Goal: Task Accomplishment & Management: Use online tool/utility

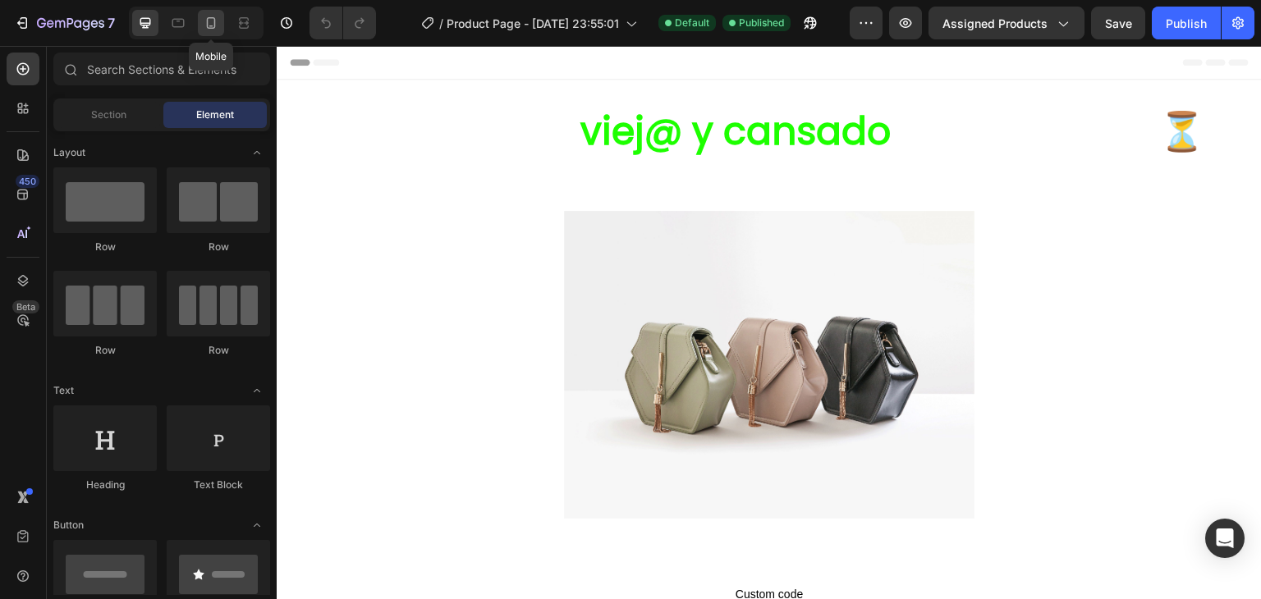
click at [218, 30] on icon at bounding box center [211, 23] width 16 height 16
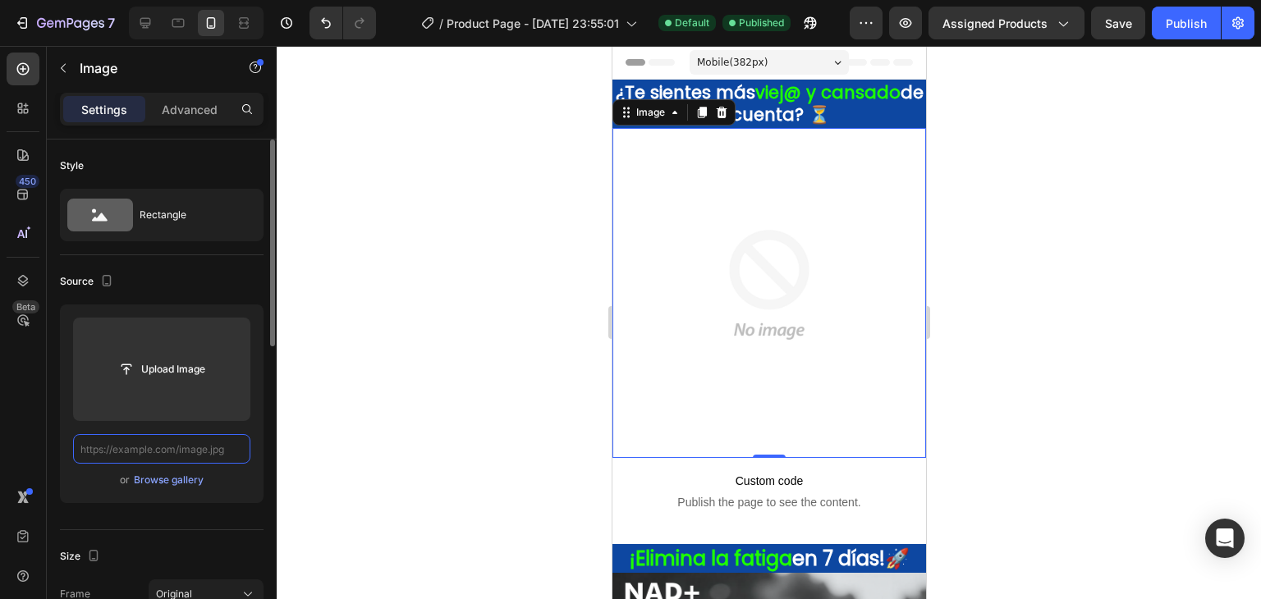
paste input "[URL][DOMAIN_NAME]"
type input "[URL][DOMAIN_NAME]"
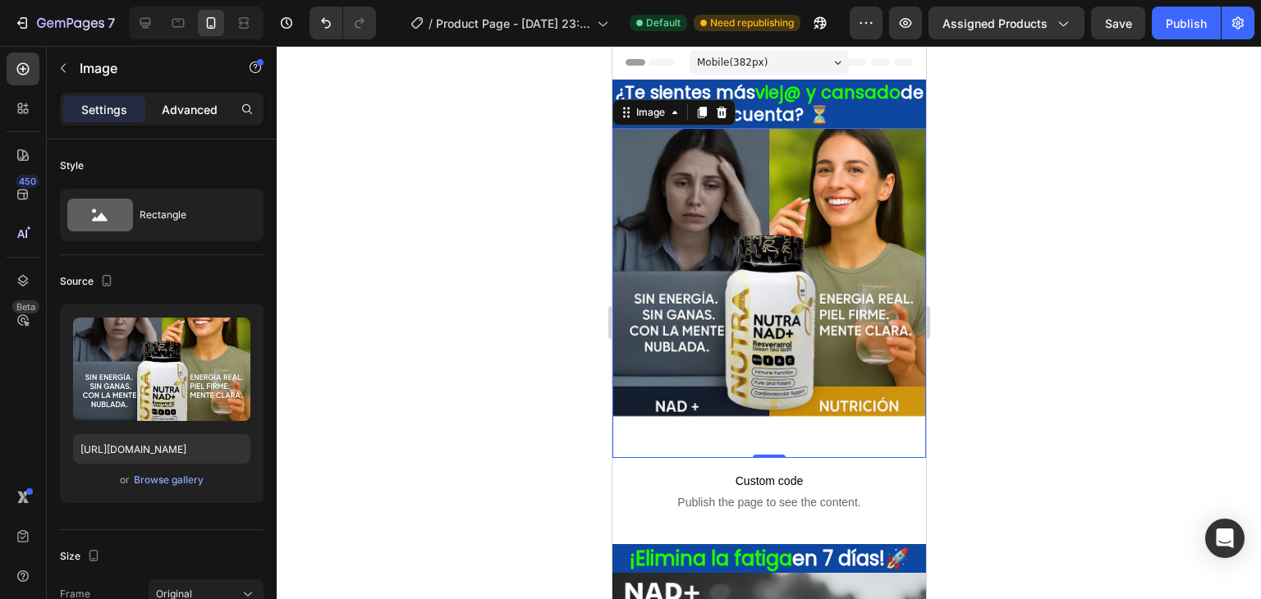
click at [204, 111] on p "Advanced" at bounding box center [190, 109] width 56 height 17
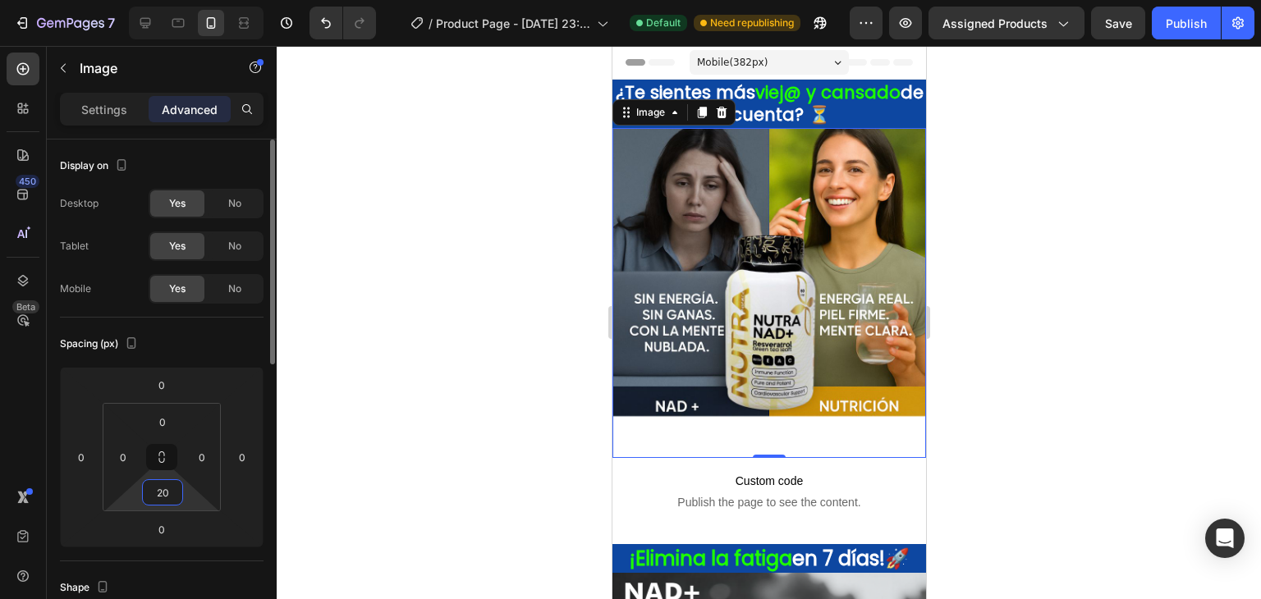
click at [171, 480] on input "20" at bounding box center [162, 492] width 33 height 25
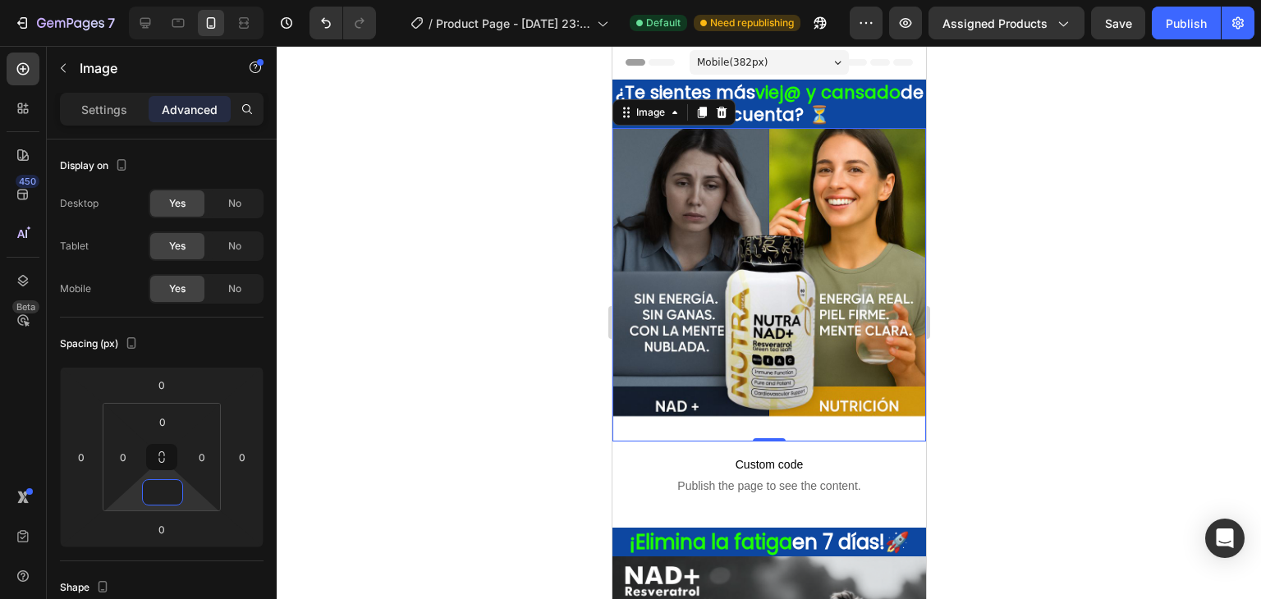
type input "0"
click at [524, 392] on div at bounding box center [769, 322] width 984 height 553
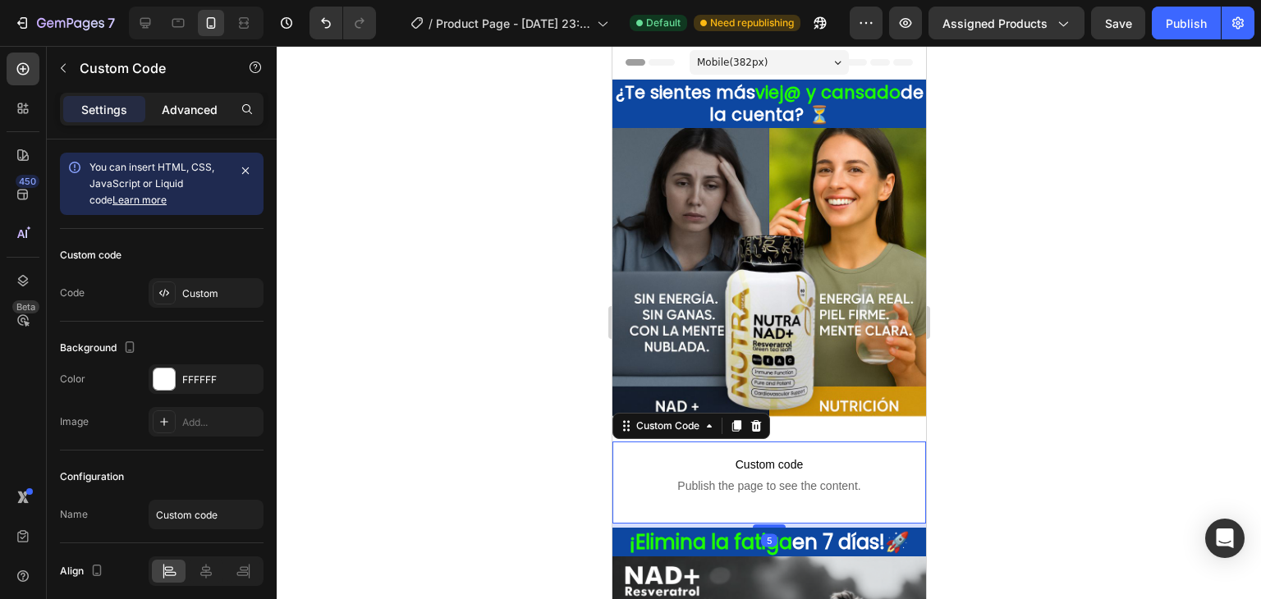
click at [180, 121] on div "Advanced" at bounding box center [190, 109] width 82 height 26
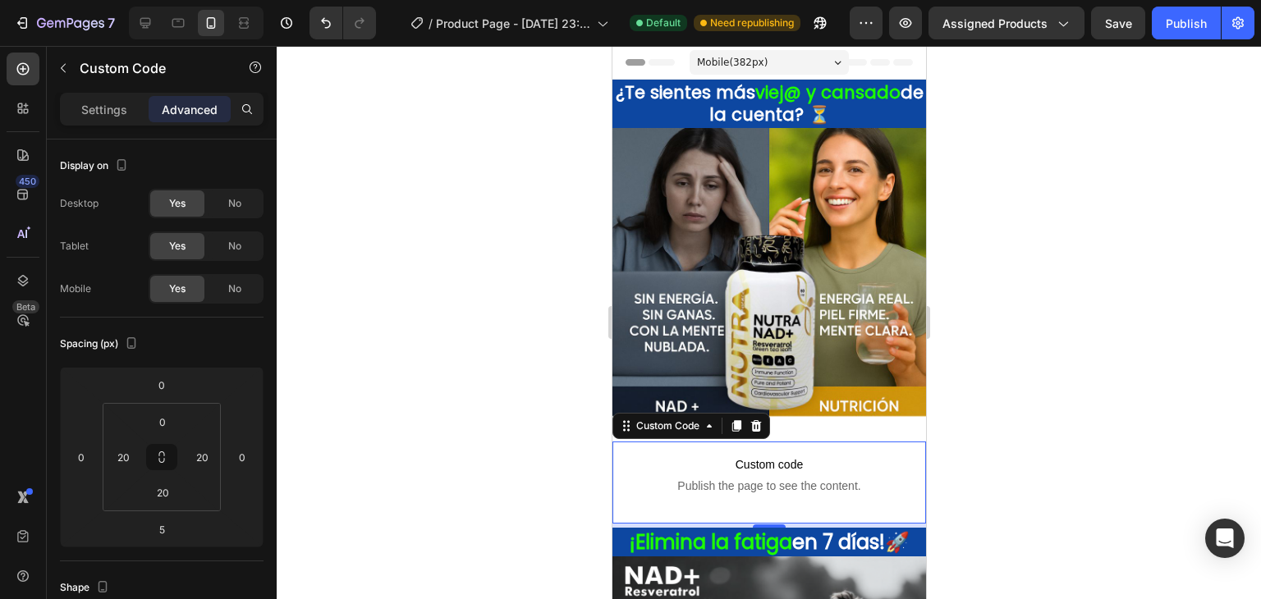
click at [449, 369] on div at bounding box center [769, 322] width 984 height 553
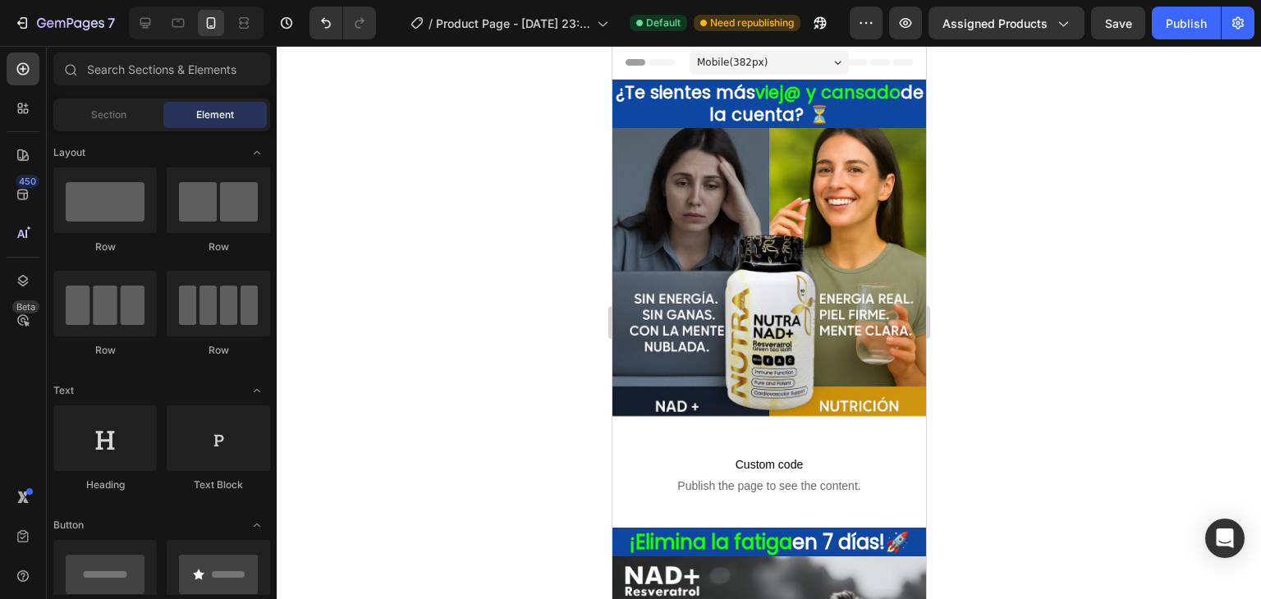
drag, startPoint x: 918, startPoint y: 193, endPoint x: 1537, endPoint y: 208, distance: 619.2
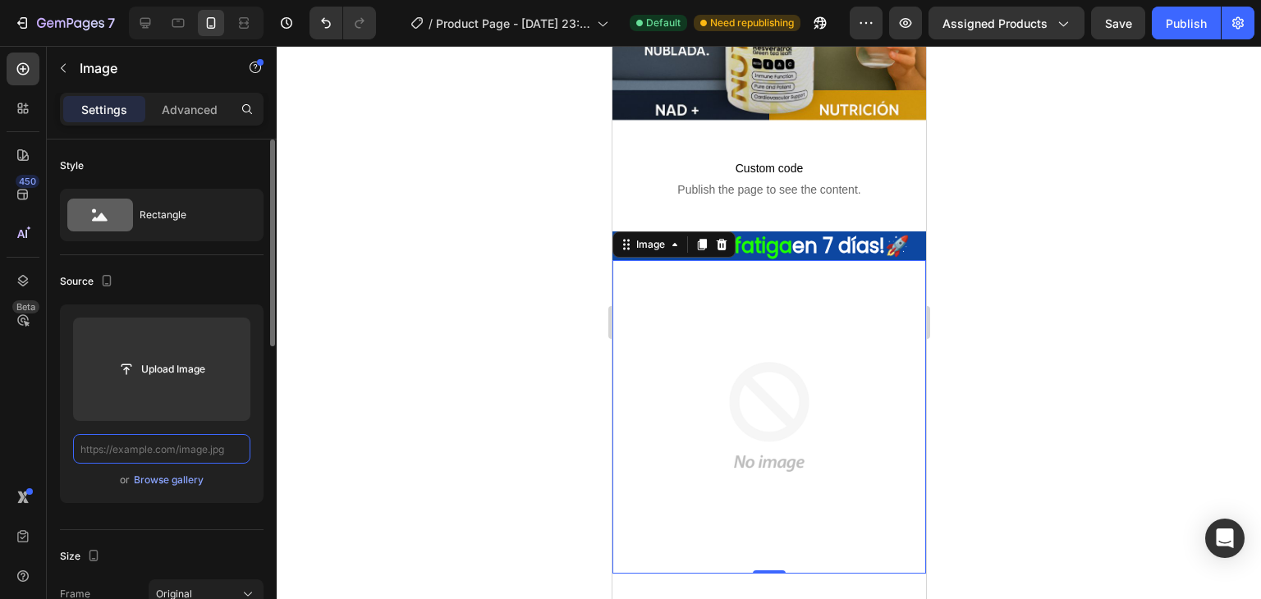
paste input "[URL][DOMAIN_NAME]"
type input "[URL][DOMAIN_NAME]"
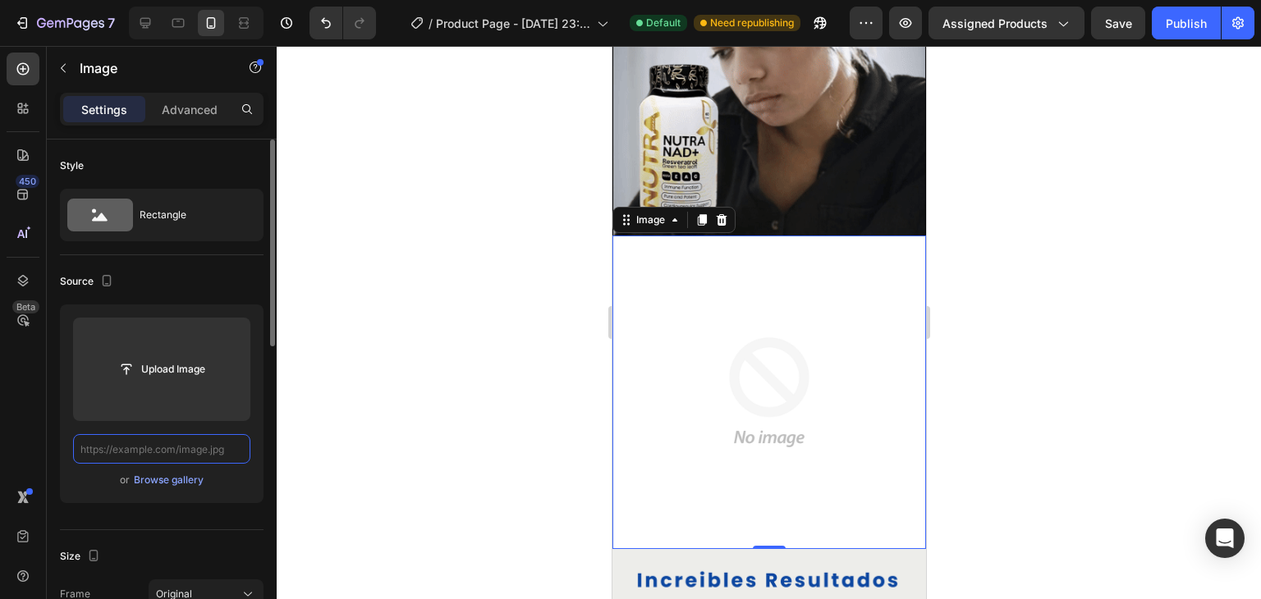
paste input "[URL][DOMAIN_NAME]"
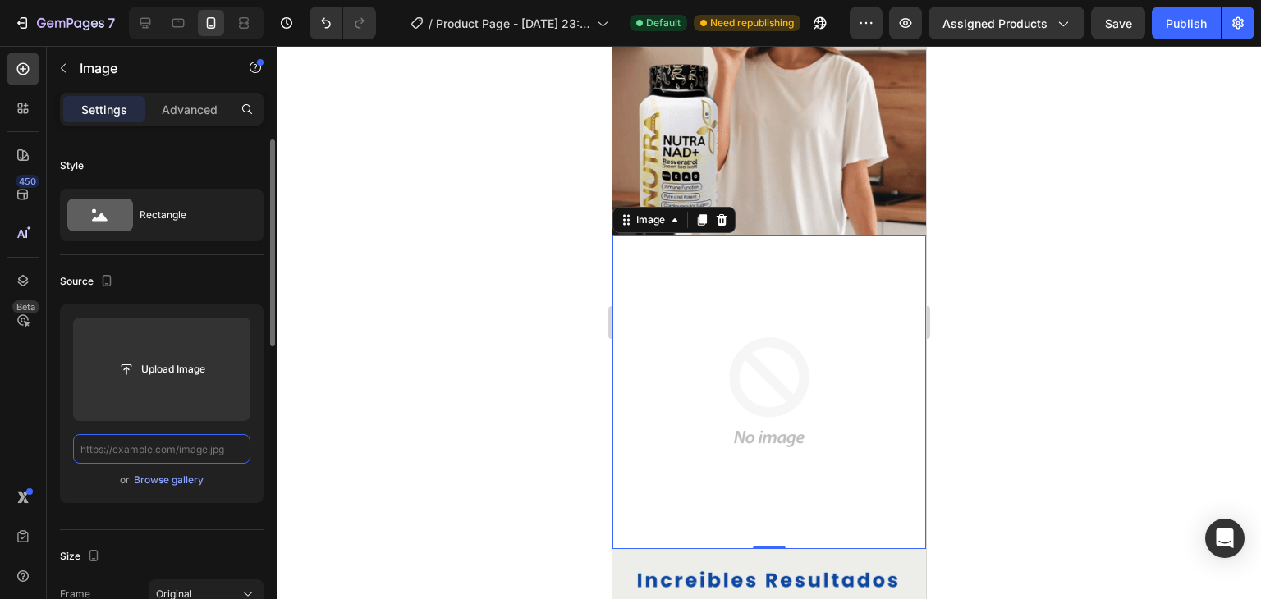
type input "[URL][DOMAIN_NAME]"
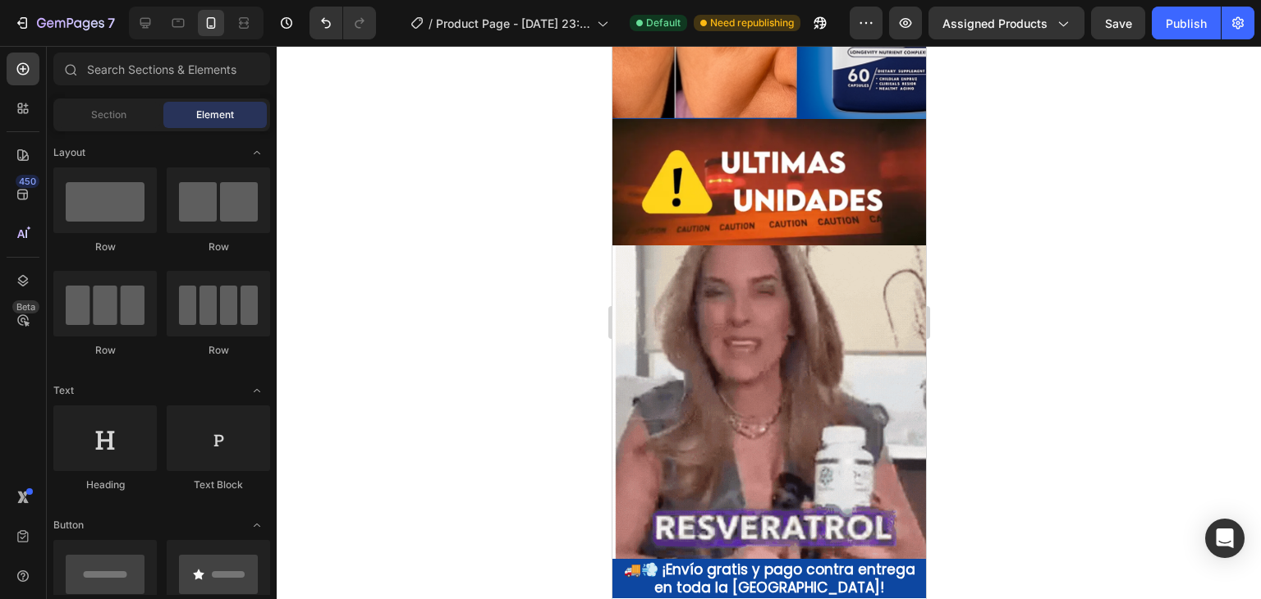
scroll to position [1501, 0]
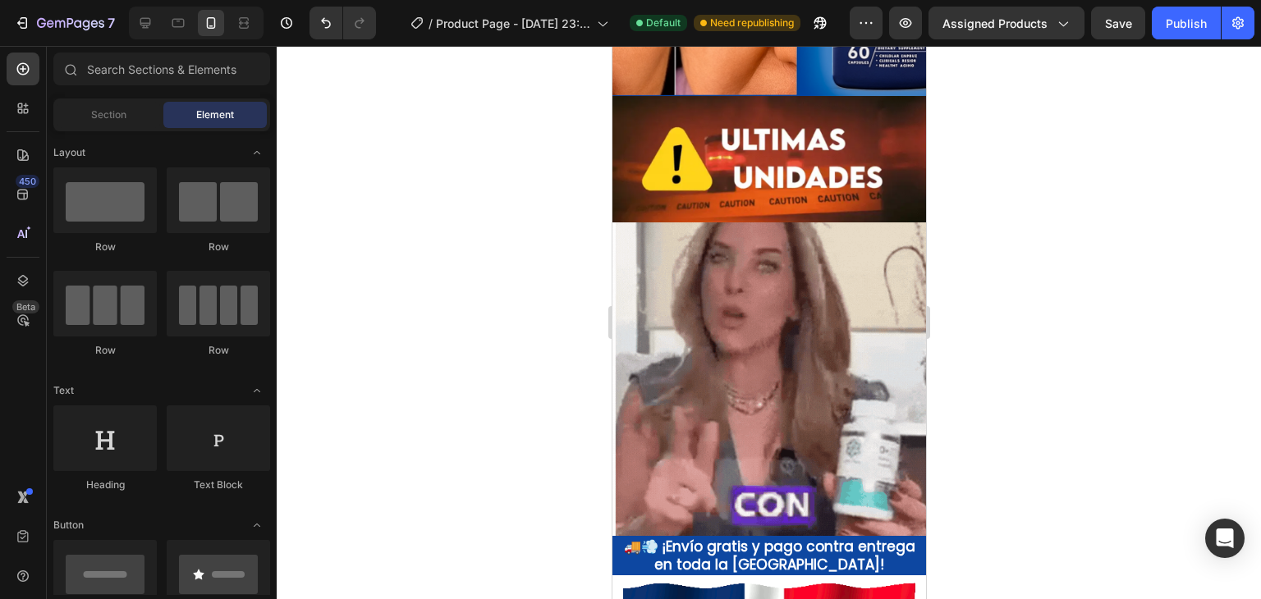
drag, startPoint x: 921, startPoint y: 448, endPoint x: 1538, endPoint y: 424, distance: 617.0
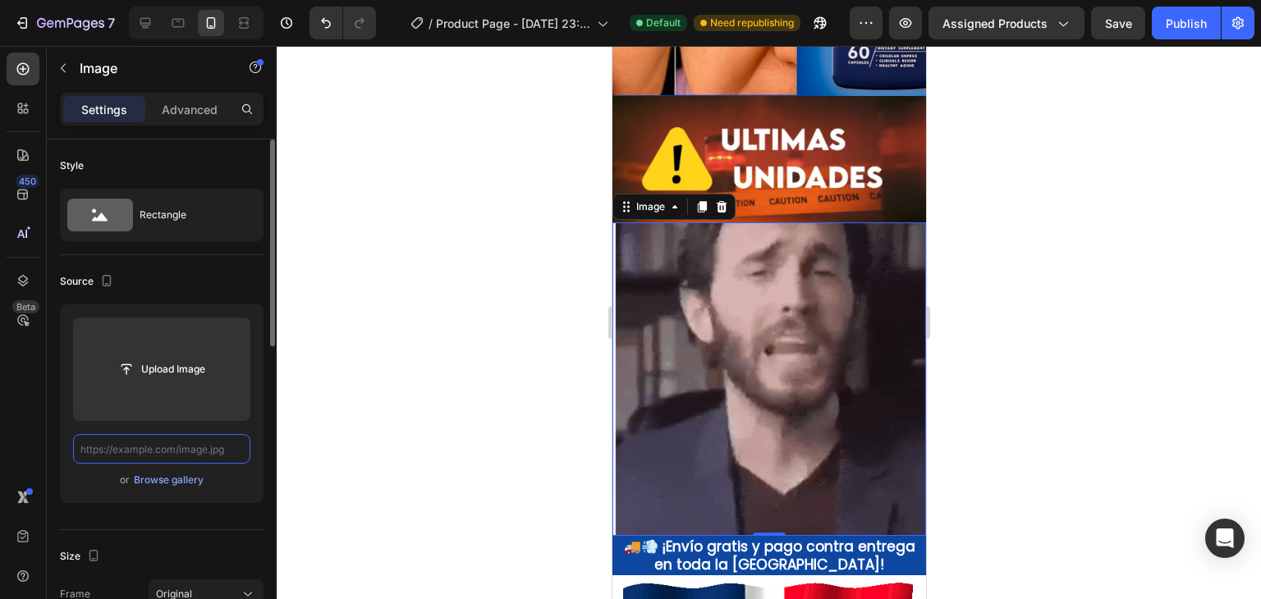
scroll to position [0, 0]
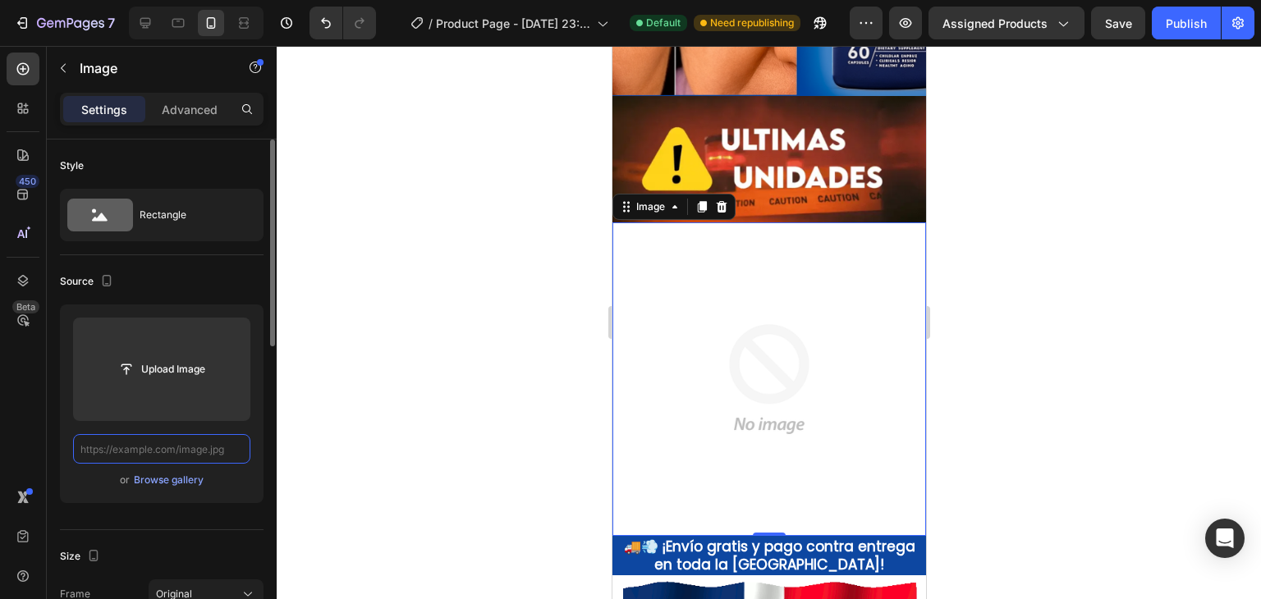
paste input "[URL][DOMAIN_NAME]"
type input "[URL][DOMAIN_NAME]"
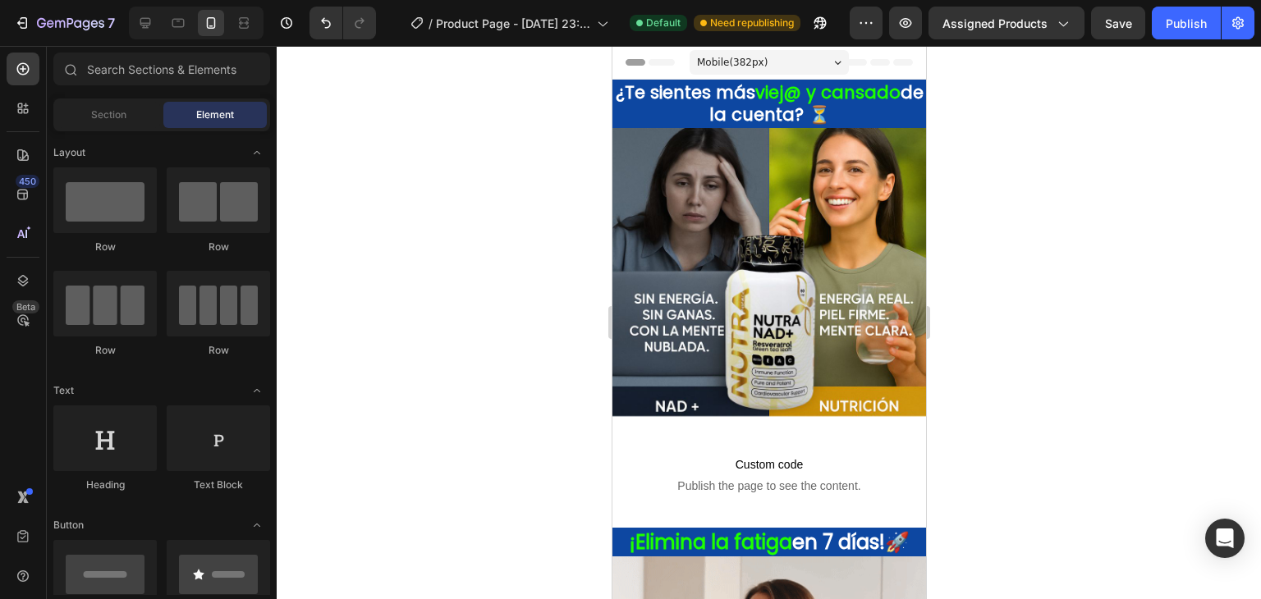
drag, startPoint x: 917, startPoint y: 378, endPoint x: 1536, endPoint y: 57, distance: 697.3
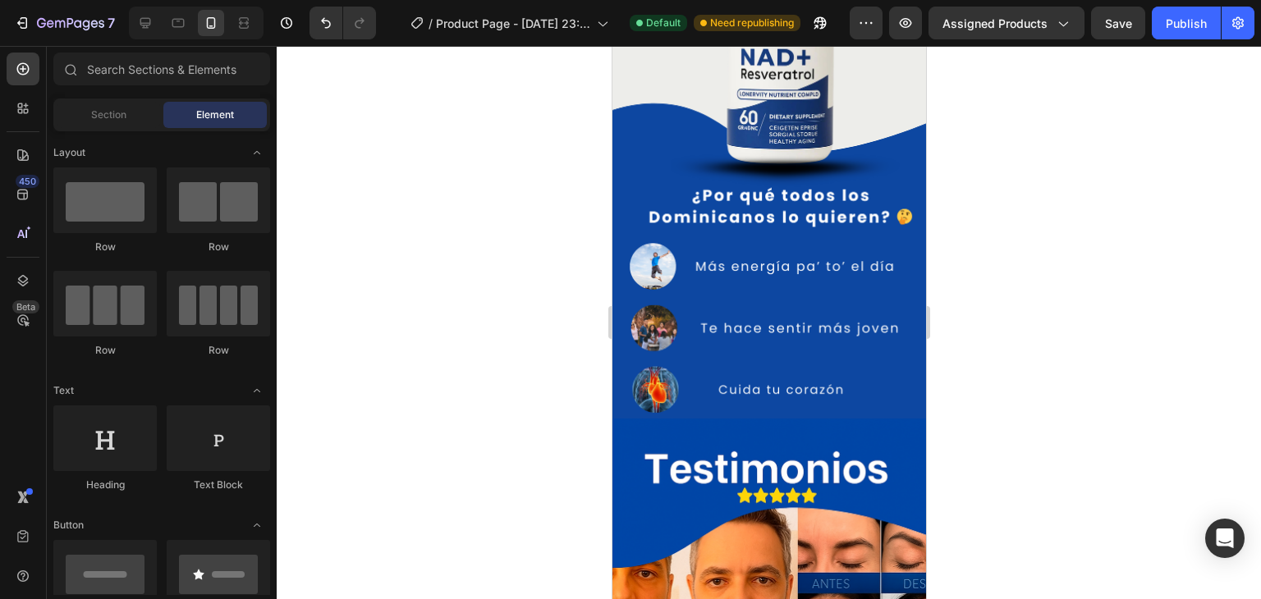
scroll to position [1271, 0]
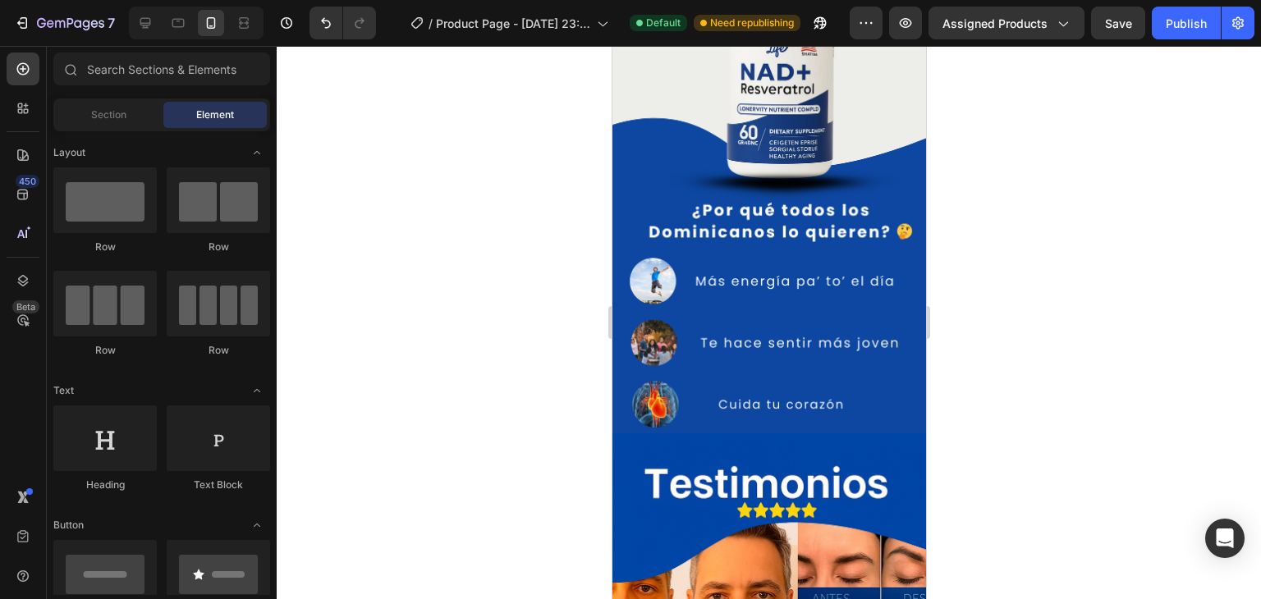
drag, startPoint x: 917, startPoint y: 143, endPoint x: 1590, endPoint y: 443, distance: 737.2
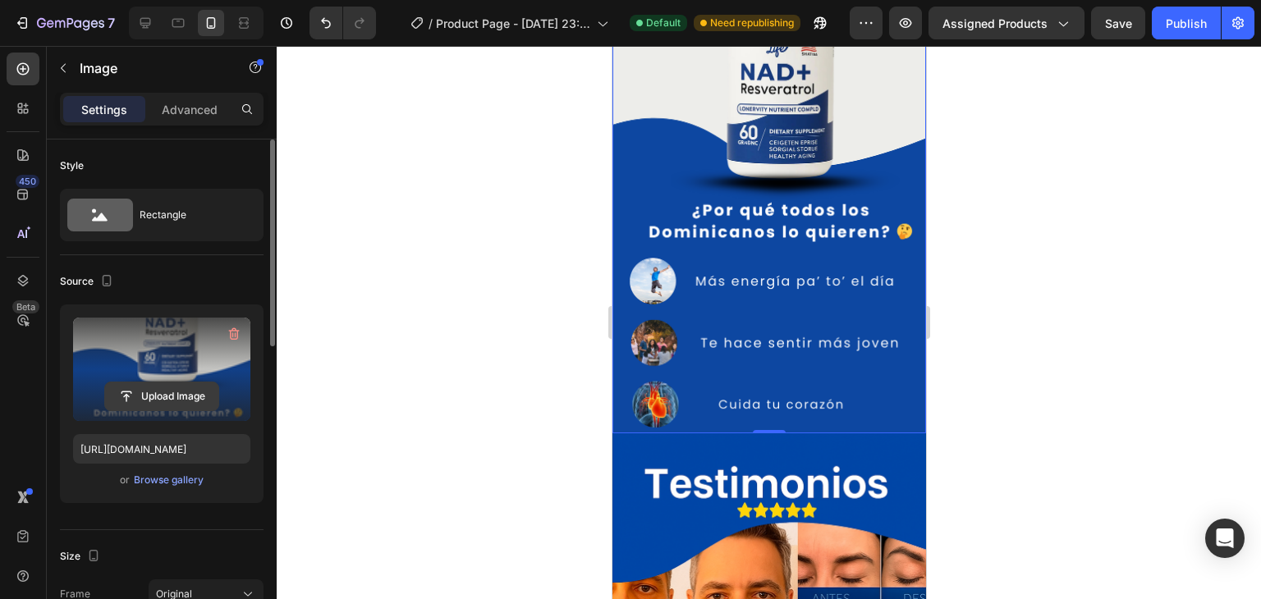
click at [181, 385] on input "file" at bounding box center [161, 397] width 113 height 28
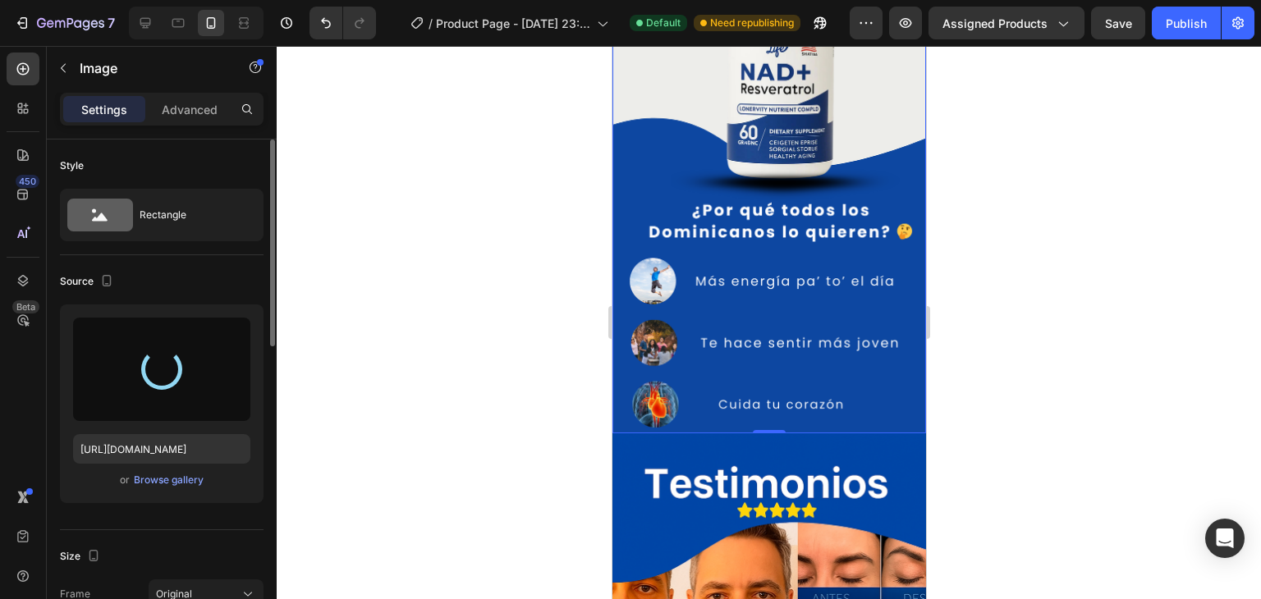
type input "[URL][DOMAIN_NAME]"
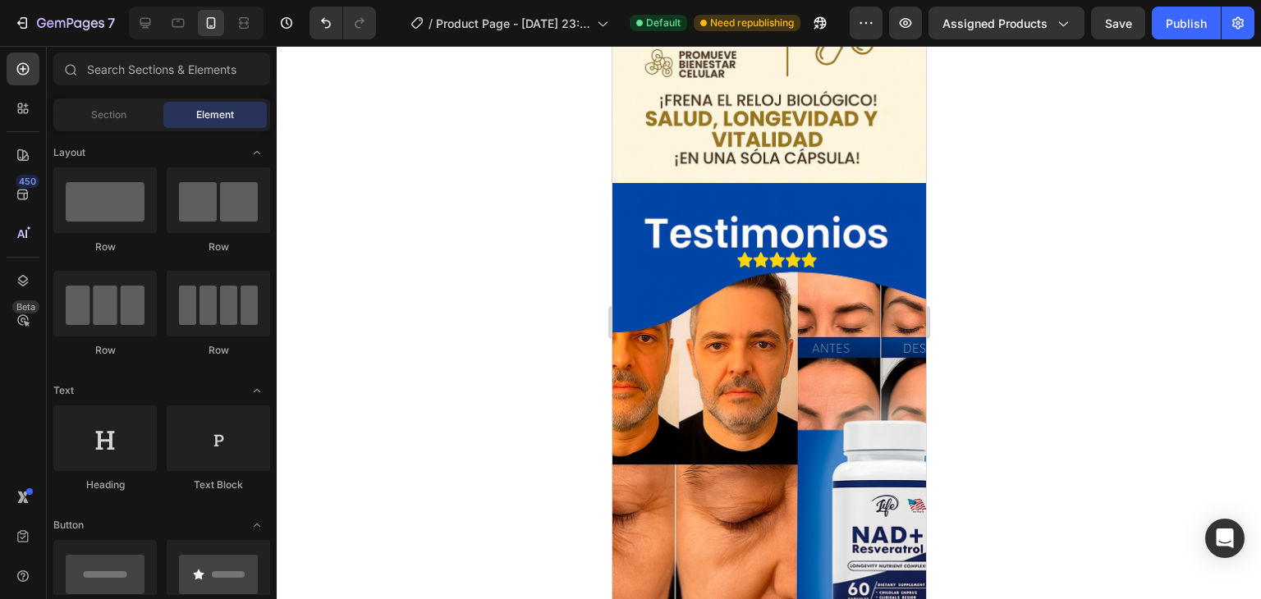
scroll to position [1263, 0]
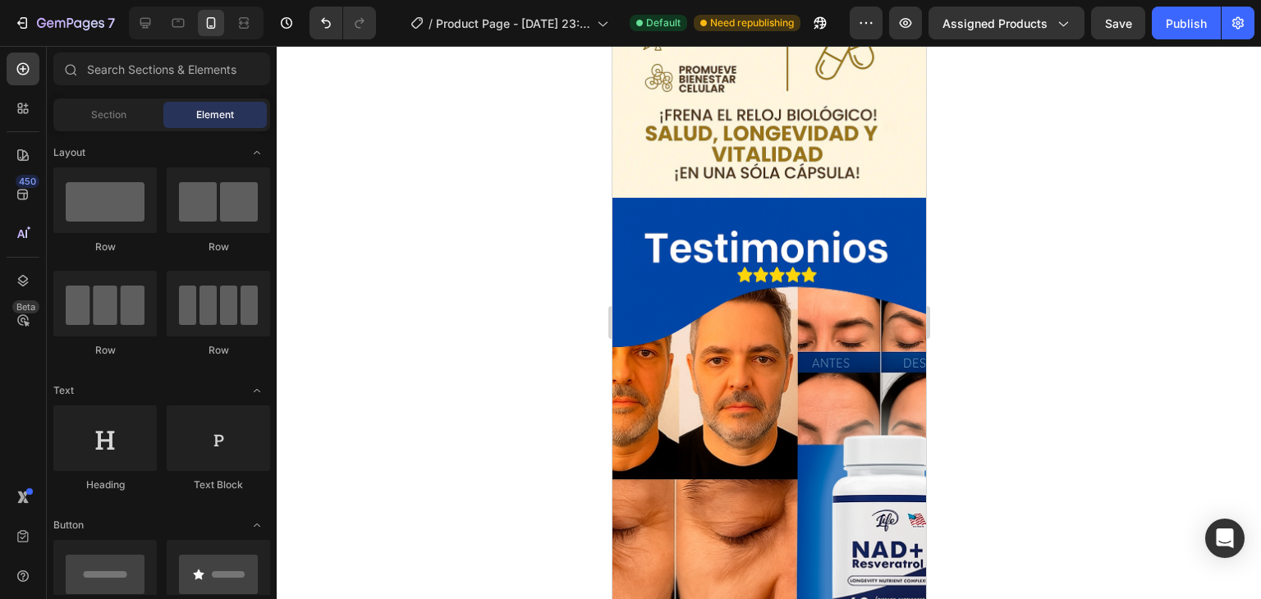
drag, startPoint x: 918, startPoint y: 214, endPoint x: 1548, endPoint y: 381, distance: 652.1
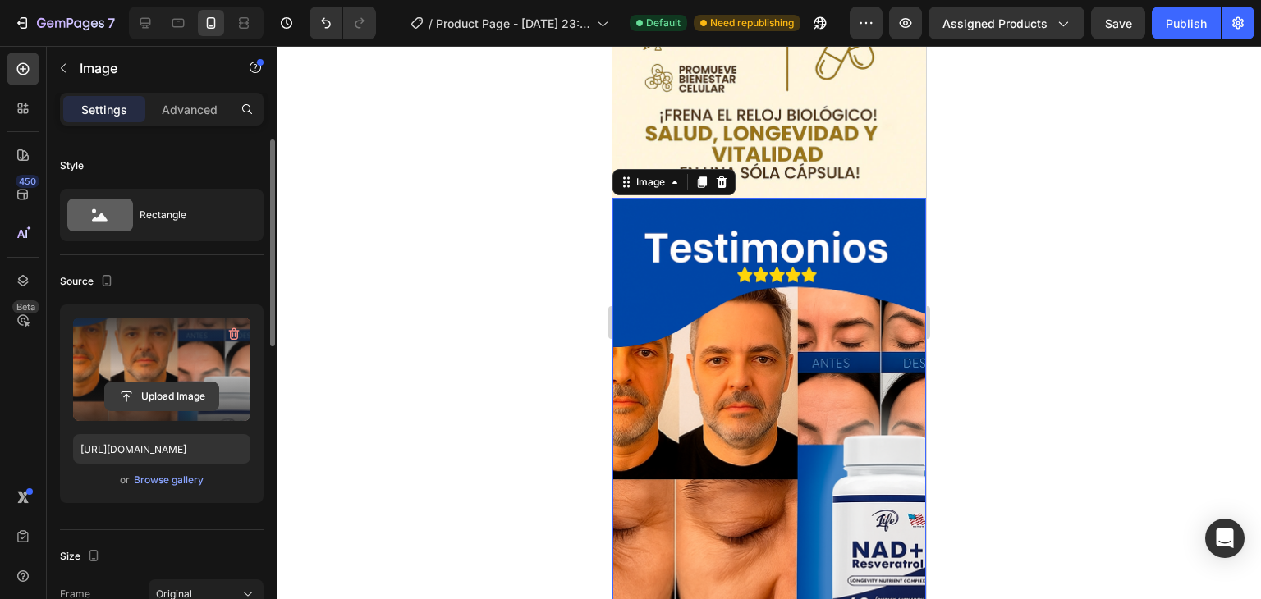
click at [144, 388] on input "file" at bounding box center [161, 397] width 113 height 28
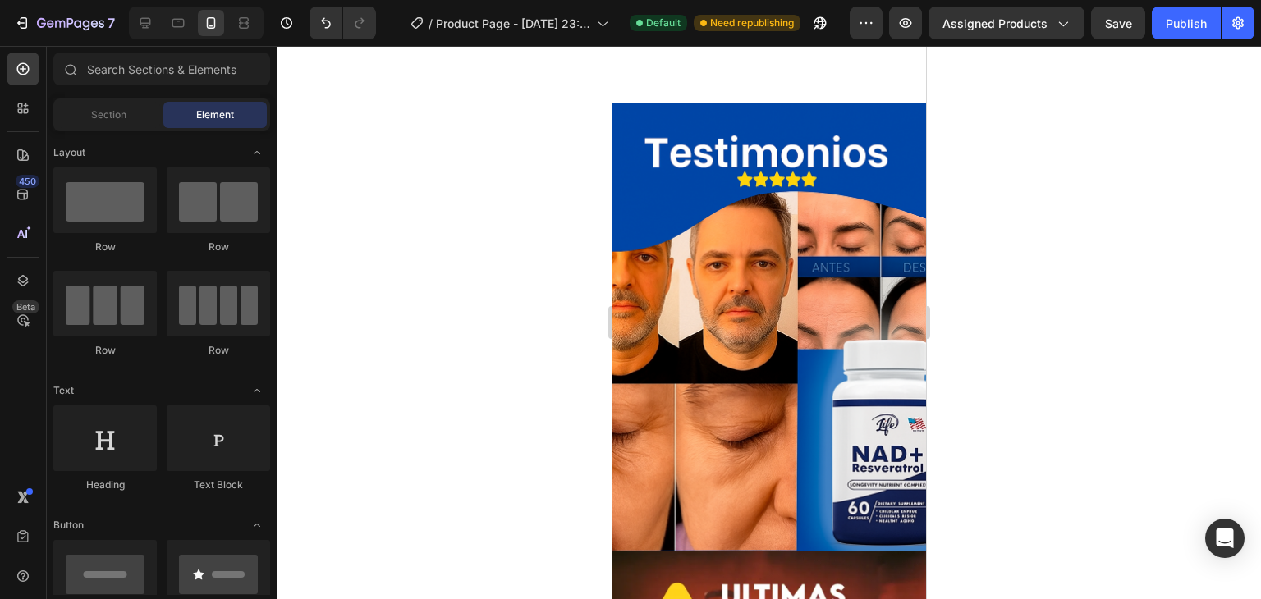
scroll to position [1329, 0]
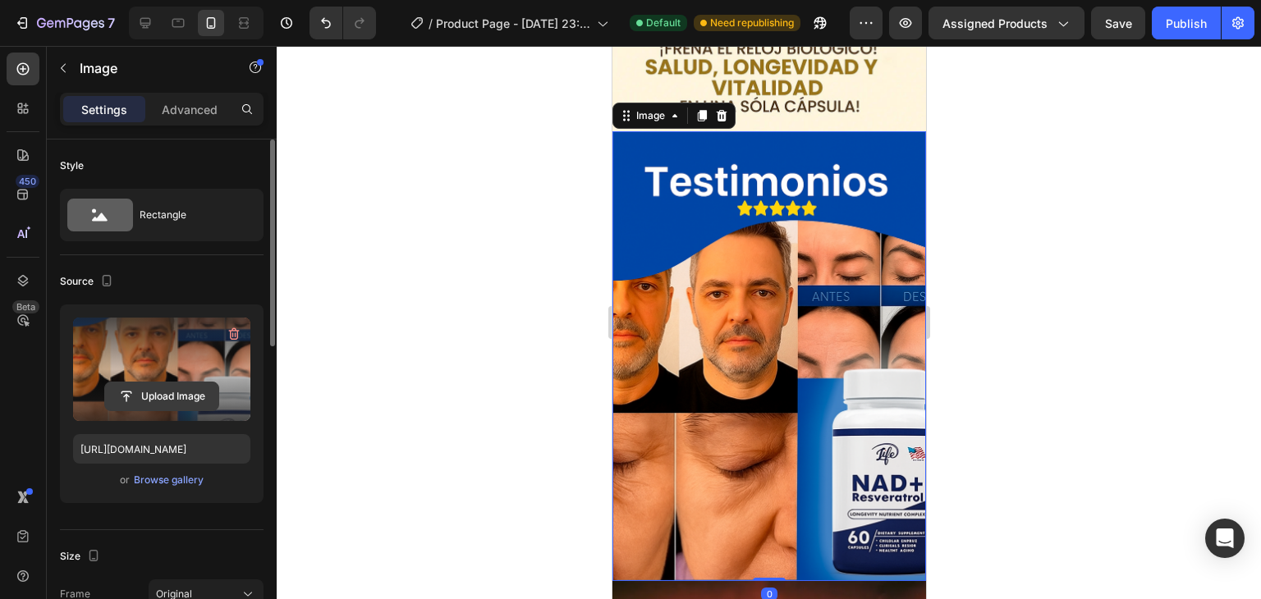
click at [178, 387] on input "file" at bounding box center [161, 397] width 113 height 28
type input "[URL][DOMAIN_NAME]"
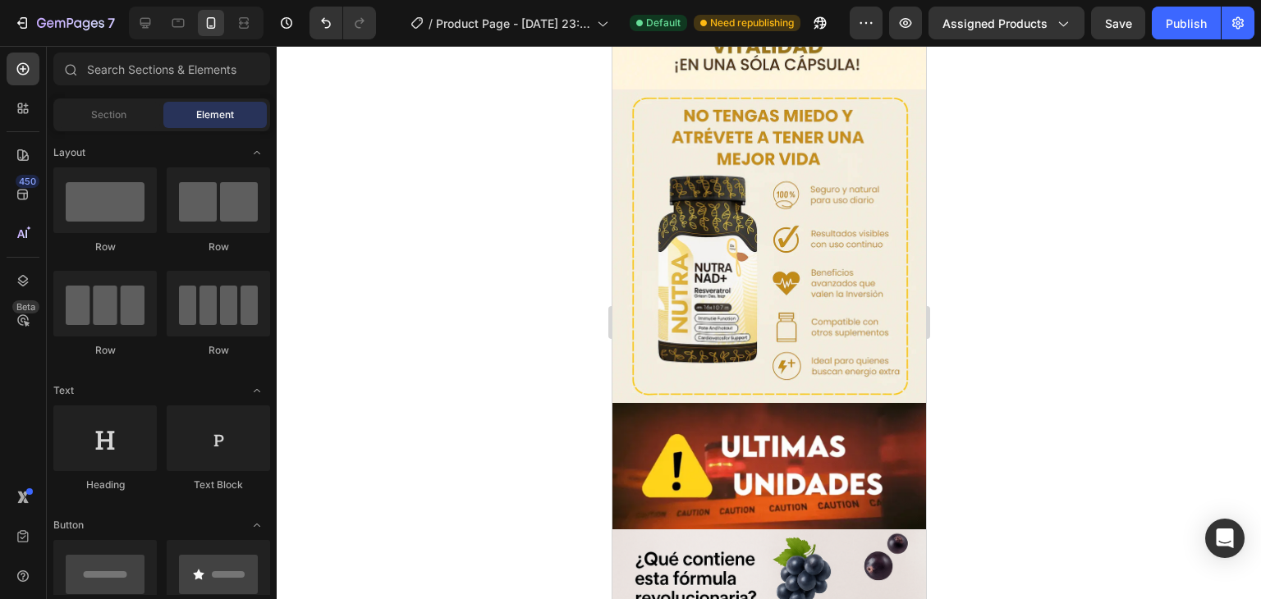
scroll to position [782, 0]
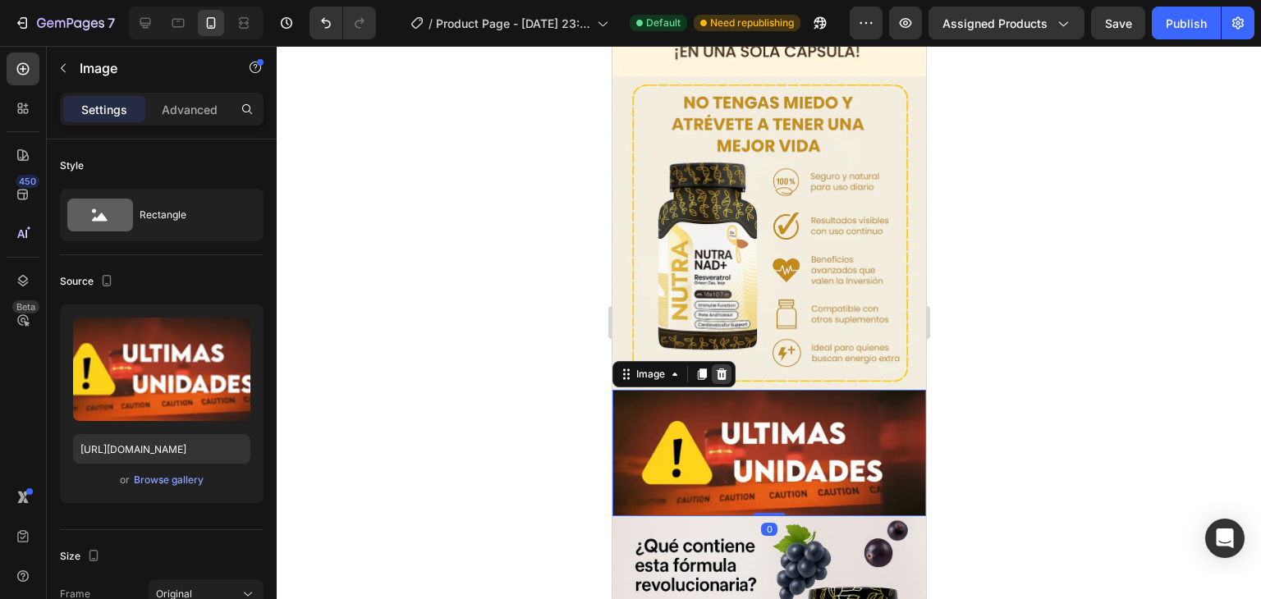
click at [727, 364] on div at bounding box center [721, 374] width 20 height 20
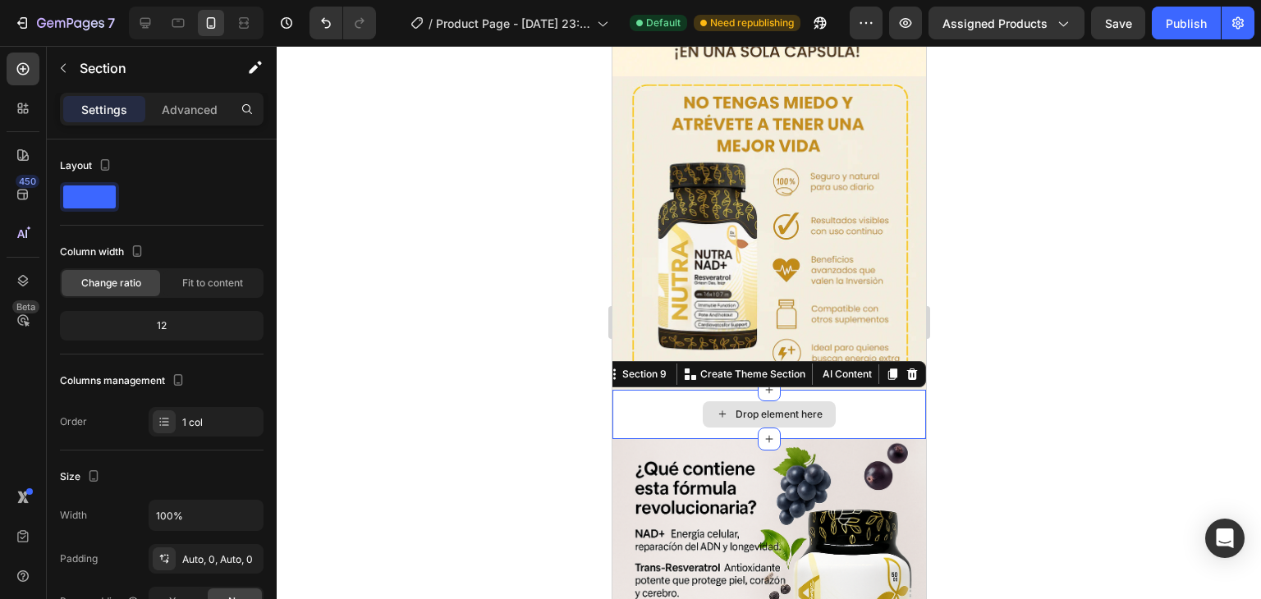
click at [832, 390] on div "Drop element here" at bounding box center [769, 414] width 314 height 49
click at [905, 368] on icon at bounding box center [911, 374] width 13 height 13
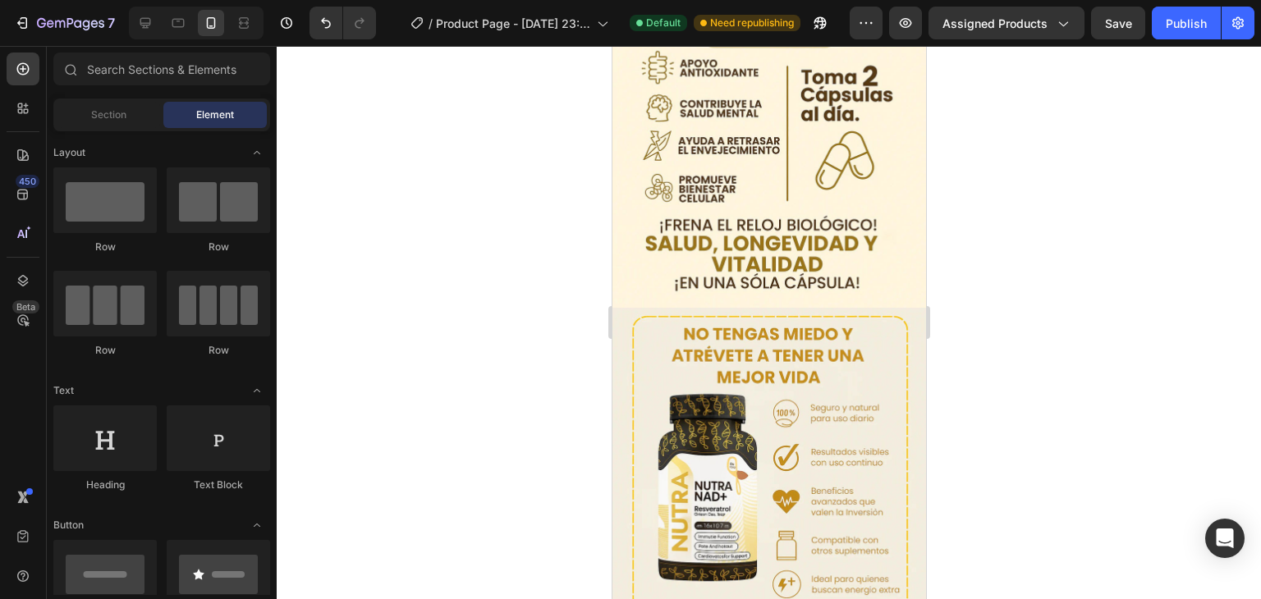
scroll to position [1139, 0]
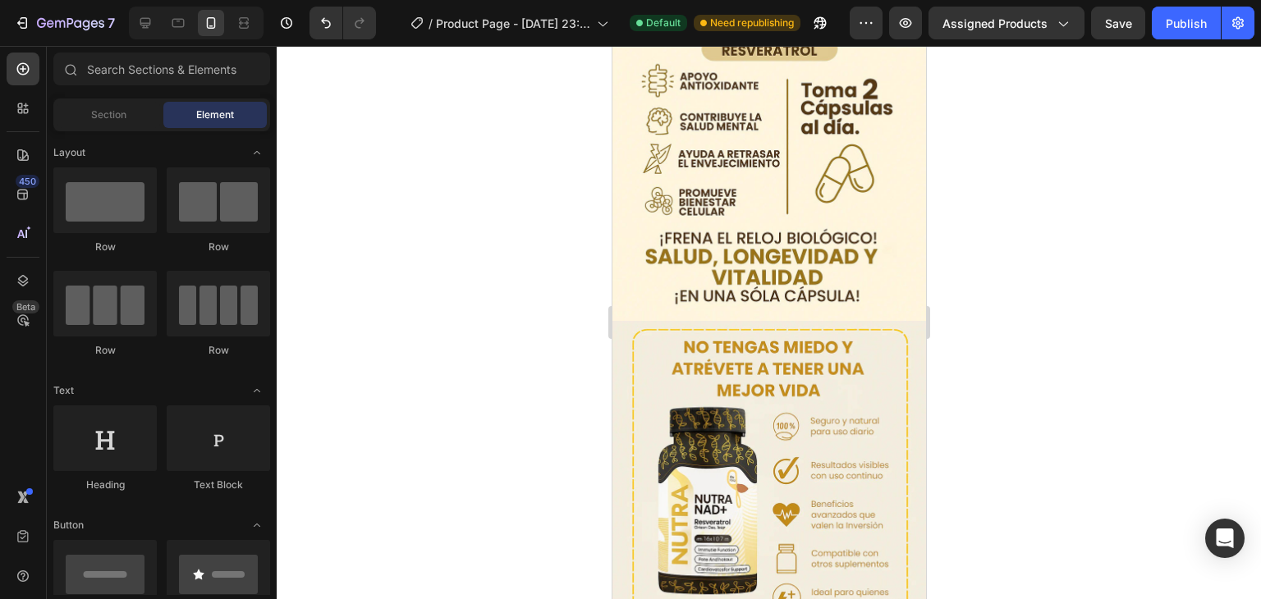
drag, startPoint x: 914, startPoint y: 181, endPoint x: 1554, endPoint y: 424, distance: 684.9
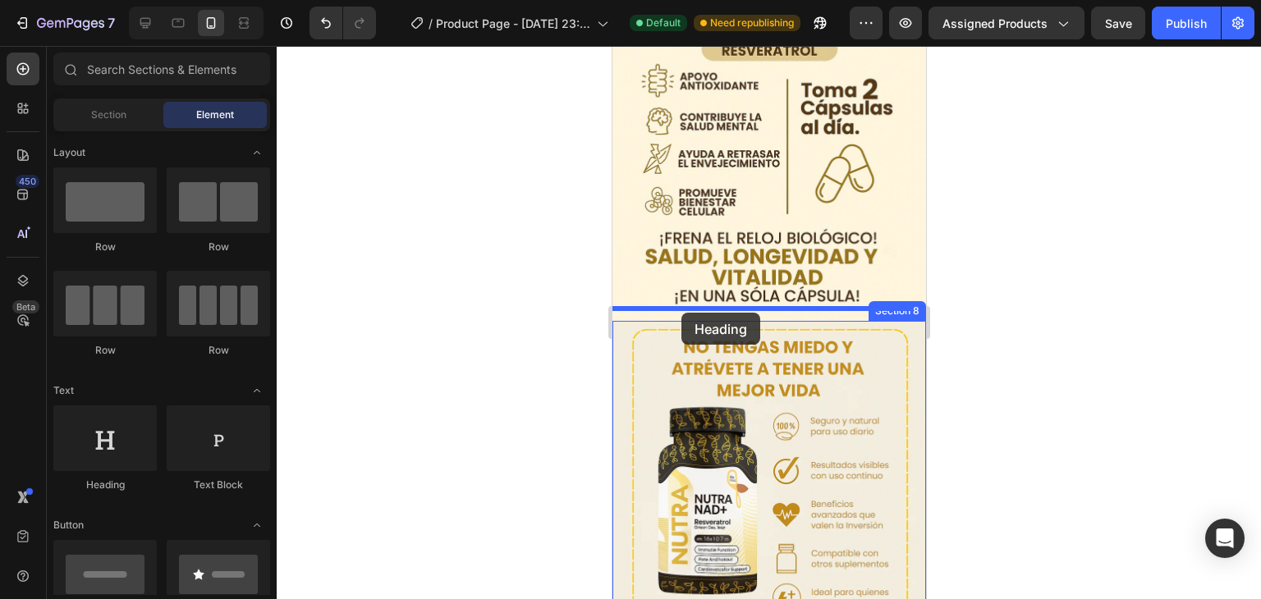
drag, startPoint x: 708, startPoint y: 496, endPoint x: 698, endPoint y: 314, distance: 181.7
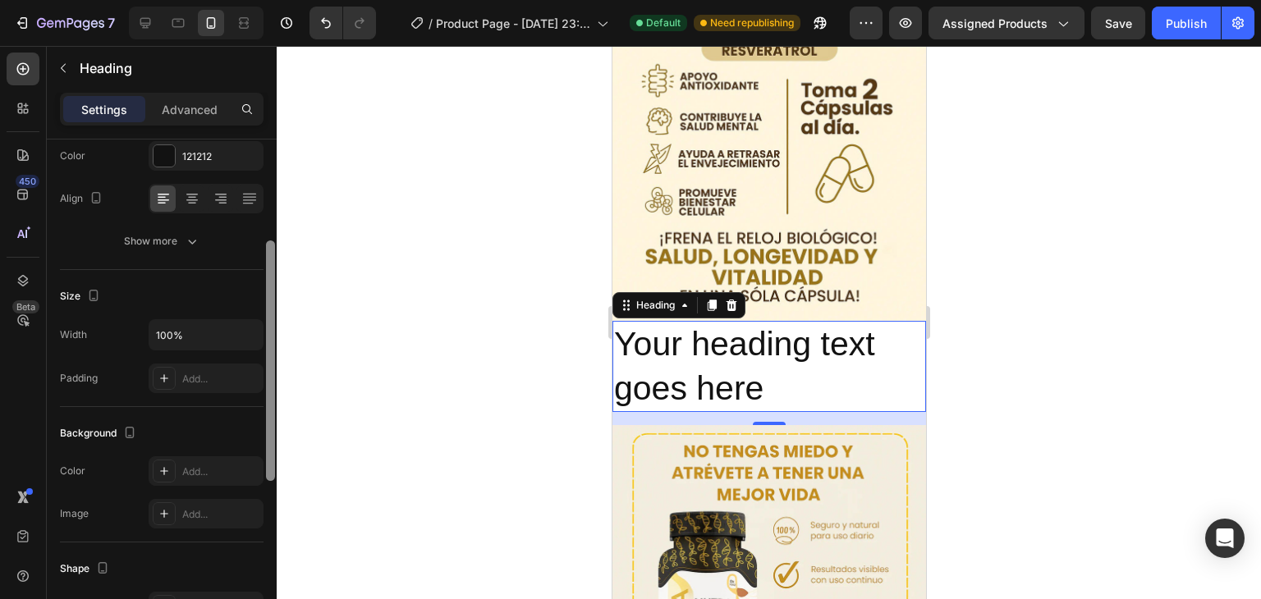
scroll to position [217, 0]
drag, startPoint x: 273, startPoint y: 352, endPoint x: 265, endPoint y: 456, distance: 103.7
click at [265, 456] on div at bounding box center [270, 396] width 12 height 507
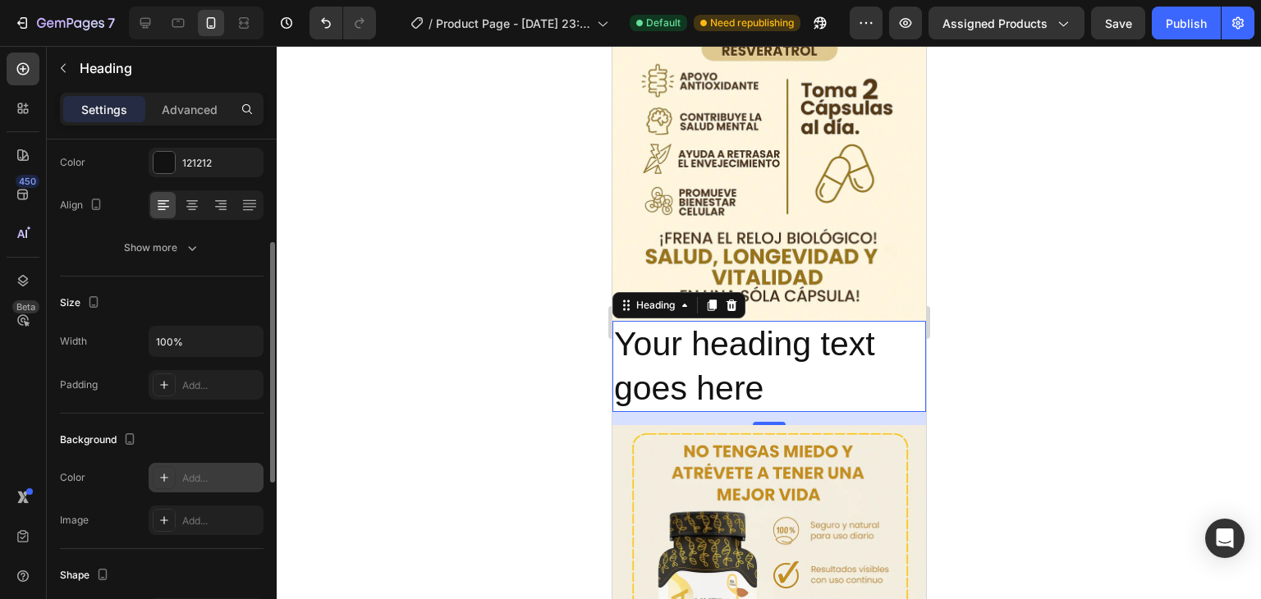
click at [167, 474] on icon at bounding box center [164, 477] width 13 height 13
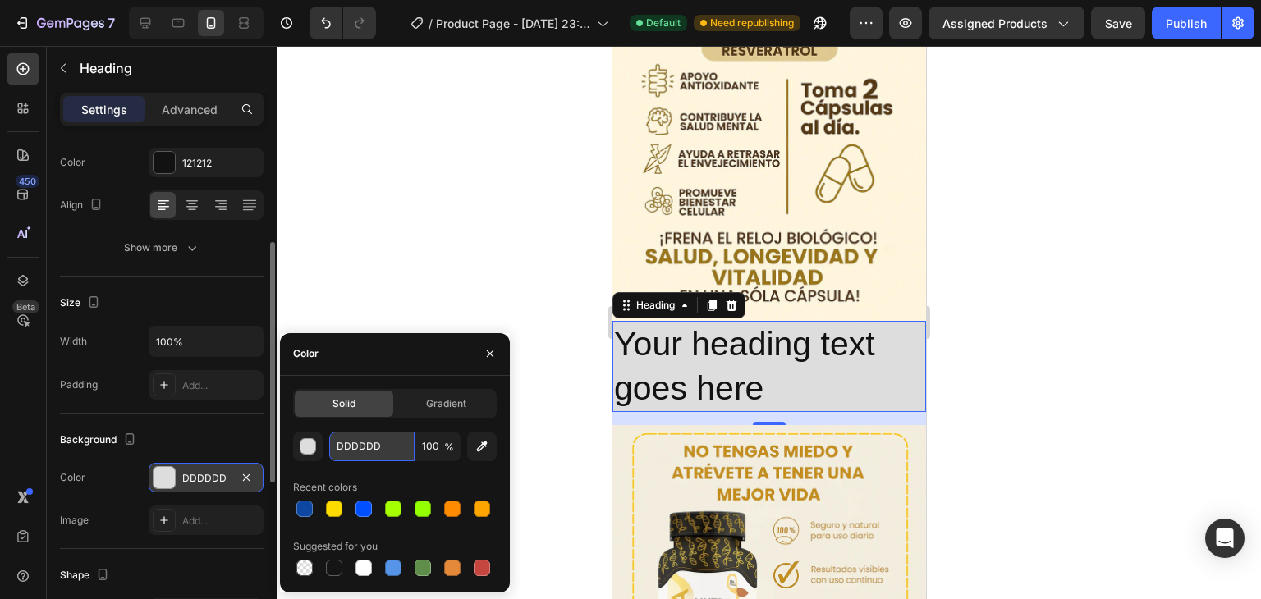
click at [374, 434] on input "DDDDDD" at bounding box center [371, 447] width 85 height 30
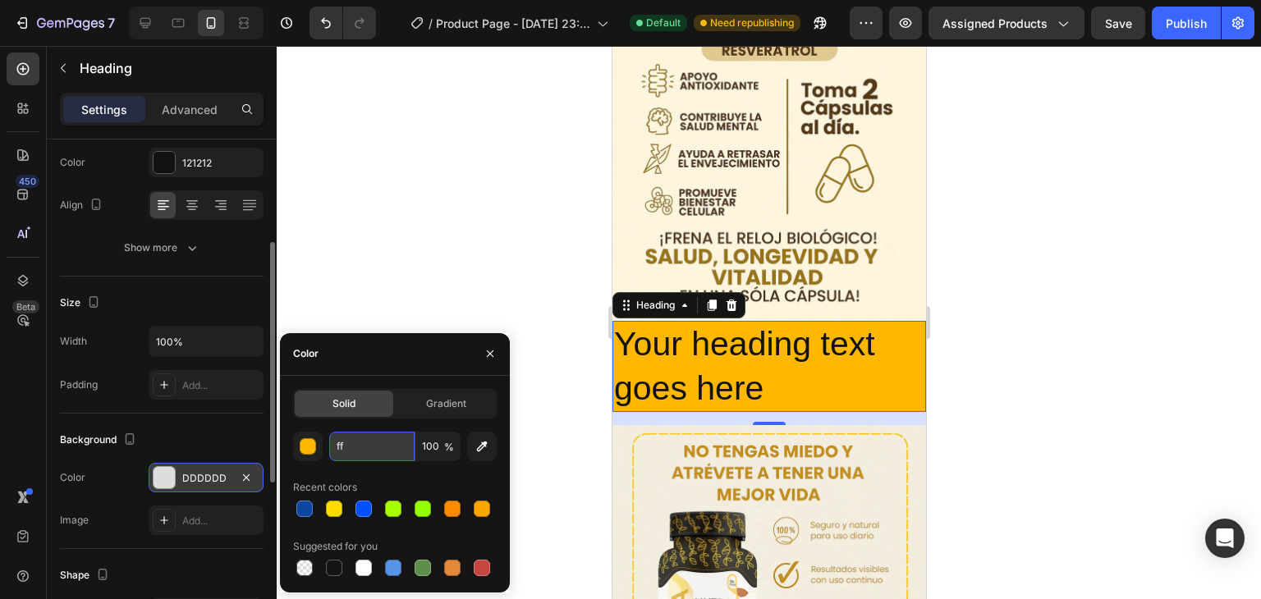
type input "f"
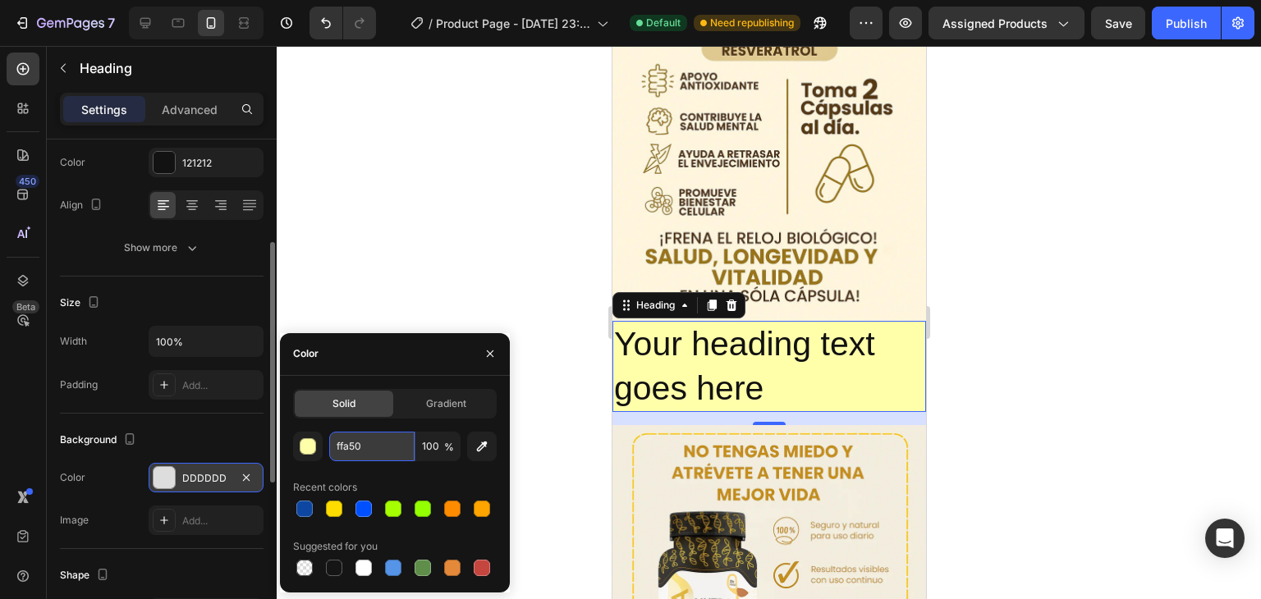
type input "ffa500"
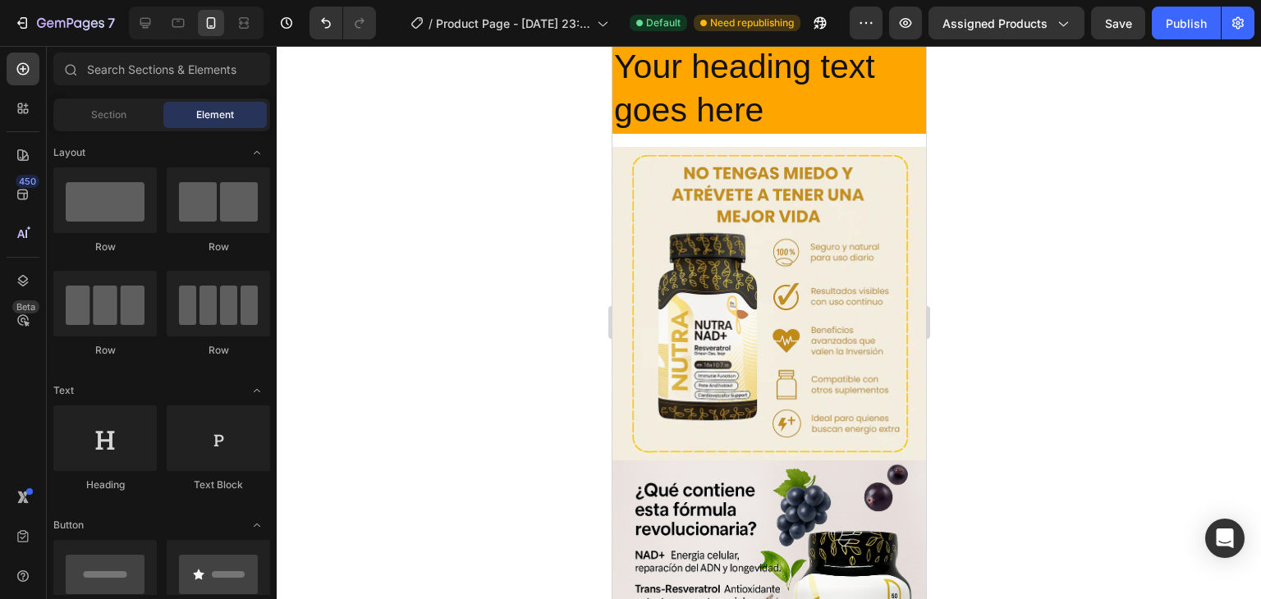
scroll to position [1322, 0]
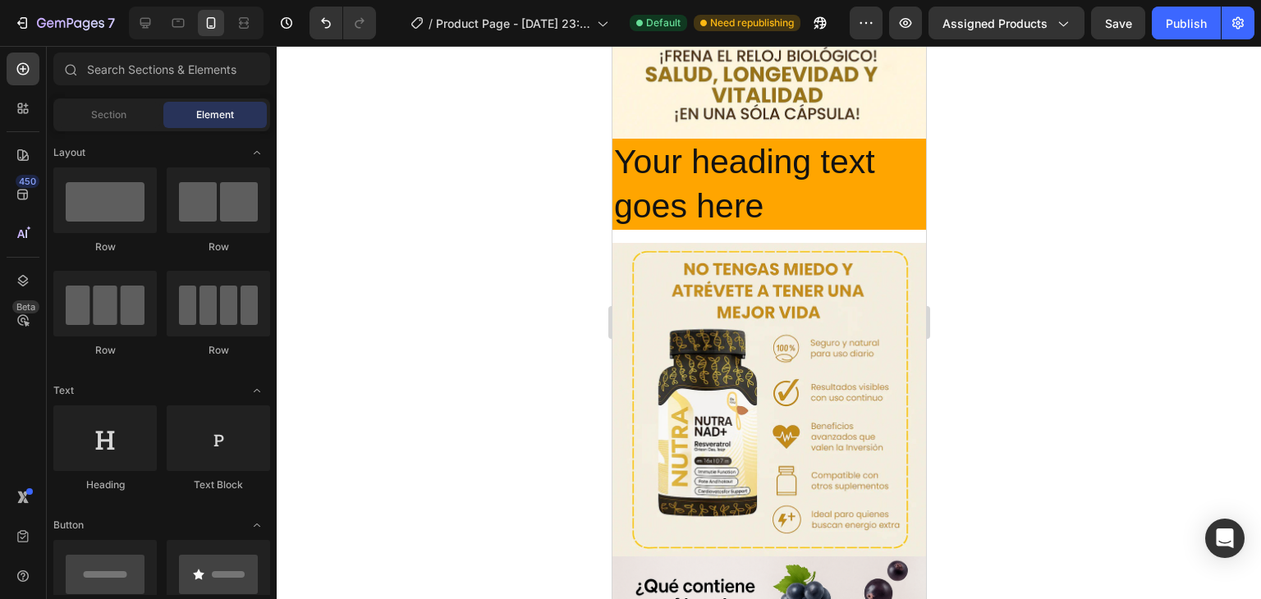
drag, startPoint x: 913, startPoint y: 346, endPoint x: 1543, endPoint y: 429, distance: 635.9
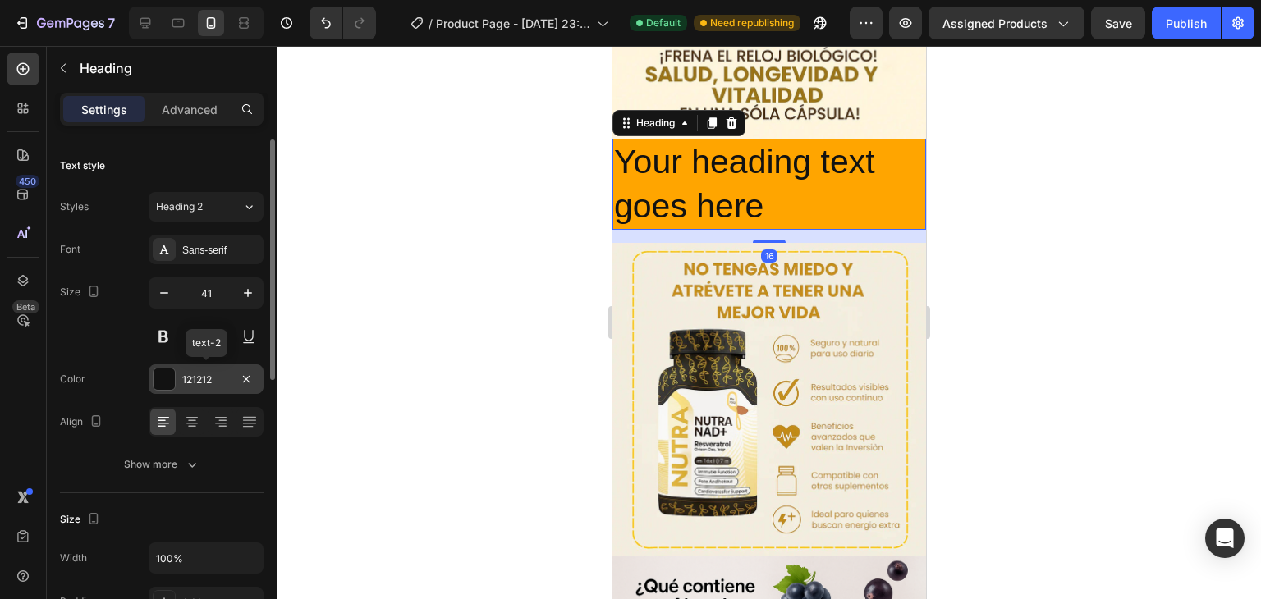
click at [161, 378] on div at bounding box center [164, 379] width 21 height 21
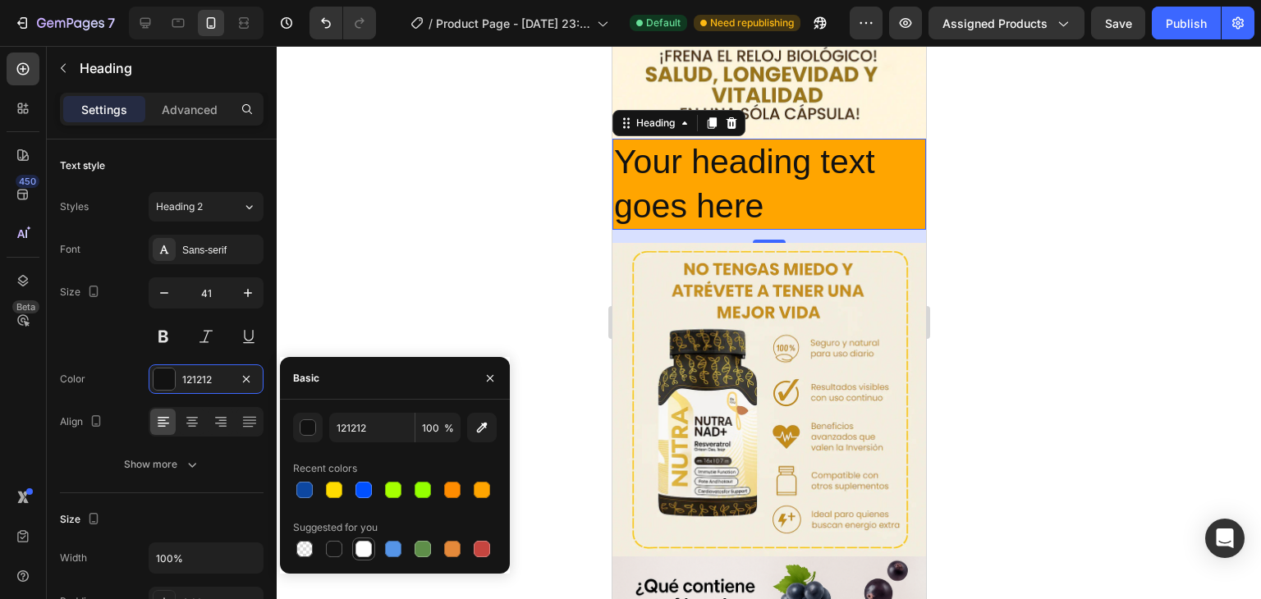
click at [362, 544] on div at bounding box center [363, 549] width 16 height 16
type input "FFFFFF"
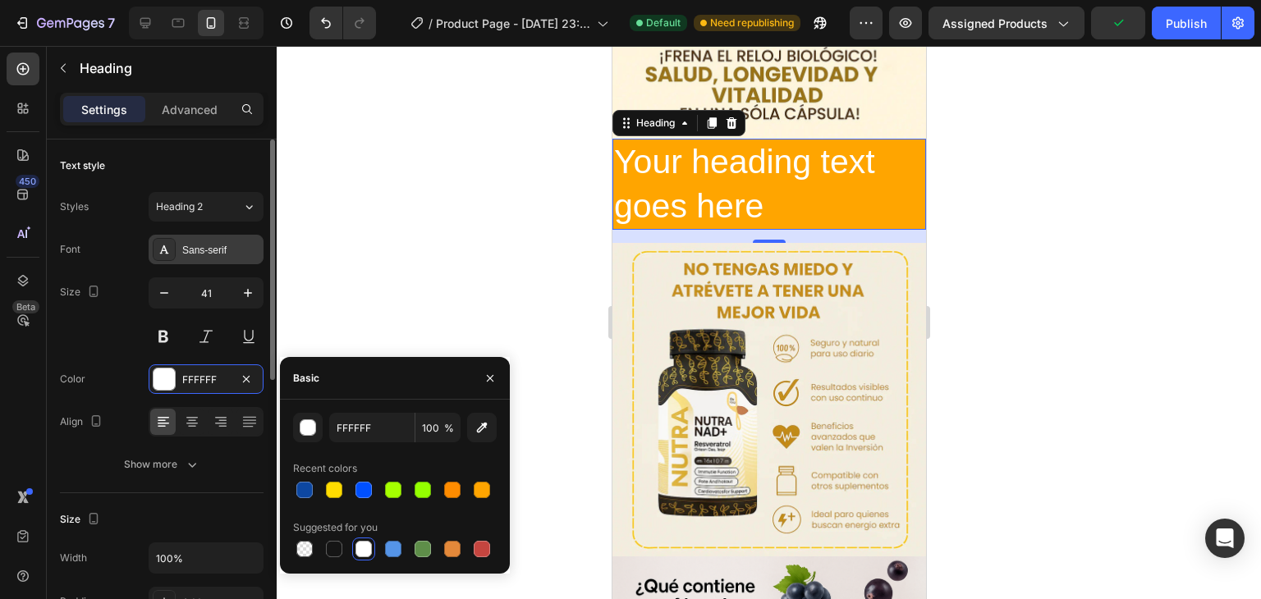
click at [186, 247] on div "Sans-serif" at bounding box center [220, 250] width 77 height 15
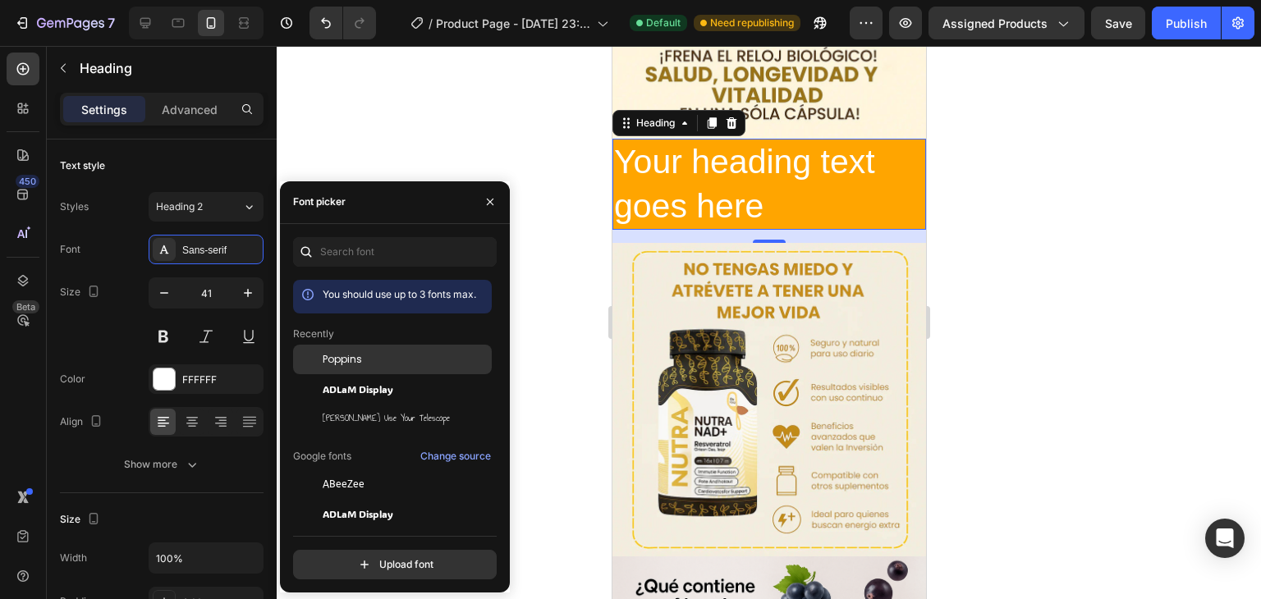
click at [348, 360] on span "Poppins" at bounding box center [342, 359] width 39 height 15
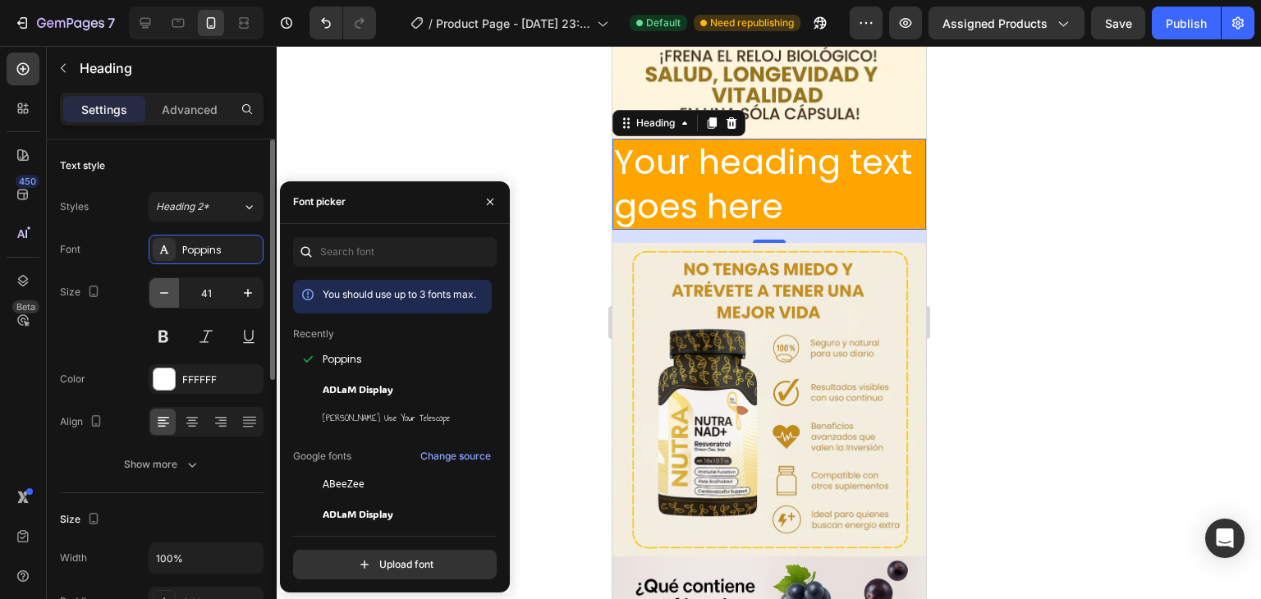
click at [167, 300] on icon "button" at bounding box center [164, 293] width 16 height 16
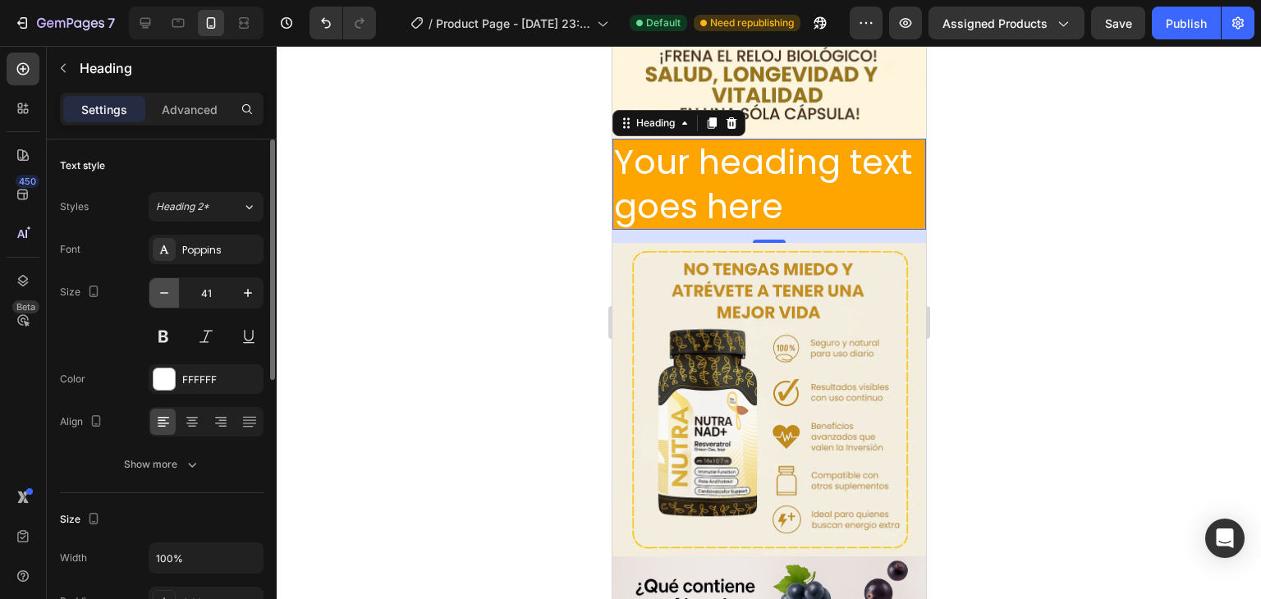
click at [167, 300] on icon "button" at bounding box center [164, 293] width 16 height 16
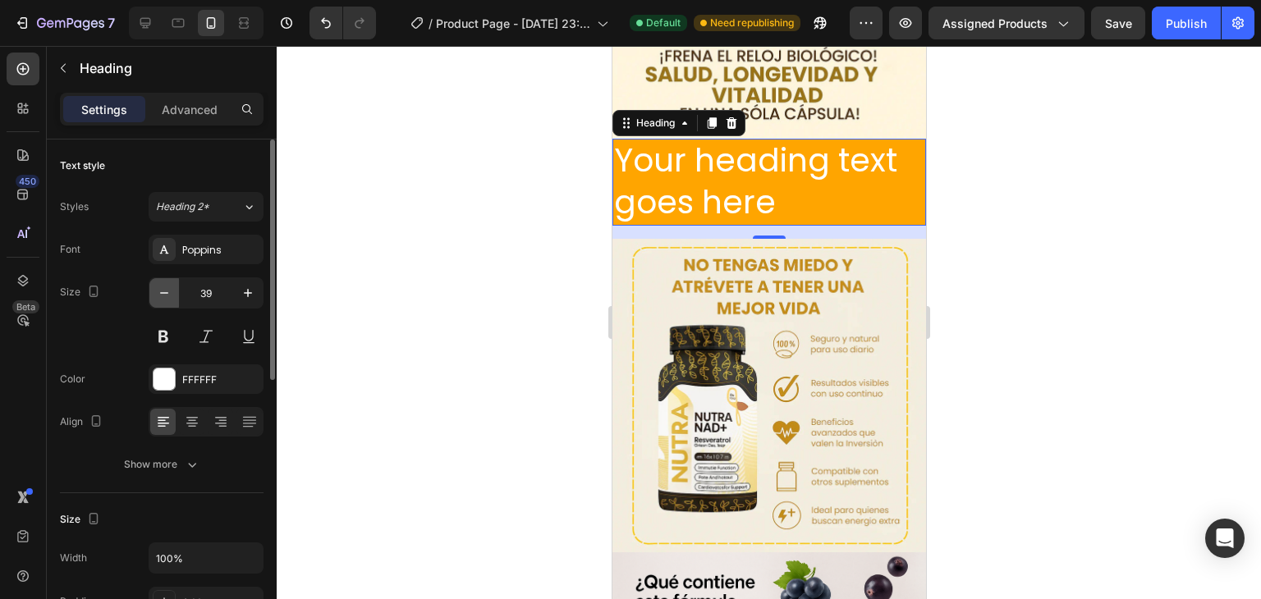
click at [167, 300] on icon "button" at bounding box center [164, 293] width 16 height 16
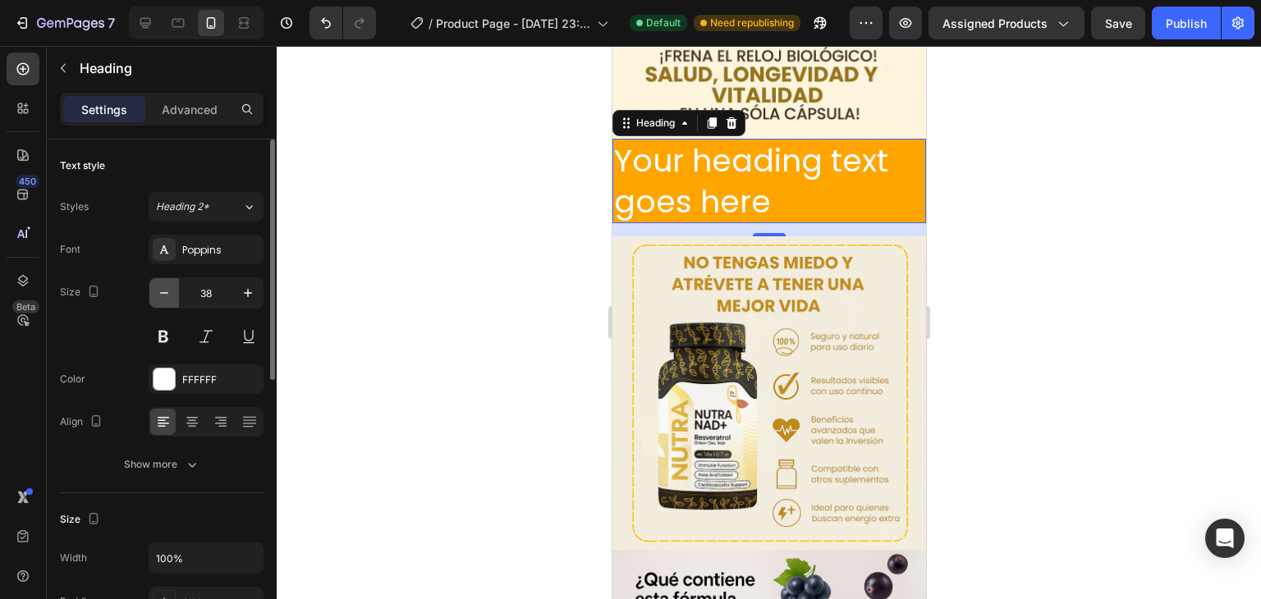
click at [167, 300] on icon "button" at bounding box center [164, 293] width 16 height 16
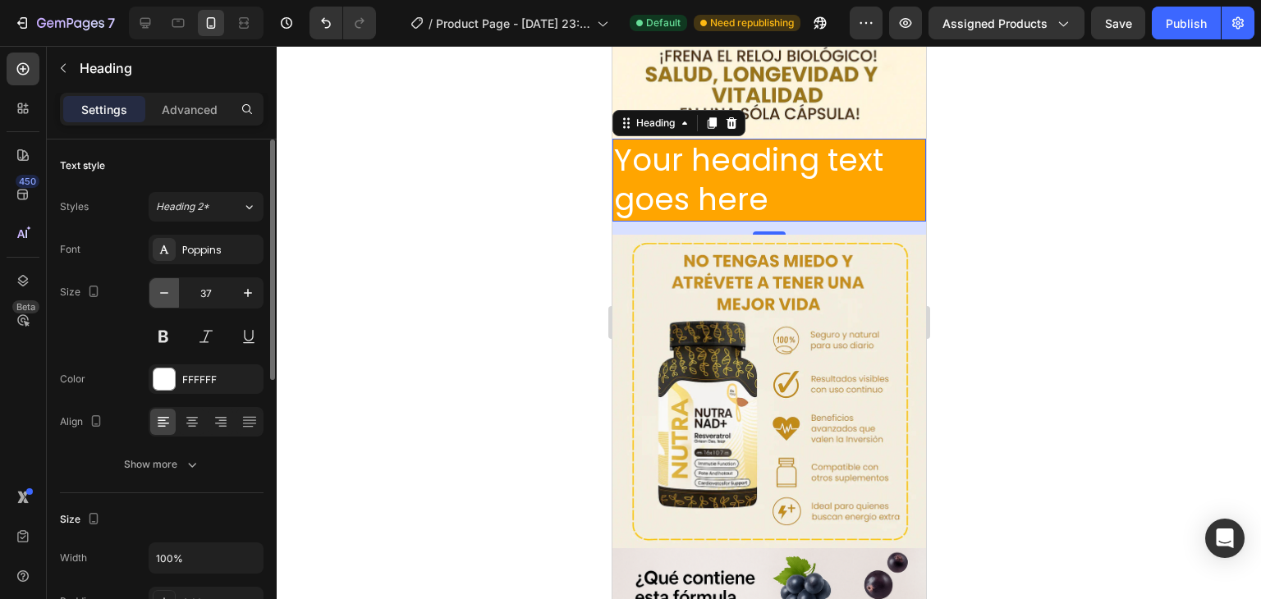
click at [167, 300] on icon "button" at bounding box center [164, 293] width 16 height 16
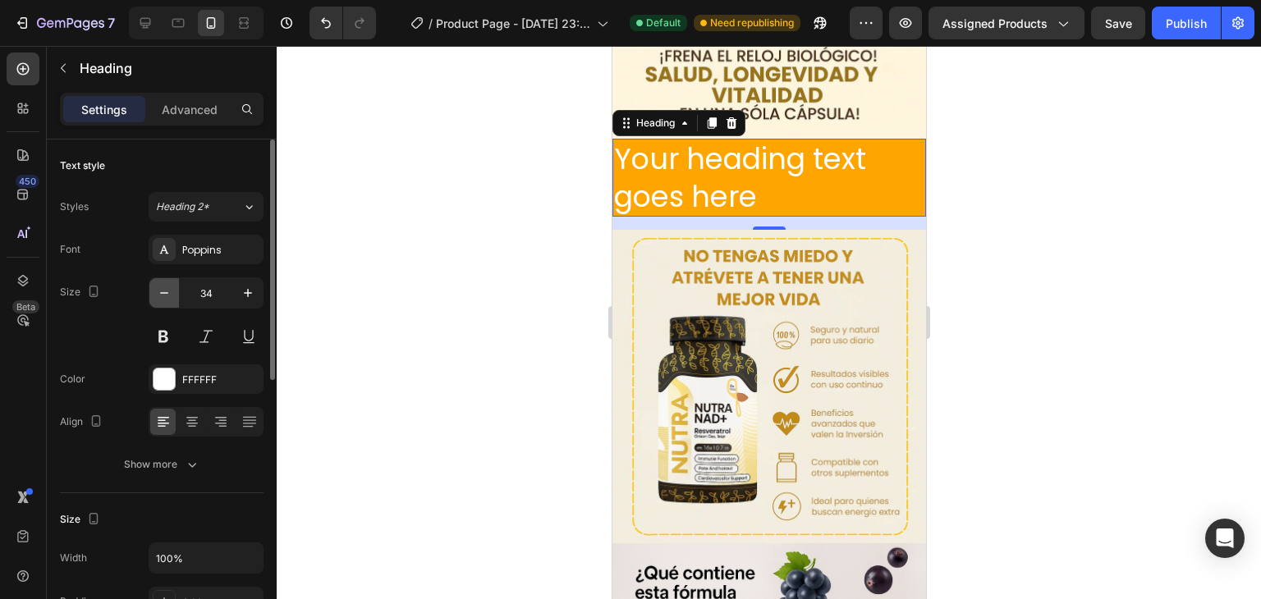
click at [167, 300] on icon "button" at bounding box center [164, 293] width 16 height 16
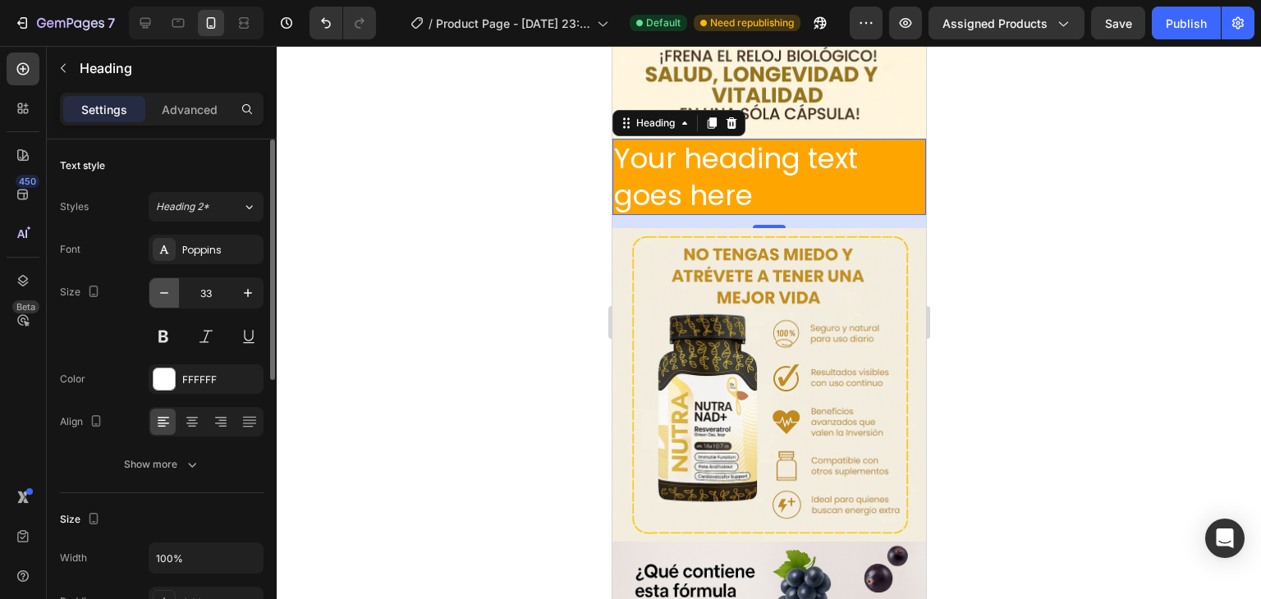
click at [167, 300] on icon "button" at bounding box center [164, 293] width 16 height 16
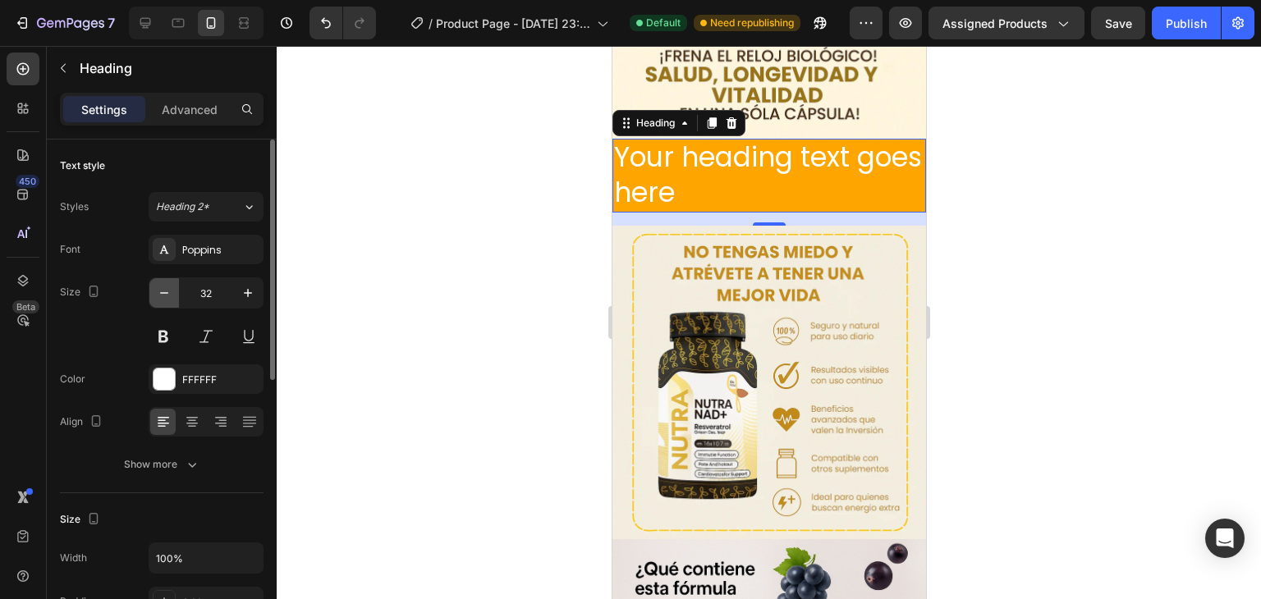
click at [167, 300] on icon "button" at bounding box center [164, 293] width 16 height 16
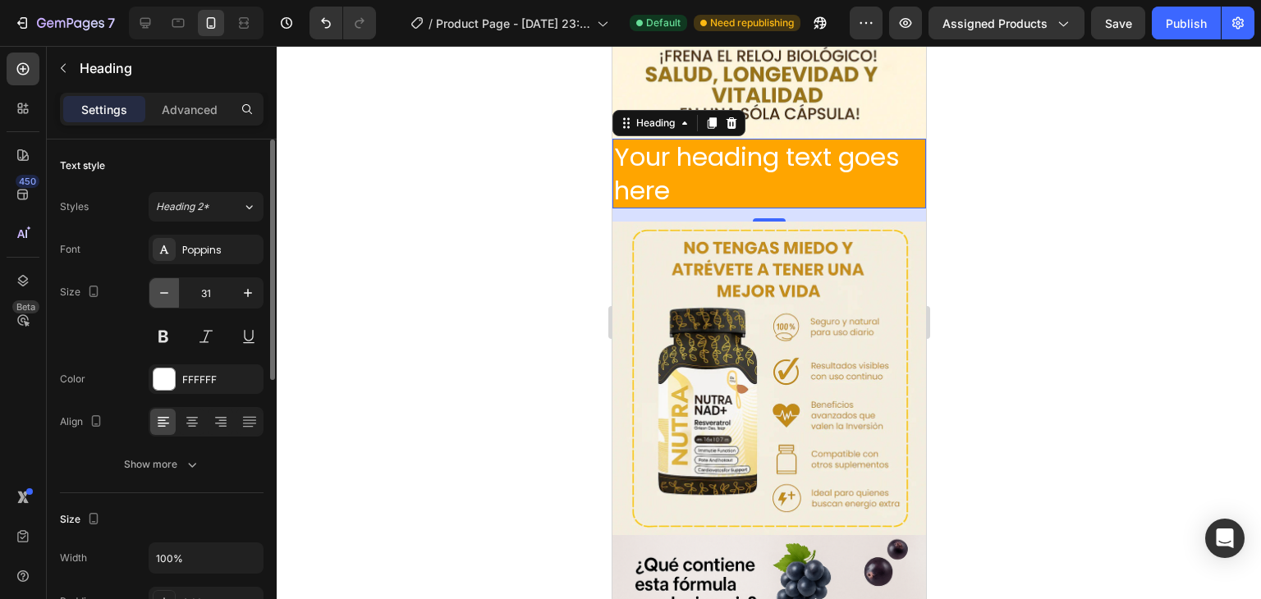
click at [167, 300] on icon "button" at bounding box center [164, 293] width 16 height 16
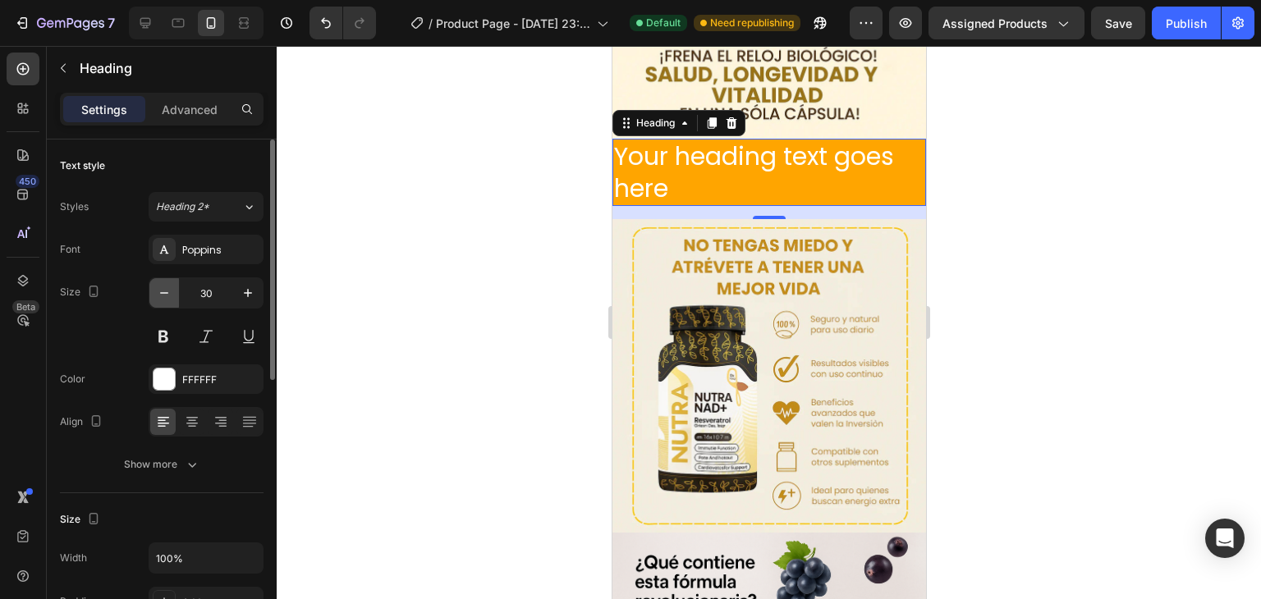
click at [167, 300] on icon "button" at bounding box center [164, 293] width 16 height 16
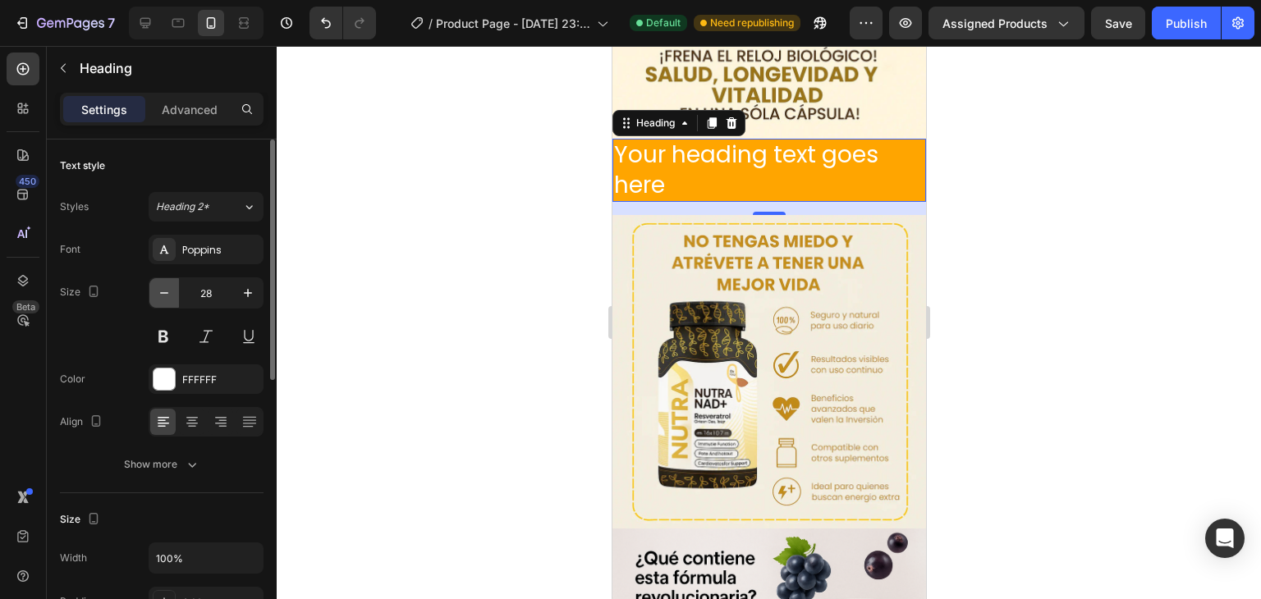
click at [167, 300] on icon "button" at bounding box center [164, 293] width 16 height 16
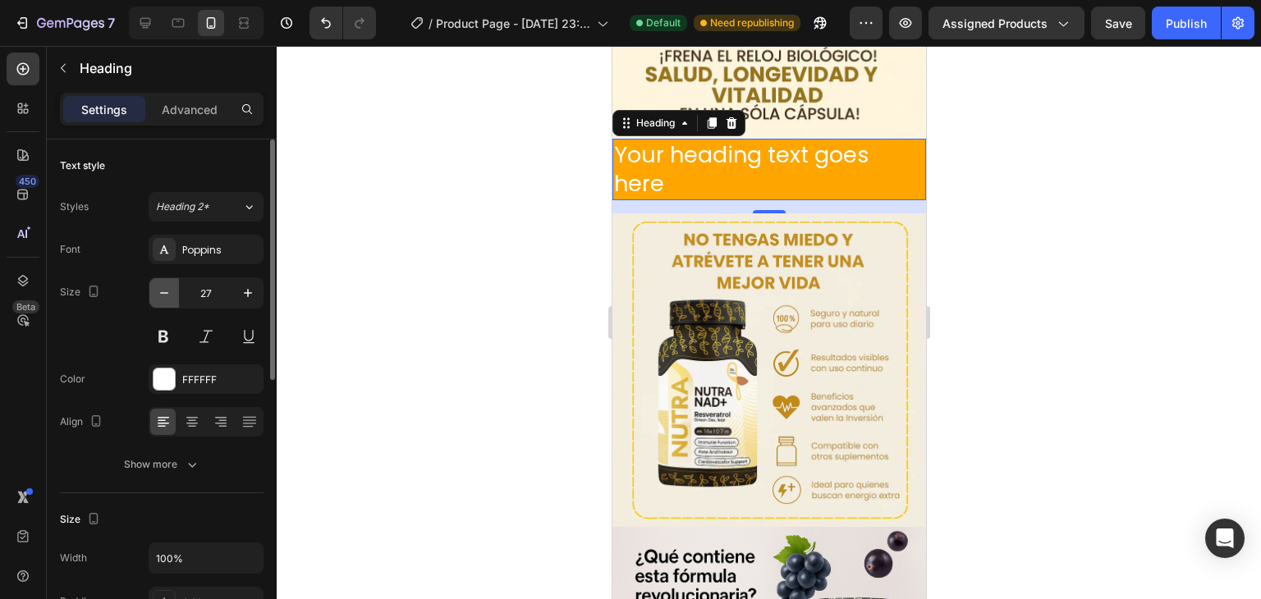
click at [167, 300] on icon "button" at bounding box center [164, 293] width 16 height 16
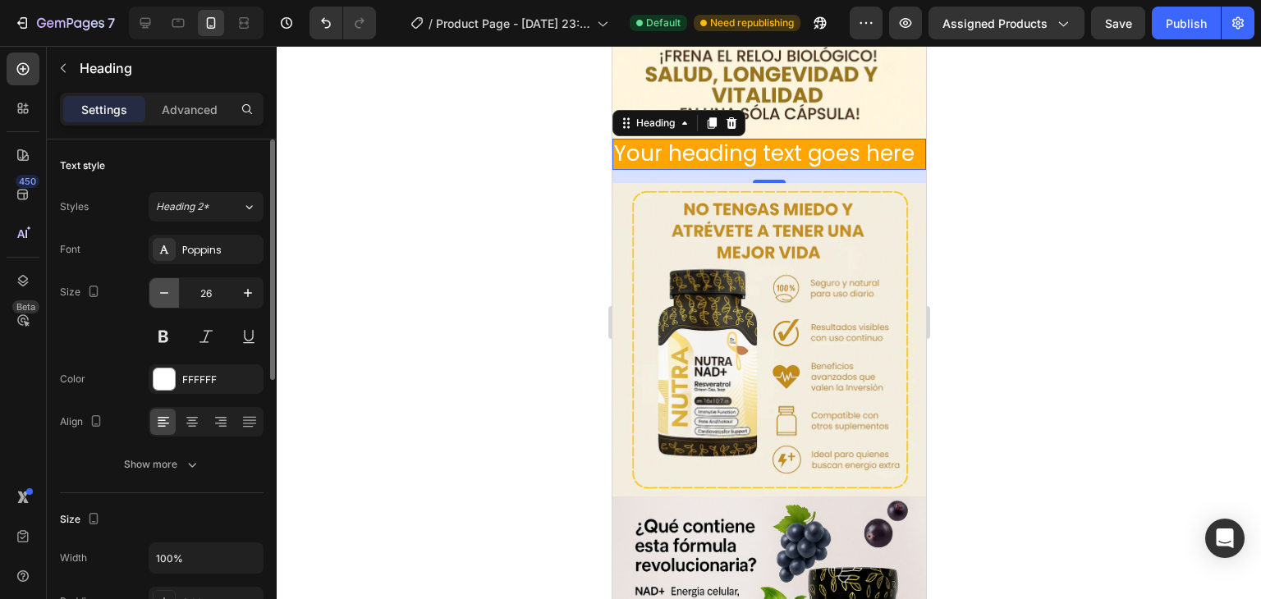
click at [167, 300] on icon "button" at bounding box center [164, 293] width 16 height 16
type input "25"
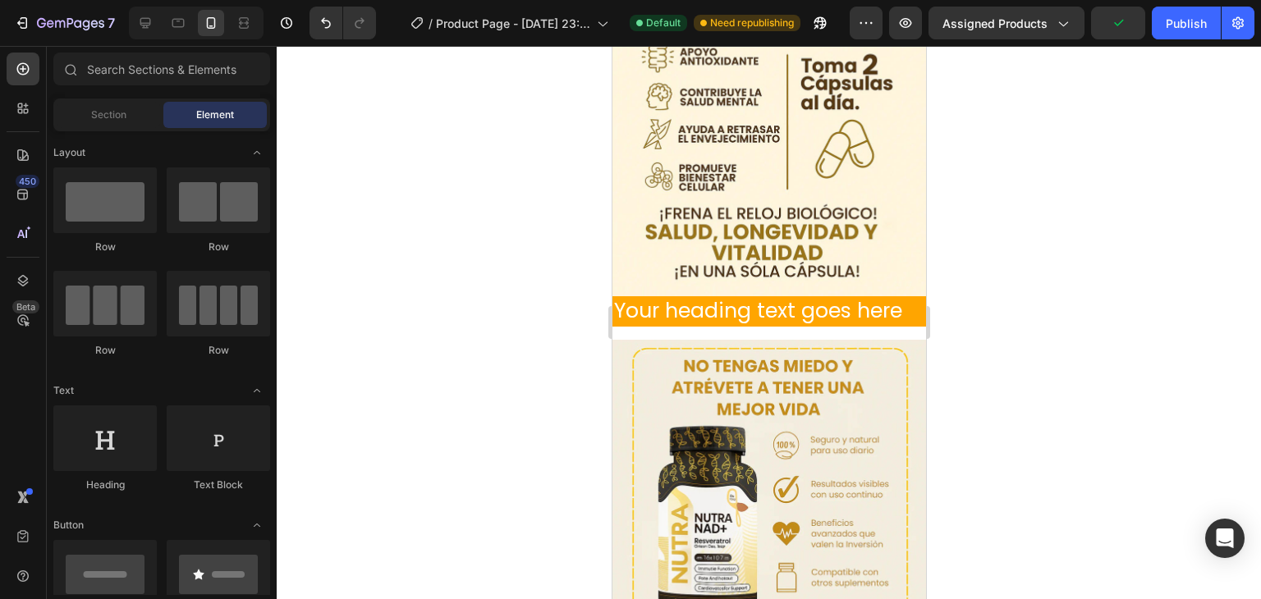
scroll to position [857, 0]
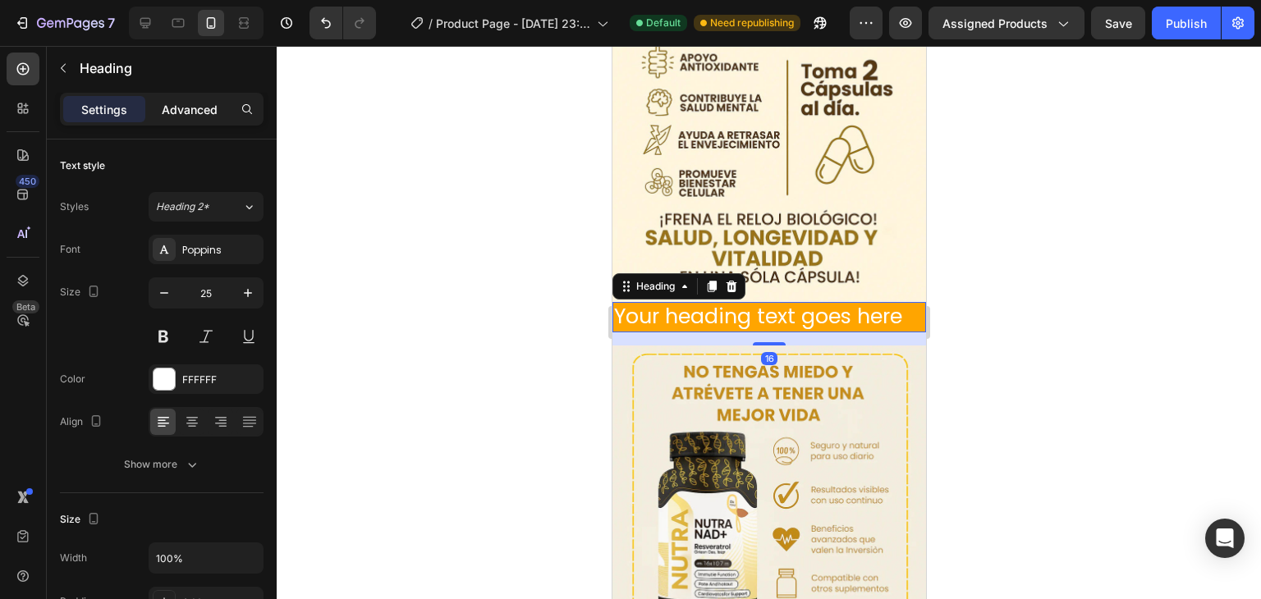
click at [207, 116] on p "Advanced" at bounding box center [190, 109] width 56 height 17
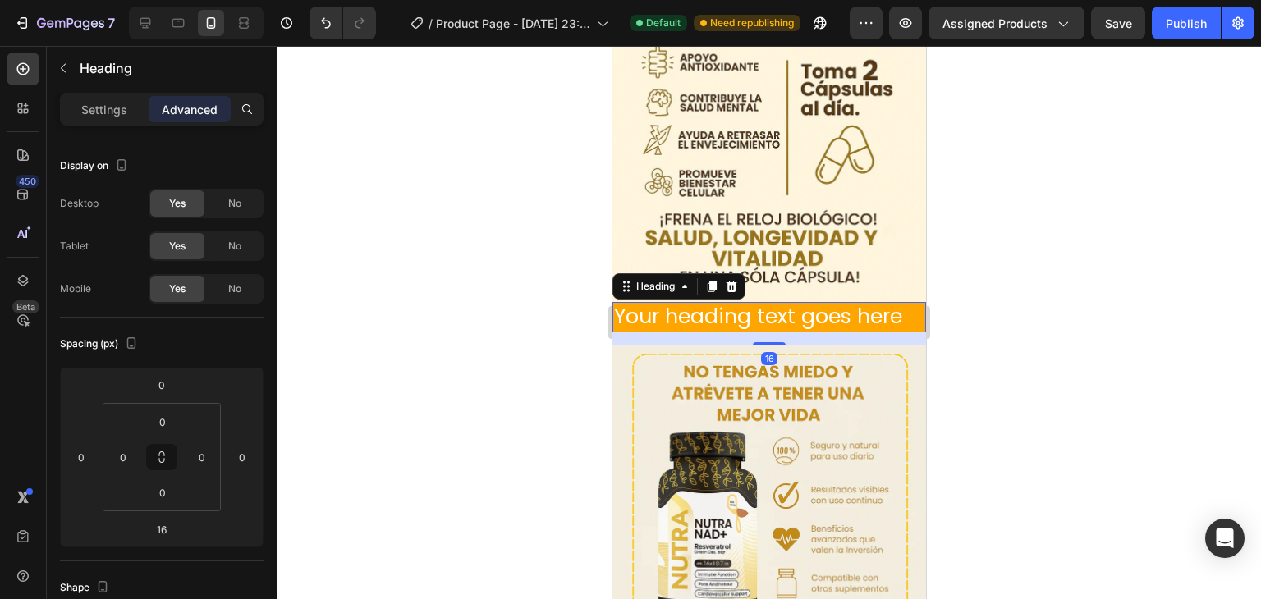
click at [544, 358] on div at bounding box center [769, 322] width 984 height 553
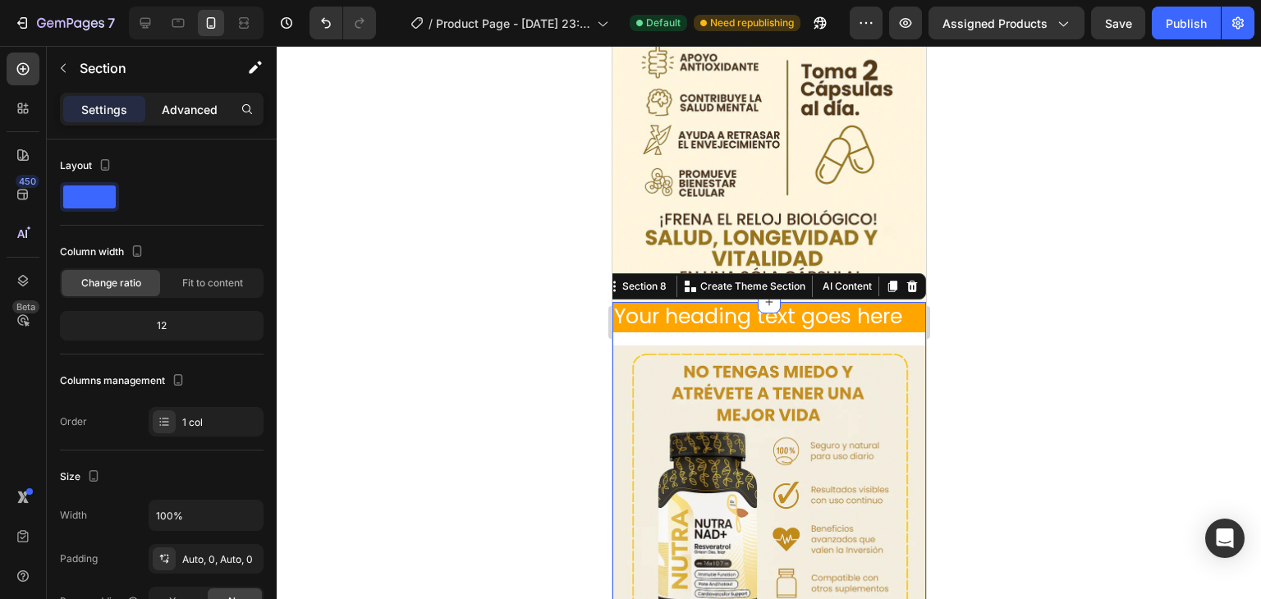
click at [204, 103] on p "Advanced" at bounding box center [190, 109] width 56 height 17
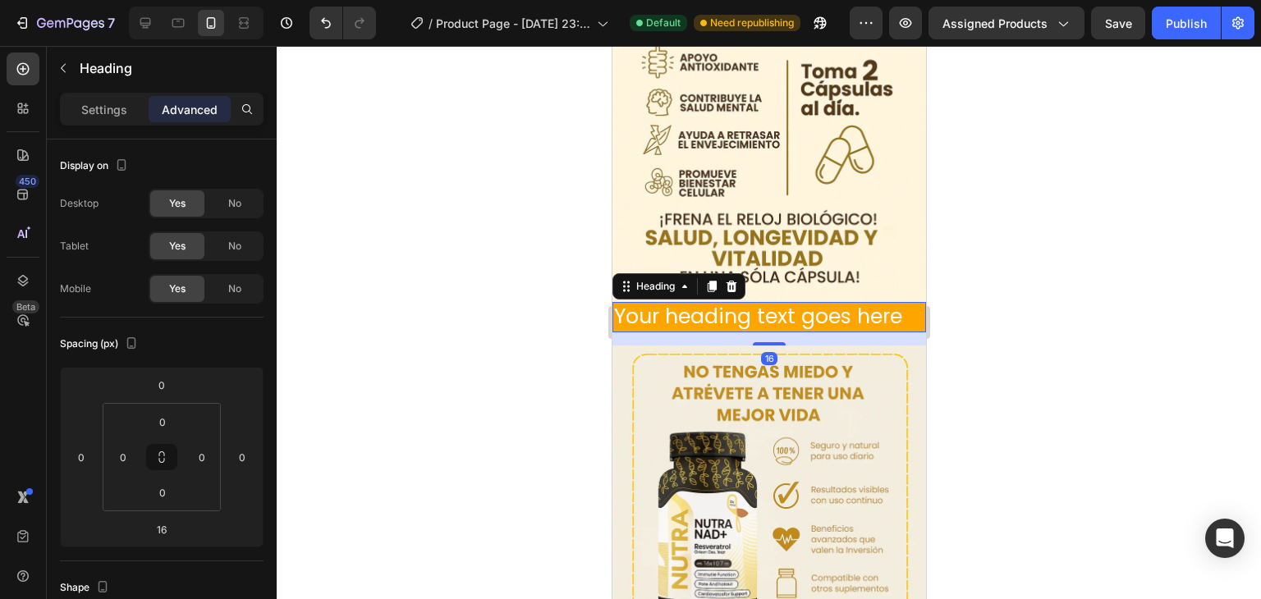
click at [532, 308] on div at bounding box center [769, 322] width 984 height 553
click at [190, 0] on html "7 / Product Page - [DATE] 23:55:01 Default Need republishing Preview Assigned P…" at bounding box center [630, 0] width 1261 height 0
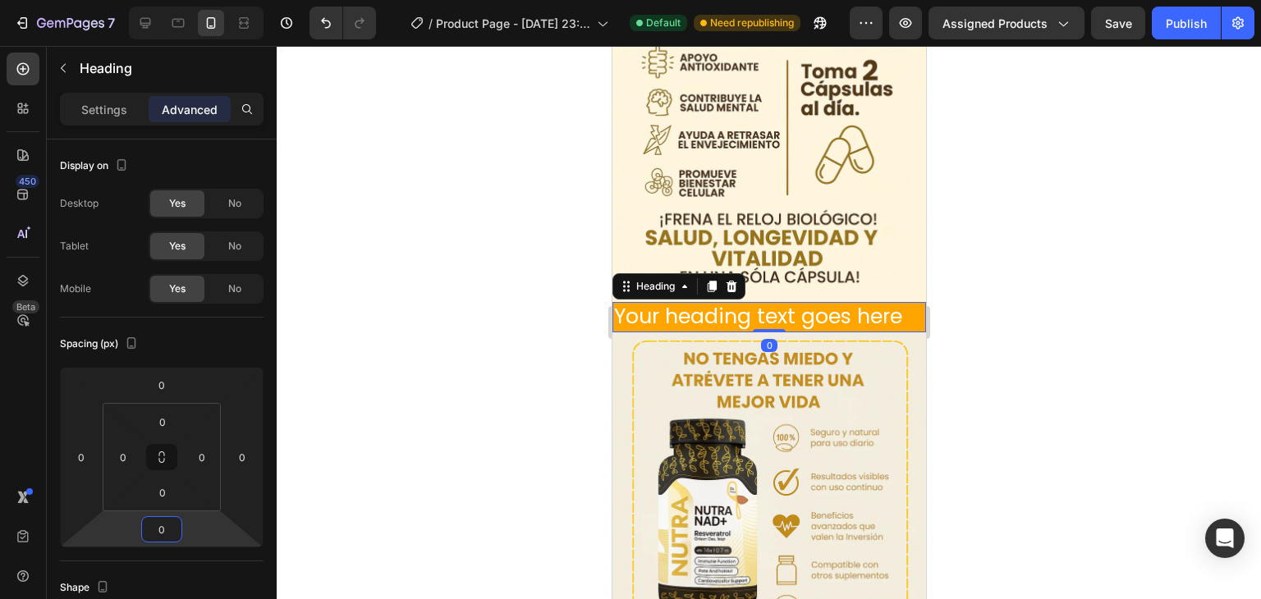
type input "0"
click at [465, 512] on div at bounding box center [769, 322] width 984 height 553
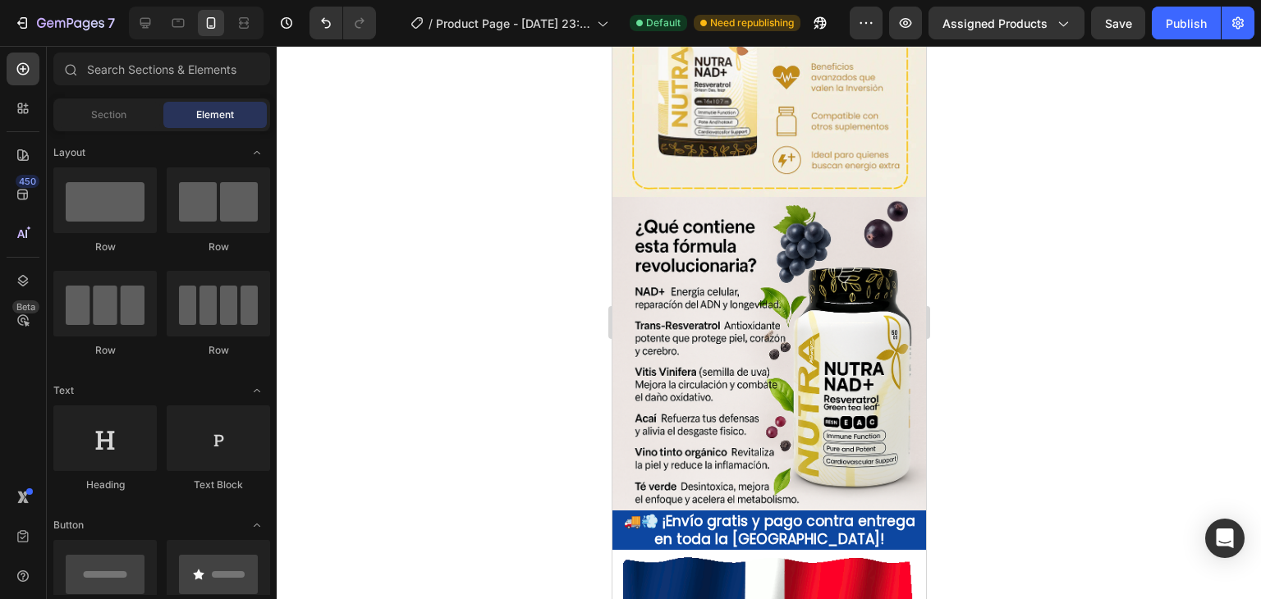
scroll to position [1358, 0]
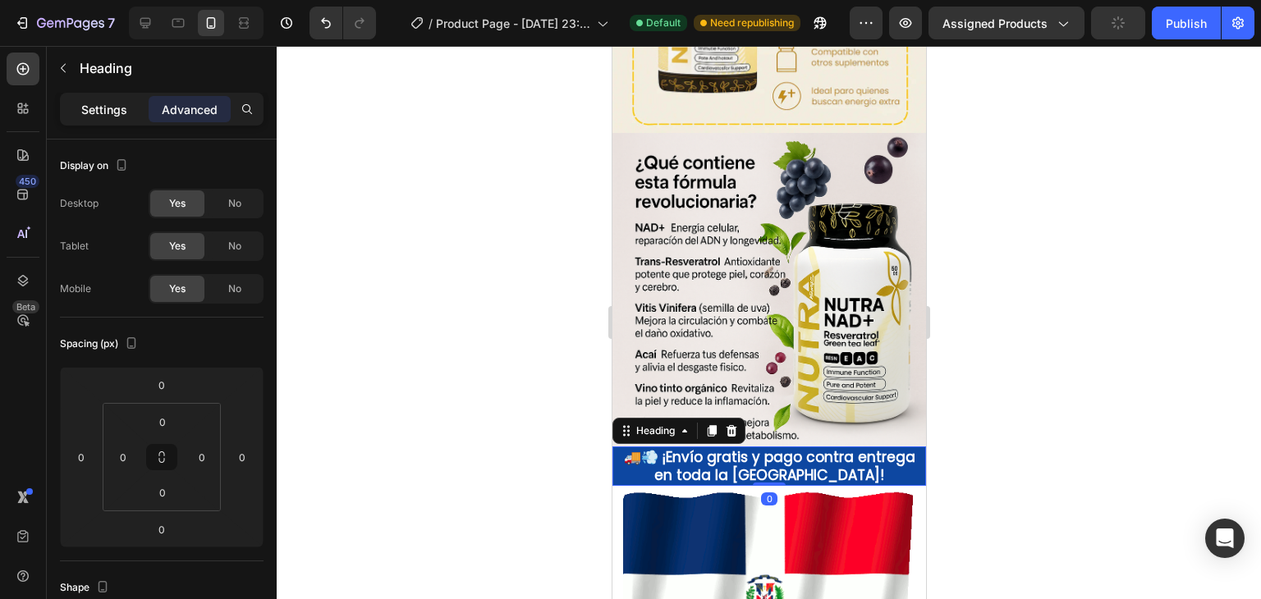
drag, startPoint x: 107, startPoint y: 93, endPoint x: 101, endPoint y: 99, distance: 8.7
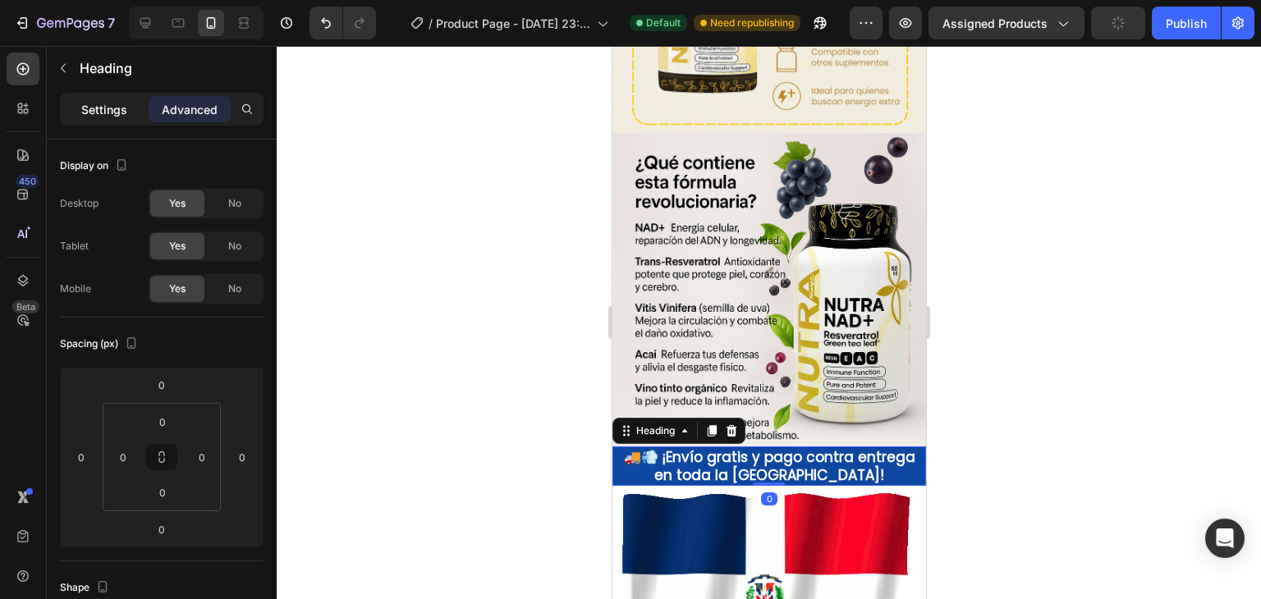
click at [101, 99] on div "Settings Advanced" at bounding box center [162, 109] width 204 height 33
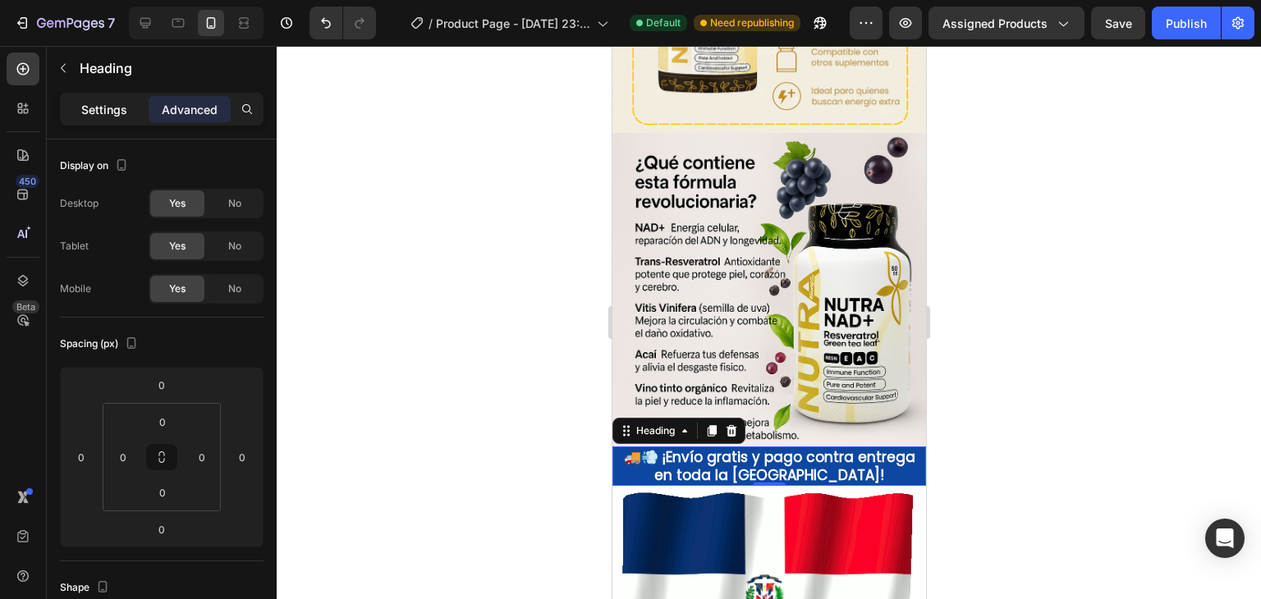
click at [101, 101] on p "Settings" at bounding box center [104, 109] width 46 height 17
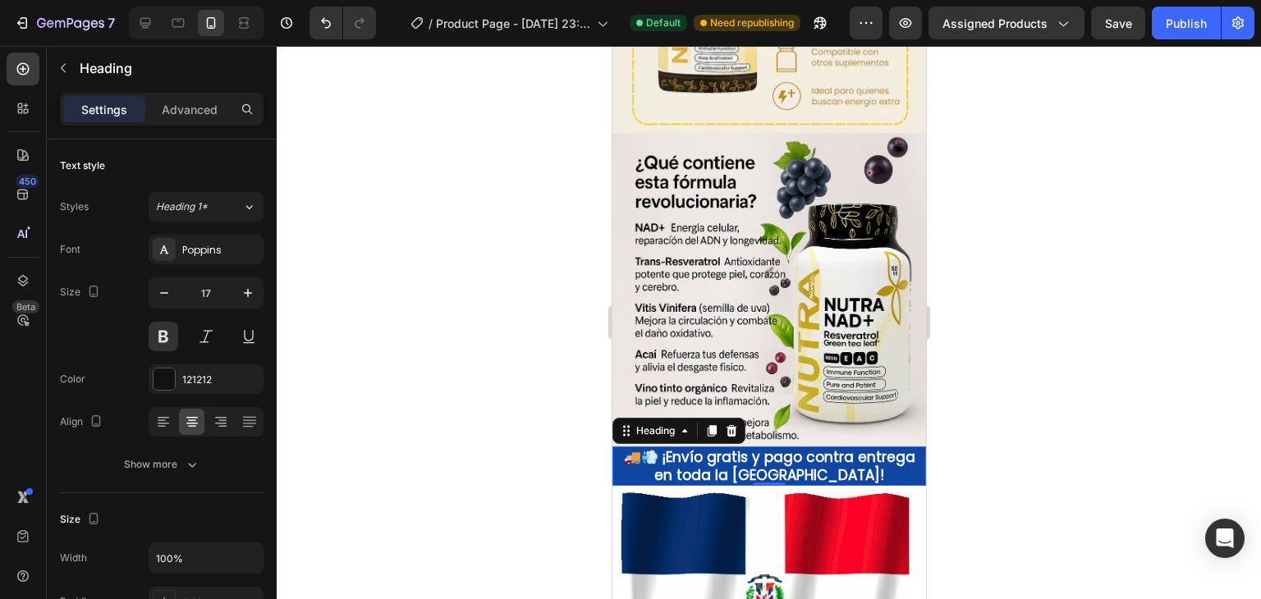
click at [635, 448] on p "🚚💨 ¡Envío gratis y pago contra entrega en toda la [GEOGRAPHIC_DATA]!" at bounding box center [768, 466] width 310 height 36
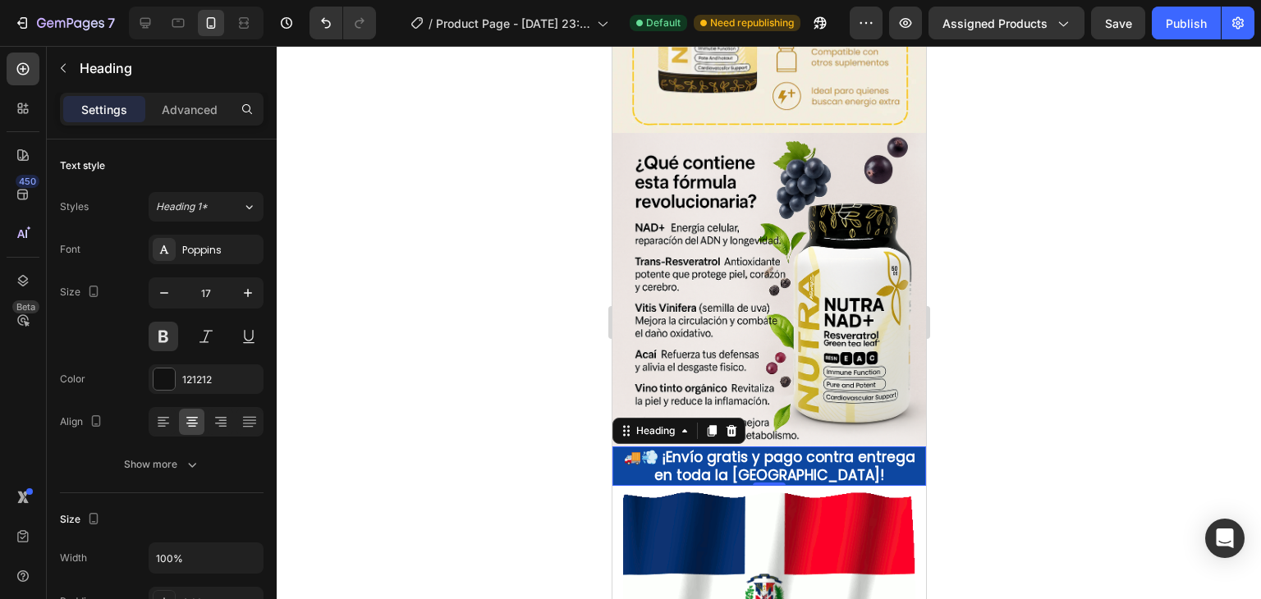
click at [631, 448] on p "🚚💨 ¡Envío gratis y pago contra entrega en toda la [GEOGRAPHIC_DATA]!" at bounding box center [768, 466] width 310 height 36
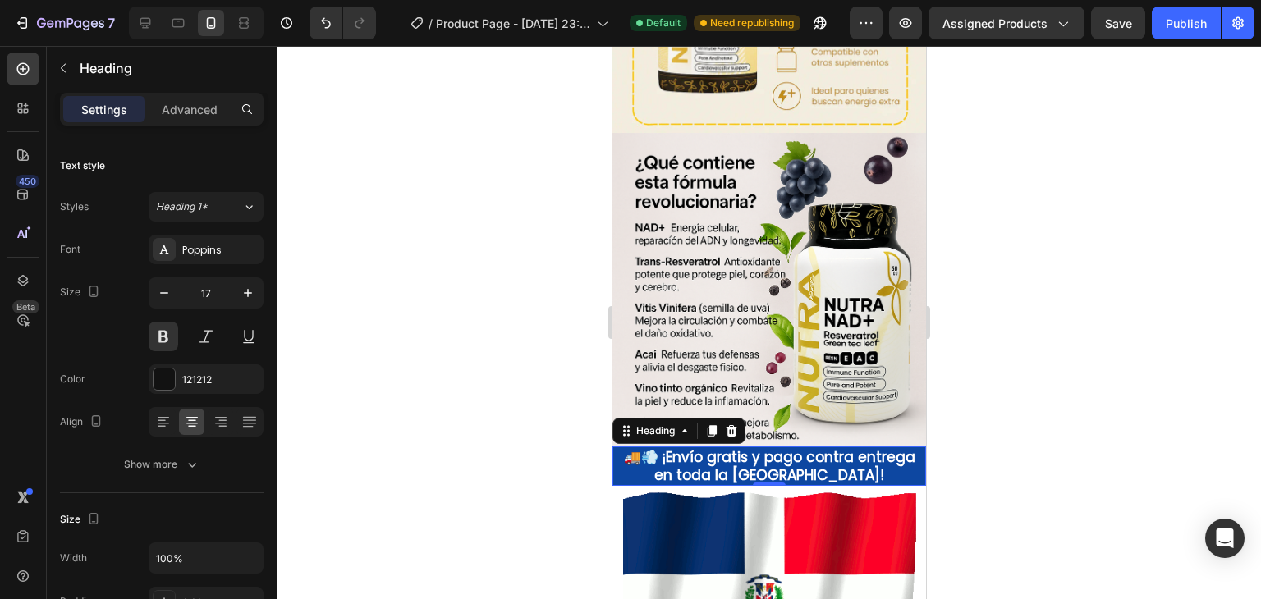
click at [568, 437] on div at bounding box center [769, 322] width 984 height 553
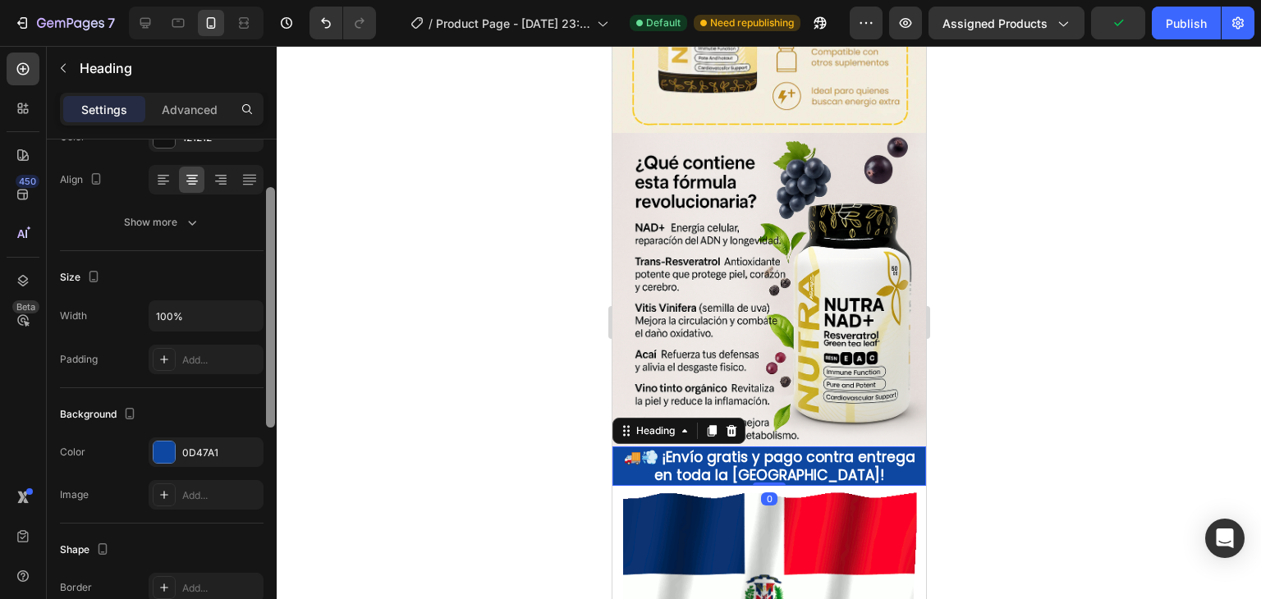
drag, startPoint x: 267, startPoint y: 269, endPoint x: 287, endPoint y: 386, distance: 118.2
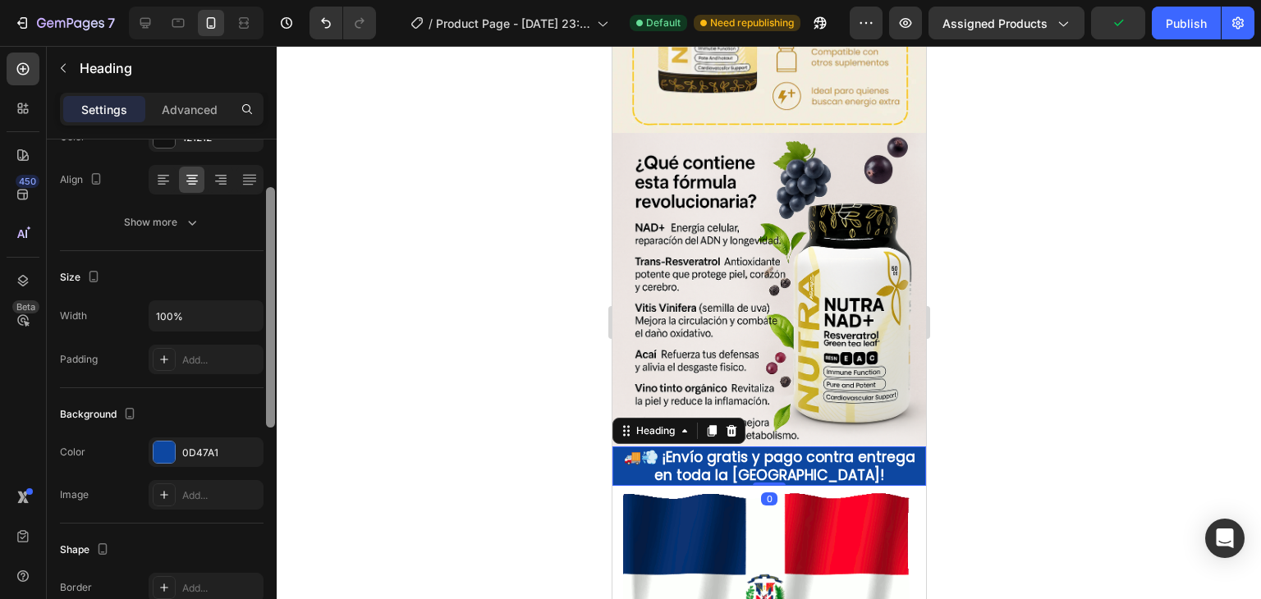
click at [287, 0] on div "7 / Product Page - [DATE] 23:55:01 Default Need republishing Preview Assigned P…" at bounding box center [630, 0] width 1261 height 0
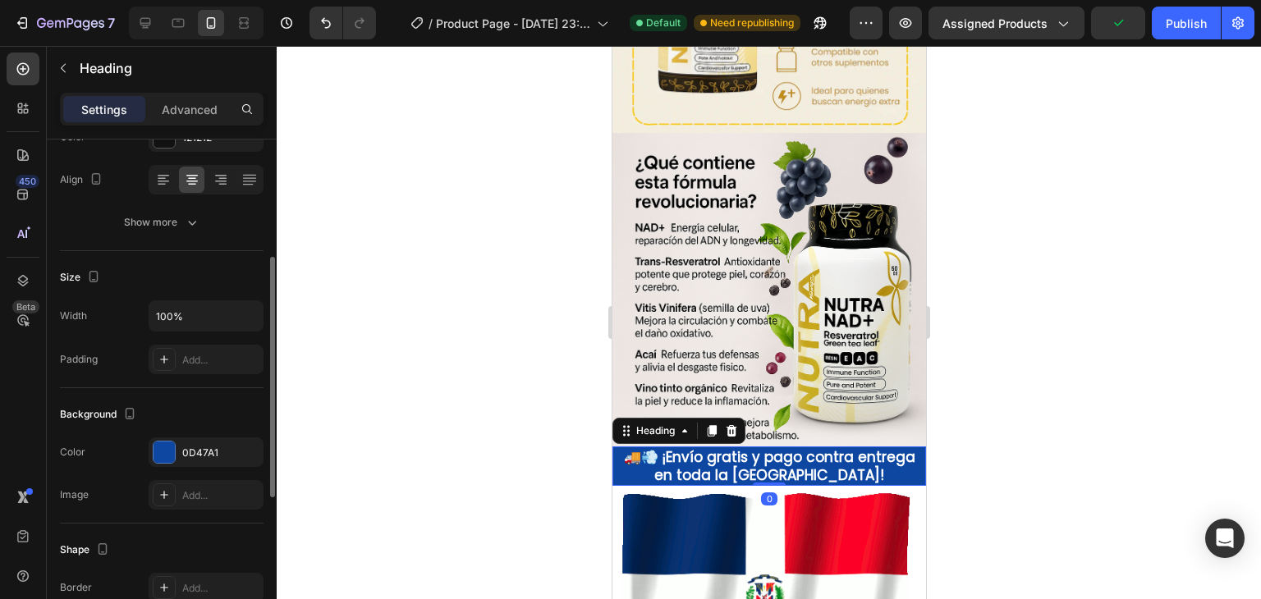
scroll to position [244, 0]
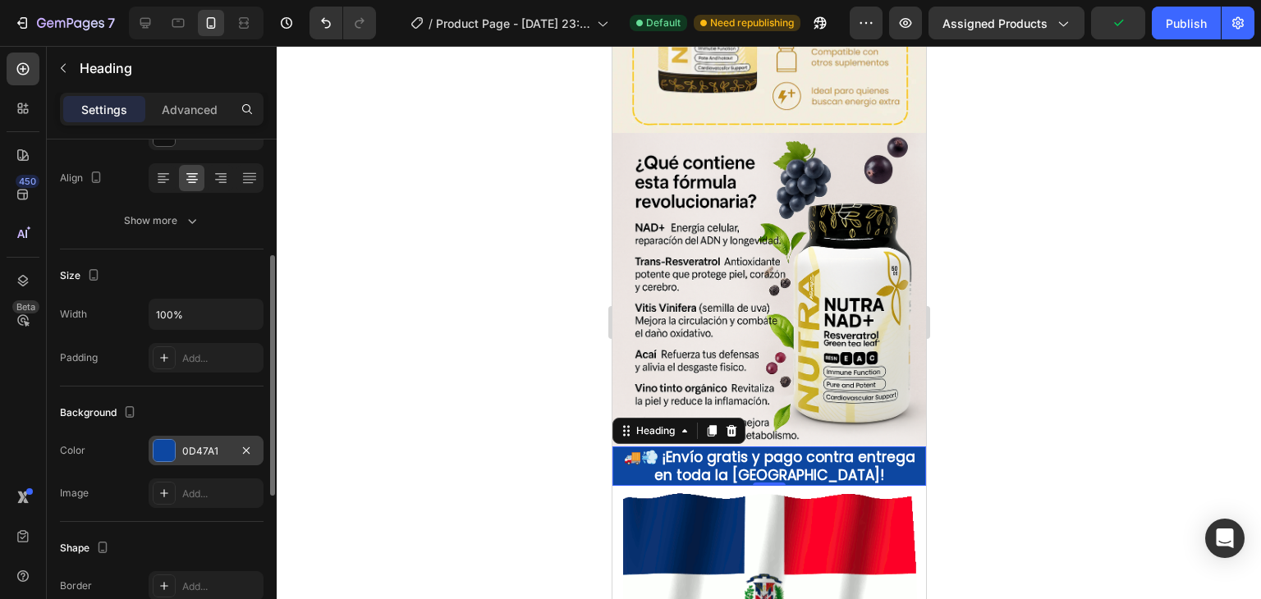
click at [181, 444] on div "0D47A1" at bounding box center [206, 451] width 115 height 30
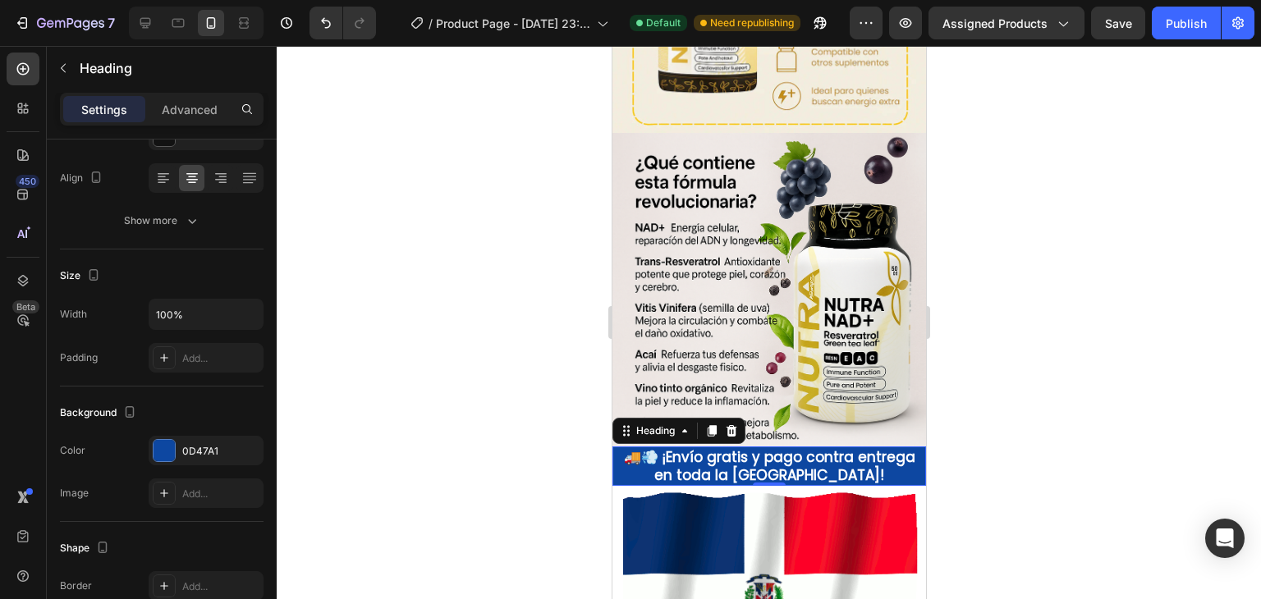
click at [401, 261] on div at bounding box center [769, 322] width 984 height 553
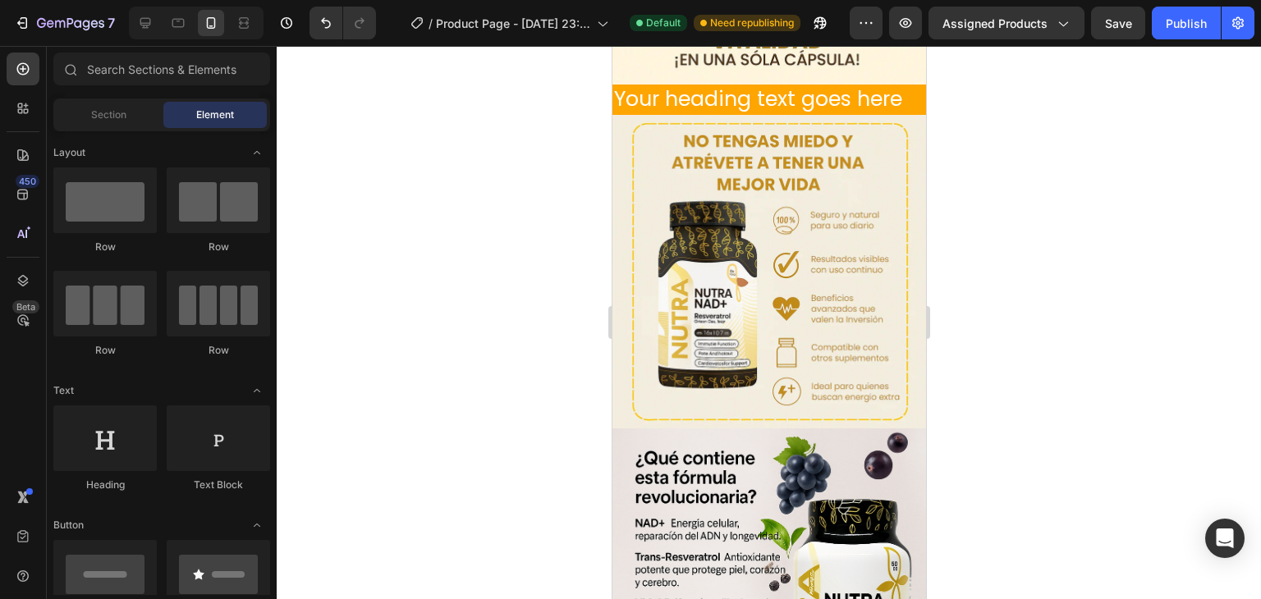
scroll to position [1340, 0]
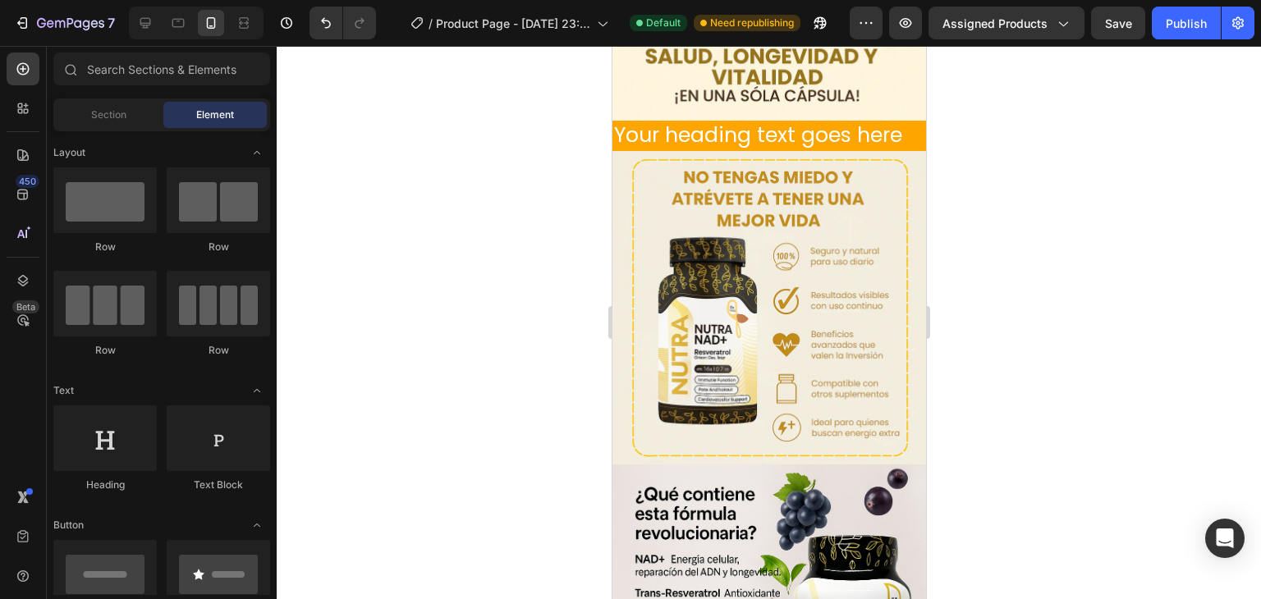
drag, startPoint x: 921, startPoint y: 360, endPoint x: 1547, endPoint y: 428, distance: 629.2
click at [900, 131] on h2 "Your heading text goes here" at bounding box center [769, 136] width 314 height 30
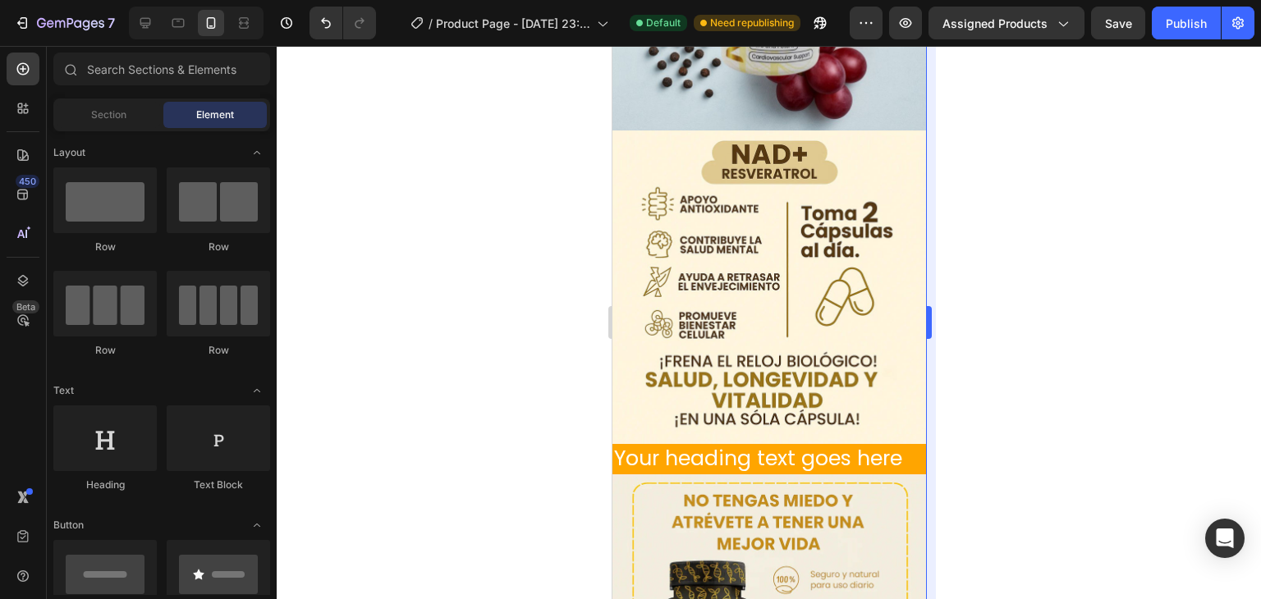
scroll to position [1032, 0]
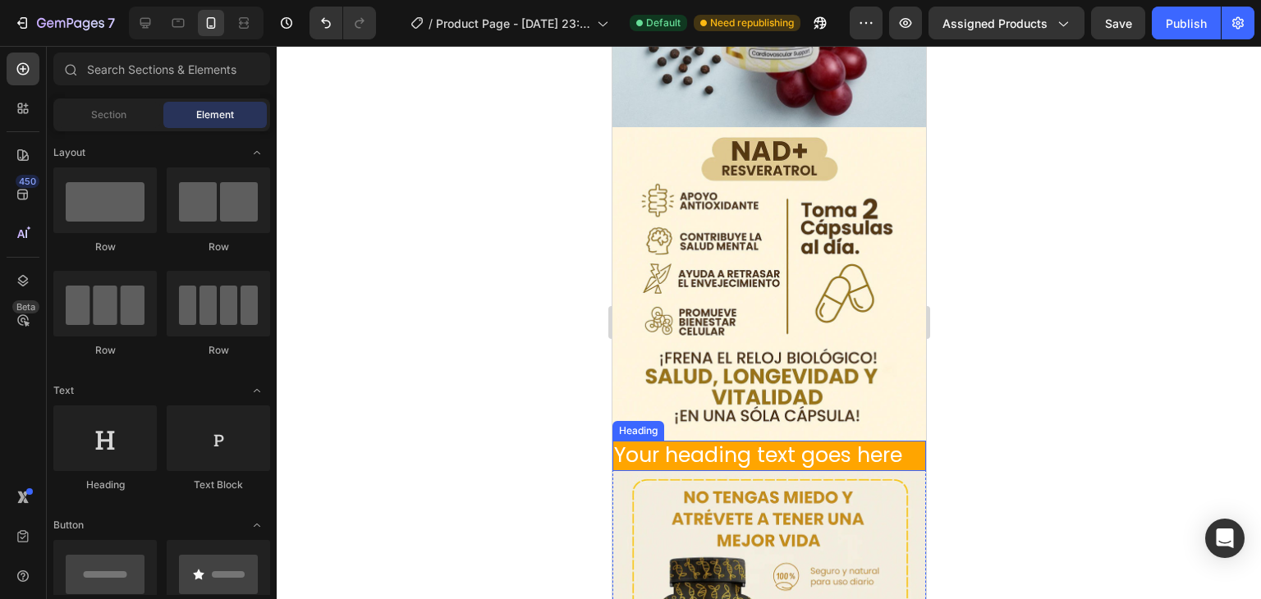
click at [907, 441] on h2 "Your heading text goes here" at bounding box center [769, 456] width 314 height 30
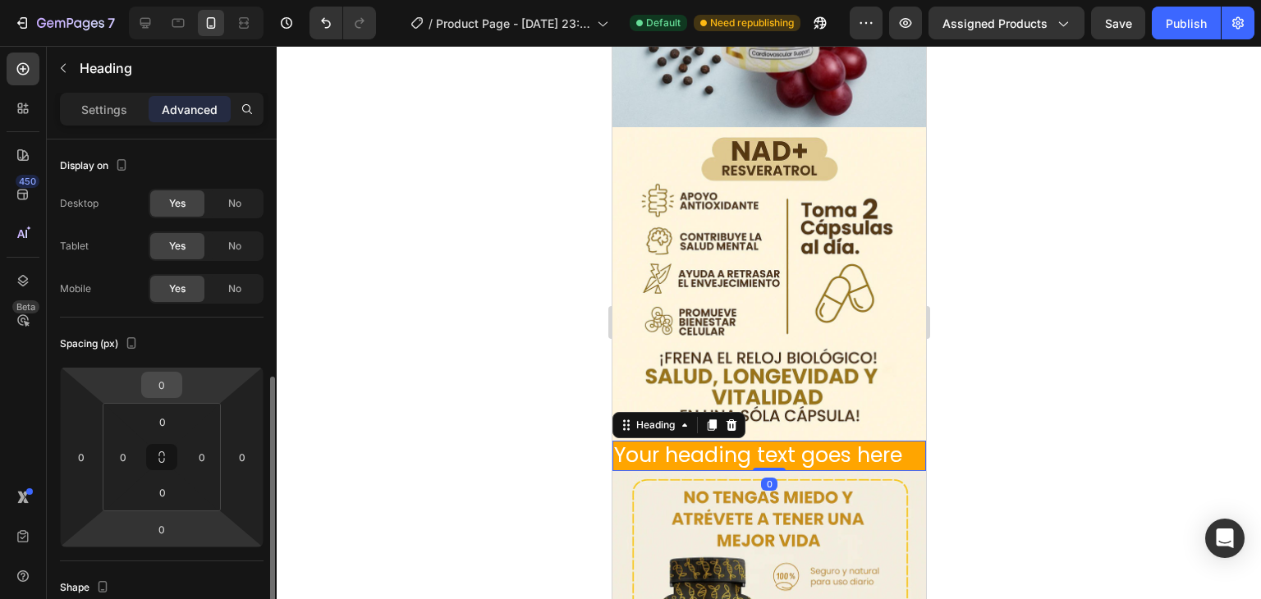
scroll to position [164, 0]
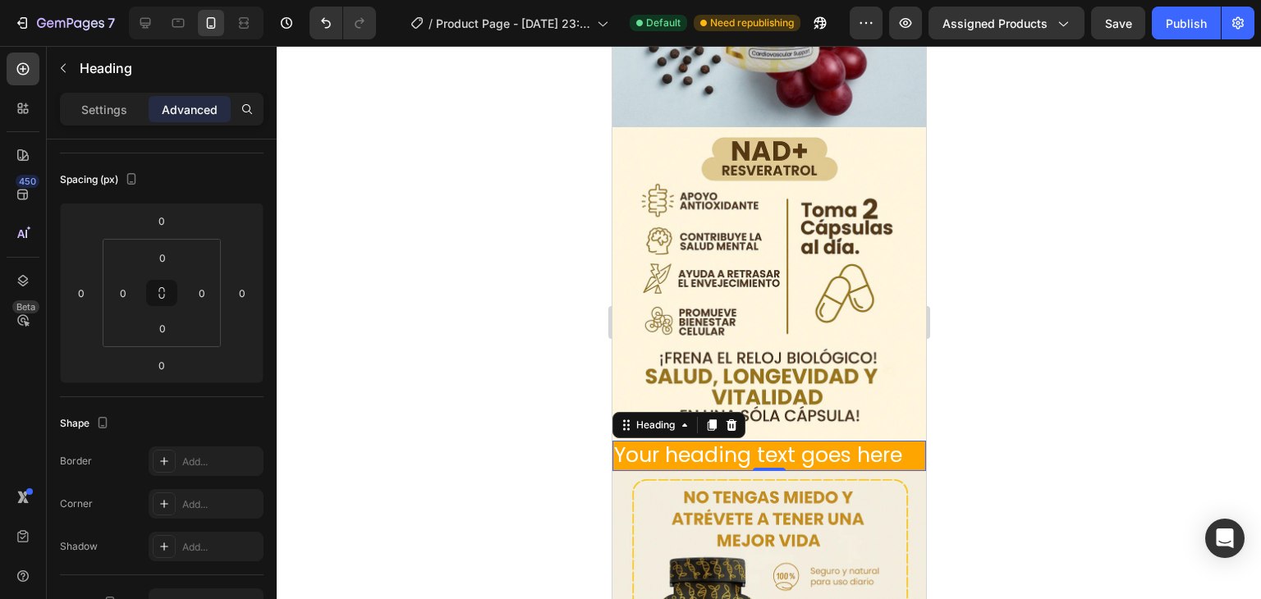
drag, startPoint x: 121, startPoint y: 96, endPoint x: 131, endPoint y: 134, distance: 39.0
click at [120, 96] on div "Settings" at bounding box center [104, 109] width 82 height 26
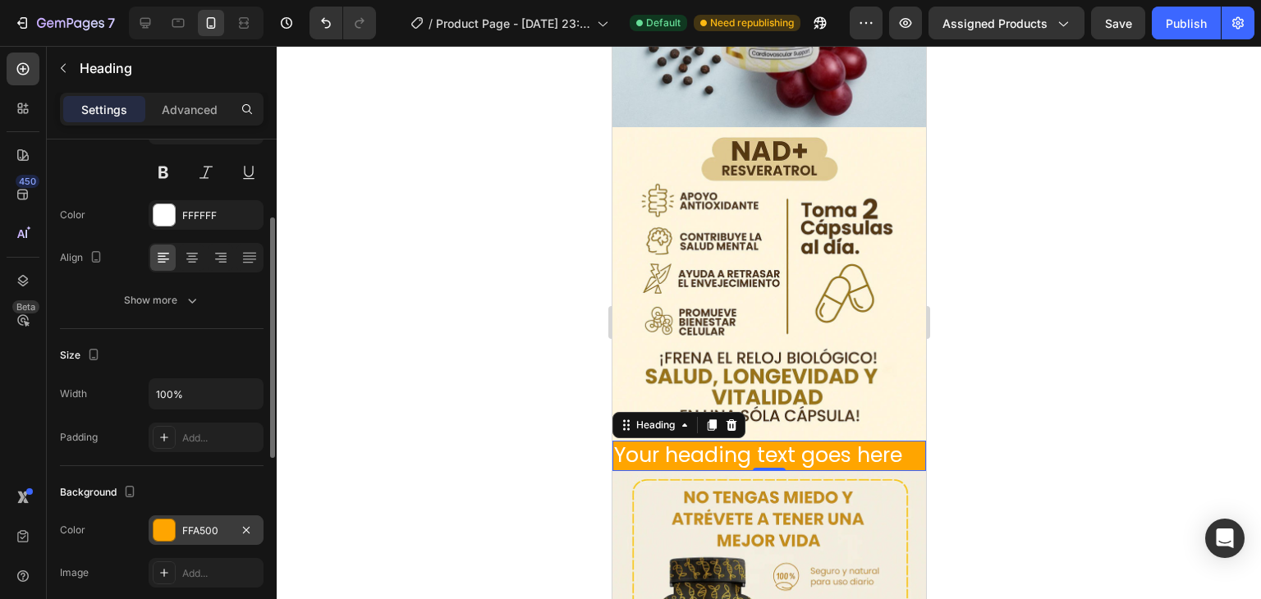
click at [196, 526] on div "FFA500" at bounding box center [206, 531] width 48 height 15
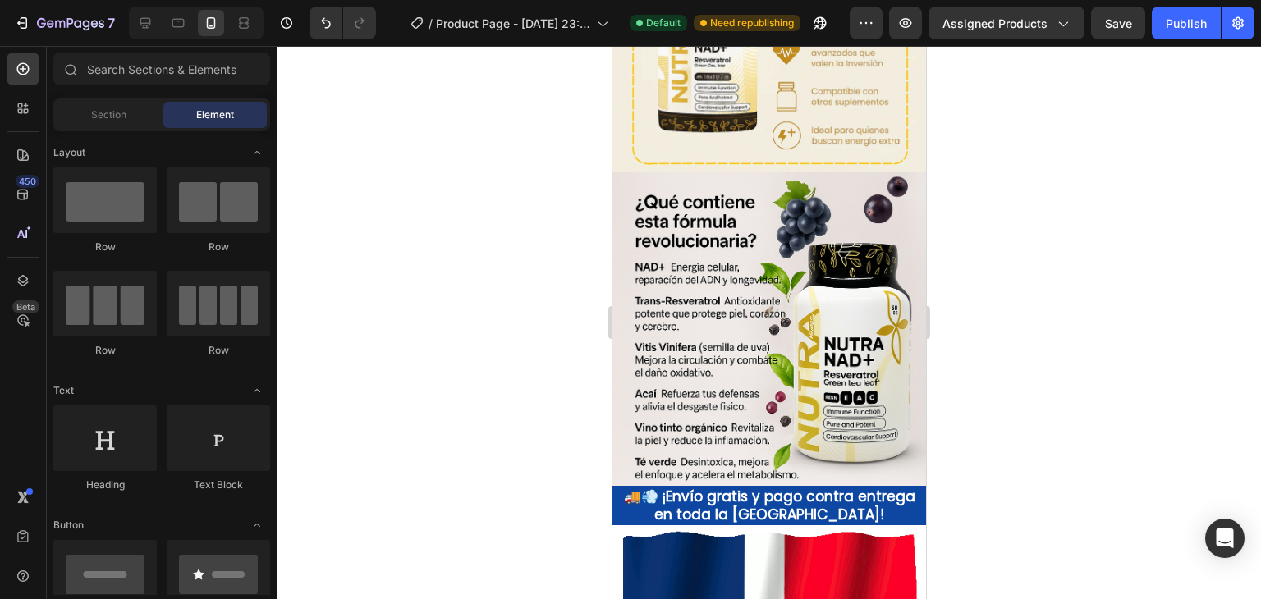
scroll to position [1626, 0]
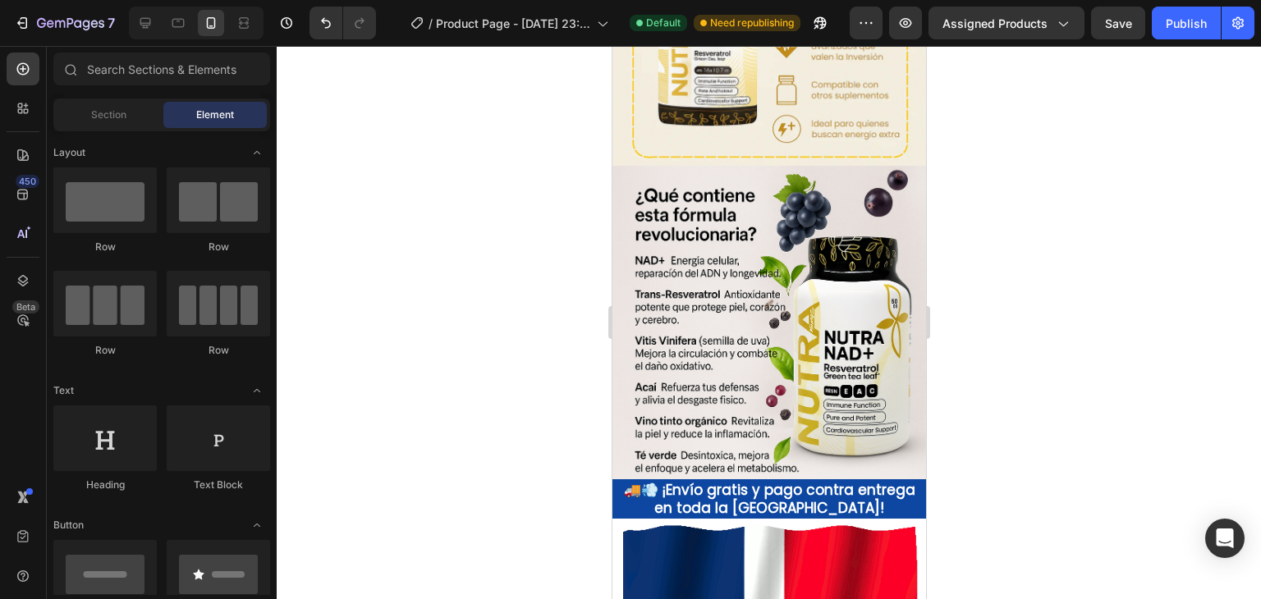
drag, startPoint x: 917, startPoint y: 372, endPoint x: 1545, endPoint y: 541, distance: 650.4
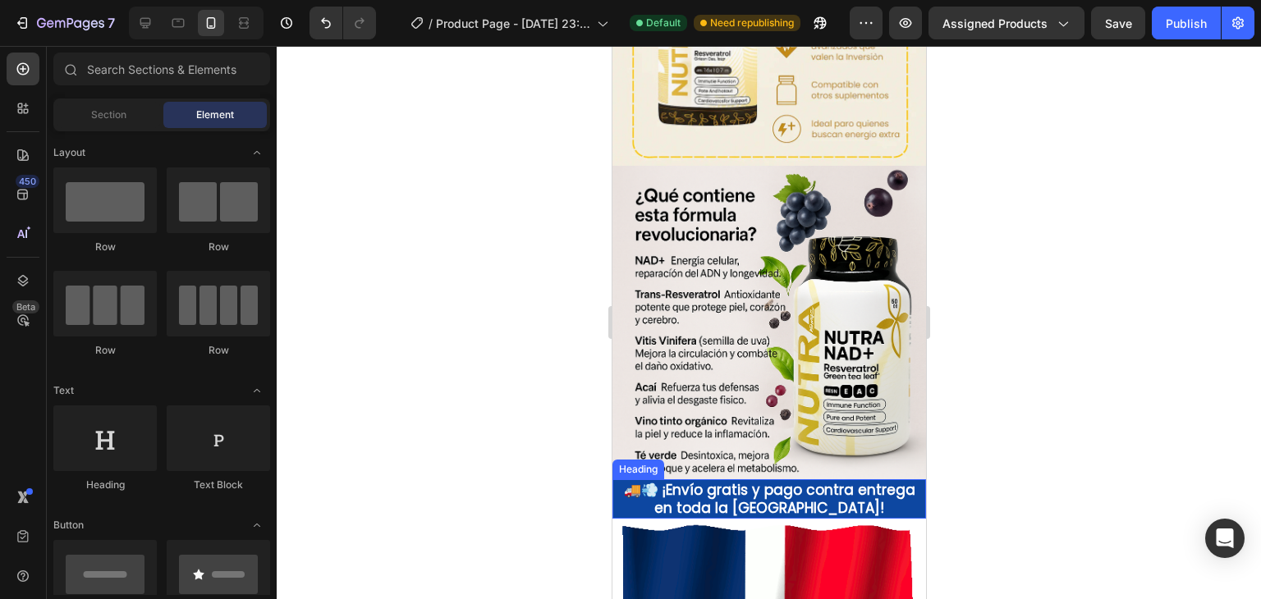
click at [901, 487] on h2 "🚚💨 ¡Envío gratis y pago contra entrega en toda la [GEOGRAPHIC_DATA]!" at bounding box center [769, 498] width 314 height 39
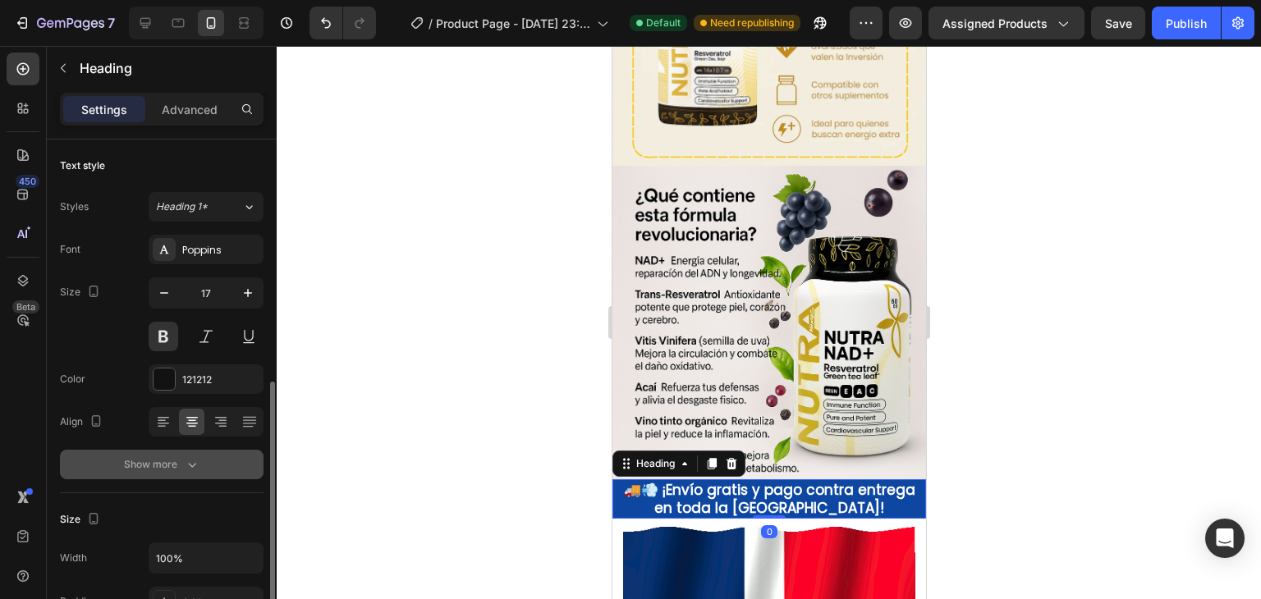
scroll to position [246, 0]
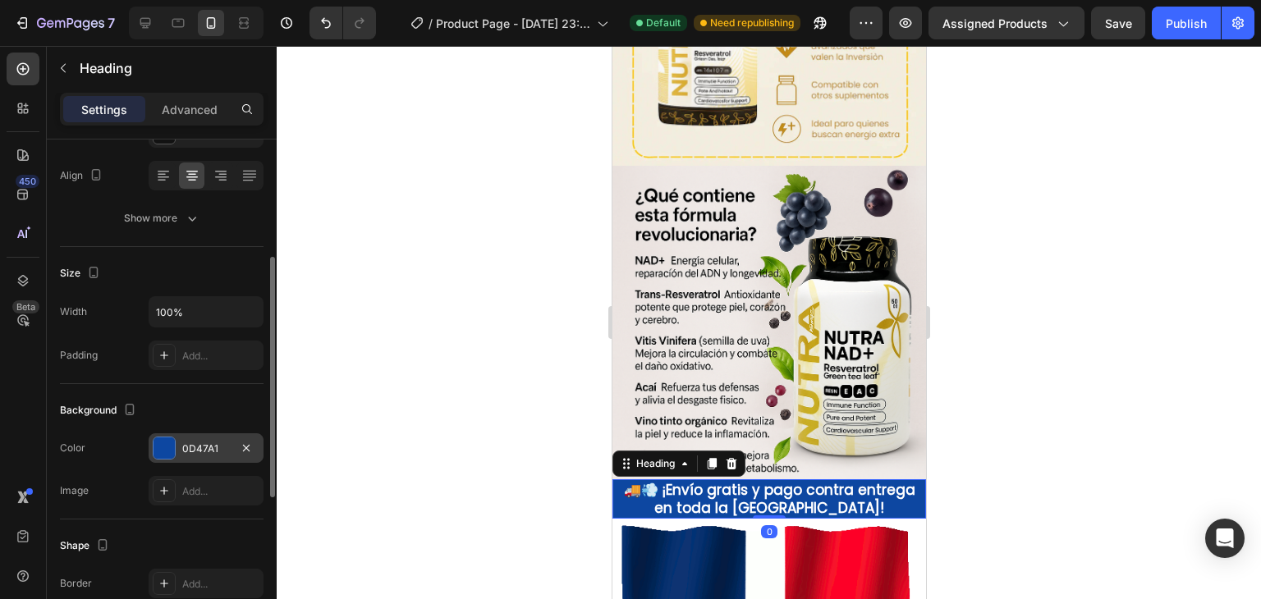
click at [173, 448] on div at bounding box center [164, 448] width 21 height 21
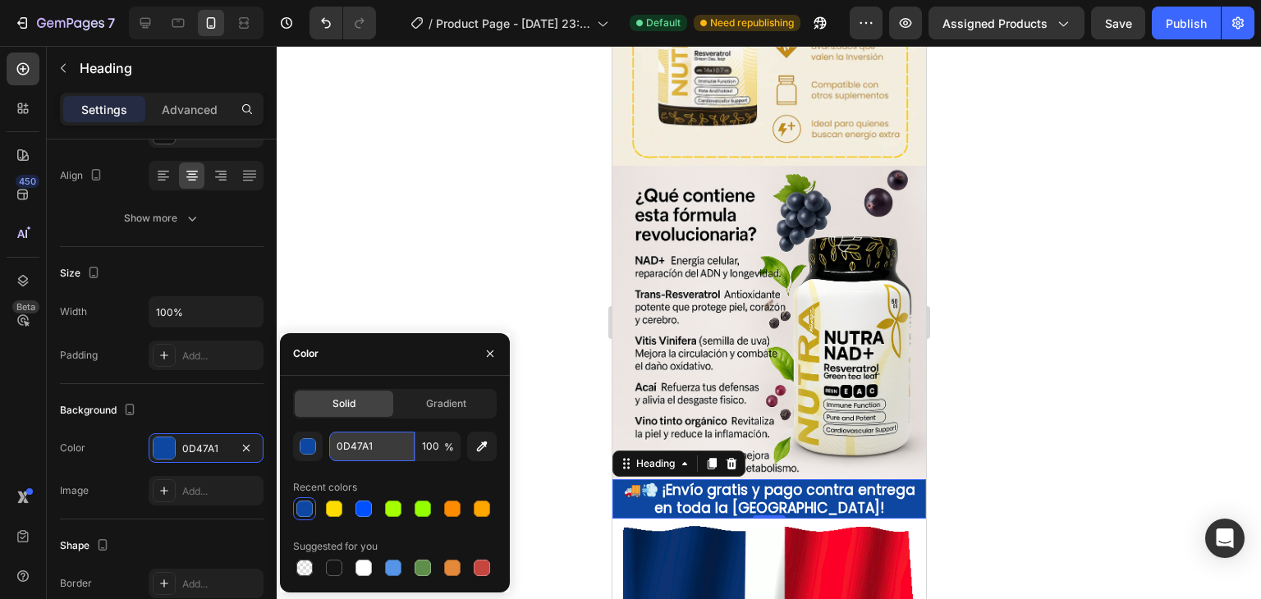
click at [377, 448] on input "0D47A1" at bounding box center [371, 447] width 85 height 30
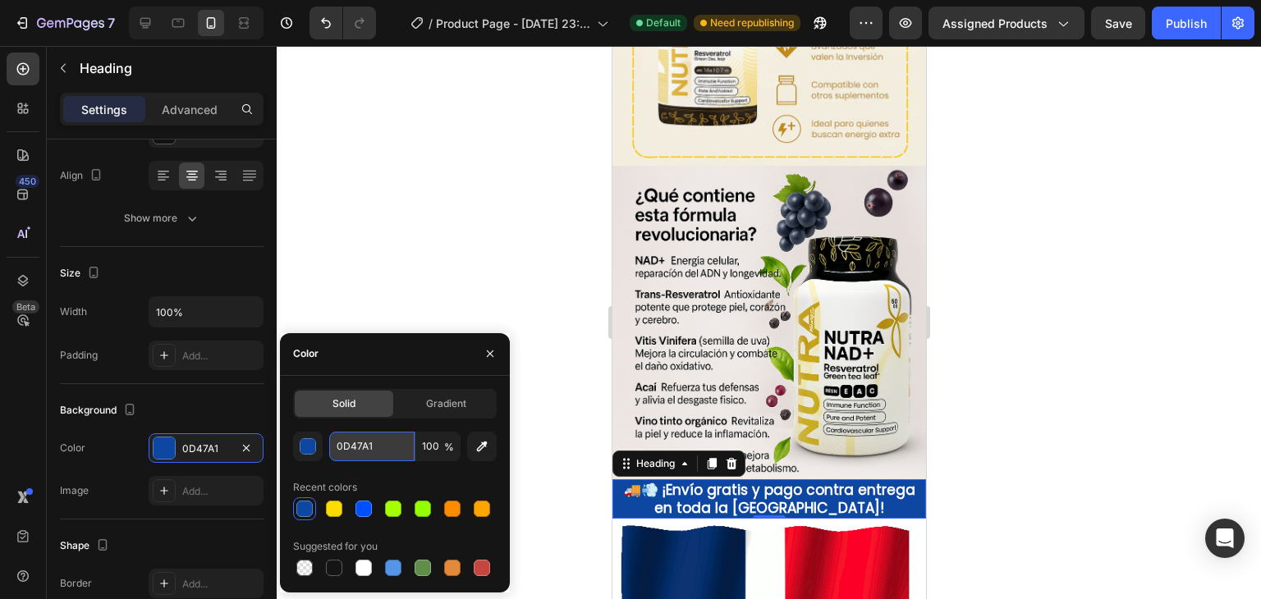
paste input "FFA500"
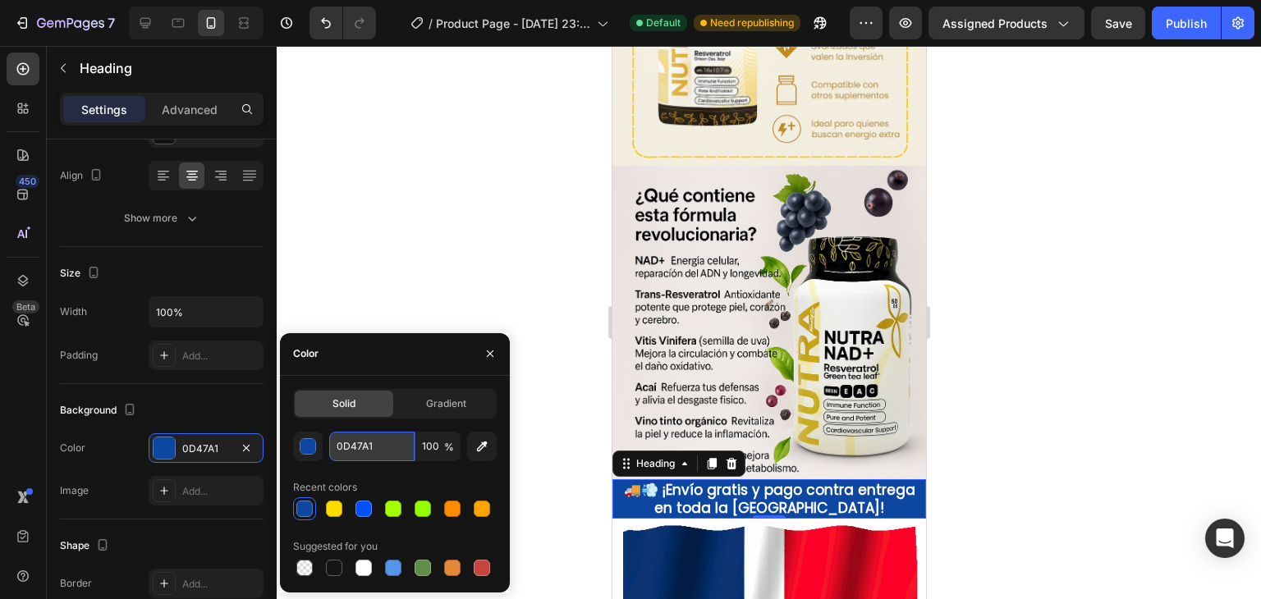
type input "FFA500"
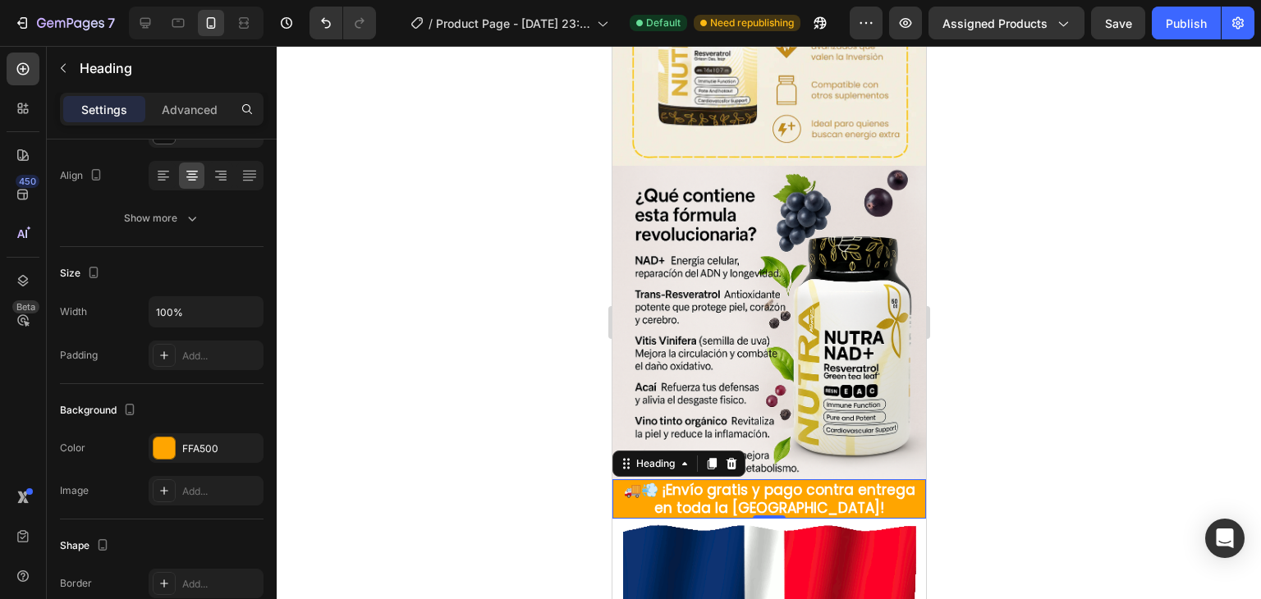
click at [401, 272] on div at bounding box center [769, 322] width 984 height 553
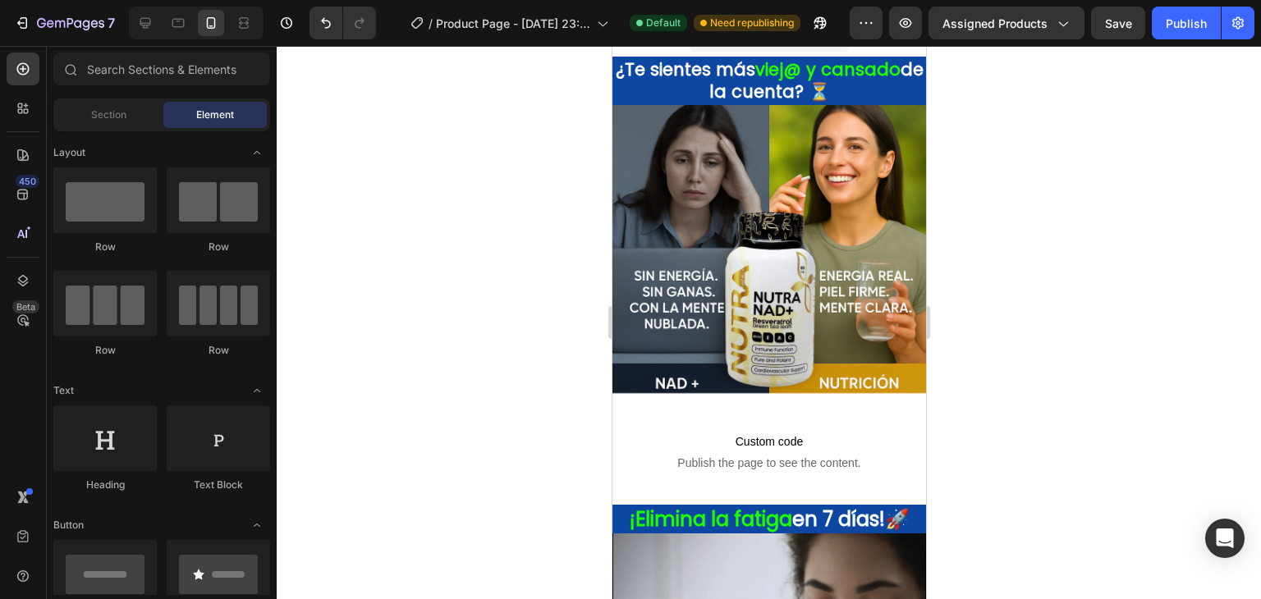
scroll to position [16, 0]
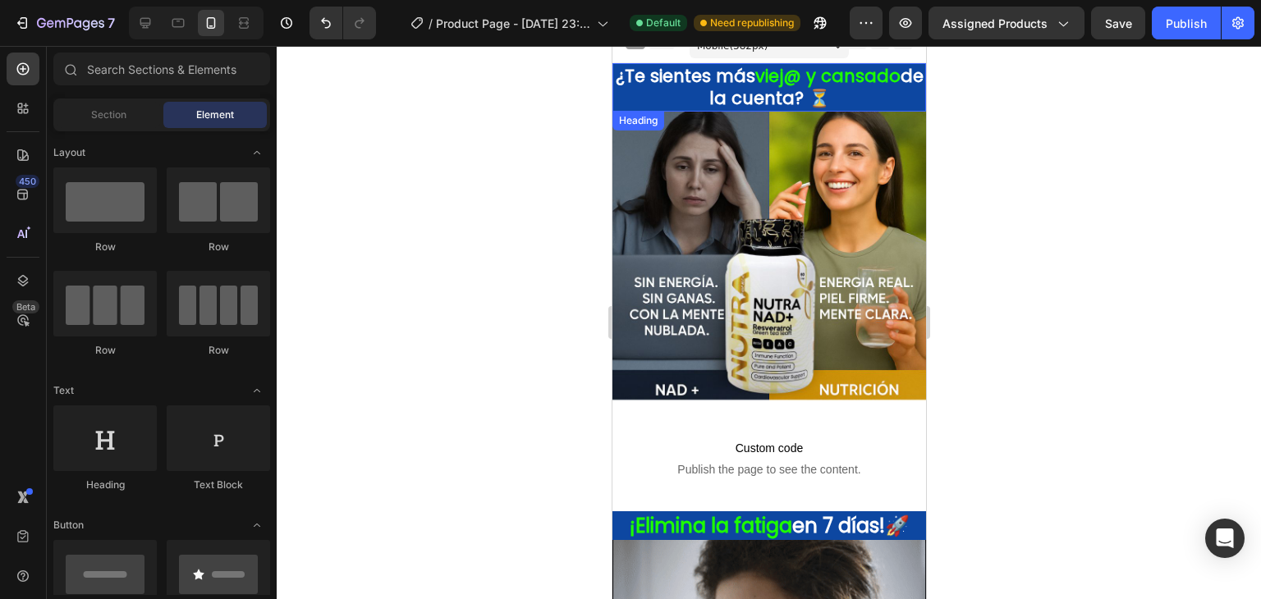
click at [873, 86] on span "viej@ y cansado" at bounding box center [826, 76] width 145 height 24
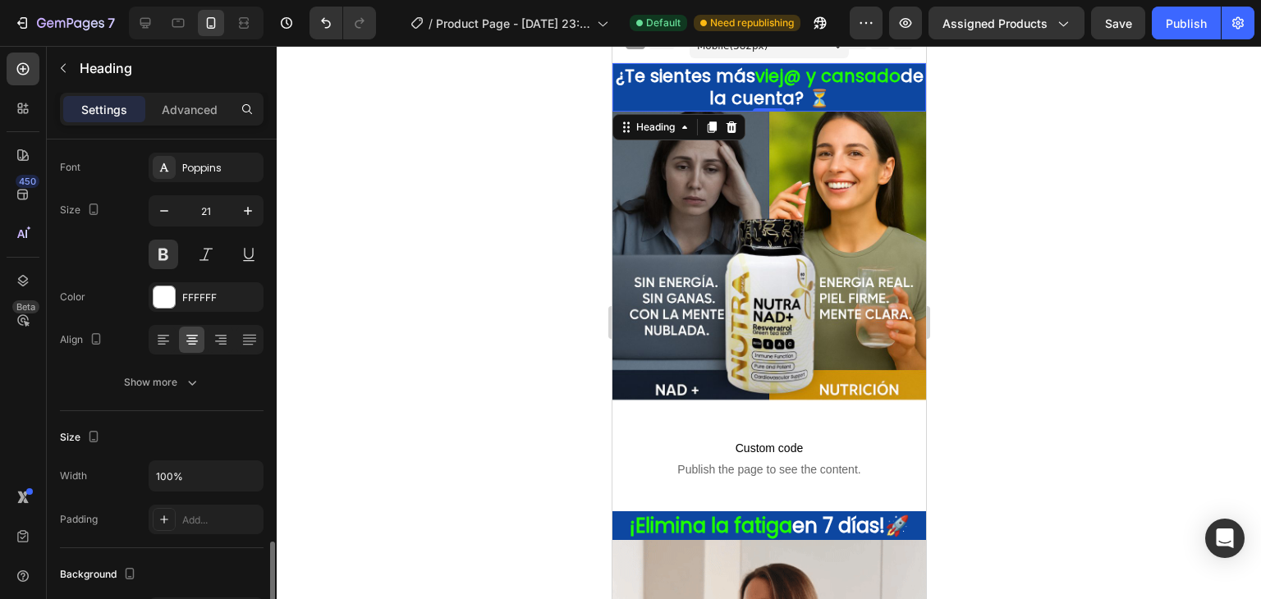
scroll to position [328, 0]
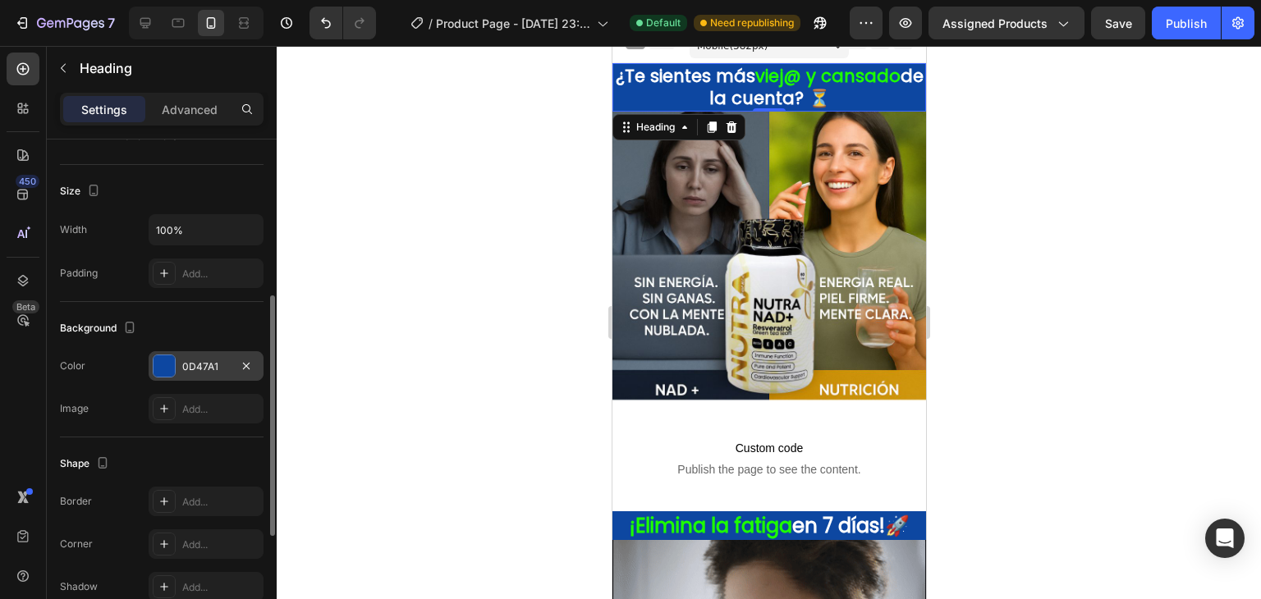
click at [183, 361] on div "0D47A1" at bounding box center [206, 367] width 48 height 15
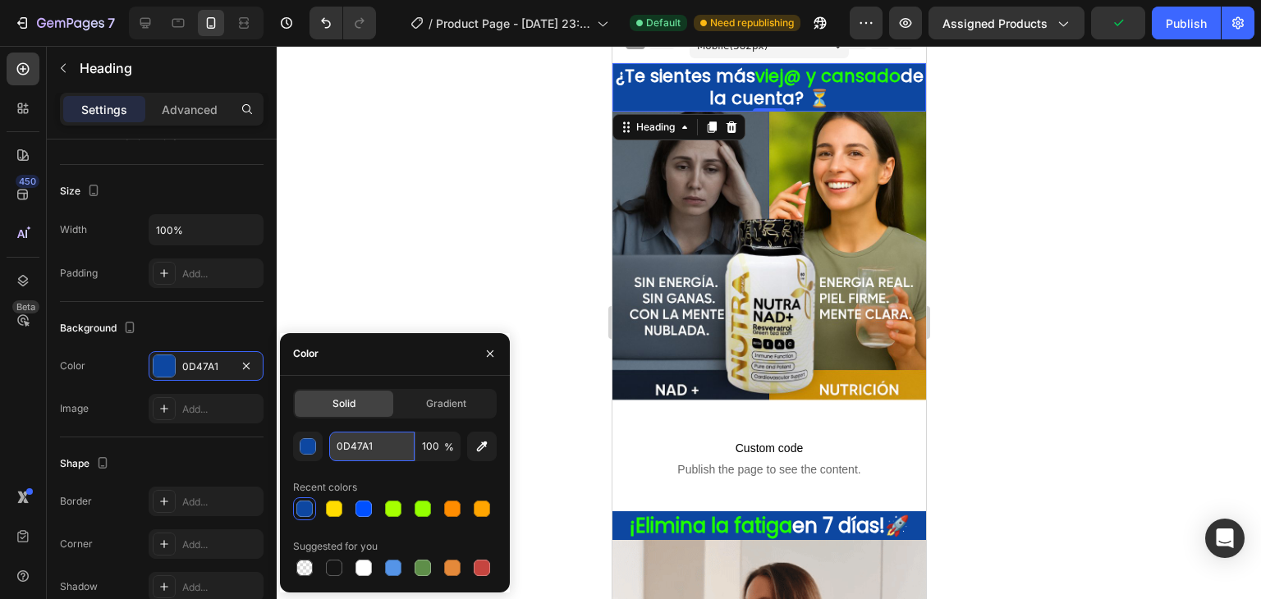
click at [351, 455] on input "0D47A1" at bounding box center [371, 447] width 85 height 30
paste input "FFA500"
type input "FFA500"
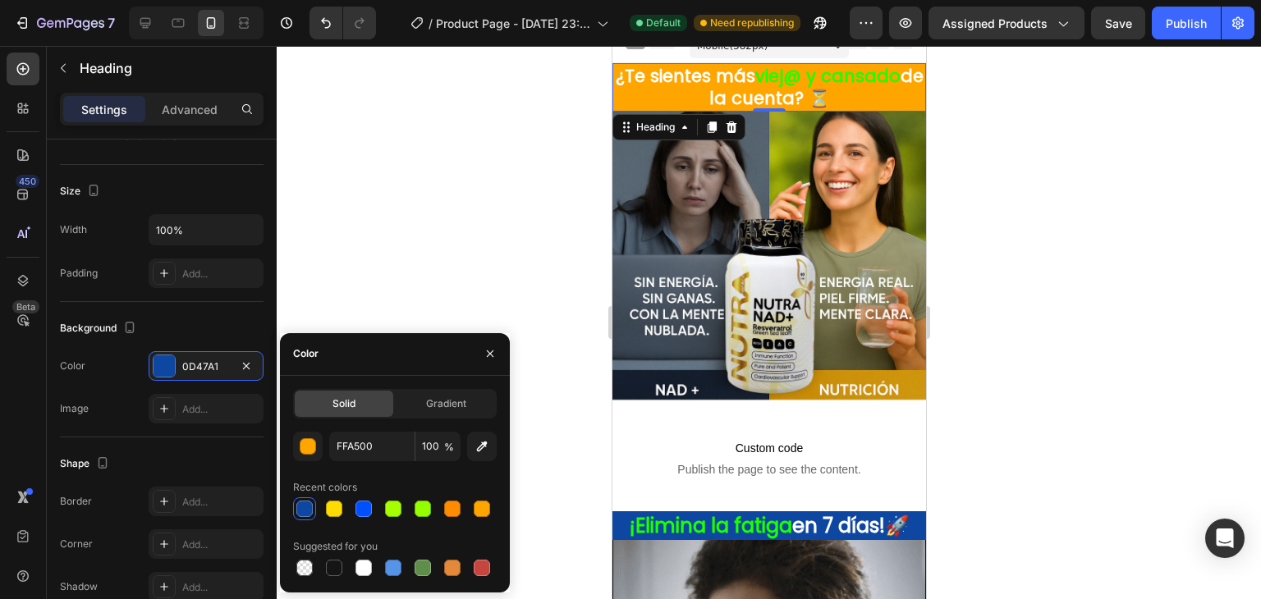
click at [483, 179] on div at bounding box center [769, 322] width 984 height 553
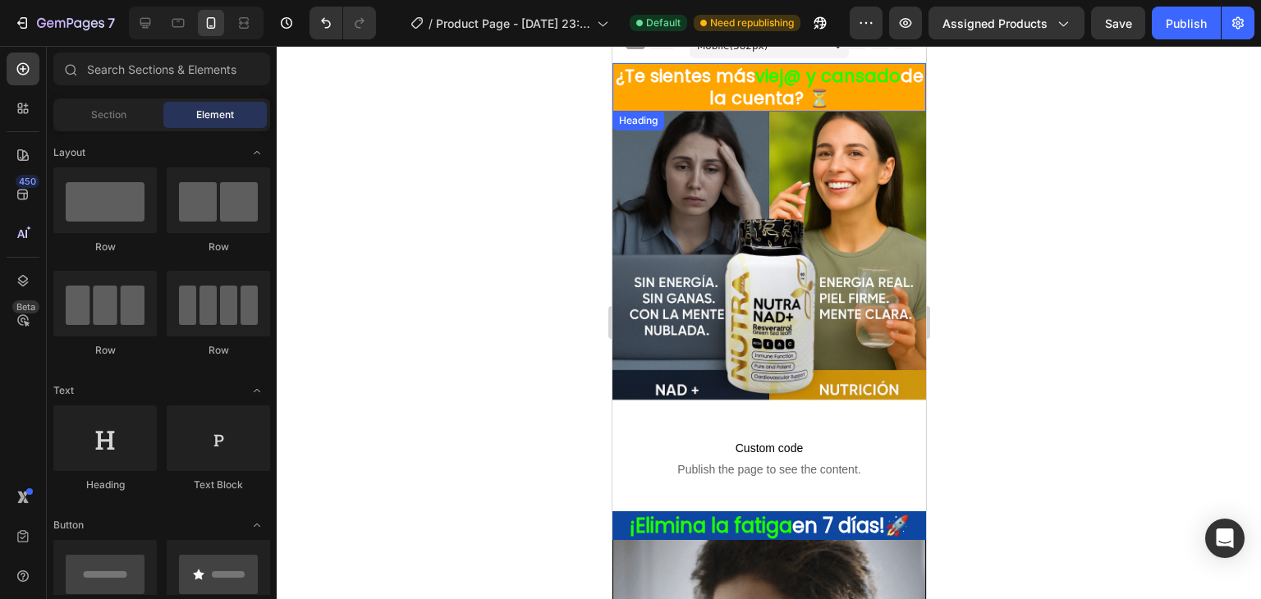
click at [797, 66] on span "viej@ y cansado" at bounding box center [826, 76] width 145 height 24
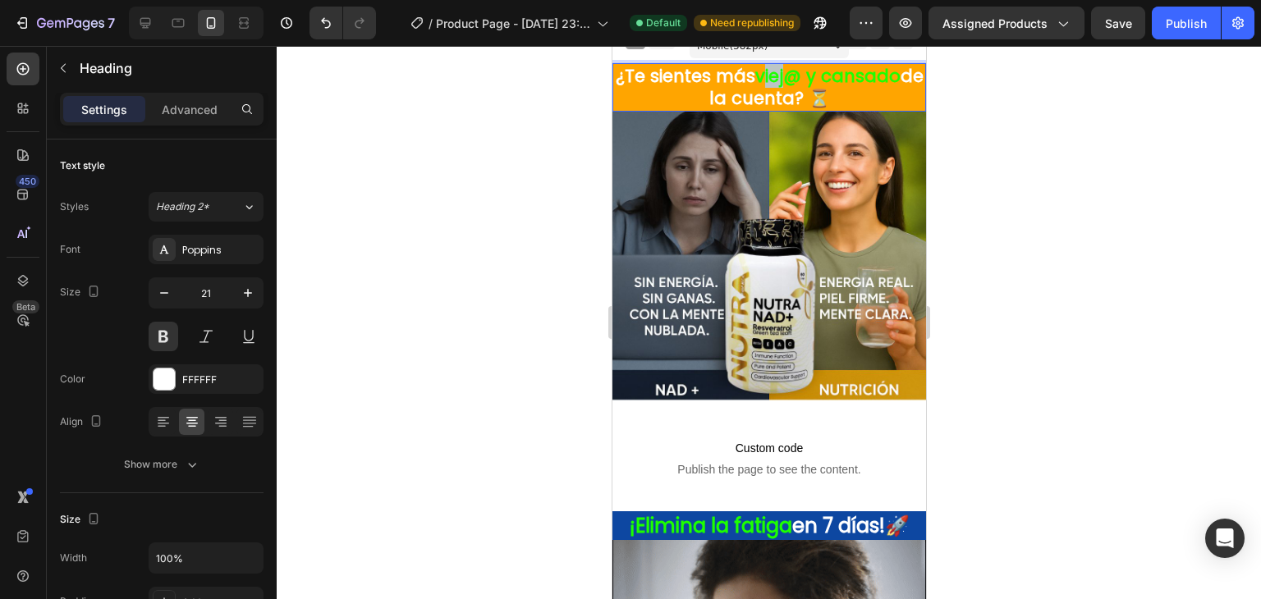
drag, startPoint x: 770, startPoint y: 71, endPoint x: 792, endPoint y: 76, distance: 22.5
click at [792, 76] on span "viej@ y cansado" at bounding box center [826, 76] width 145 height 24
click at [764, 89] on p "¿Te sientes más viej@ y cansado de la cuenta? ⏳" at bounding box center [768, 87] width 310 height 45
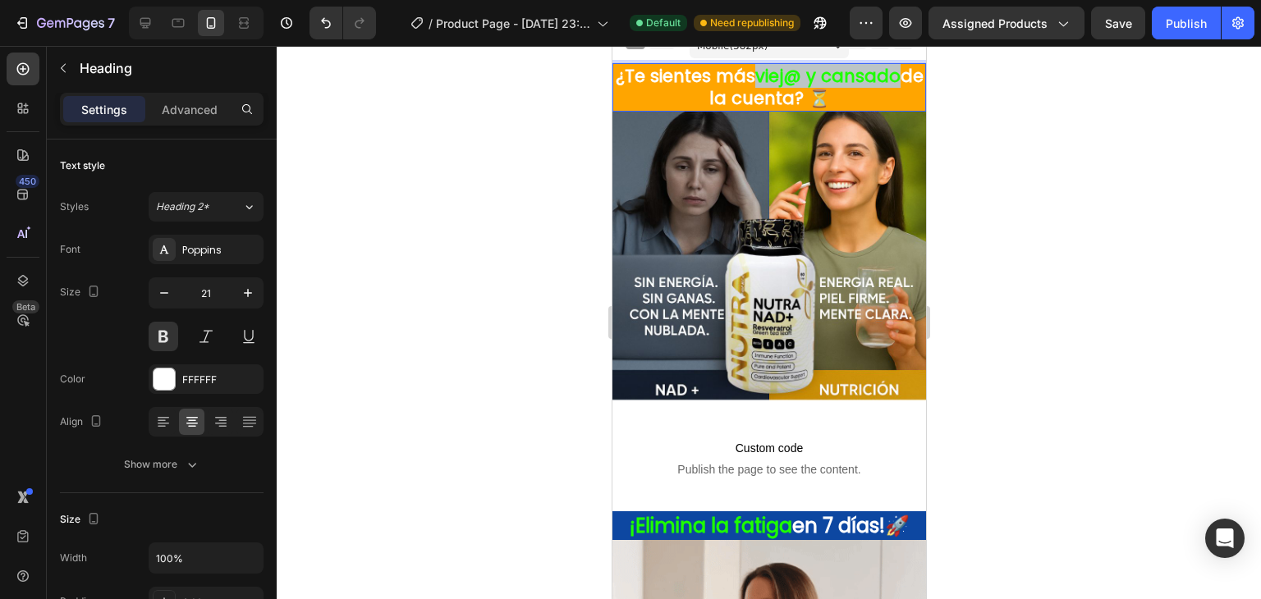
drag, startPoint x: 764, startPoint y: 73, endPoint x: 901, endPoint y: 82, distance: 136.6
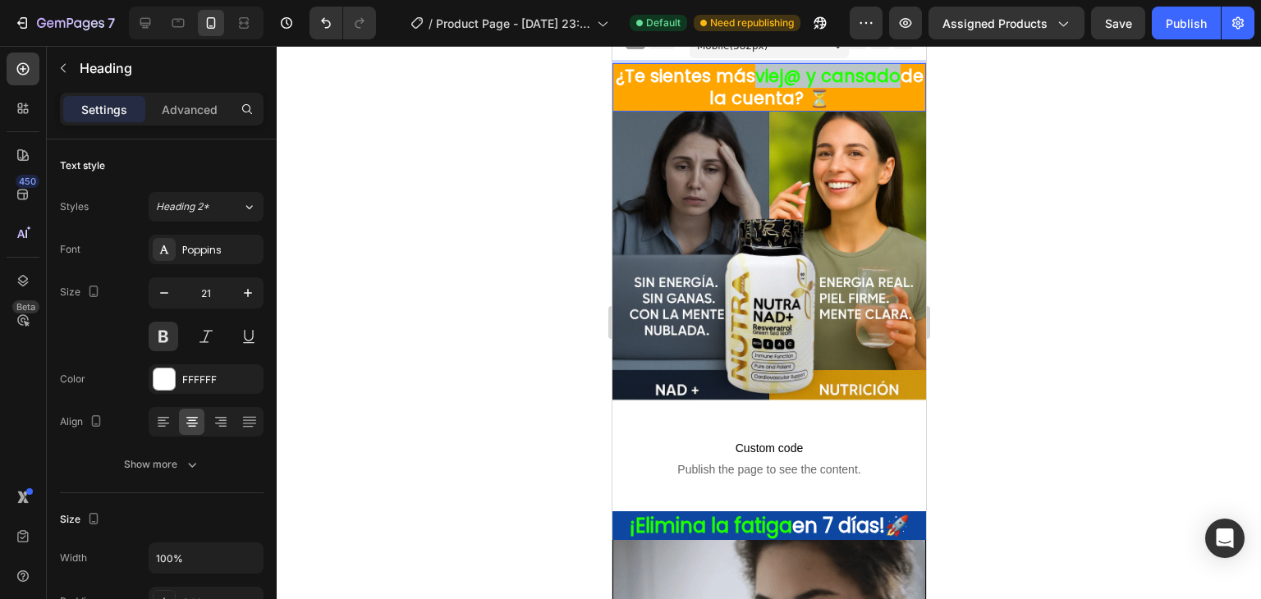
click at [900, 82] on span "viej@ y cansado" at bounding box center [826, 76] width 145 height 24
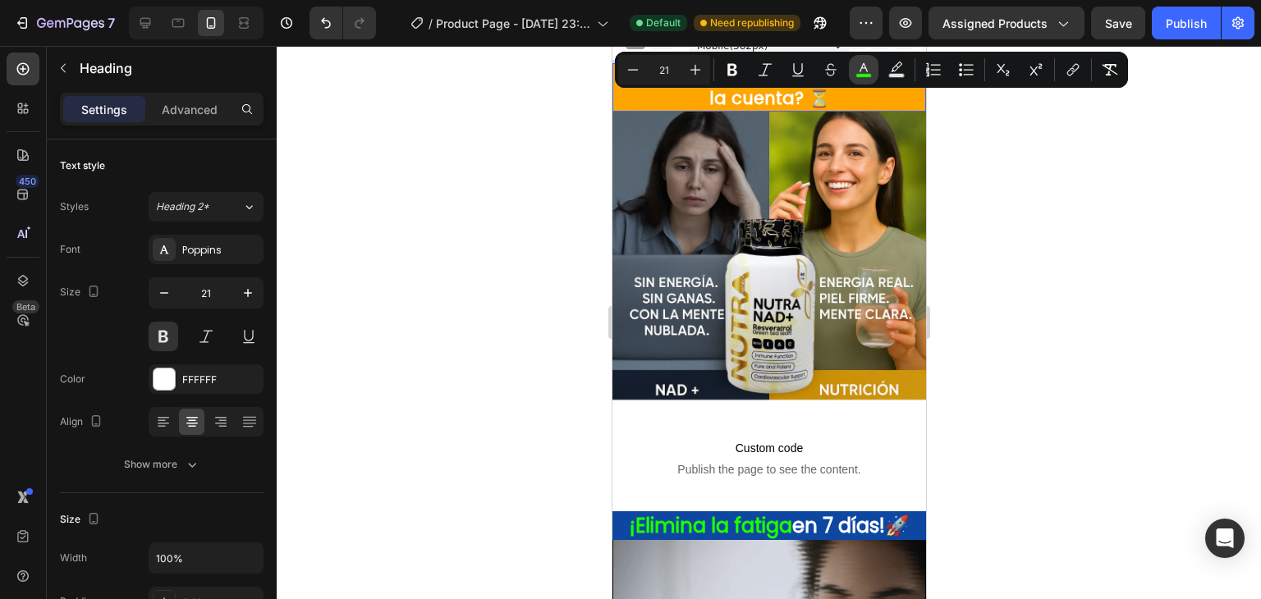
click at [858, 80] on button "color" at bounding box center [864, 70] width 30 height 30
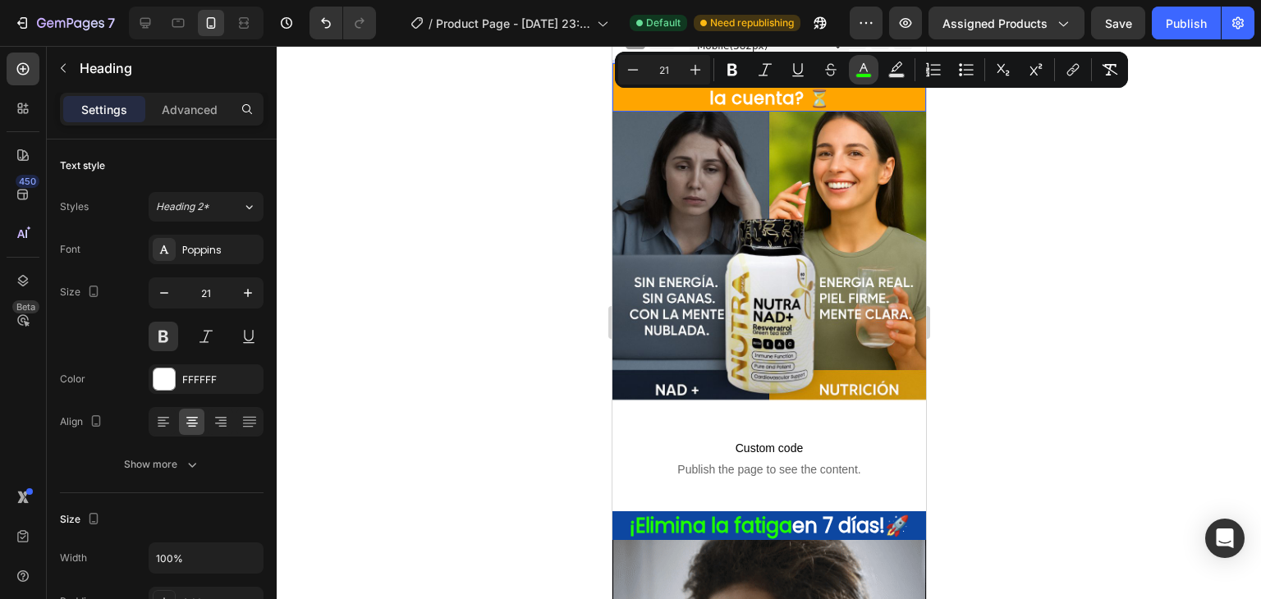
type input "1DFF00"
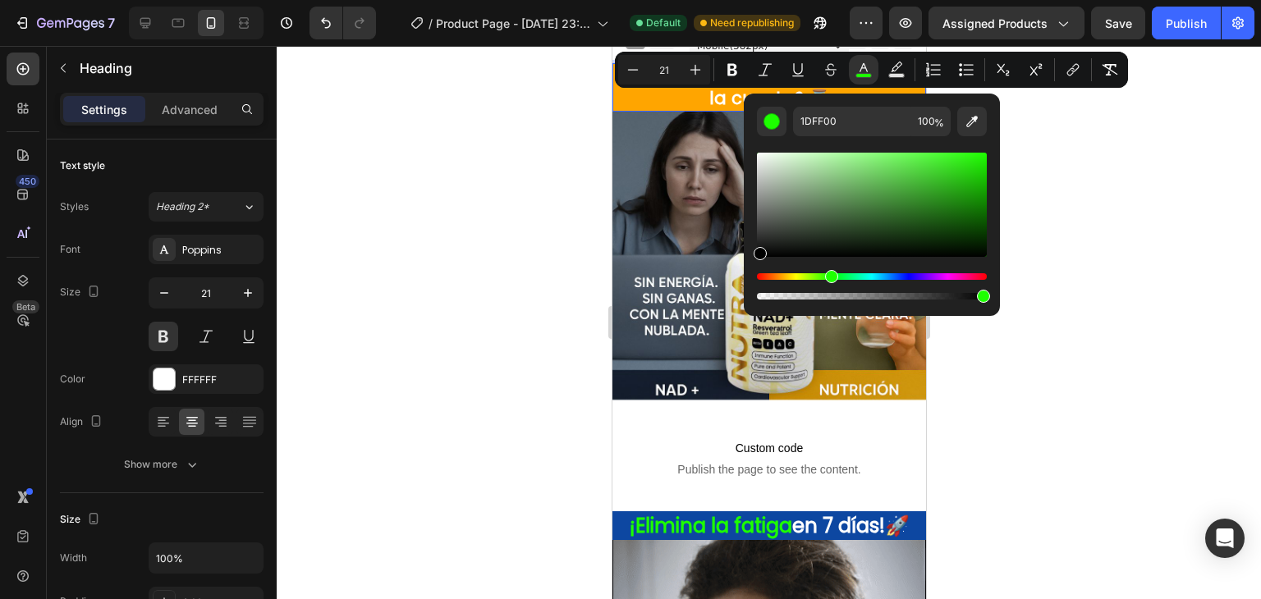
drag, startPoint x: 795, startPoint y: 218, endPoint x: 759, endPoint y: 264, distance: 58.3
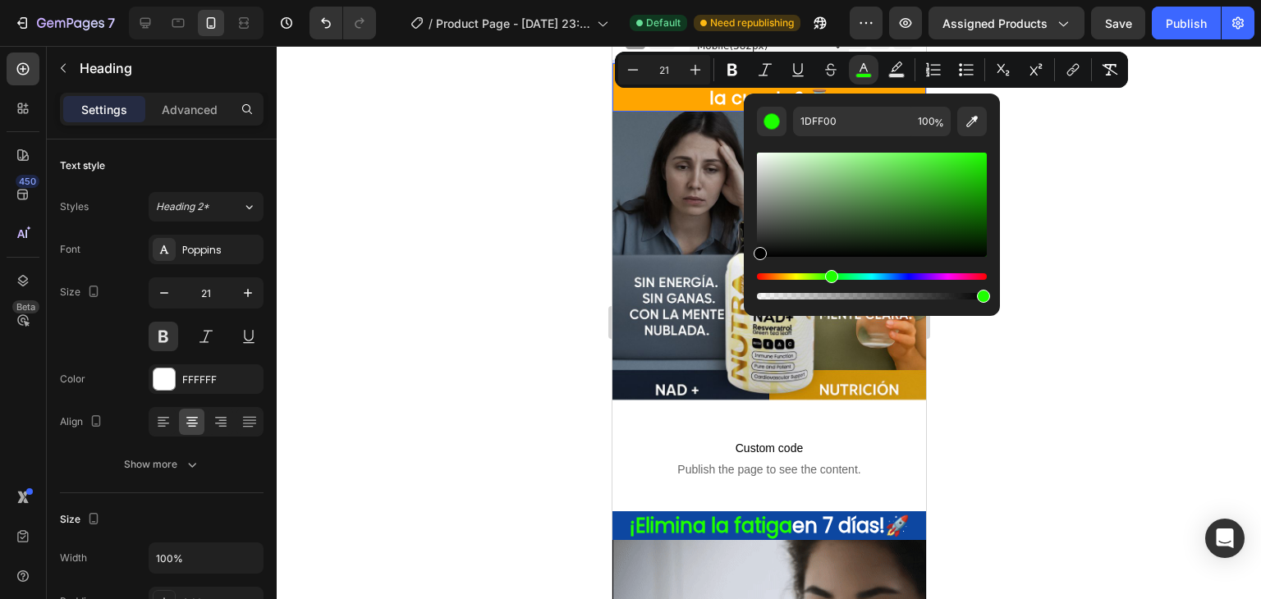
click at [759, 264] on div "Editor contextual toolbar" at bounding box center [872, 226] width 230 height 154
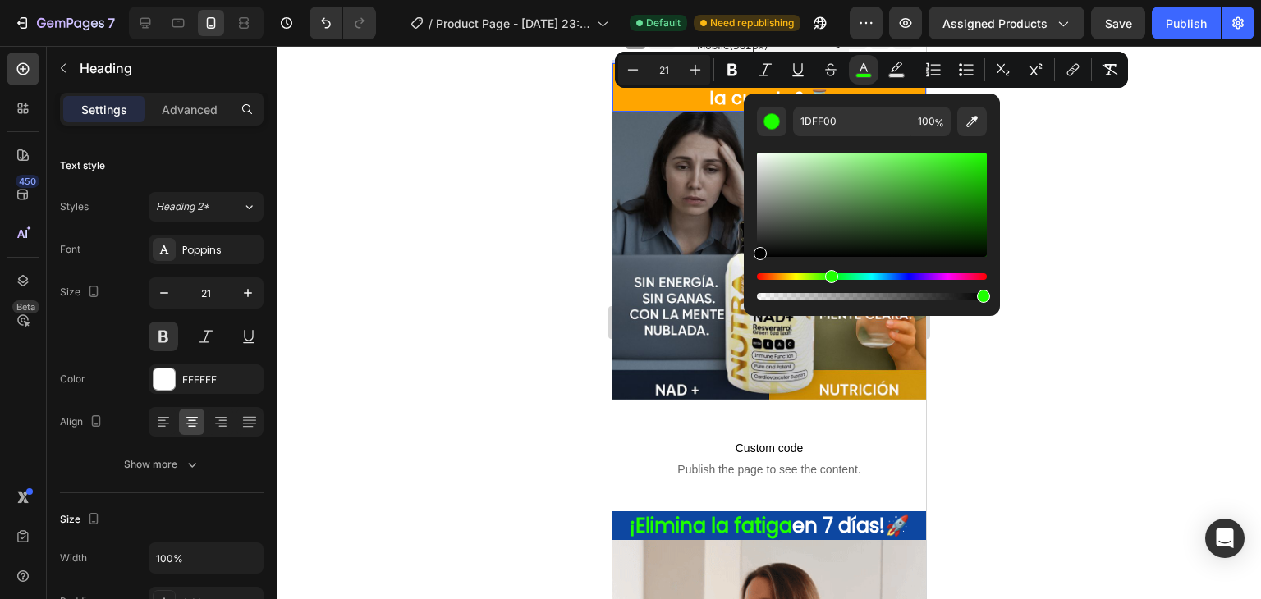
type input "000000"
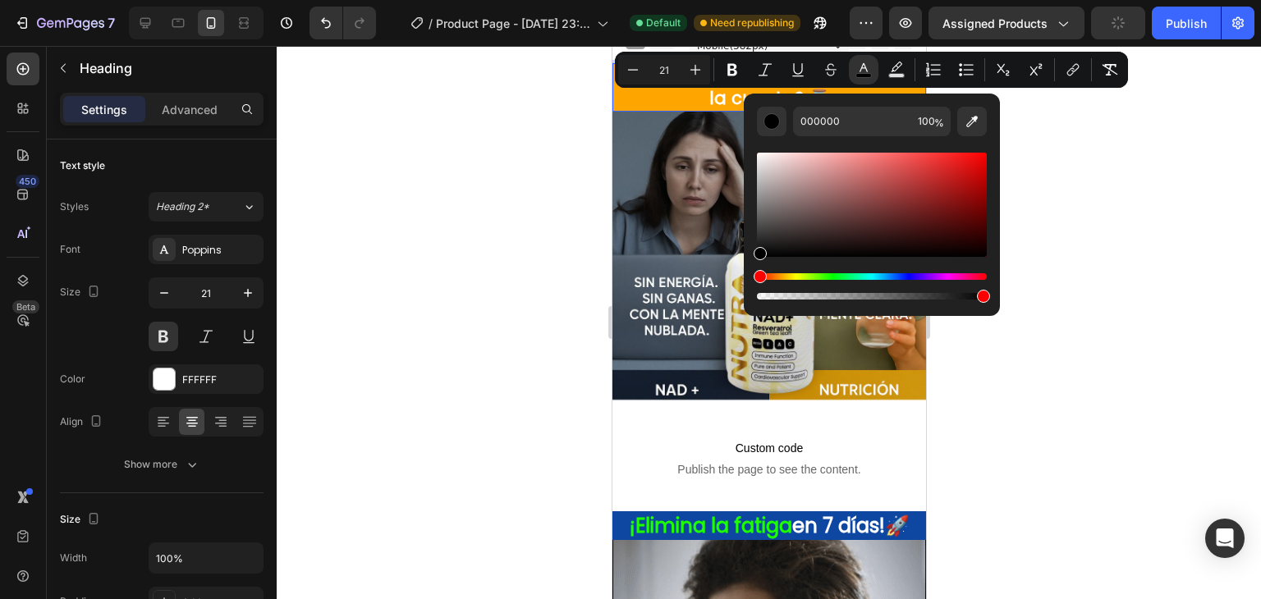
click at [578, 262] on div at bounding box center [769, 322] width 984 height 553
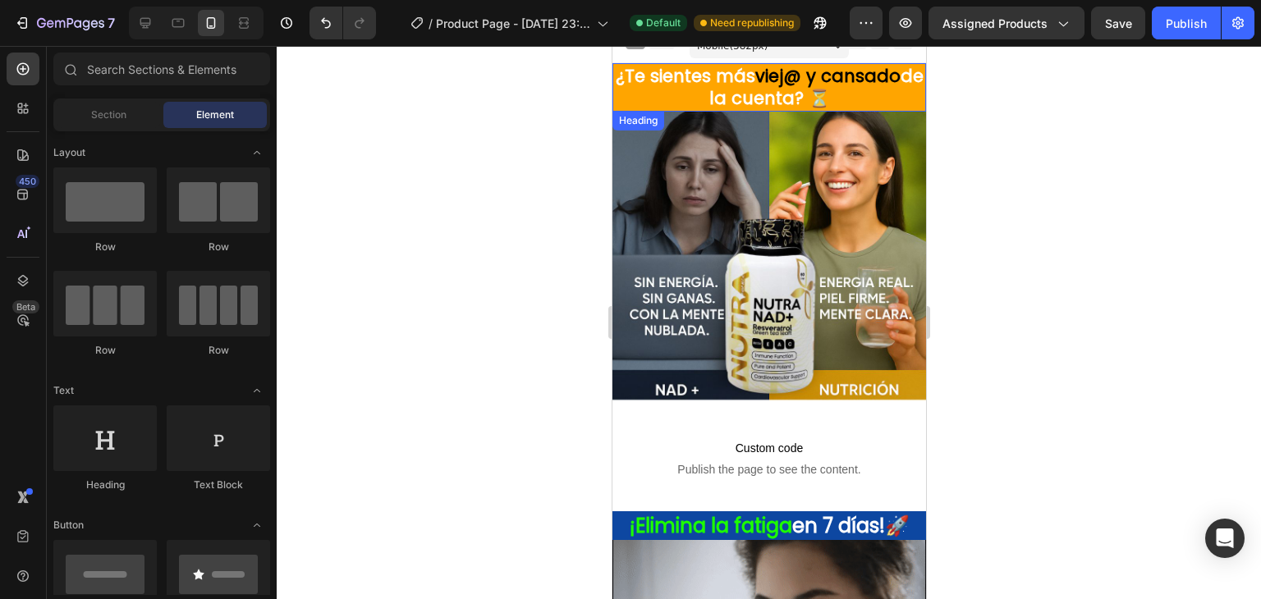
click at [786, 72] on span "viej@ y cansado" at bounding box center [826, 76] width 145 height 24
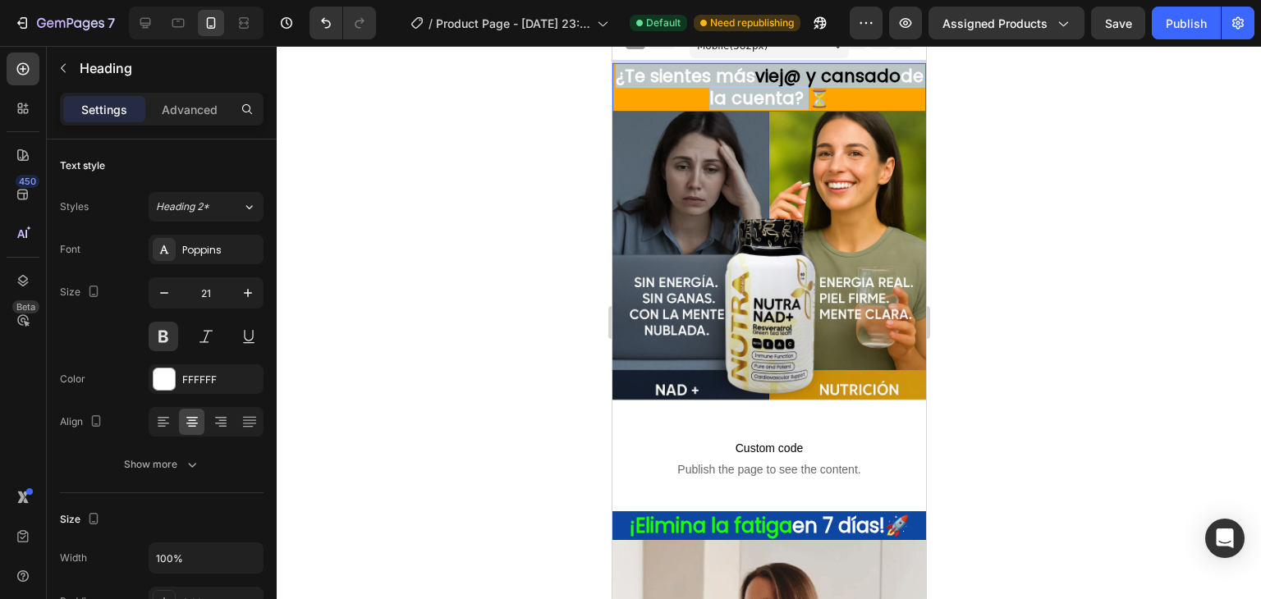
drag, startPoint x: 622, startPoint y: 79, endPoint x: 806, endPoint y: 97, distance: 184.8
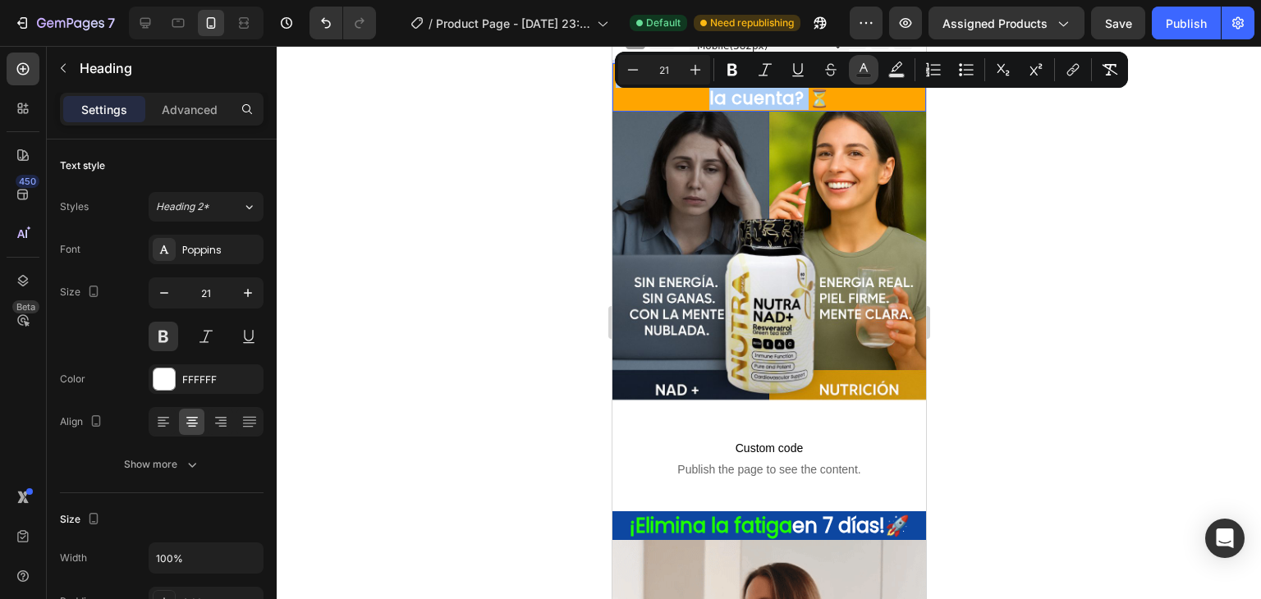
click at [858, 71] on icon "Editor contextual toolbar" at bounding box center [863, 70] width 16 height 16
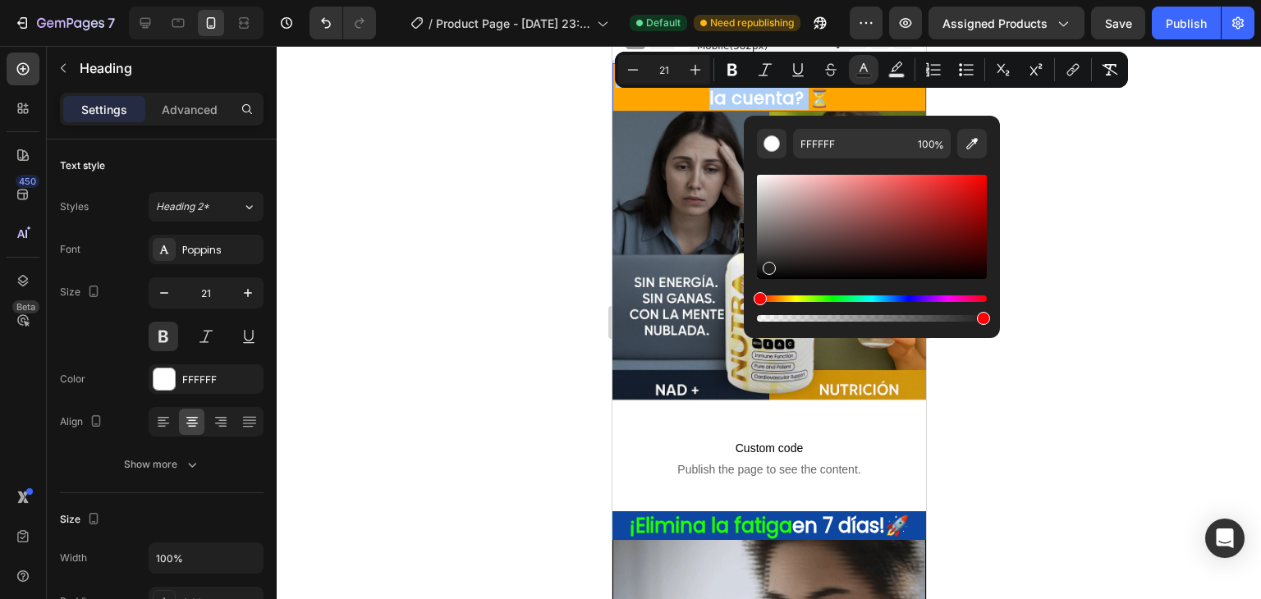
drag, startPoint x: 775, startPoint y: 217, endPoint x: 750, endPoint y: 319, distance: 105.7
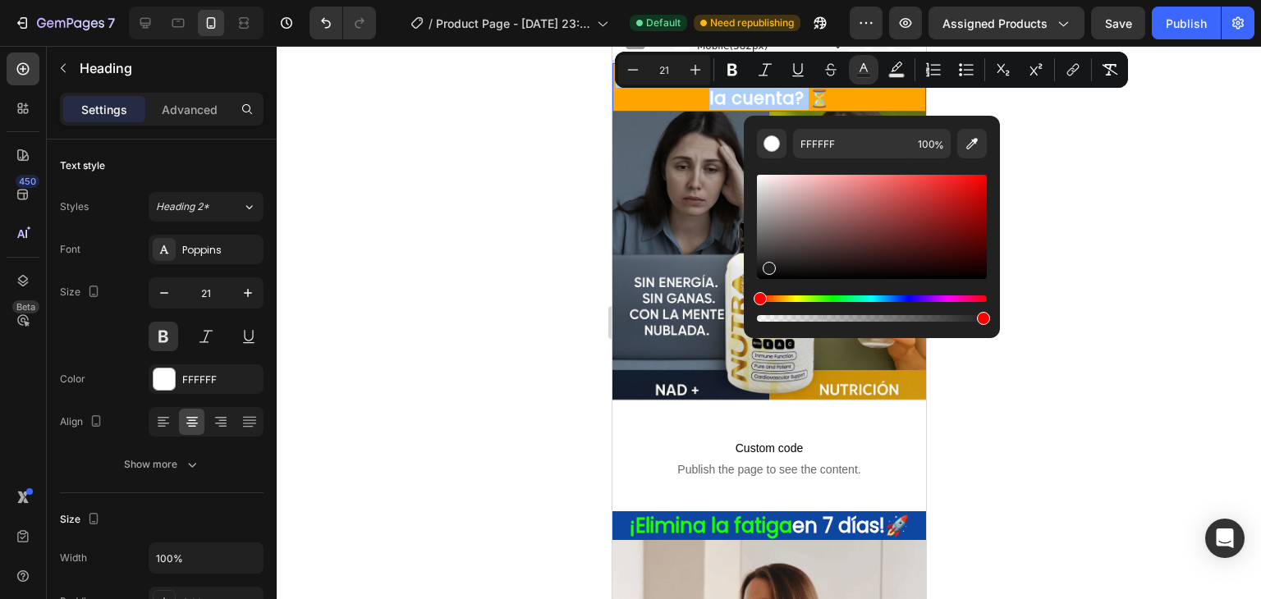
click at [750, 319] on div "FFFFFF 100 %" at bounding box center [872, 220] width 256 height 209
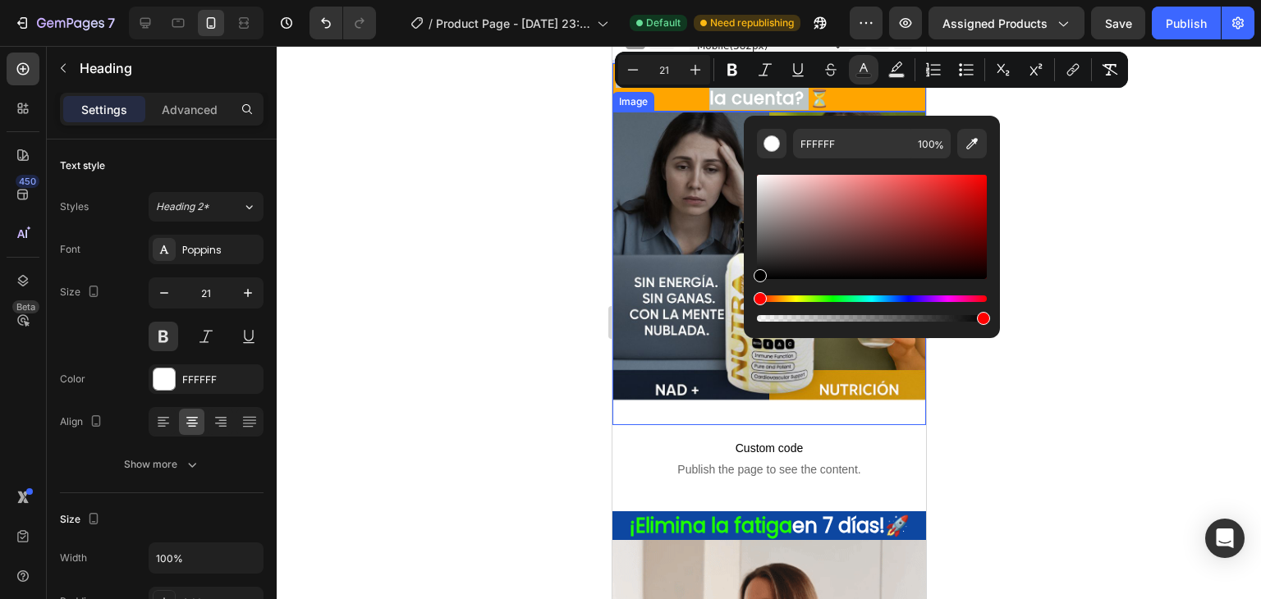
type input "000000"
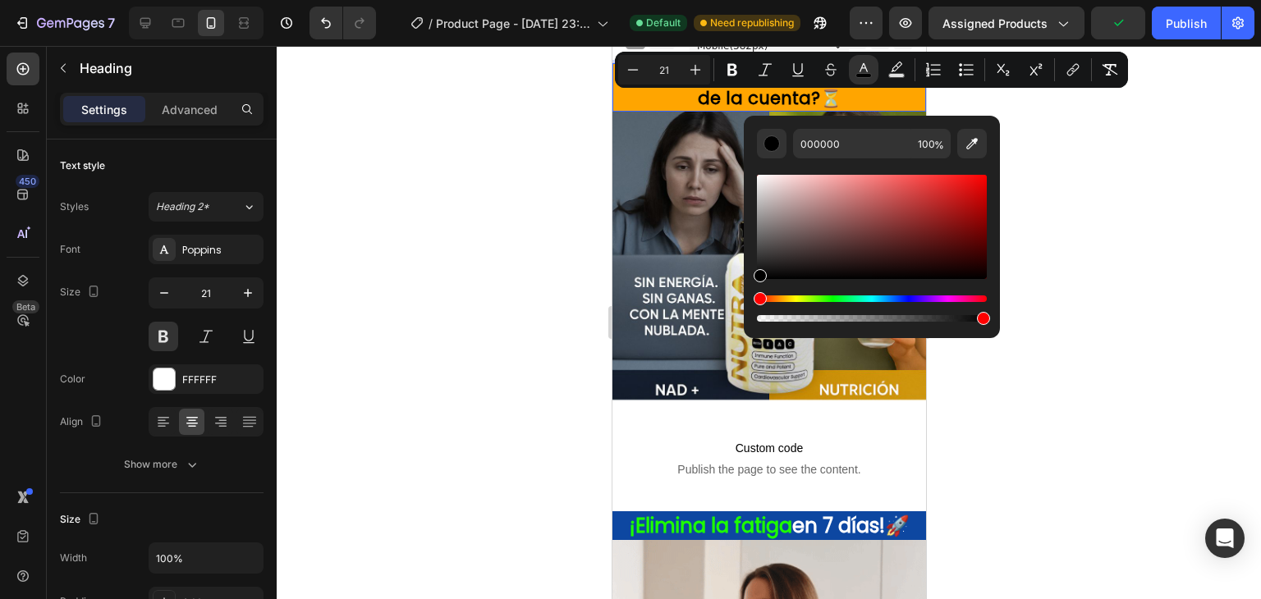
click at [588, 273] on div at bounding box center [769, 322] width 984 height 553
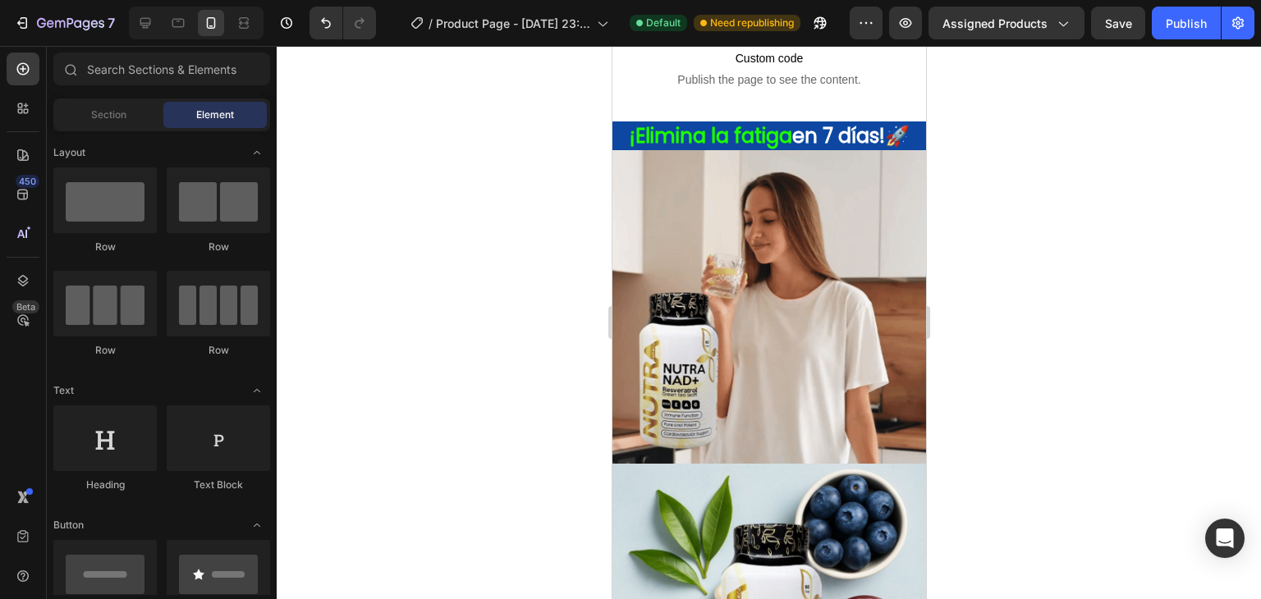
scroll to position [0, 0]
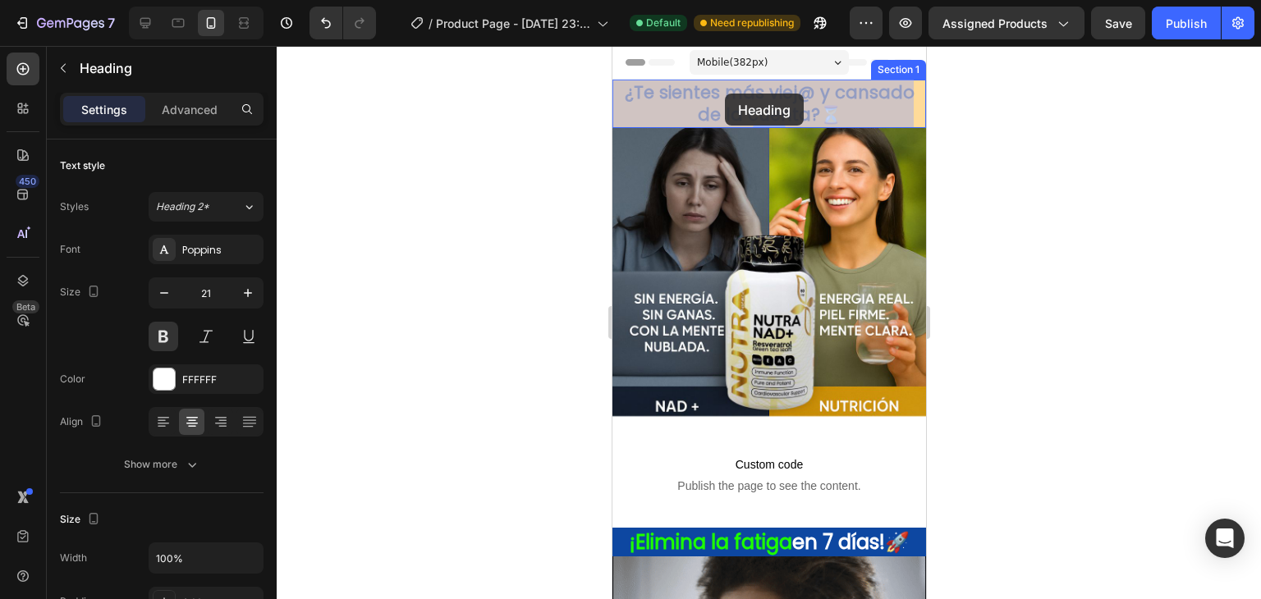
drag, startPoint x: 621, startPoint y: 91, endPoint x: 724, endPoint y: 94, distance: 103.5
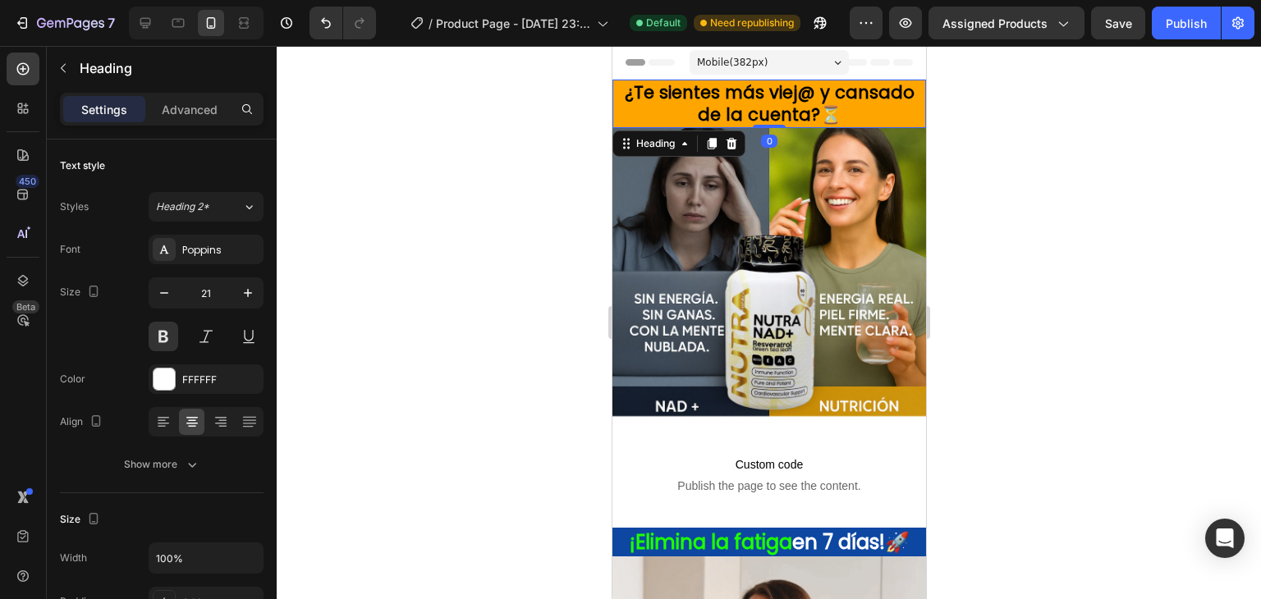
click at [831, 108] on h2 "¿Te sientes más viej@ y cansado de la cuenta? ⏳" at bounding box center [769, 104] width 314 height 48
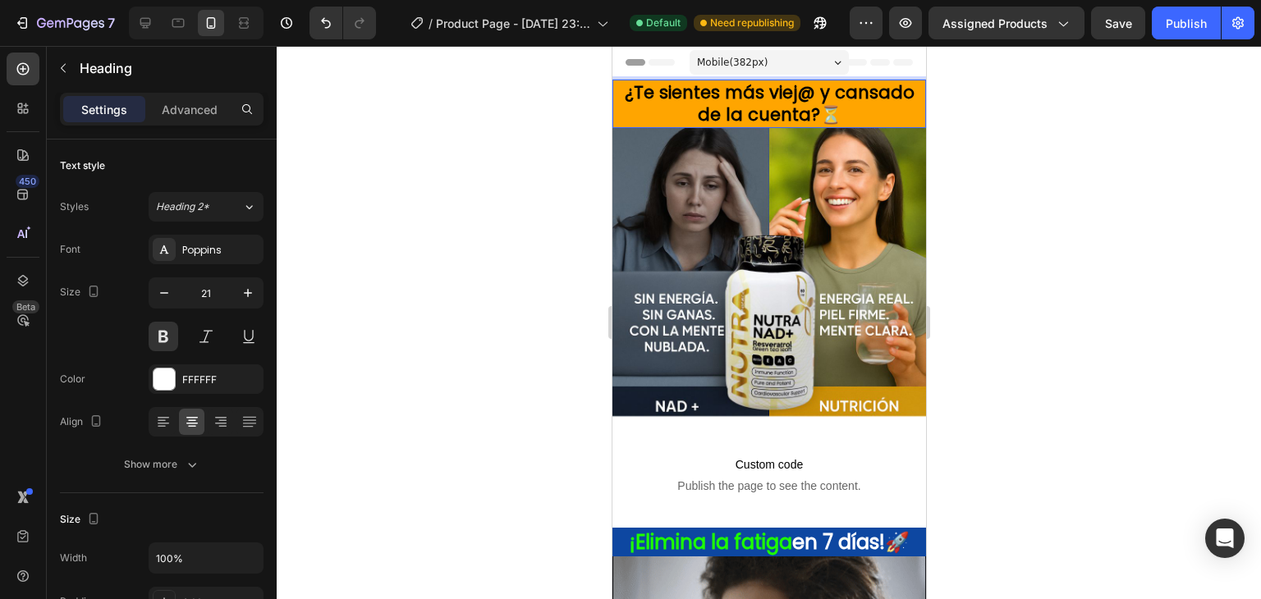
drag, startPoint x: 832, startPoint y: 109, endPoint x: 618, endPoint y: 89, distance: 214.4
click at [618, 89] on p "¿Te sientes más viej@ y cansado de la cuenta? ⏳" at bounding box center [768, 103] width 310 height 45
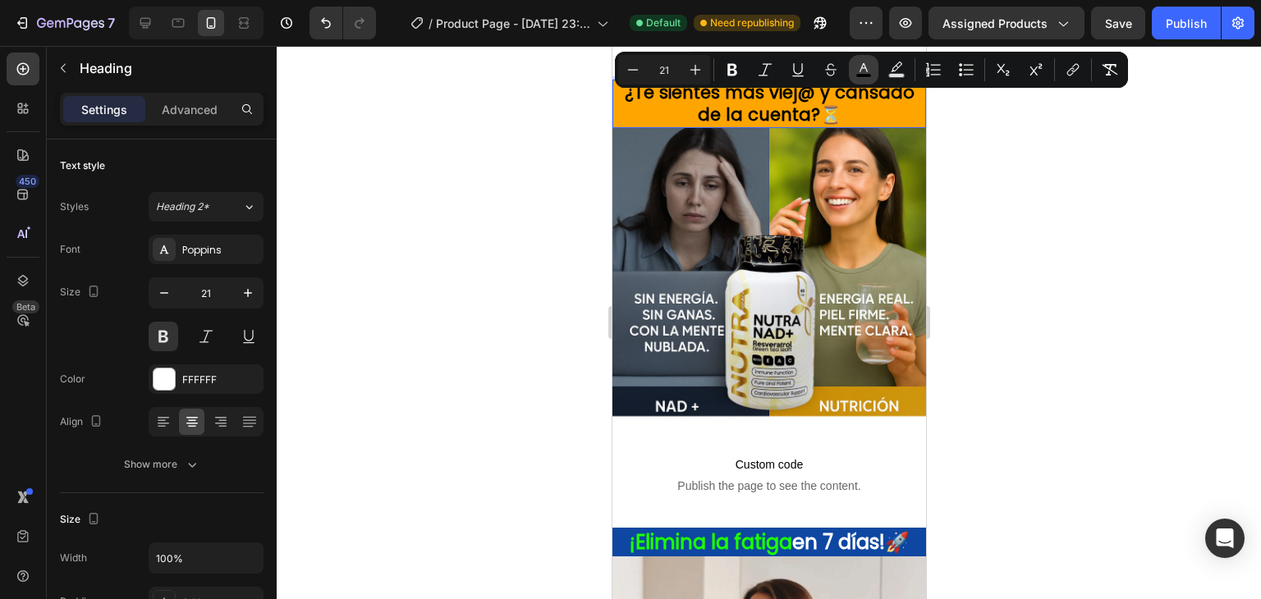
click at [860, 69] on icon "Editor contextual toolbar" at bounding box center [863, 70] width 16 height 16
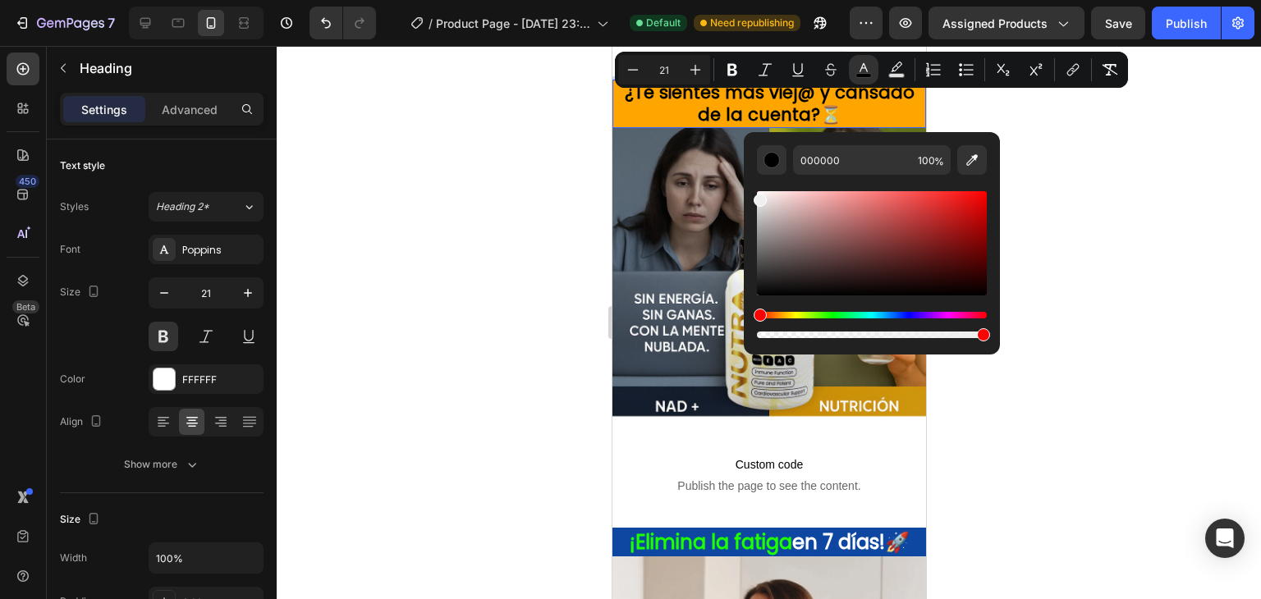
drag, startPoint x: 760, startPoint y: 280, endPoint x: 754, endPoint y: 184, distance: 96.3
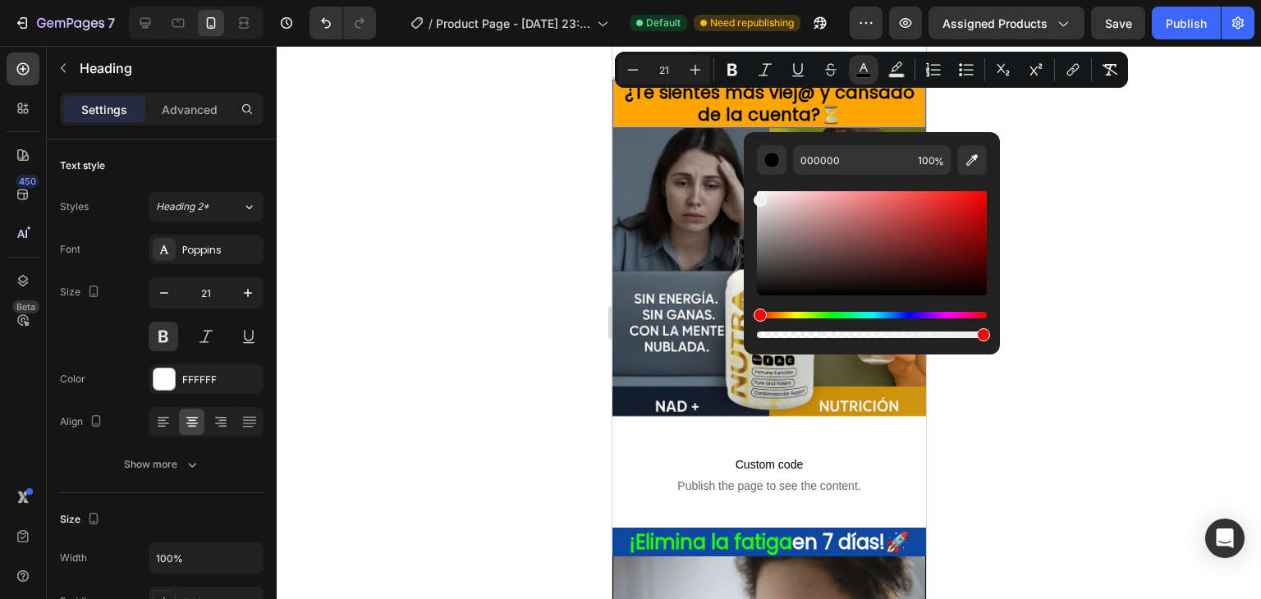
click at [754, 185] on div "000000 100 %" at bounding box center [872, 236] width 256 height 209
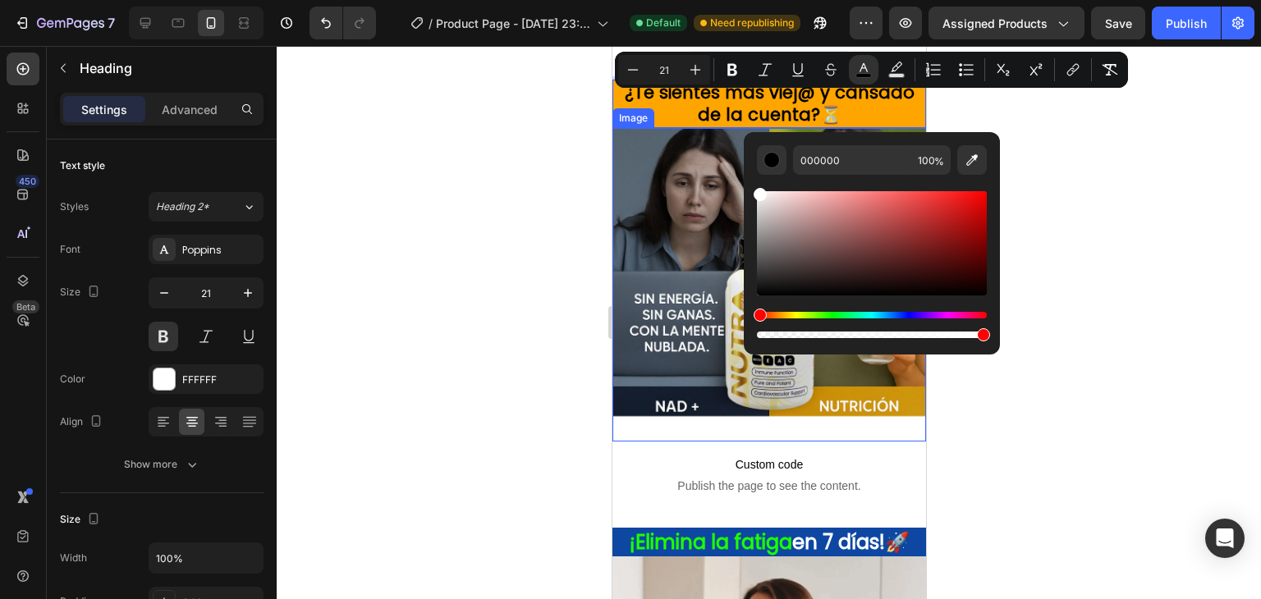
type input "FFFFFF"
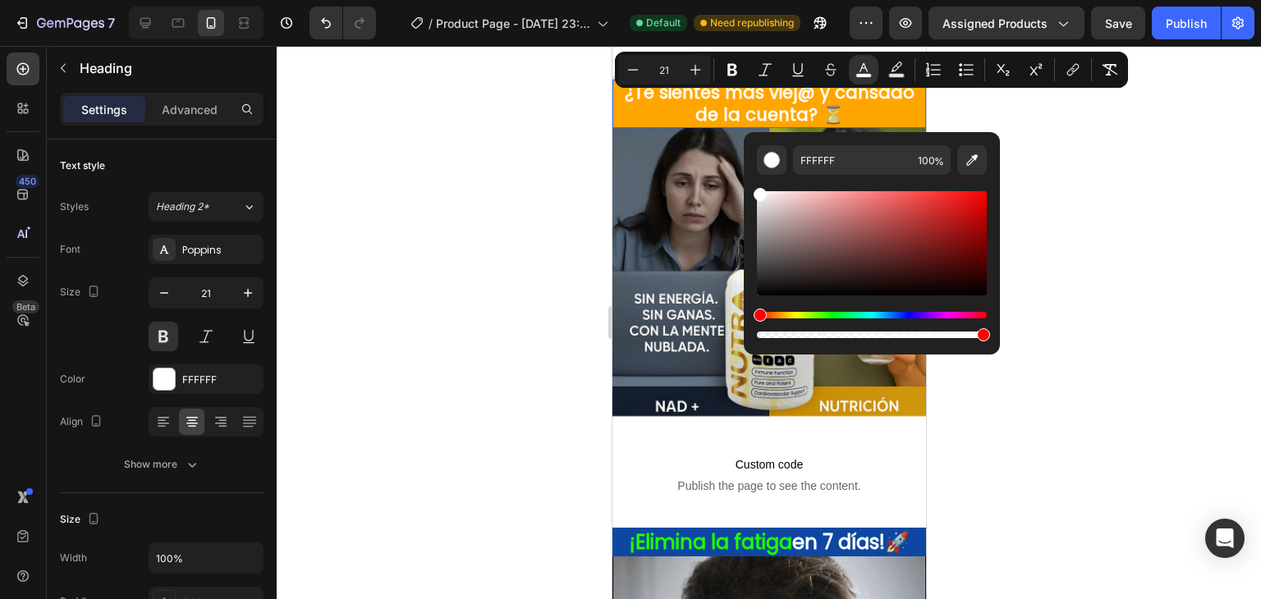
click at [506, 185] on div at bounding box center [769, 322] width 984 height 553
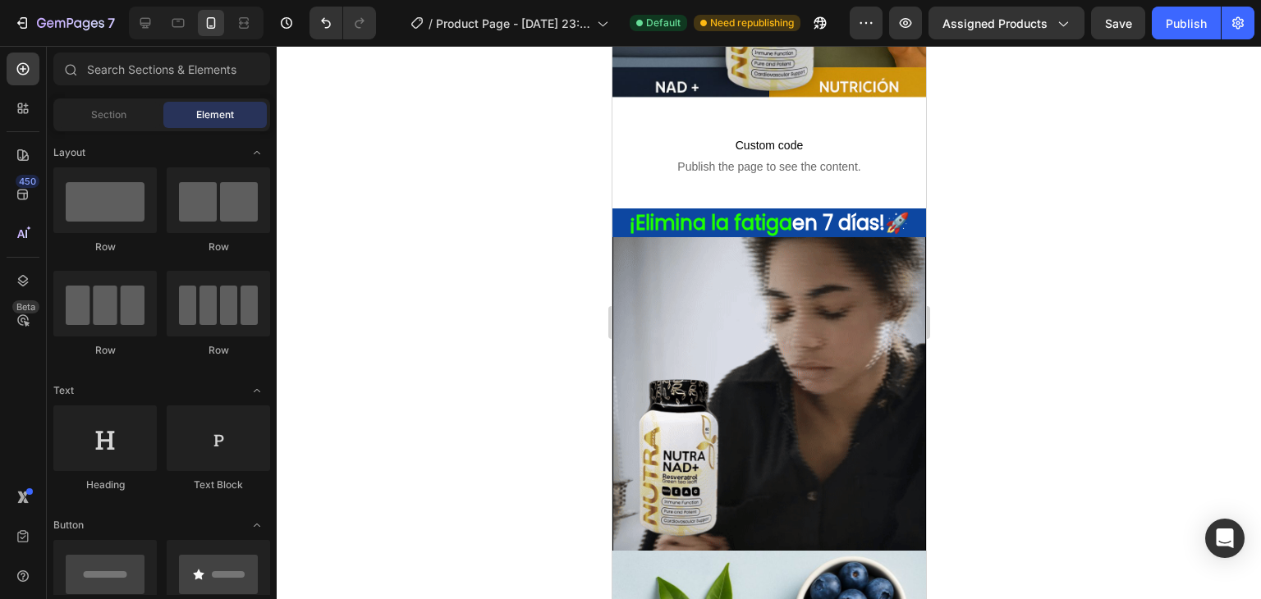
scroll to position [326, 0]
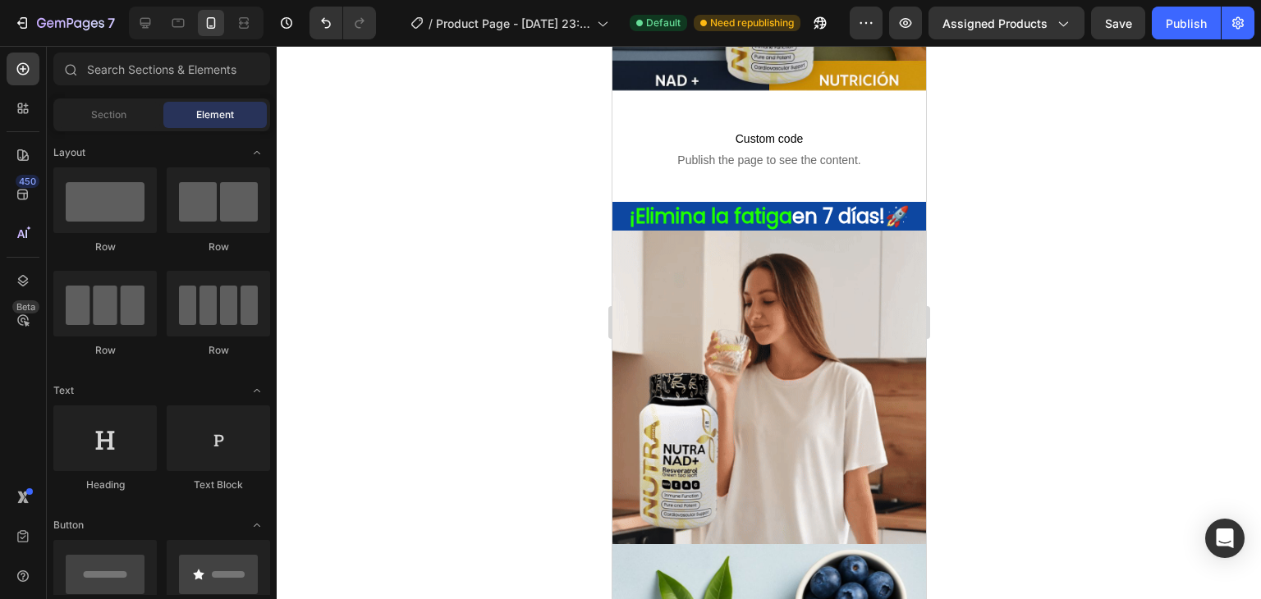
drag, startPoint x: 916, startPoint y: 154, endPoint x: 1538, endPoint y: 278, distance: 634.5
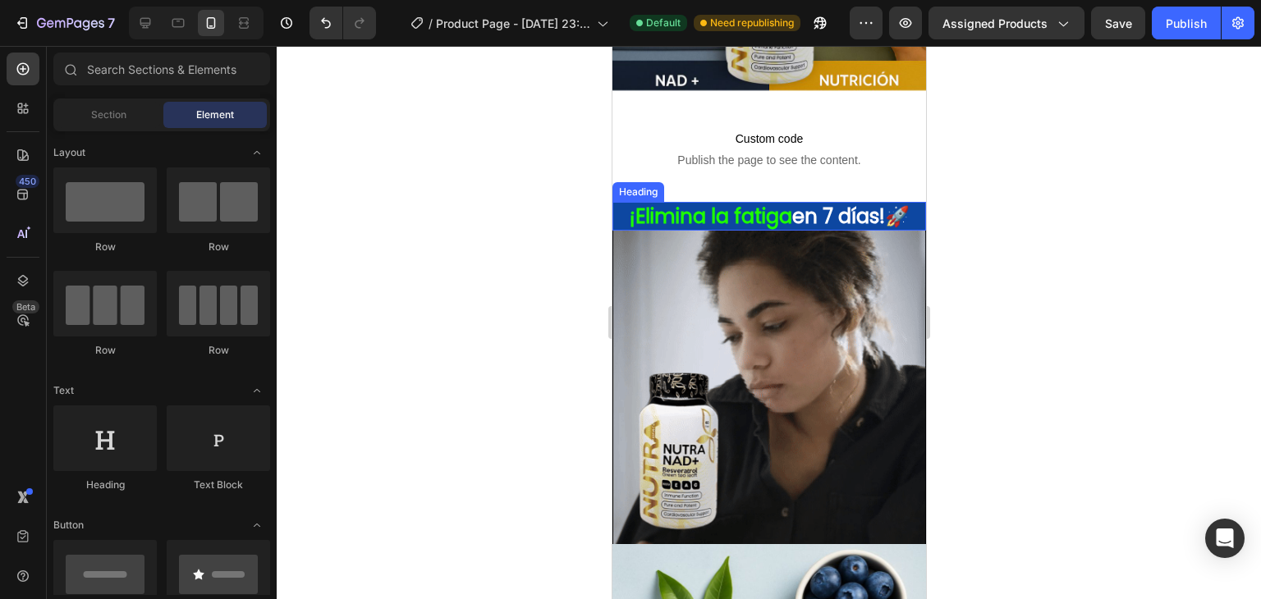
click at [906, 212] on h1 "¡Elimina la fatiga en 7 días!🚀" at bounding box center [769, 216] width 314 height 29
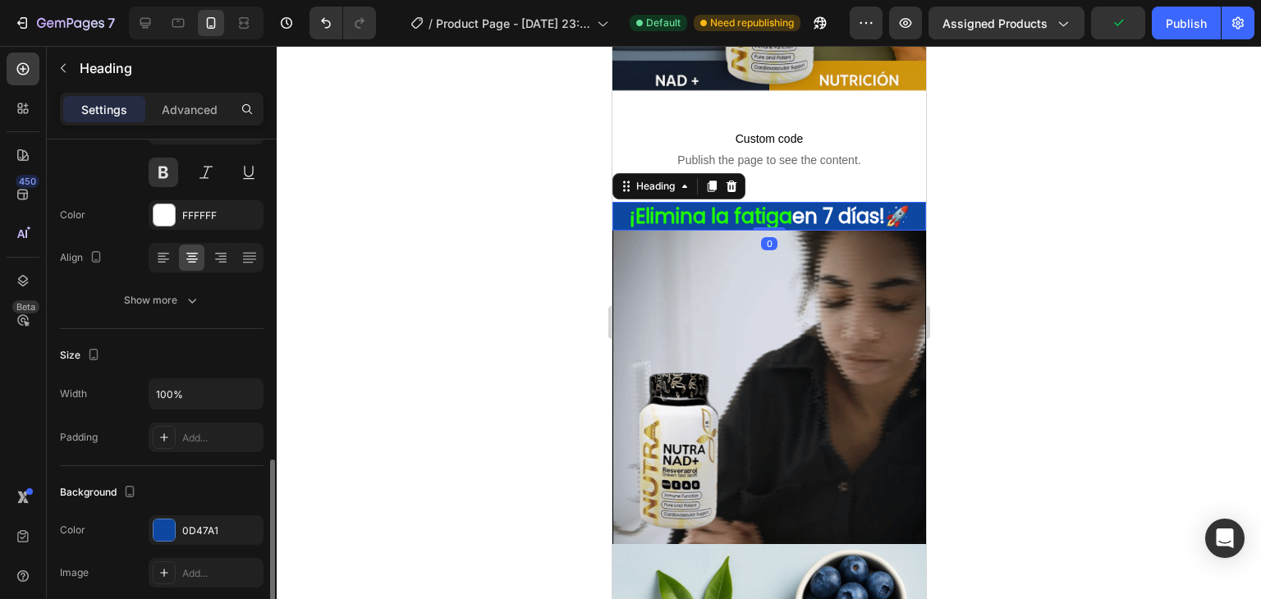
scroll to position [410, 0]
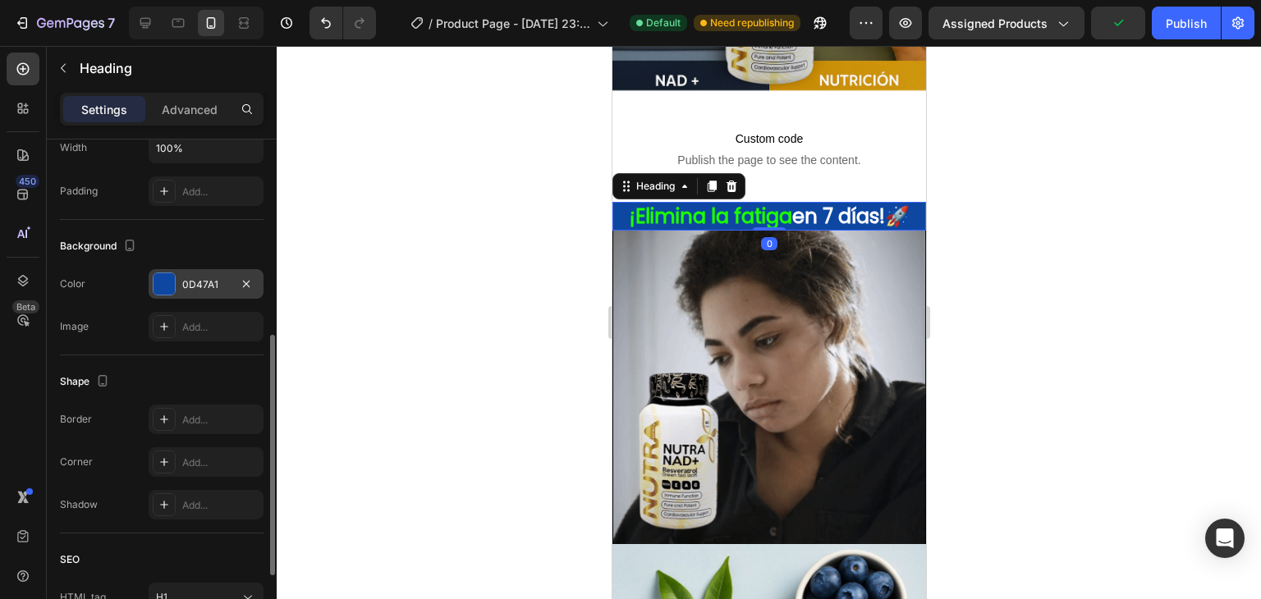
click at [209, 277] on div "0D47A1" at bounding box center [206, 284] width 48 height 15
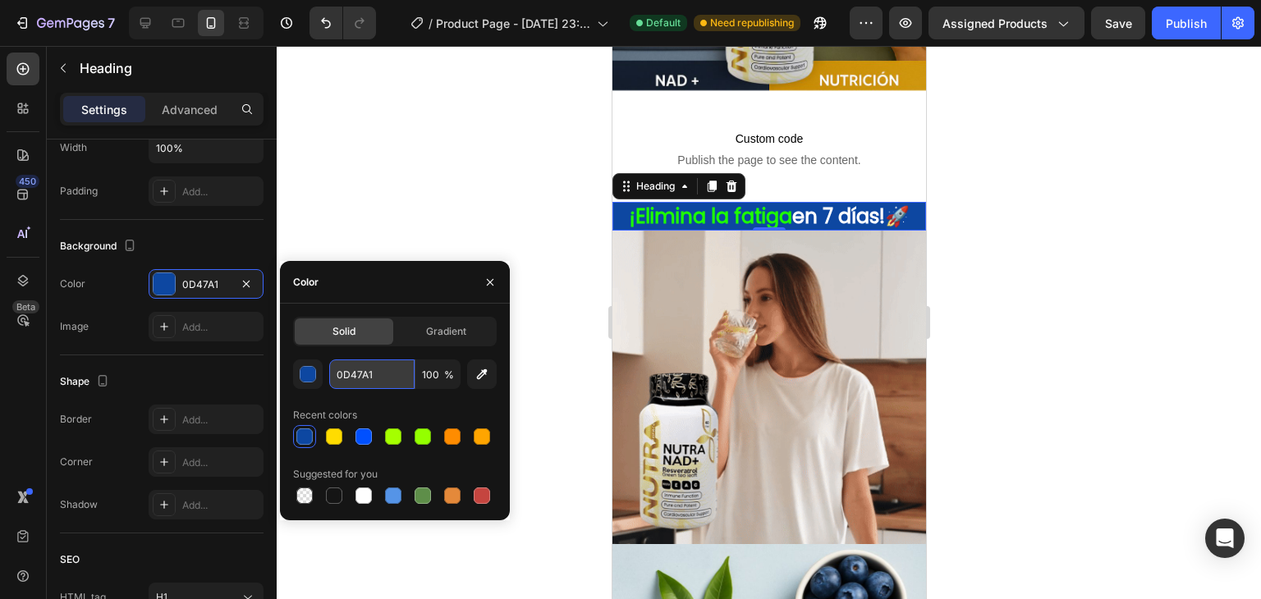
click at [367, 375] on input "0D47A1" at bounding box center [371, 375] width 85 height 30
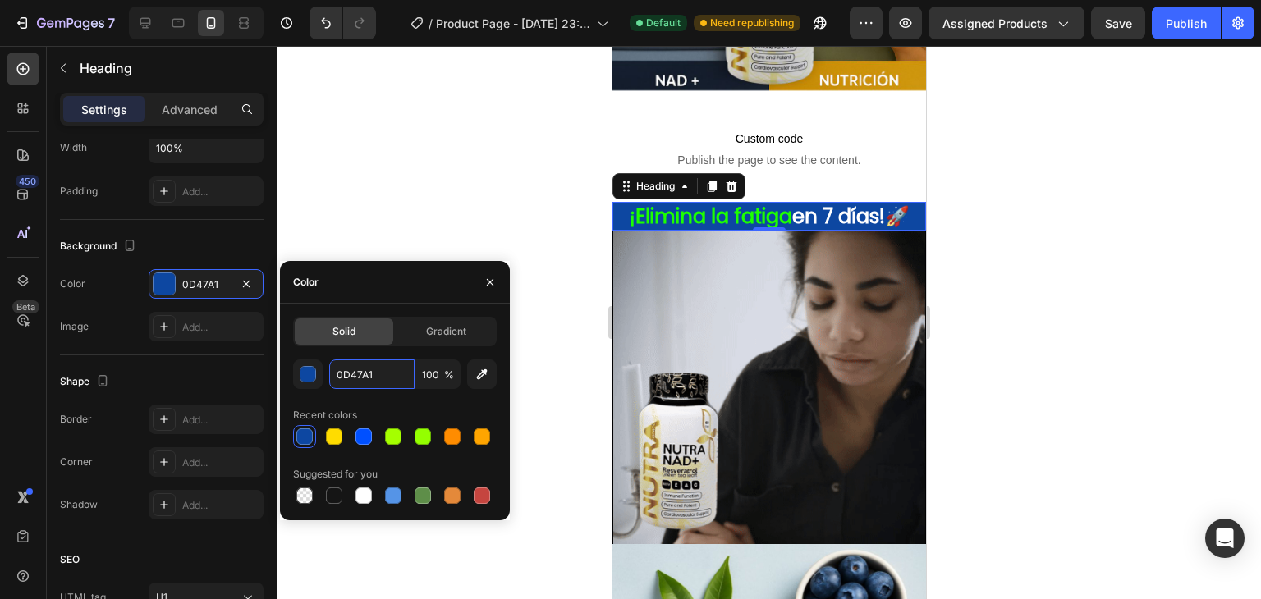
paste input "FFA500"
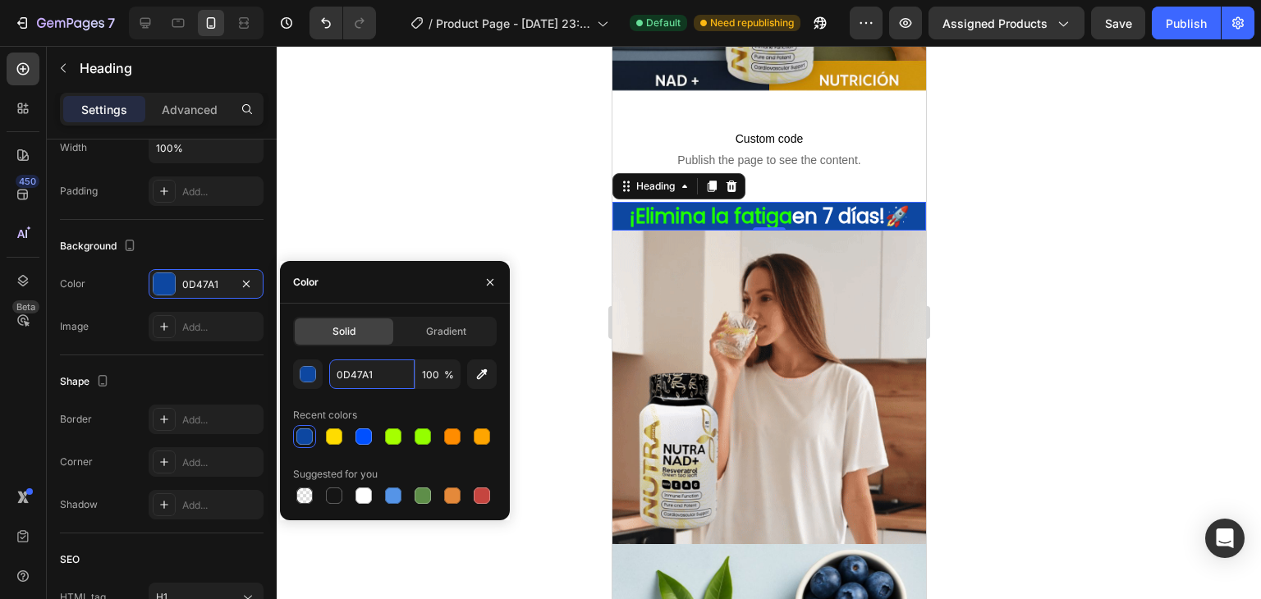
type input "FFA500"
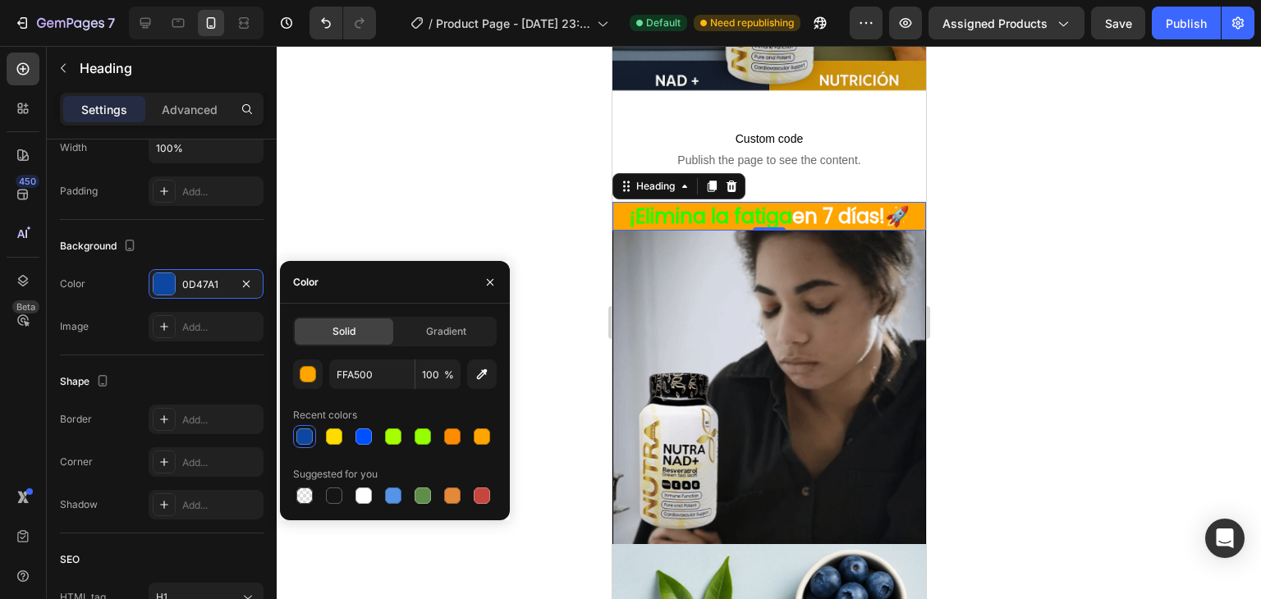
click at [523, 216] on div at bounding box center [769, 322] width 984 height 553
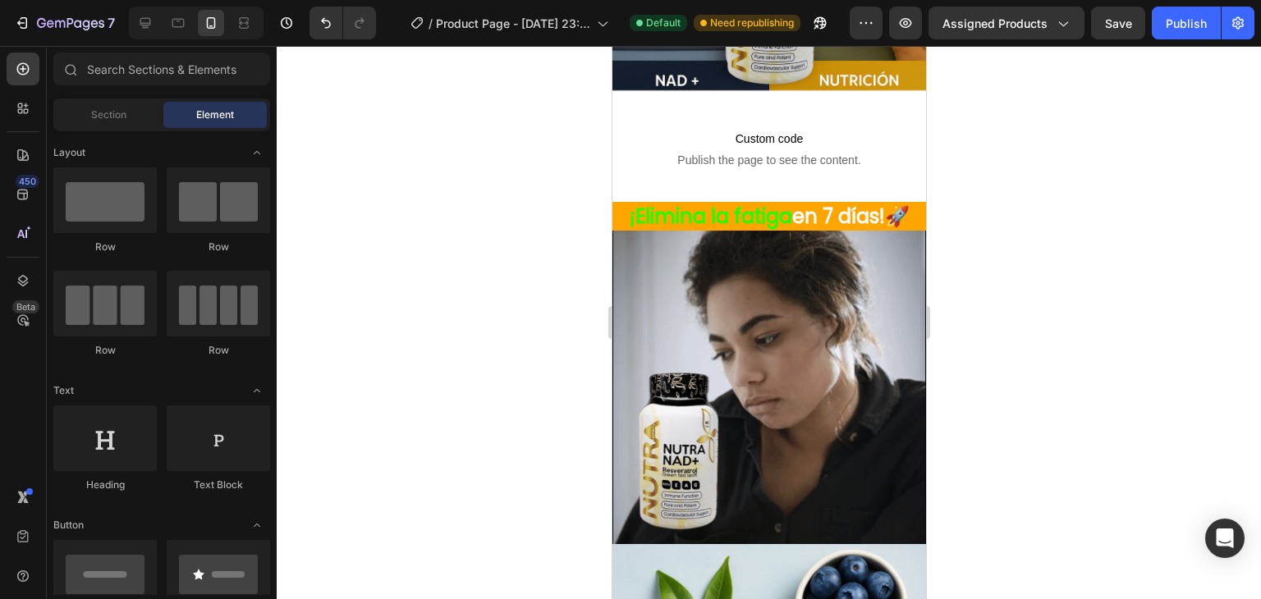
click at [572, 219] on div at bounding box center [769, 322] width 984 height 553
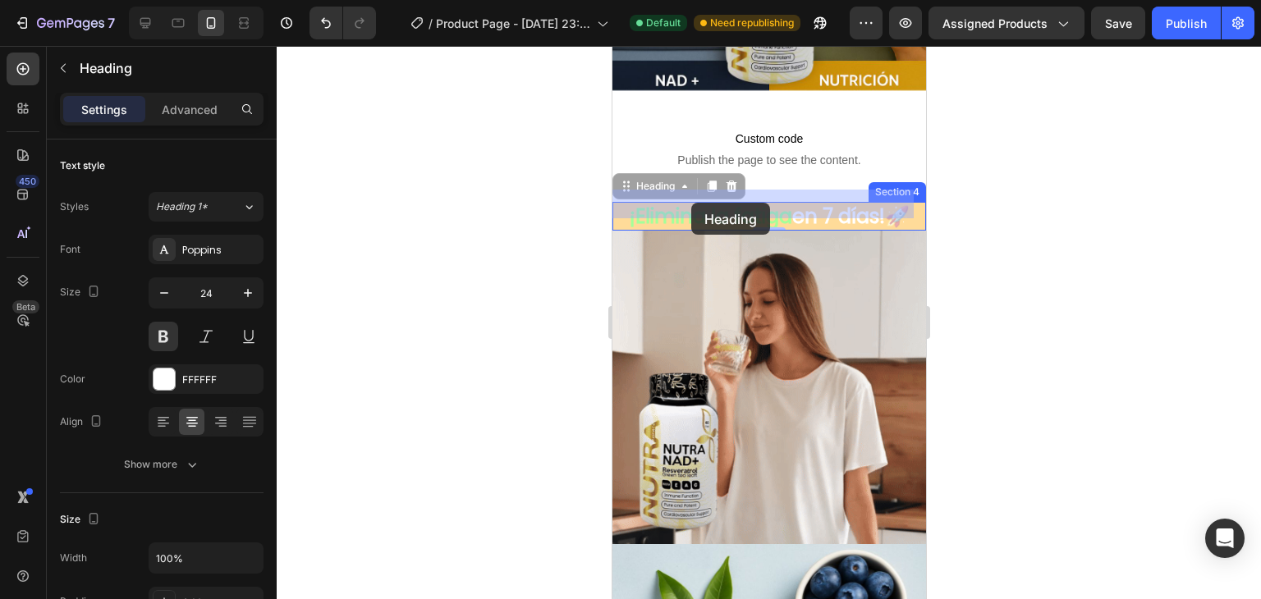
drag, startPoint x: 618, startPoint y: 202, endPoint x: 690, endPoint y: 203, distance: 72.2
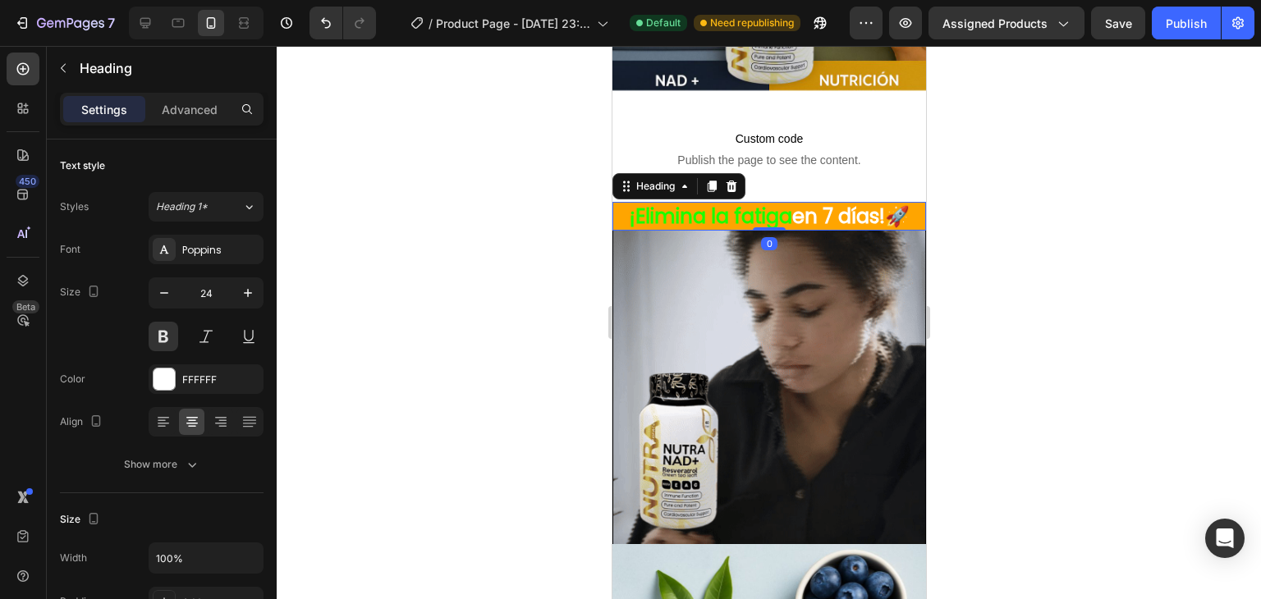
click at [591, 204] on div at bounding box center [769, 322] width 984 height 553
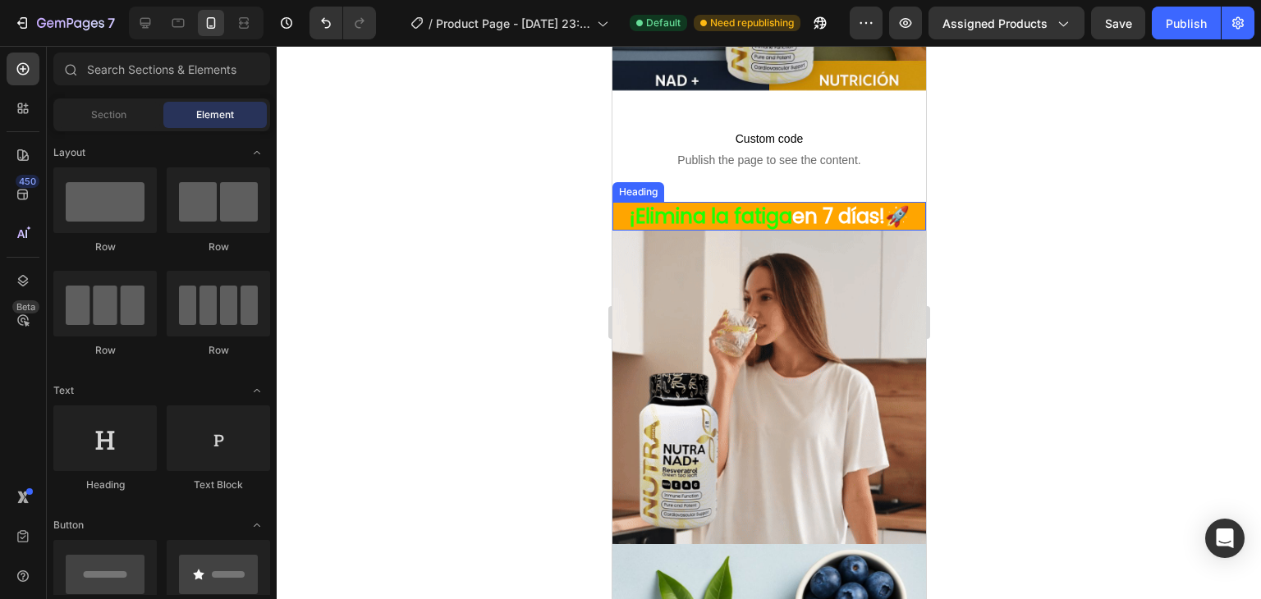
click at [869, 202] on h1 "¡Elimina la fatiga en 7 días!🚀" at bounding box center [769, 216] width 314 height 29
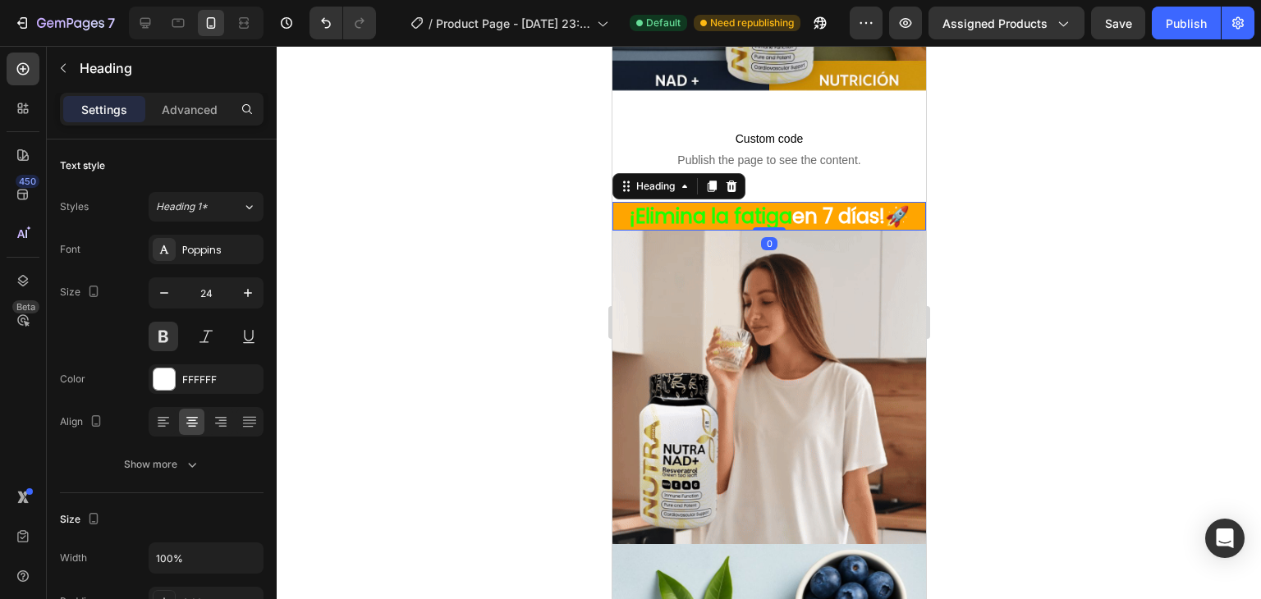
click at [879, 202] on h1 "¡Elimina la fatiga en 7 días!🚀" at bounding box center [769, 216] width 314 height 29
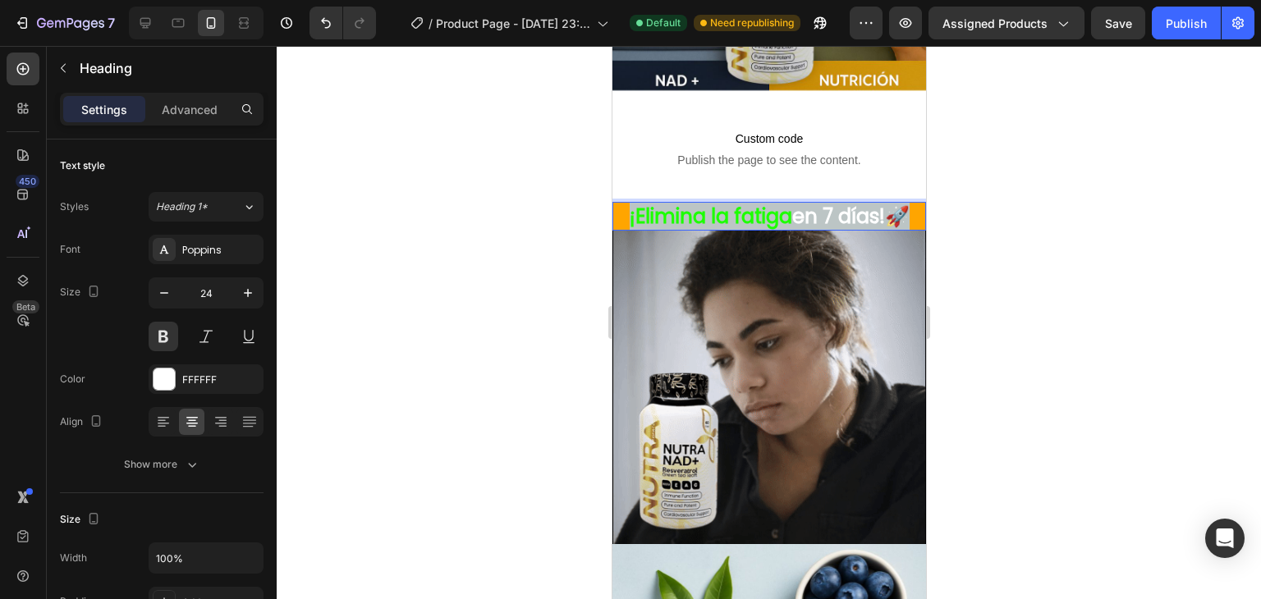
drag, startPoint x: 879, startPoint y: 200, endPoint x: 617, endPoint y: 201, distance: 261.9
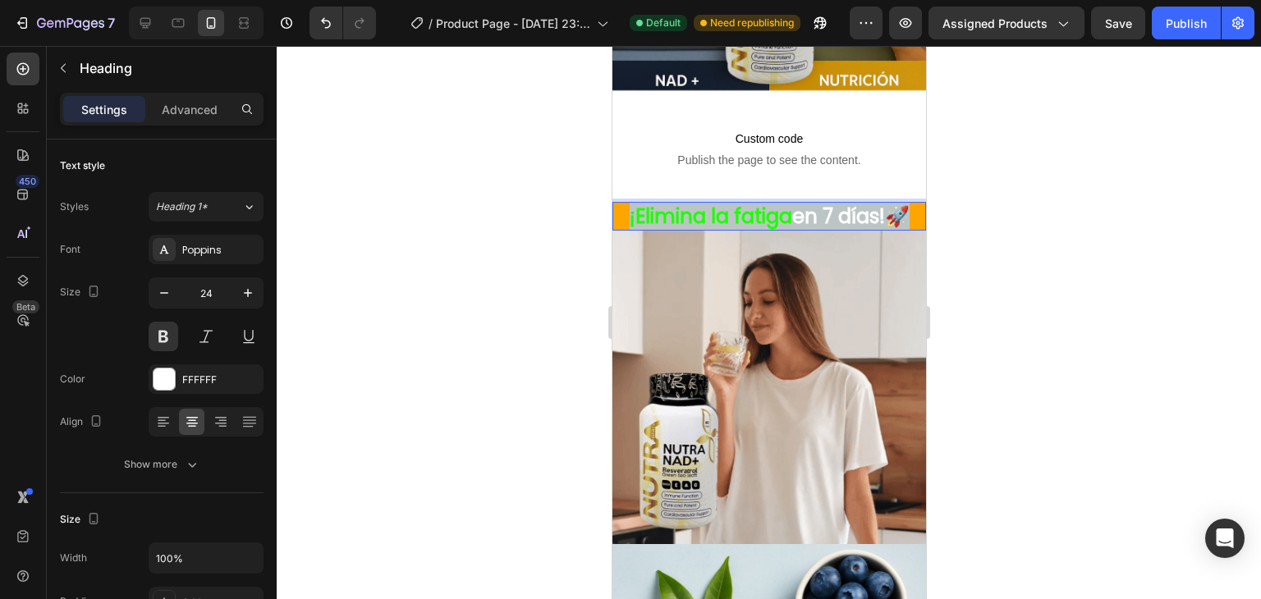
click at [617, 204] on p "¡Elimina la fatiga en 7 días!🚀" at bounding box center [768, 216] width 310 height 25
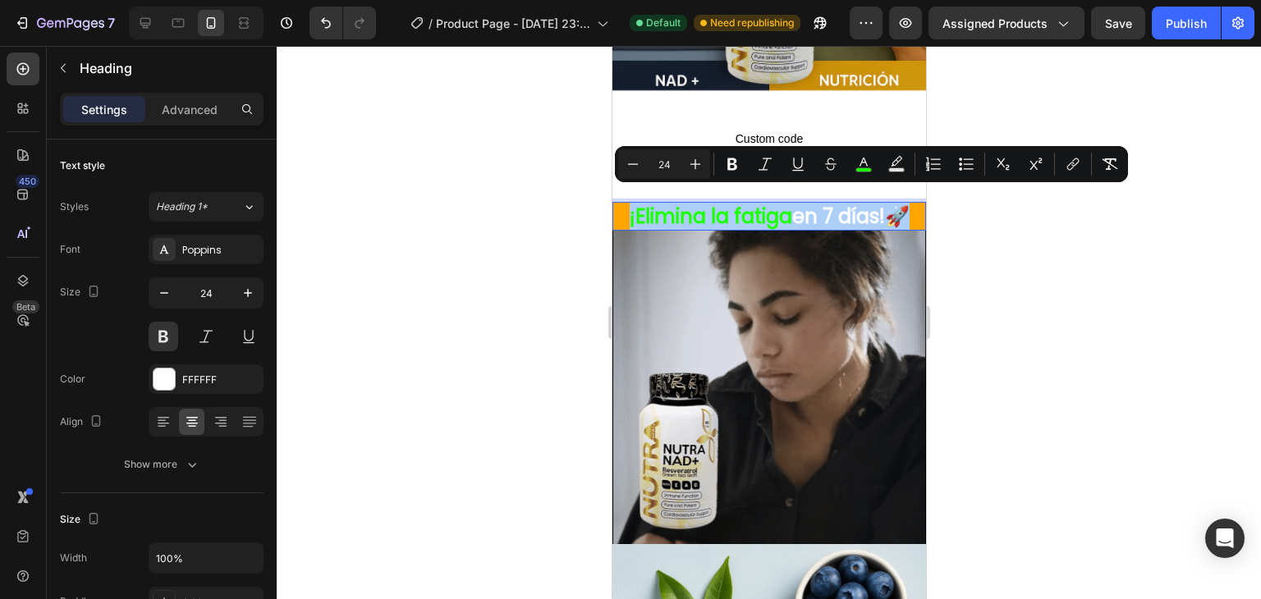
click at [580, 197] on div at bounding box center [769, 322] width 984 height 553
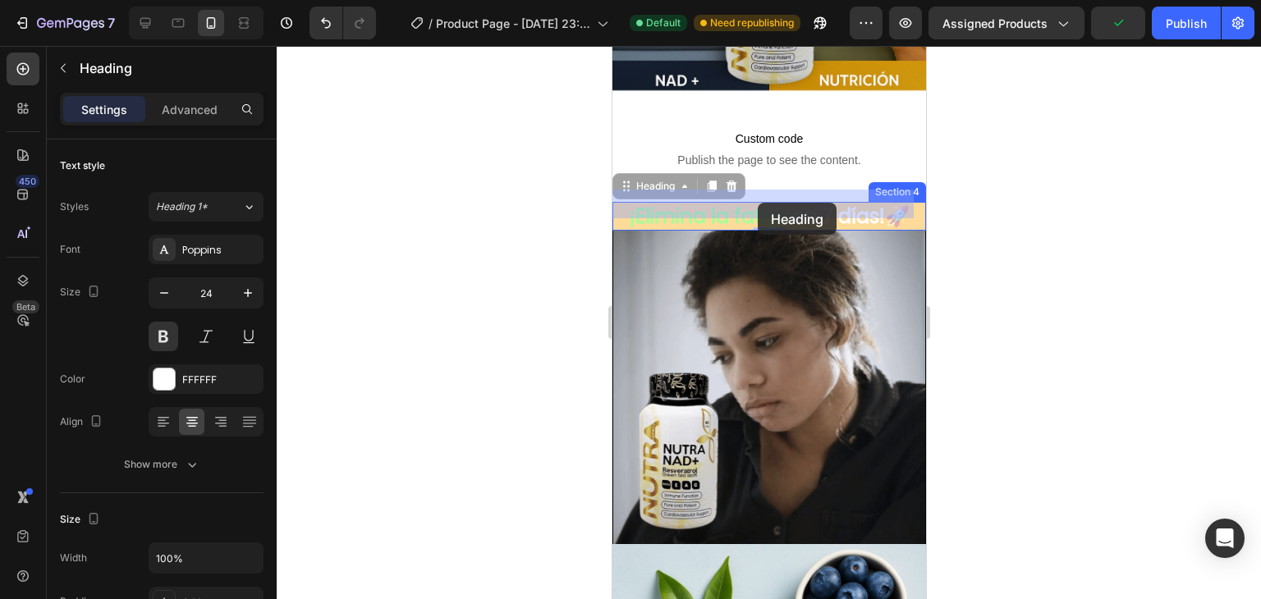
drag, startPoint x: 779, startPoint y: 204, endPoint x: 757, endPoint y: 203, distance: 22.2
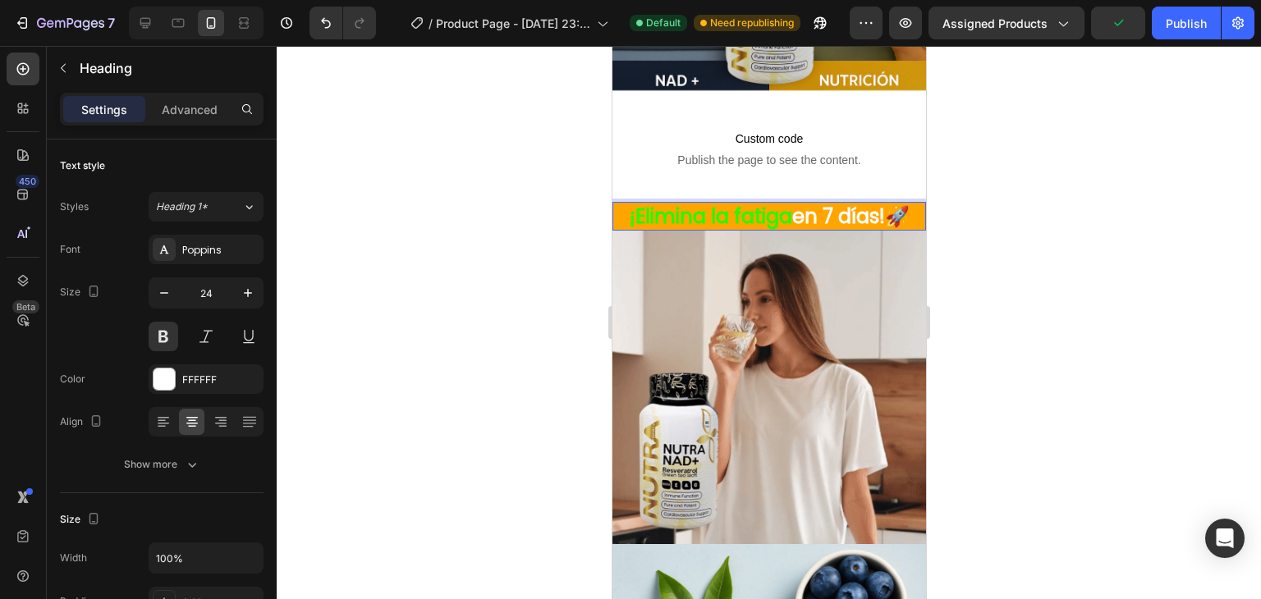
click at [781, 204] on p "¡Elimina la fatiga en 7 días!🚀" at bounding box center [768, 216] width 310 height 25
drag, startPoint x: 782, startPoint y: 204, endPoint x: 615, endPoint y: 199, distance: 166.7
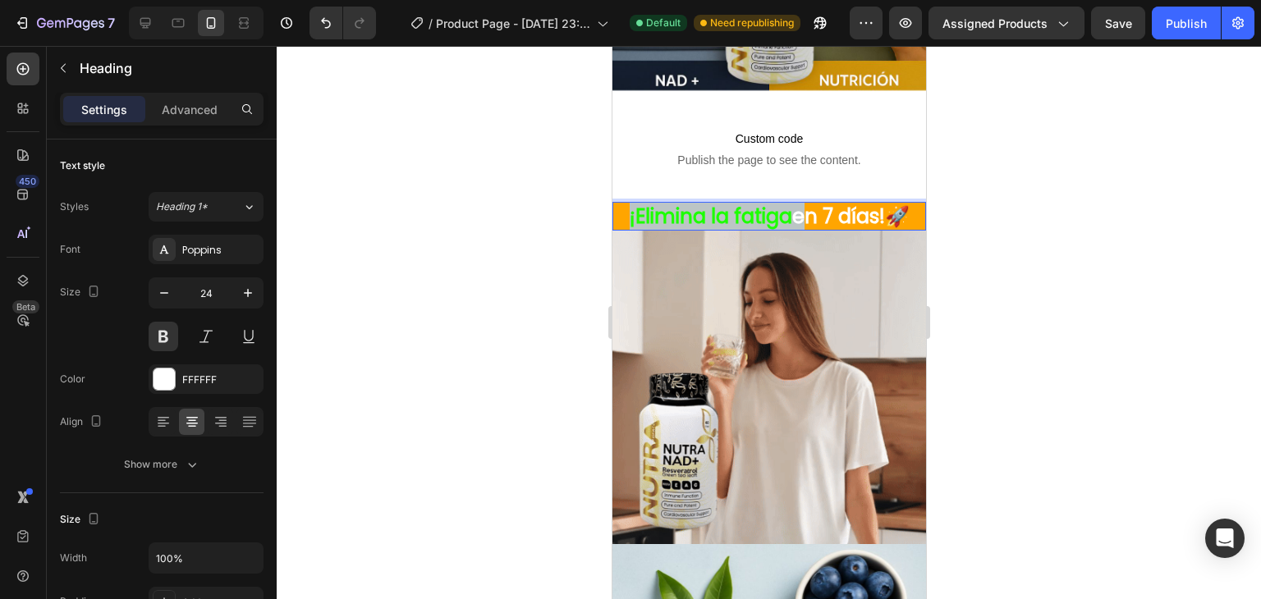
click at [615, 204] on p "¡Elimina la fatiga en 7 días!🚀" at bounding box center [768, 216] width 310 height 25
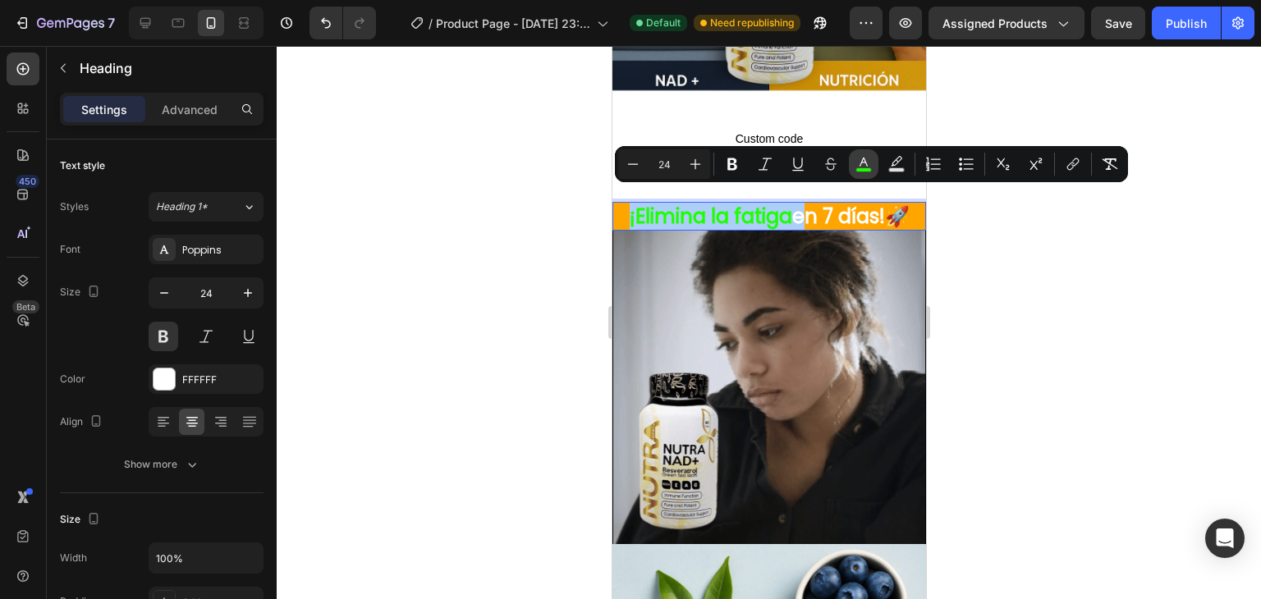
click at [855, 165] on button "color" at bounding box center [864, 164] width 30 height 30
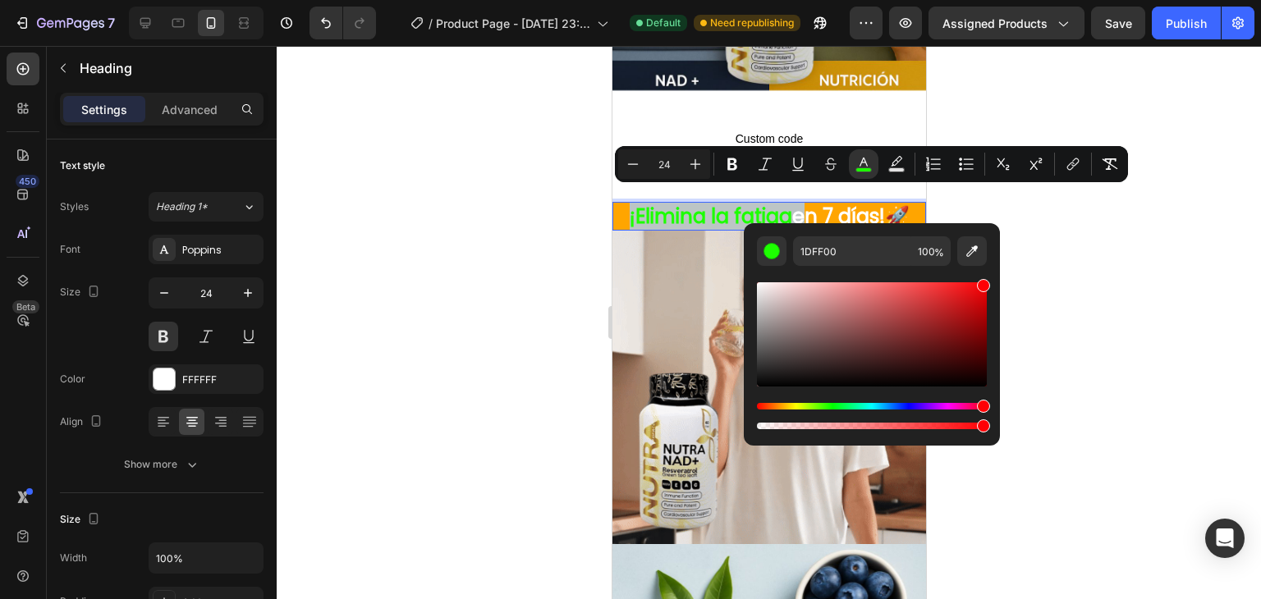
type input "FF0004"
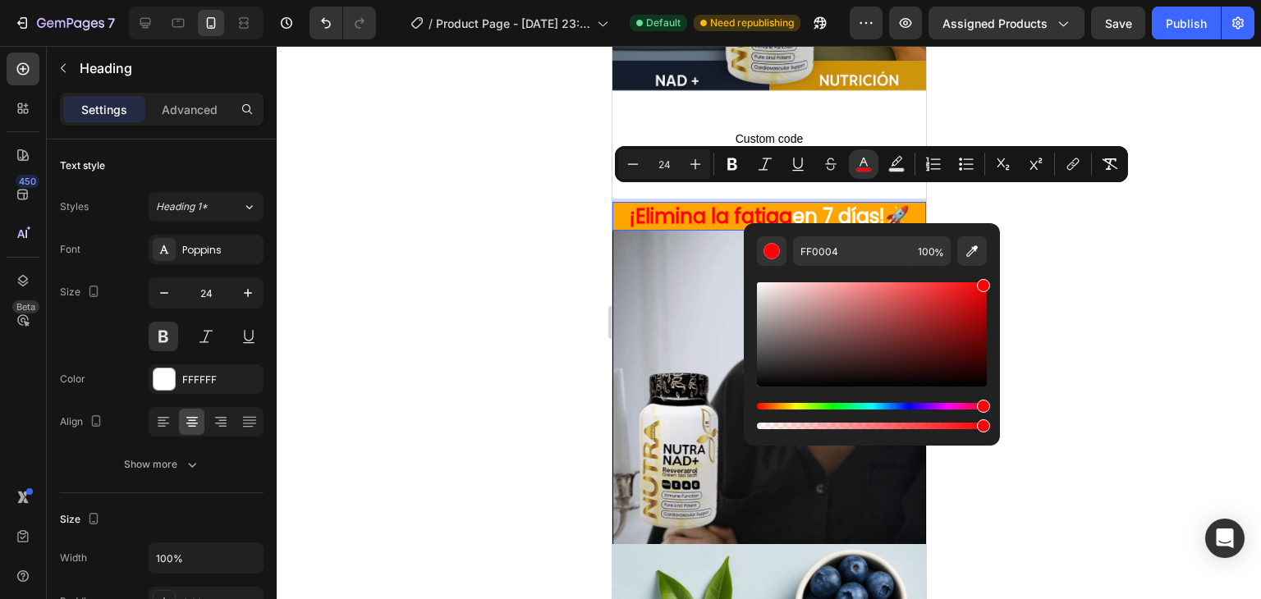
drag, startPoint x: 832, startPoint y: 401, endPoint x: 998, endPoint y: 403, distance: 166.7
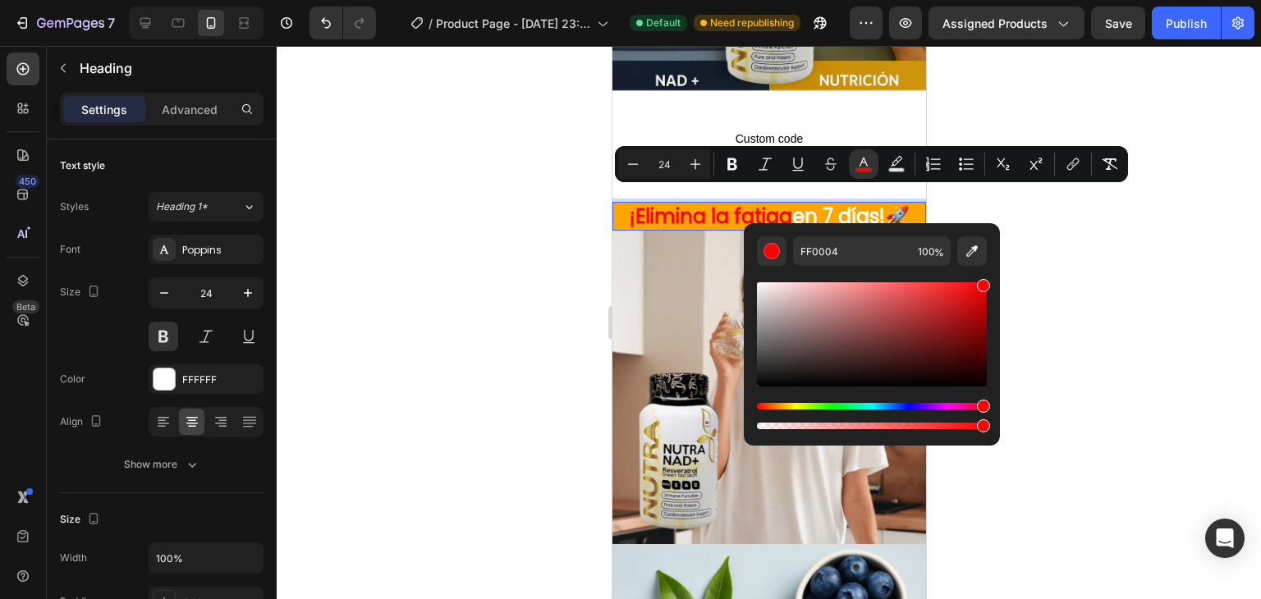
click at [998, 403] on div "FF0004 100 %" at bounding box center [872, 327] width 256 height 209
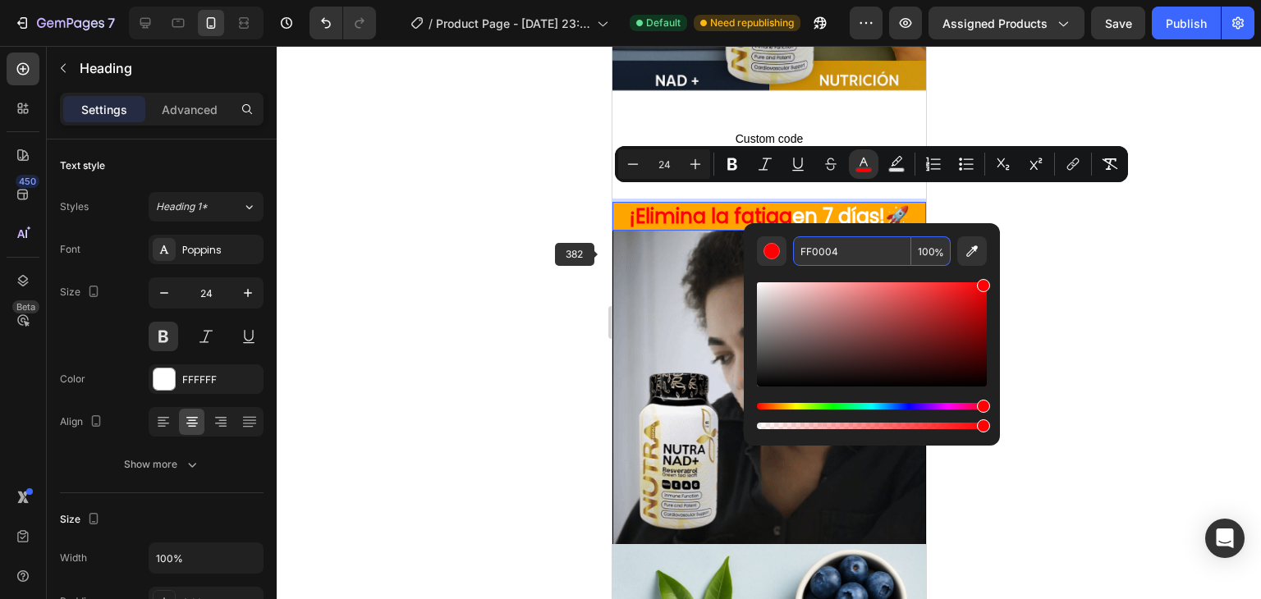
click at [600, 254] on div at bounding box center [769, 322] width 984 height 553
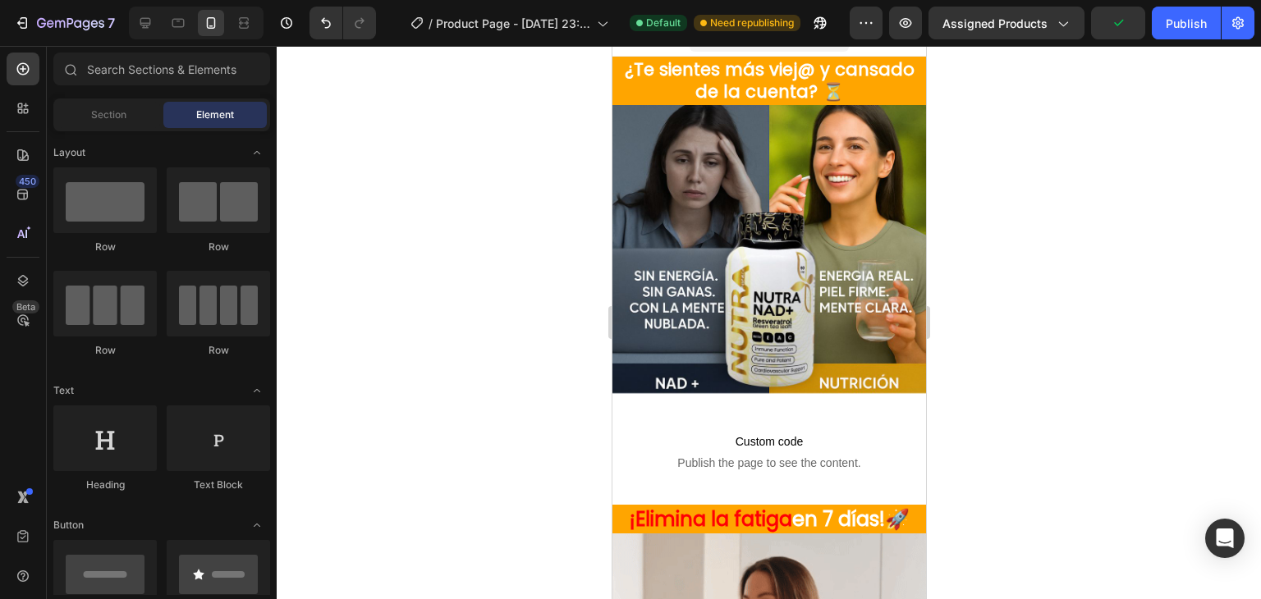
scroll to position [0, 0]
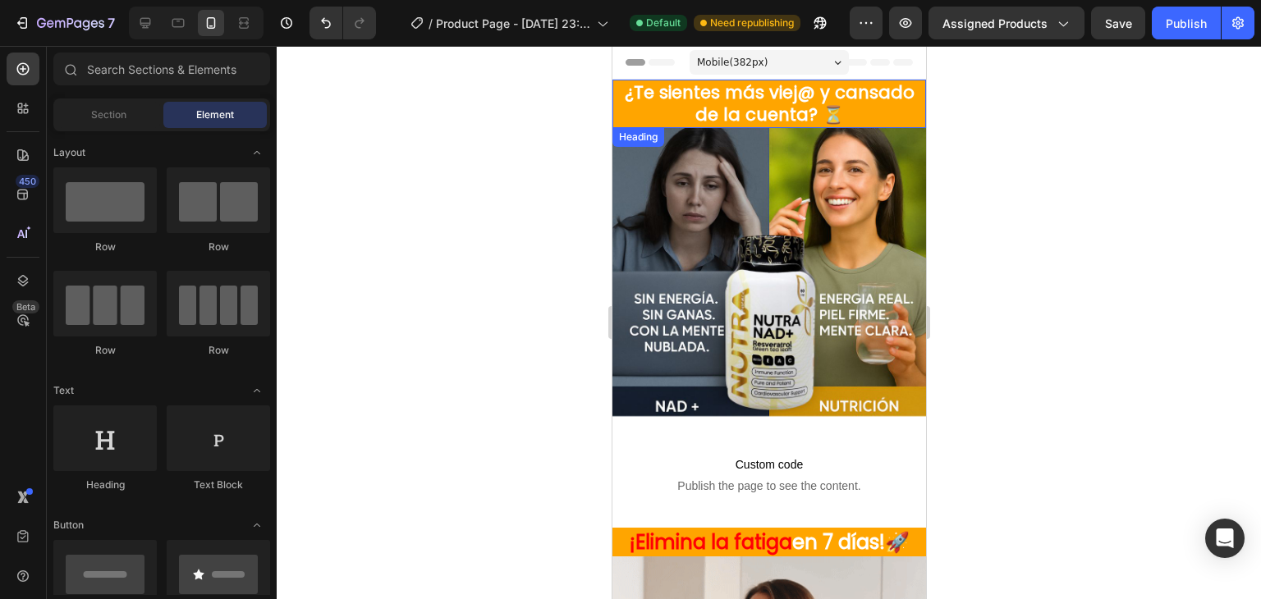
click at [816, 88] on span "¿Te sientes más viej@ y cansado de la cuenta? ⏳" at bounding box center [769, 103] width 290 height 46
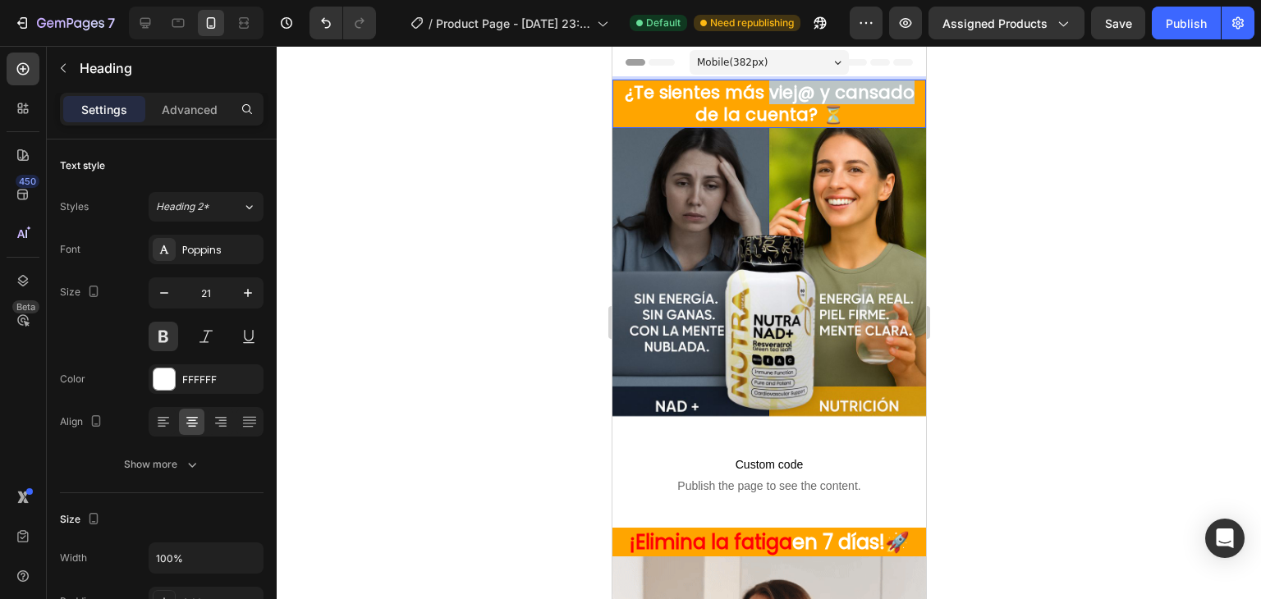
drag, startPoint x: 766, startPoint y: 89, endPoint x: 904, endPoint y: 90, distance: 137.9
click at [904, 90] on span "¿Te sientes más viej@ y cansado de la cuenta? ⏳" at bounding box center [769, 103] width 290 height 46
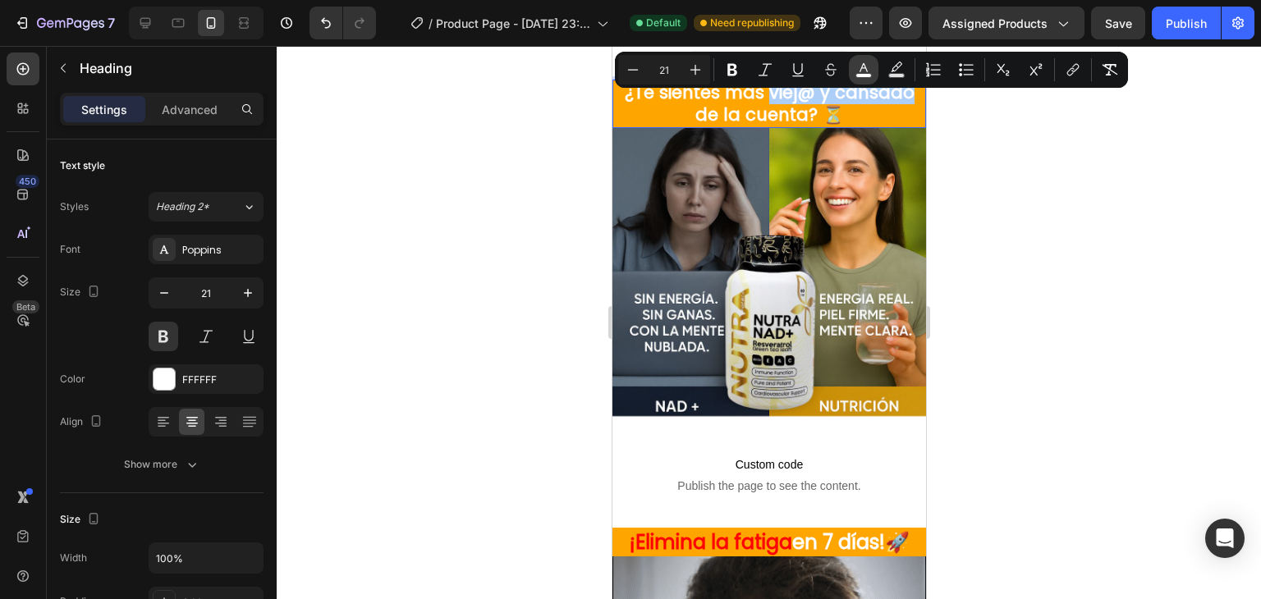
click at [868, 76] on rect "Editor contextual toolbar" at bounding box center [864, 76] width 16 height 4
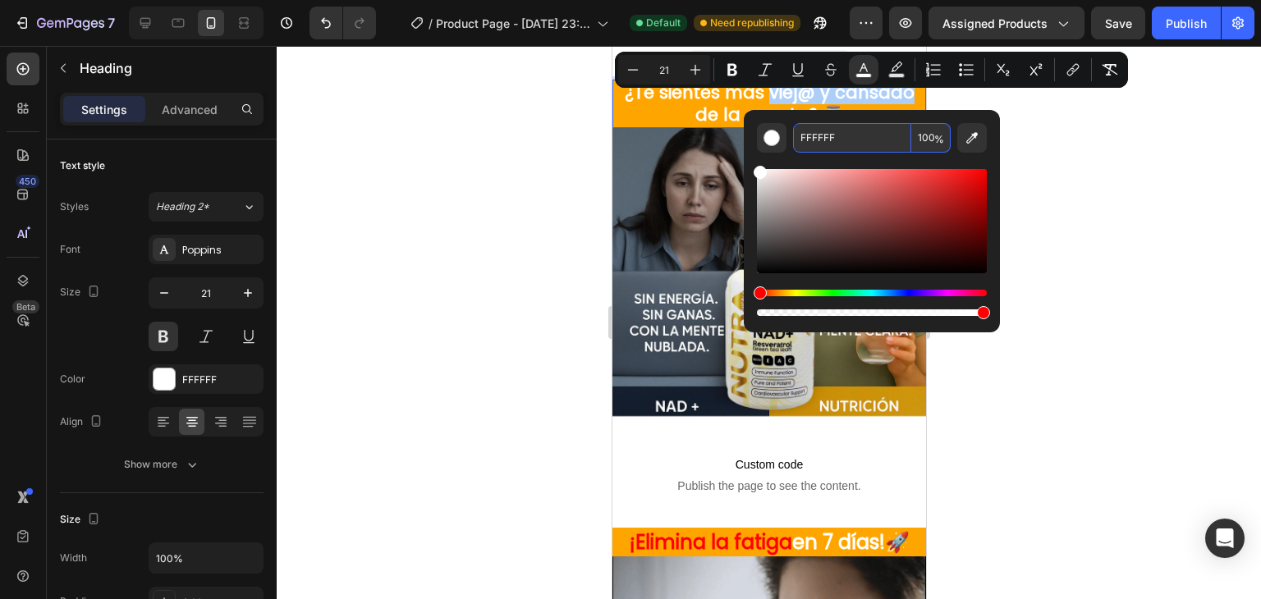
click at [850, 140] on input "FFFFFF" at bounding box center [852, 138] width 118 height 30
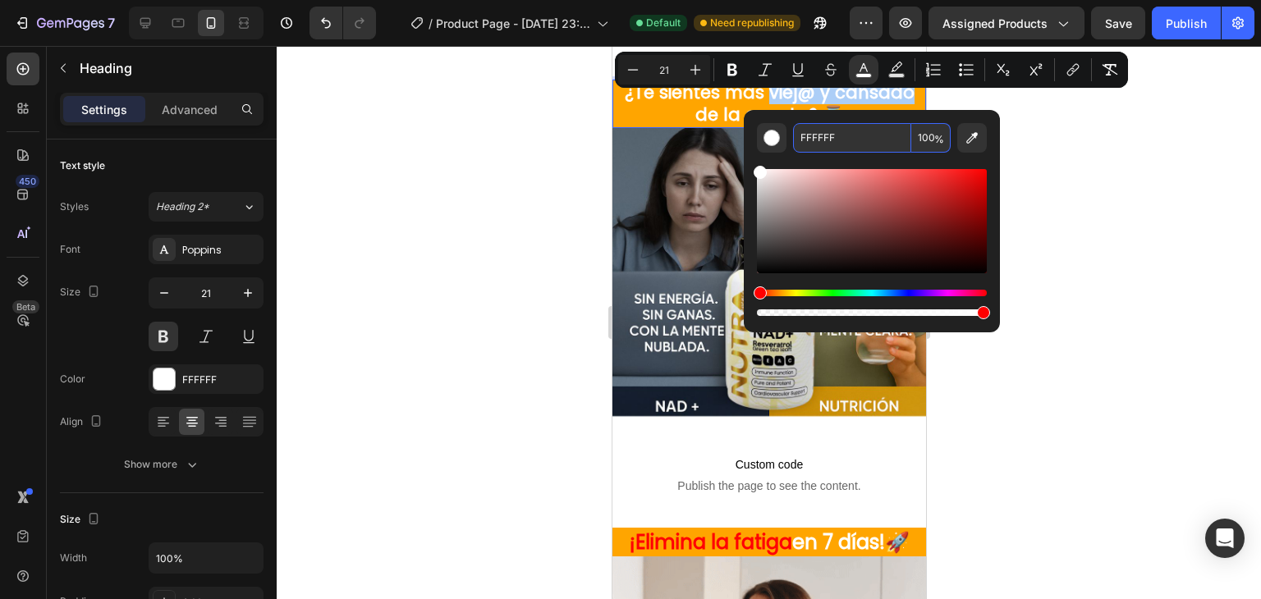
paste input "0004"
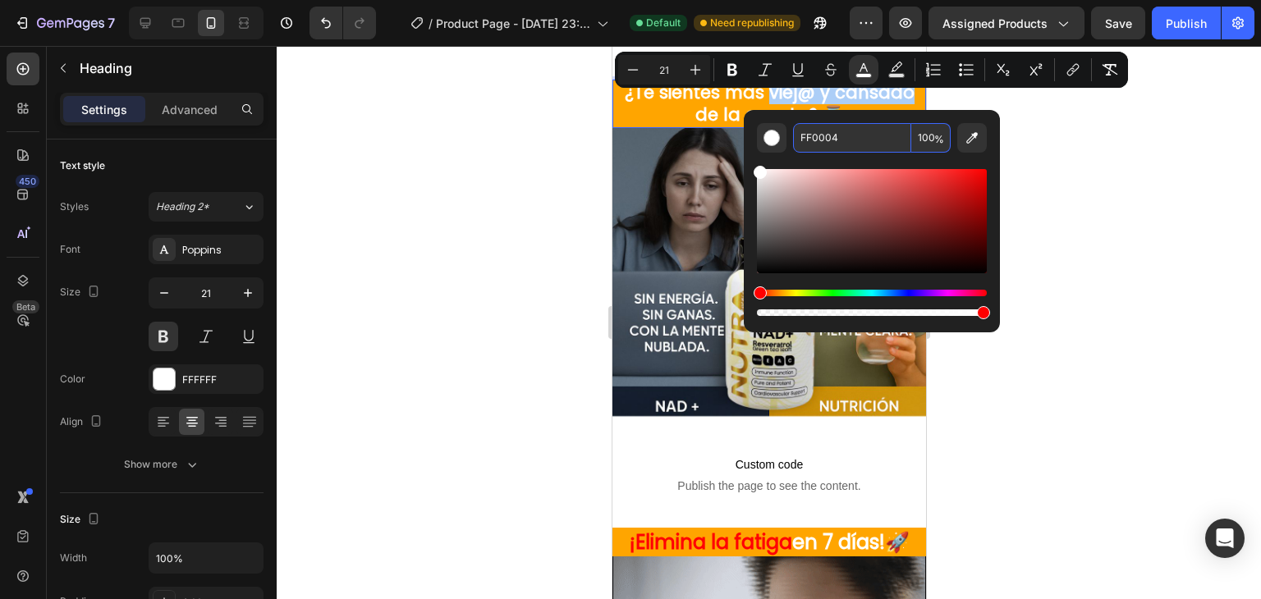
type input "FF0004"
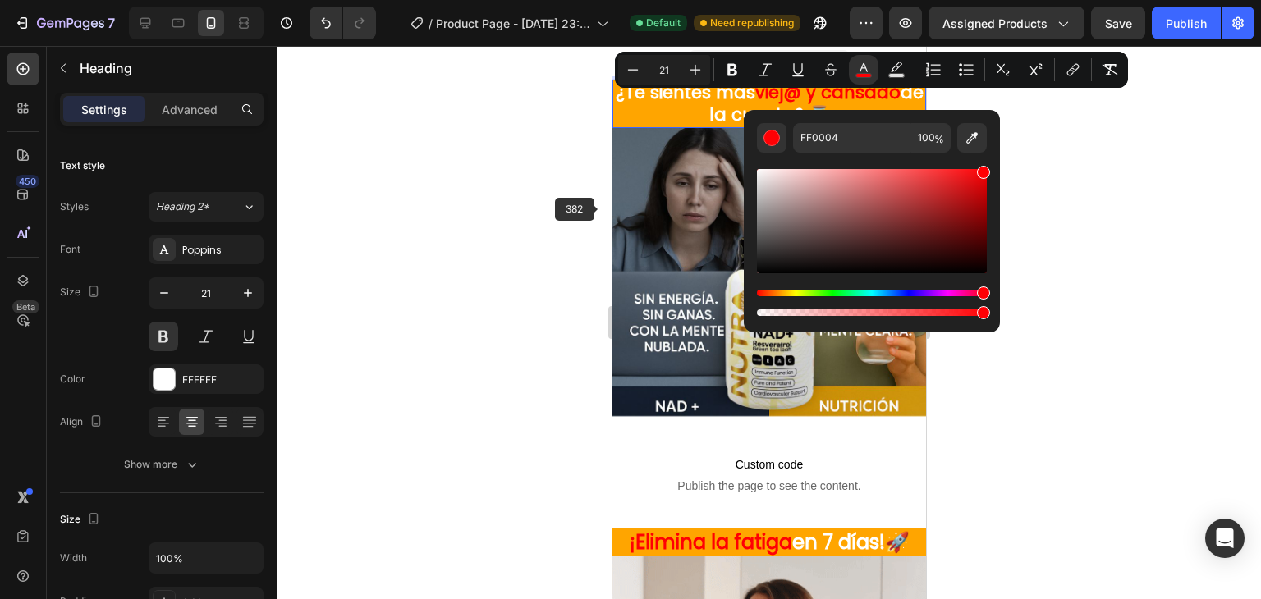
click at [545, 209] on div at bounding box center [769, 322] width 984 height 553
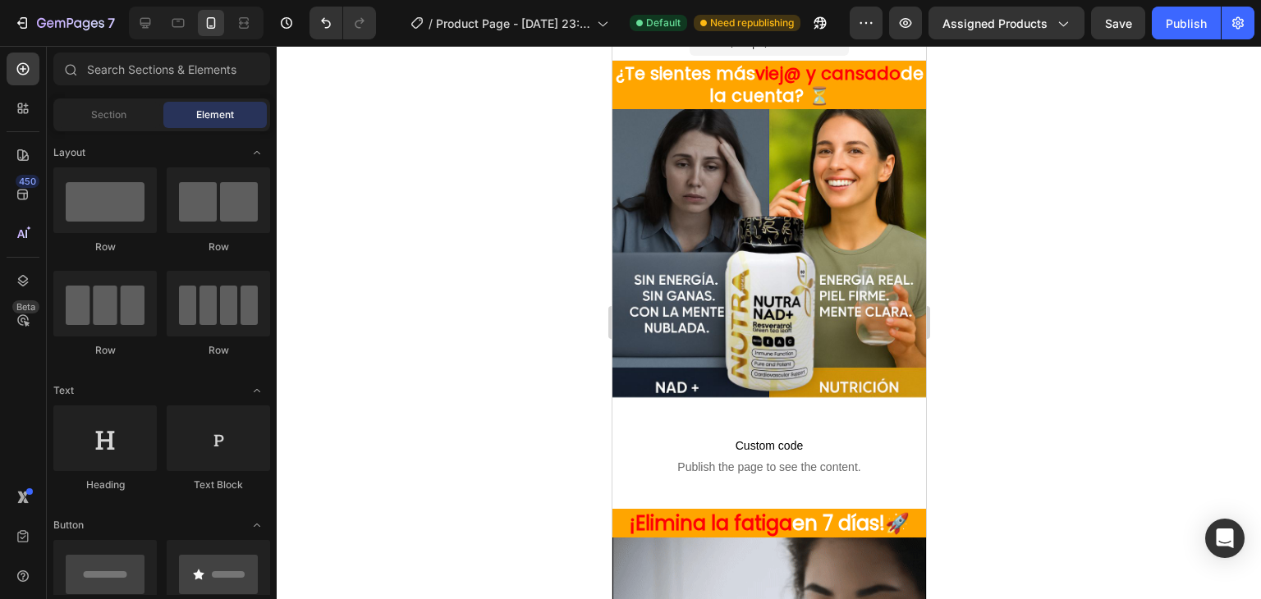
scroll to position [16, 0]
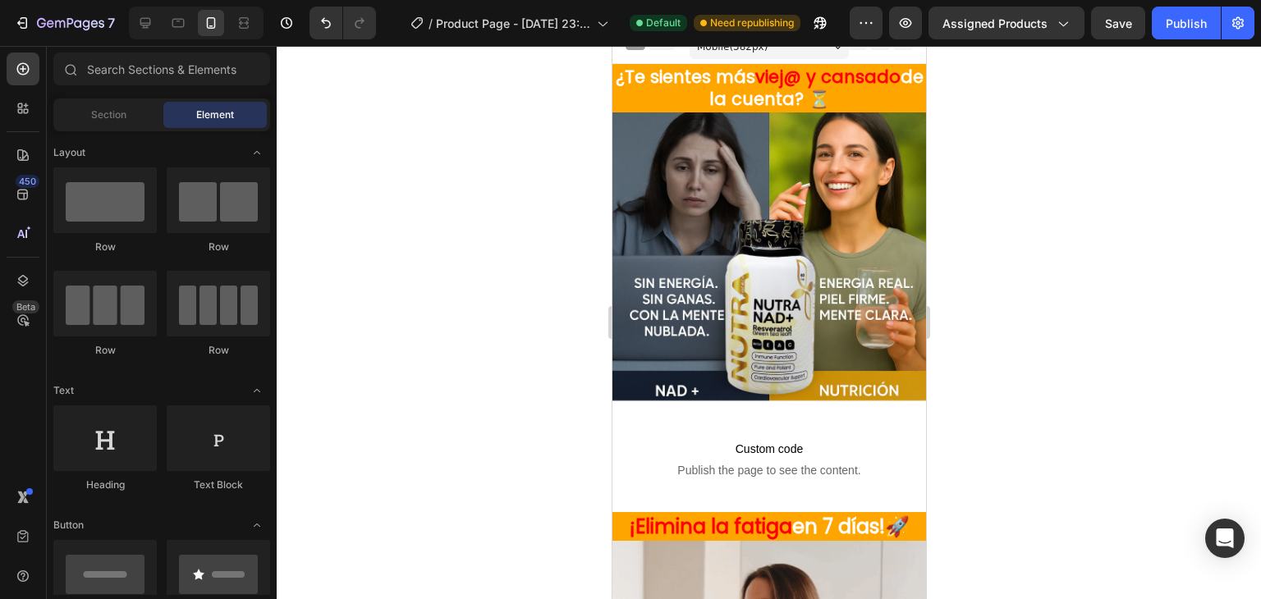
drag, startPoint x: 921, startPoint y: 160, endPoint x: 1538, endPoint y: 209, distance: 618.5
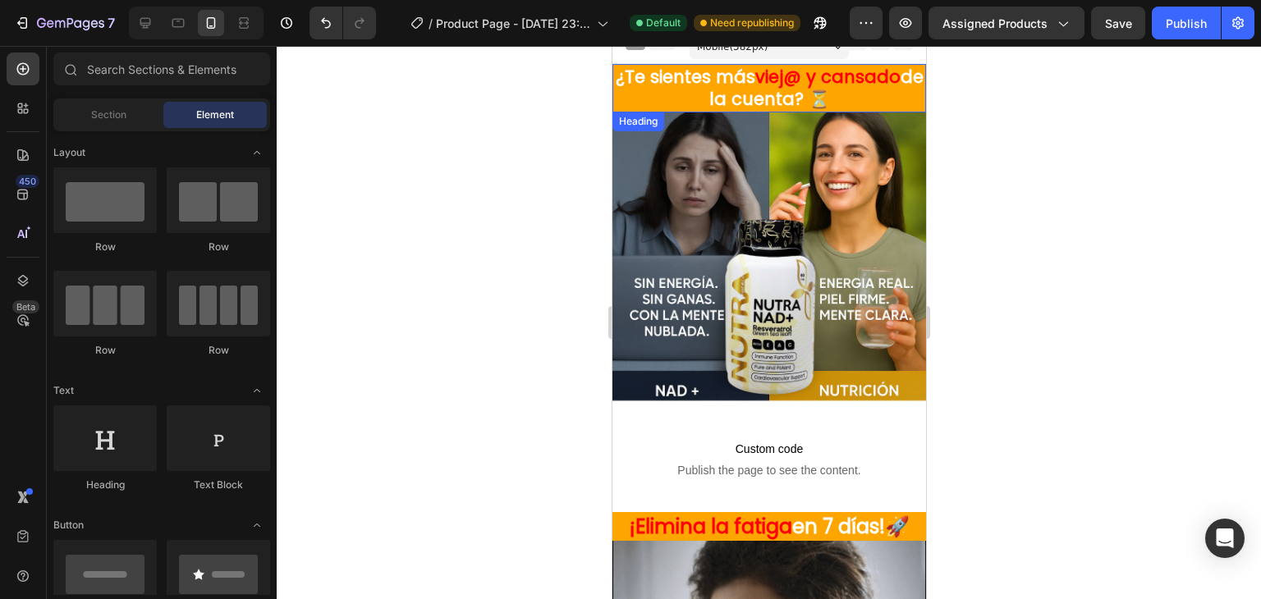
click at [882, 94] on p "⁠⁠⁠⁠⁠⁠⁠ ¿Te sientes más viej@ y cansado de la cuenta? ⏳" at bounding box center [768, 88] width 310 height 45
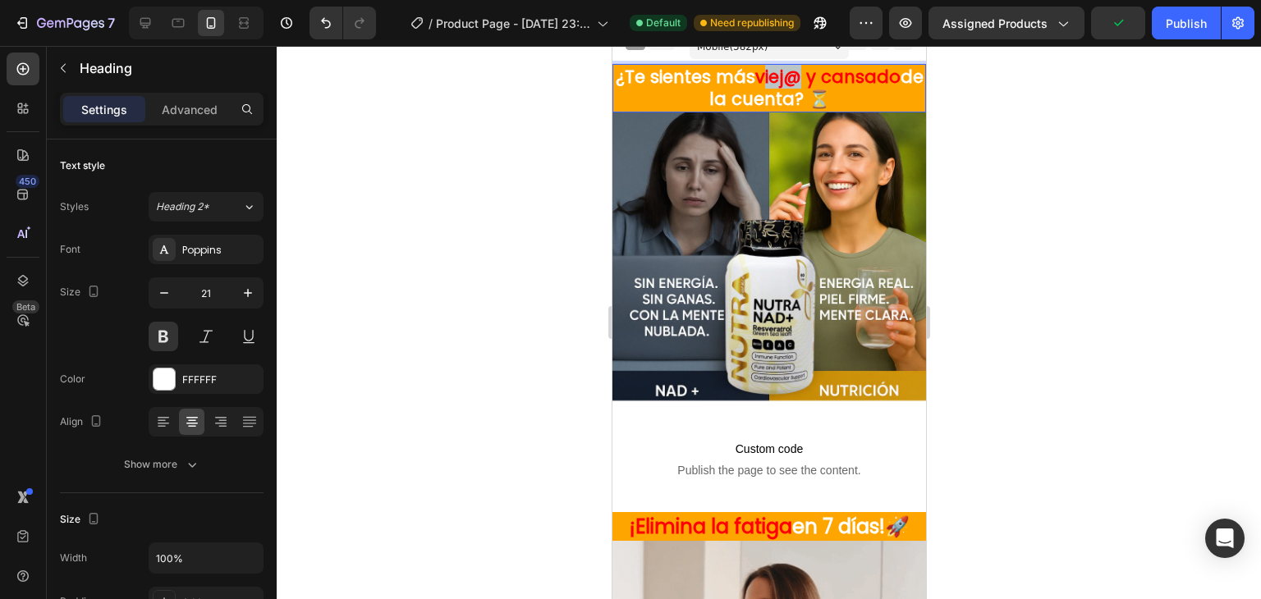
drag, startPoint x: 768, startPoint y: 71, endPoint x: 800, endPoint y: 73, distance: 31.3
click at [800, 73] on span "viej@ y cansado" at bounding box center [826, 77] width 145 height 24
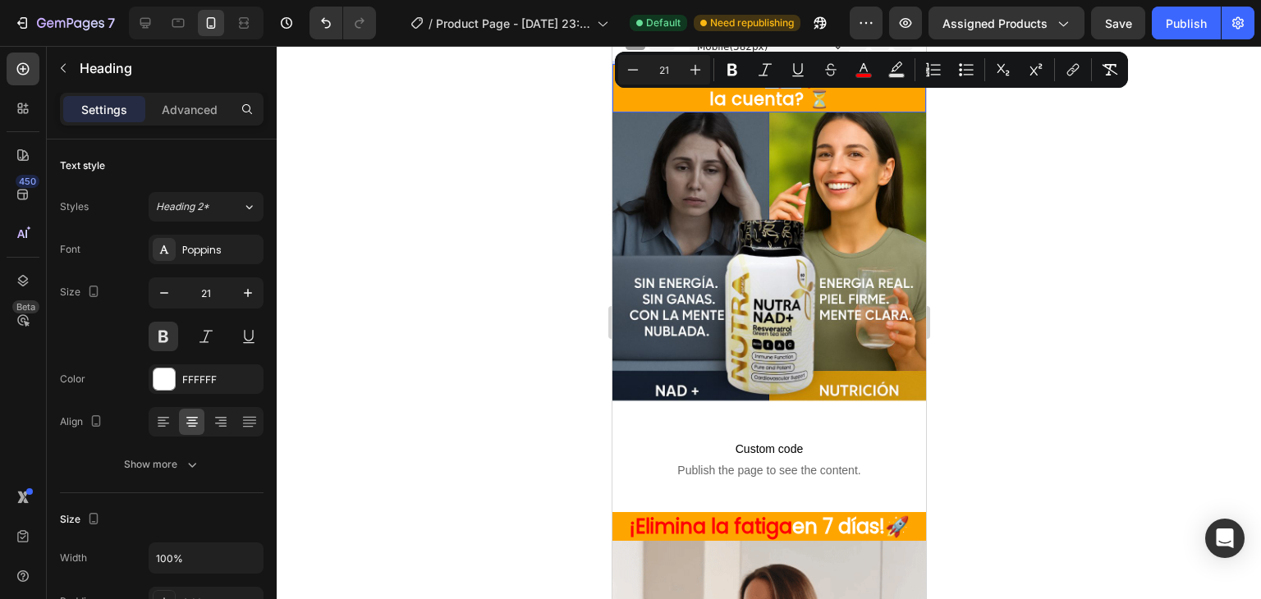
click at [770, 76] on icon "Editor contextual toolbar" at bounding box center [765, 70] width 16 height 16
click at [828, 92] on span "de la cuenta? ⏳" at bounding box center [814, 88] width 212 height 46
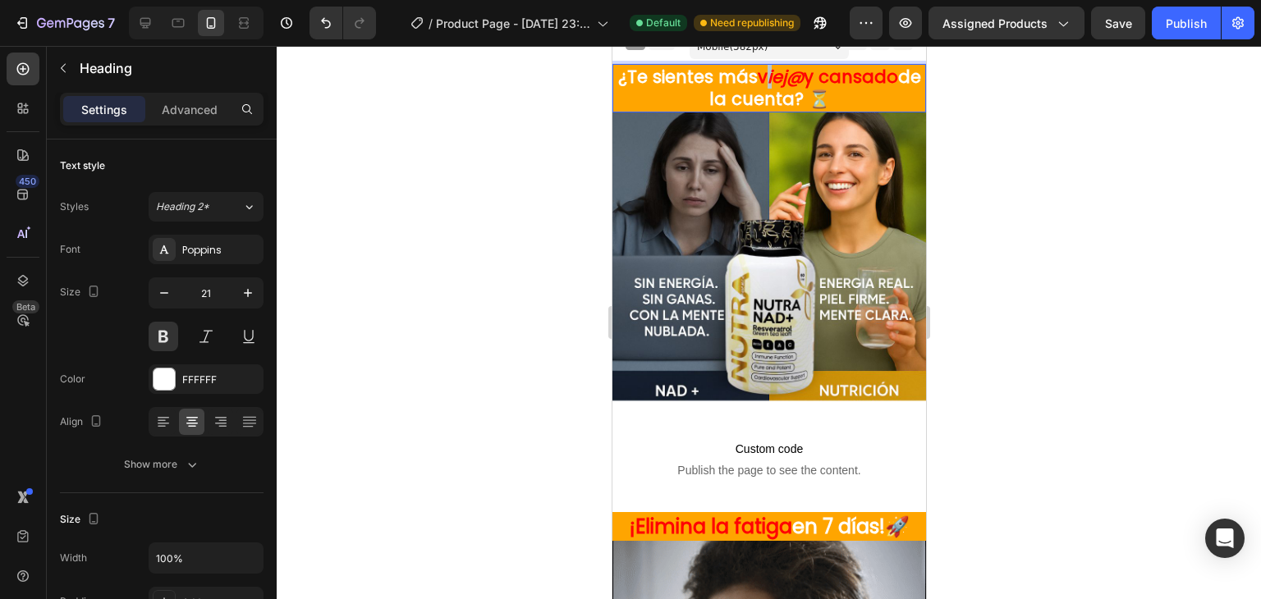
drag, startPoint x: 768, startPoint y: 76, endPoint x: 779, endPoint y: 76, distance: 10.7
click at [779, 76] on span "v iej@ y cansado" at bounding box center [827, 77] width 140 height 24
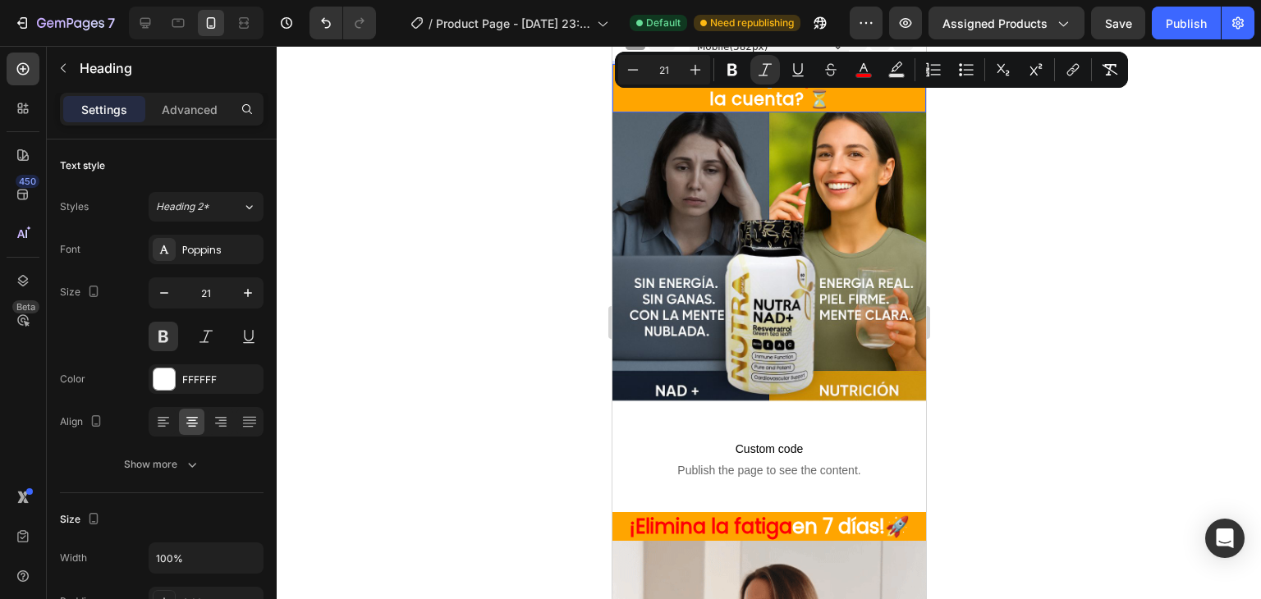
click at [762, 85] on div "Minus 21 Plus Bold Italic Underline Strikethrough color Text Background Color N…" at bounding box center [871, 70] width 513 height 36
click at [761, 89] on span "de la cuenta? ⏳" at bounding box center [814, 88] width 212 height 46
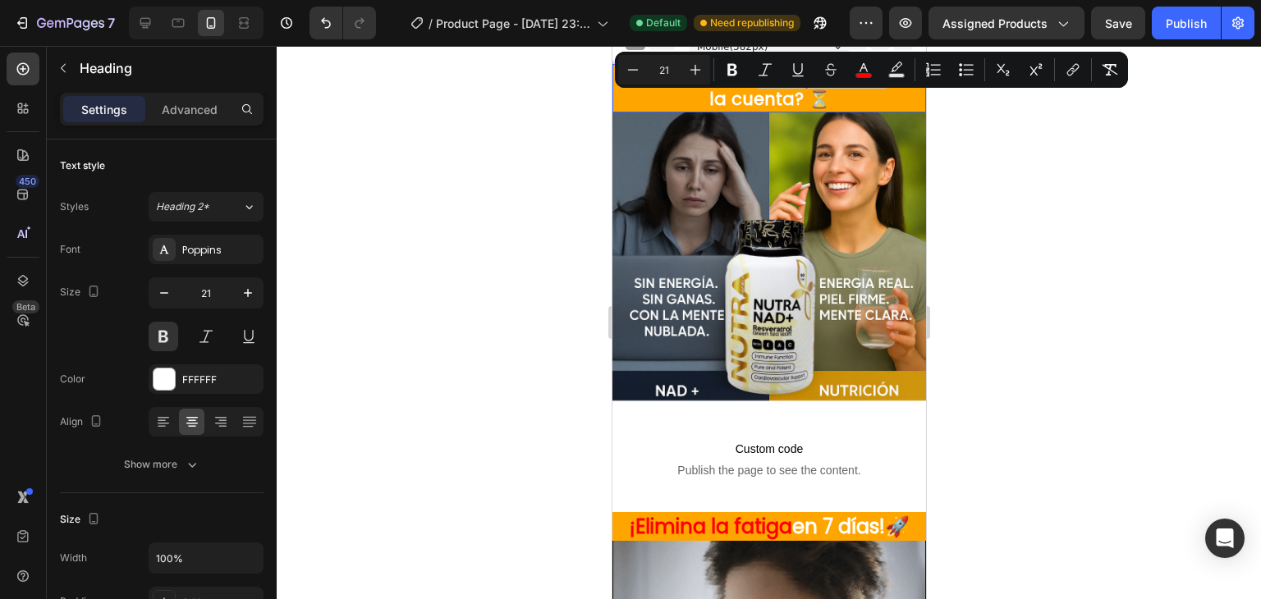
drag, startPoint x: 765, startPoint y: 75, endPoint x: 1489, endPoint y: 133, distance: 726.4
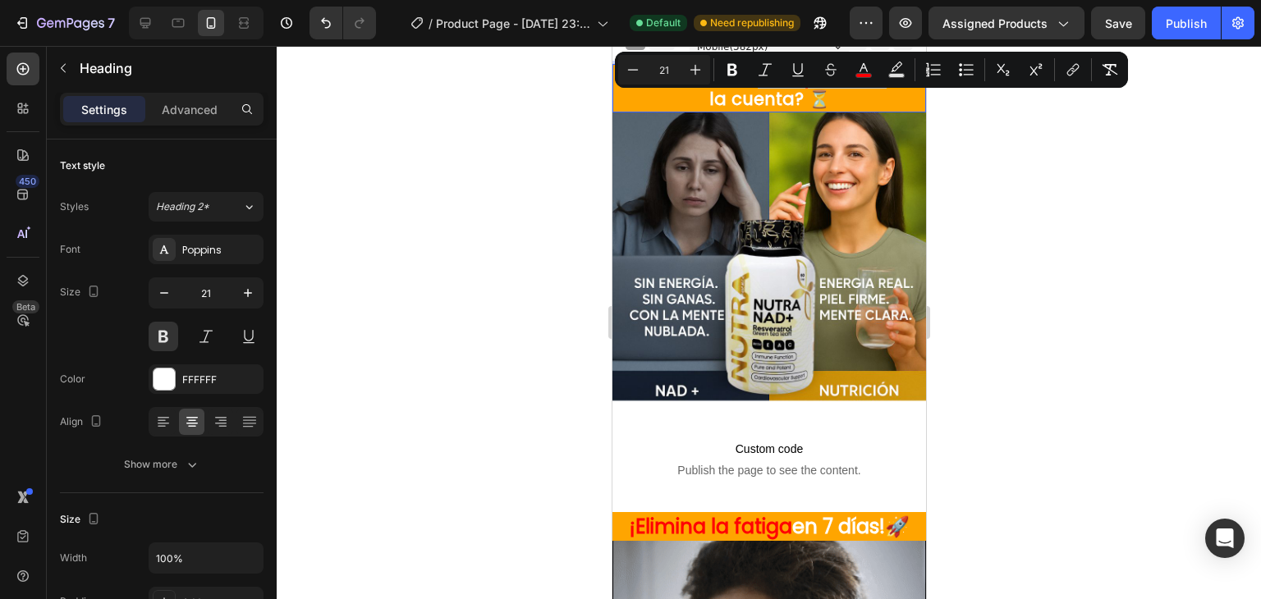
click at [885, 76] on span "v iej@ y cansado" at bounding box center [827, 77] width 140 height 24
click at [869, 96] on p "¿Te sientes más v iej@ y cansado de la cuenta? ⏳" at bounding box center [768, 88] width 310 height 45
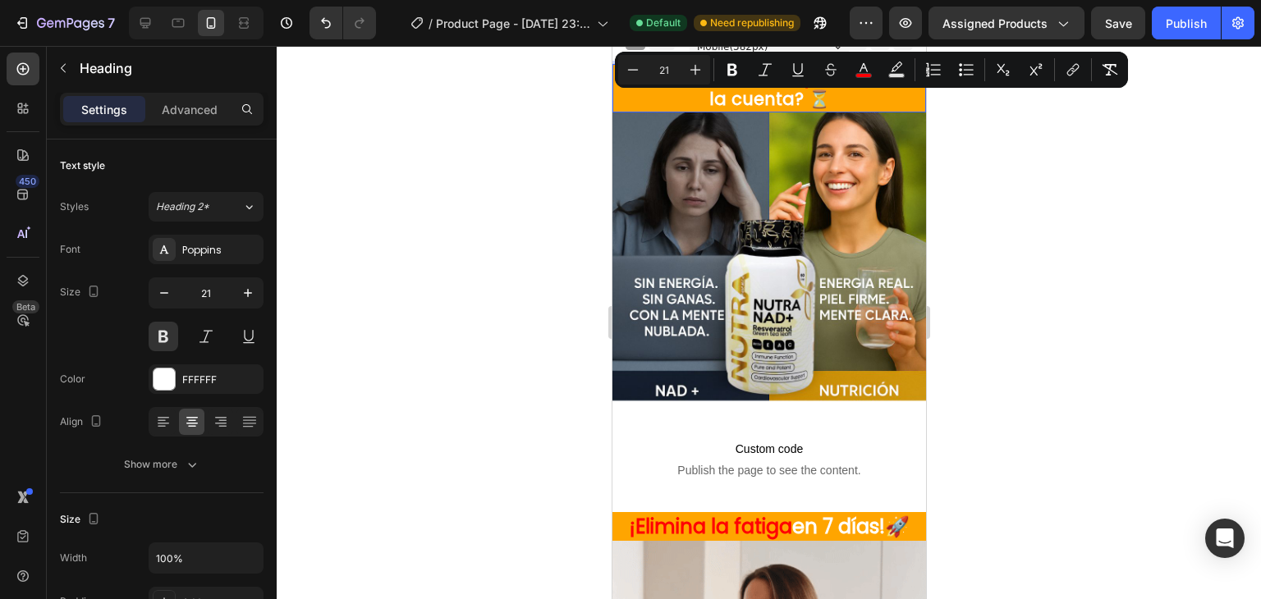
drag, startPoint x: 765, startPoint y: 76, endPoint x: 1511, endPoint y: 121, distance: 747.7
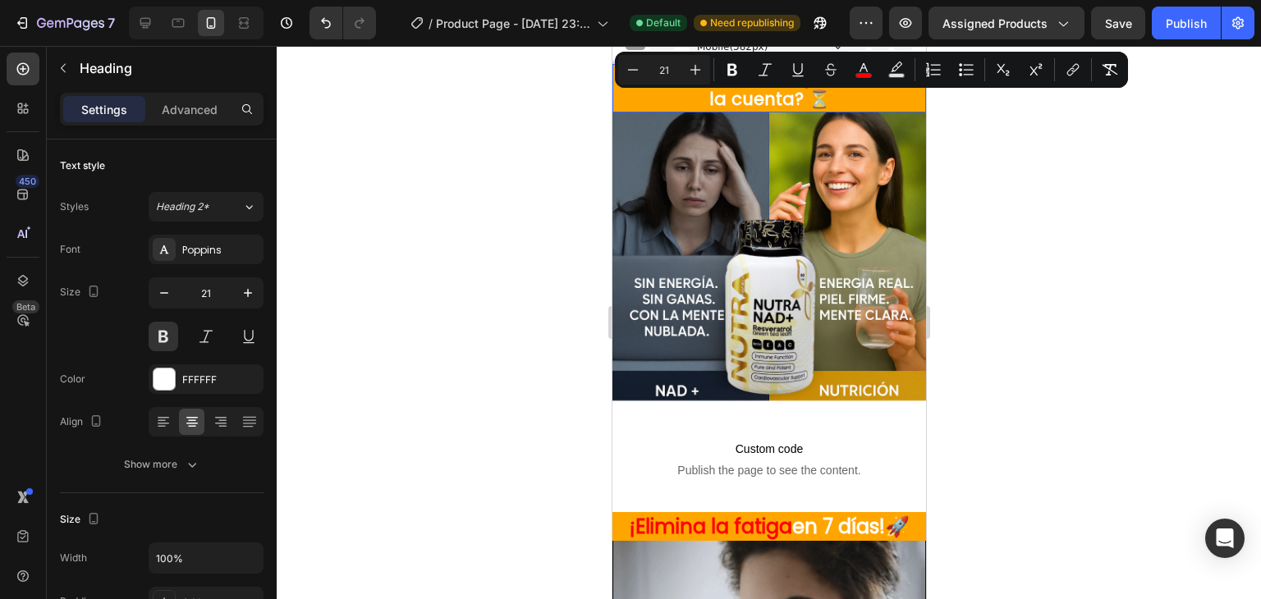
click at [897, 76] on span "v iej@ y cansado" at bounding box center [827, 77] width 140 height 24
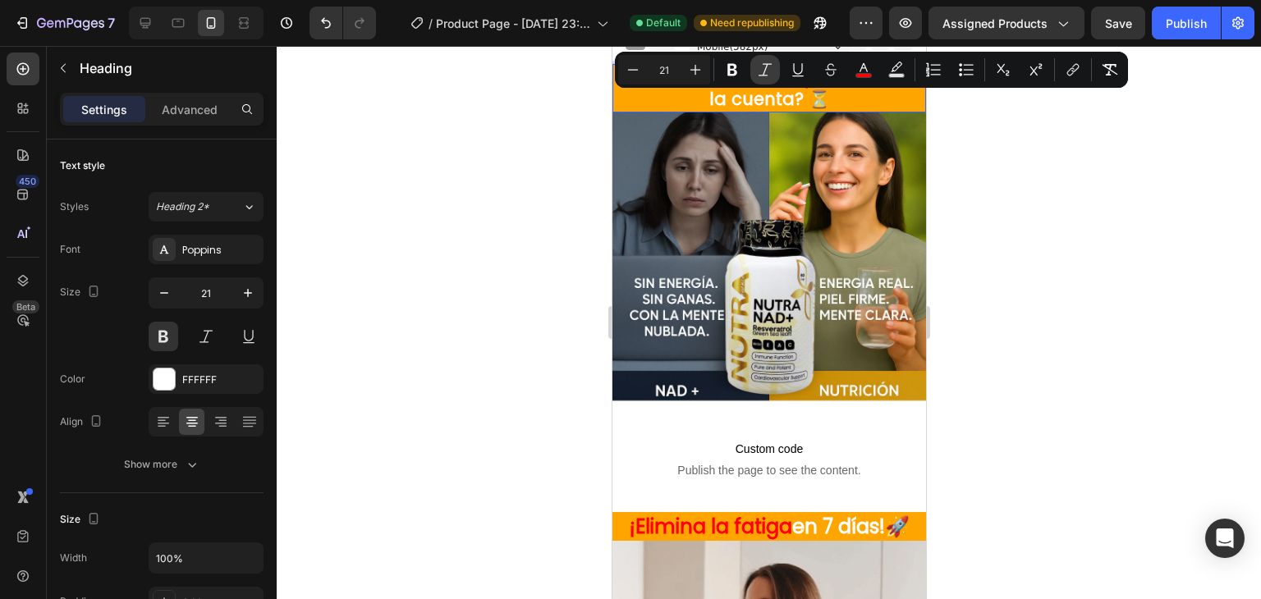
click at [777, 63] on button "Italic" at bounding box center [765, 70] width 30 height 30
click at [774, 63] on button "Italic" at bounding box center [765, 70] width 30 height 30
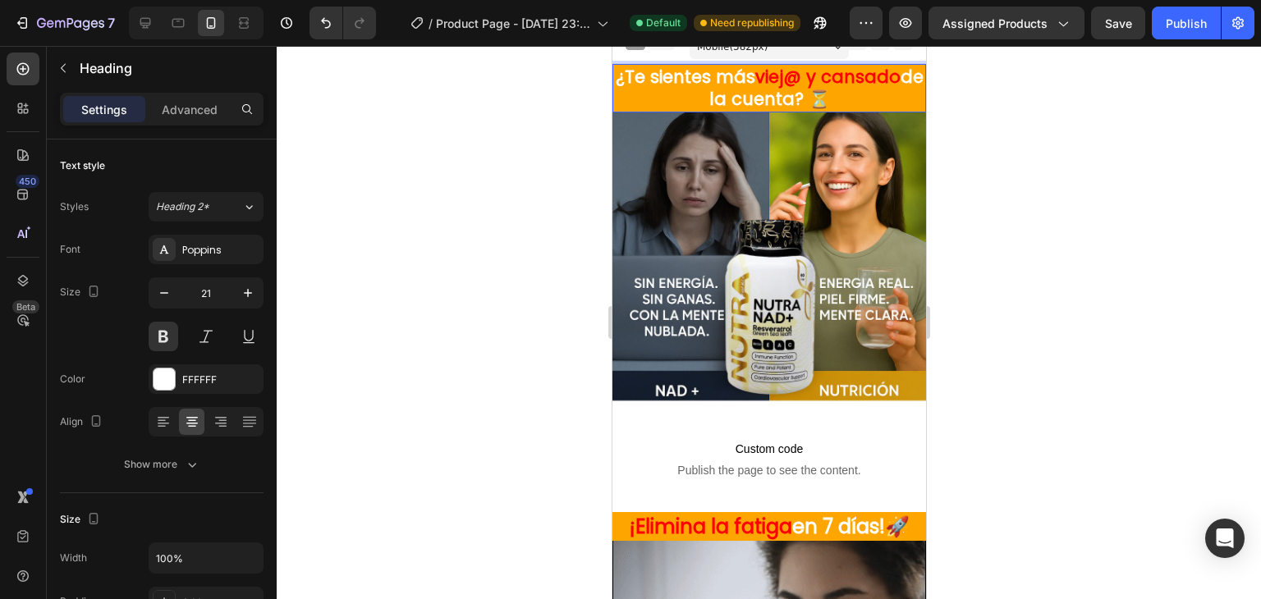
click at [635, 109] on p "¿Te sientes más viej@ y cansado de la cuenta? ⏳" at bounding box center [768, 88] width 310 height 45
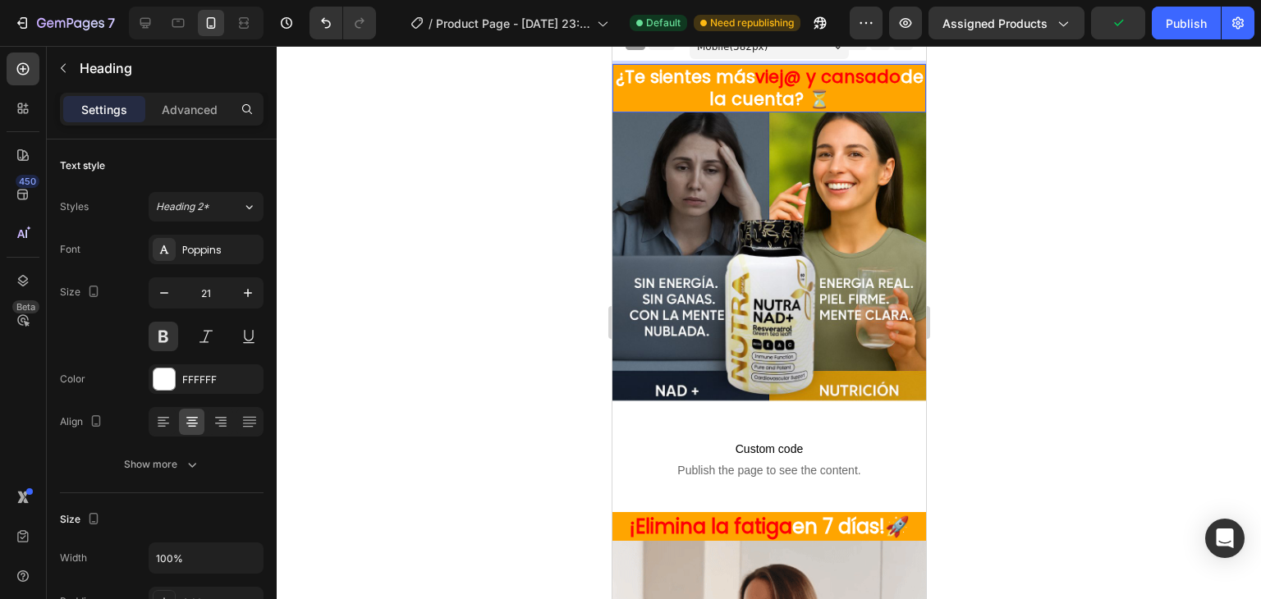
click at [768, 76] on span "viej@ y cansado" at bounding box center [826, 77] width 145 height 24
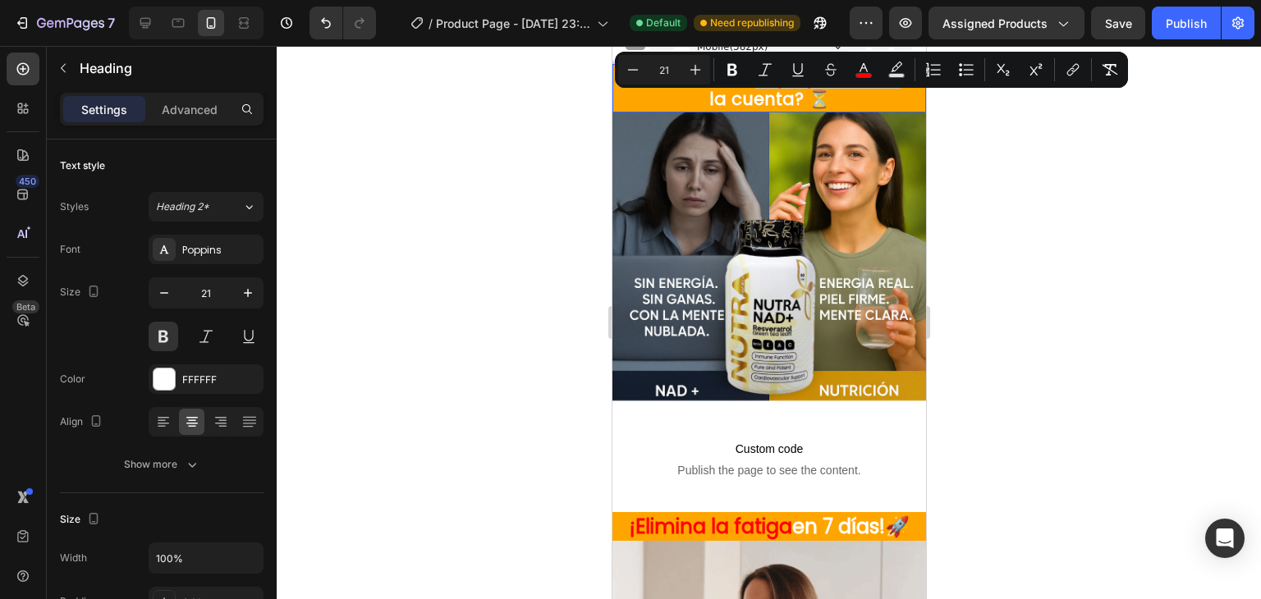
drag, startPoint x: 763, startPoint y: 76, endPoint x: 1511, endPoint y: 124, distance: 749.4
click at [900, 80] on span "viej@ y cansado" at bounding box center [826, 77] width 145 height 24
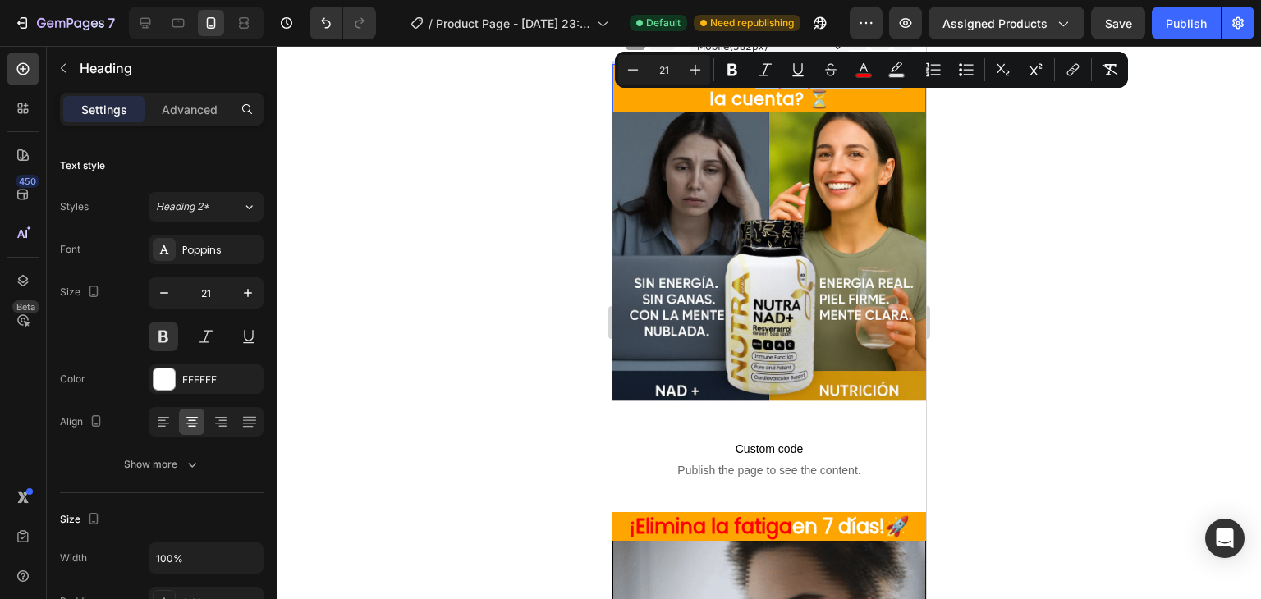
click at [591, 138] on div at bounding box center [769, 322] width 984 height 553
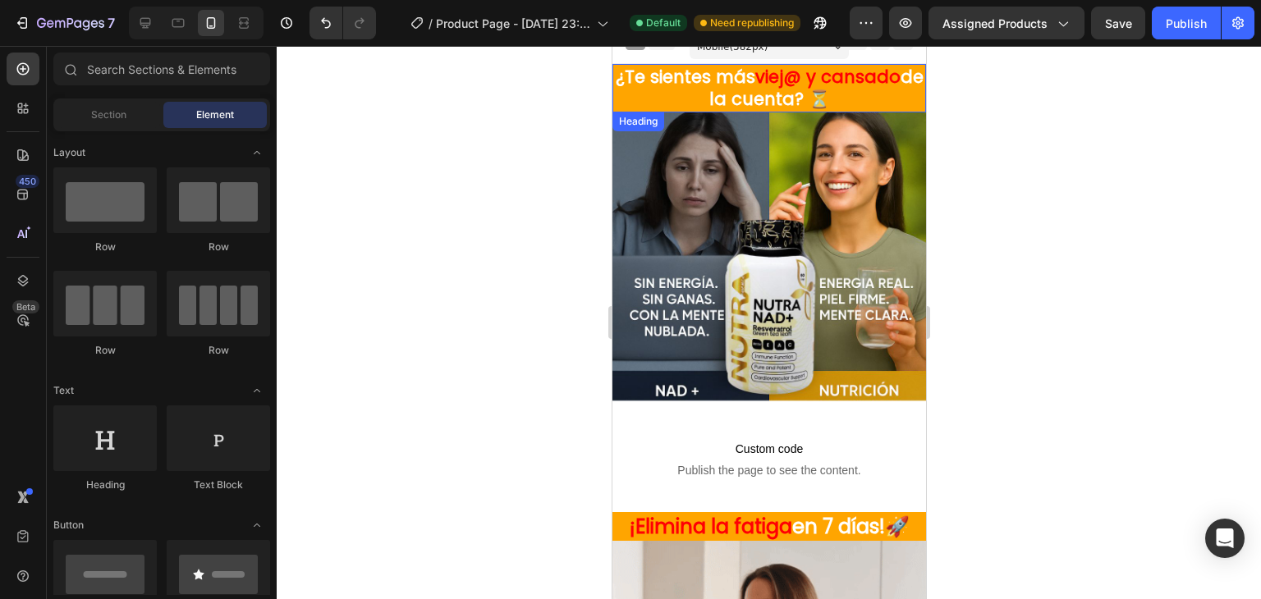
click at [806, 75] on span "viej@ y cansado" at bounding box center [826, 77] width 145 height 24
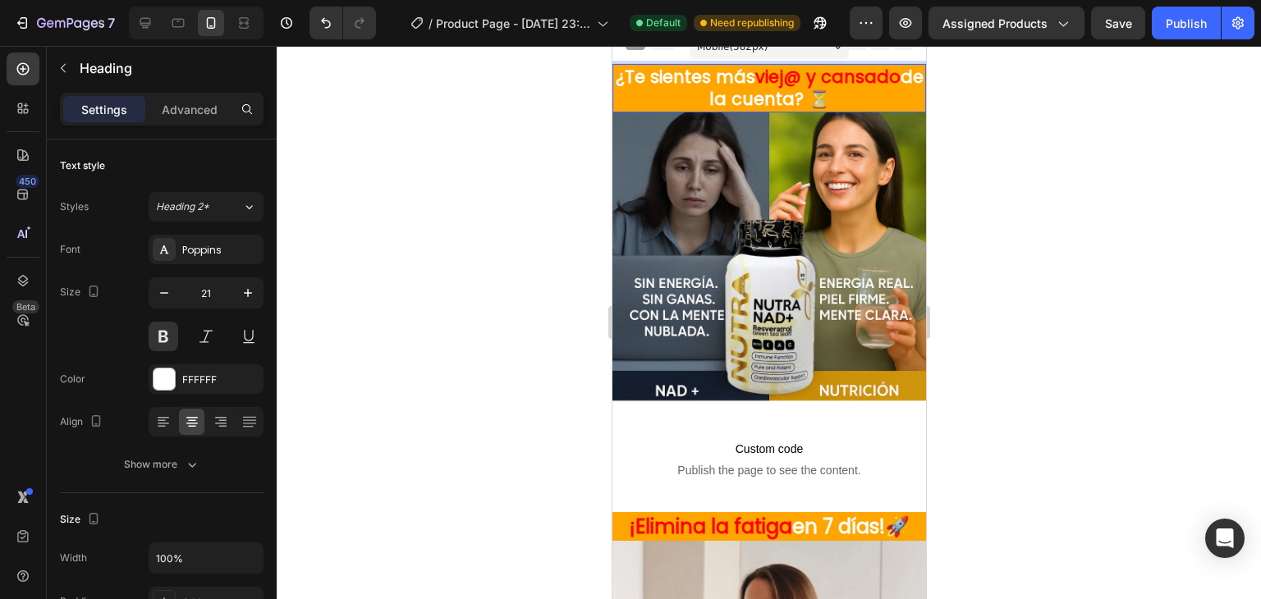
click at [813, 81] on span "viej@ y cansado" at bounding box center [826, 77] width 145 height 24
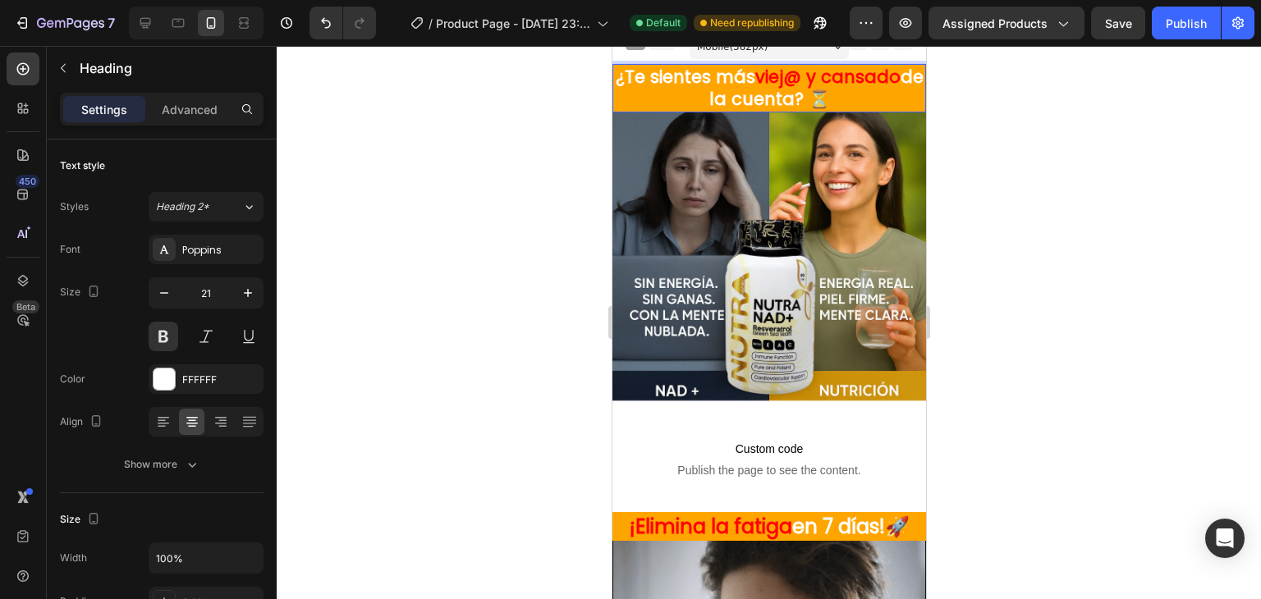
click at [809, 79] on span "viej@ y cansado" at bounding box center [826, 77] width 145 height 24
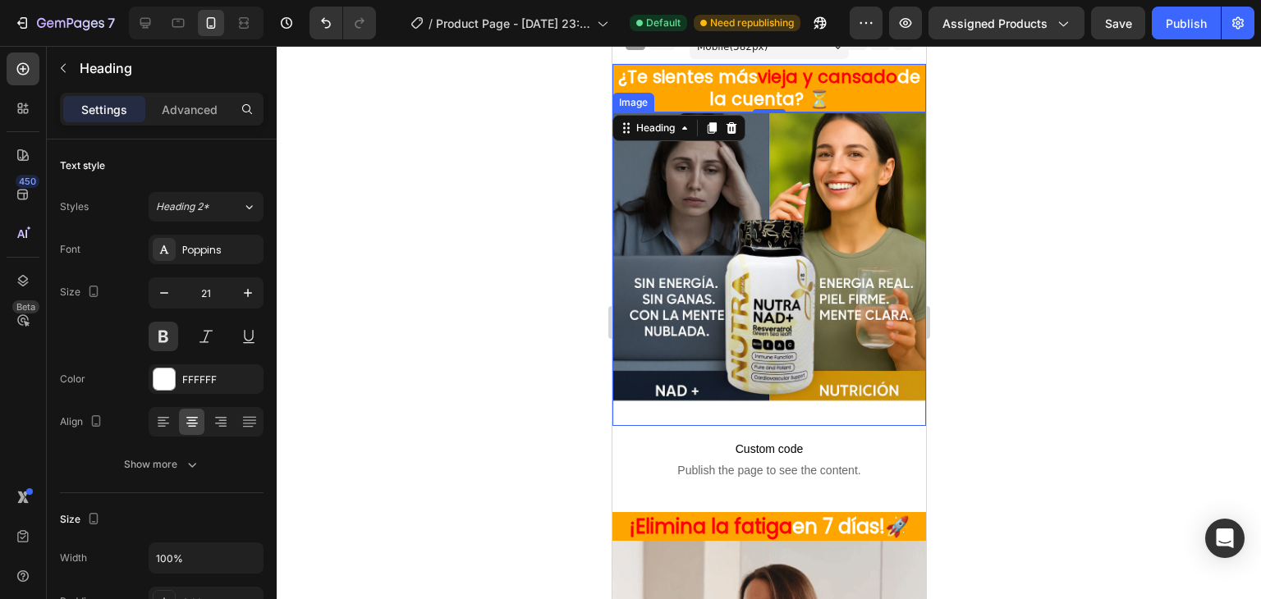
click at [502, 162] on div at bounding box center [769, 322] width 984 height 553
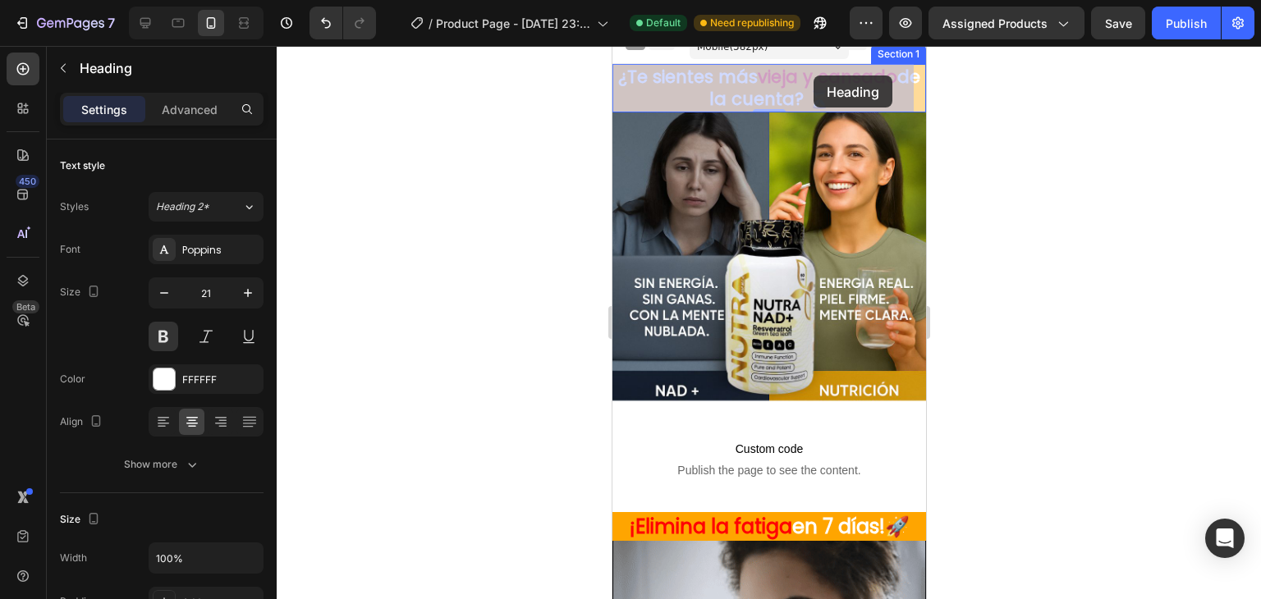
scroll to position [0, 0]
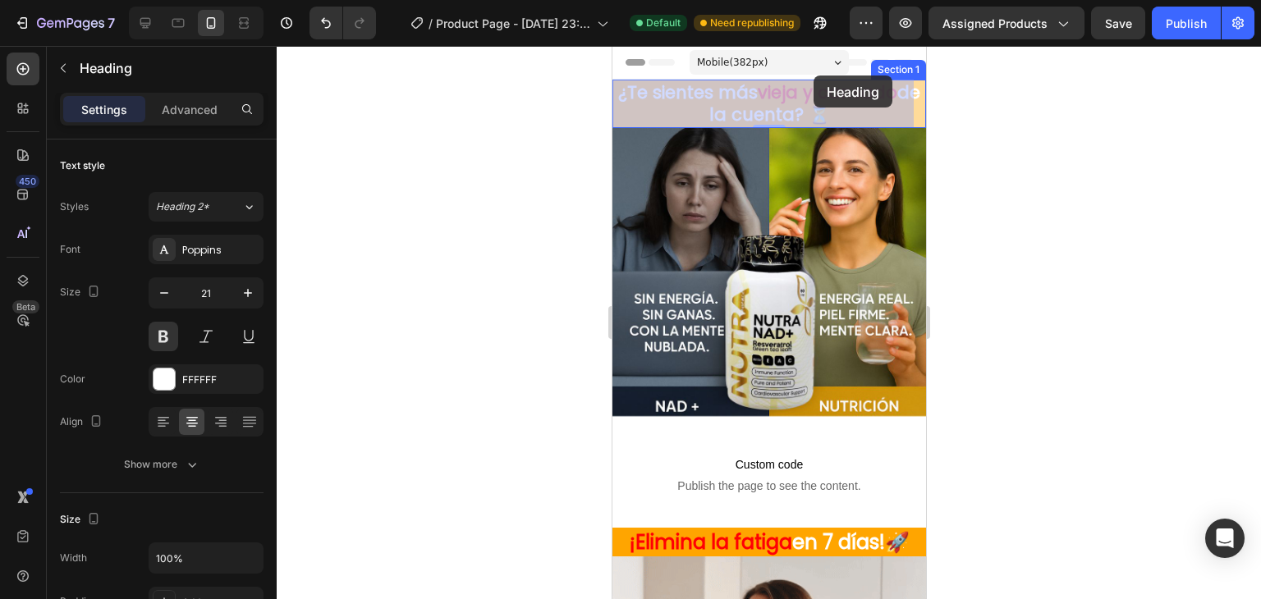
drag, startPoint x: 768, startPoint y: 75, endPoint x: 813, endPoint y: 76, distance: 45.2
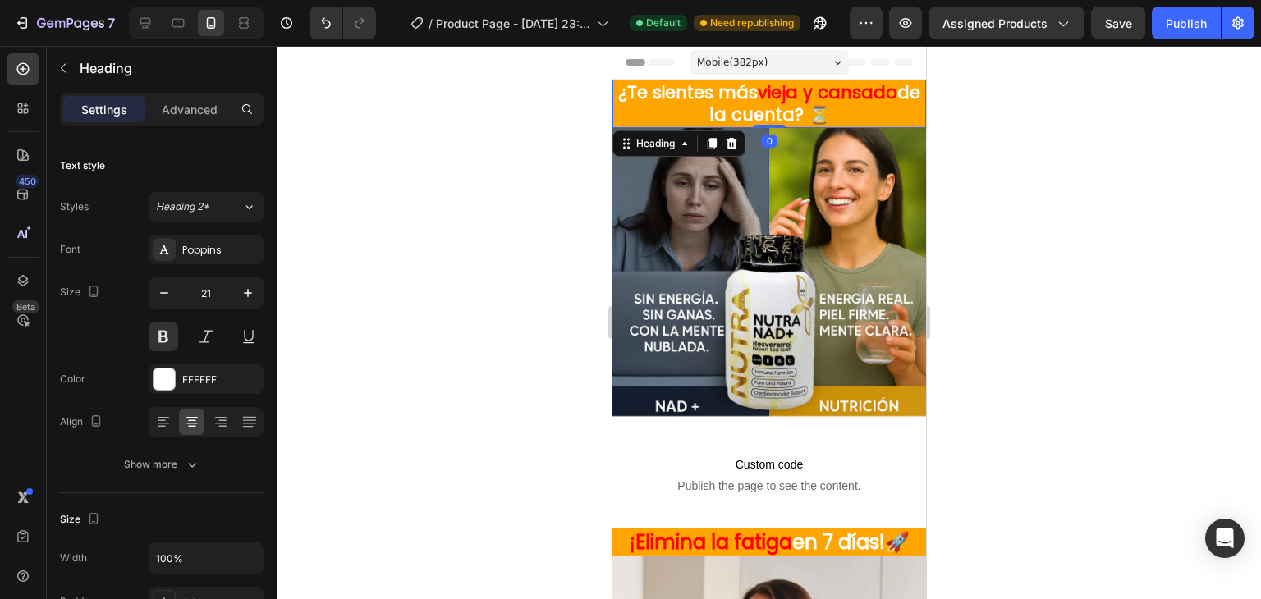
click at [568, 126] on div at bounding box center [769, 322] width 984 height 553
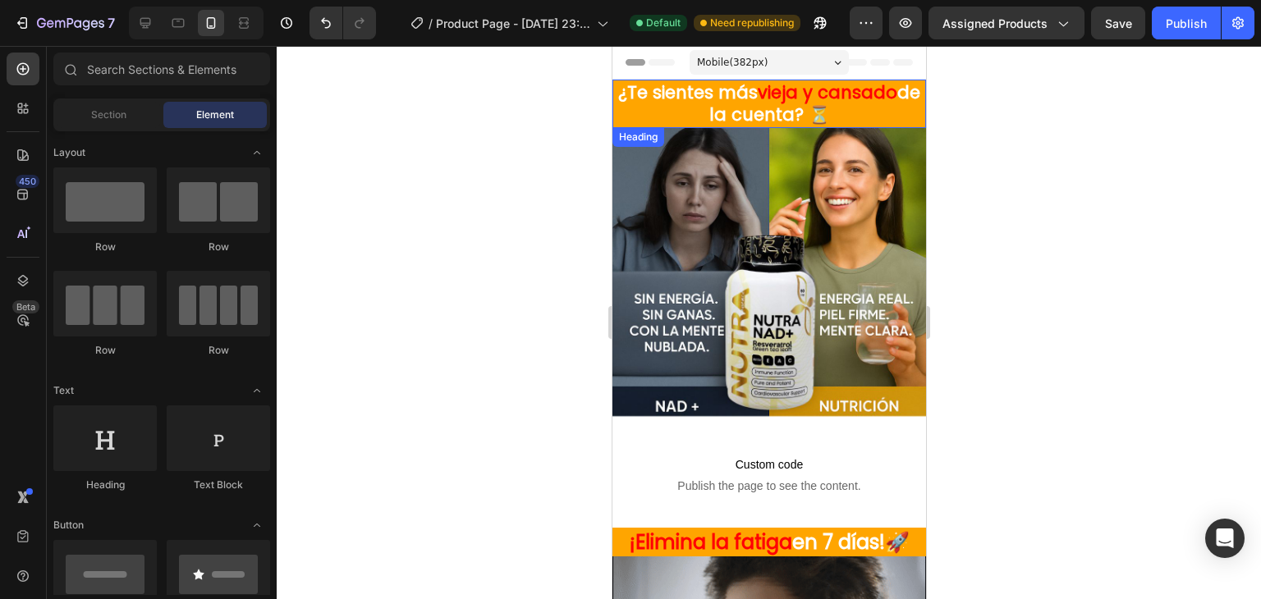
drag, startPoint x: 788, startPoint y: 83, endPoint x: 779, endPoint y: 89, distance: 10.7
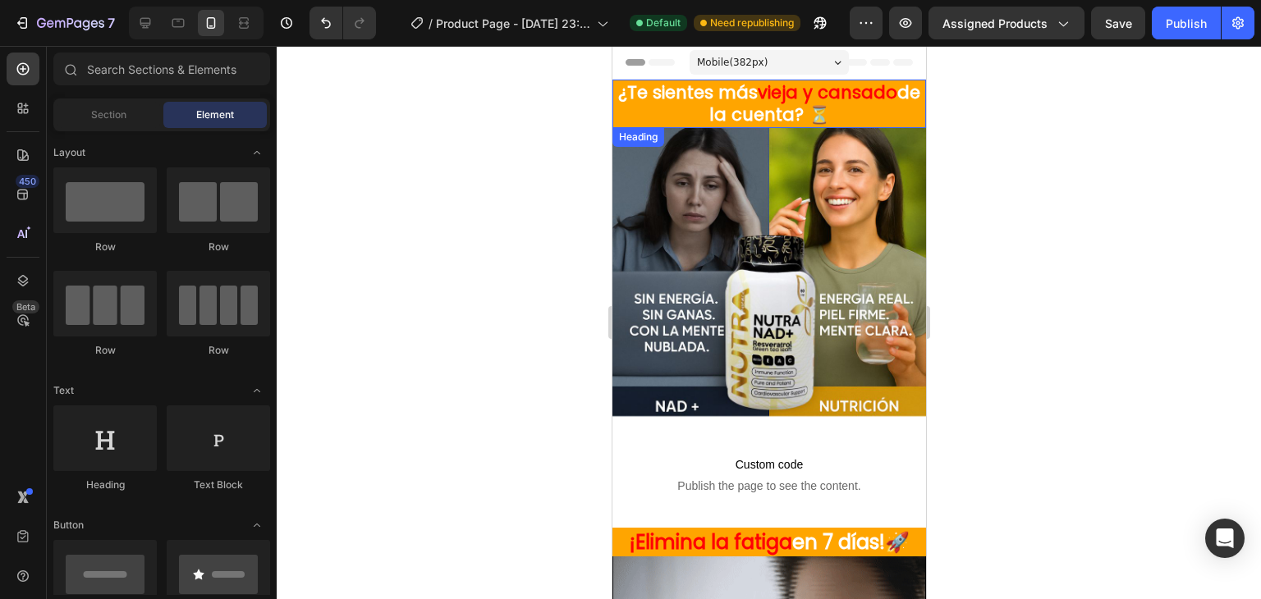
click at [787, 84] on span "vieja y cansado" at bounding box center [827, 92] width 140 height 24
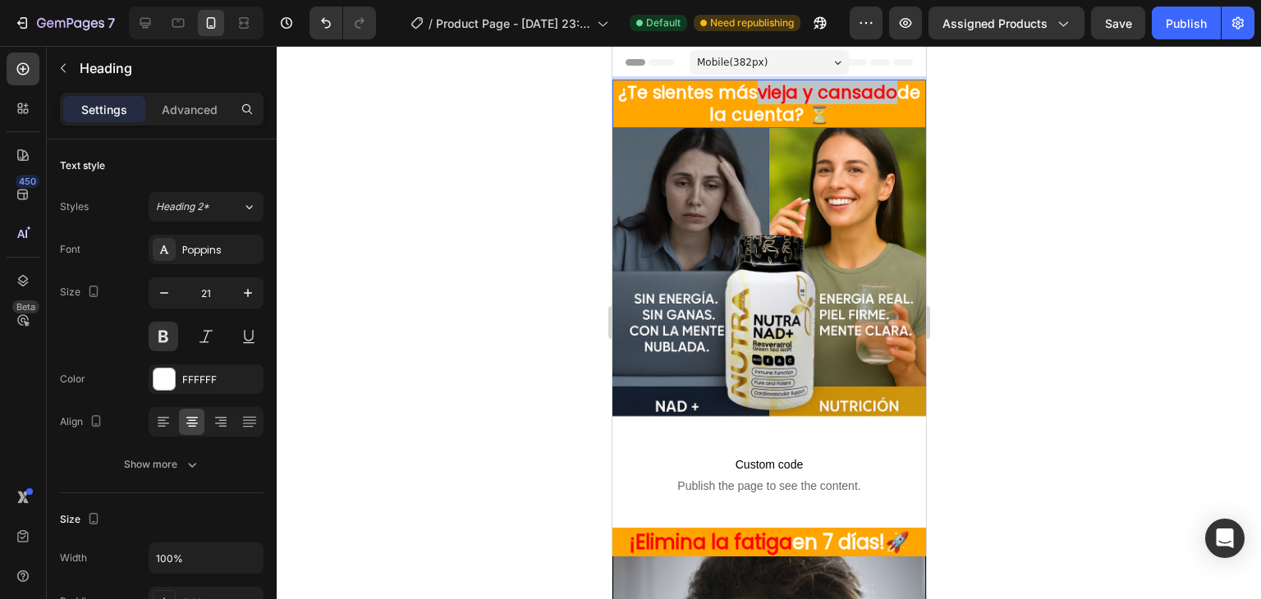
drag, startPoint x: 767, startPoint y: 92, endPoint x: 904, endPoint y: 91, distance: 137.1
click at [904, 91] on p "¿Te sientes más vieja y cansado de la cuenta? ⏳" at bounding box center [768, 103] width 310 height 45
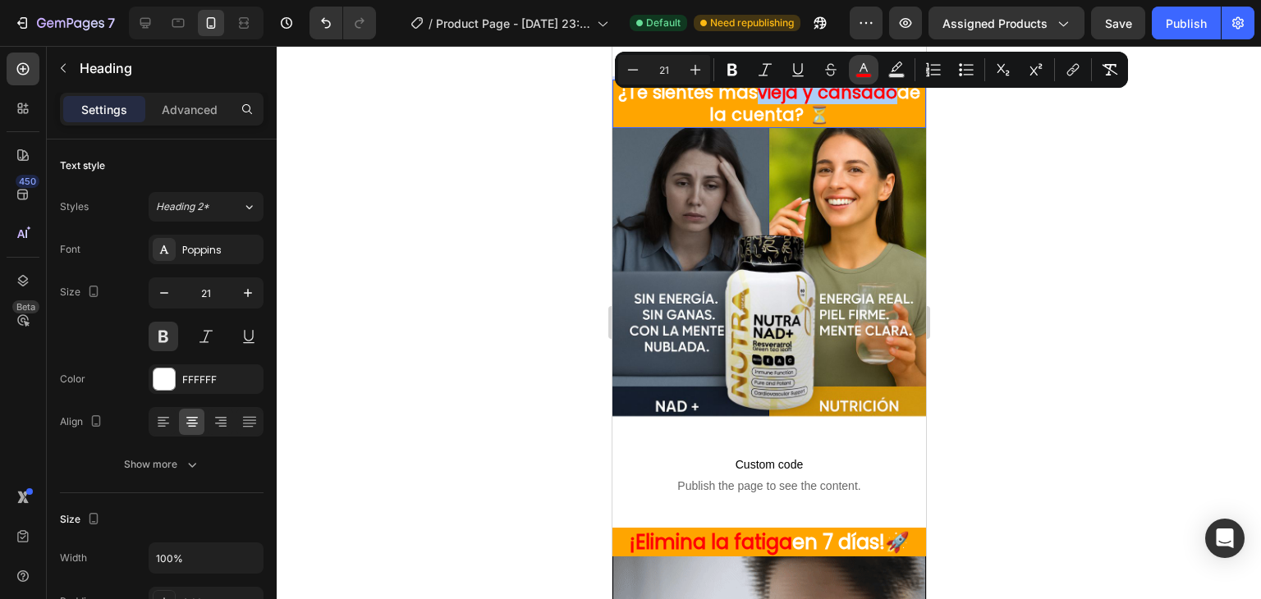
click at [857, 69] on icon "Editor contextual toolbar" at bounding box center [863, 70] width 16 height 16
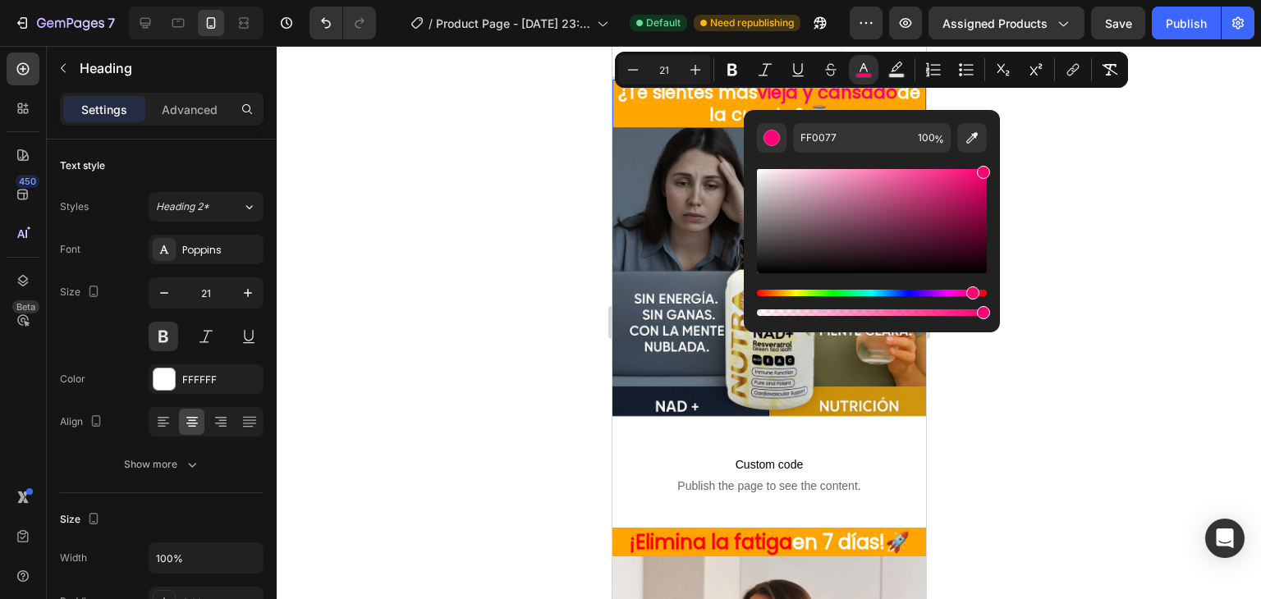
type input "FF0072"
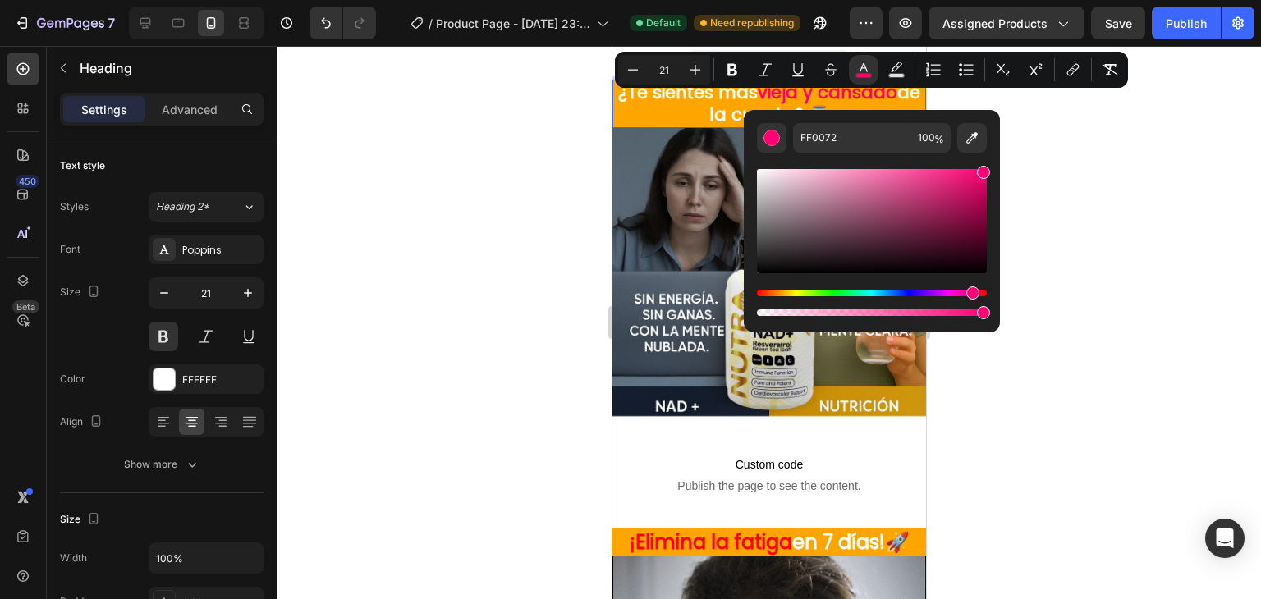
drag, startPoint x: 835, startPoint y: 292, endPoint x: 970, endPoint y: 277, distance: 136.4
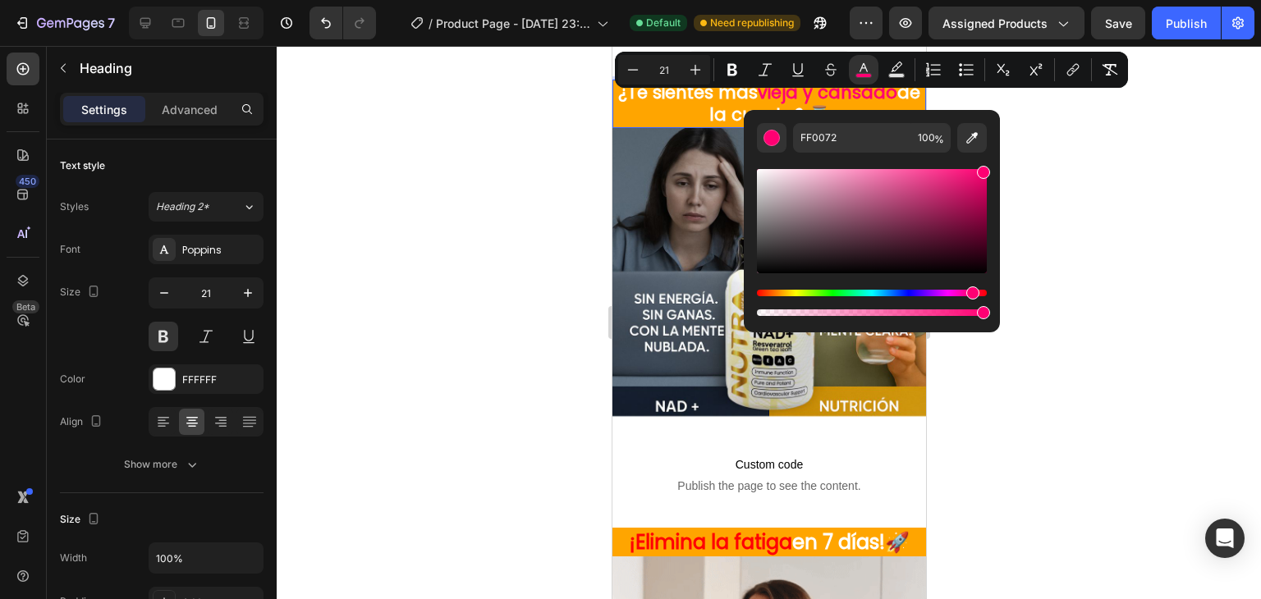
click at [970, 277] on div "Editor contextual toolbar" at bounding box center [872, 243] width 230 height 154
click at [486, 248] on div at bounding box center [769, 322] width 984 height 553
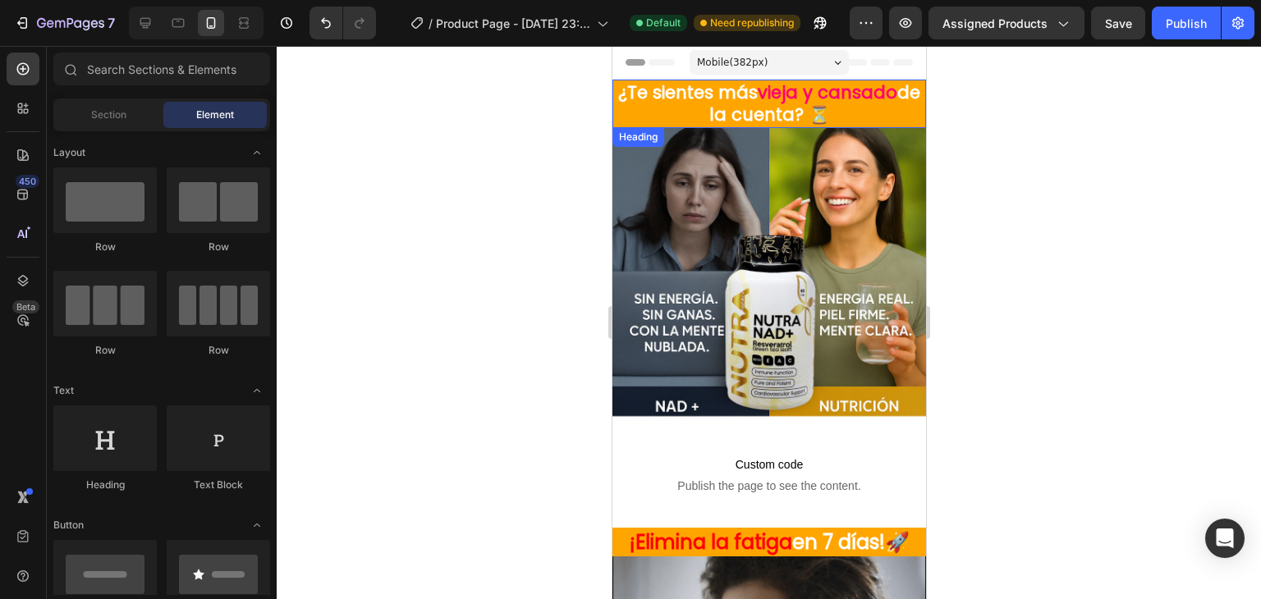
click at [822, 97] on span "vieja y cansado" at bounding box center [827, 92] width 140 height 24
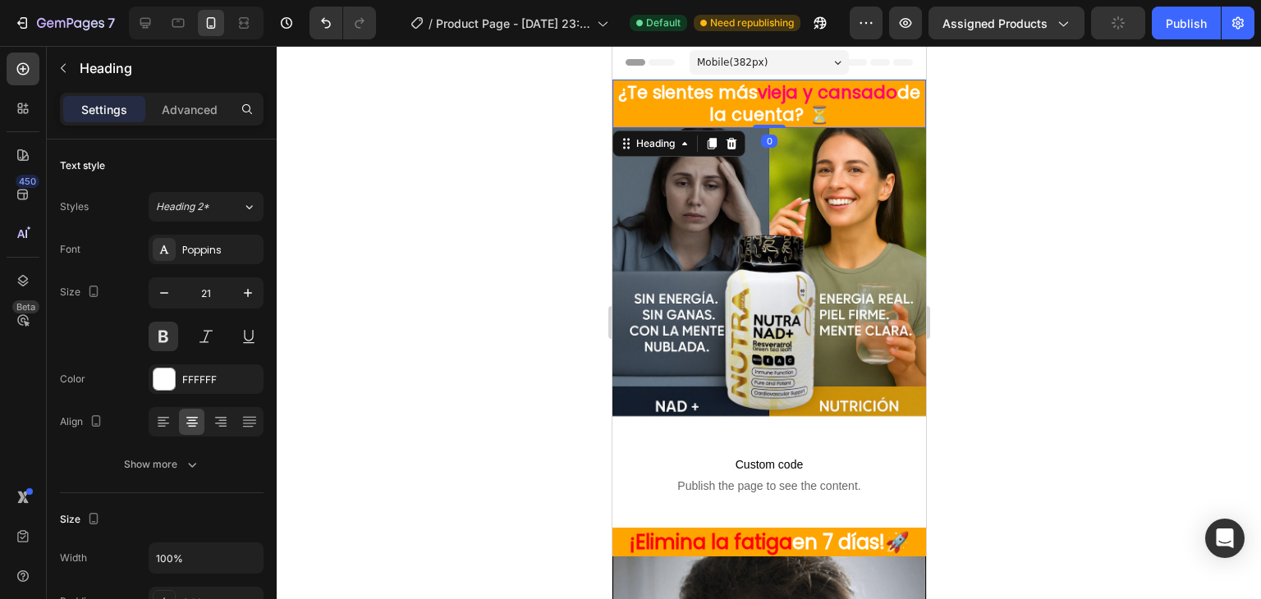
click at [503, 157] on div at bounding box center [769, 322] width 984 height 553
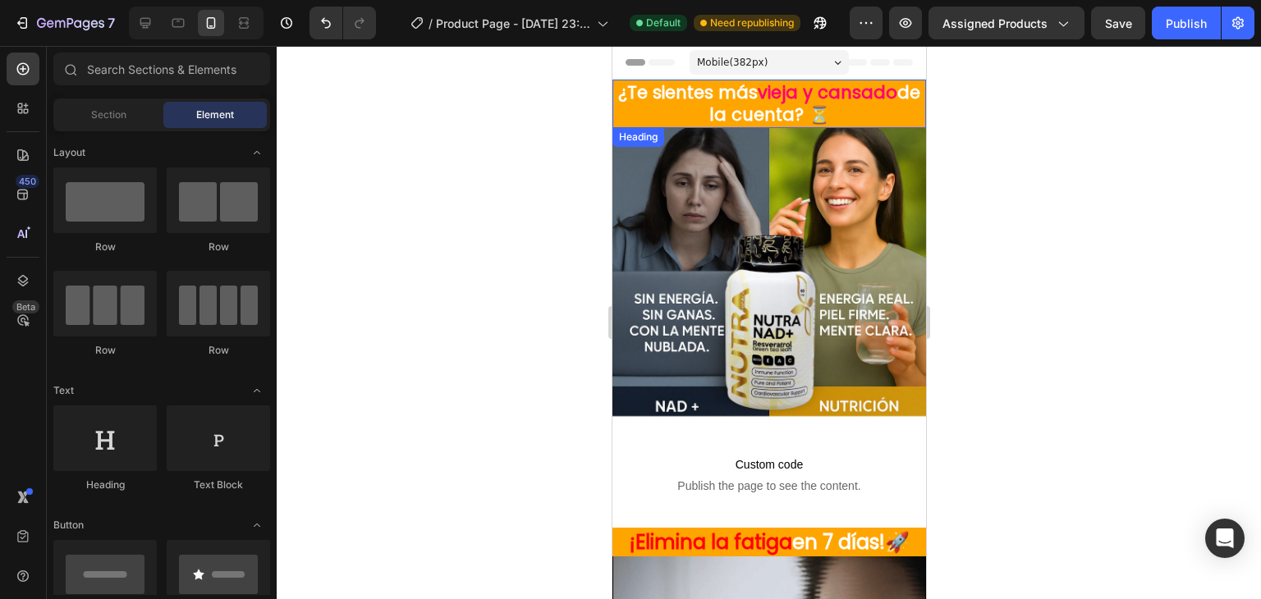
click at [780, 93] on span "vieja y cansado" at bounding box center [827, 92] width 140 height 24
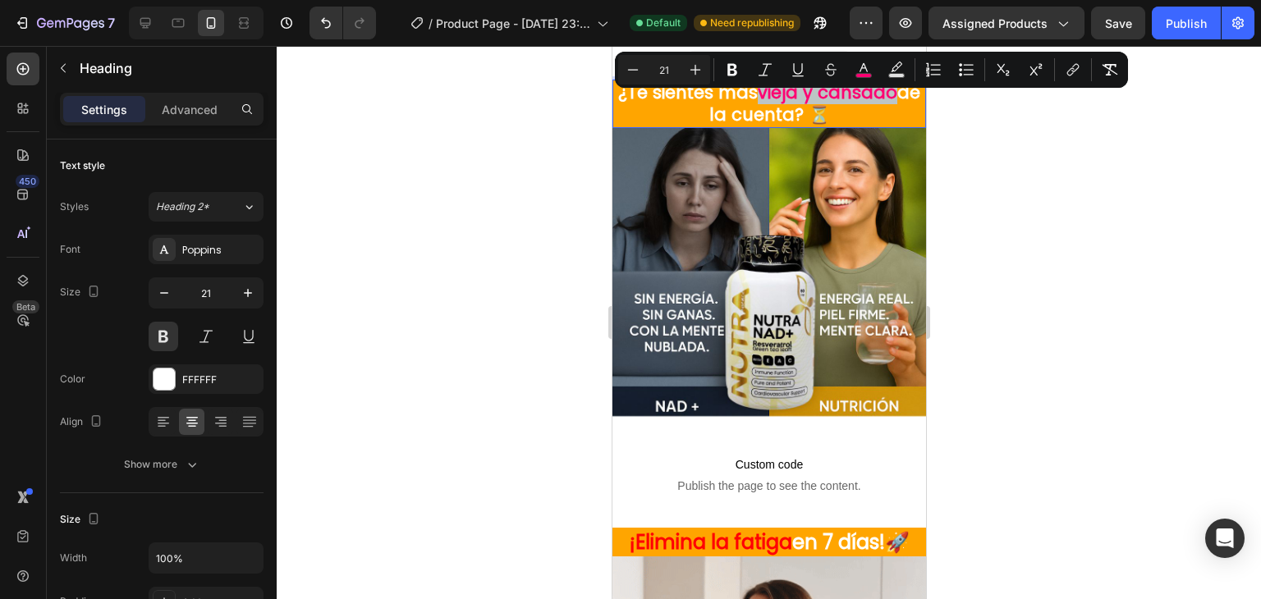
drag, startPoint x: 769, startPoint y: 89, endPoint x: 874, endPoint y: 90, distance: 105.1
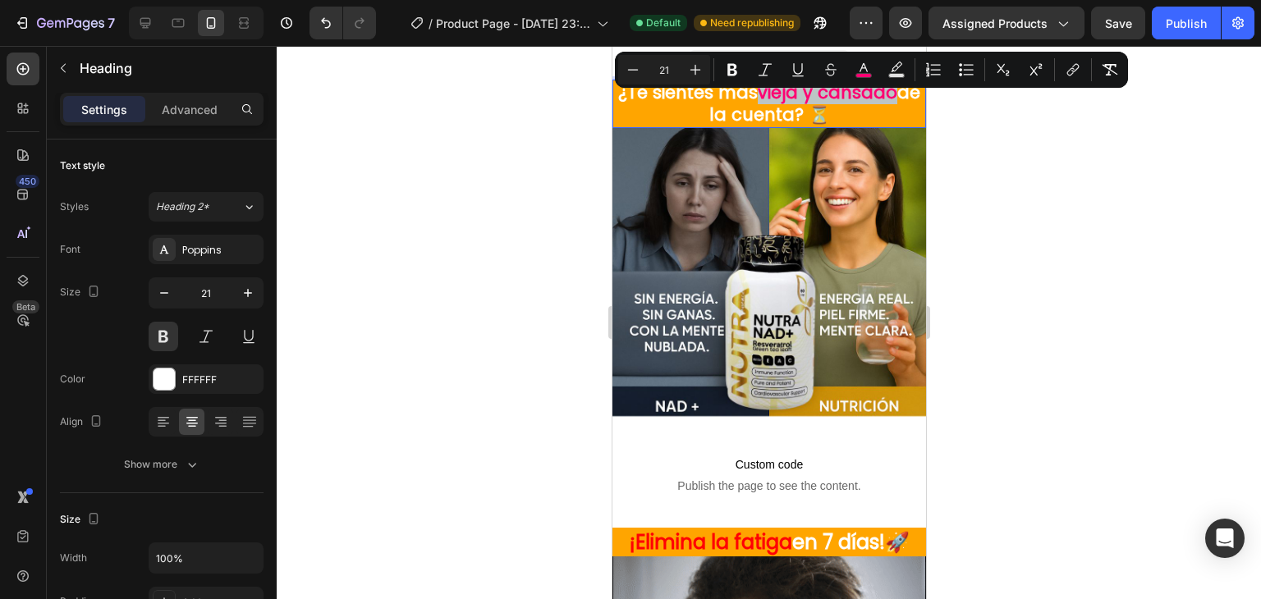
click at [874, 90] on span "vieja y cansado" at bounding box center [827, 92] width 140 height 24
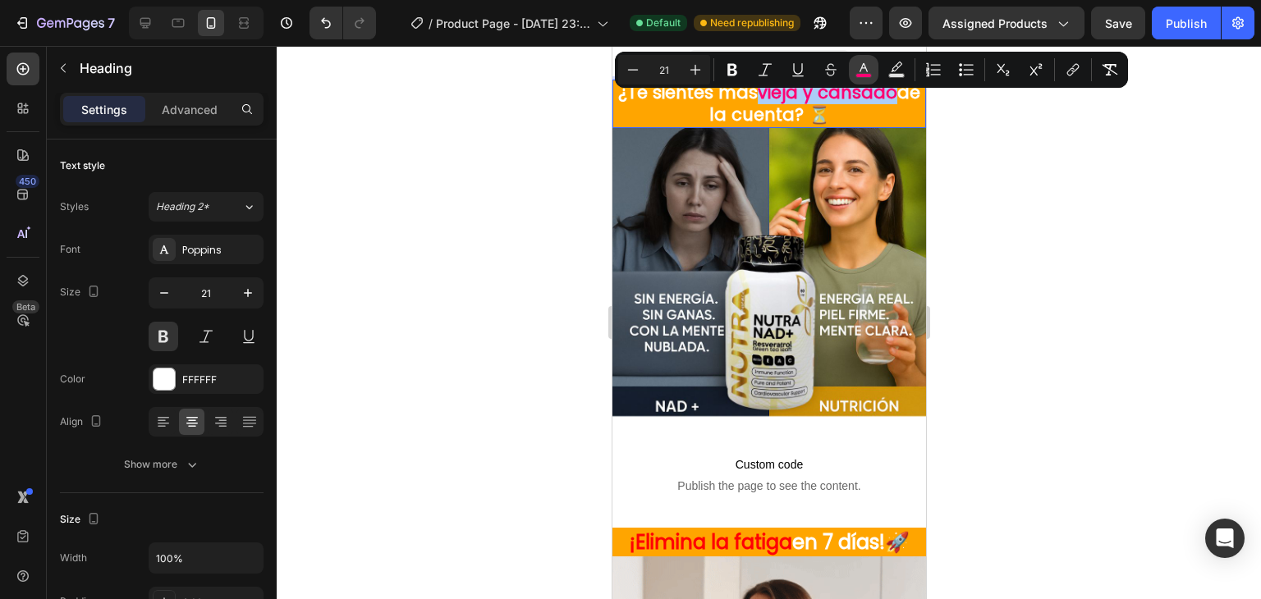
click at [860, 69] on icon "Editor contextual toolbar" at bounding box center [863, 70] width 16 height 16
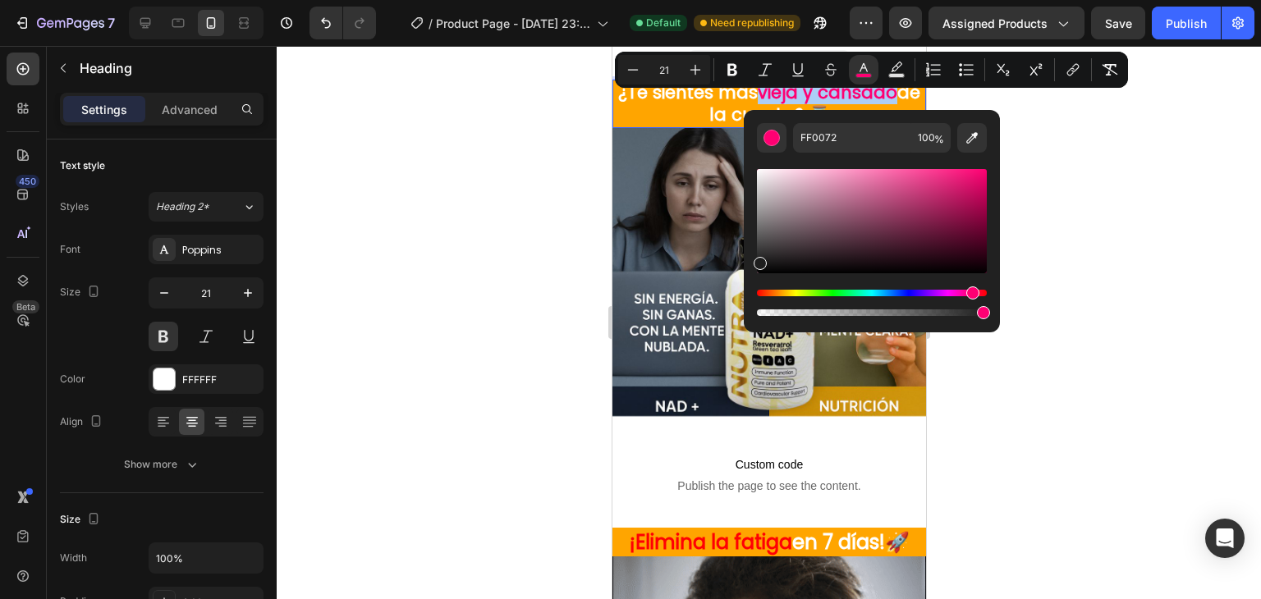
drag, startPoint x: 763, startPoint y: 188, endPoint x: 748, endPoint y: 287, distance: 99.7
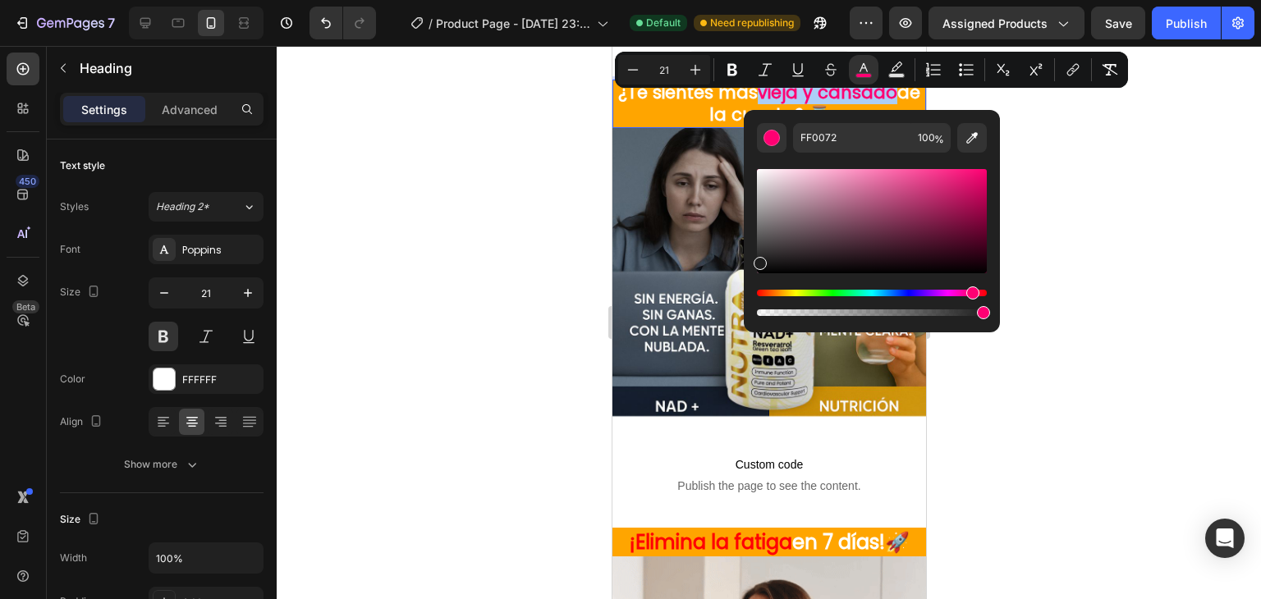
click at [749, 287] on div "FF0072 100 %" at bounding box center [872, 214] width 256 height 209
type input "000000"
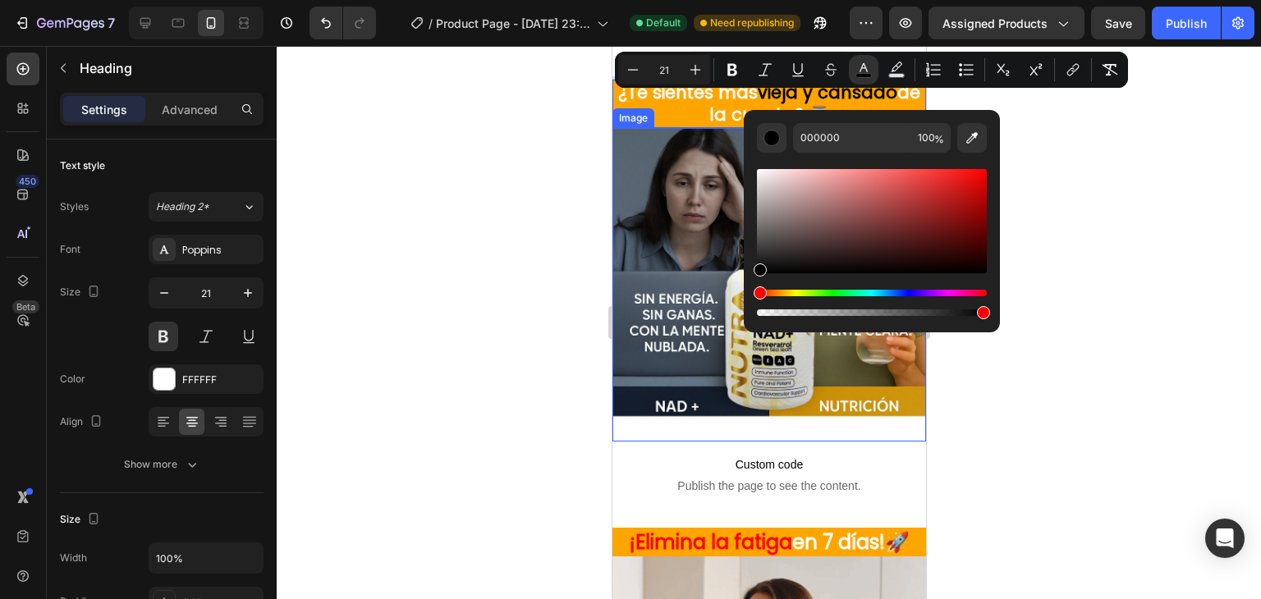
click at [477, 273] on div at bounding box center [769, 322] width 984 height 553
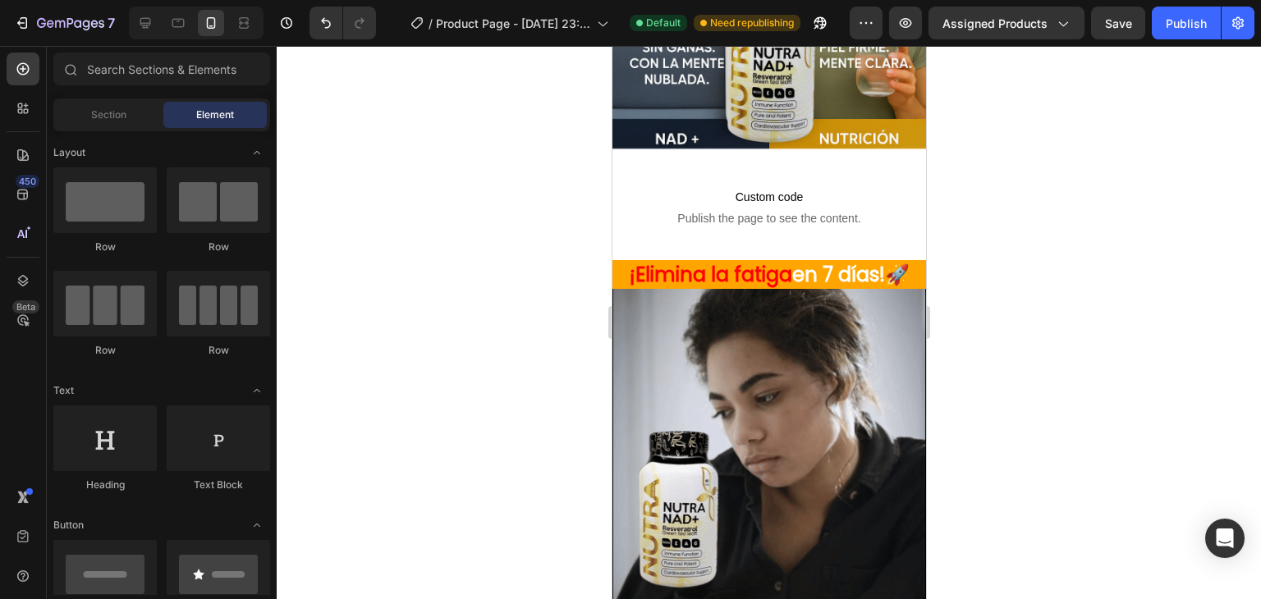
scroll to position [273, 0]
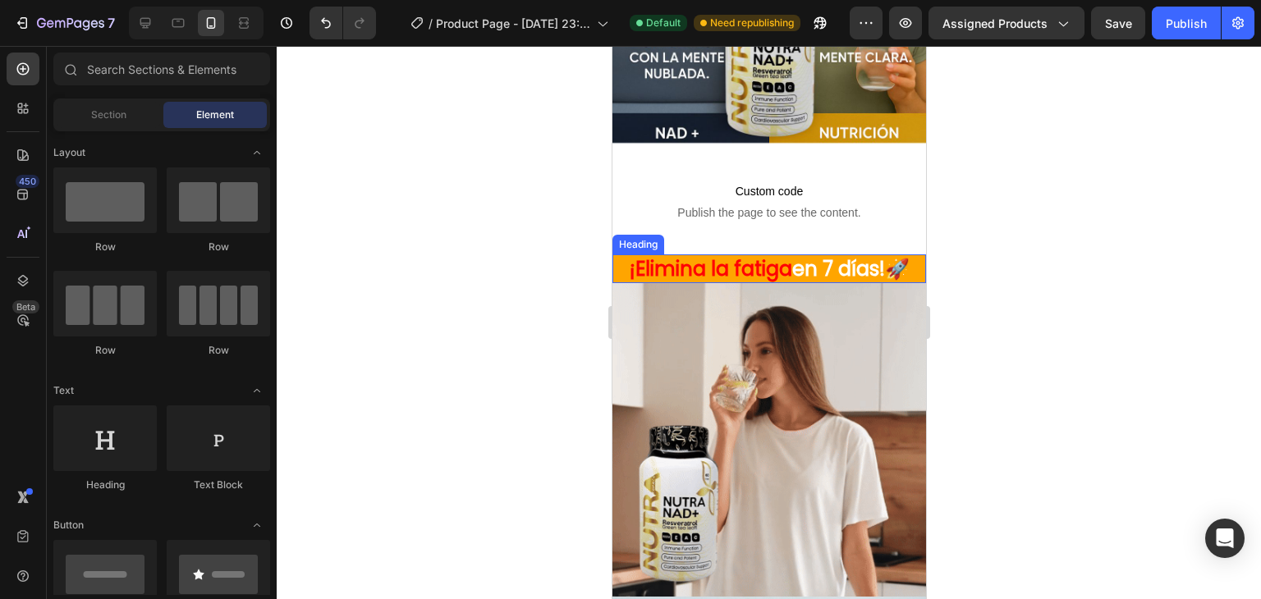
click at [777, 255] on span "¡Elimina la fatiga" at bounding box center [710, 268] width 163 height 27
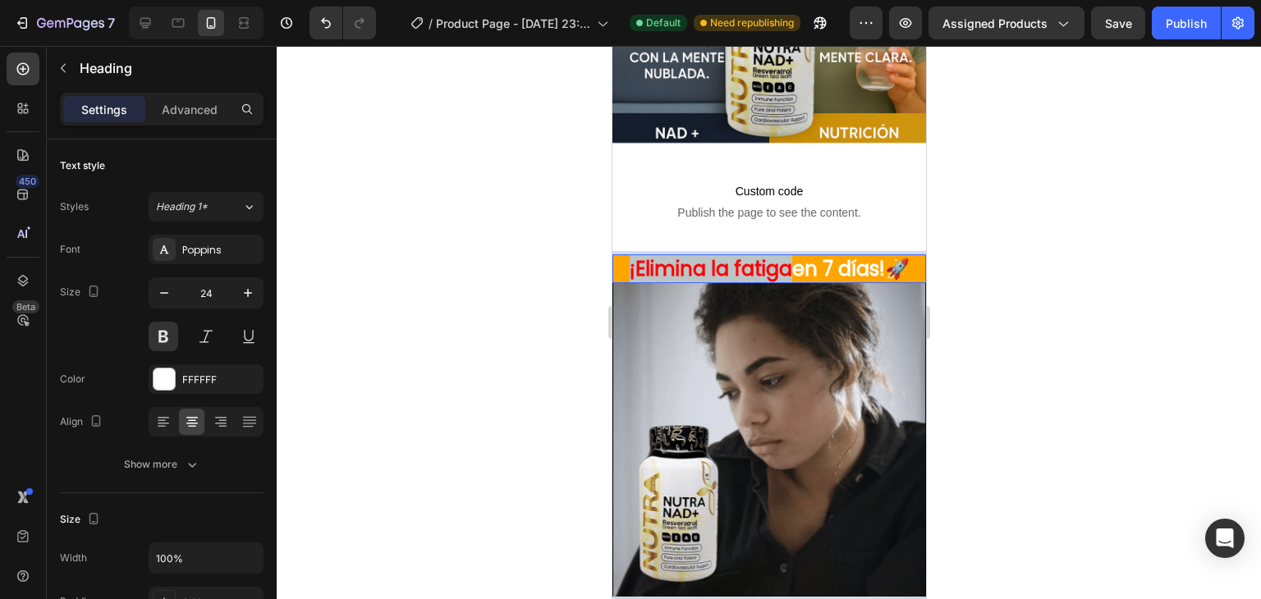
drag, startPoint x: 780, startPoint y: 257, endPoint x: 617, endPoint y: 260, distance: 163.4
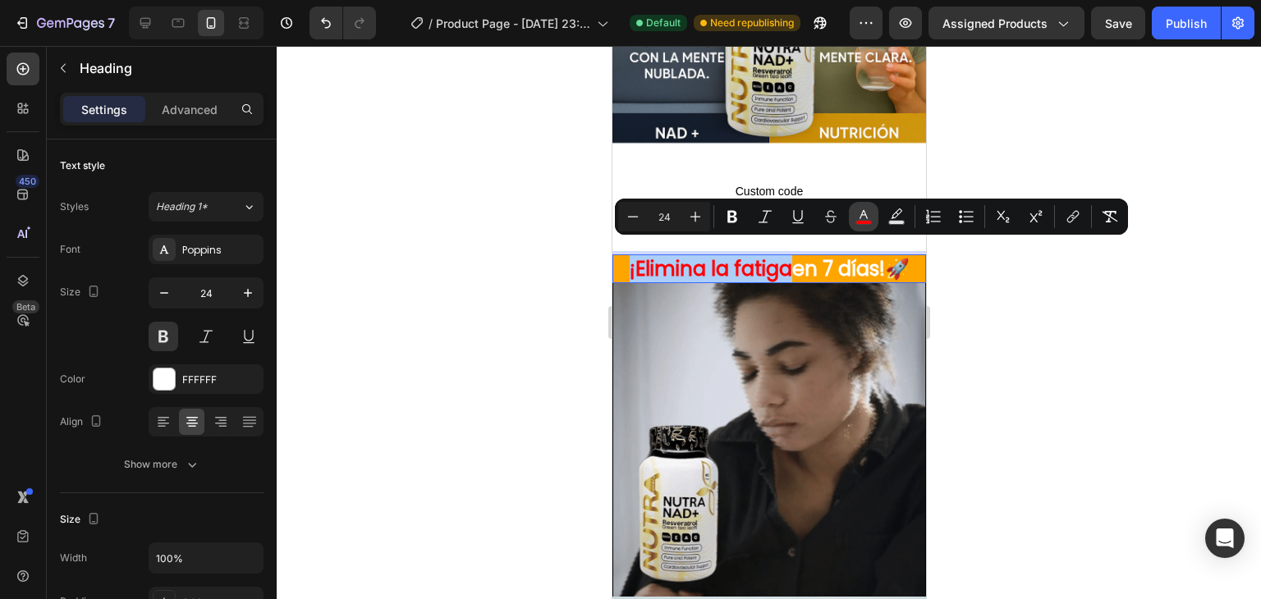
click at [851, 210] on button "color" at bounding box center [864, 217] width 30 height 30
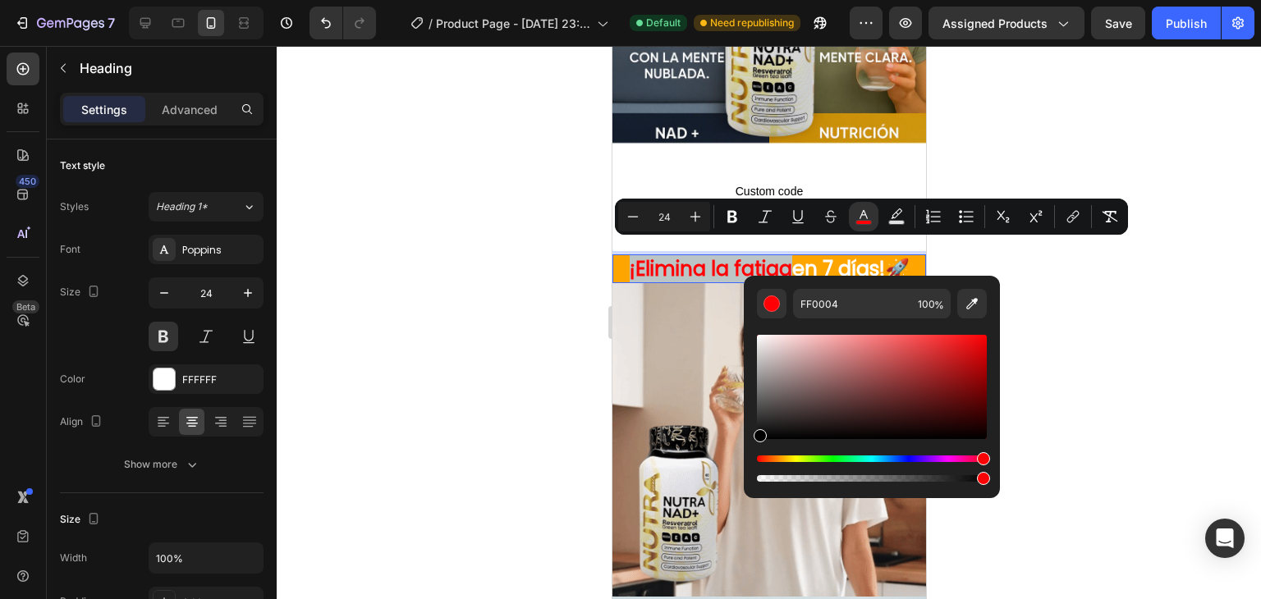
drag, startPoint x: 769, startPoint y: 414, endPoint x: 746, endPoint y: 447, distance: 40.8
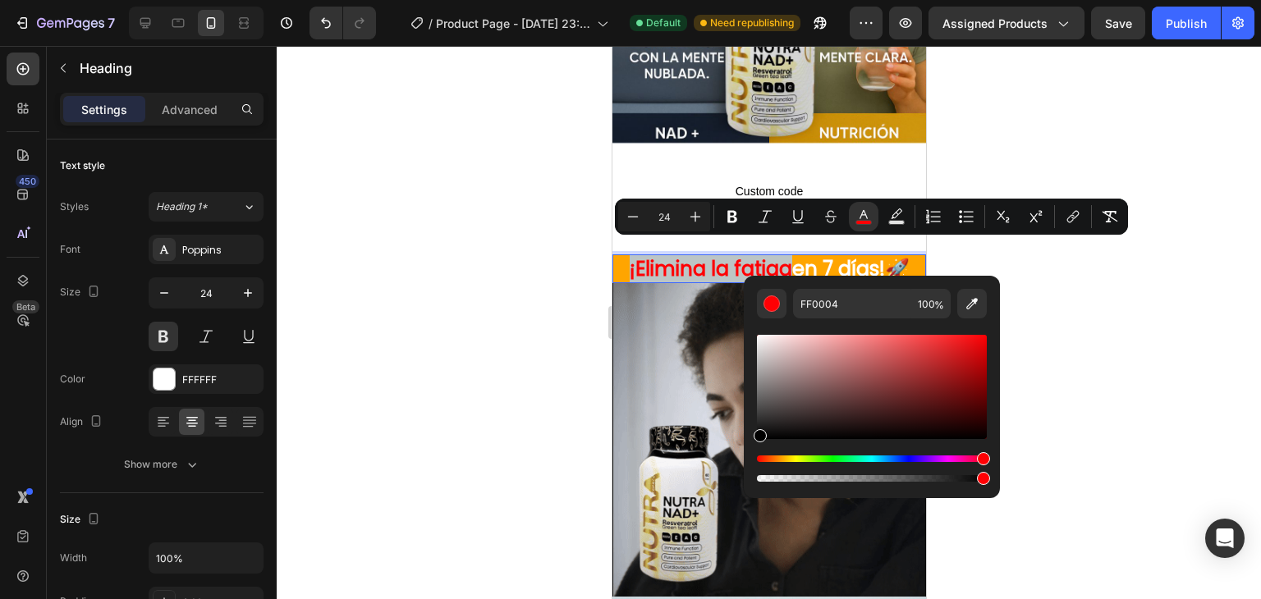
click at [746, 447] on div "FF0004 100 %" at bounding box center [872, 380] width 256 height 209
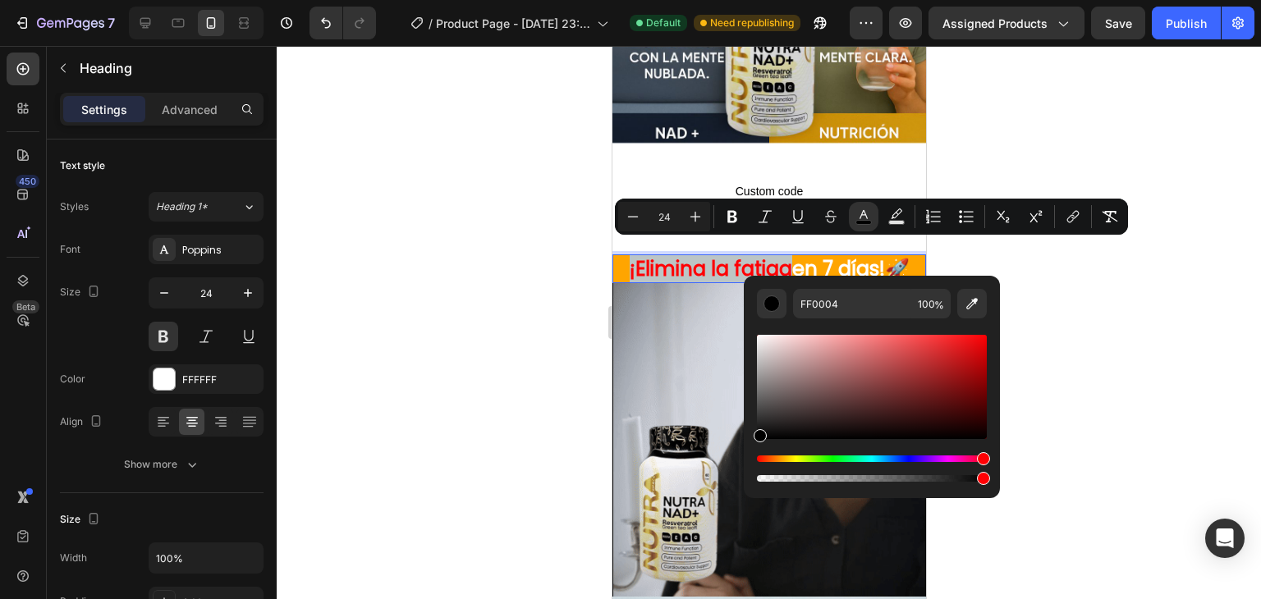
type input "000000"
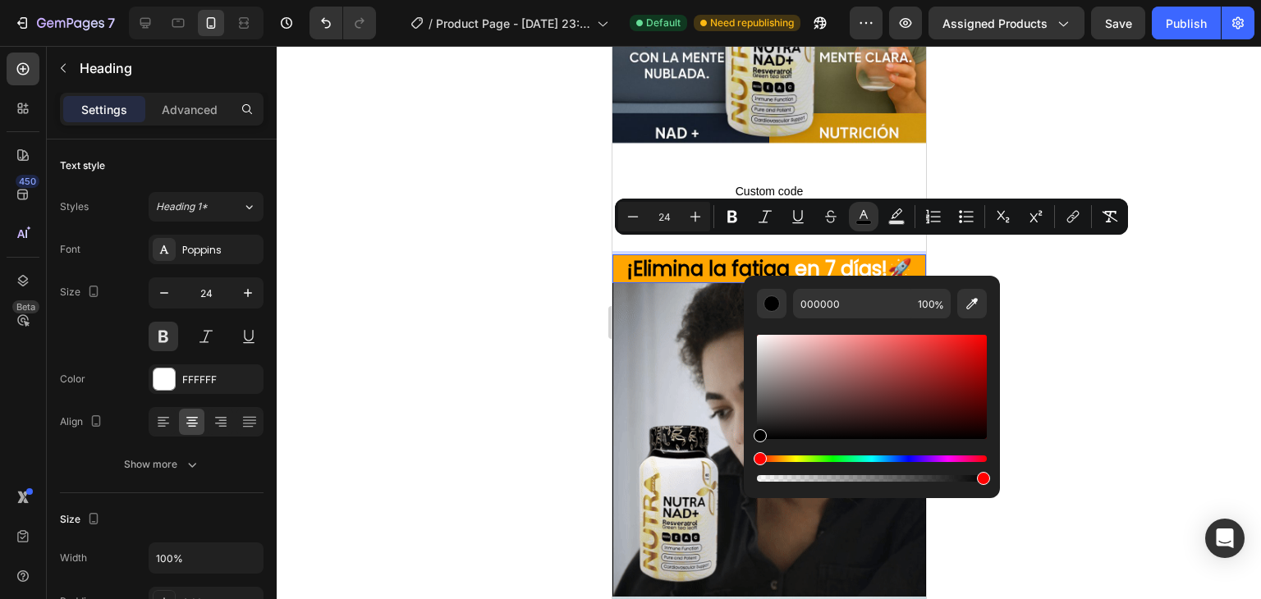
click at [508, 389] on div at bounding box center [769, 322] width 984 height 553
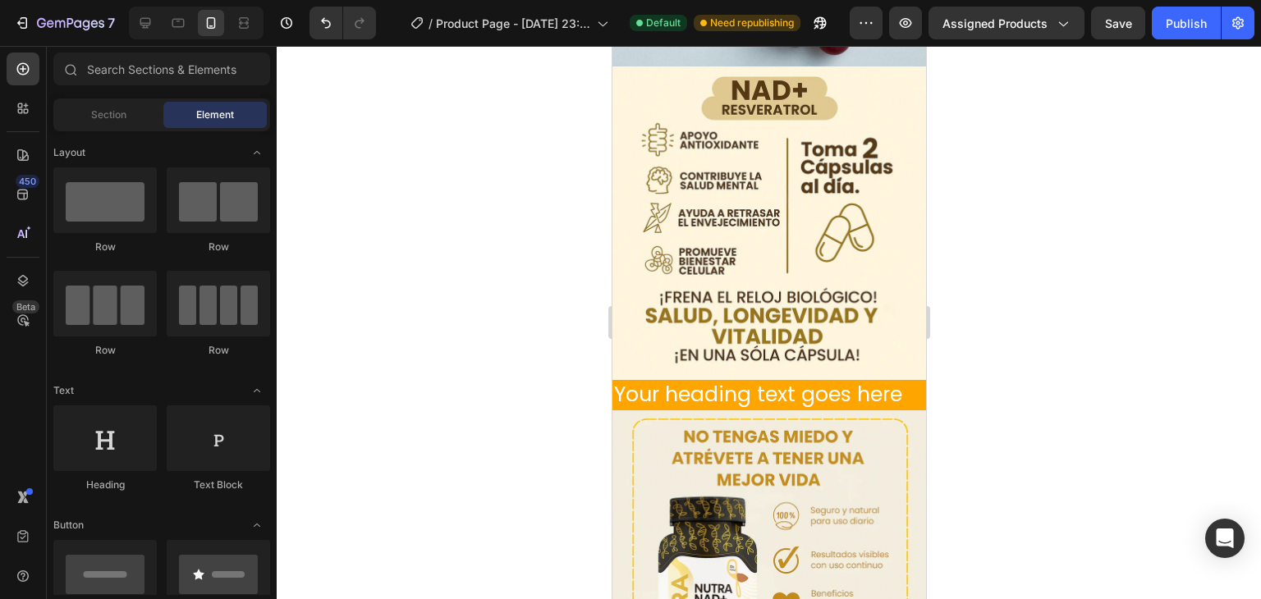
scroll to position [1099, 0]
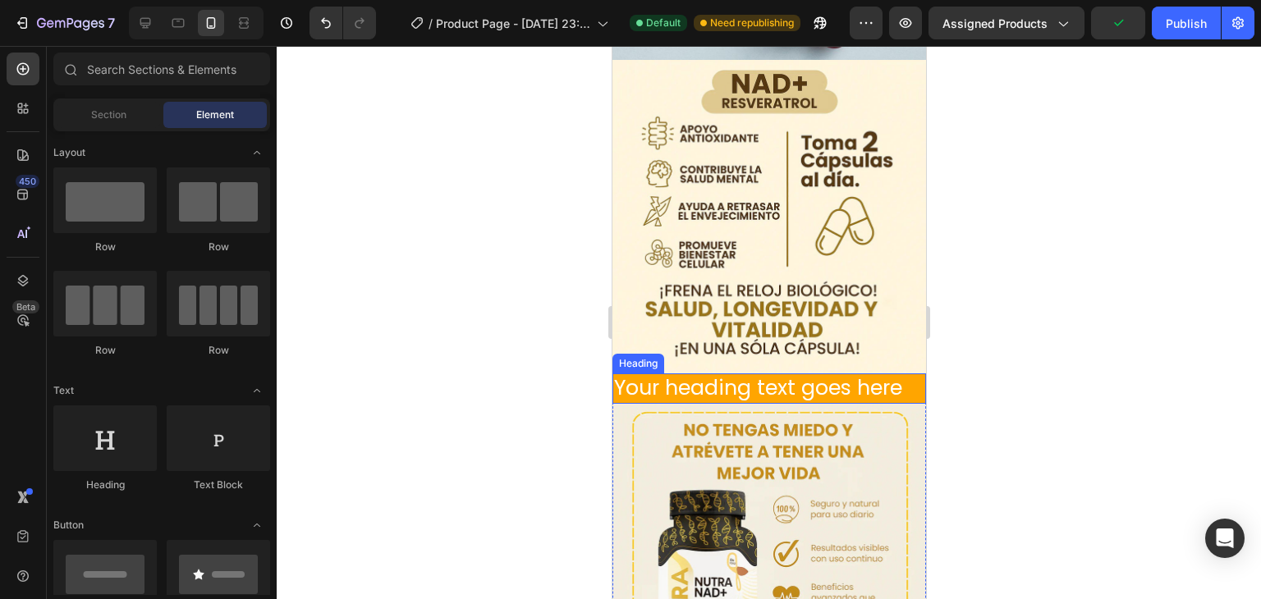
click at [901, 374] on h2 "Your heading text goes here" at bounding box center [769, 389] width 314 height 30
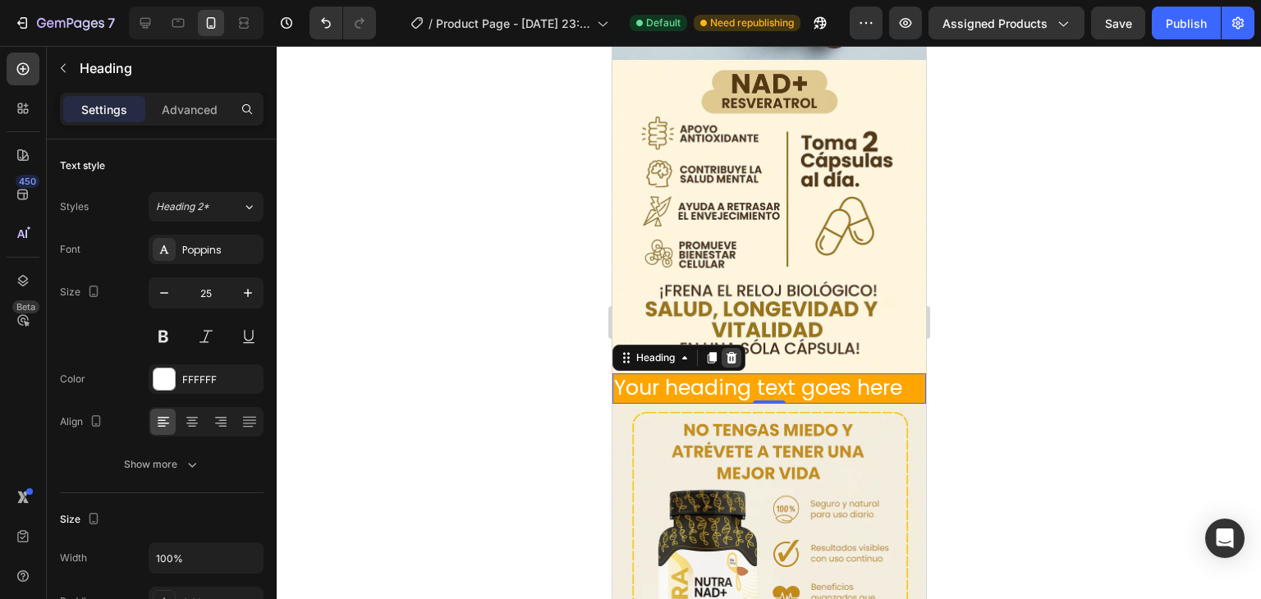
click at [733, 352] on icon at bounding box center [731, 357] width 11 height 11
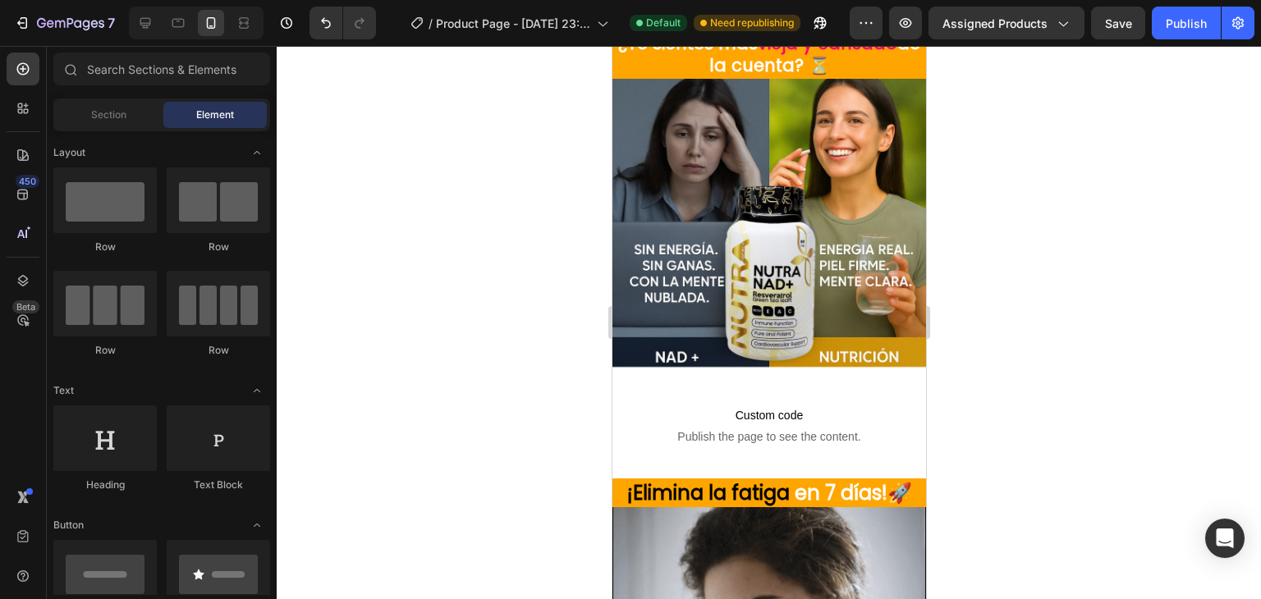
scroll to position [0, 0]
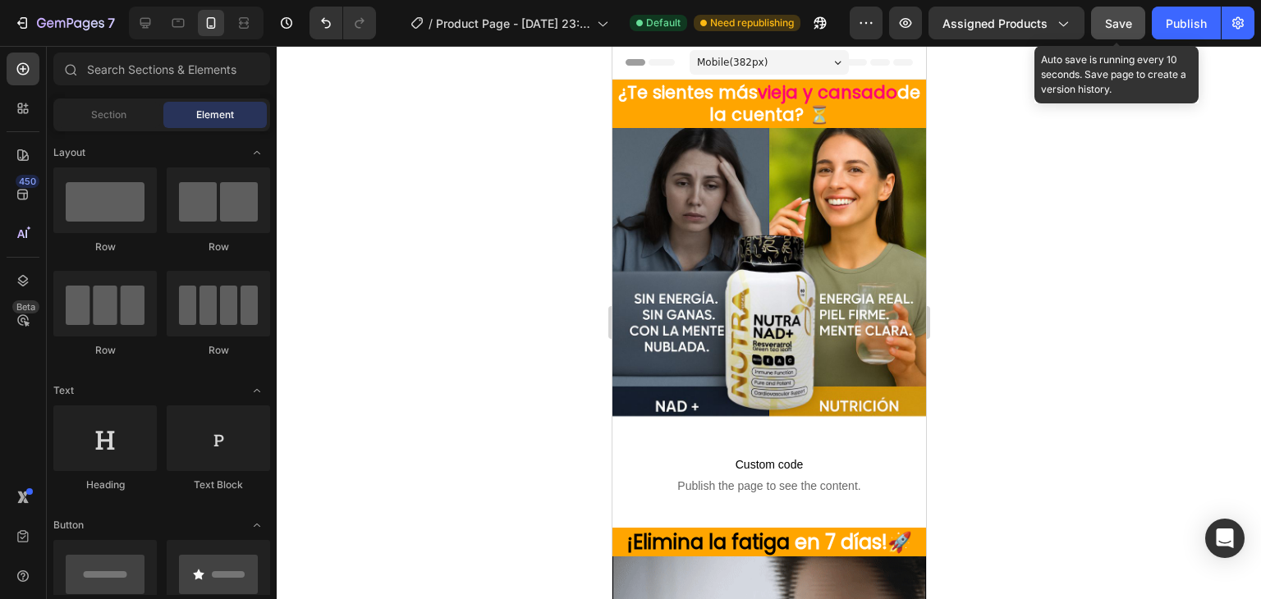
click at [1116, 17] on span "Save" at bounding box center [1118, 23] width 27 height 14
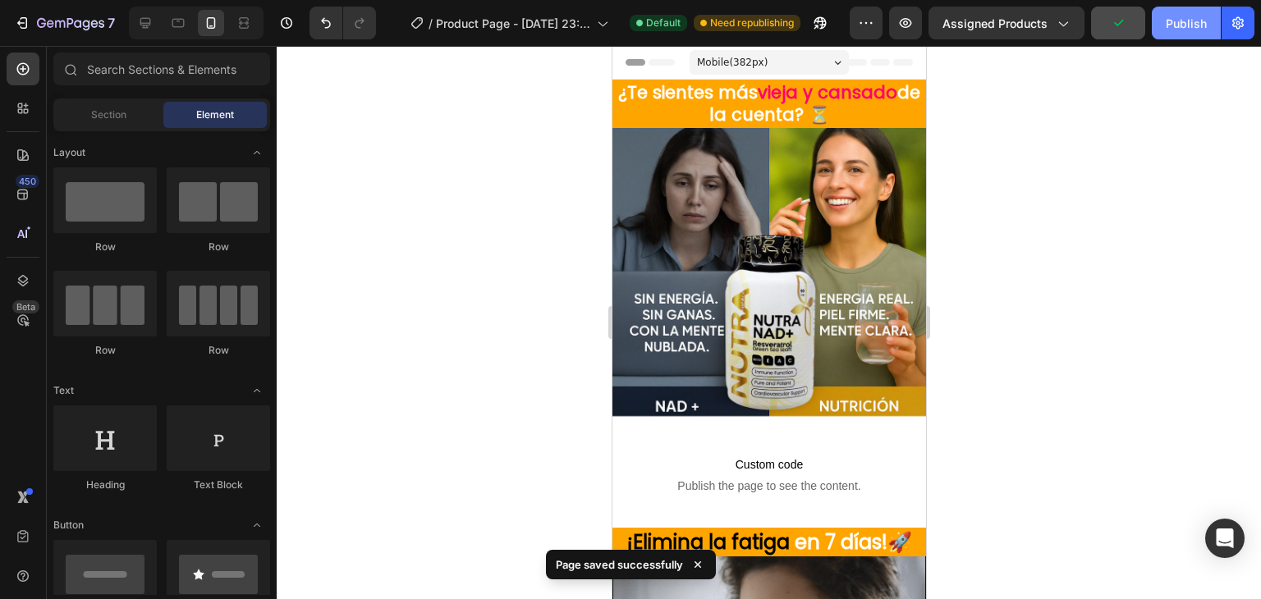
click at [1198, 19] on div "Publish" at bounding box center [1186, 23] width 41 height 17
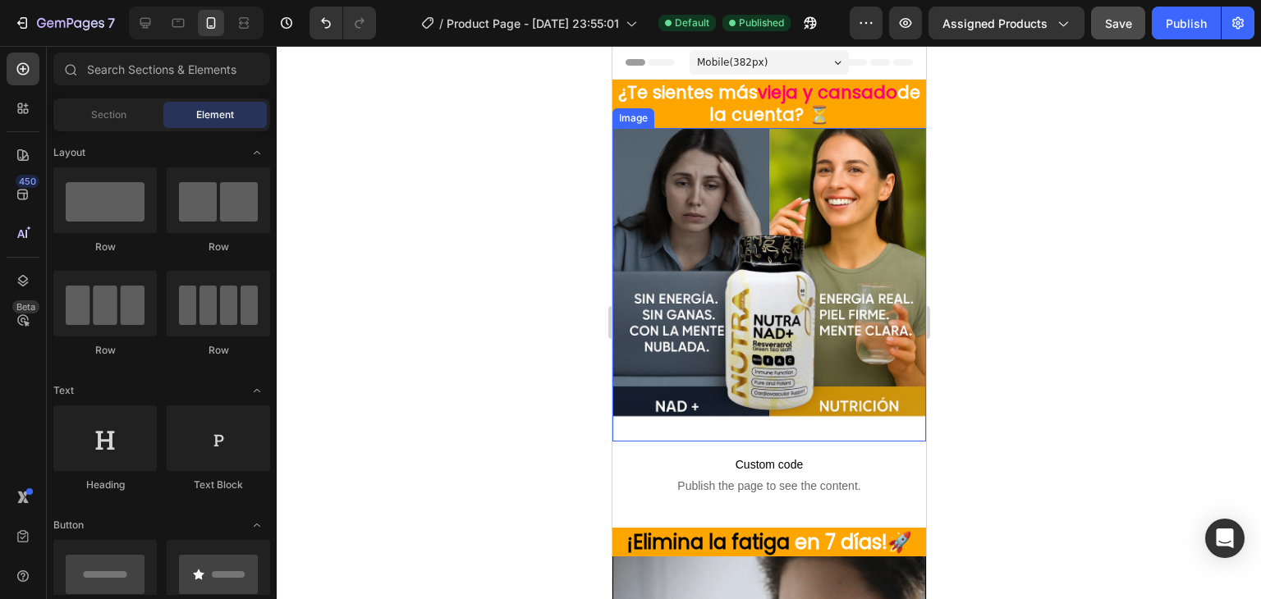
click at [720, 421] on img at bounding box center [769, 285] width 314 height 314
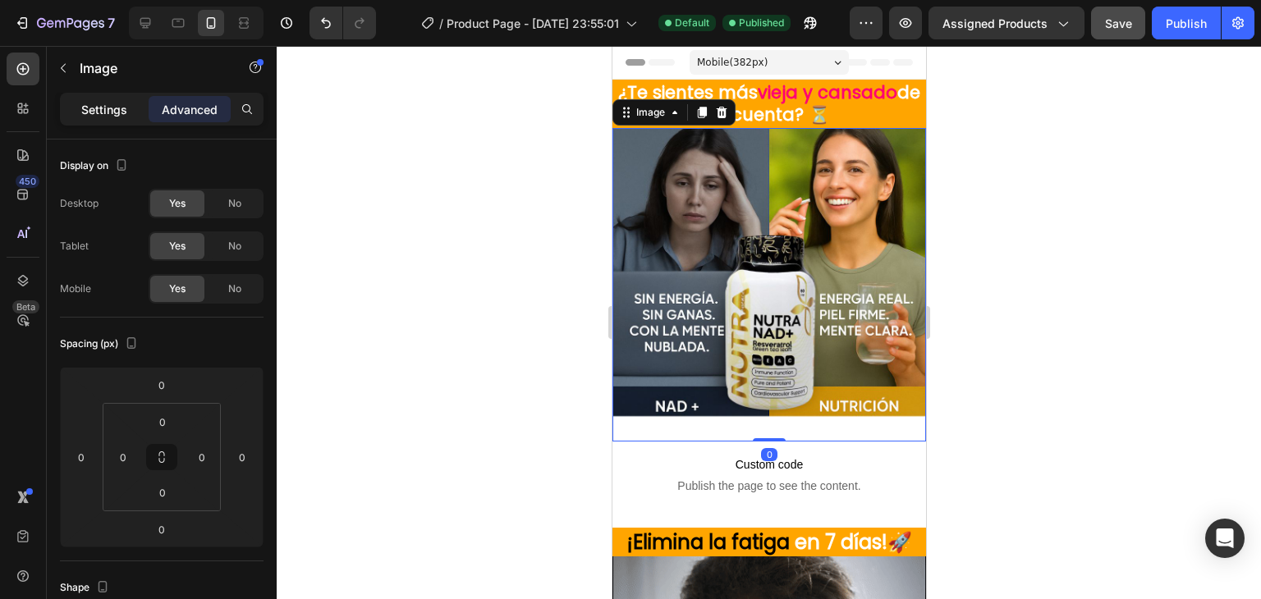
click at [111, 112] on p "Settings" at bounding box center [104, 109] width 46 height 17
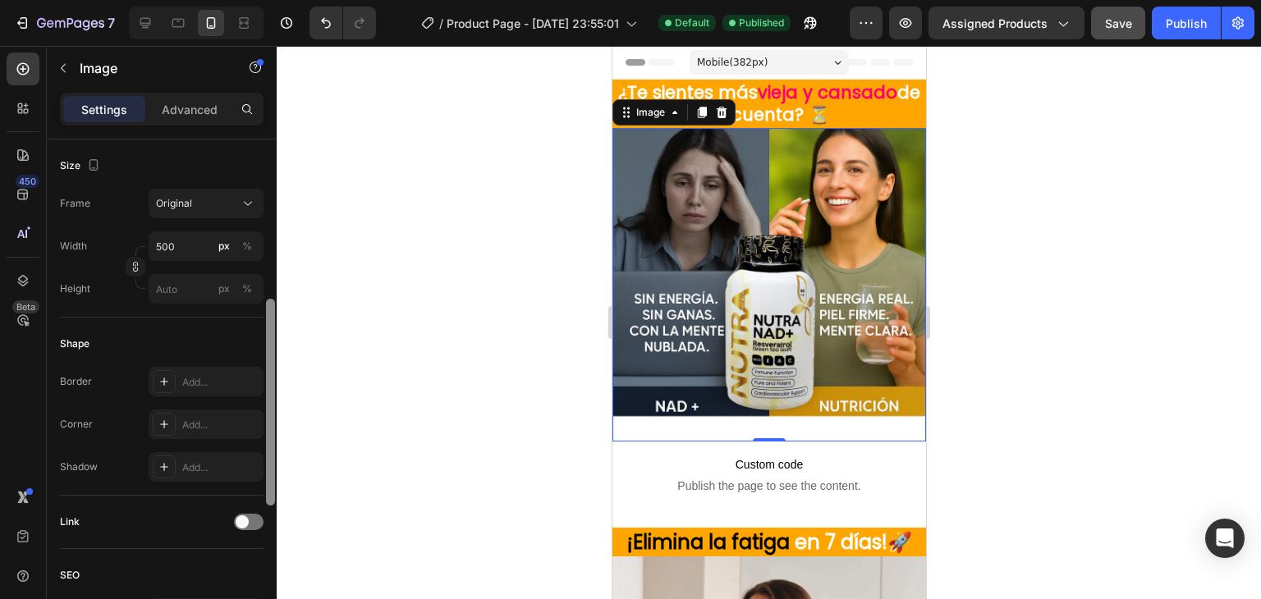
scroll to position [393, 0]
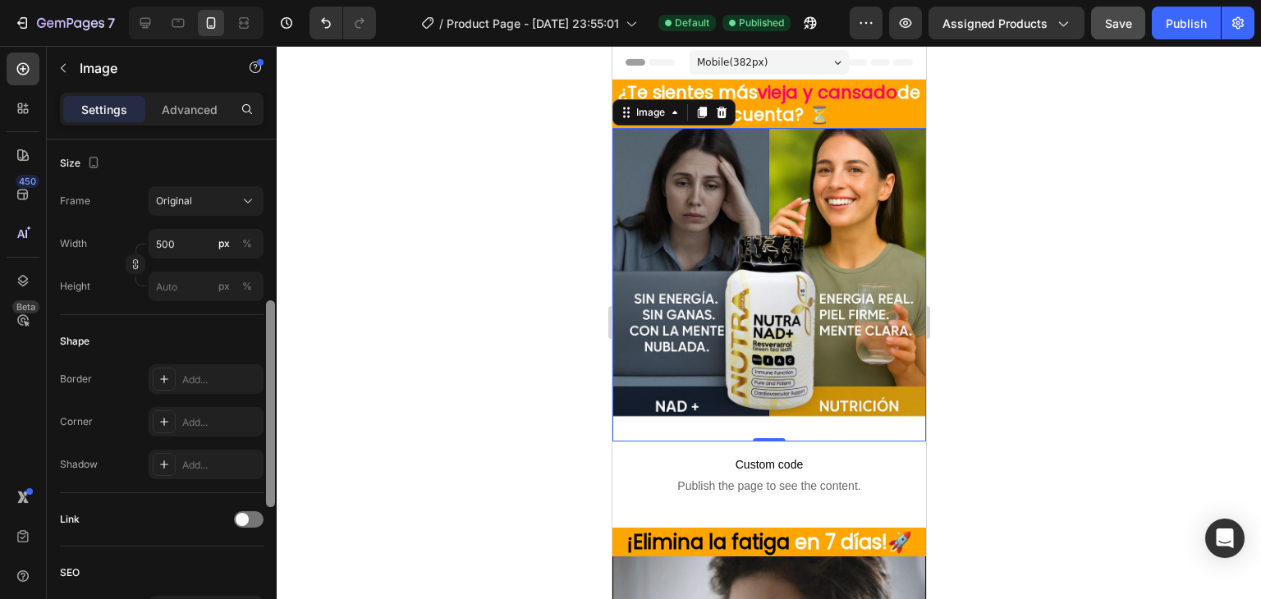
drag, startPoint x: 269, startPoint y: 326, endPoint x: 284, endPoint y: 487, distance: 161.6
click at [284, 0] on div "7 / Product Page - [DATE] 23:55:01 Default Published Preview Assigned Products …" at bounding box center [630, 0] width 1261 height 0
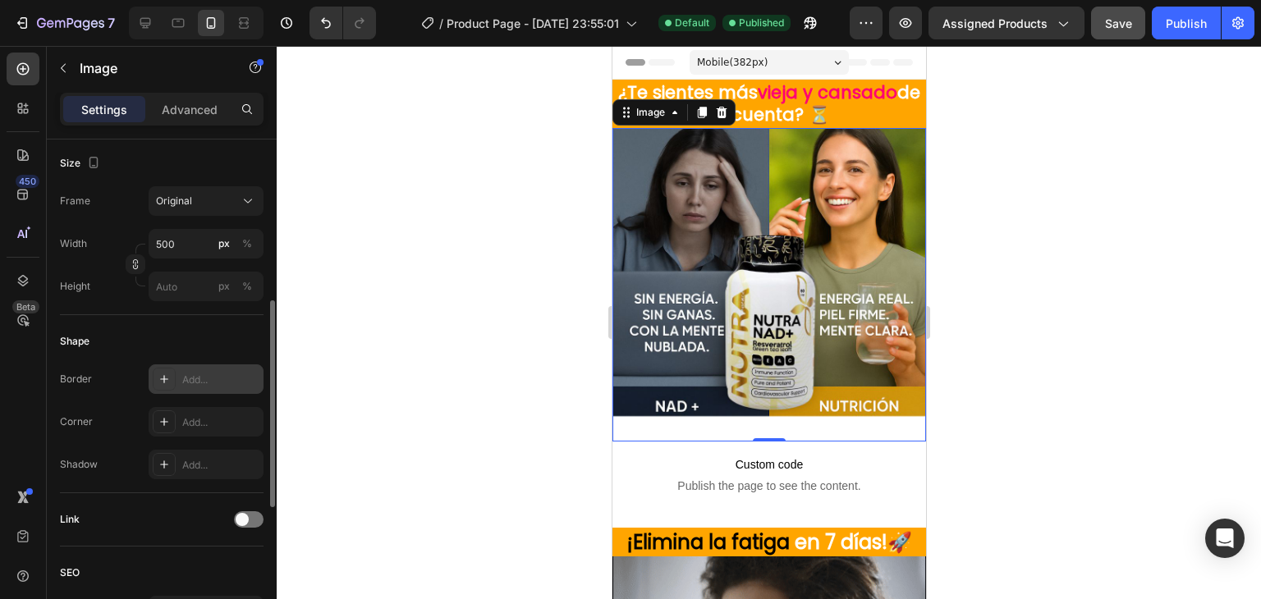
click at [166, 378] on icon at bounding box center [164, 379] width 8 height 8
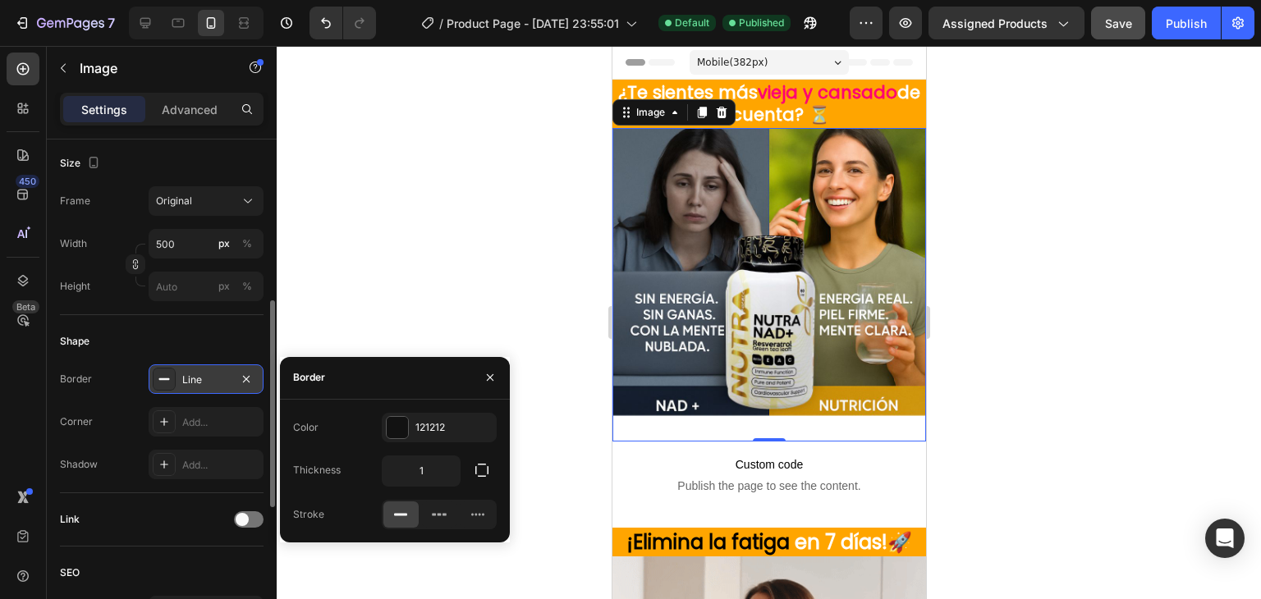
click at [306, 311] on div at bounding box center [769, 322] width 984 height 553
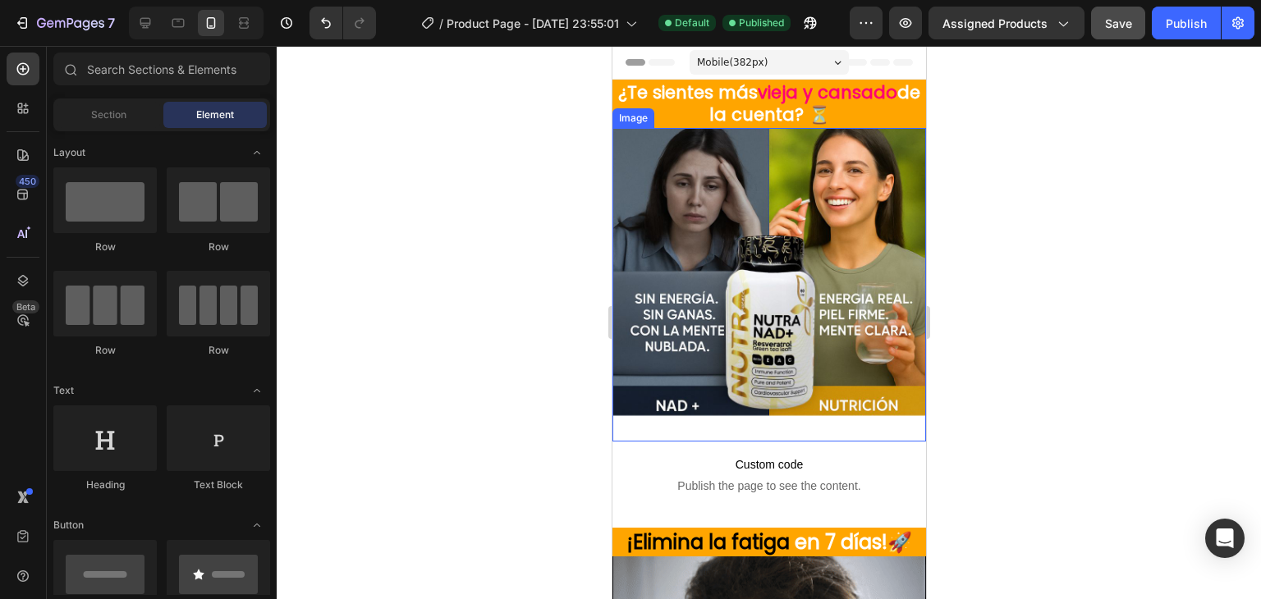
click at [660, 420] on img at bounding box center [769, 285] width 314 height 314
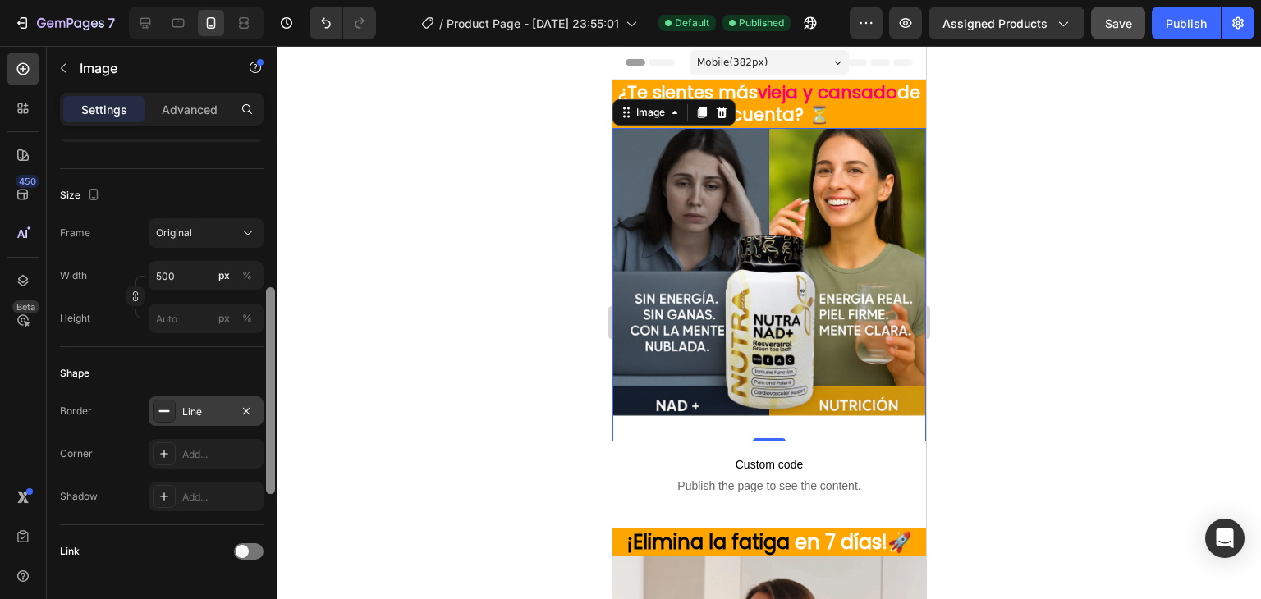
drag, startPoint x: 272, startPoint y: 238, endPoint x: 263, endPoint y: 403, distance: 165.3
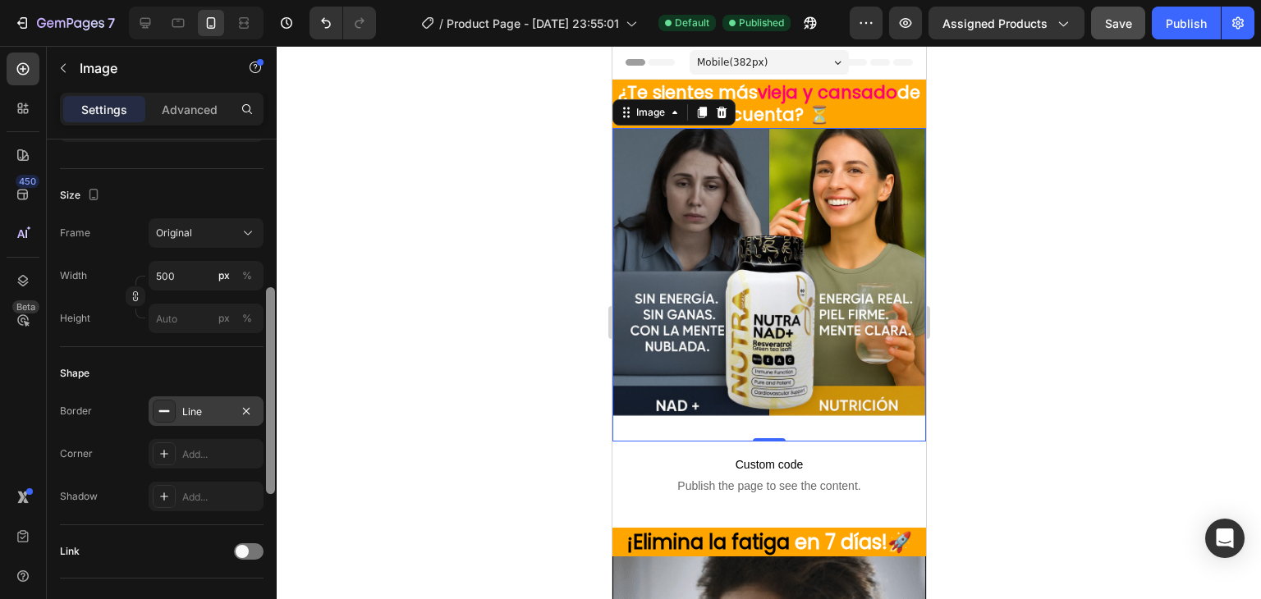
click at [292, 0] on div "7 / Product Page - [DATE] 23:55:01 Default Published Preview Assigned Products …" at bounding box center [630, 0] width 1261 height 0
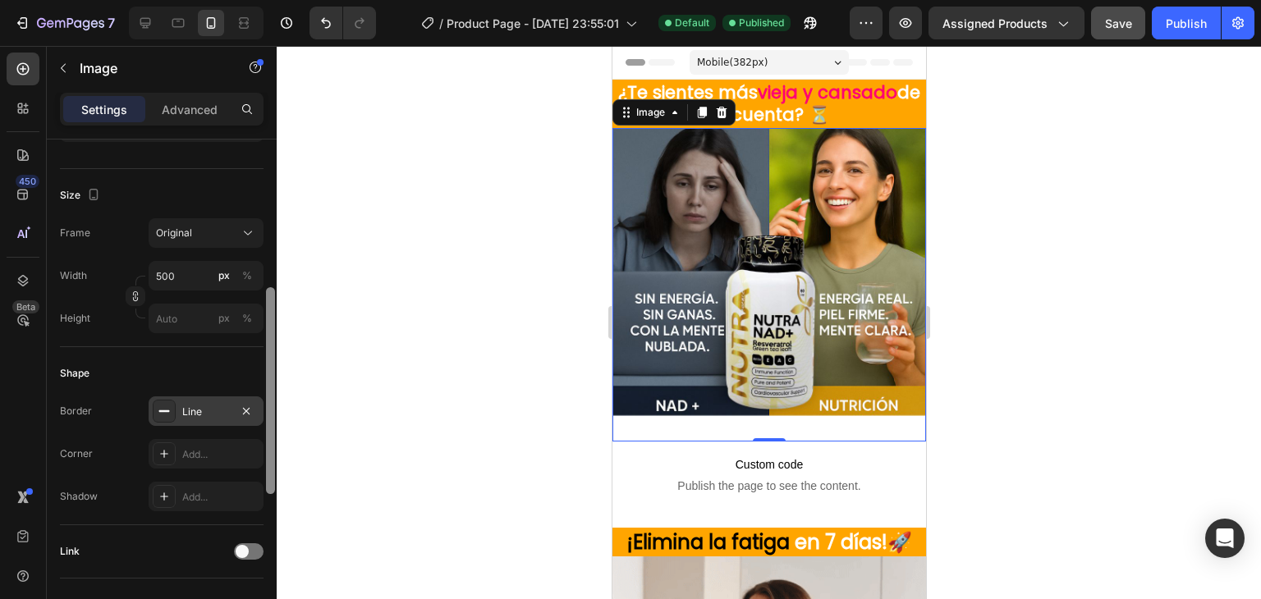
scroll to position [369, 0]
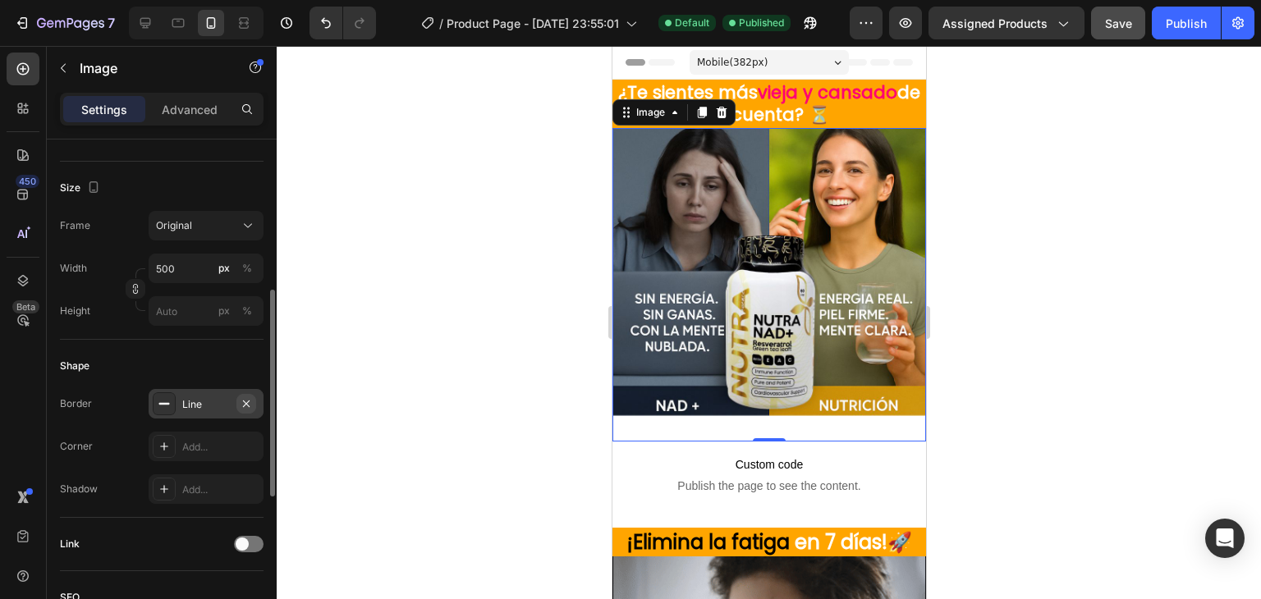
click at [250, 406] on icon "button" at bounding box center [246, 403] width 13 height 13
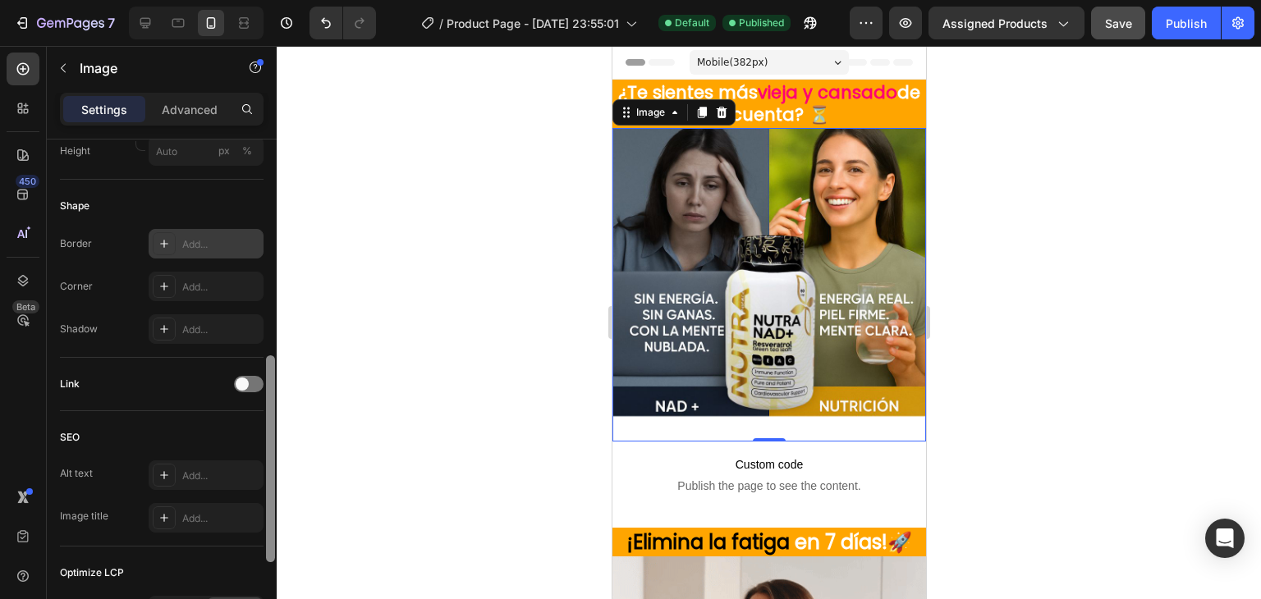
scroll to position [533, 0]
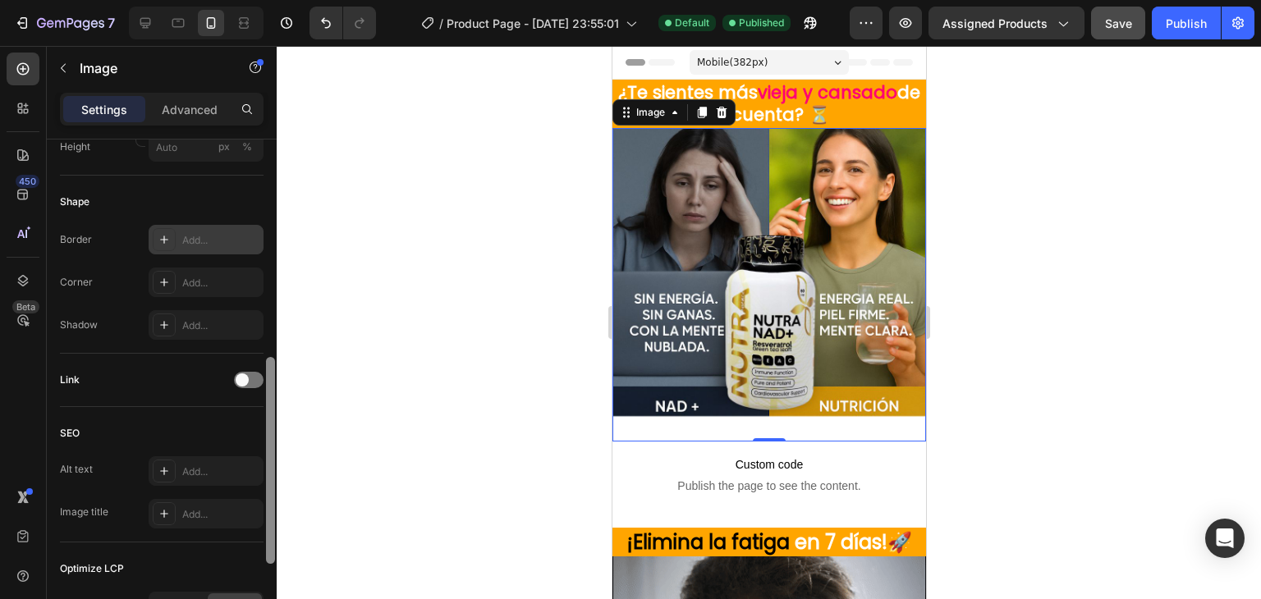
drag, startPoint x: 274, startPoint y: 414, endPoint x: 285, endPoint y: 481, distance: 68.2
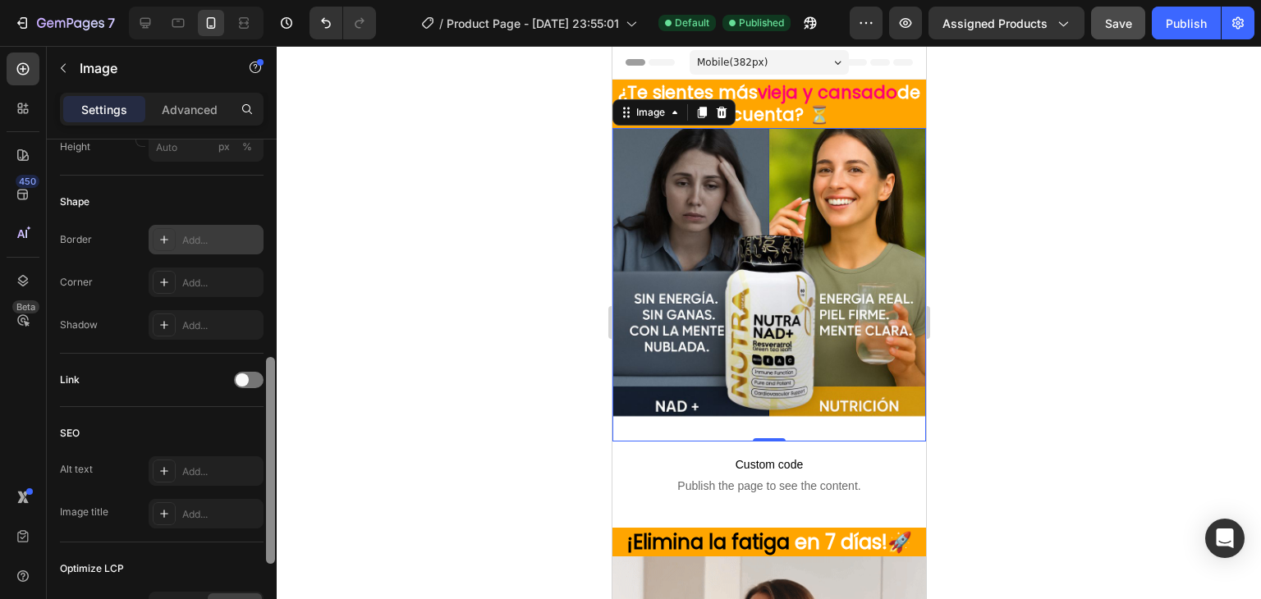
click at [285, 0] on div "7 / Product Page - [DATE] 23:55:01 Default Published Preview Assigned Products …" at bounding box center [630, 0] width 1261 height 0
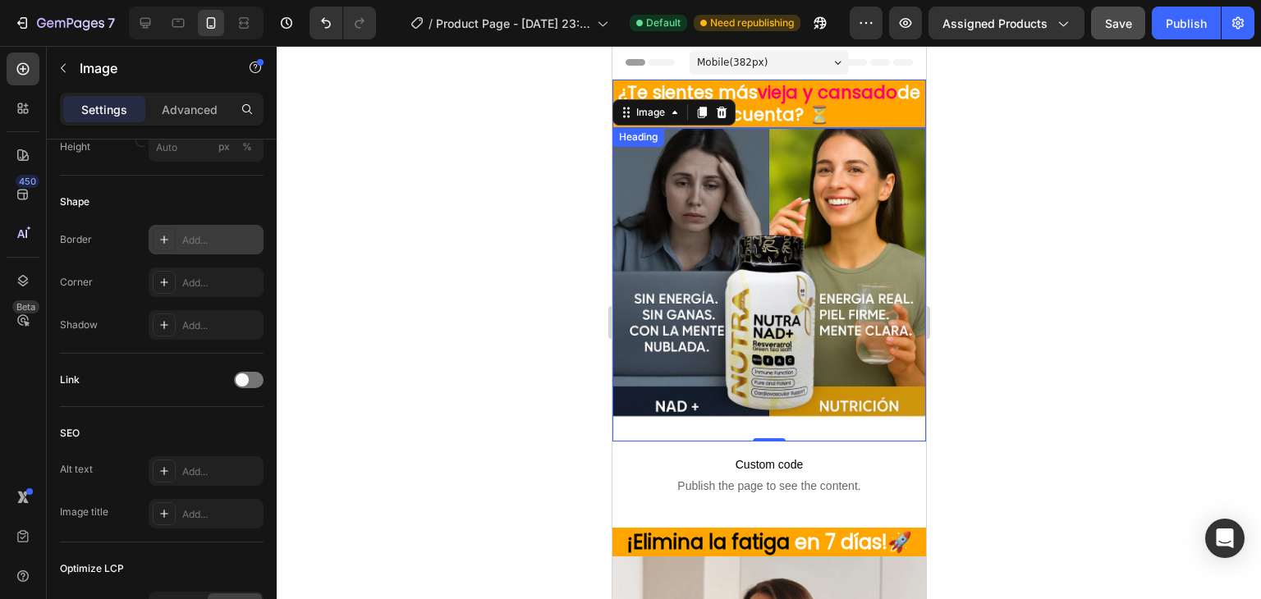
click at [768, 96] on span "vieja y cansado" at bounding box center [827, 92] width 140 height 24
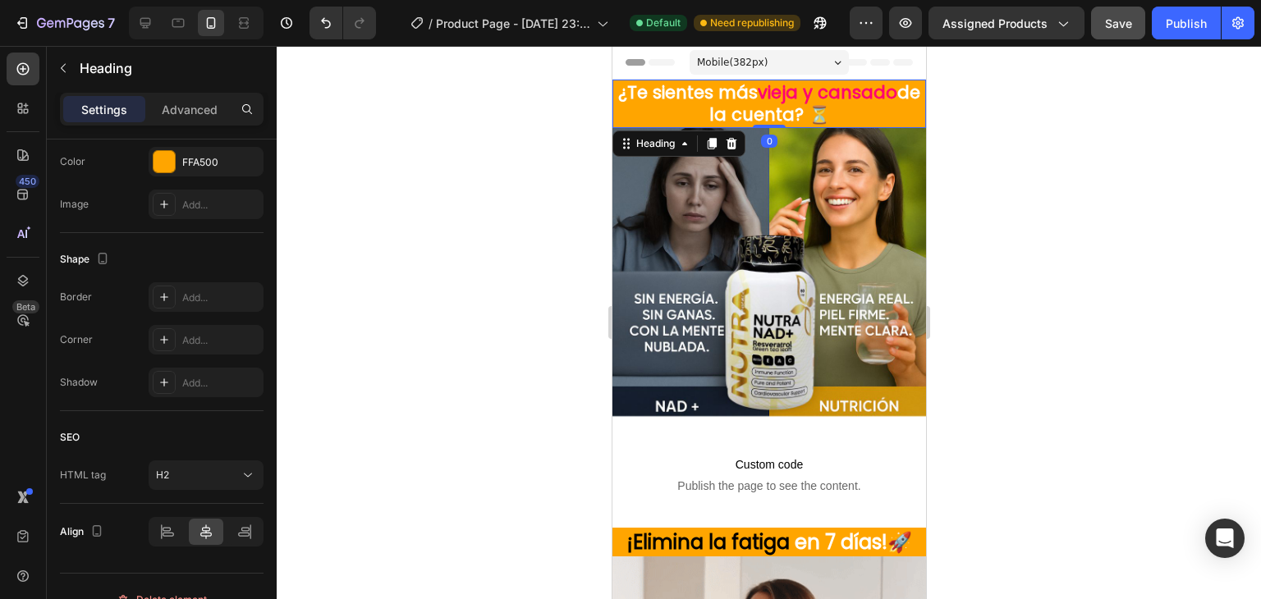
scroll to position [0, 0]
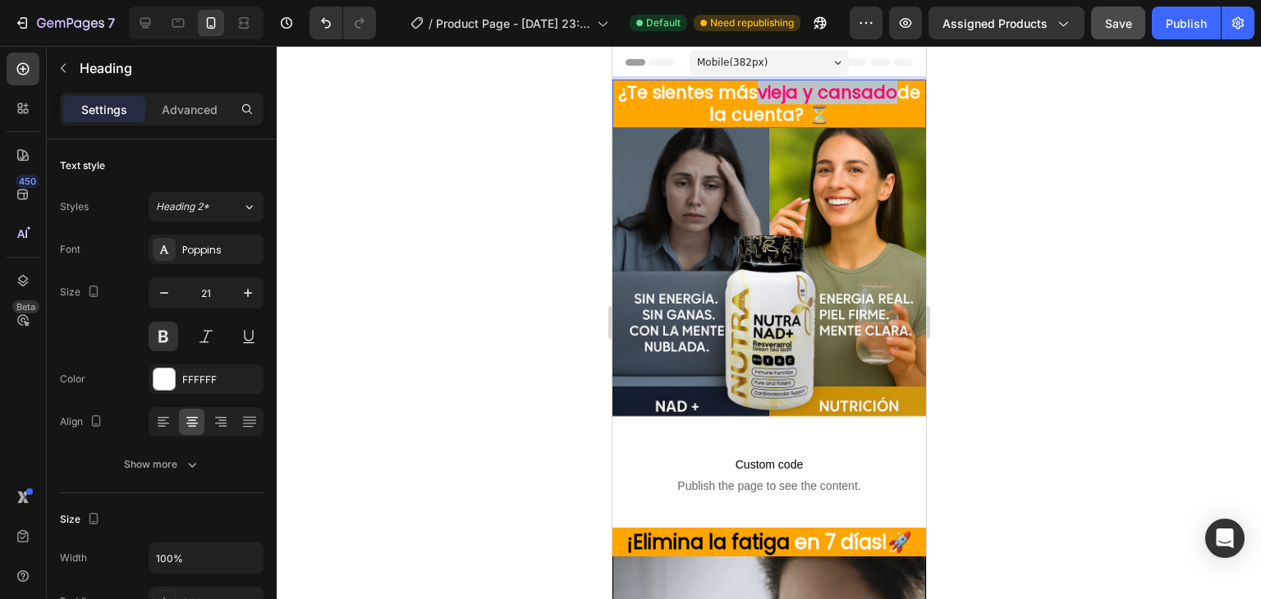
drag, startPoint x: 768, startPoint y: 90, endPoint x: 898, endPoint y: 89, distance: 129.7
click at [896, 89] on span "vieja y cansado" at bounding box center [827, 92] width 140 height 24
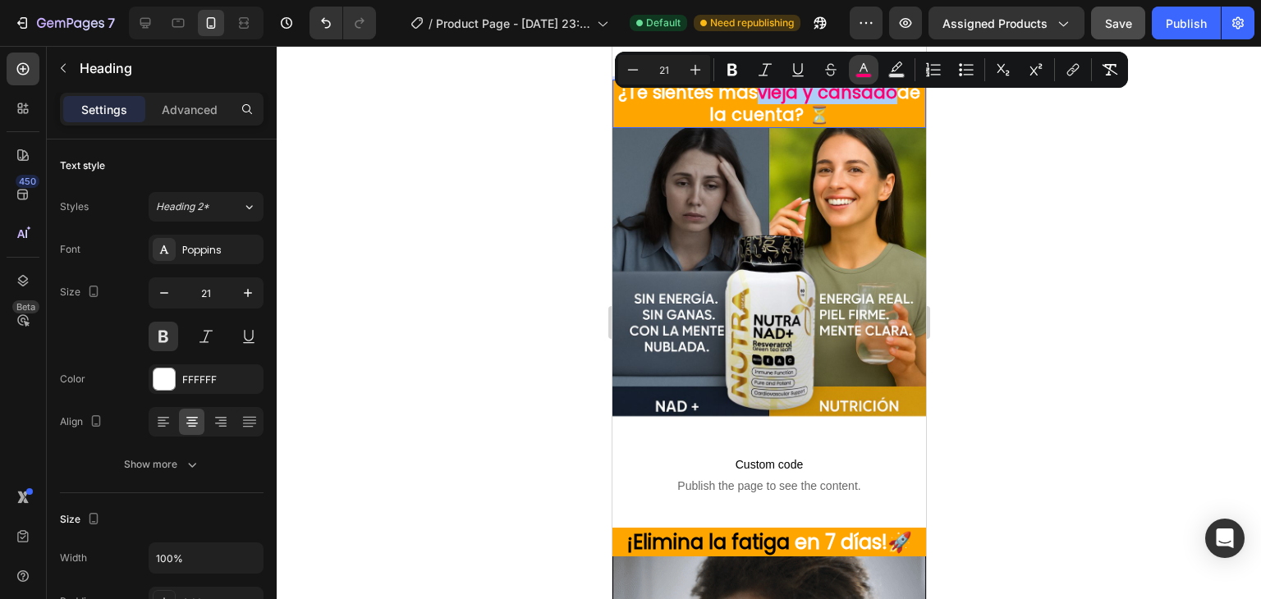
click at [862, 76] on rect "Editor contextual toolbar" at bounding box center [864, 76] width 16 height 4
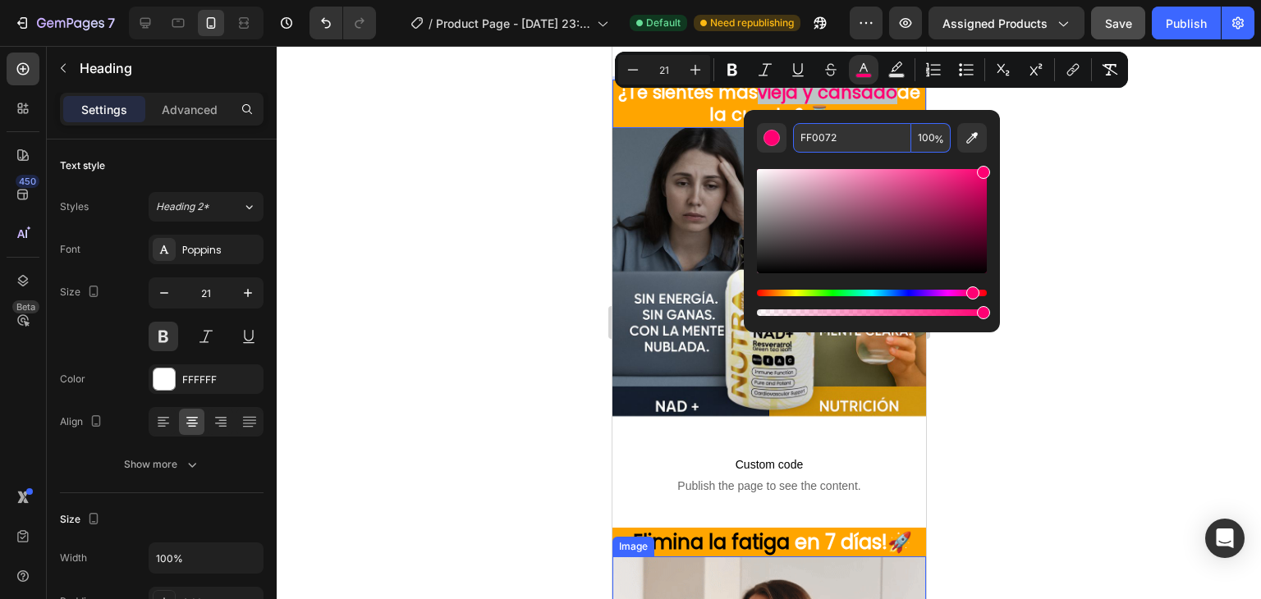
click at [743, 533] on span "¡Elimina la fatiga" at bounding box center [707, 542] width 163 height 27
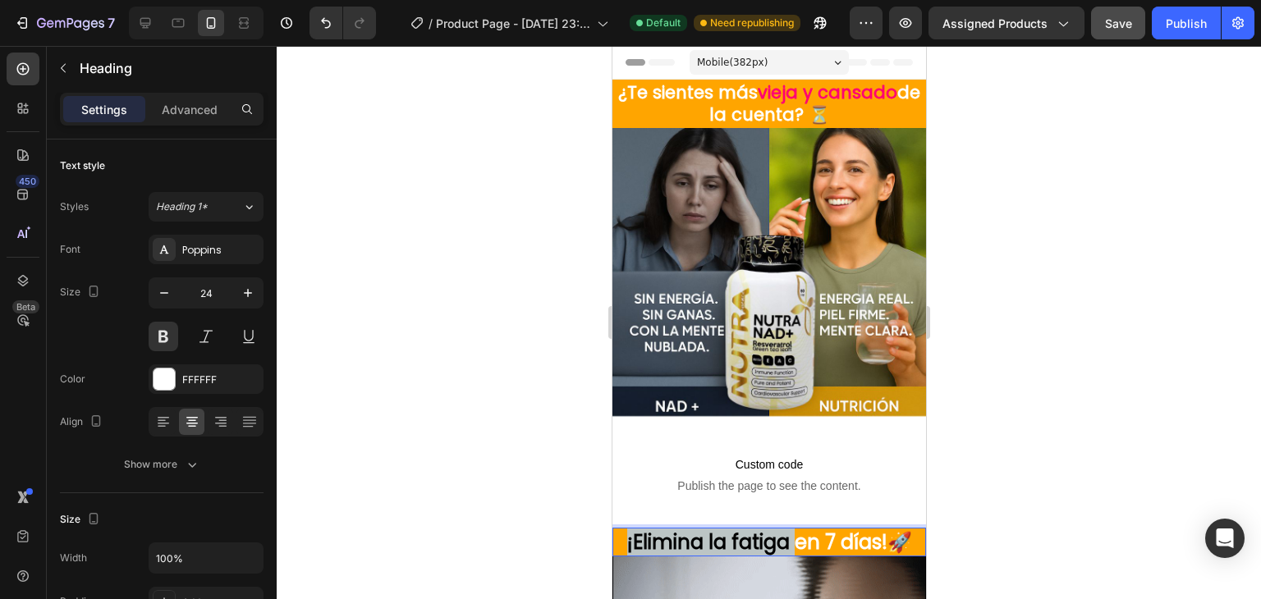
drag, startPoint x: 779, startPoint y: 524, endPoint x: 615, endPoint y: 527, distance: 164.2
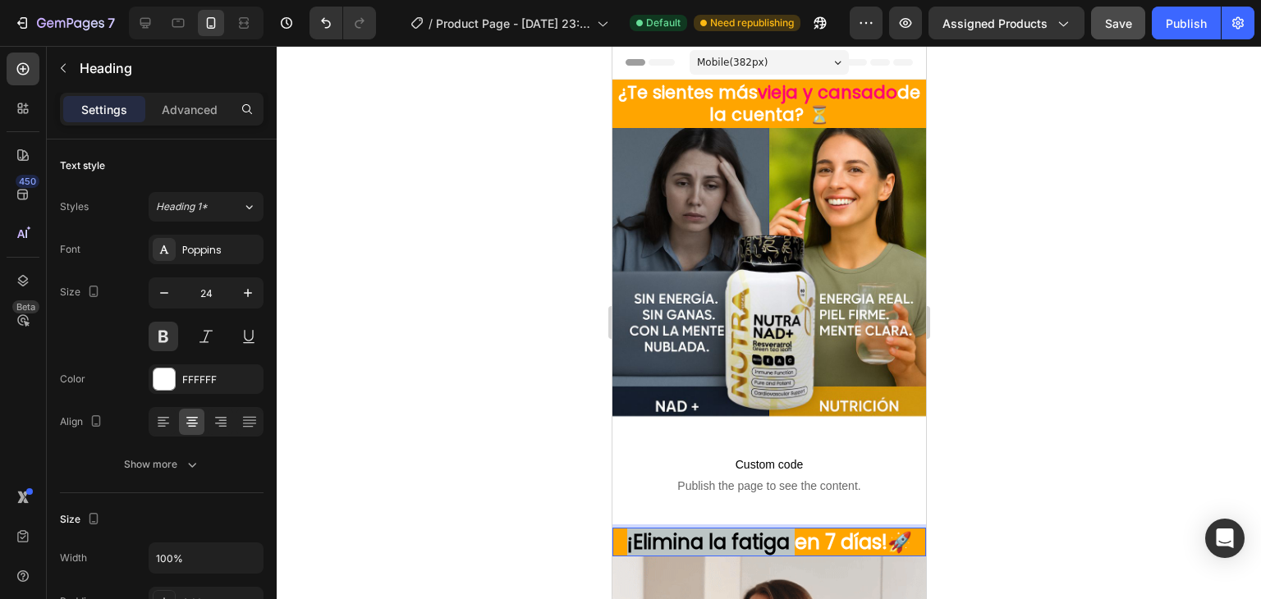
click at [615, 530] on p "¡Elimina la fatiga en 7 días!🚀" at bounding box center [768, 542] width 310 height 25
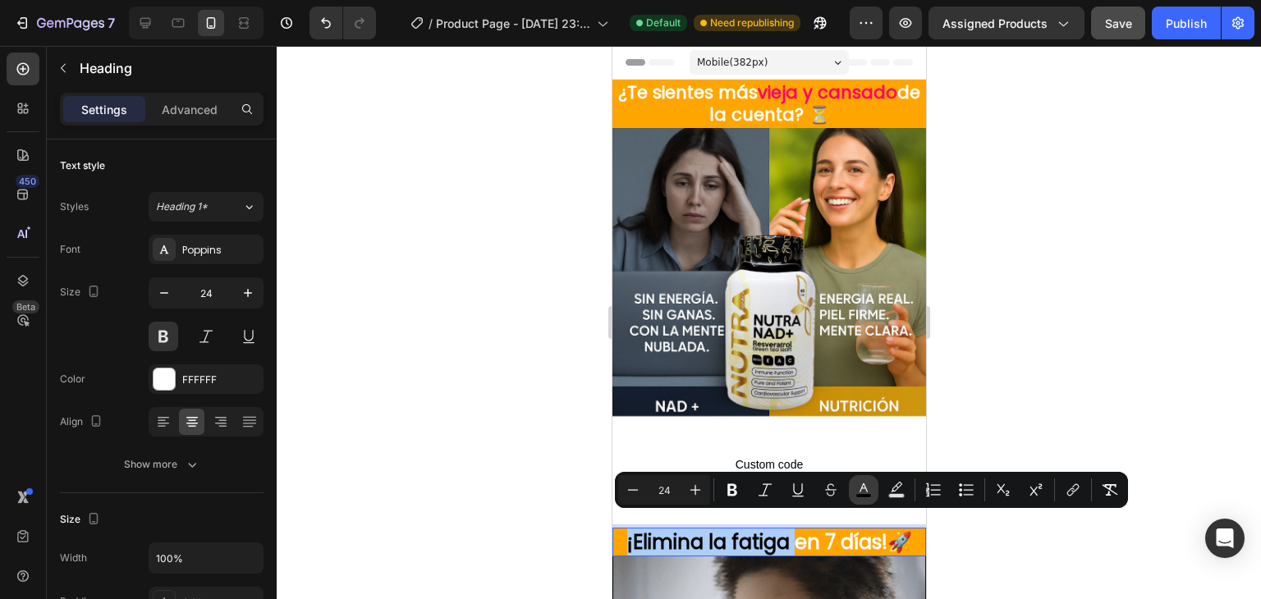
click at [860, 487] on icon "Editor contextual toolbar" at bounding box center [863, 490] width 16 height 16
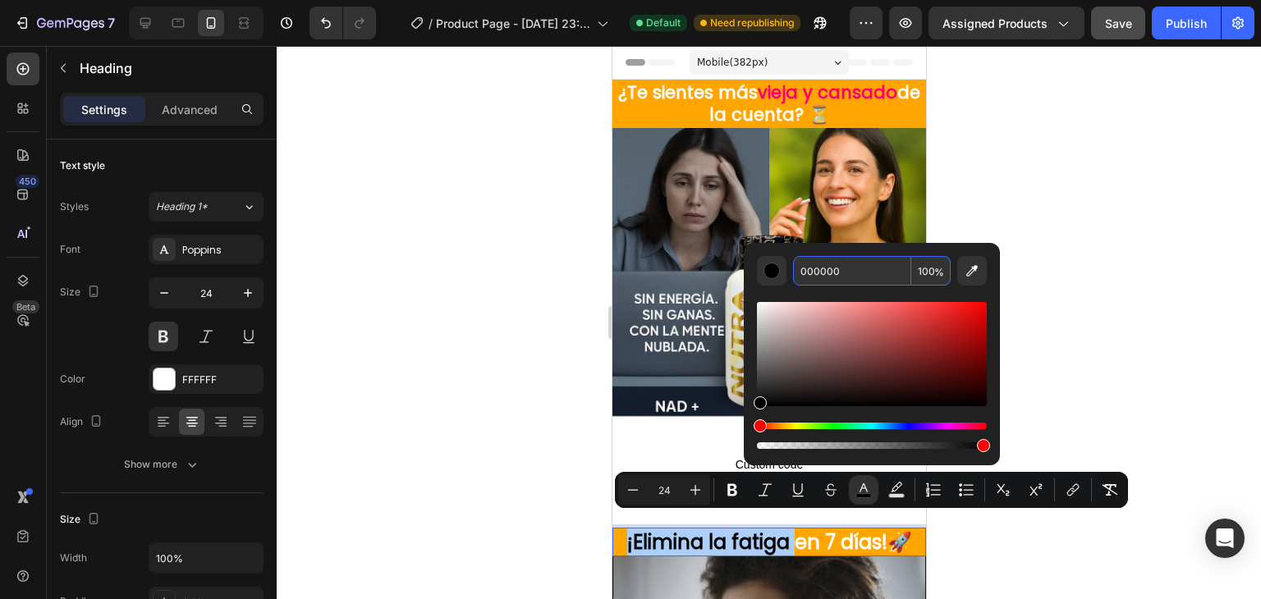
click at [824, 283] on input "000000" at bounding box center [852, 271] width 118 height 30
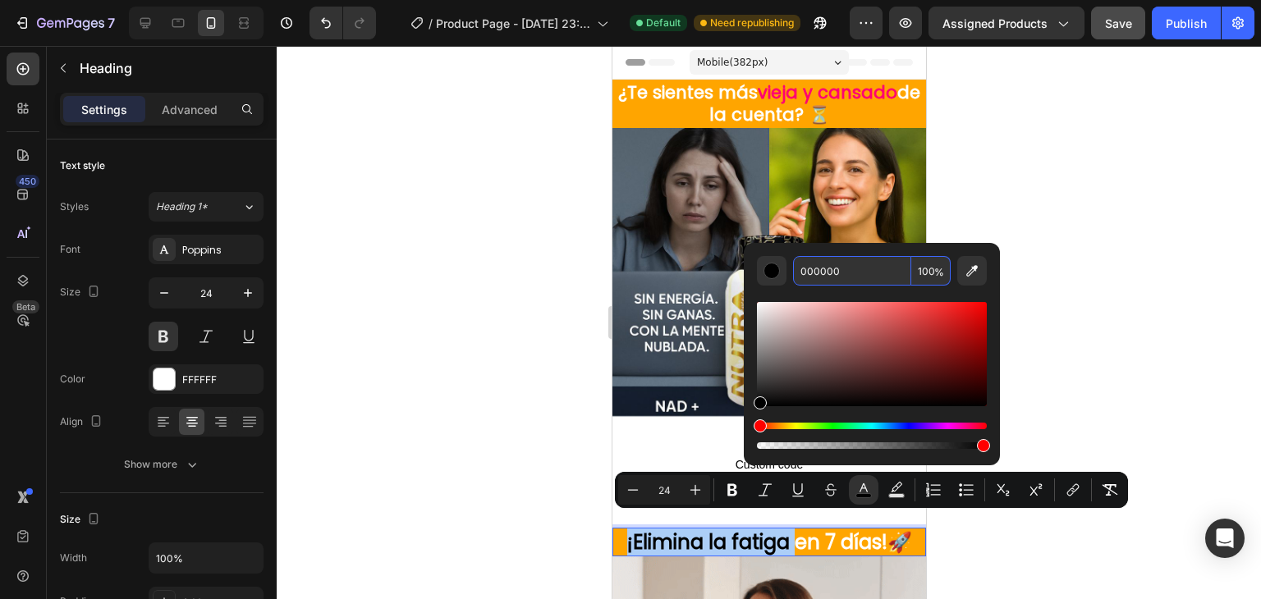
paste input "FF0072"
type input "FF0072"
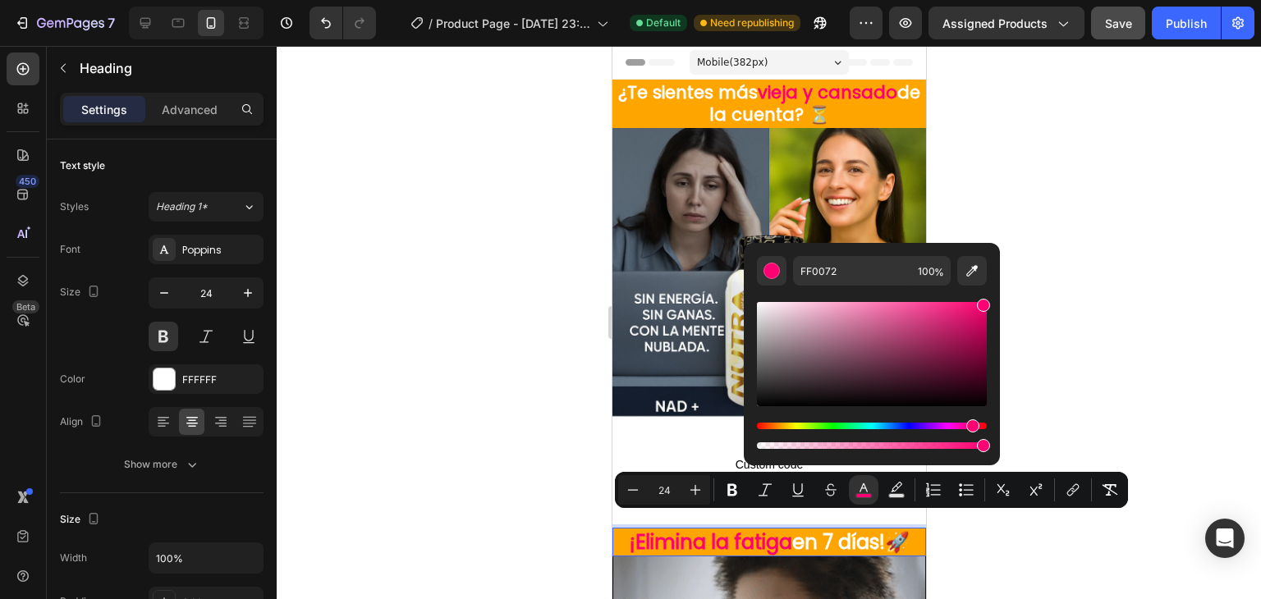
click at [530, 413] on div at bounding box center [769, 322] width 984 height 553
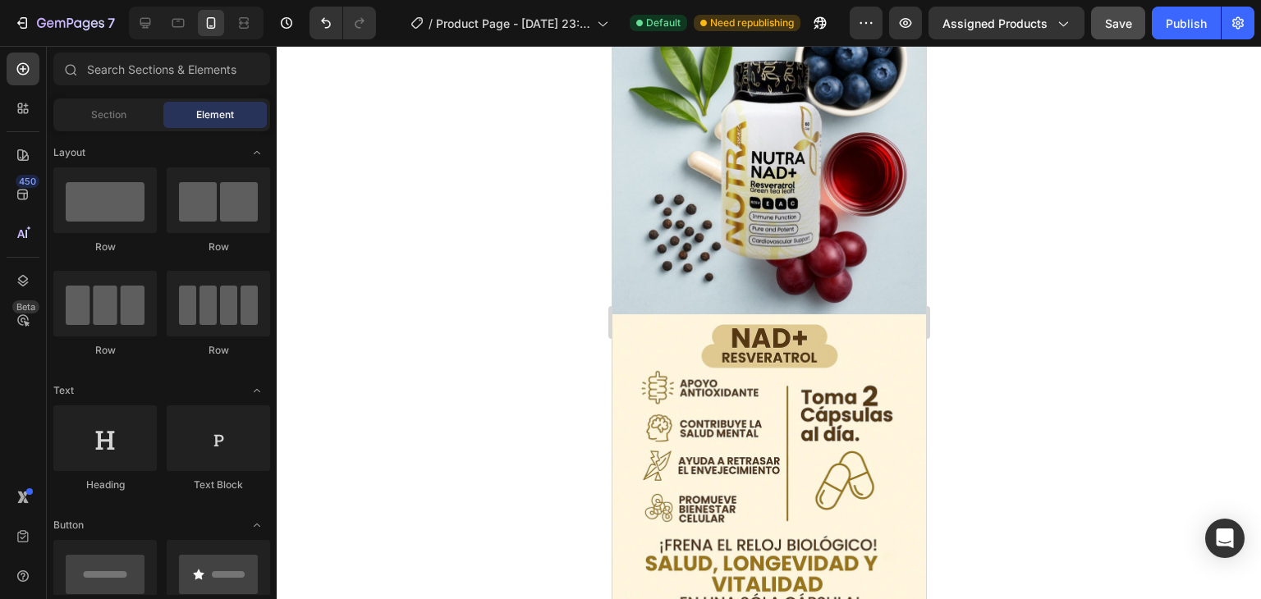
scroll to position [851, 0]
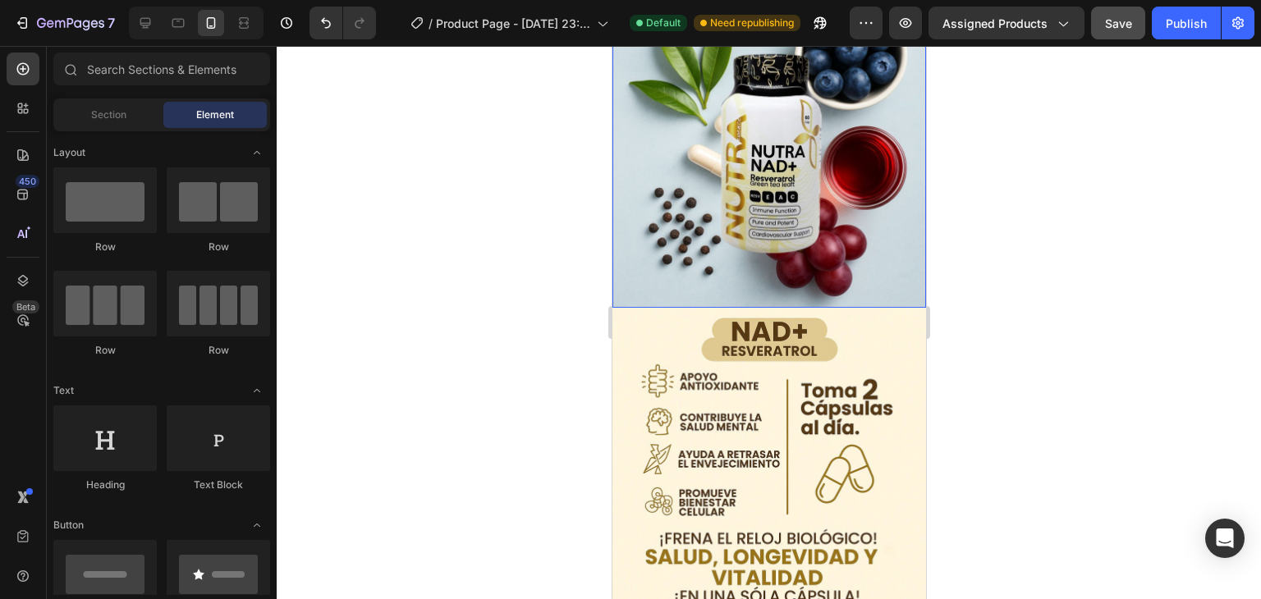
click at [759, 287] on img at bounding box center [769, 151] width 314 height 314
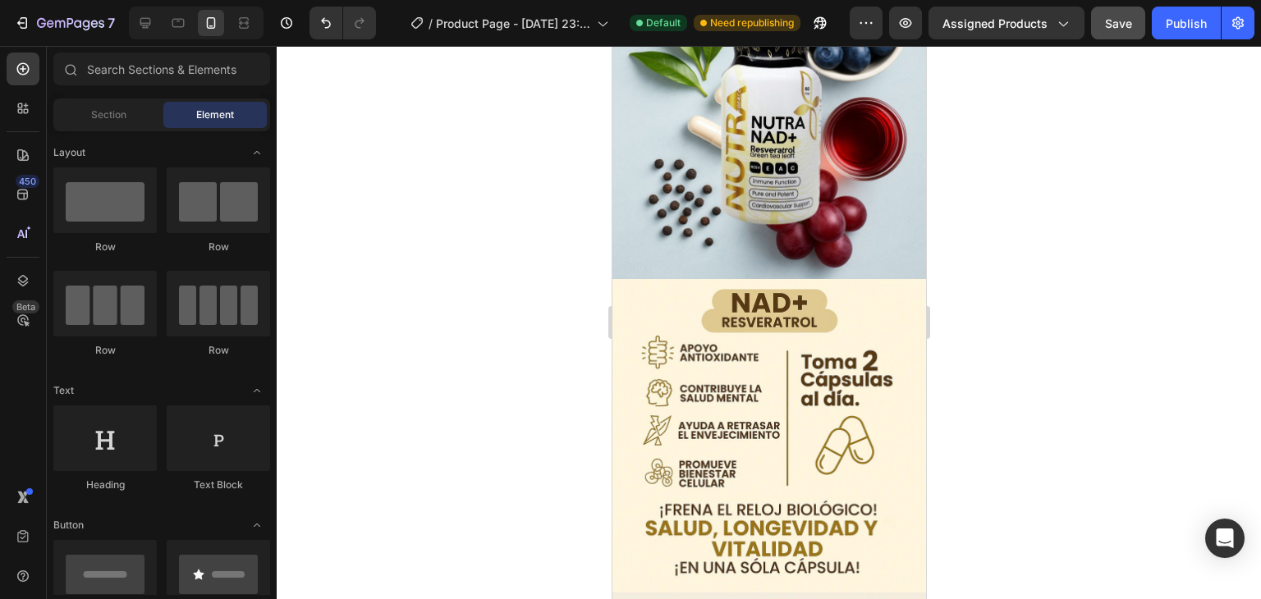
scroll to position [870, 0]
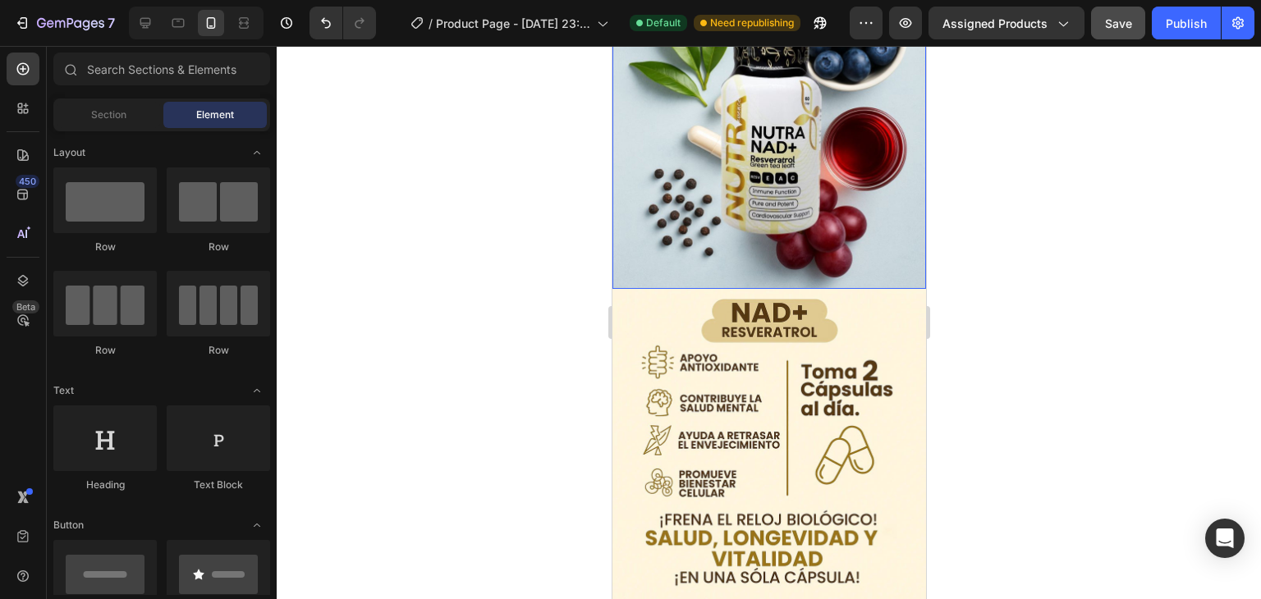
click at [777, 272] on img at bounding box center [769, 132] width 314 height 314
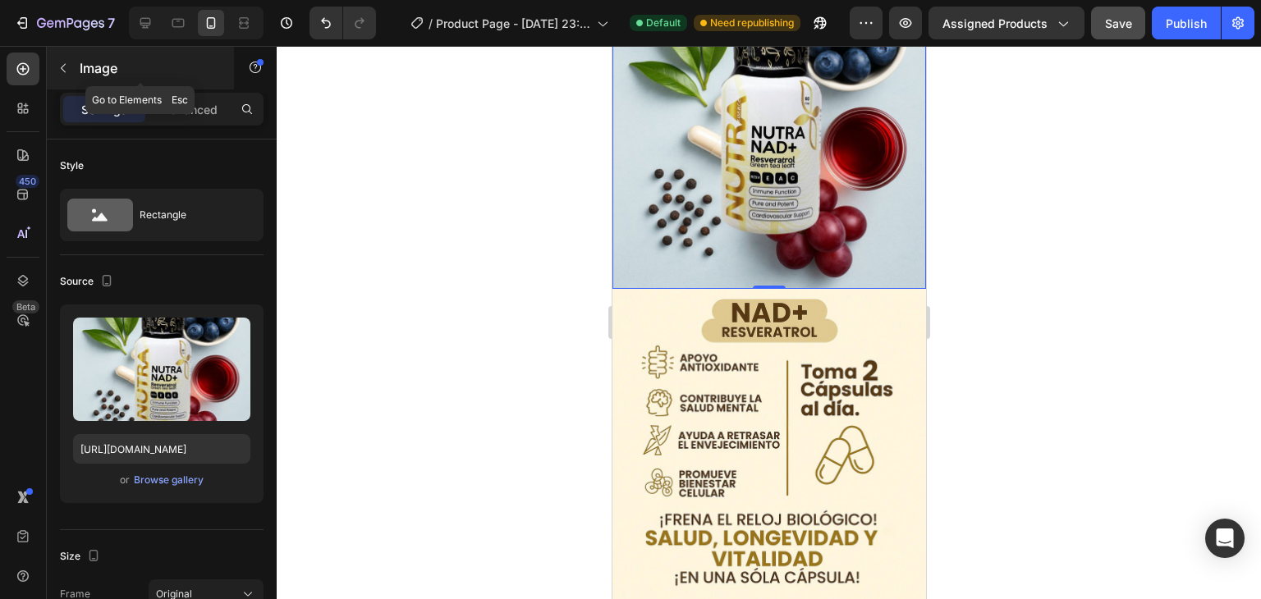
click at [65, 51] on div "Image" at bounding box center [140, 68] width 187 height 43
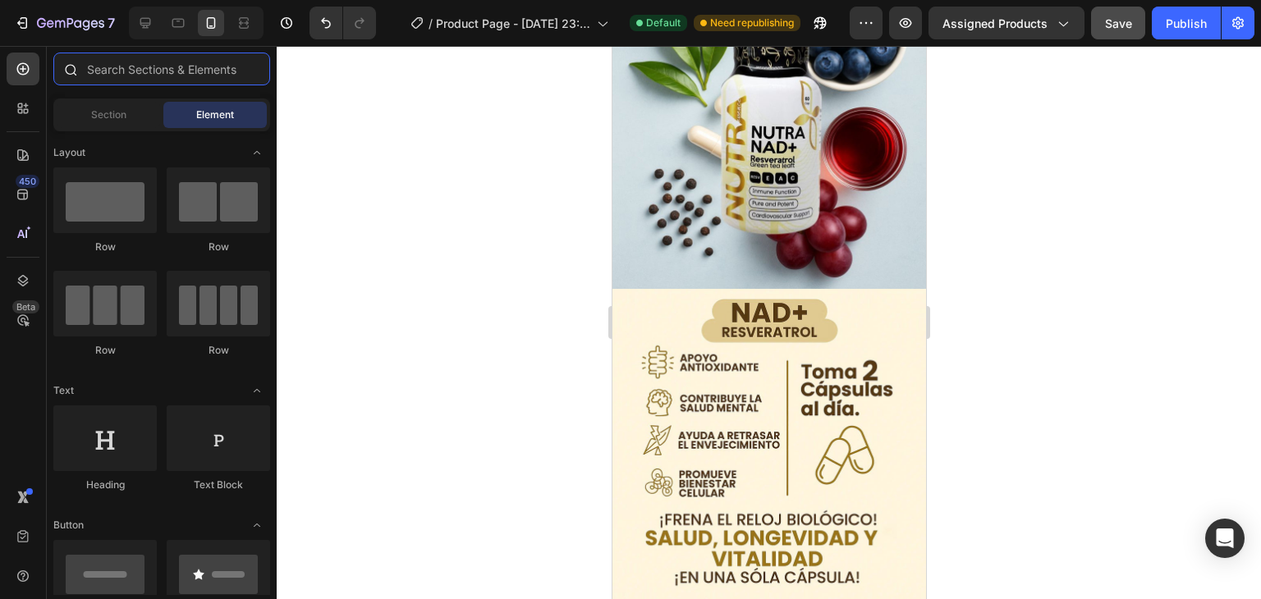
click at [130, 71] on input "text" at bounding box center [161, 69] width 217 height 33
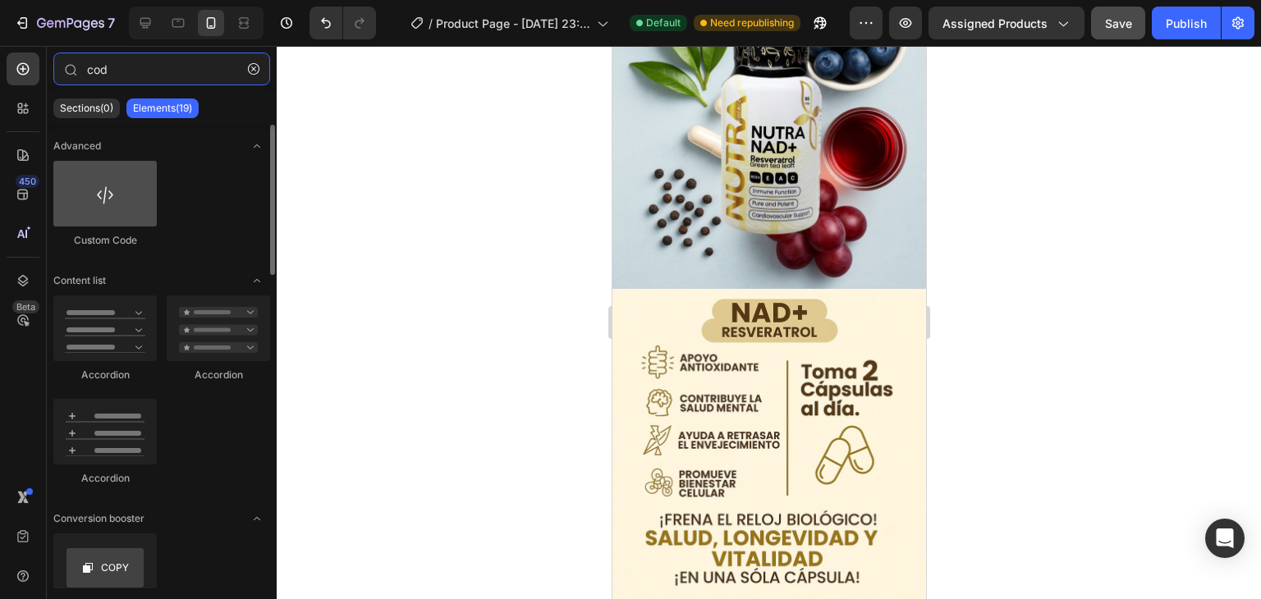
type input "cod"
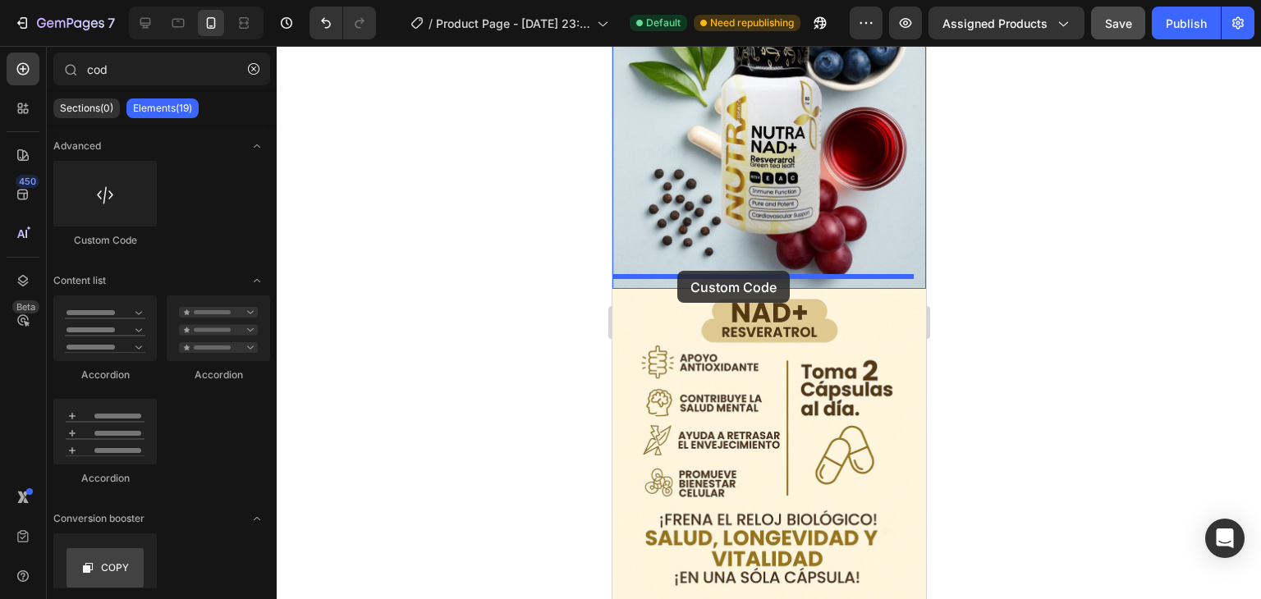
drag, startPoint x: 709, startPoint y: 267, endPoint x: 676, endPoint y: 271, distance: 33.1
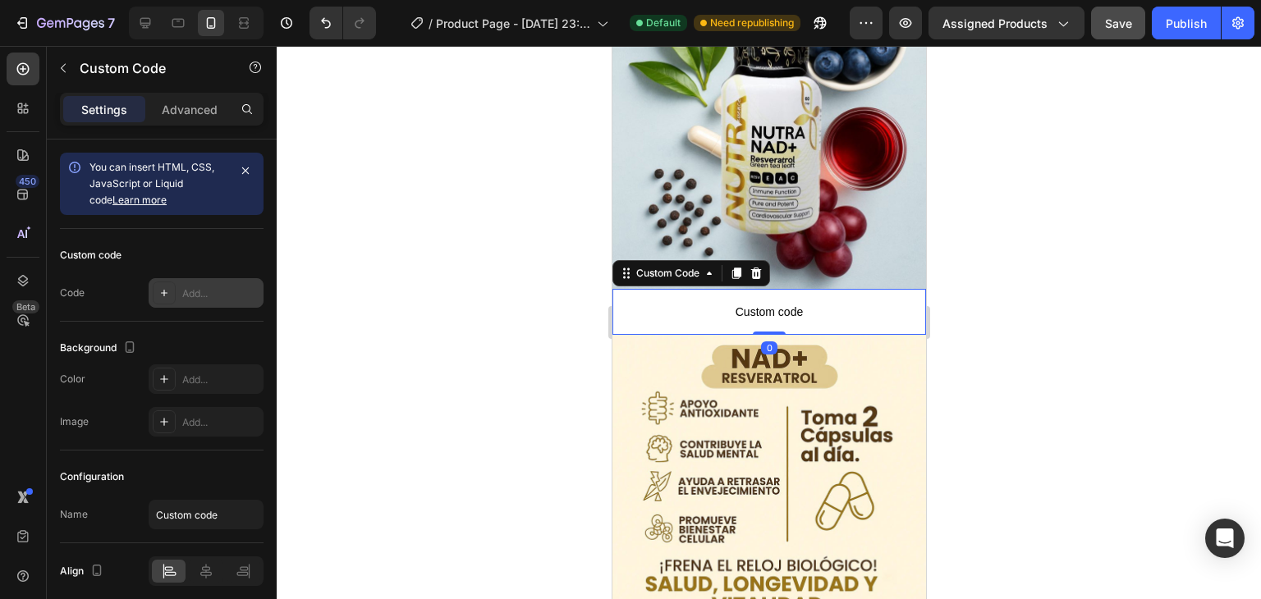
click at [163, 287] on icon at bounding box center [164, 293] width 13 height 13
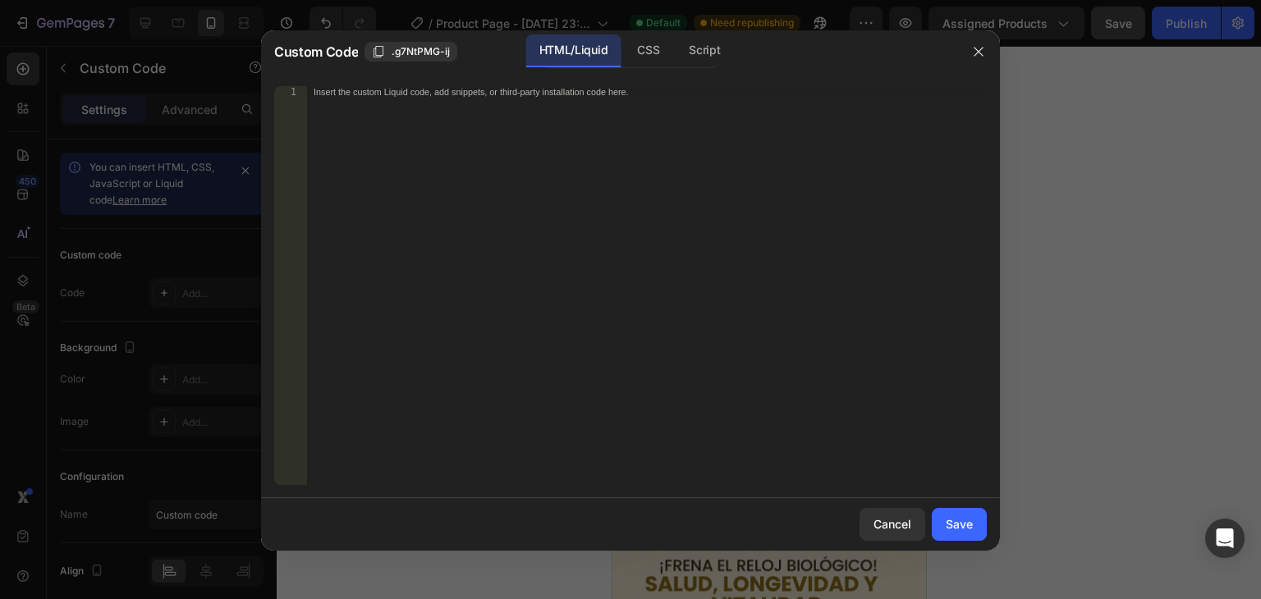
click at [412, 110] on div "Insert the custom Liquid code, add snippets, or third-party installation code h…" at bounding box center [647, 297] width 680 height 422
paste textarea "<span id="es-form-hook" ></span>"
type textarea "<span id="es-form-hook" ></span>"
click at [954, 528] on div "Save" at bounding box center [959, 524] width 27 height 17
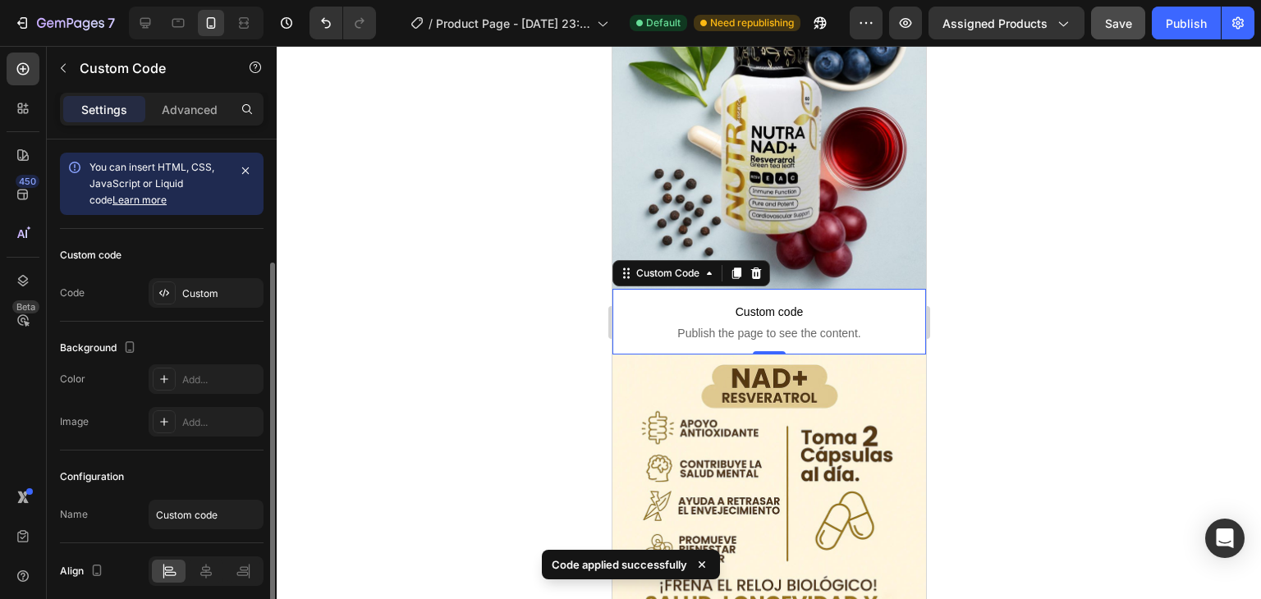
scroll to position [65, 0]
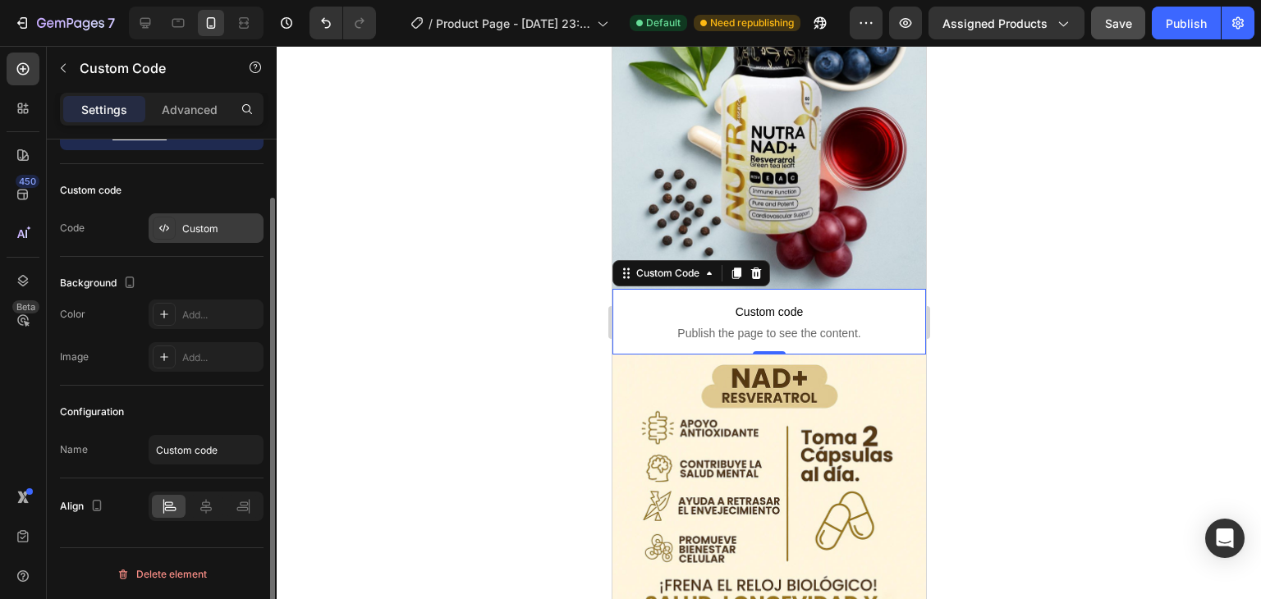
click at [214, 224] on div "Custom" at bounding box center [220, 229] width 77 height 15
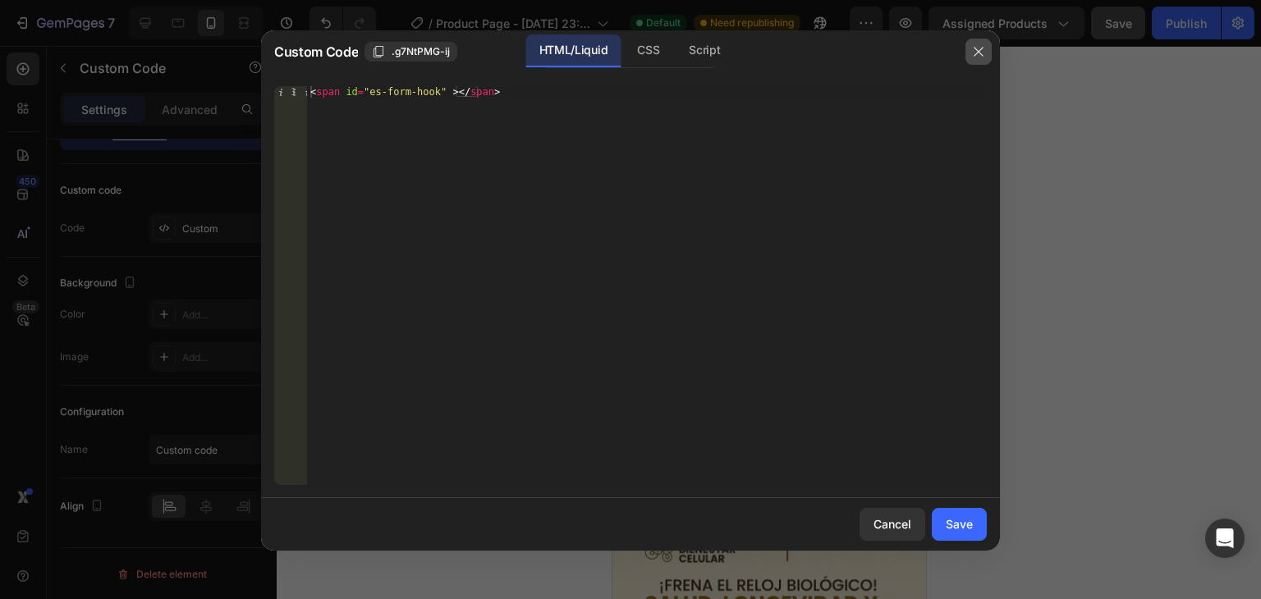
click at [975, 54] on icon "button" at bounding box center [978, 51] width 13 height 13
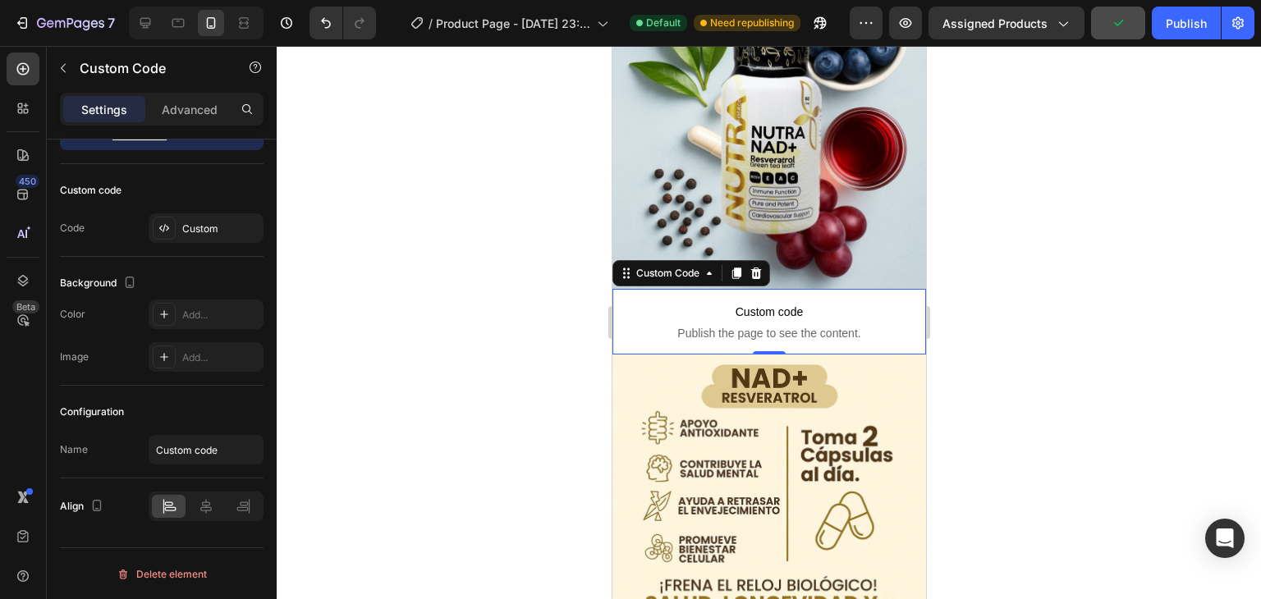
click at [786, 305] on span "Custom code" at bounding box center [769, 312] width 314 height 20
click at [213, 117] on div "Advanced" at bounding box center [190, 109] width 82 height 26
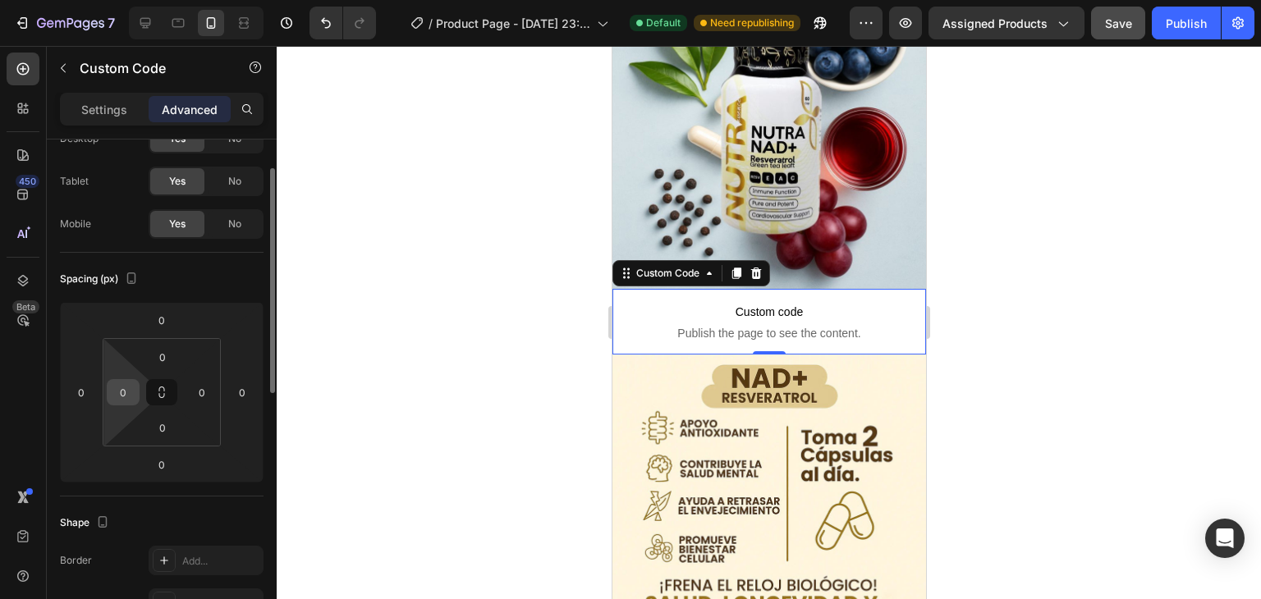
click at [125, 394] on input "0" at bounding box center [123, 392] width 25 height 25
type input "22"
click at [196, 390] on input "0" at bounding box center [202, 392] width 25 height 25
type input "22"
click at [168, 355] on input "0" at bounding box center [162, 357] width 33 height 25
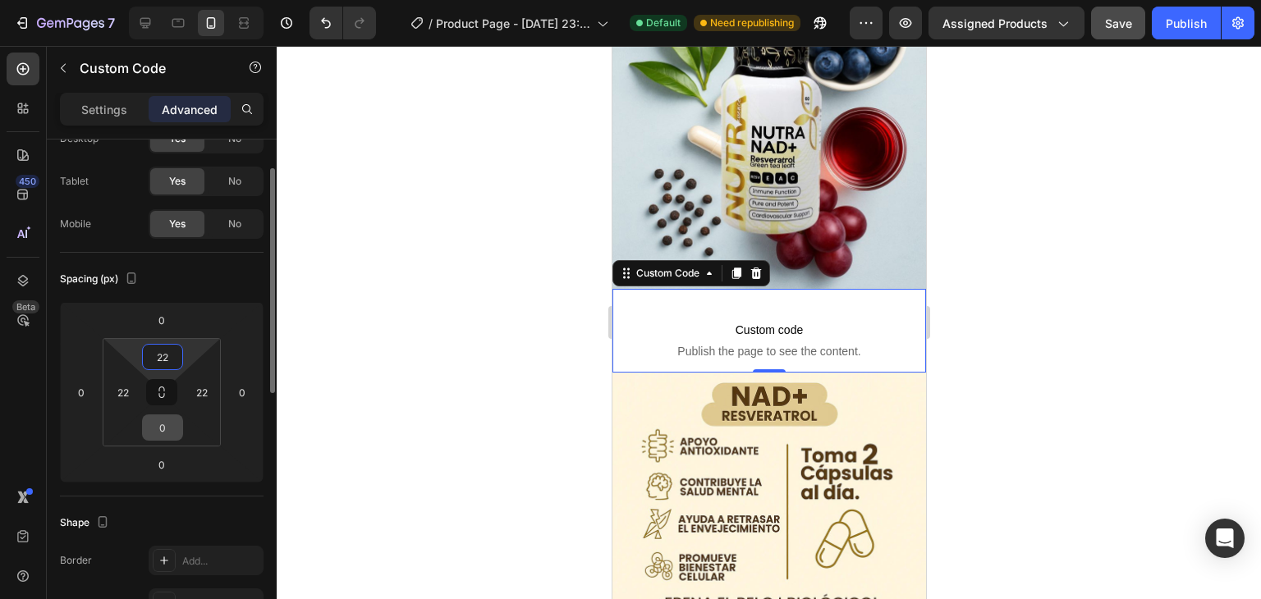
type input "2"
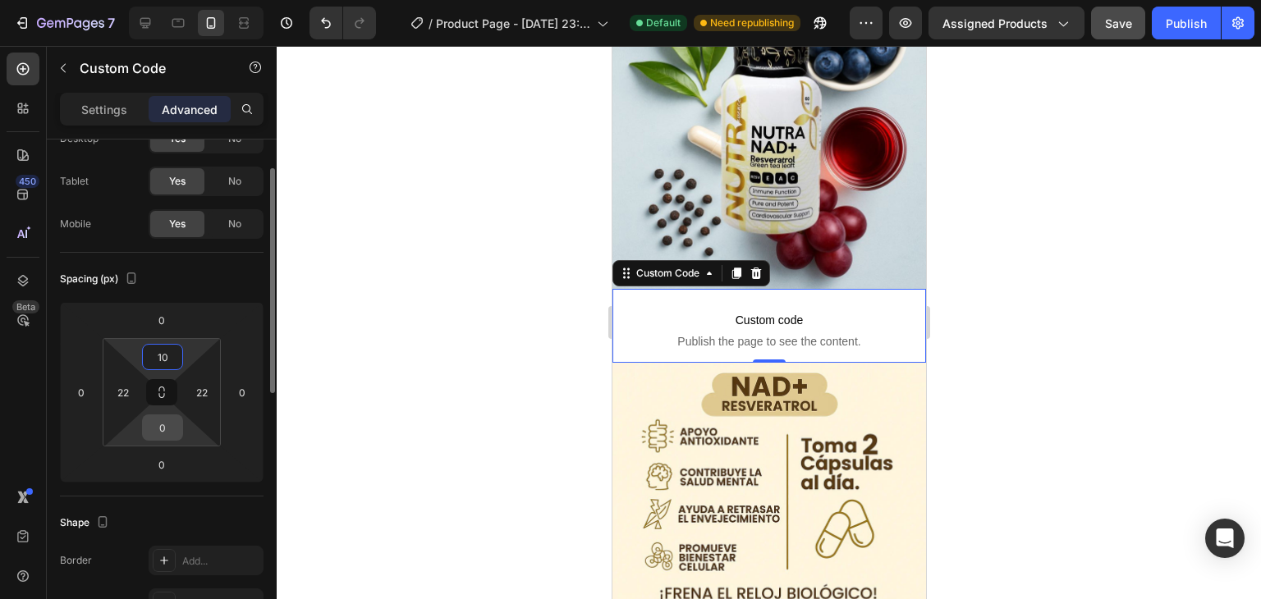
type input "10"
click at [163, 432] on input "0" at bounding box center [162, 427] width 33 height 25
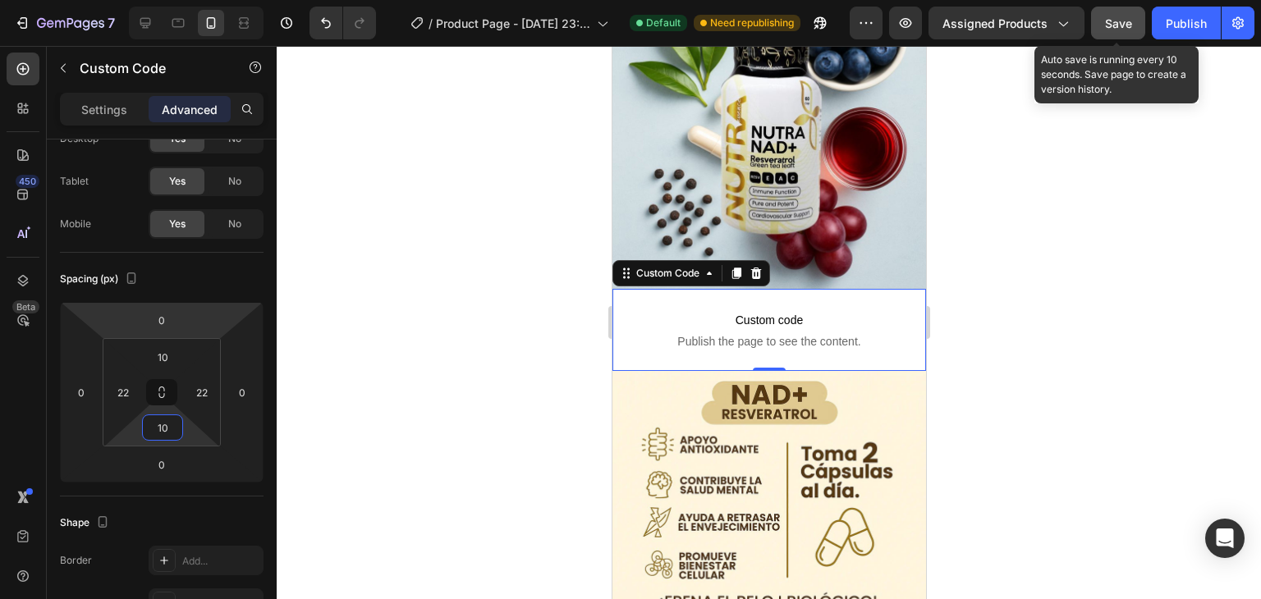
type input "10"
click at [1124, 18] on span "Save" at bounding box center [1118, 23] width 27 height 14
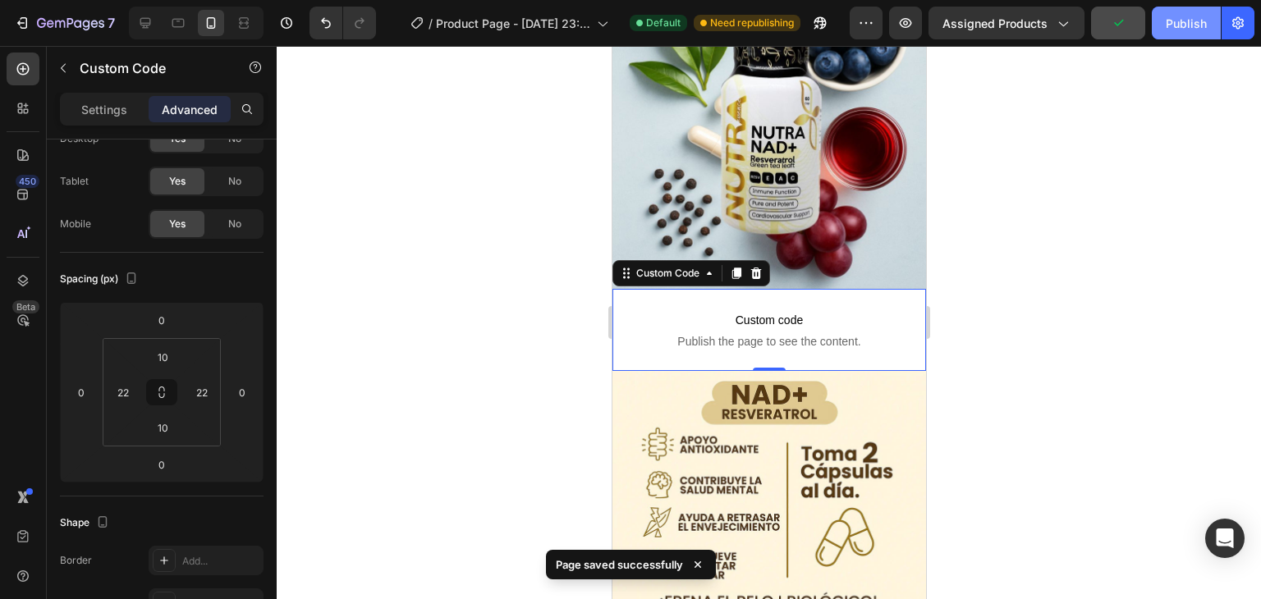
click at [1187, 22] on div "Publish" at bounding box center [1186, 23] width 41 height 17
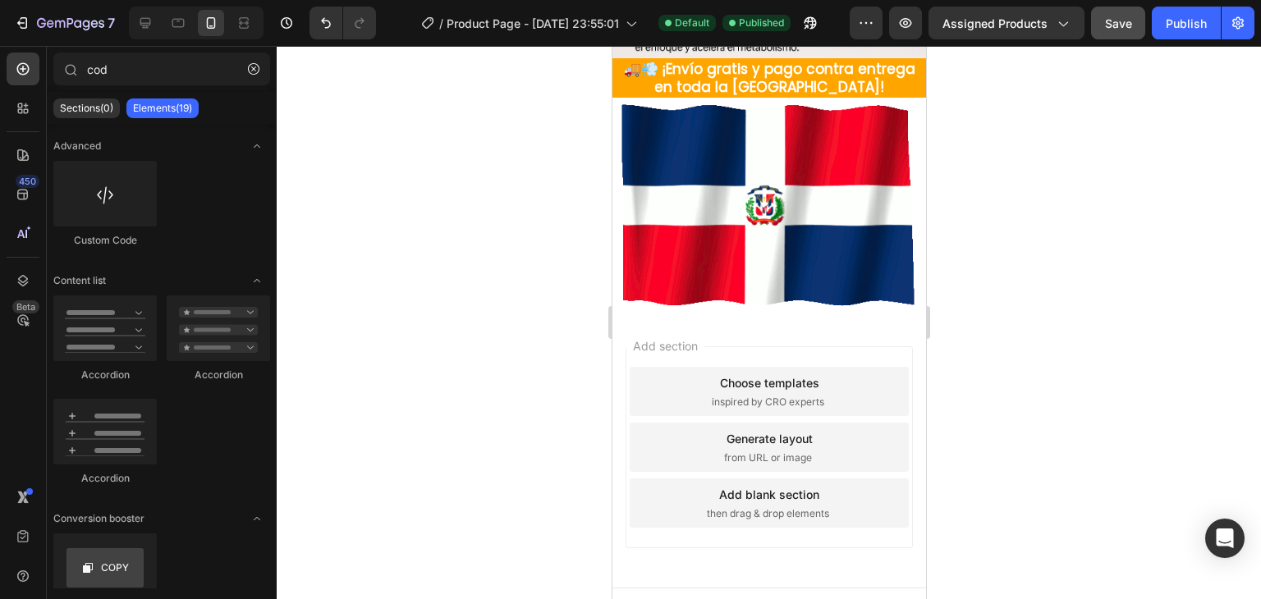
scroll to position [2089, 0]
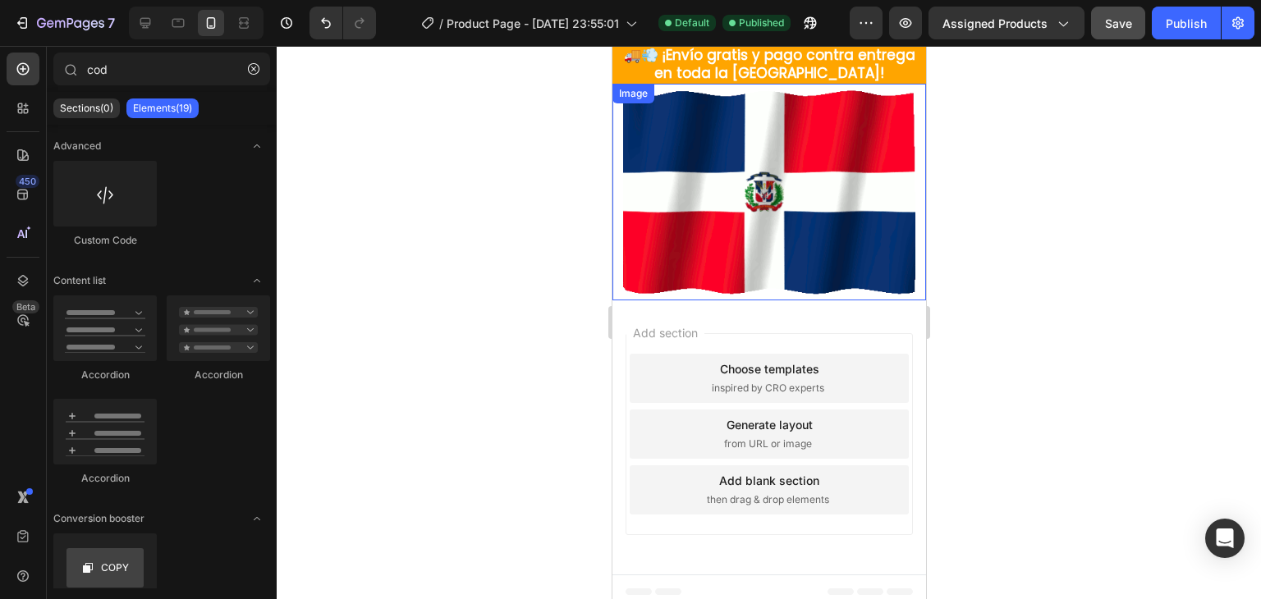
click at [867, 177] on img at bounding box center [769, 192] width 314 height 217
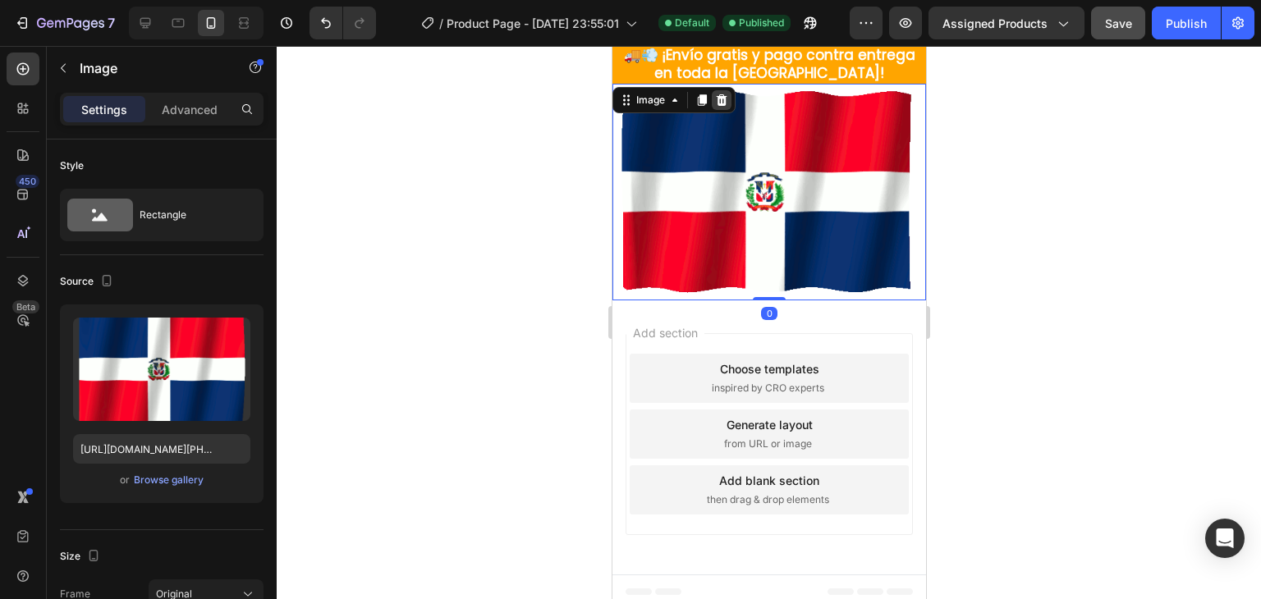
click at [730, 104] on div at bounding box center [721, 100] width 20 height 20
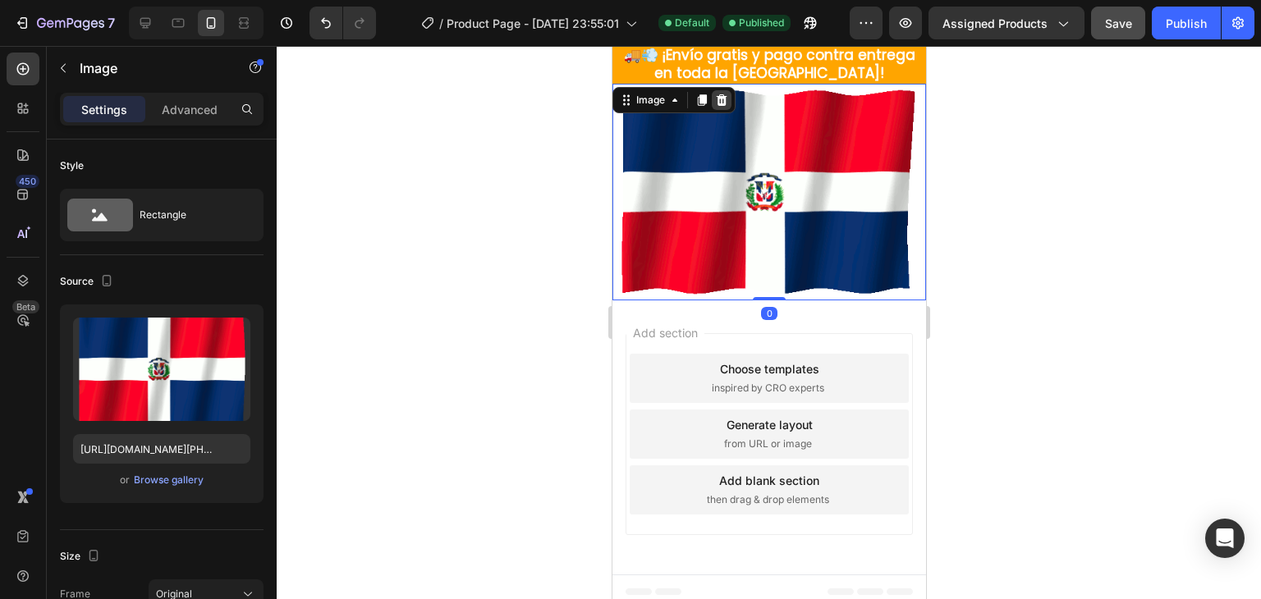
scroll to position [1931, 0]
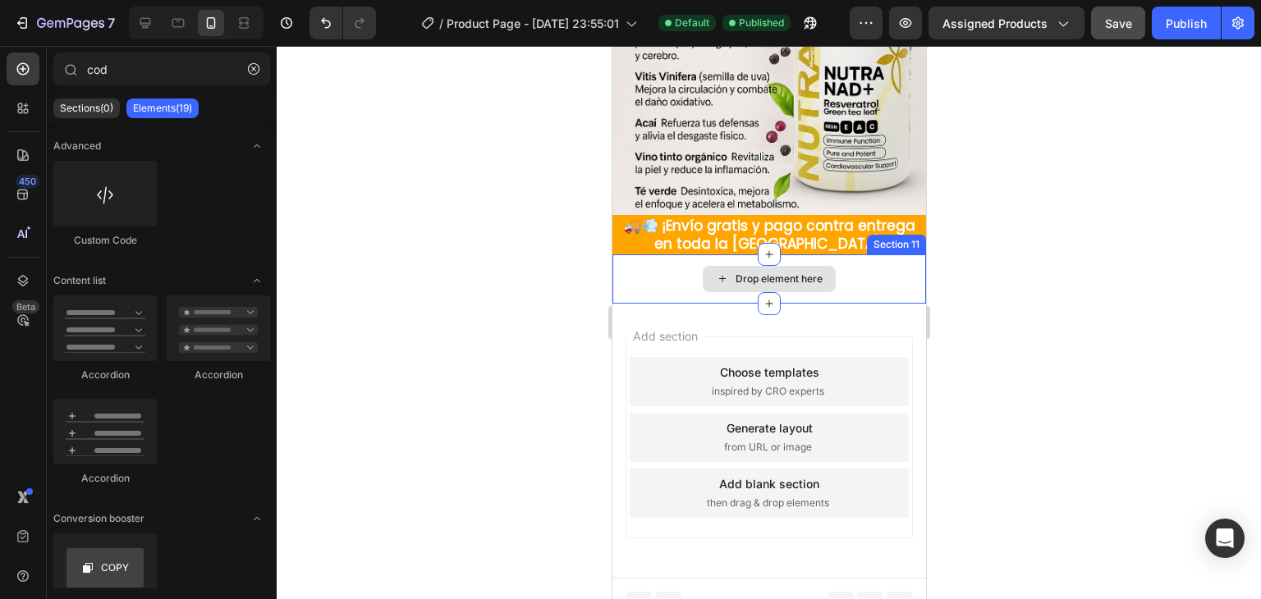
click at [860, 287] on div "Drop element here" at bounding box center [769, 278] width 314 height 49
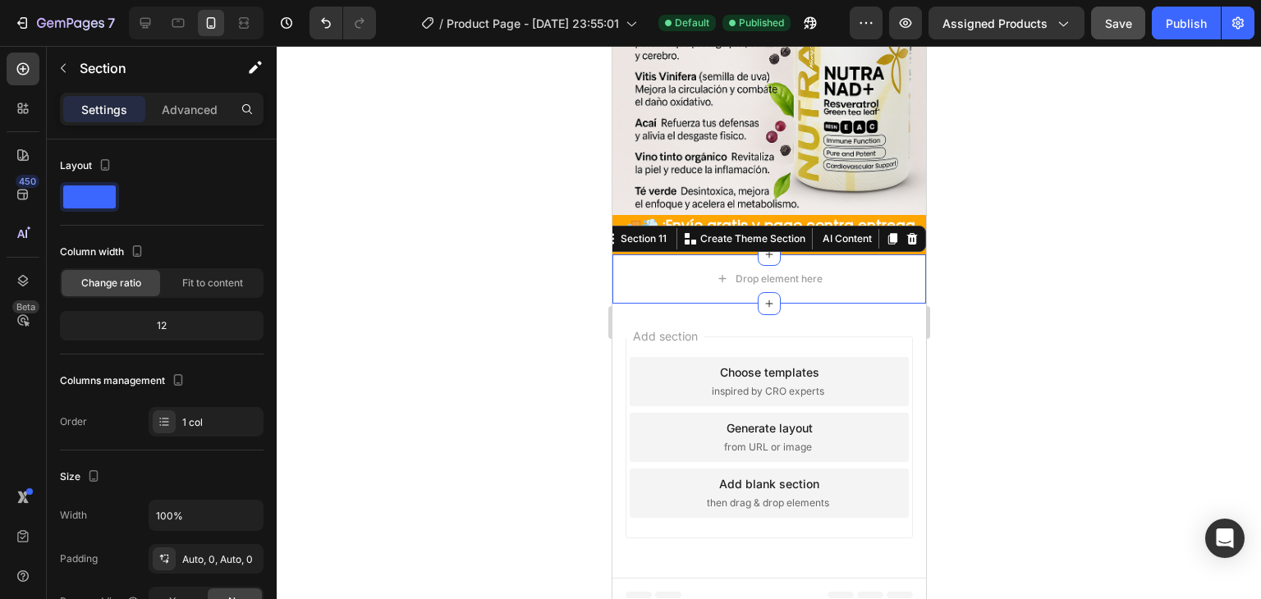
click at [905, 232] on icon at bounding box center [911, 238] width 13 height 13
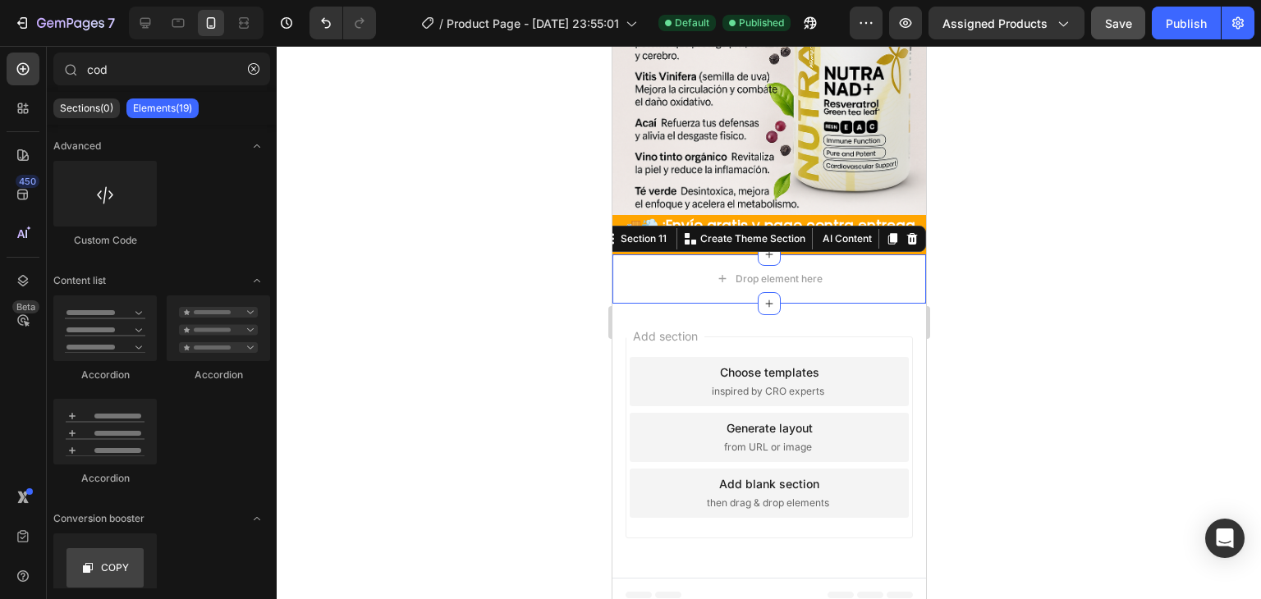
scroll to position [1882, 0]
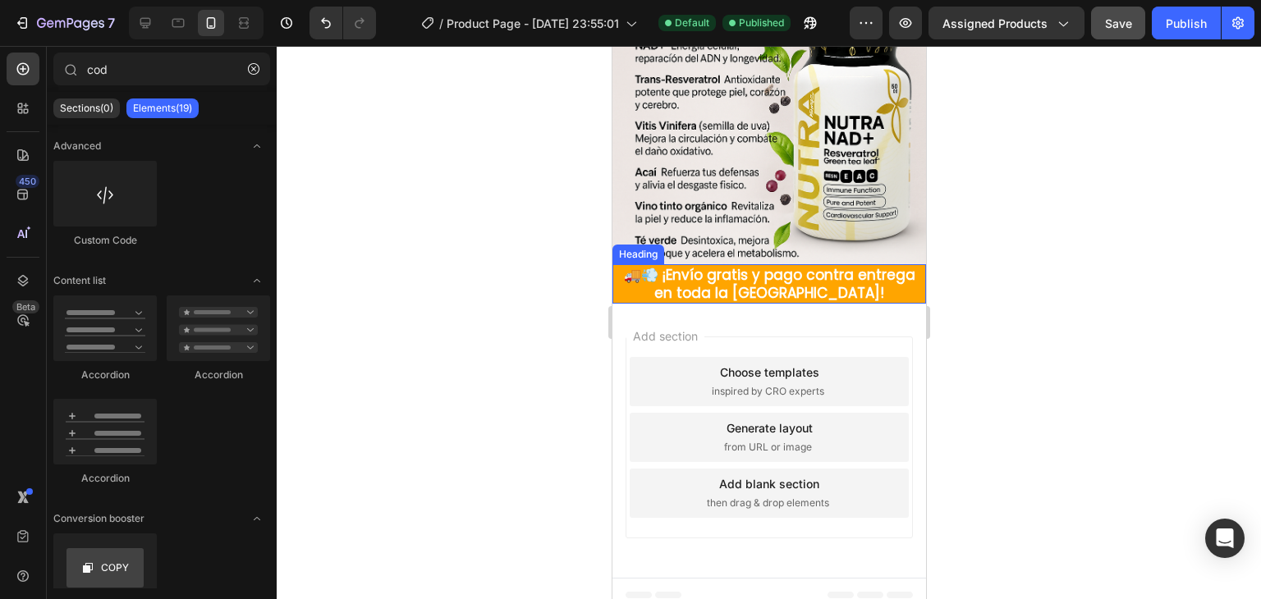
click at [886, 269] on span "🚚💨 ¡Envío gratis y pago contra entrega en toda la [GEOGRAPHIC_DATA]!" at bounding box center [768, 284] width 291 height 38
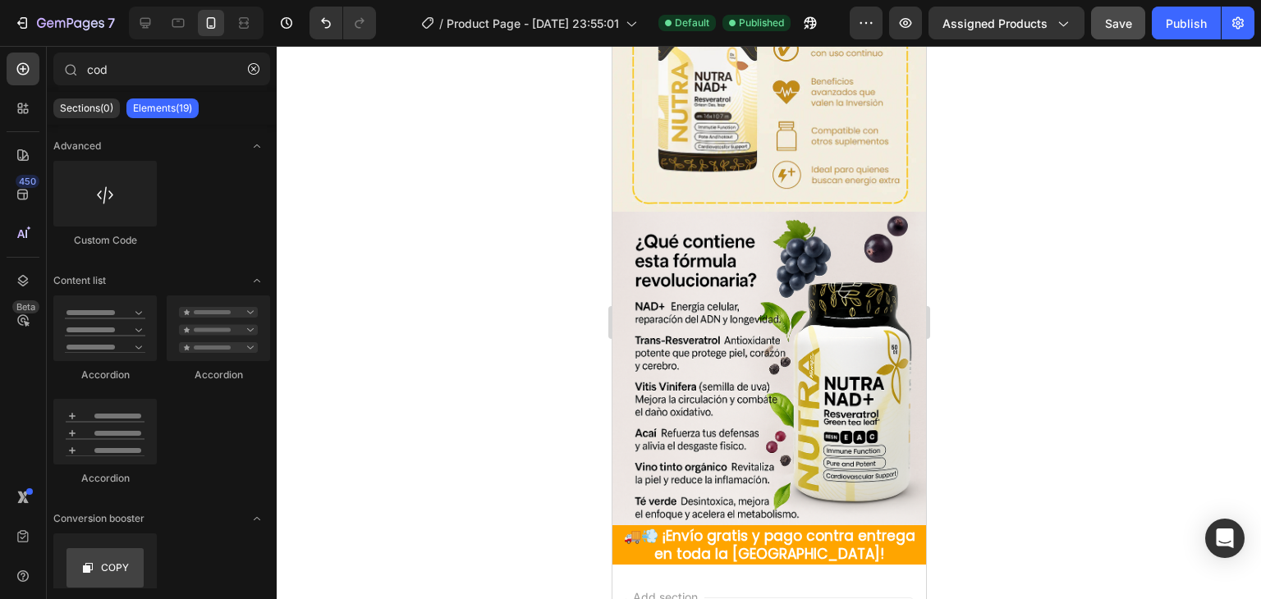
scroll to position [1639, 0]
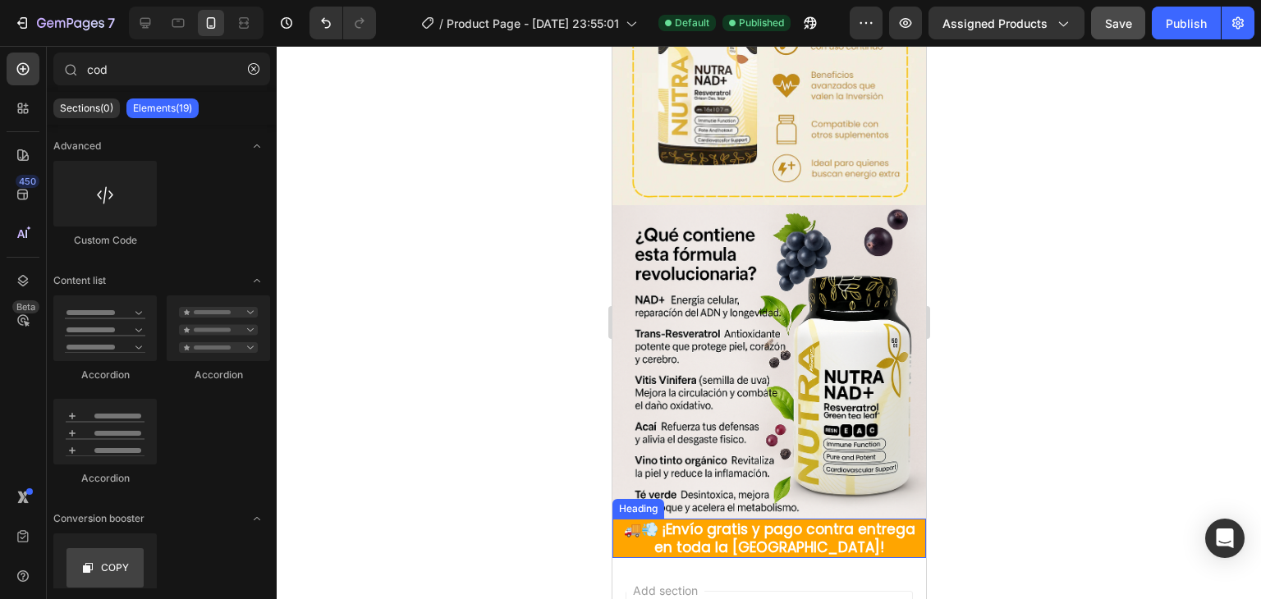
click at [756, 520] on span "🚚💨 ¡Envío gratis y pago contra entrega en toda la [GEOGRAPHIC_DATA]!" at bounding box center [768, 539] width 291 height 38
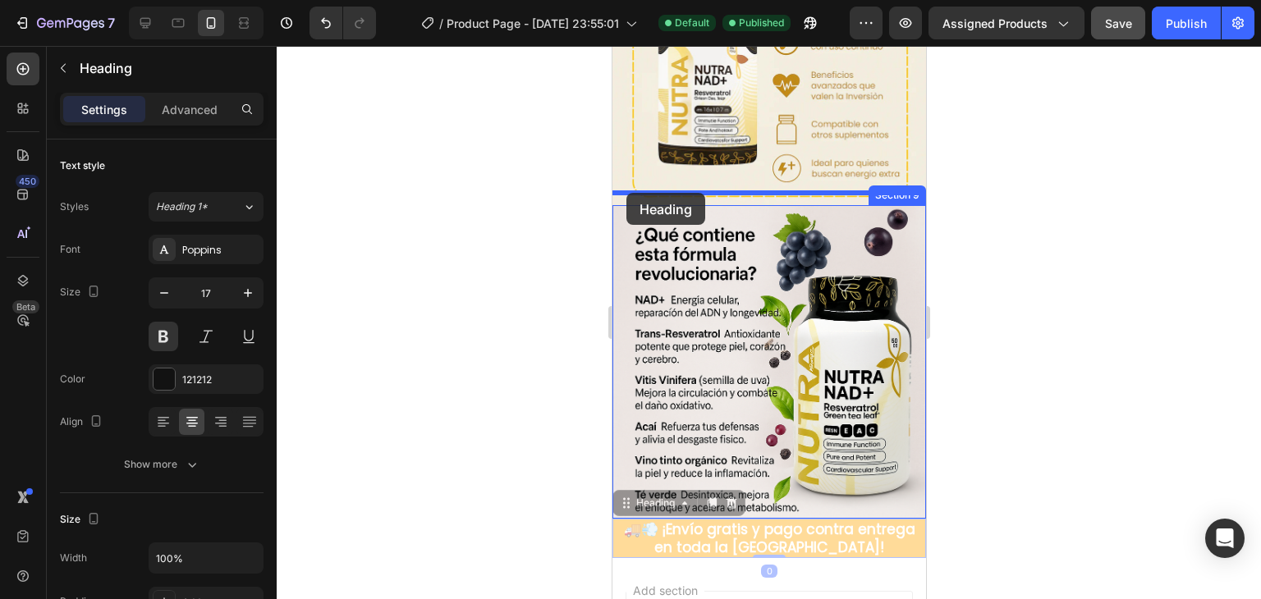
drag, startPoint x: 616, startPoint y: 477, endPoint x: 626, endPoint y: 193, distance: 284.2
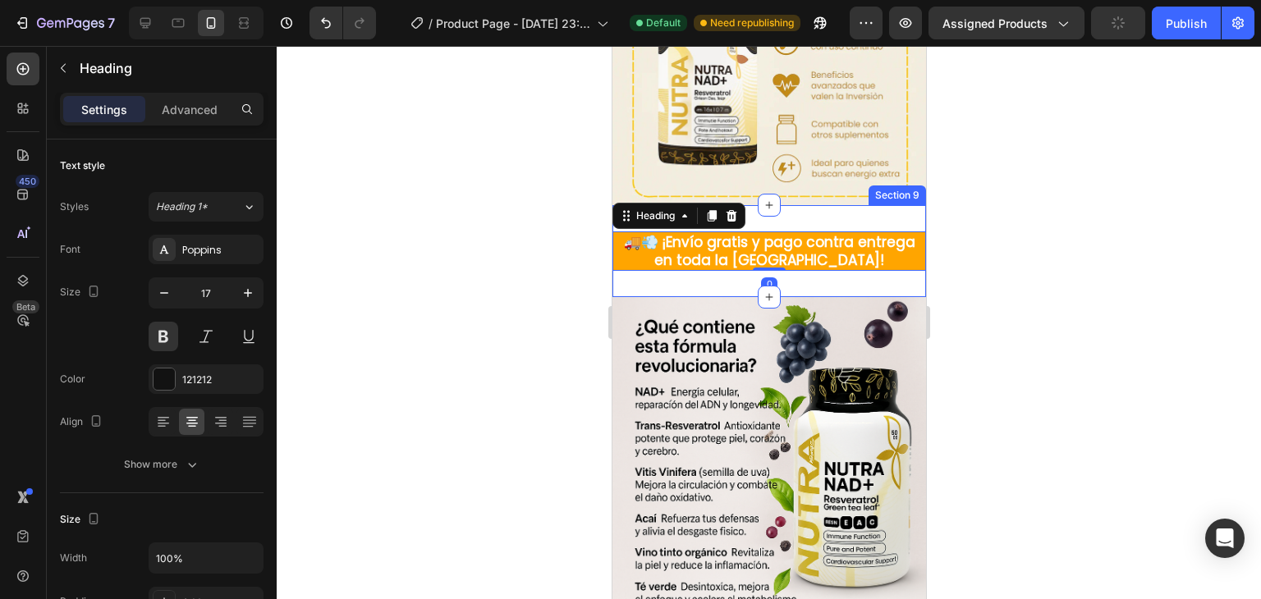
click at [802, 268] on div "🚚💨 ¡Envío gratis y pago contra entrega en toda la [GEOGRAPHIC_DATA]! Heading 0 …" at bounding box center [769, 251] width 314 height 92
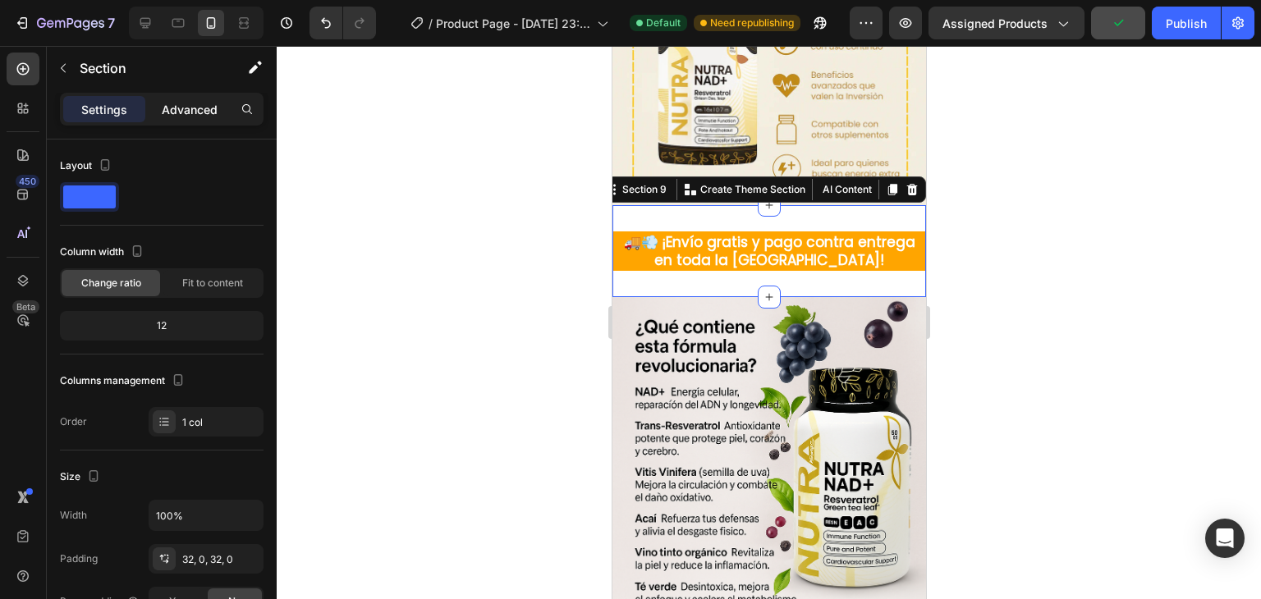
click at [207, 110] on p "Advanced" at bounding box center [190, 109] width 56 height 17
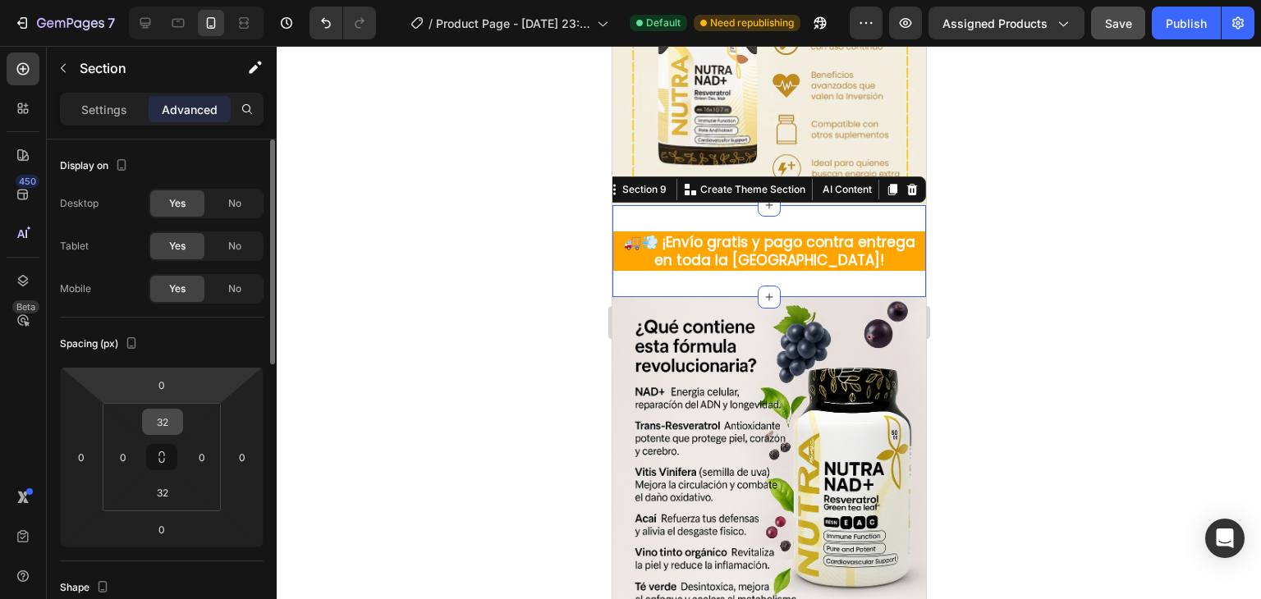
click at [176, 412] on input "32" at bounding box center [162, 422] width 33 height 25
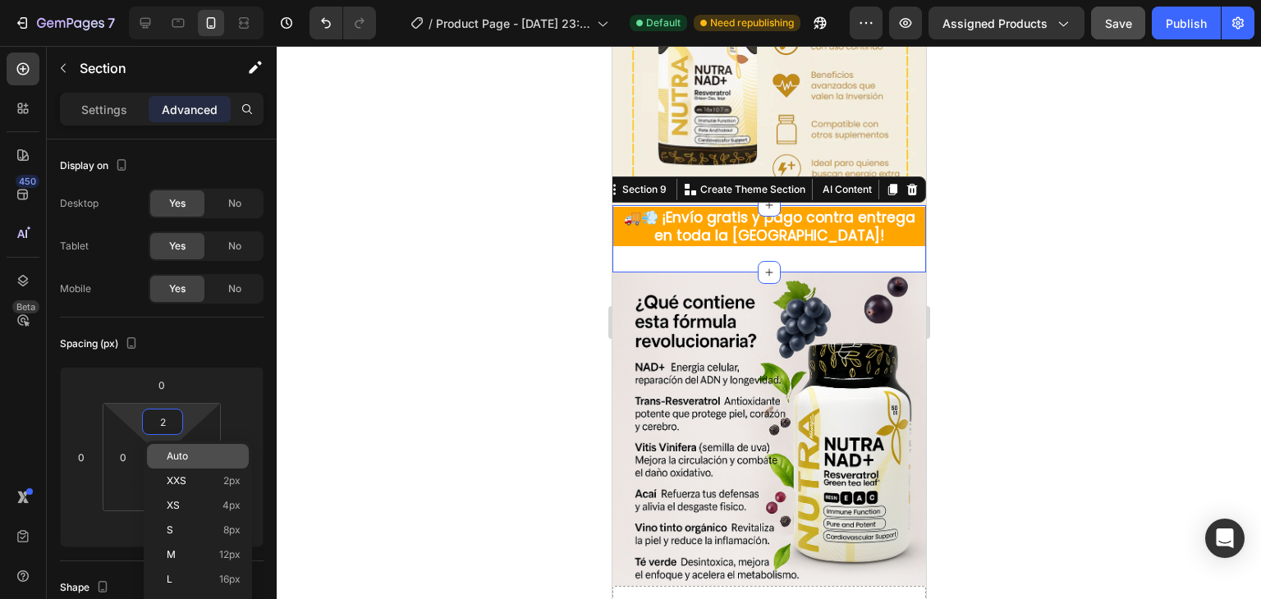
click at [212, 465] on div "Auto" at bounding box center [198, 456] width 102 height 25
type input "Auto"
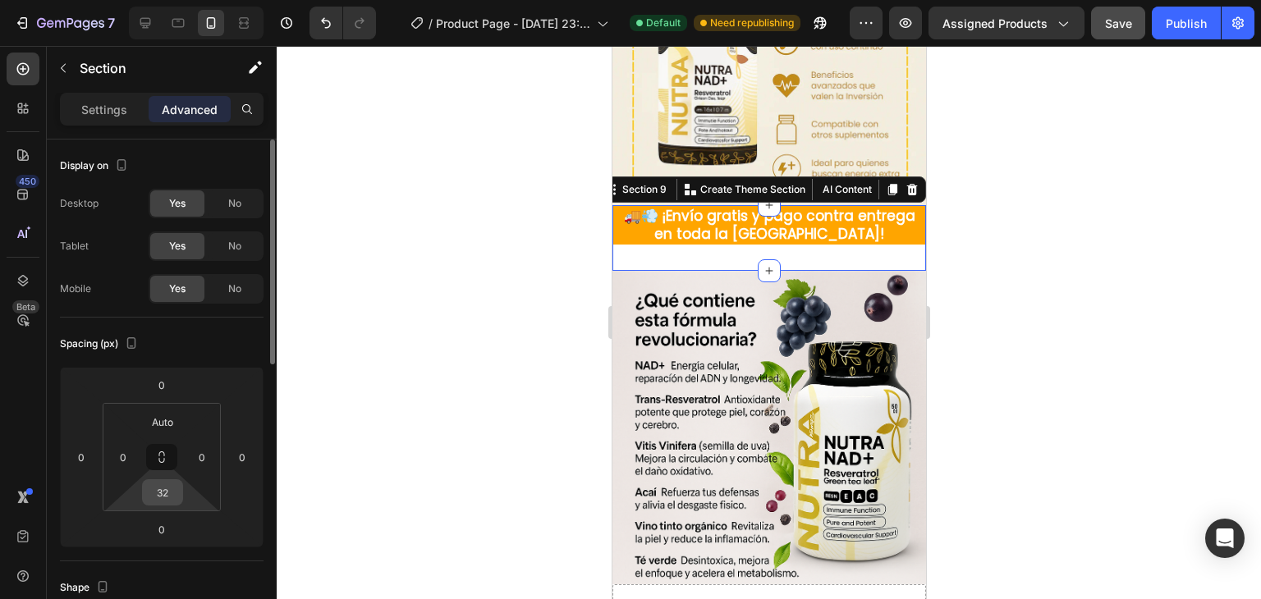
click at [171, 492] on input "32" at bounding box center [162, 492] width 33 height 25
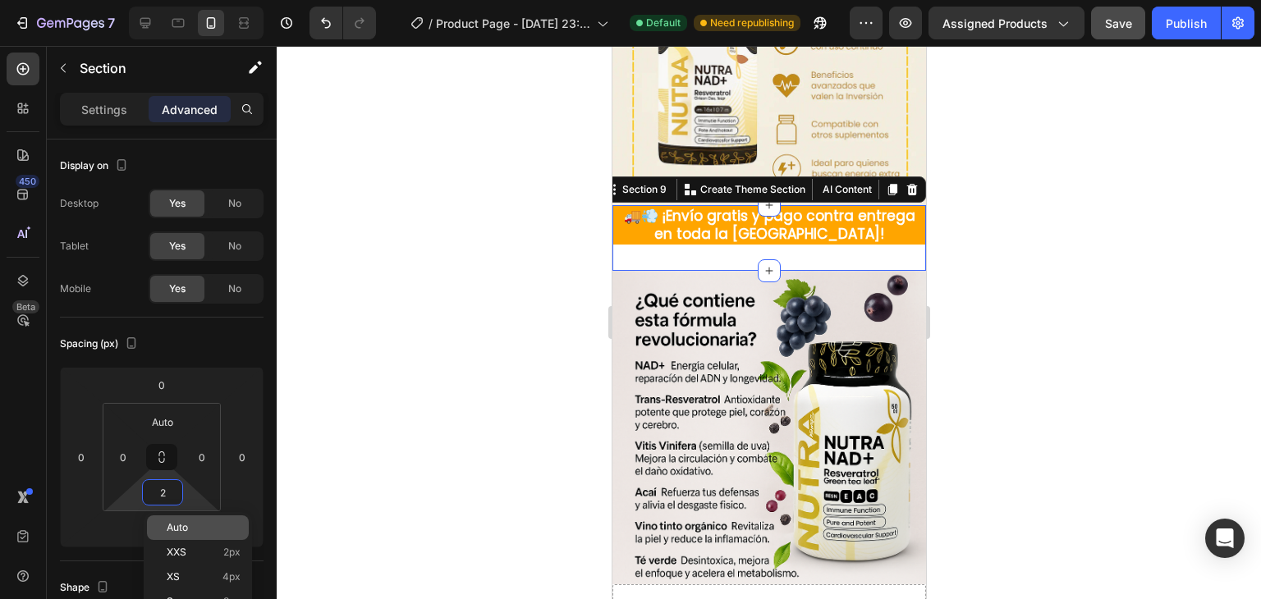
click at [204, 525] on p "Auto" at bounding box center [204, 527] width 74 height 11
type input "Auto"
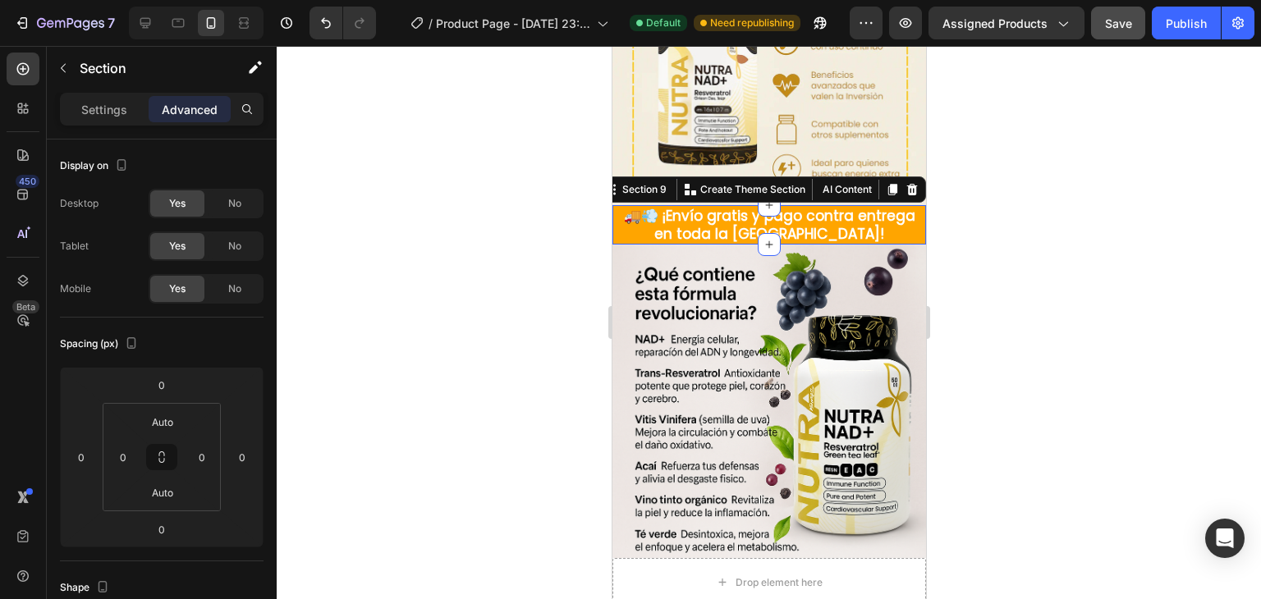
click at [421, 405] on div at bounding box center [769, 322] width 984 height 553
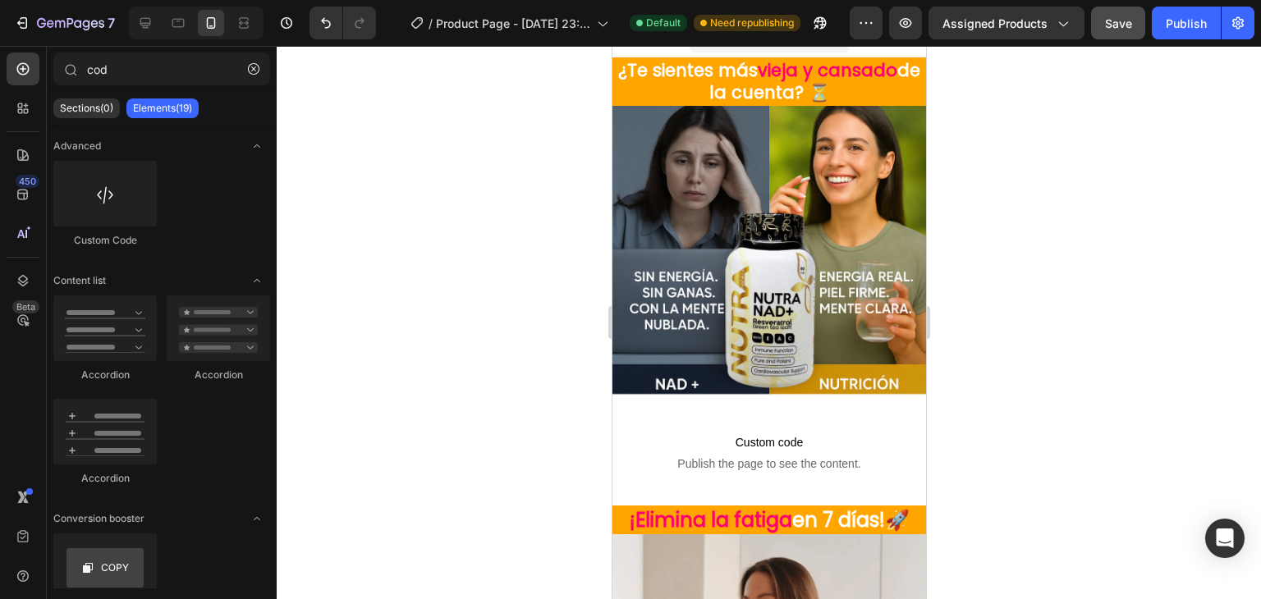
scroll to position [0, 0]
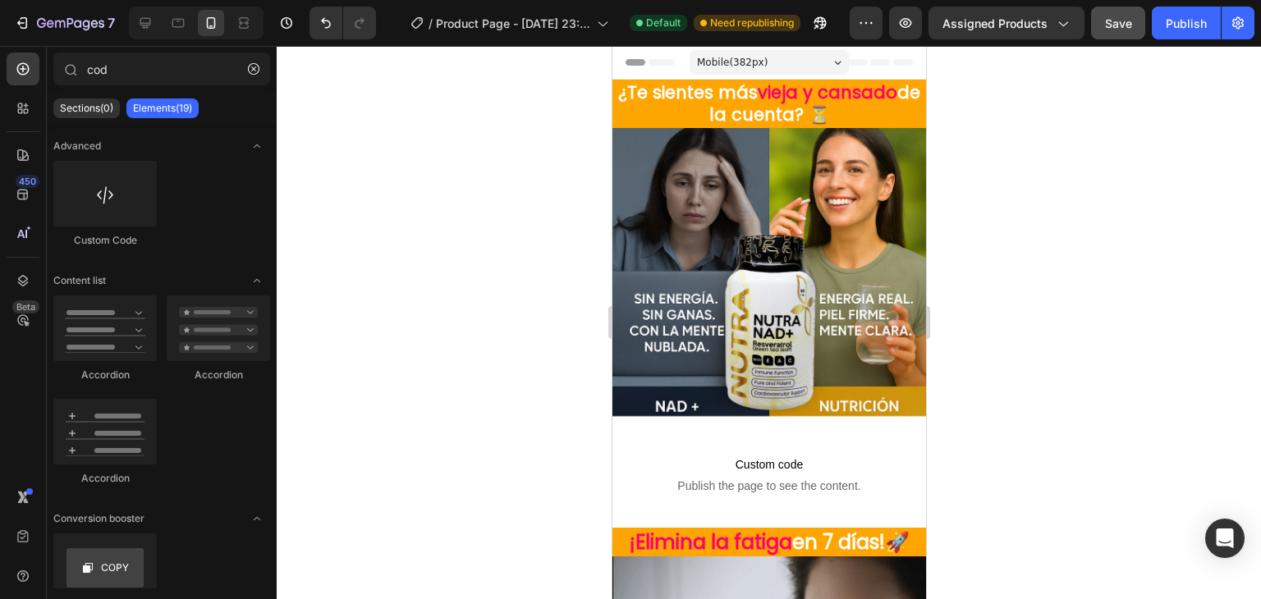
drag, startPoint x: 919, startPoint y: 446, endPoint x: 1597, endPoint y: 112, distance: 755.2
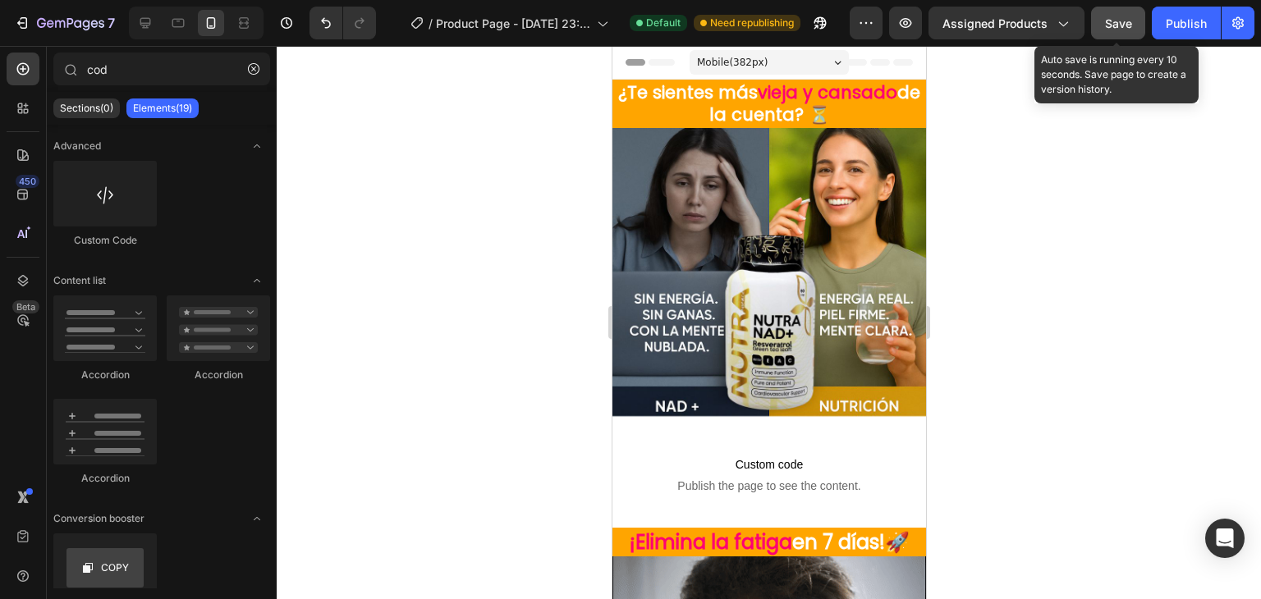
click at [1121, 27] on span "Save" at bounding box center [1118, 23] width 27 height 14
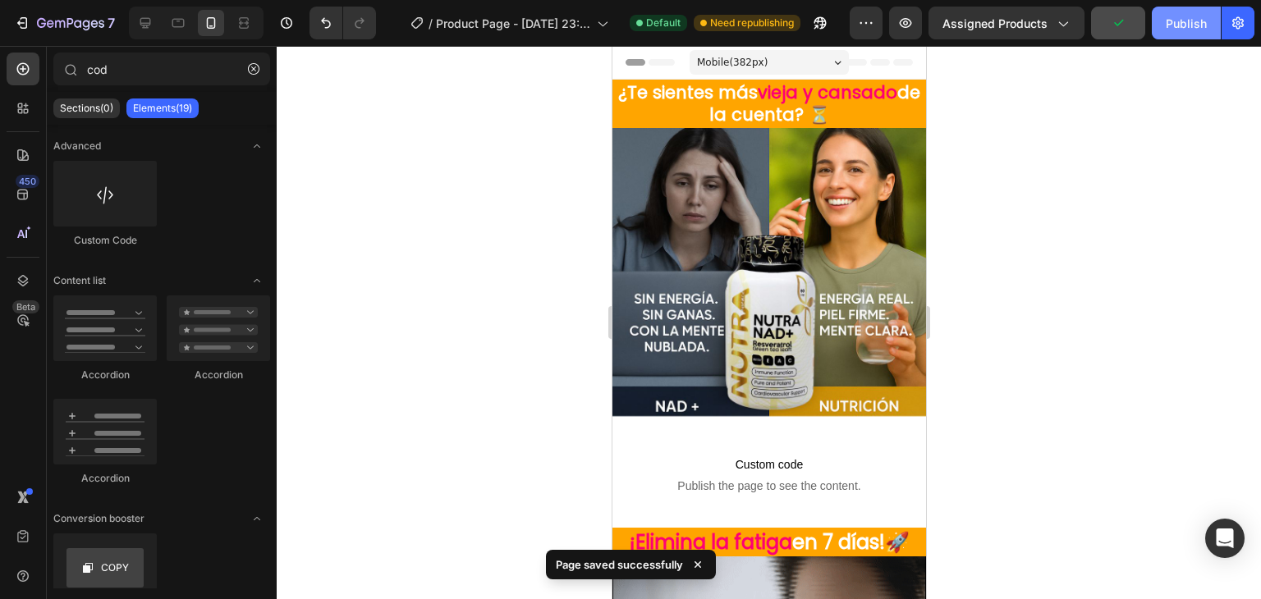
click at [1199, 24] on div "Publish" at bounding box center [1186, 23] width 41 height 17
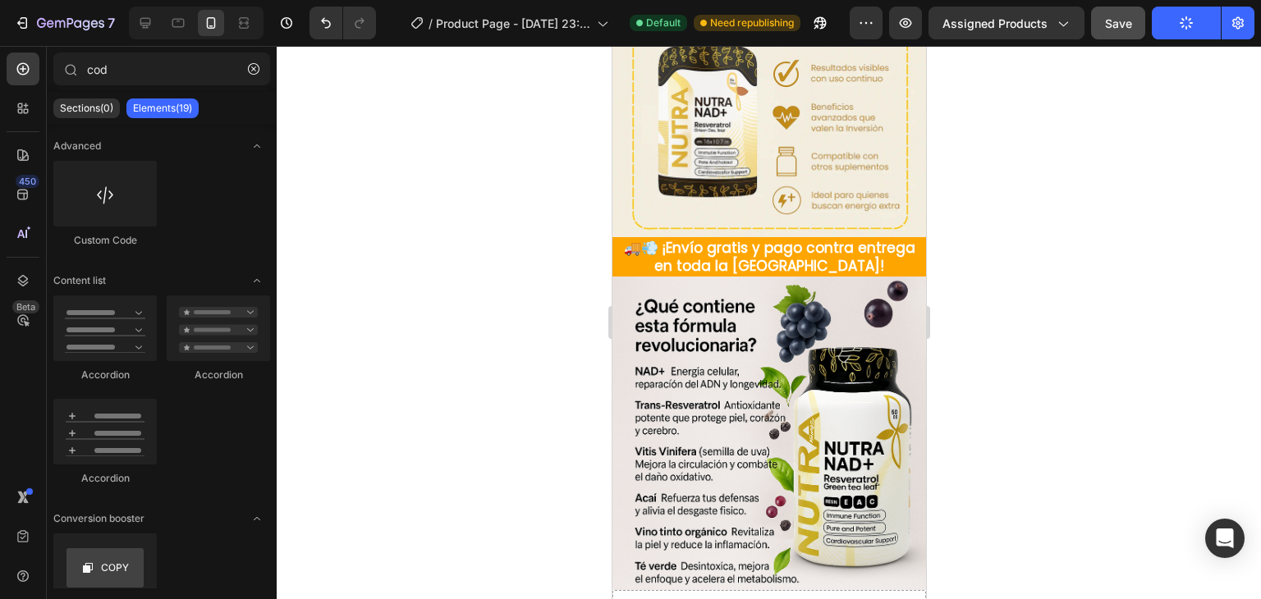
scroll to position [1622, 0]
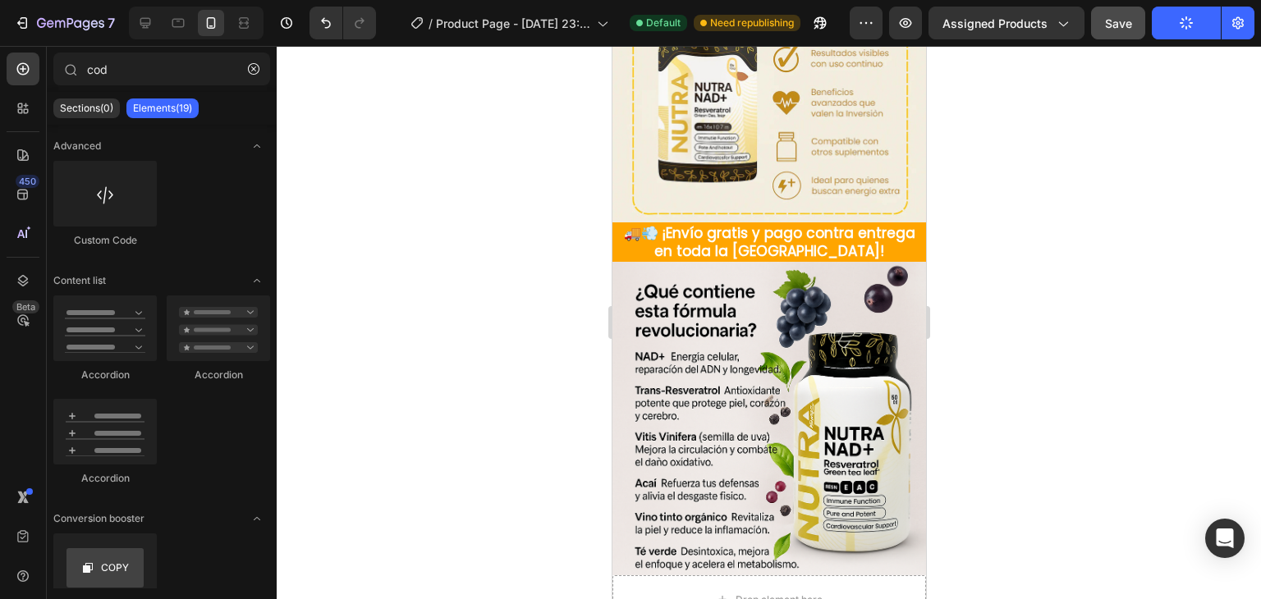
drag, startPoint x: 920, startPoint y: 107, endPoint x: 1544, endPoint y: 465, distance: 719.3
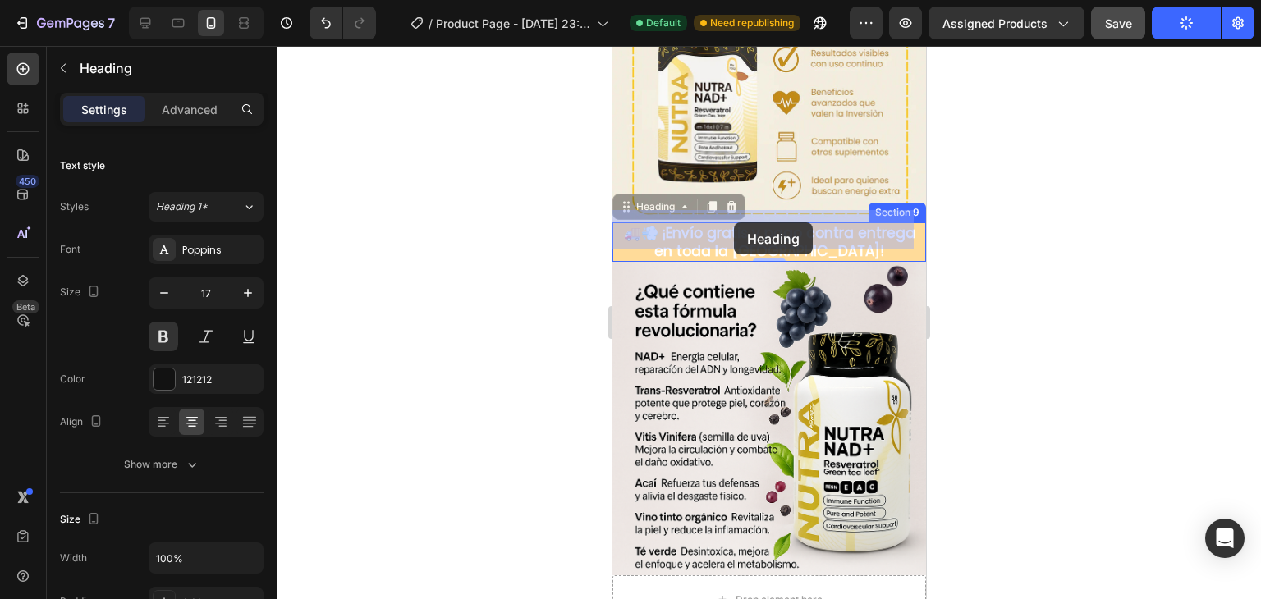
drag, startPoint x: 660, startPoint y: 221, endPoint x: 733, endPoint y: 222, distance: 73.1
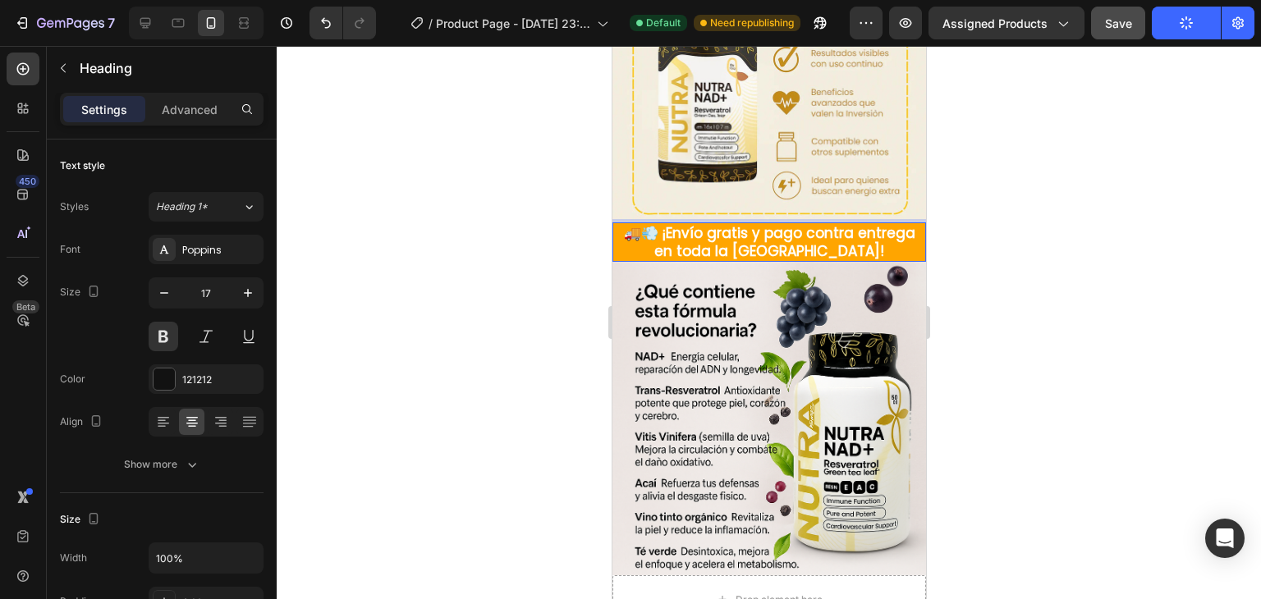
click at [663, 223] on span "🚚💨 ¡Envío gratis y pago contra entrega en toda la [GEOGRAPHIC_DATA]!" at bounding box center [768, 242] width 291 height 38
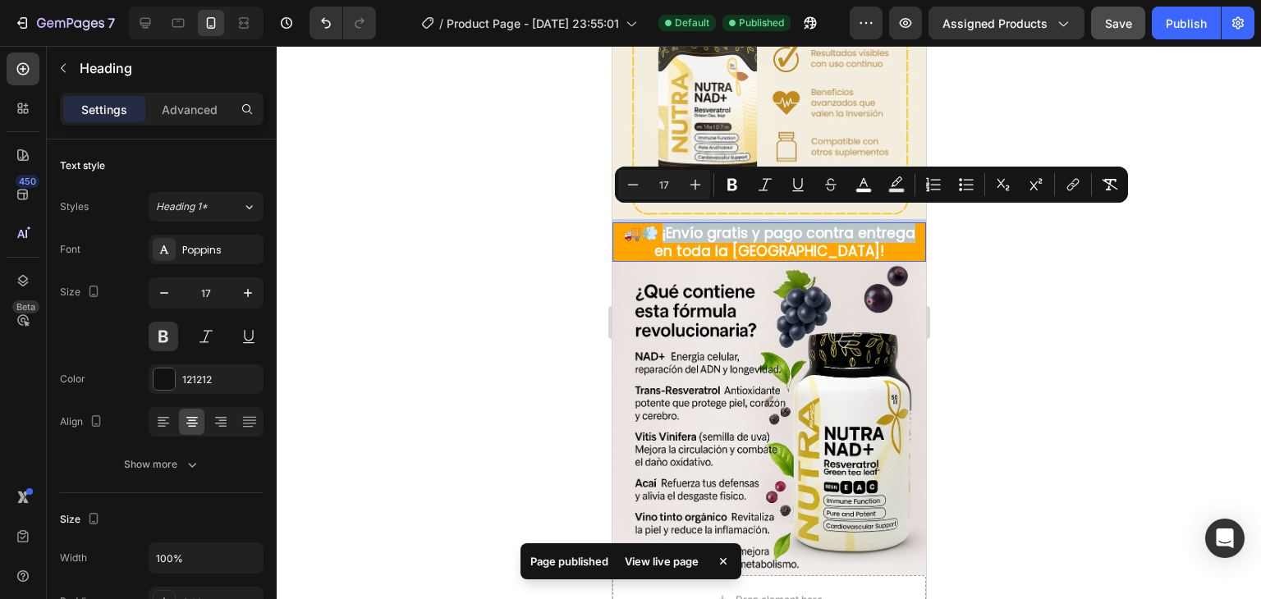
drag, startPoint x: 661, startPoint y: 220, endPoint x: 906, endPoint y: 218, distance: 245.5
click at [906, 224] on p "🚚💨 ¡Envío gratis y pago contra entrega en toda la [GEOGRAPHIC_DATA]!" at bounding box center [768, 242] width 310 height 36
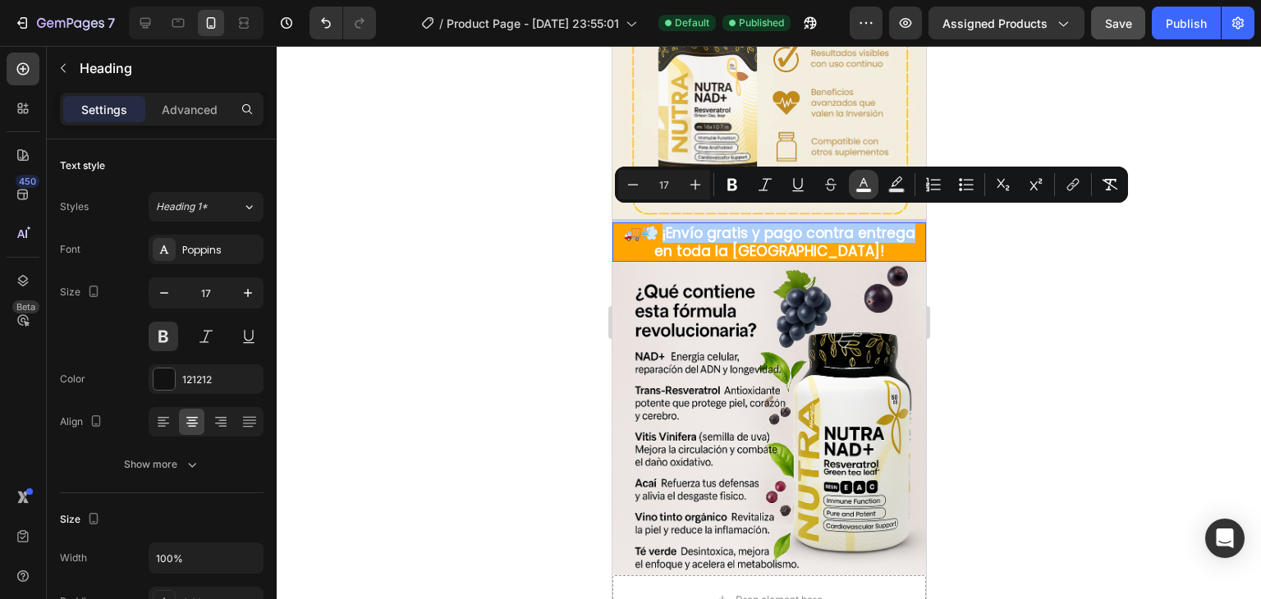
click at [873, 186] on button "color" at bounding box center [864, 185] width 30 height 30
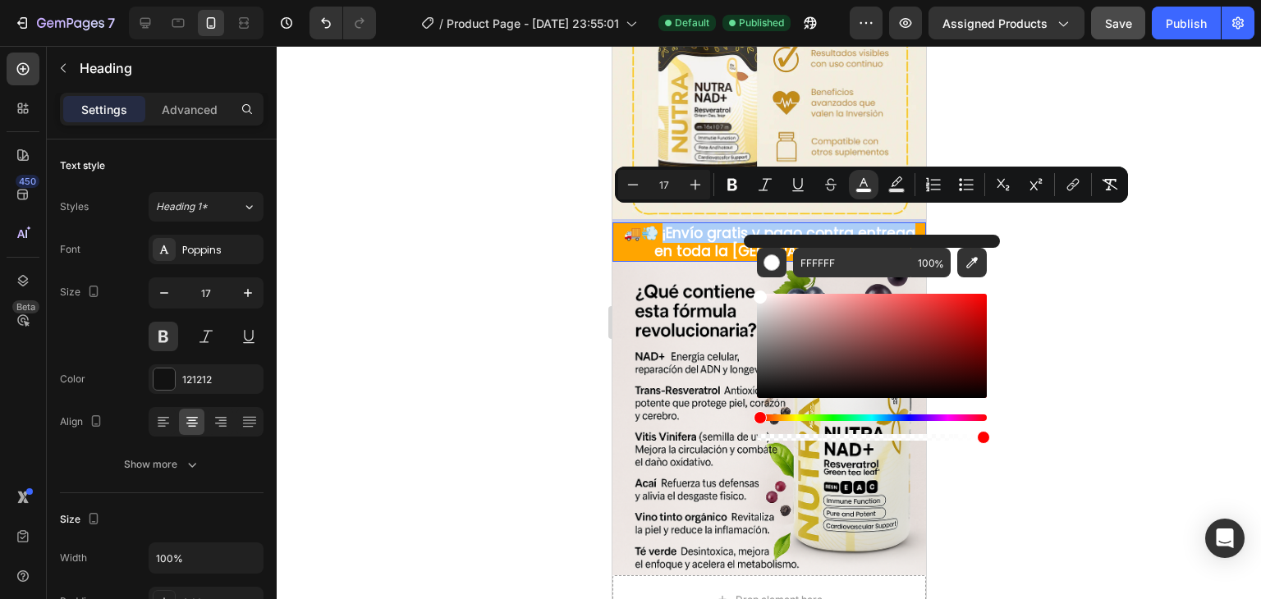
click at [539, 232] on div at bounding box center [769, 322] width 984 height 553
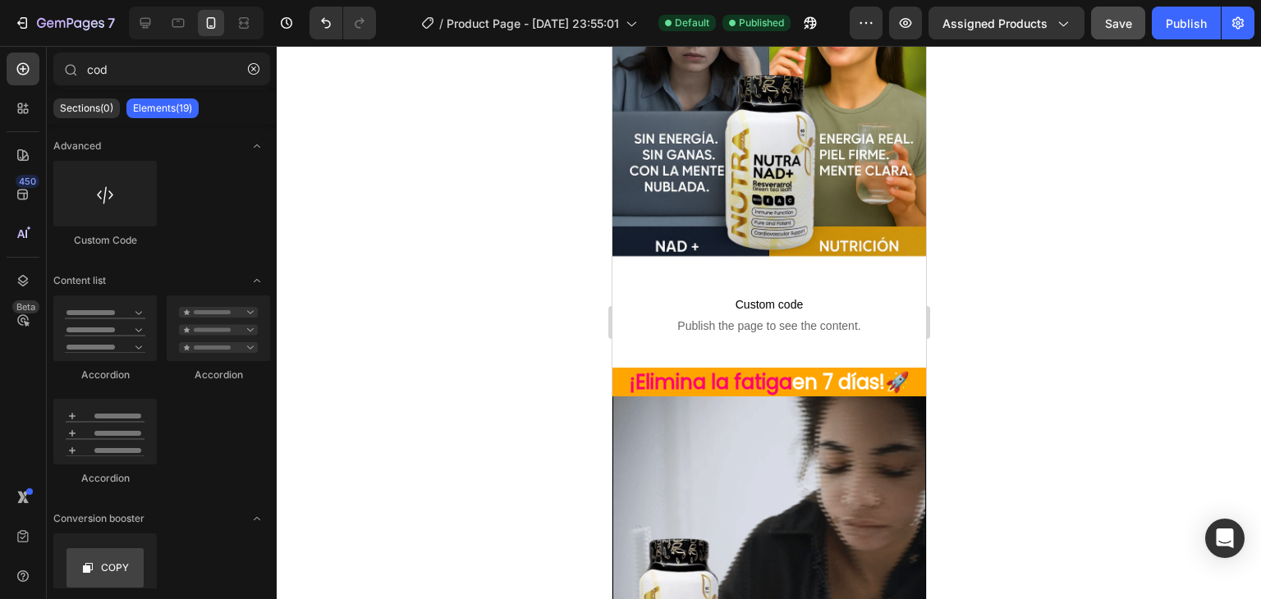
scroll to position [148, 0]
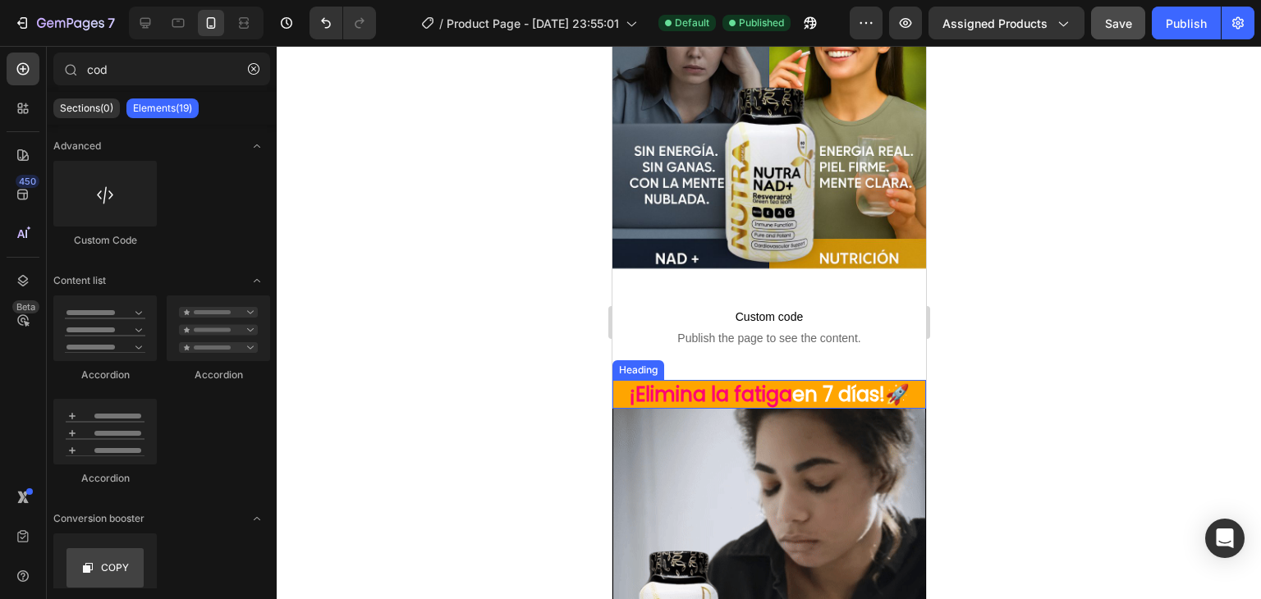
click at [773, 381] on span "¡Elimina la fatiga" at bounding box center [710, 394] width 163 height 27
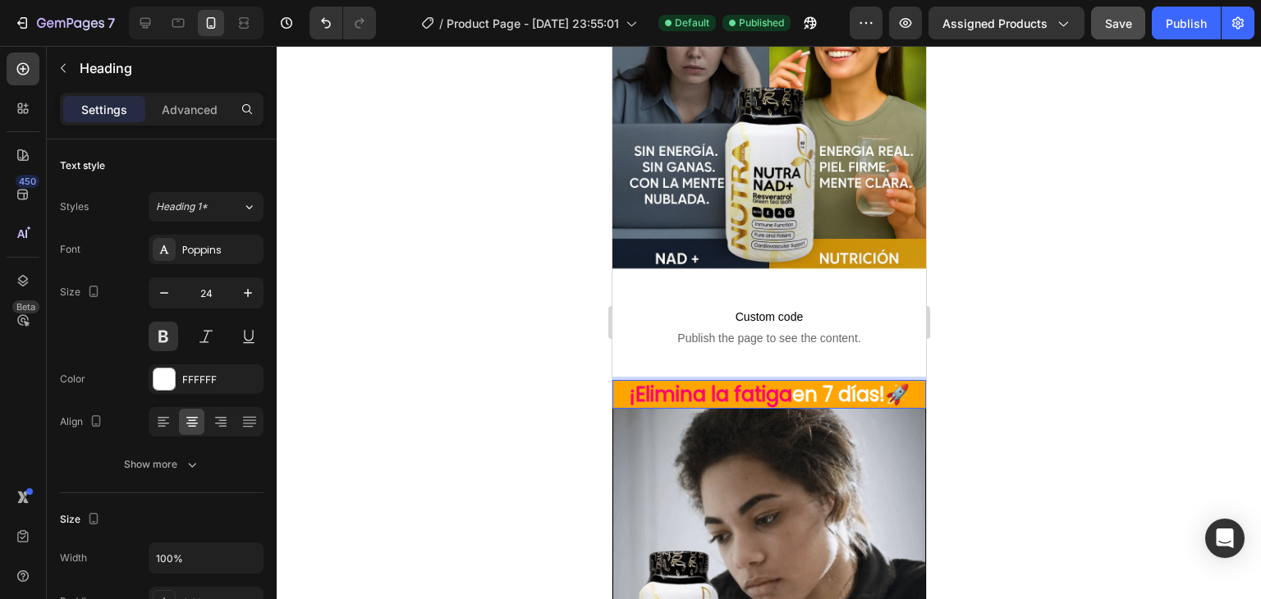
drag, startPoint x: 777, startPoint y: 377, endPoint x: 614, endPoint y: 380, distance: 163.4
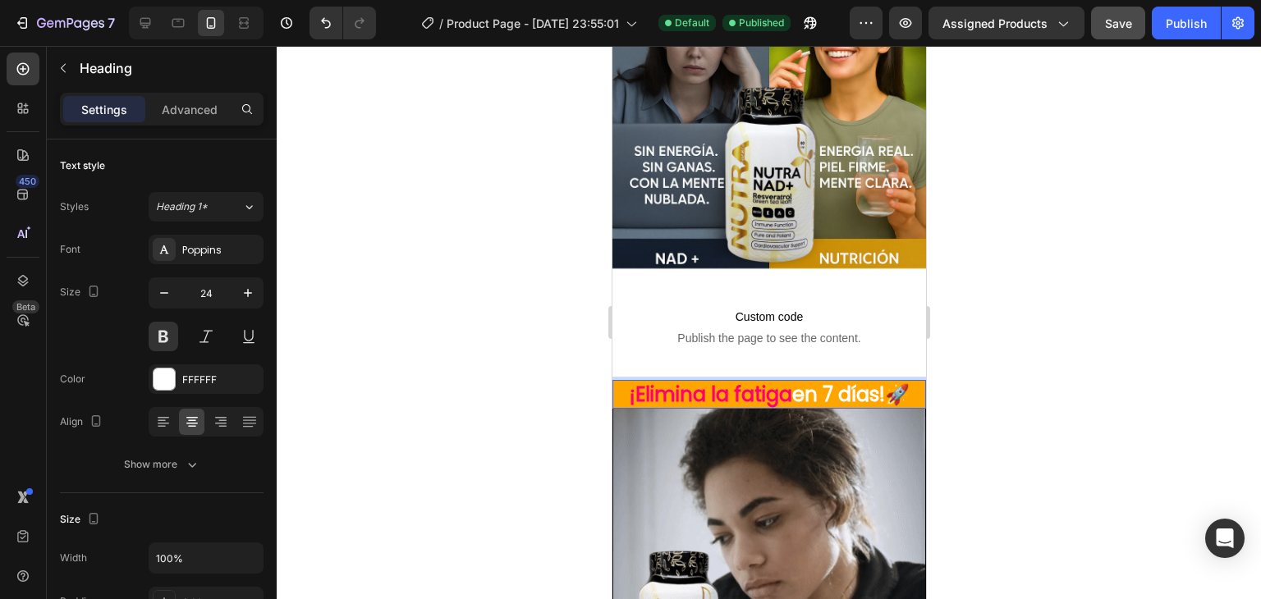
click at [614, 382] on p "¡Elimina la fatiga en 7 días!🚀" at bounding box center [768, 394] width 310 height 25
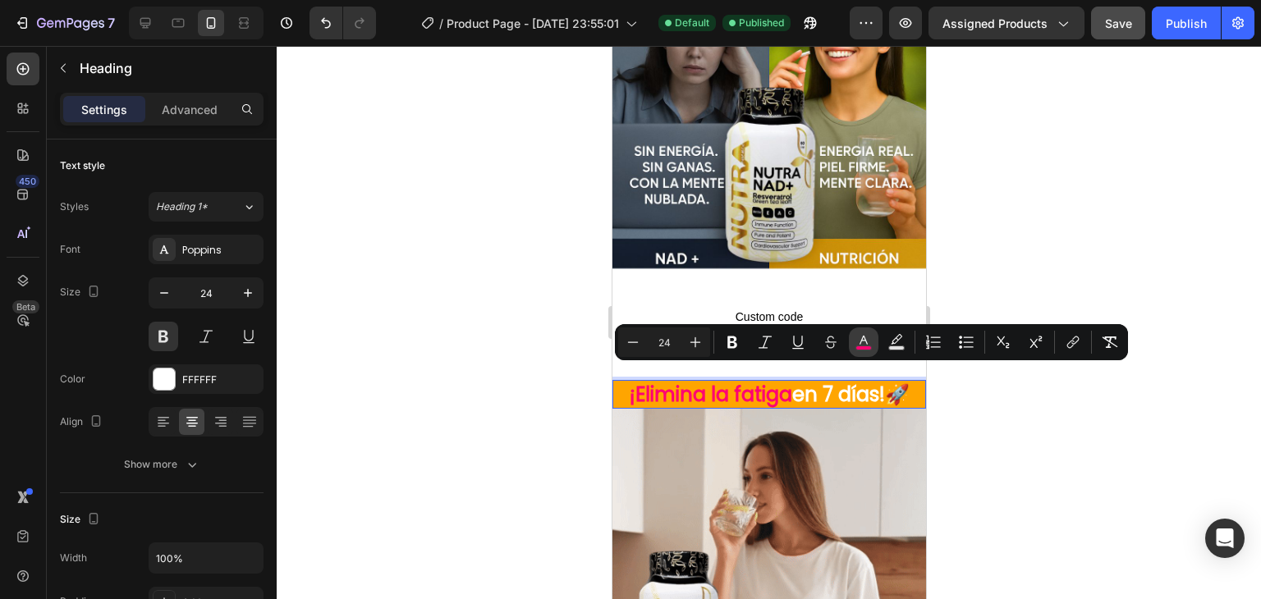
click at [862, 335] on icon "Editor contextual toolbar" at bounding box center [863, 342] width 16 height 16
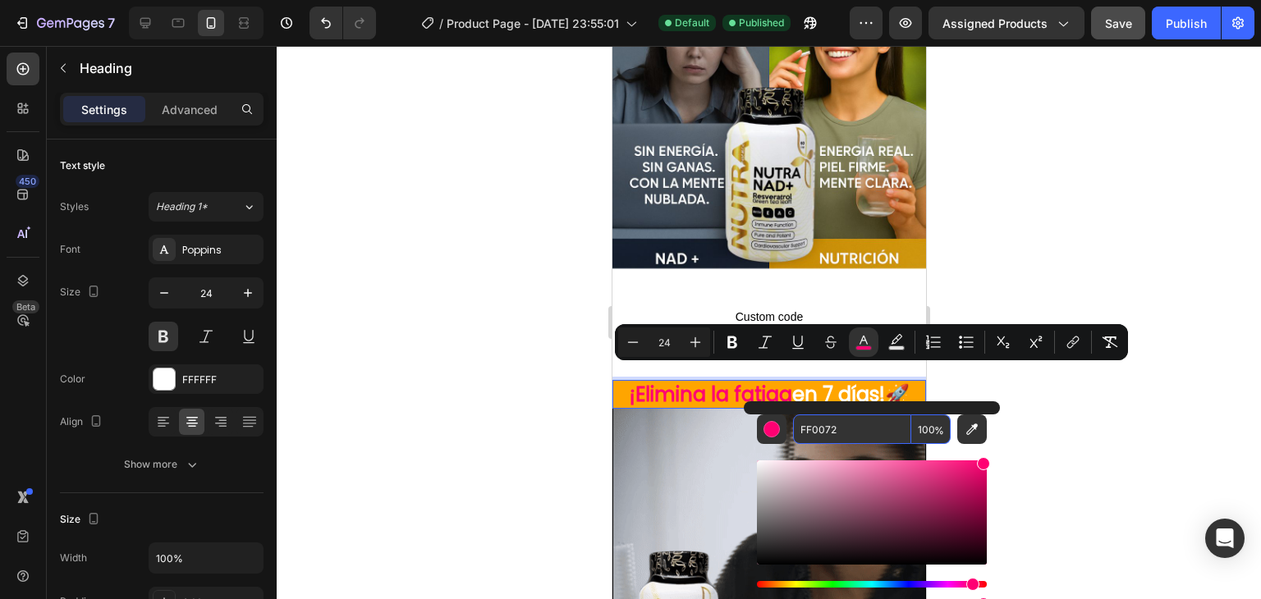
click at [817, 421] on input "FF0072" at bounding box center [852, 430] width 118 height 30
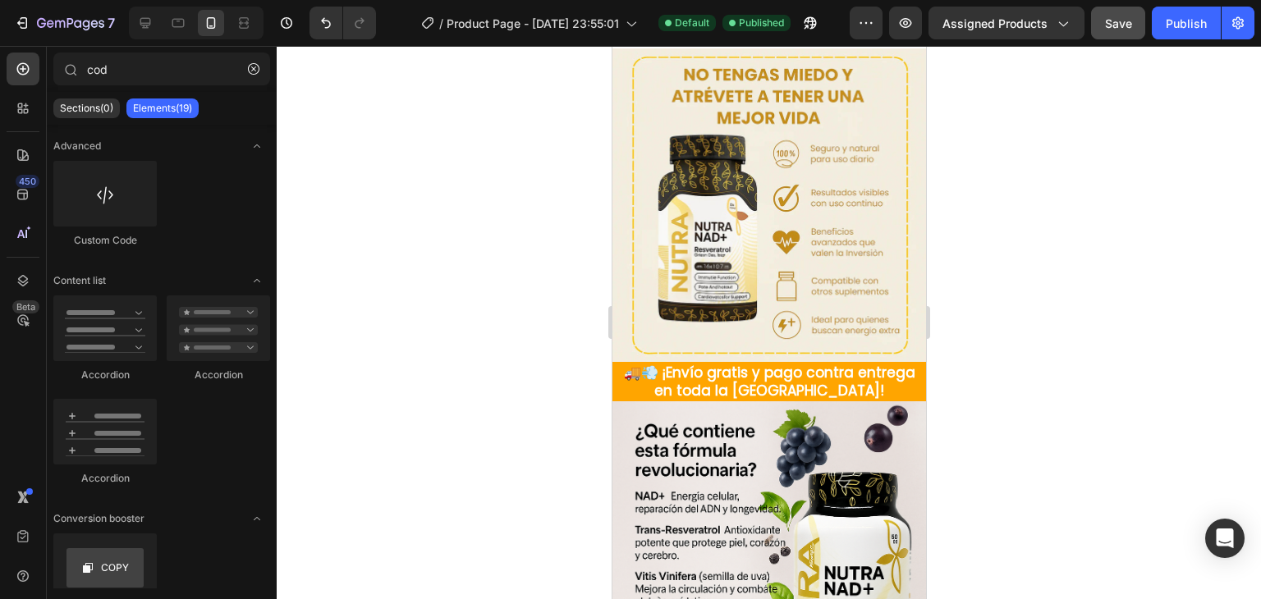
scroll to position [1492, 0]
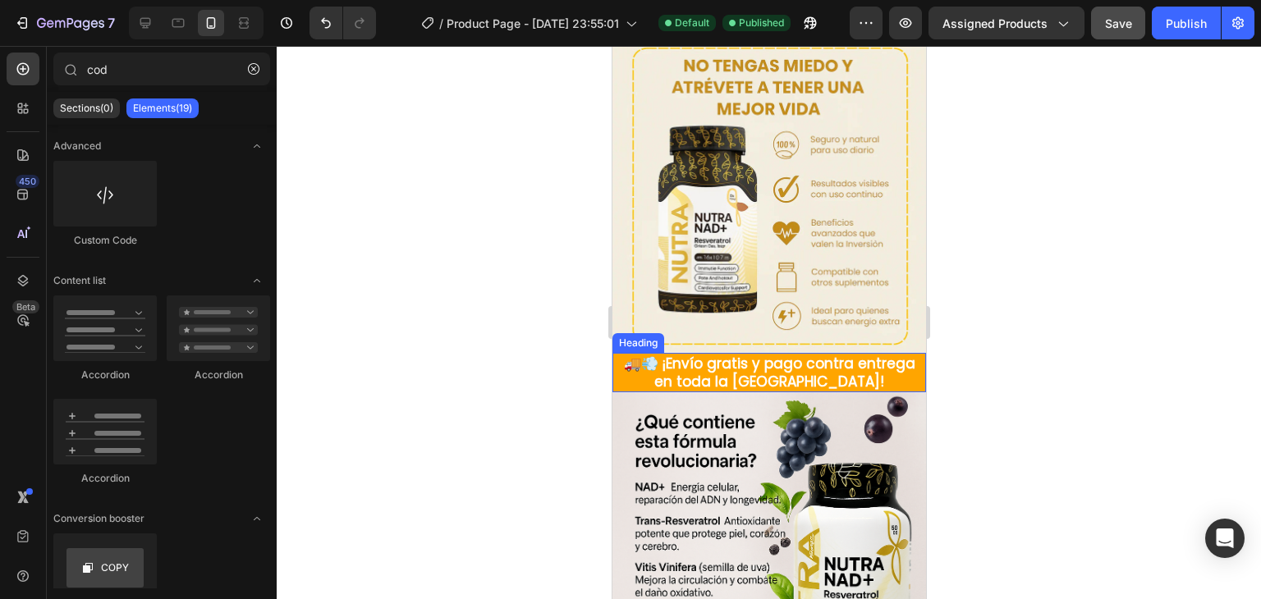
click at [702, 353] on h2 "🚚💨 ¡Envío gratis y pago contra entrega en toda la [GEOGRAPHIC_DATA]!" at bounding box center [769, 372] width 314 height 39
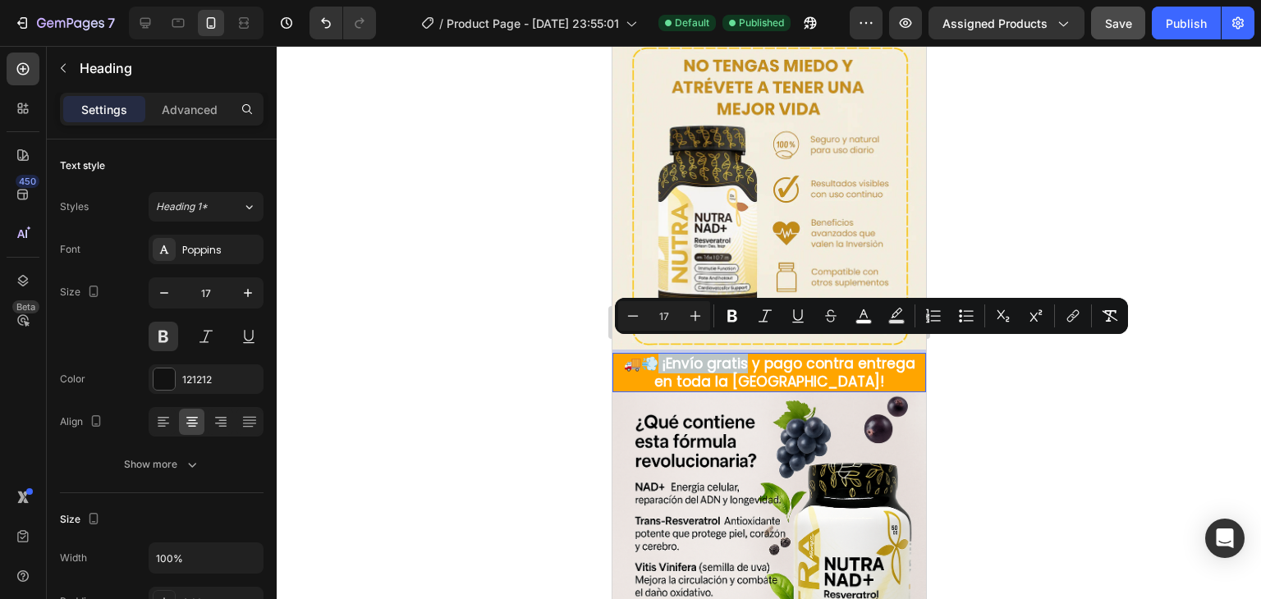
drag, startPoint x: 658, startPoint y: 350, endPoint x: 743, endPoint y: 342, distance: 85.8
click at [743, 354] on span "🚚💨 ¡Envío gratis y pago contra entrega en toda la [GEOGRAPHIC_DATA]!" at bounding box center [768, 373] width 291 height 38
click at [872, 320] on button "color" at bounding box center [864, 316] width 30 height 30
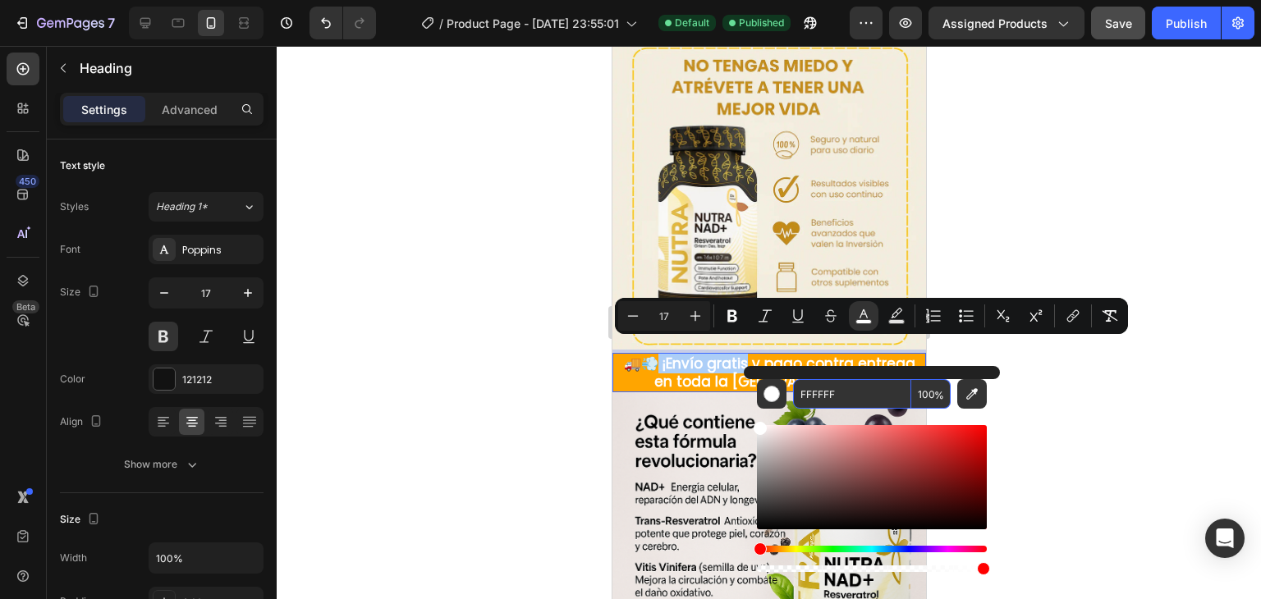
click at [839, 395] on input "FFFFFF" at bounding box center [852, 394] width 118 height 30
paste input "0072"
type input "FF0072"
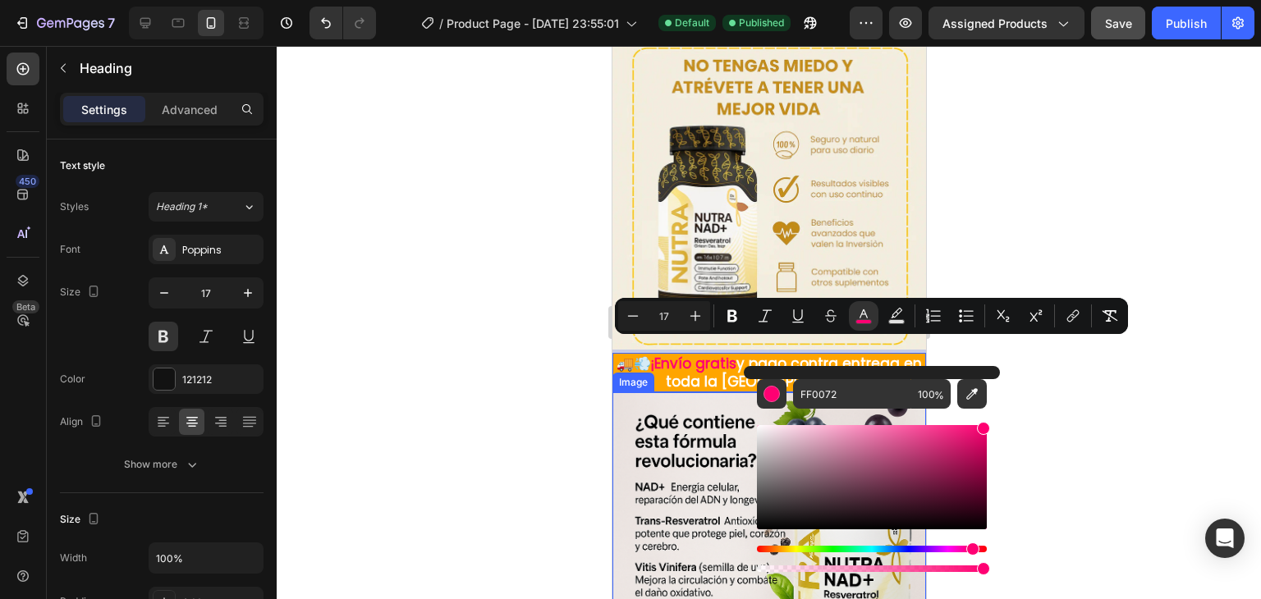
click at [506, 402] on div at bounding box center [769, 322] width 984 height 553
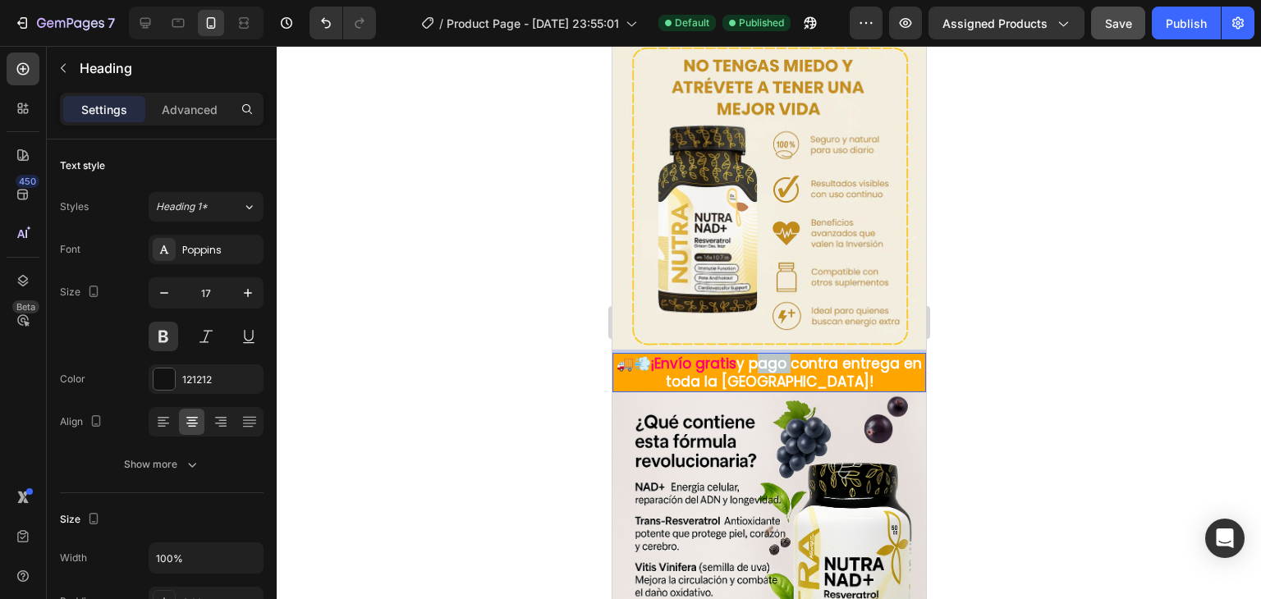
drag, startPoint x: 759, startPoint y: 351, endPoint x: 772, endPoint y: 351, distance: 12.3
click at [772, 354] on span "y pago contra entrega en toda la [GEOGRAPHIC_DATA]!" at bounding box center [793, 373] width 257 height 38
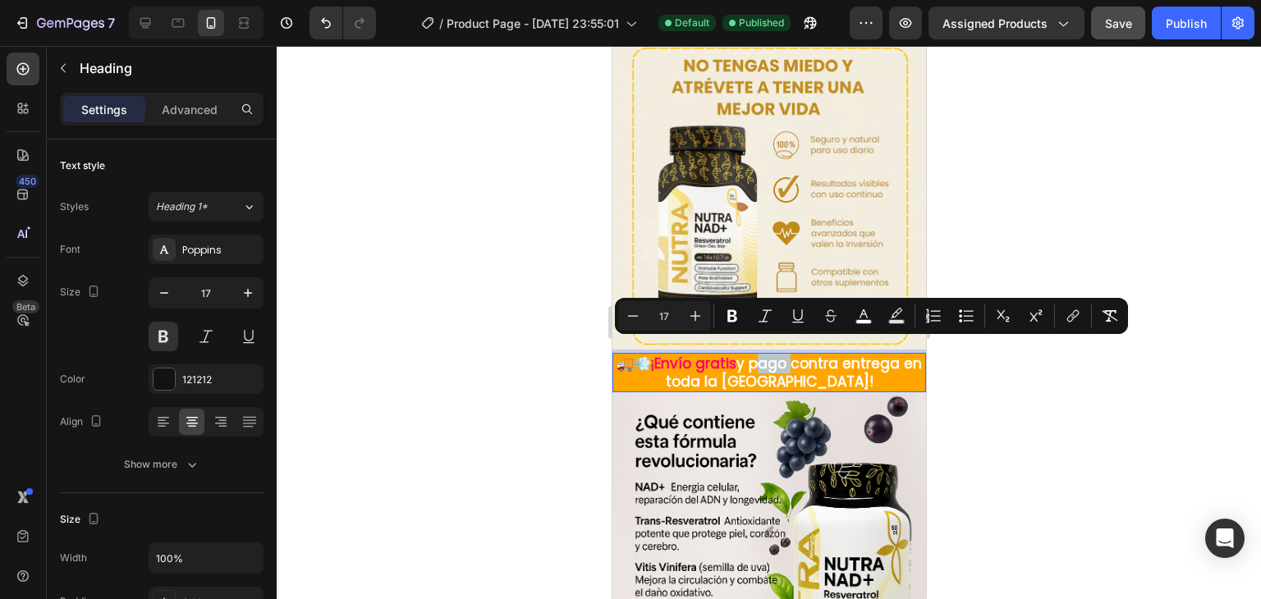
click at [772, 354] on span "y pago contra entrega en toda la [GEOGRAPHIC_DATA]!" at bounding box center [793, 373] width 257 height 38
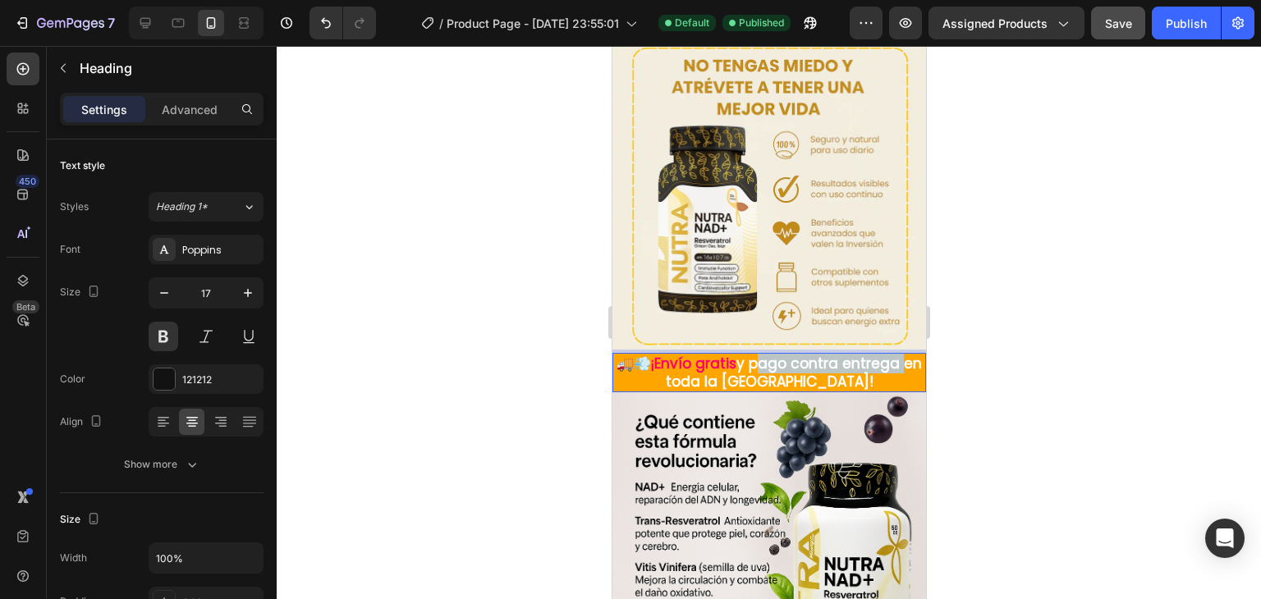
drag, startPoint x: 763, startPoint y: 351, endPoint x: 908, endPoint y: 354, distance: 145.3
click at [908, 355] on p "🚚💨 ¡Envío gratis y pago contra entrega en toda la [GEOGRAPHIC_DATA]!" at bounding box center [768, 373] width 310 height 36
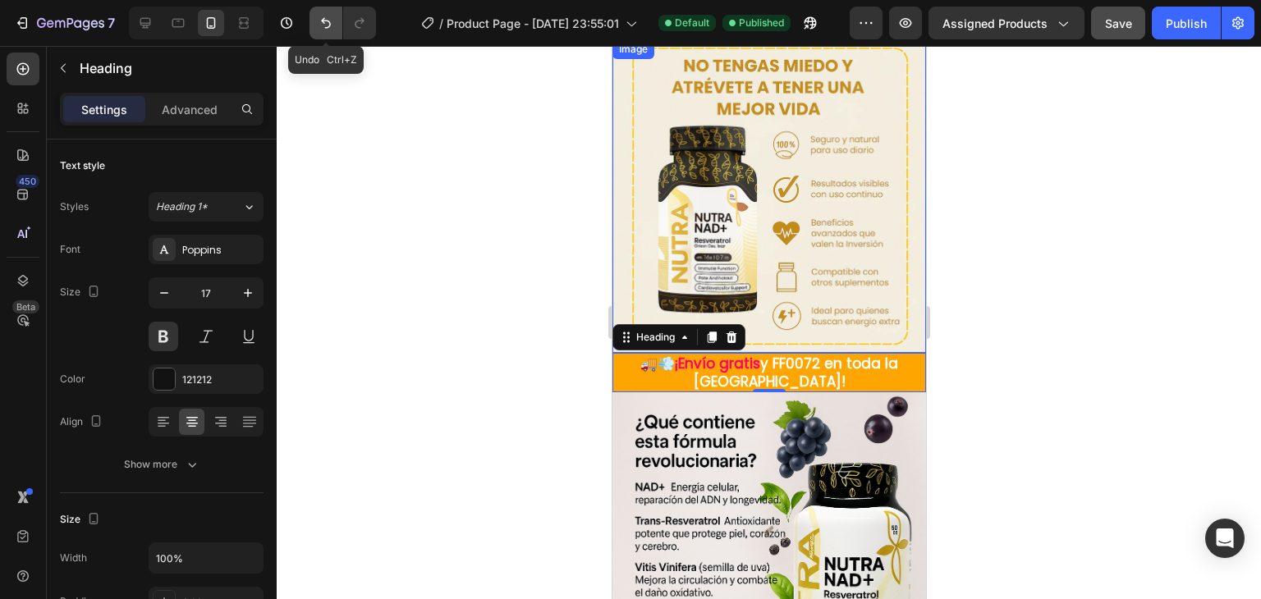
click at [311, 21] on button "Undo/Redo" at bounding box center [325, 23] width 33 height 33
click at [323, 27] on icon "Undo/Redo" at bounding box center [326, 23] width 16 height 16
click at [529, 256] on div at bounding box center [769, 322] width 984 height 553
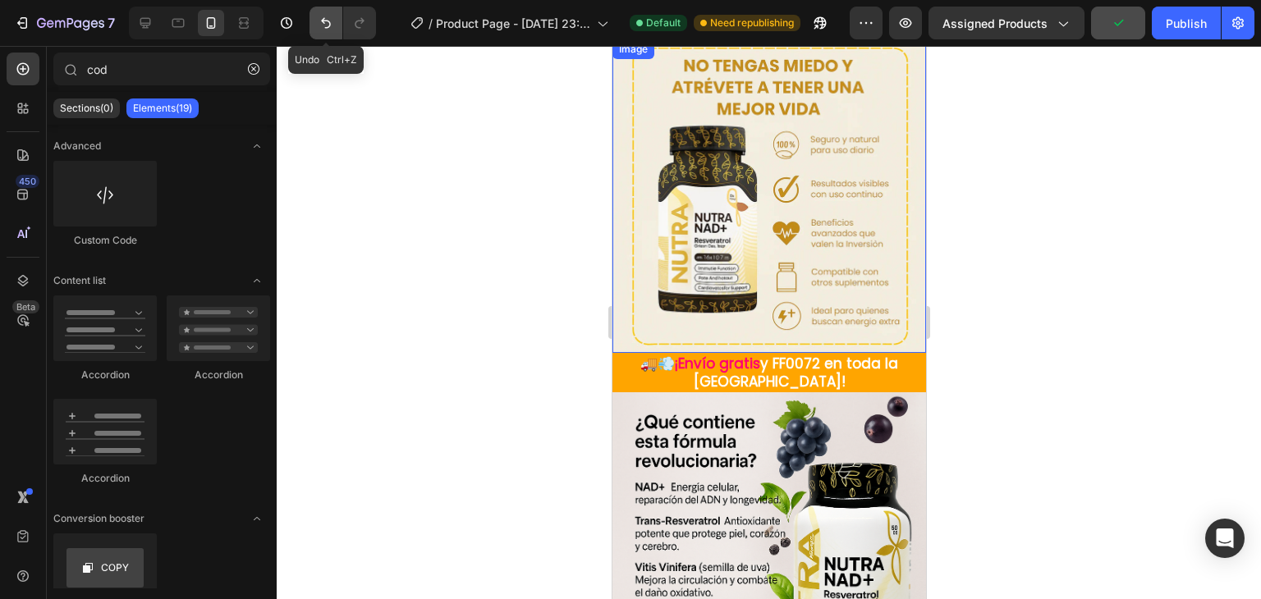
click at [327, 31] on button "Undo/Redo" at bounding box center [325, 23] width 33 height 33
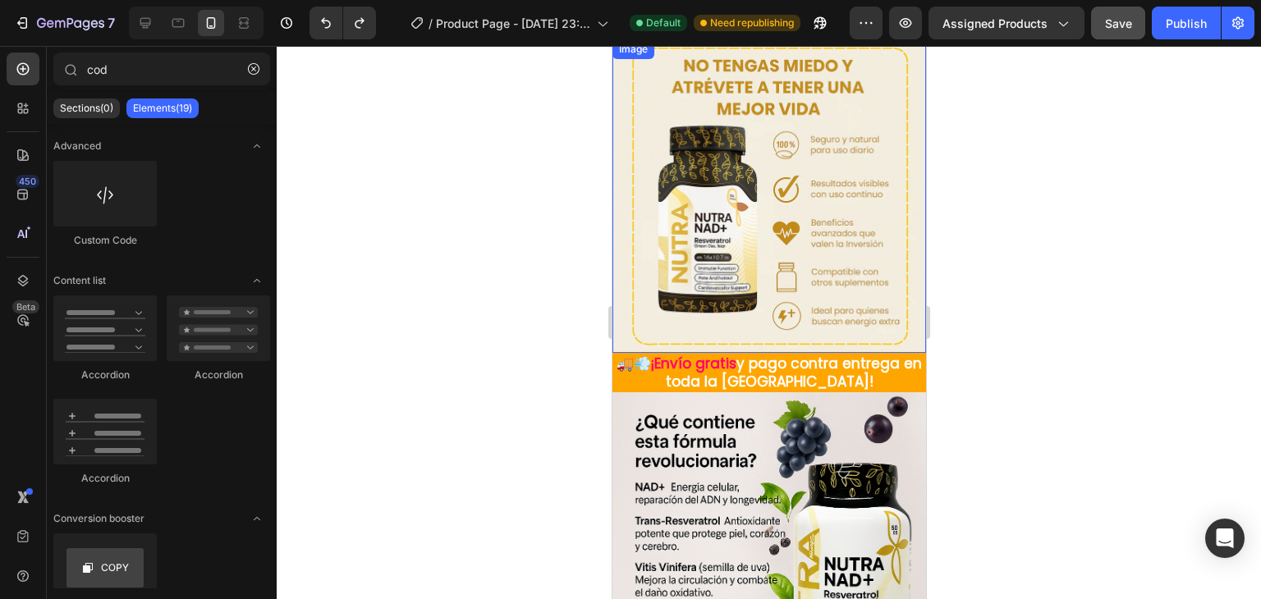
click at [481, 297] on div at bounding box center [769, 322] width 984 height 553
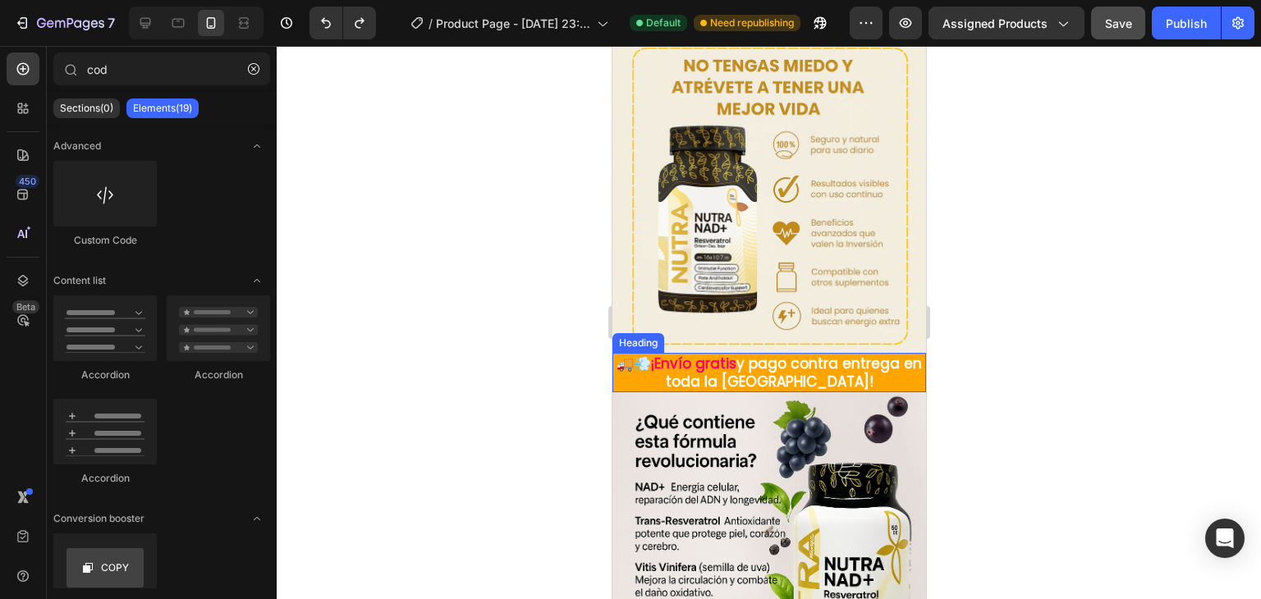
click at [759, 354] on span "y pago contra entrega en toda la [GEOGRAPHIC_DATA]!" at bounding box center [793, 373] width 257 height 38
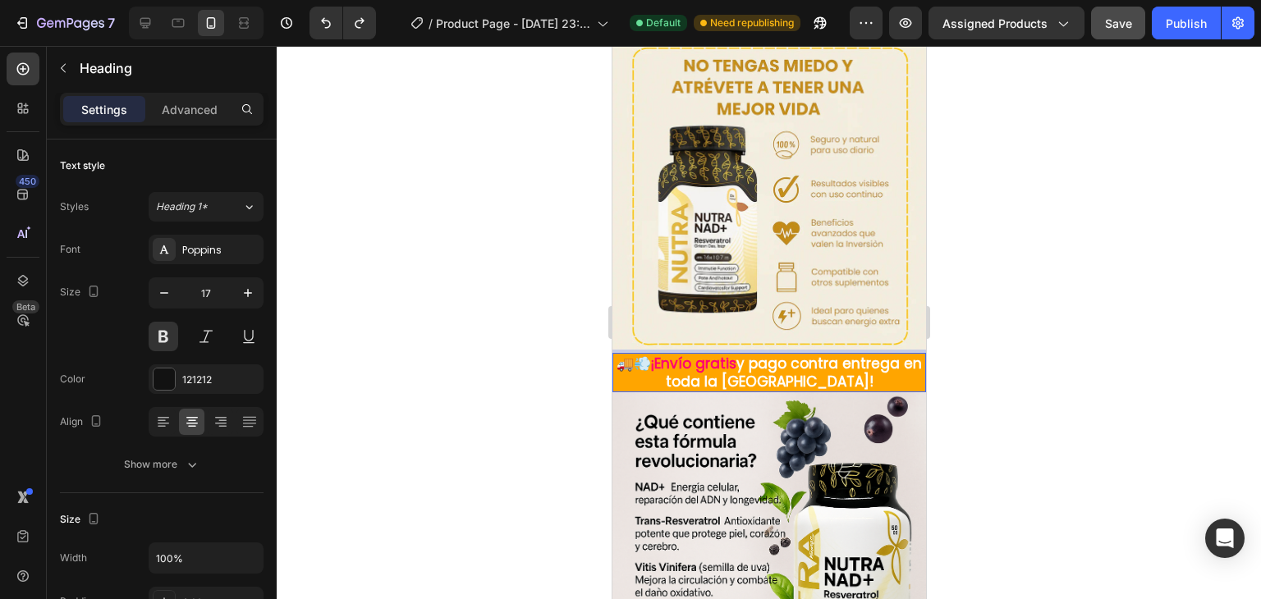
click at [763, 354] on span "y pago contra entrega en toda la [GEOGRAPHIC_DATA]!" at bounding box center [793, 373] width 257 height 38
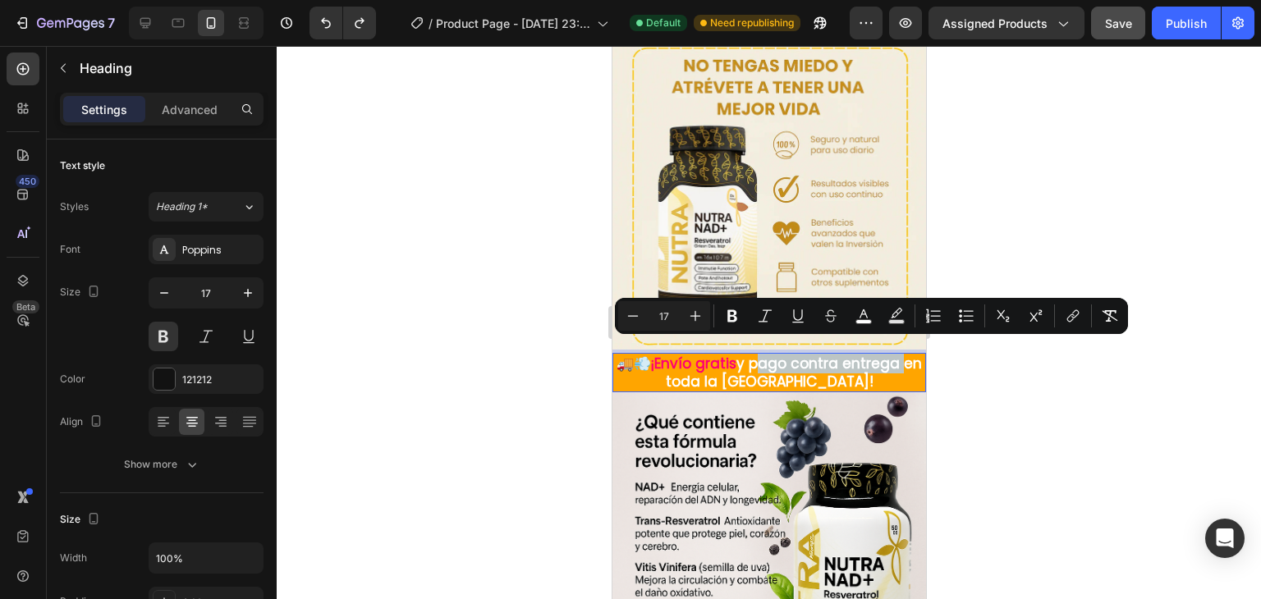
drag, startPoint x: 762, startPoint y: 351, endPoint x: 906, endPoint y: 347, distance: 144.5
click at [906, 355] on p "🚚💨 ¡Envío gratis y pago contra entrega en toda la [GEOGRAPHIC_DATA]!" at bounding box center [768, 373] width 310 height 36
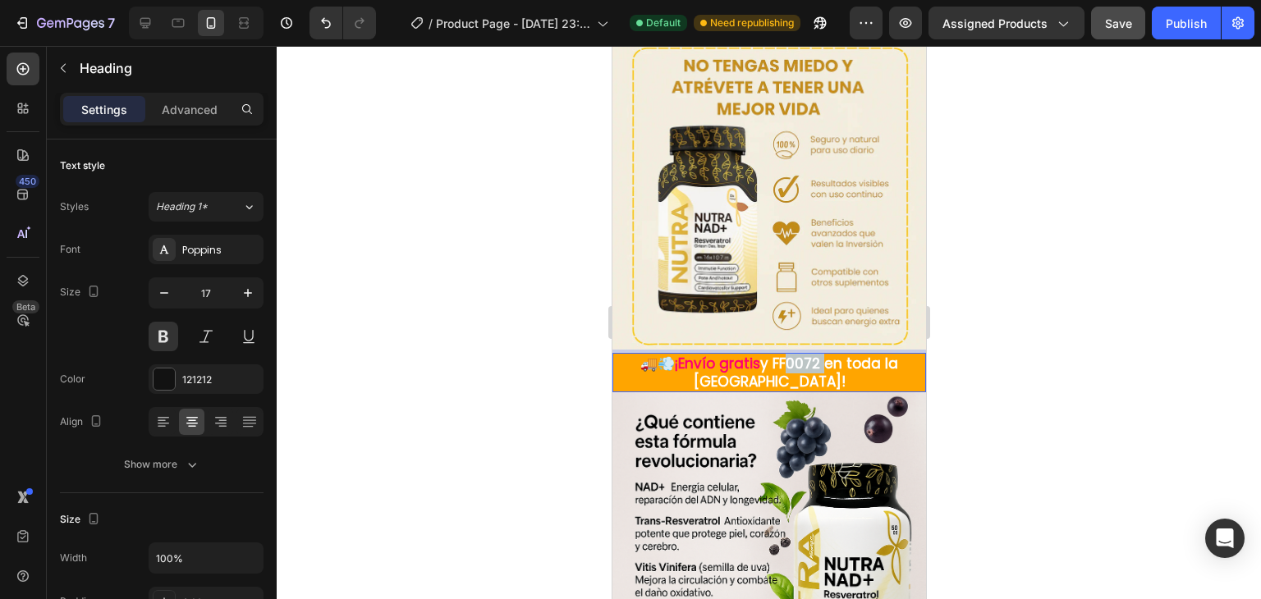
drag, startPoint x: 818, startPoint y: 351, endPoint x: 780, endPoint y: 354, distance: 38.7
click at [780, 354] on span "y FF0072 en toda la [GEOGRAPHIC_DATA]!" at bounding box center [795, 373] width 205 height 38
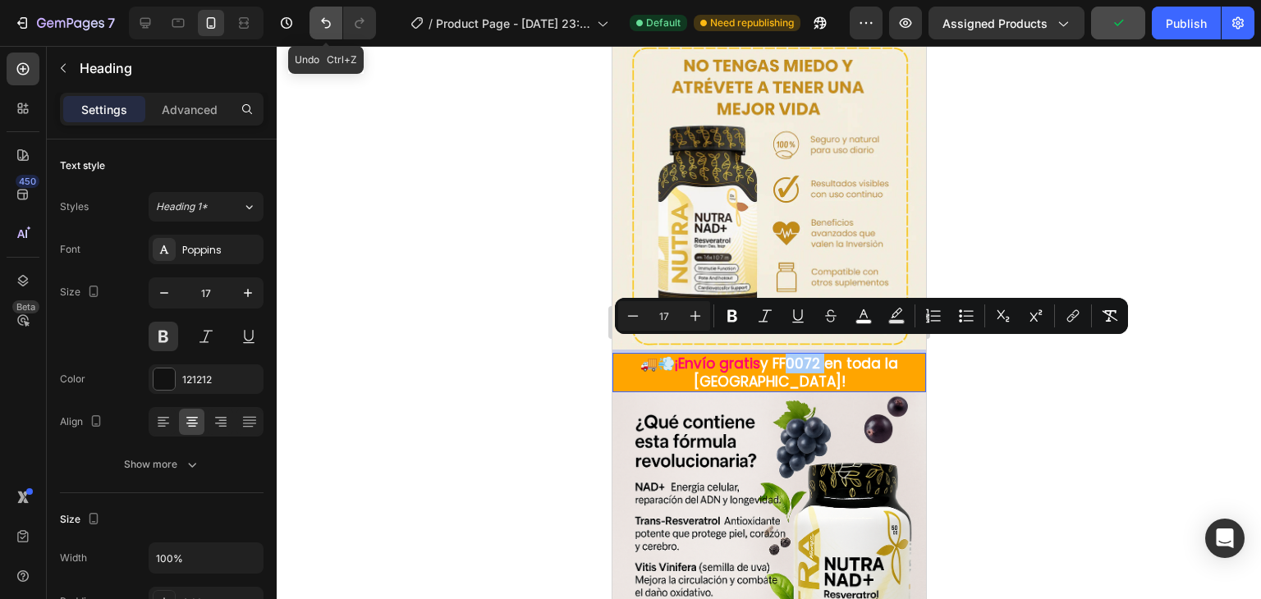
click at [338, 24] on button "Undo/Redo" at bounding box center [325, 23] width 33 height 33
type input "16"
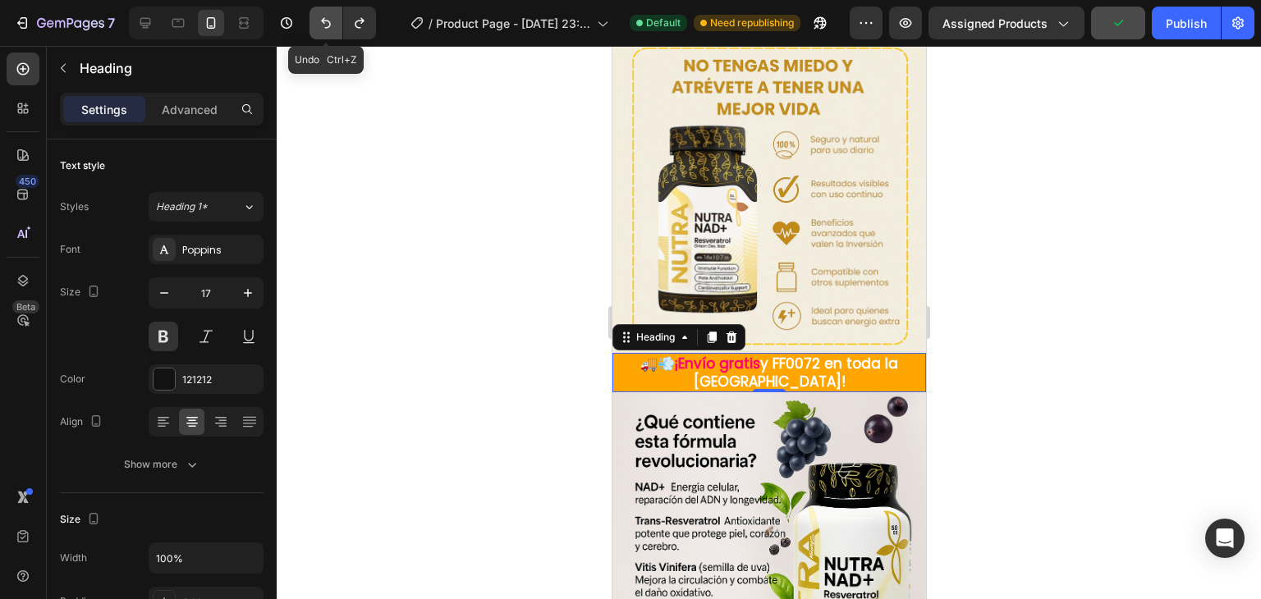
click at [338, 24] on button "Undo/Redo" at bounding box center [325, 23] width 33 height 33
click at [327, 18] on icon "Undo/Redo" at bounding box center [326, 23] width 16 height 16
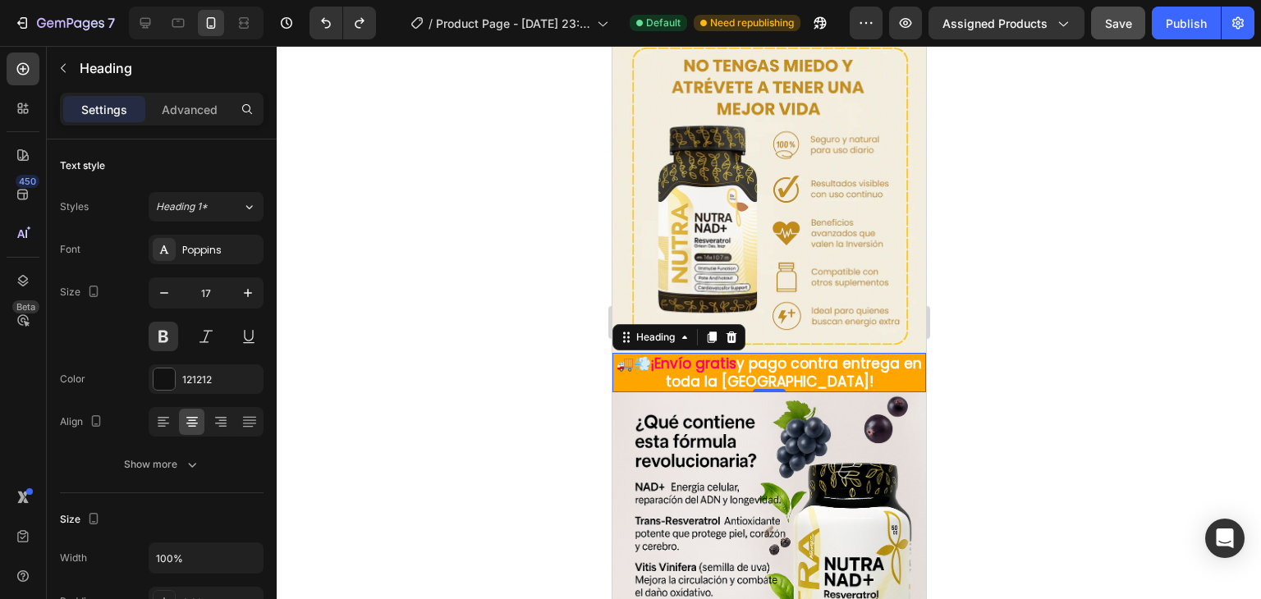
click at [471, 351] on div at bounding box center [769, 322] width 984 height 553
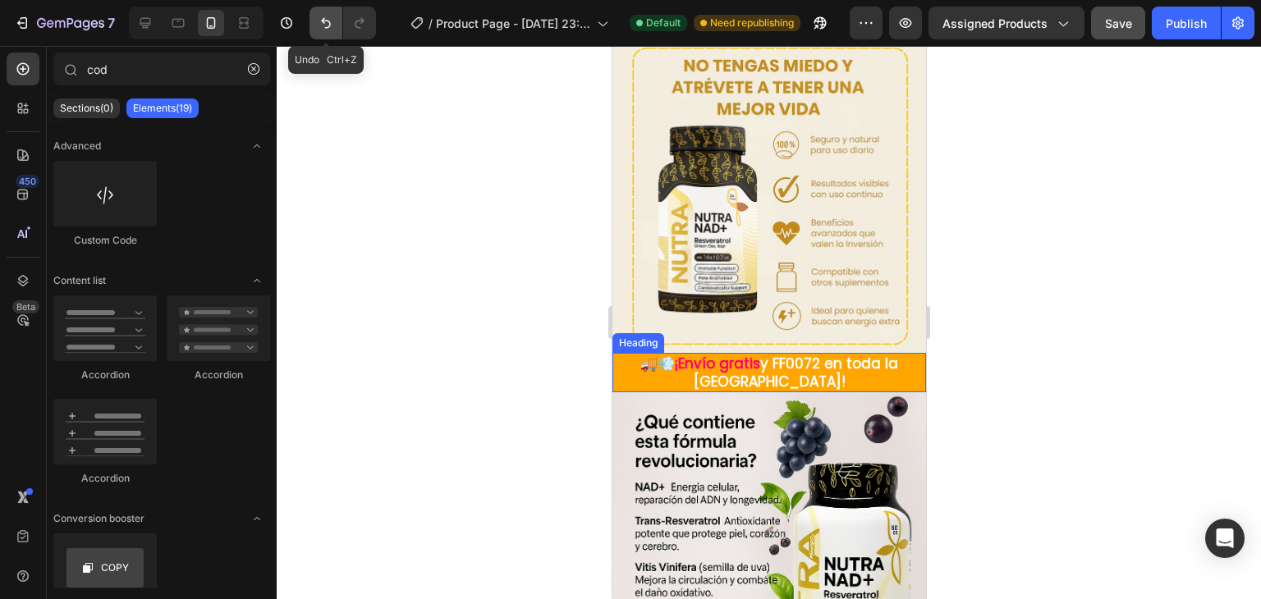
click at [326, 34] on button "Undo/Redo" at bounding box center [325, 23] width 33 height 33
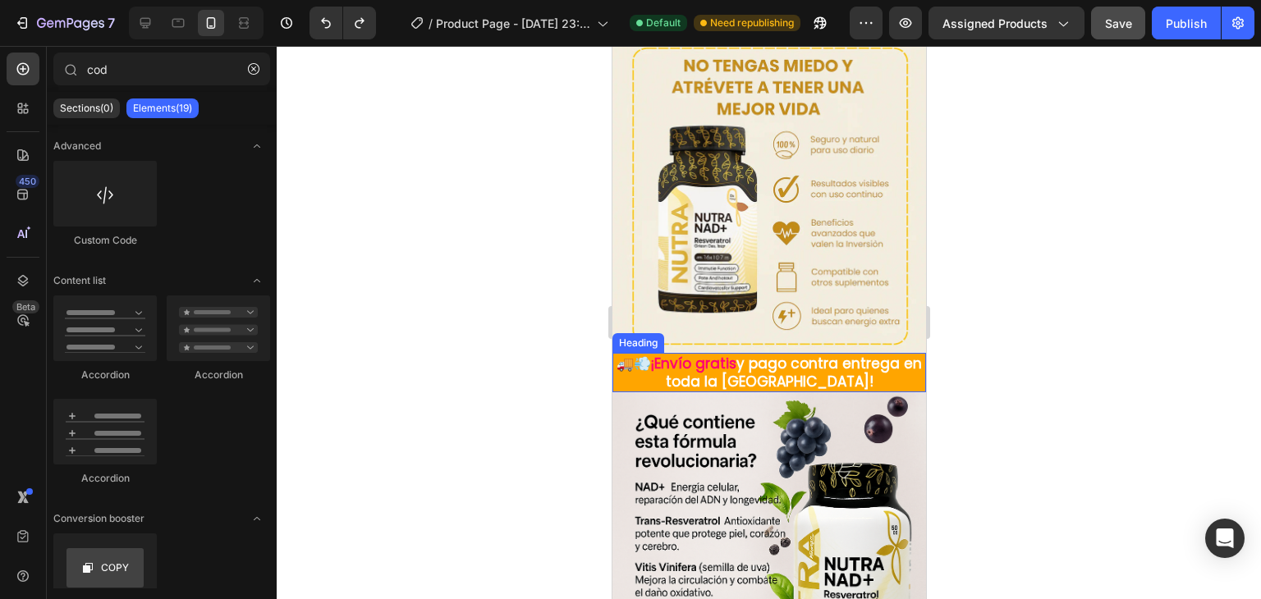
click at [417, 290] on div at bounding box center [769, 322] width 984 height 553
click at [760, 354] on span "y pago contra entrega en toda la [GEOGRAPHIC_DATA]!" at bounding box center [793, 373] width 257 height 38
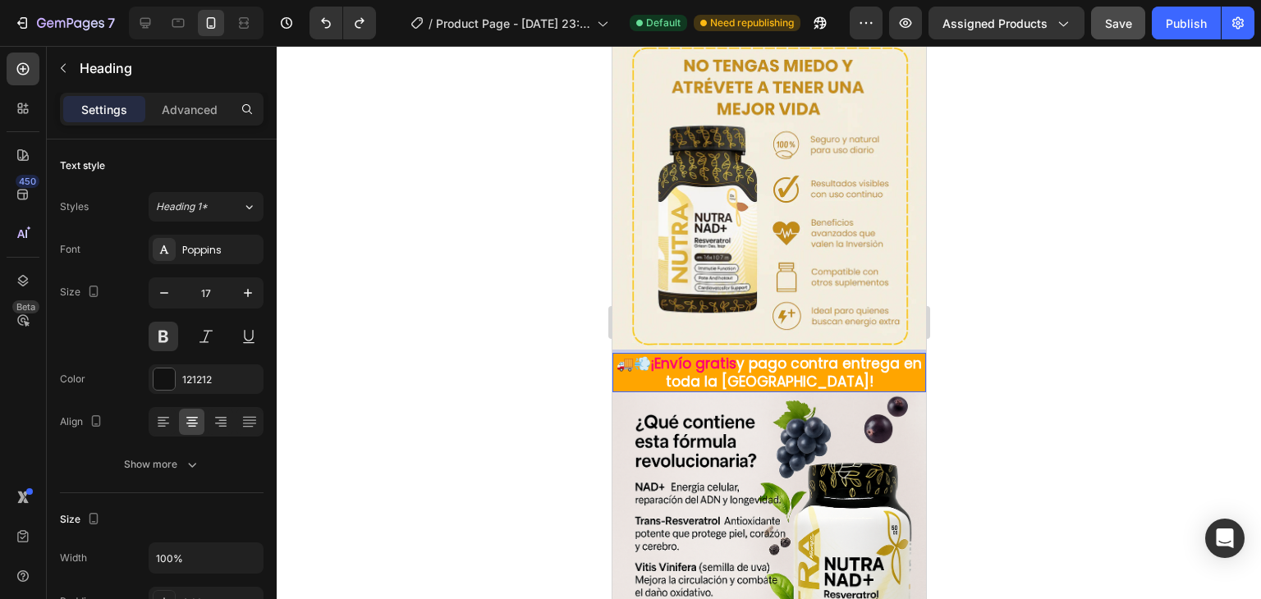
click at [761, 354] on span "y pago contra entrega en toda la [GEOGRAPHIC_DATA]!" at bounding box center [793, 373] width 257 height 38
drag, startPoint x: 761, startPoint y: 351, endPoint x: 885, endPoint y: 348, distance: 124.0
click at [885, 354] on span "y pago contra entrega en toda la [GEOGRAPHIC_DATA]!" at bounding box center [793, 373] width 257 height 38
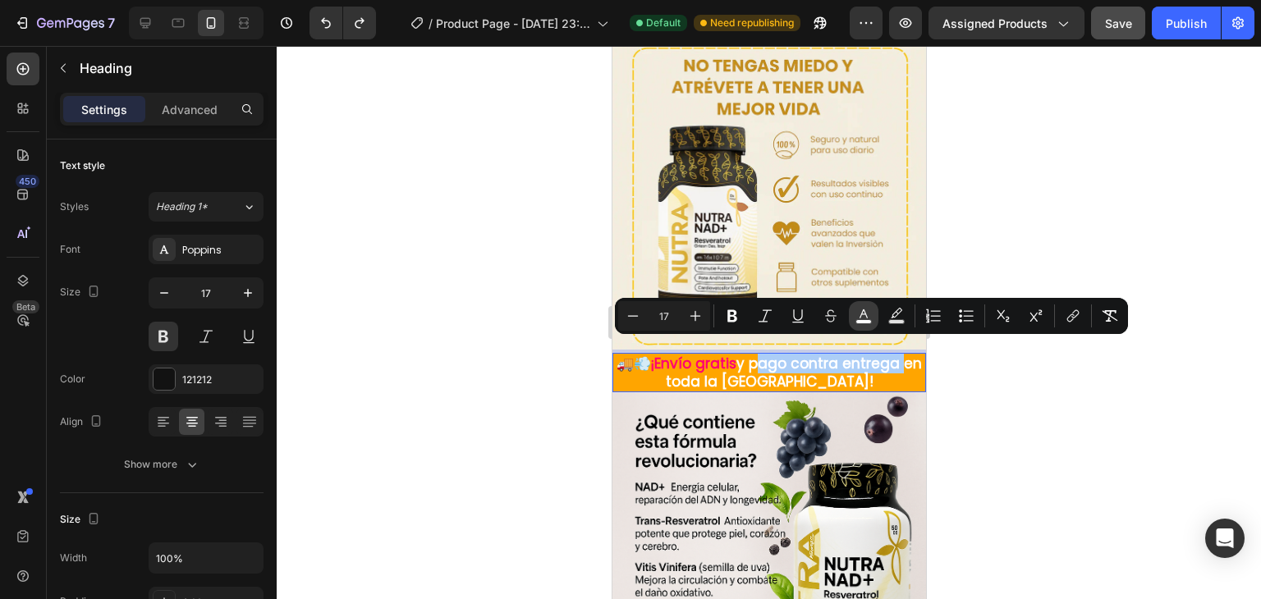
click at [860, 322] on rect "Editor contextual toolbar" at bounding box center [864, 322] width 16 height 4
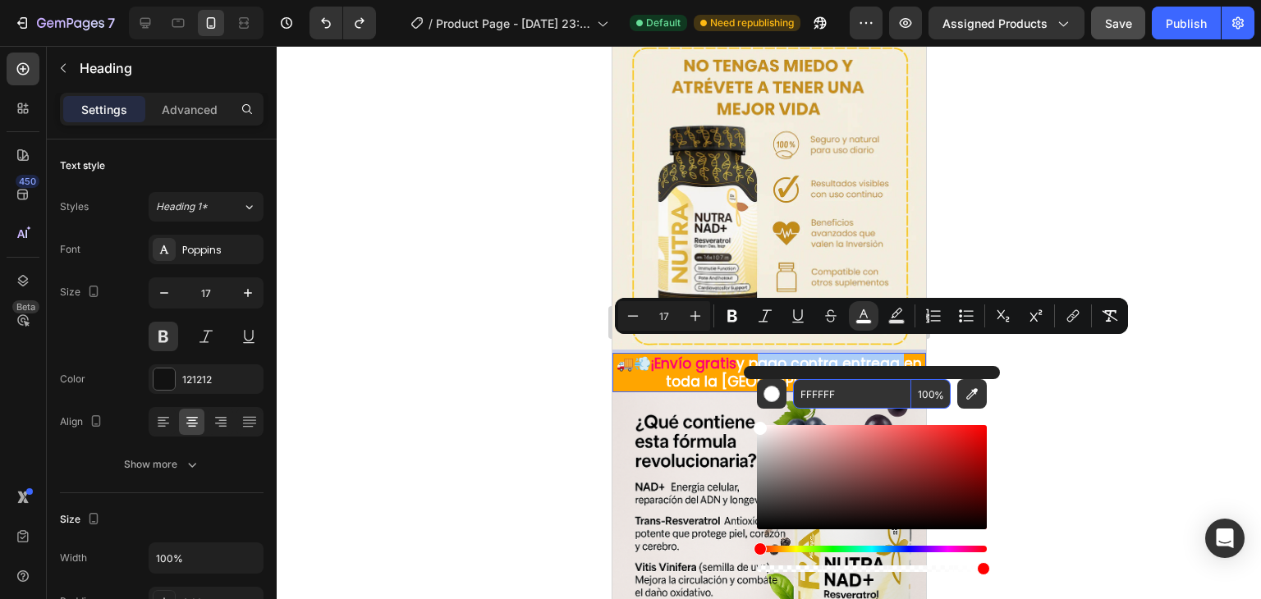
click at [826, 406] on input "FFFFFF" at bounding box center [852, 394] width 118 height 30
paste input "0072"
type input "FF0072"
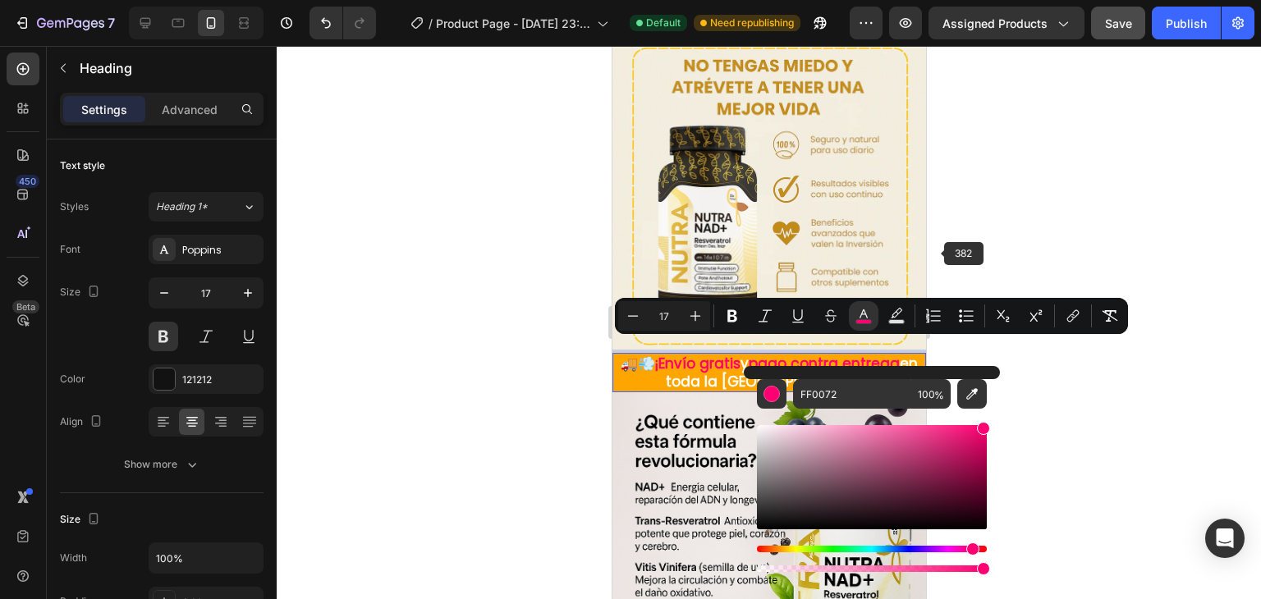
click at [984, 236] on div at bounding box center [769, 322] width 984 height 553
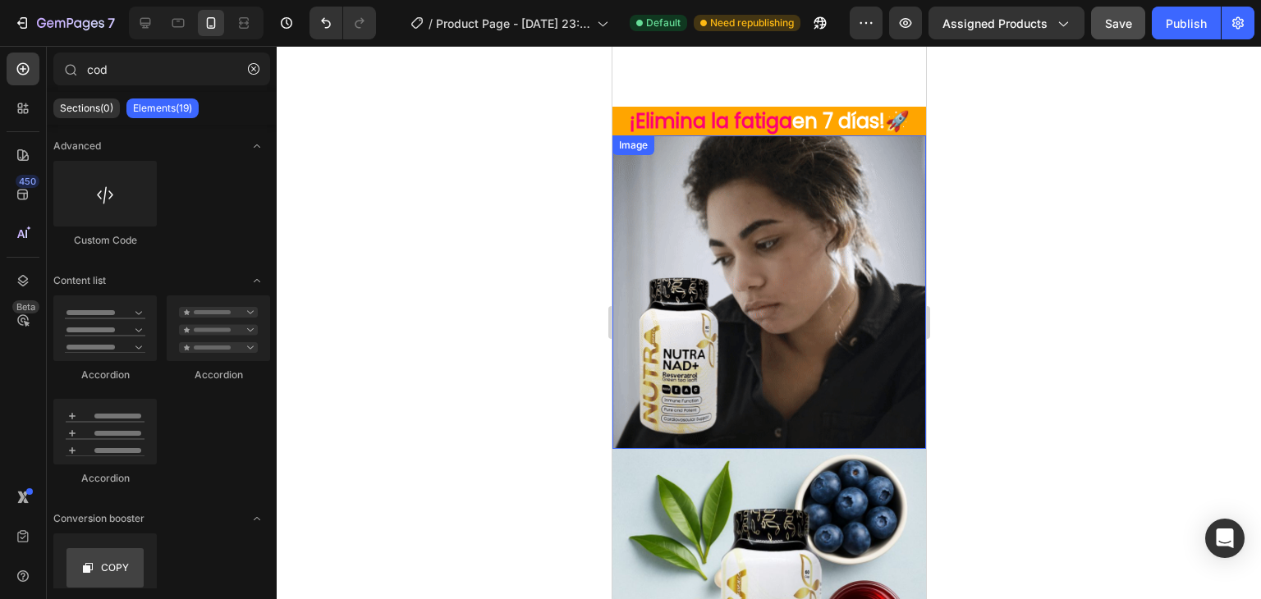
scroll to position [408, 0]
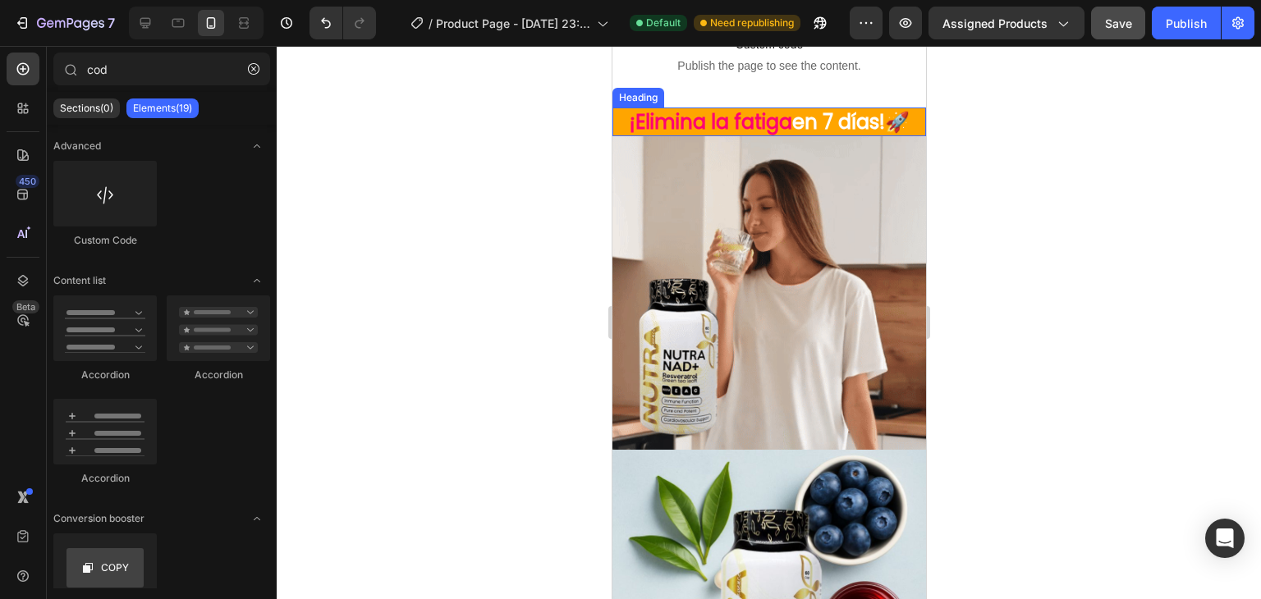
click at [796, 118] on h1 "¡Elimina la fatiga en 7 días!🚀" at bounding box center [769, 122] width 314 height 29
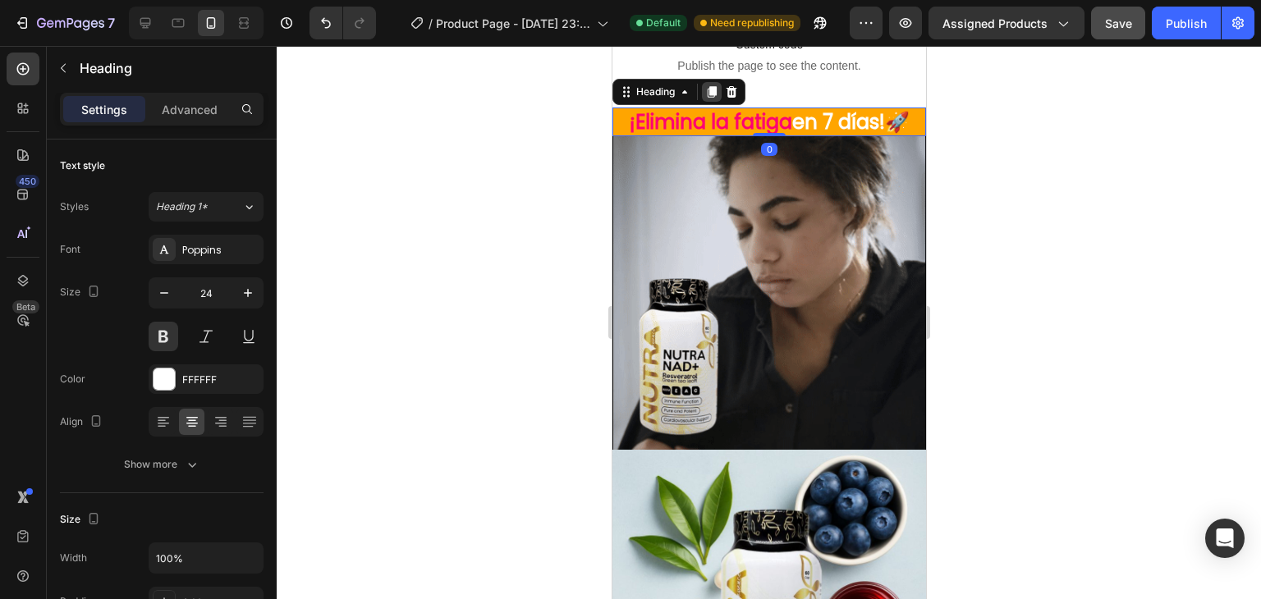
click at [709, 93] on icon at bounding box center [711, 91] width 9 height 11
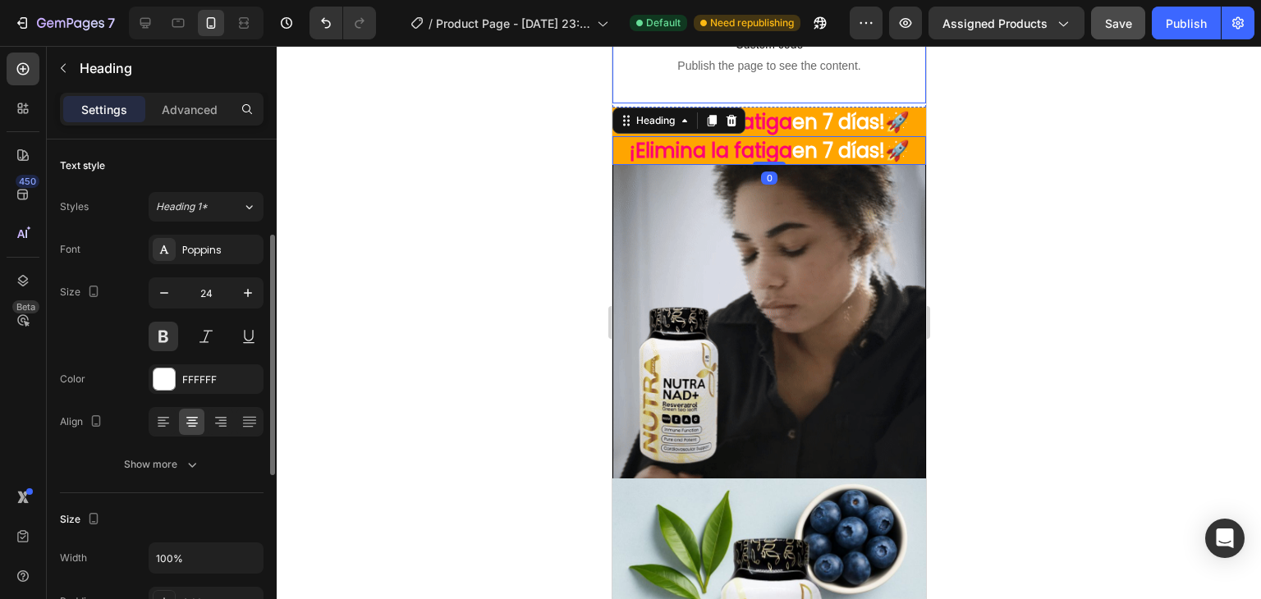
scroll to position [65, 0]
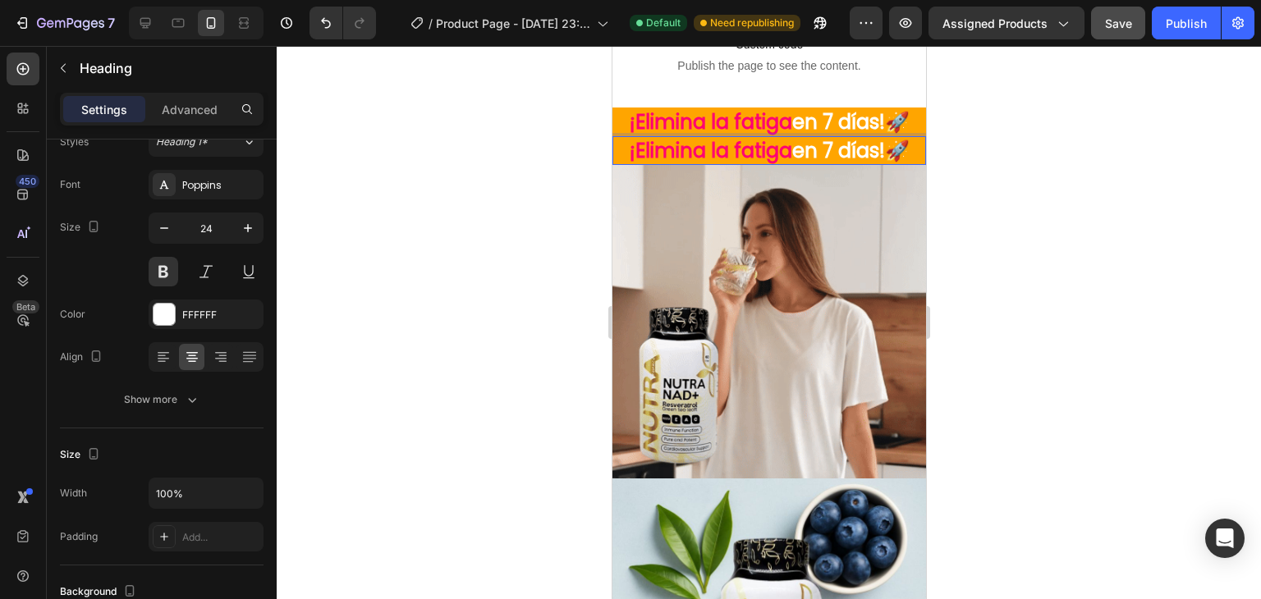
click at [629, 148] on span "¡Elimina la fatiga" at bounding box center [710, 150] width 163 height 27
click at [674, 145] on span "¡Elimina la fatiga" at bounding box center [710, 150] width 163 height 27
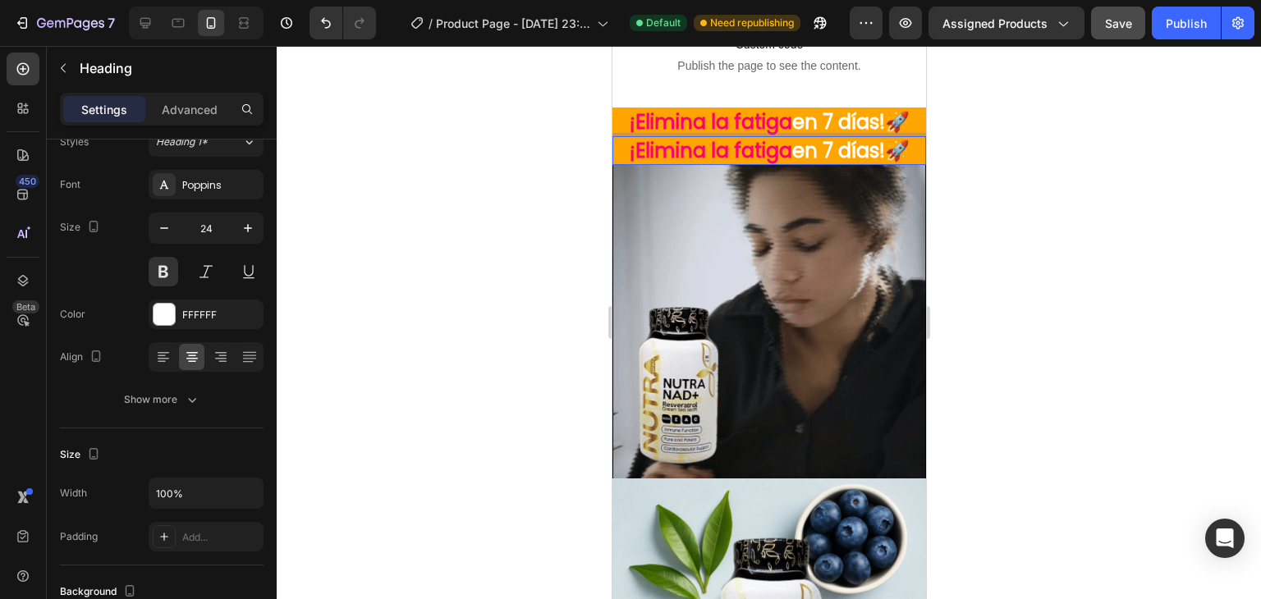
click at [575, 149] on div at bounding box center [769, 322] width 984 height 553
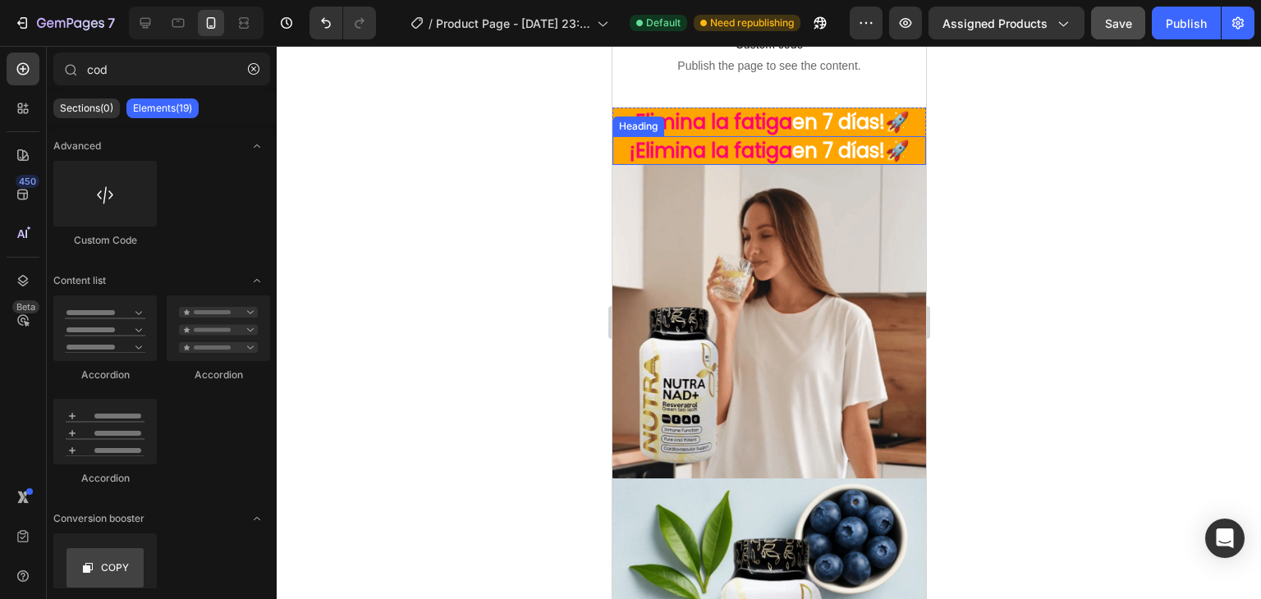
click at [638, 149] on span "¡Elimina la fatiga" at bounding box center [710, 150] width 163 height 27
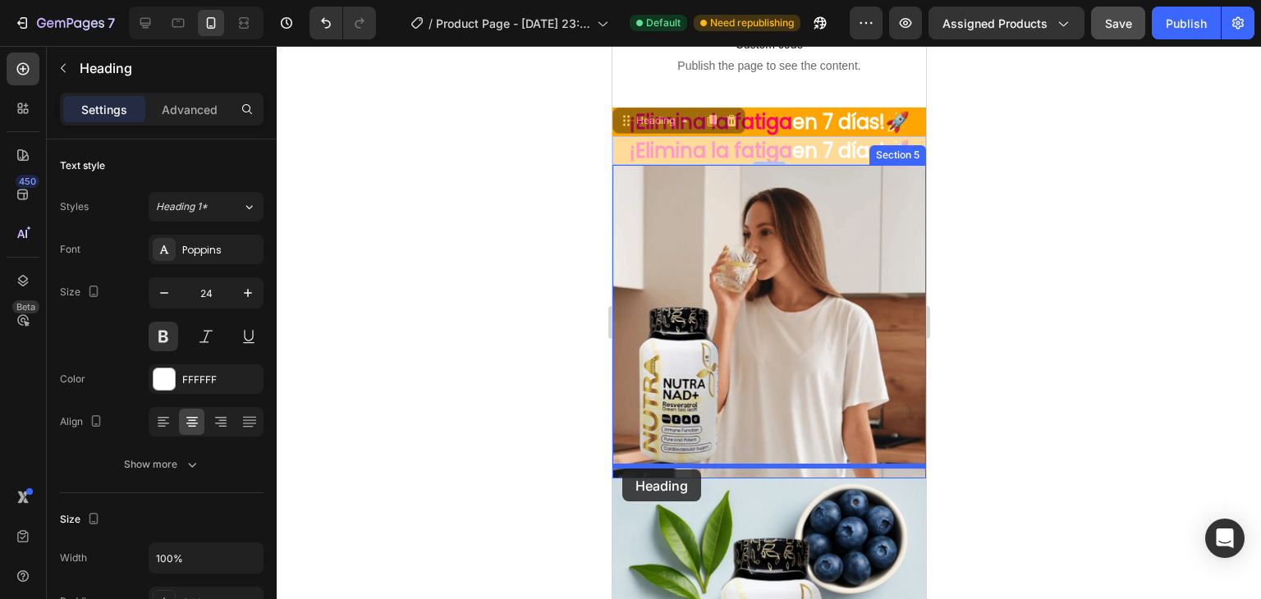
drag, startPoint x: 622, startPoint y: 119, endPoint x: 621, endPoint y: 470, distance: 350.5
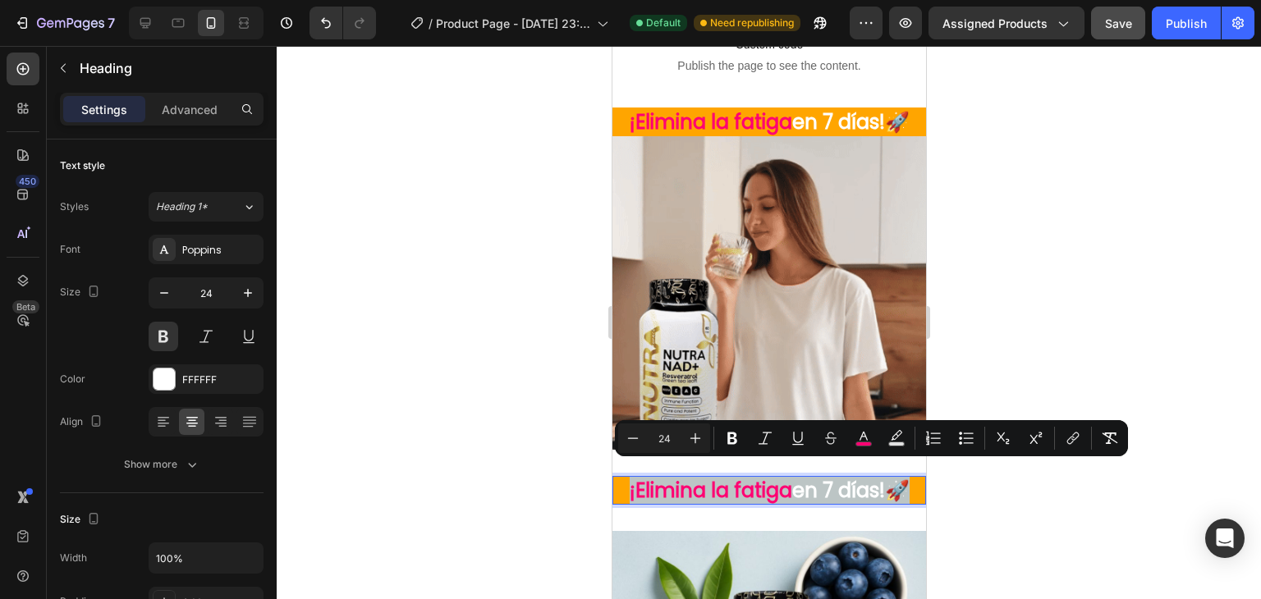
drag, startPoint x: 629, startPoint y: 478, endPoint x: 910, endPoint y: 473, distance: 281.6
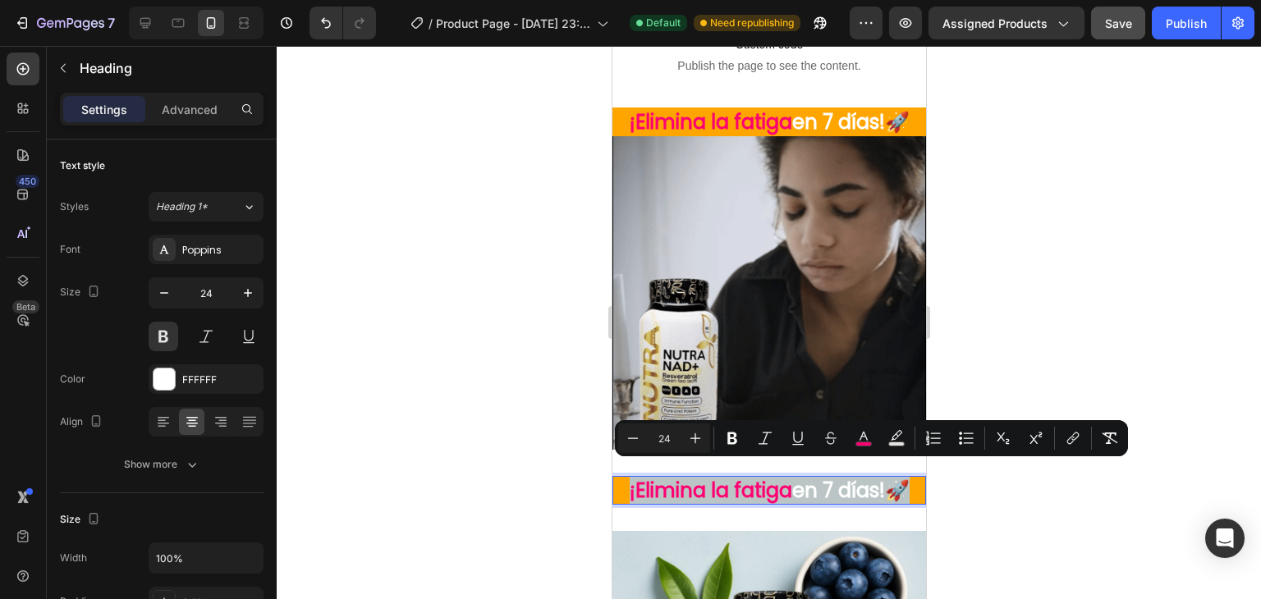
click at [910, 478] on p "¡Elimina la fatiga en 7 días!🚀" at bounding box center [768, 490] width 310 height 25
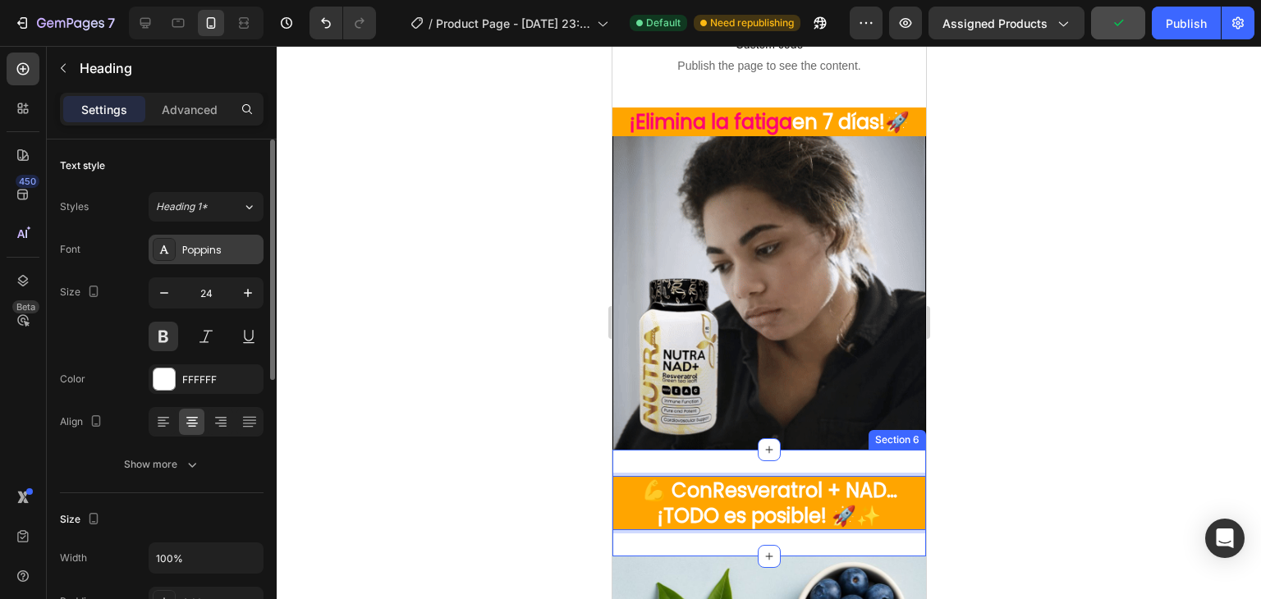
click at [199, 240] on div "Poppins" at bounding box center [206, 250] width 115 height 30
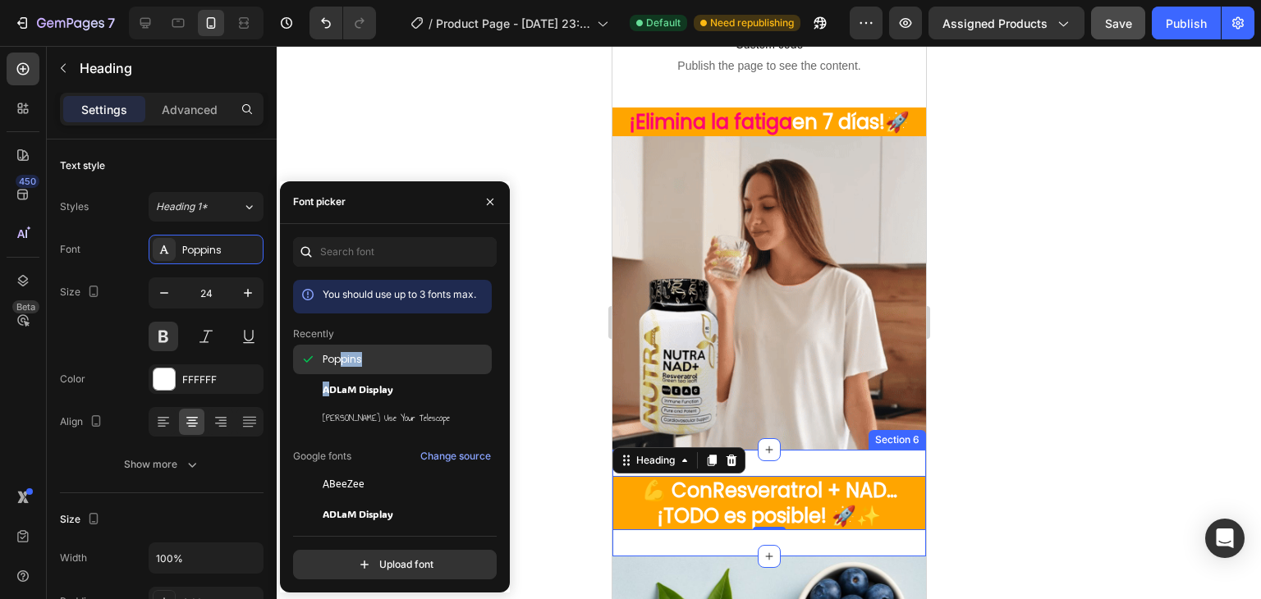
drag, startPoint x: 332, startPoint y: 381, endPoint x: 339, endPoint y: 355, distance: 27.3
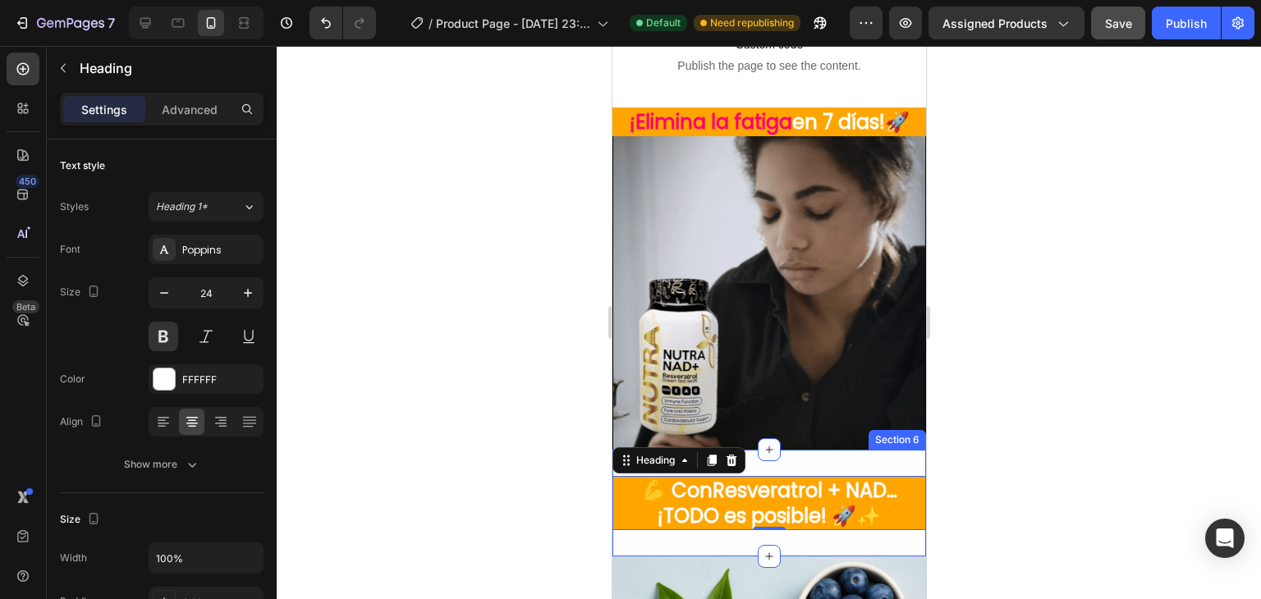
click at [543, 422] on div at bounding box center [769, 322] width 984 height 553
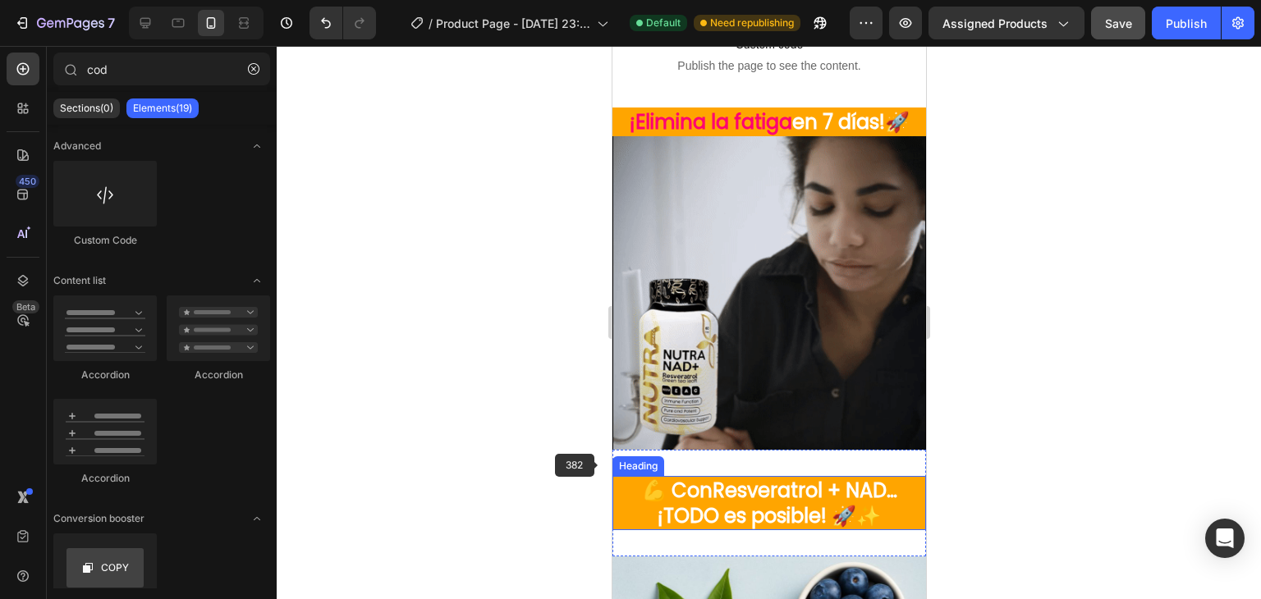
click at [641, 488] on p "💪 Con Resveratrol + NAD … ¡TODO es posible! 🚀✨" at bounding box center [768, 503] width 310 height 51
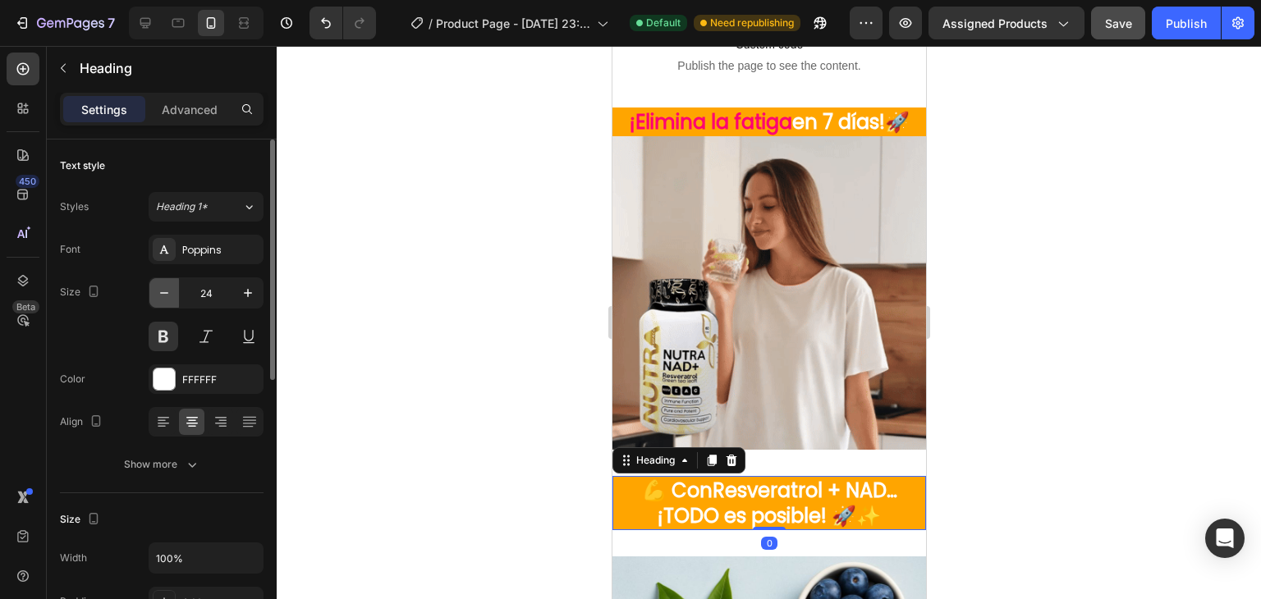
click at [162, 289] on icon "button" at bounding box center [164, 293] width 16 height 16
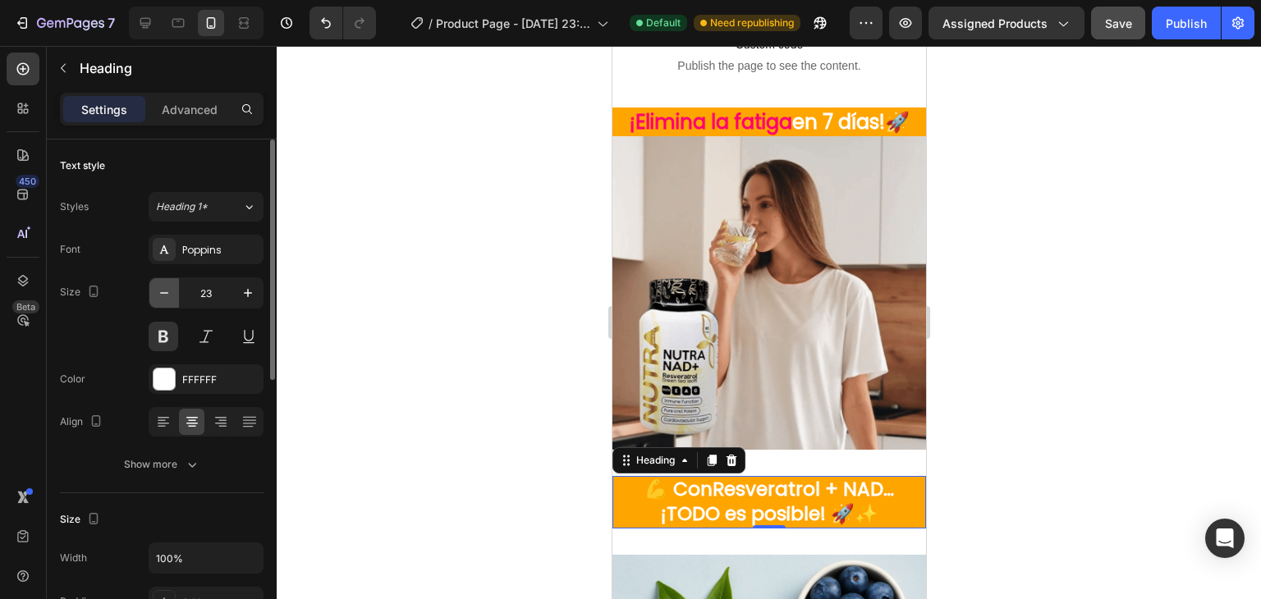
click at [161, 289] on icon "button" at bounding box center [164, 293] width 16 height 16
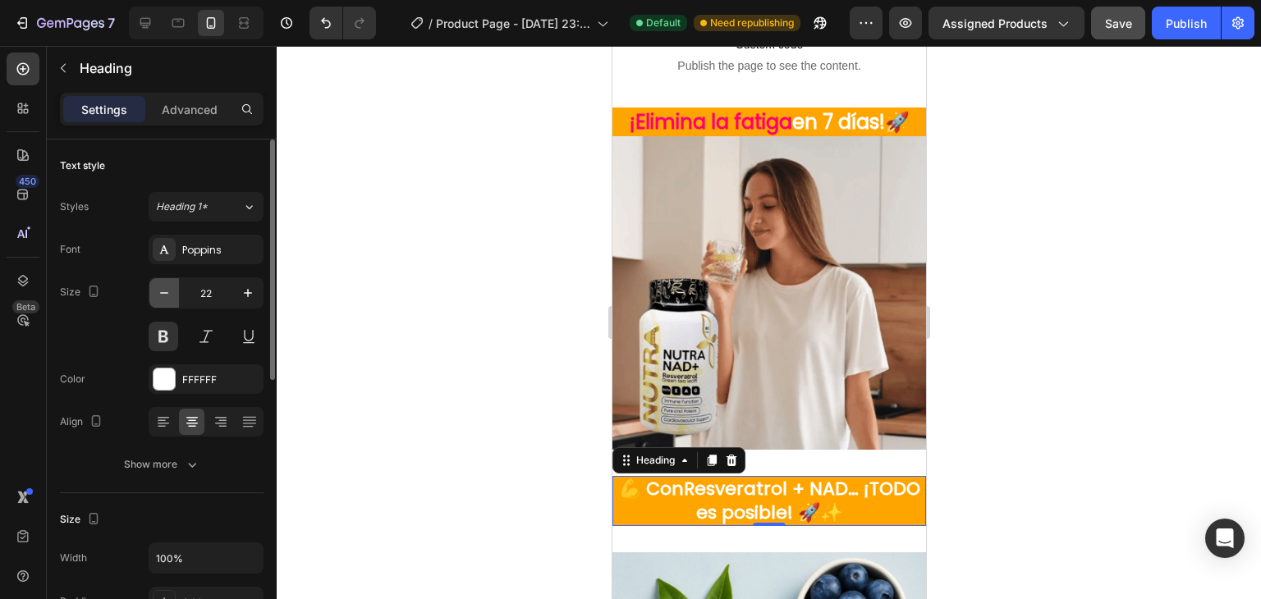
click at [161, 288] on icon "button" at bounding box center [164, 293] width 16 height 16
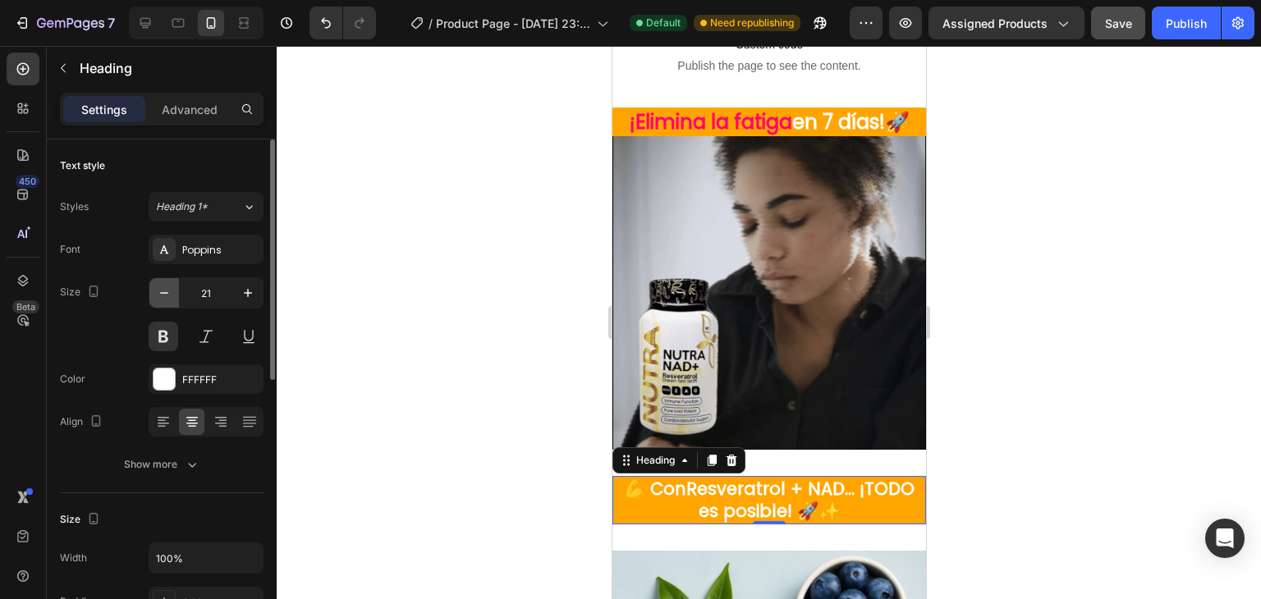
click at [161, 288] on icon "button" at bounding box center [164, 293] width 16 height 16
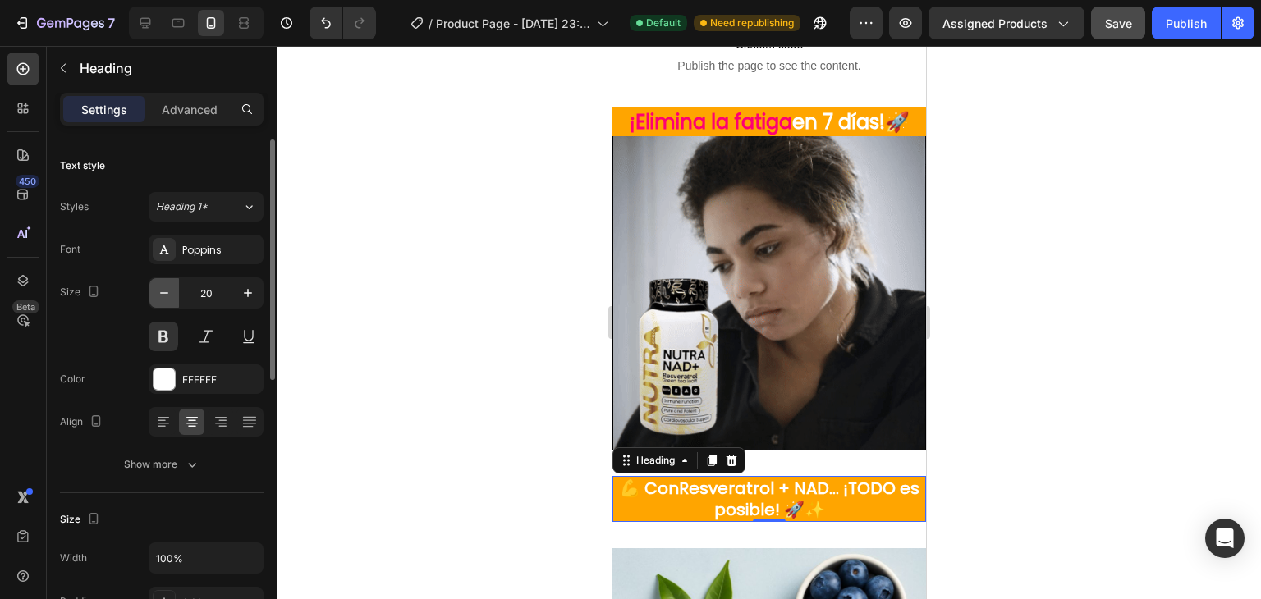
click at [161, 288] on icon "button" at bounding box center [164, 293] width 16 height 16
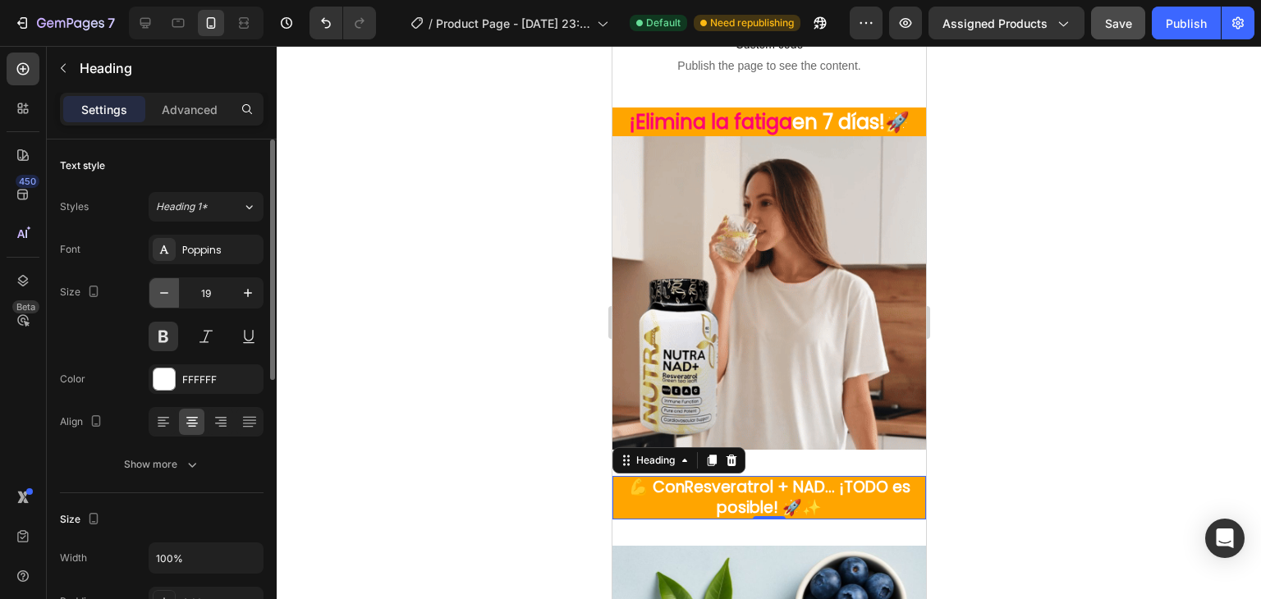
click at [161, 288] on icon "button" at bounding box center [164, 293] width 16 height 16
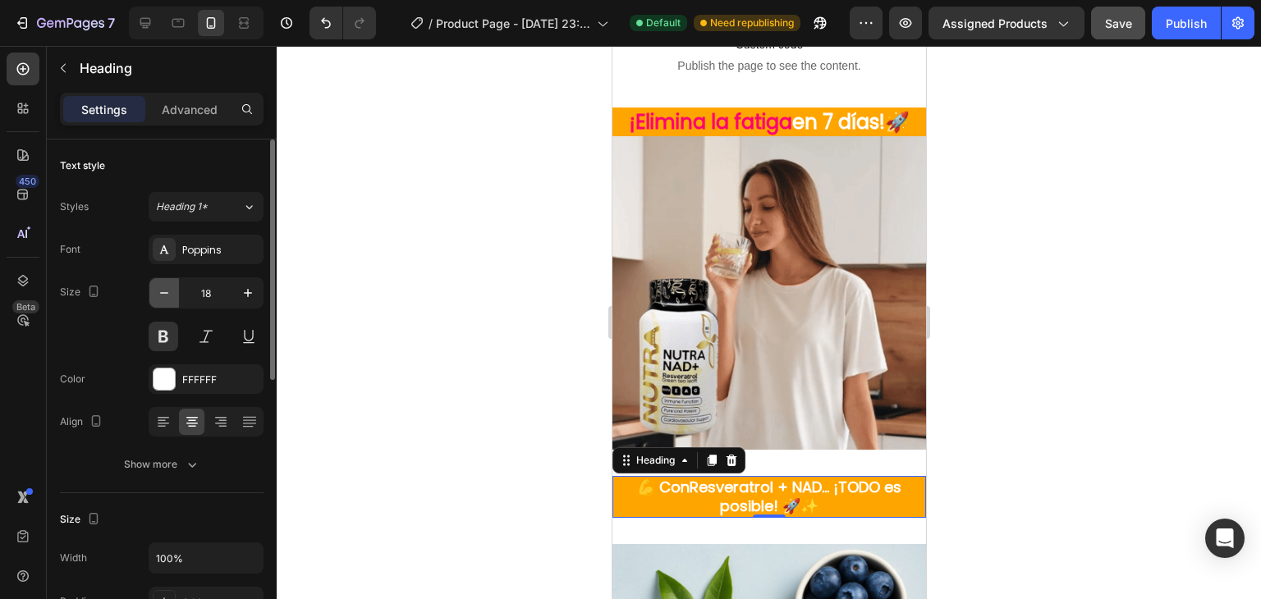
click at [161, 288] on icon "button" at bounding box center [164, 293] width 16 height 16
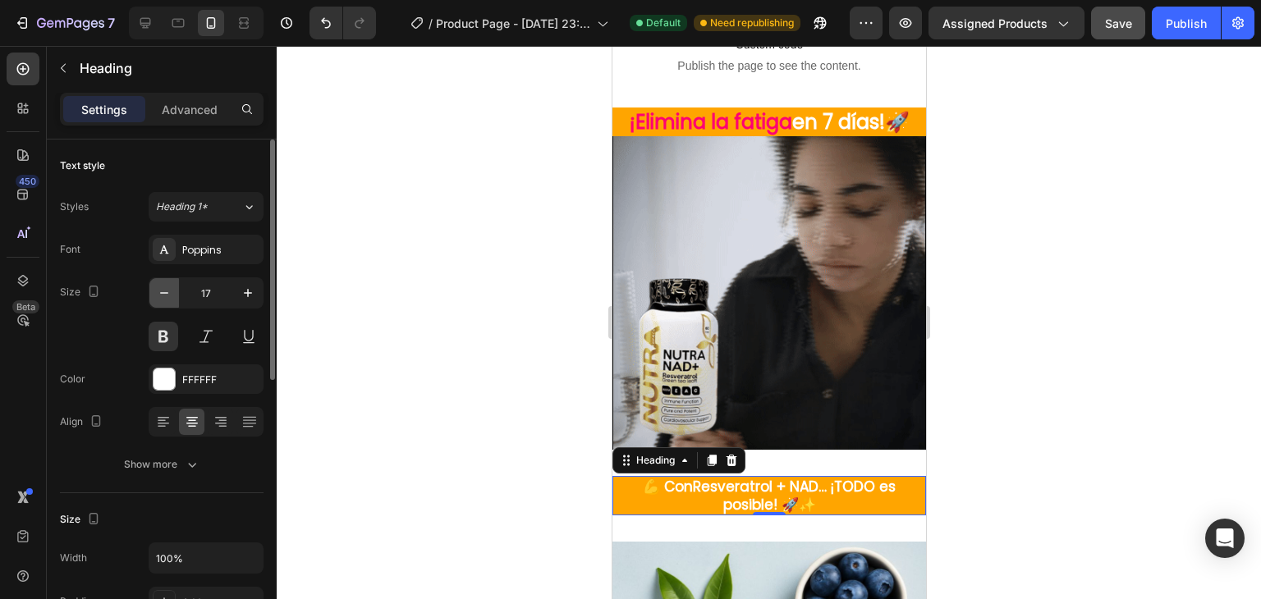
click at [161, 288] on icon "button" at bounding box center [164, 293] width 16 height 16
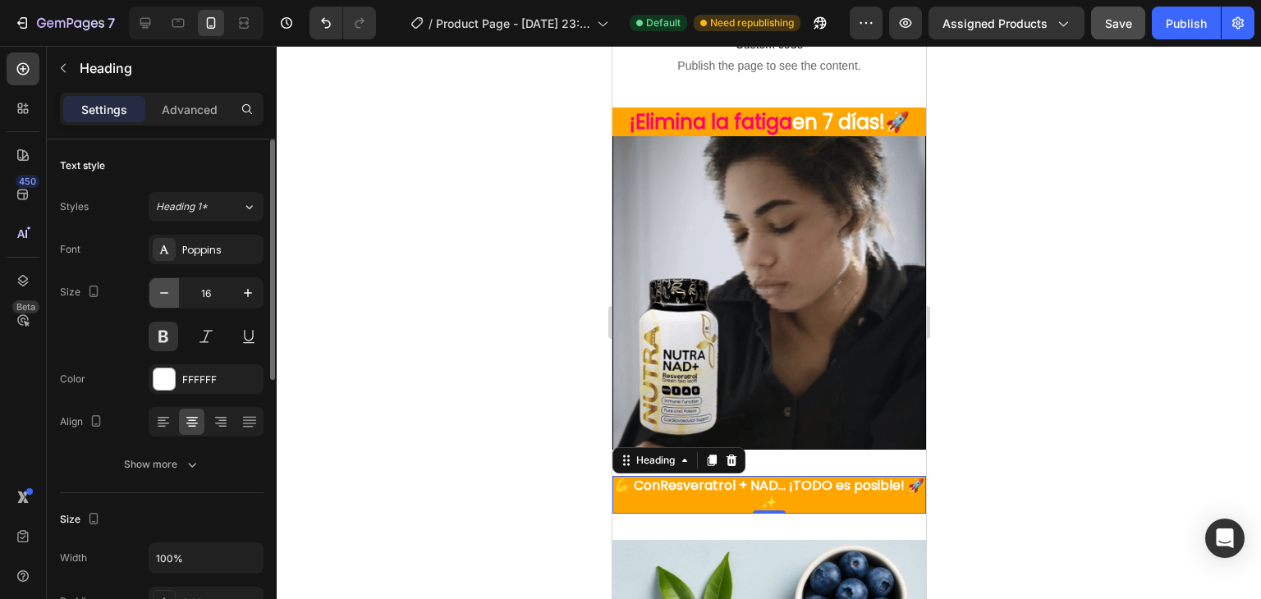
click at [161, 288] on icon "button" at bounding box center [164, 293] width 16 height 16
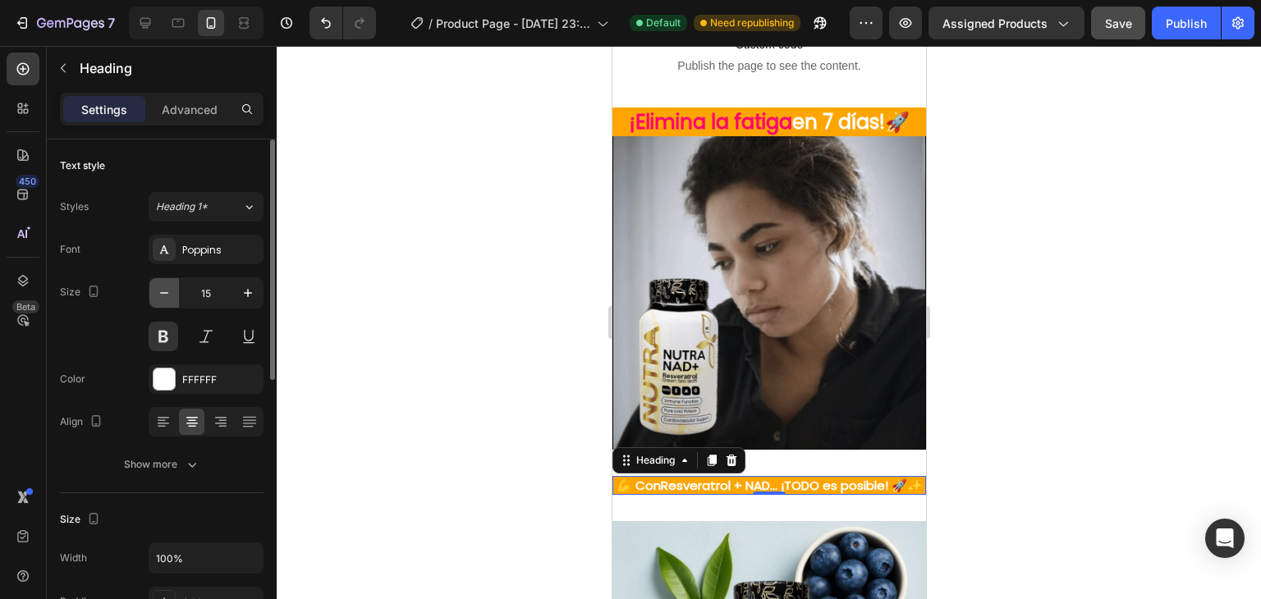
click at [161, 288] on icon "button" at bounding box center [164, 293] width 16 height 16
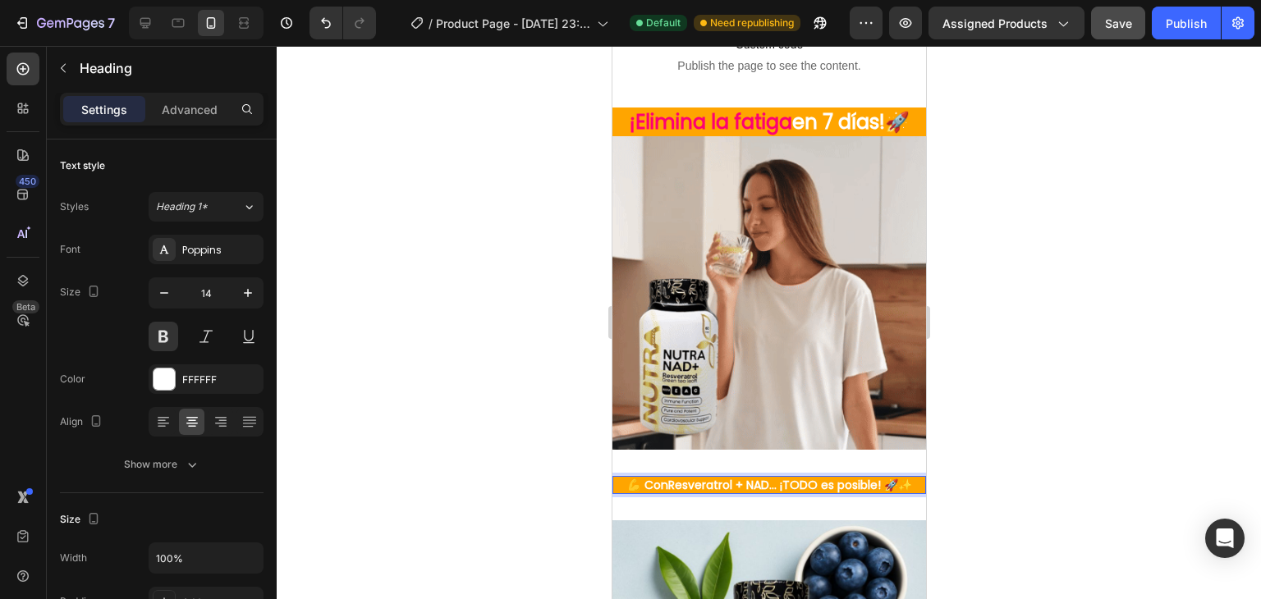
click at [635, 478] on p "💪 Con Resveratrol + NAD … ¡TODO es posible! 🚀✨" at bounding box center [768, 485] width 310 height 15
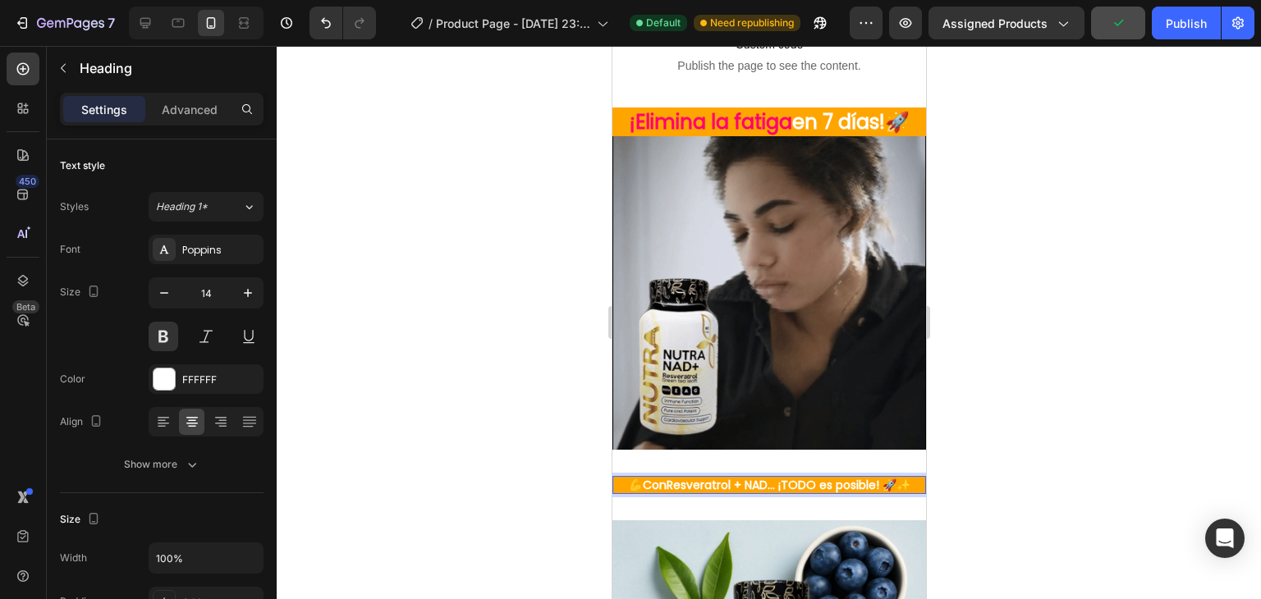
click at [771, 478] on p "💪Con Resveratrol + NAD … ¡TODO es posible! 🚀✨" at bounding box center [768, 485] width 310 height 15
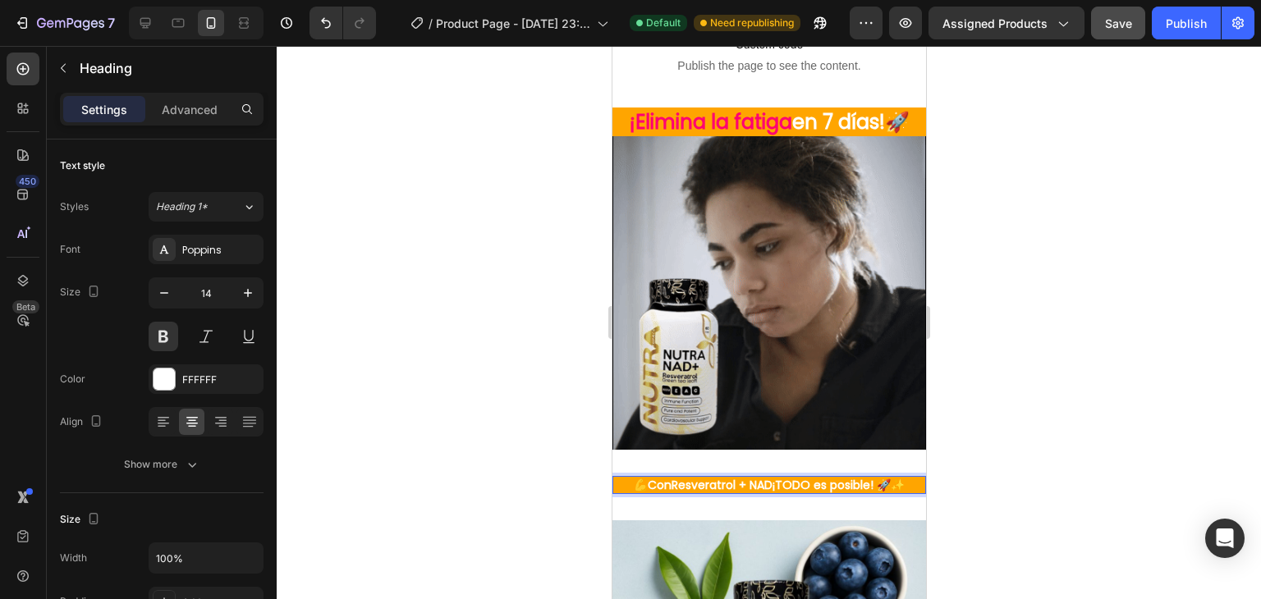
click at [904, 478] on p "💪Con Resveratrol + NAD ¡TODO es posible! 🚀✨" at bounding box center [768, 485] width 310 height 15
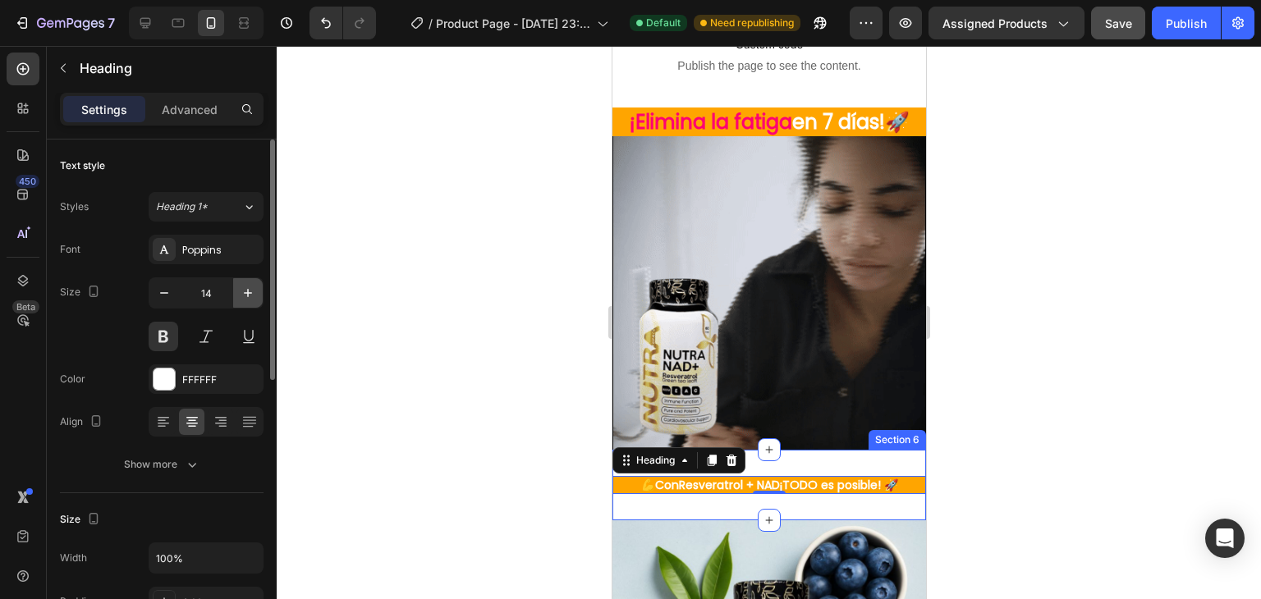
click at [247, 294] on icon "button" at bounding box center [248, 293] width 8 height 8
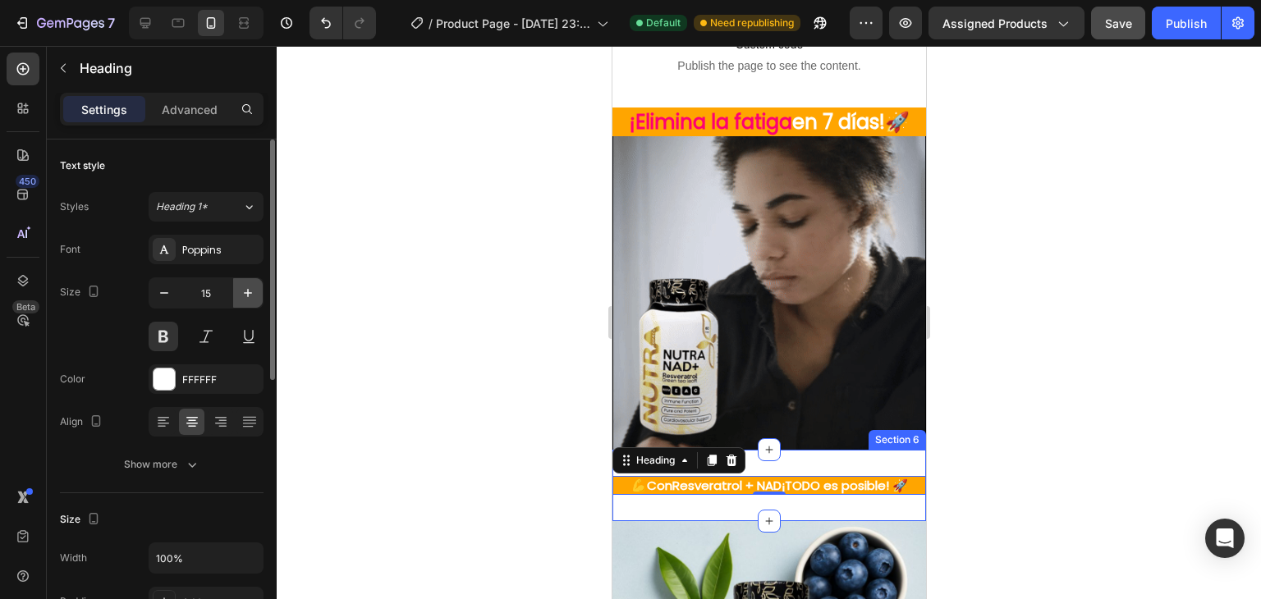
click at [247, 294] on icon "button" at bounding box center [248, 293] width 8 height 8
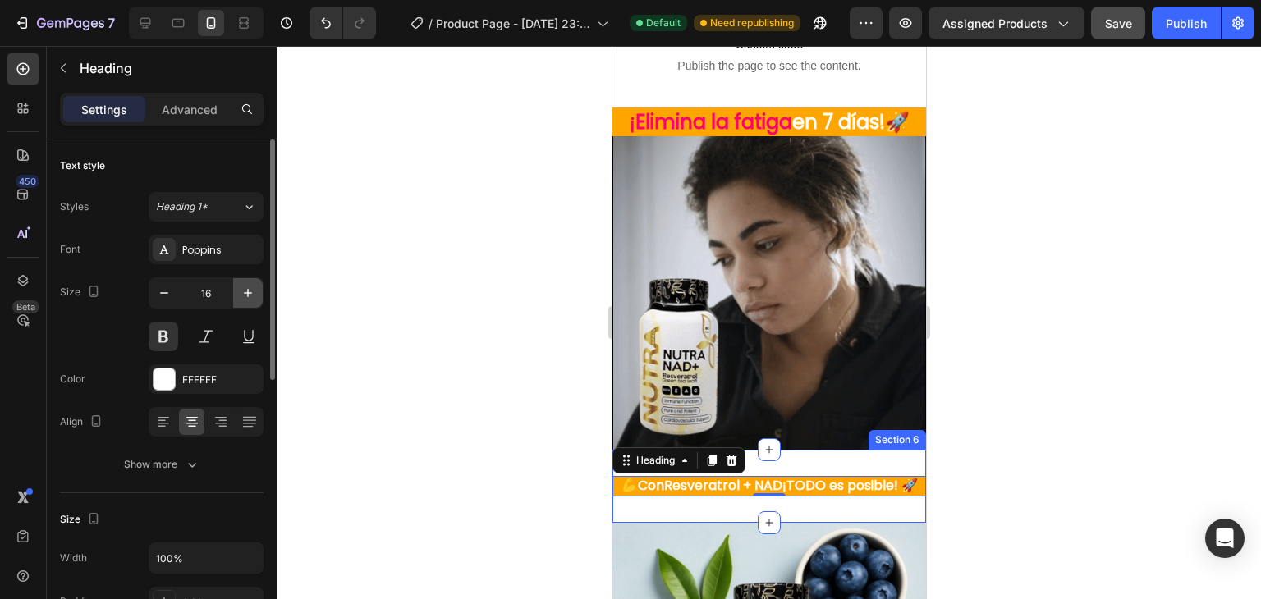
click at [247, 294] on icon "button" at bounding box center [248, 293] width 8 height 8
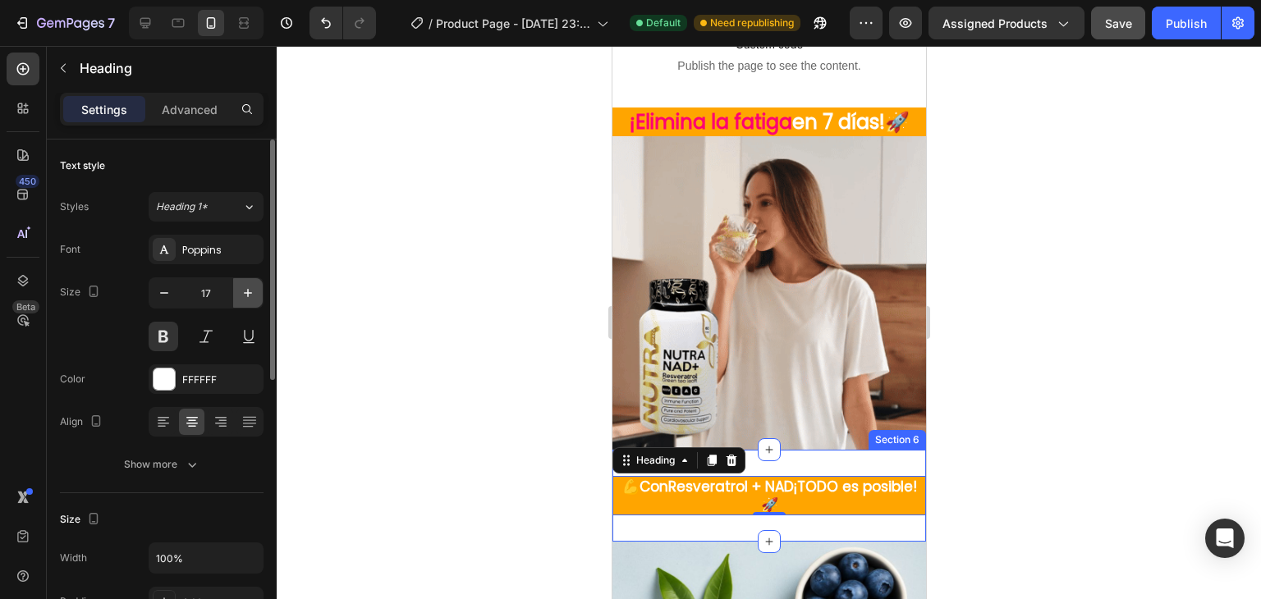
click at [246, 294] on icon "button" at bounding box center [248, 293] width 16 height 16
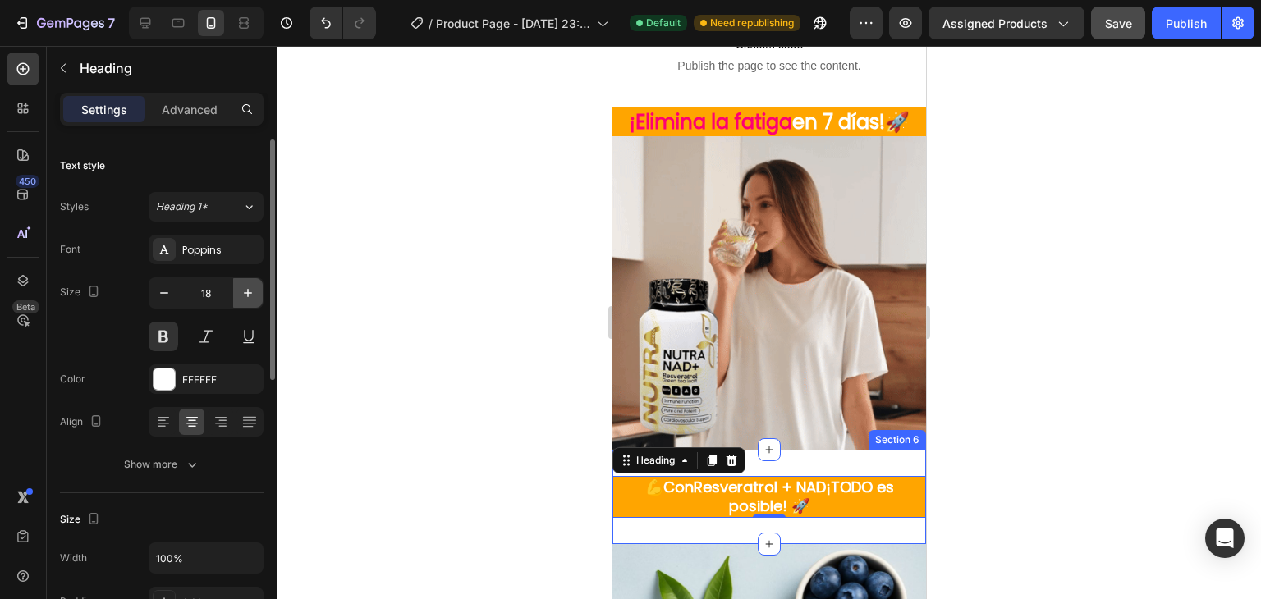
click at [246, 294] on icon "button" at bounding box center [248, 293] width 16 height 16
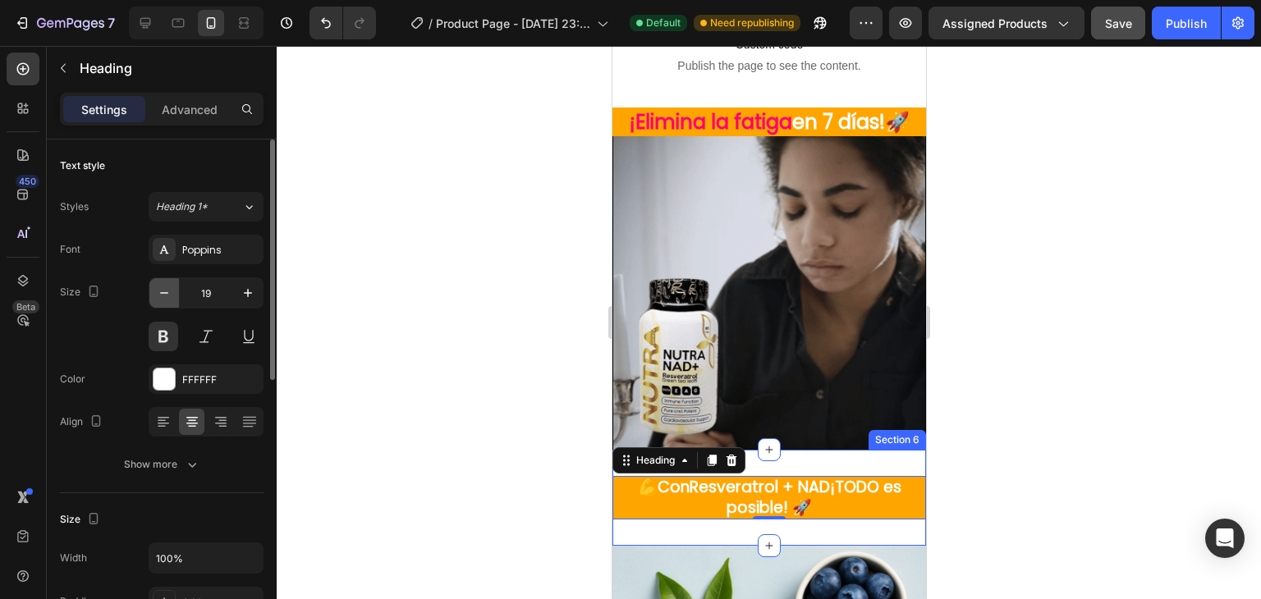
click at [167, 296] on icon "button" at bounding box center [164, 293] width 16 height 16
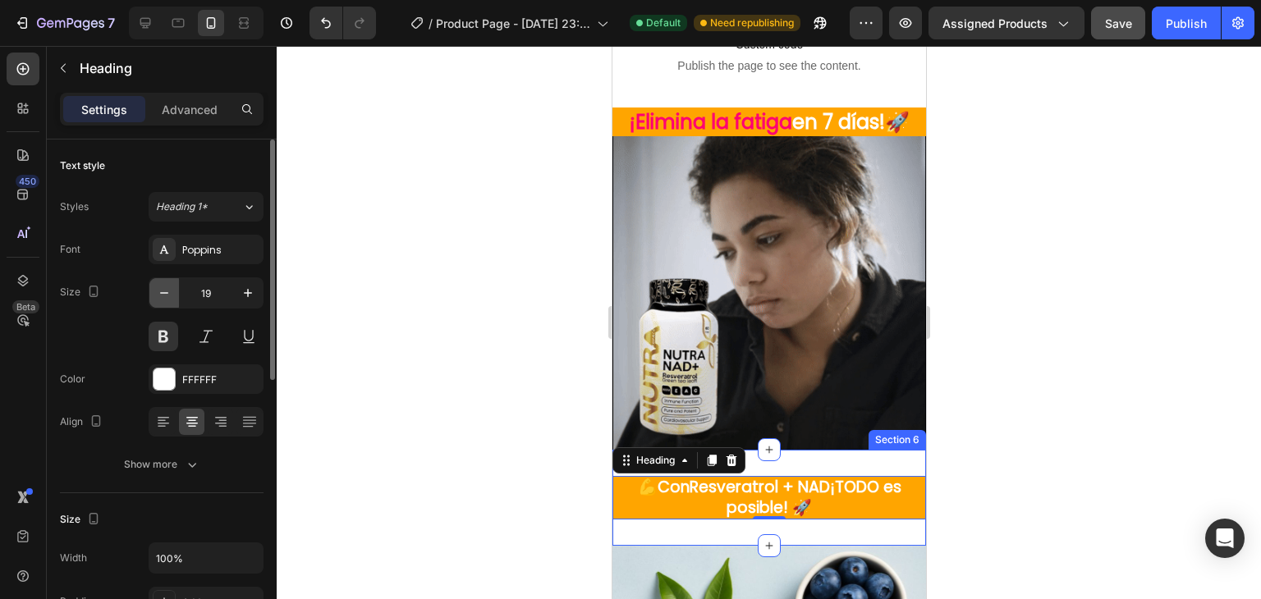
type input "18"
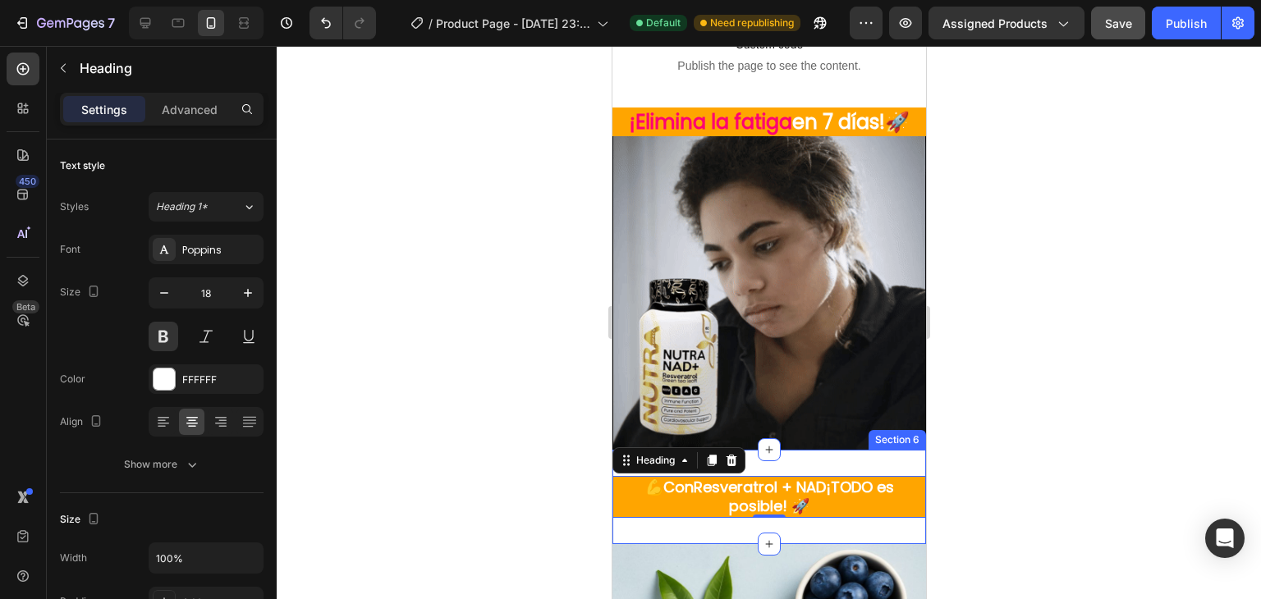
click at [191, 123] on div "Settings Advanced" at bounding box center [162, 109] width 204 height 33
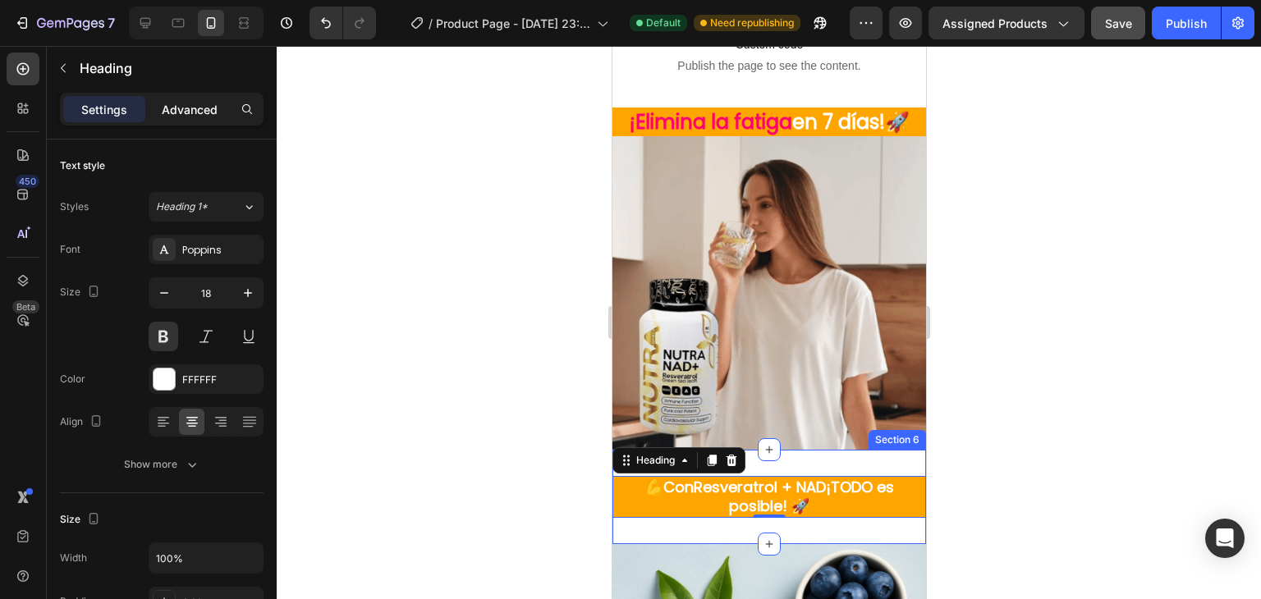
click at [194, 117] on p "Advanced" at bounding box center [190, 109] width 56 height 17
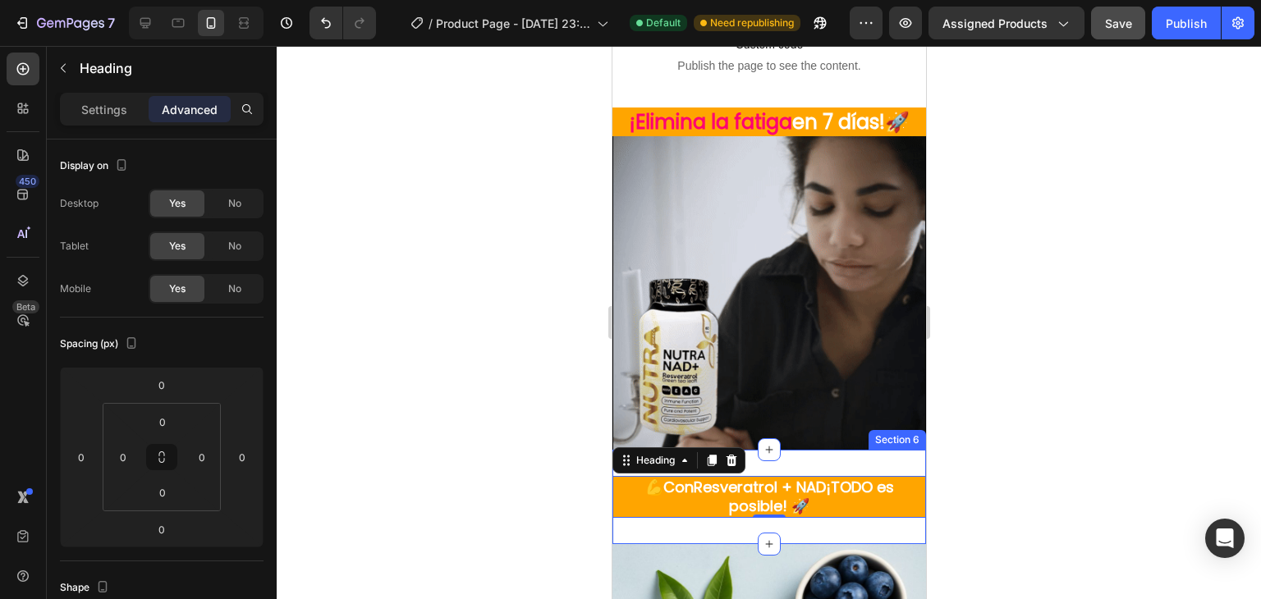
click at [575, 472] on div at bounding box center [769, 322] width 984 height 553
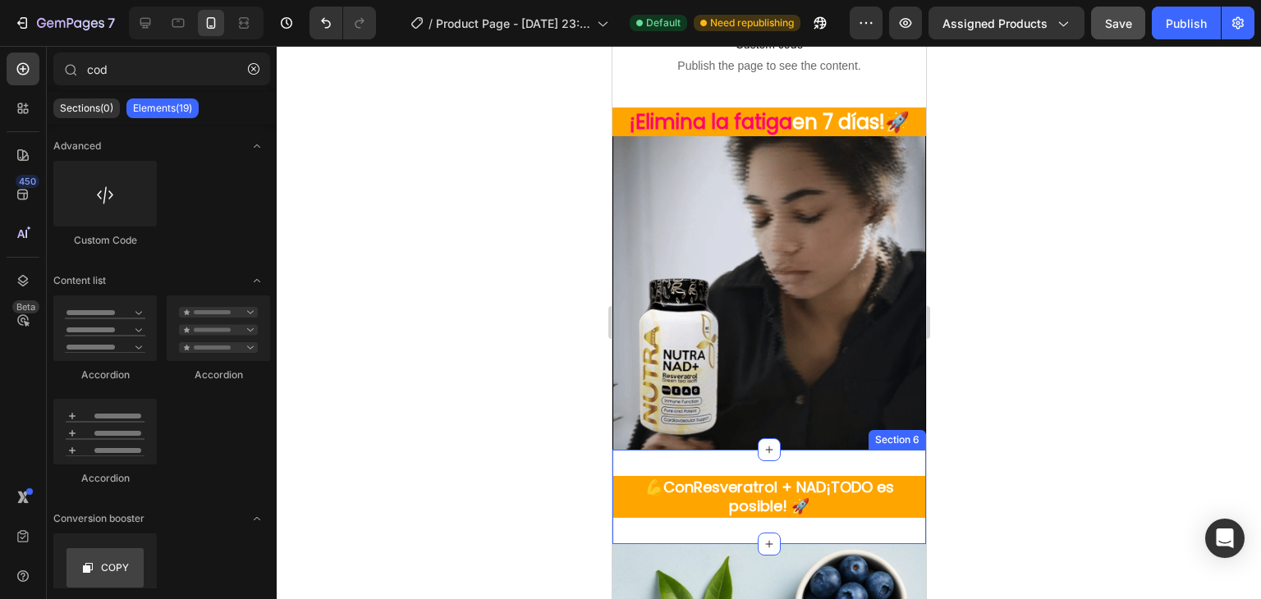
click at [649, 513] on div "💪Con Resveratrol + NAD ¡TODO es posible! 🚀 Heading Section 6" at bounding box center [769, 497] width 314 height 94
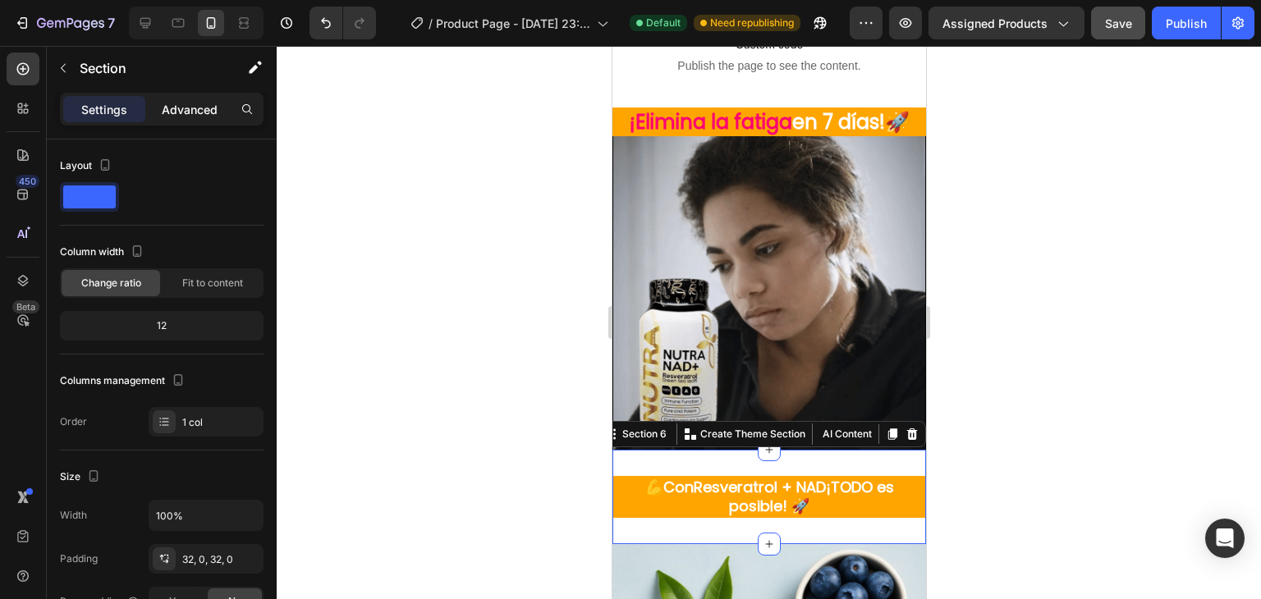
click at [178, 106] on p "Advanced" at bounding box center [190, 109] width 56 height 17
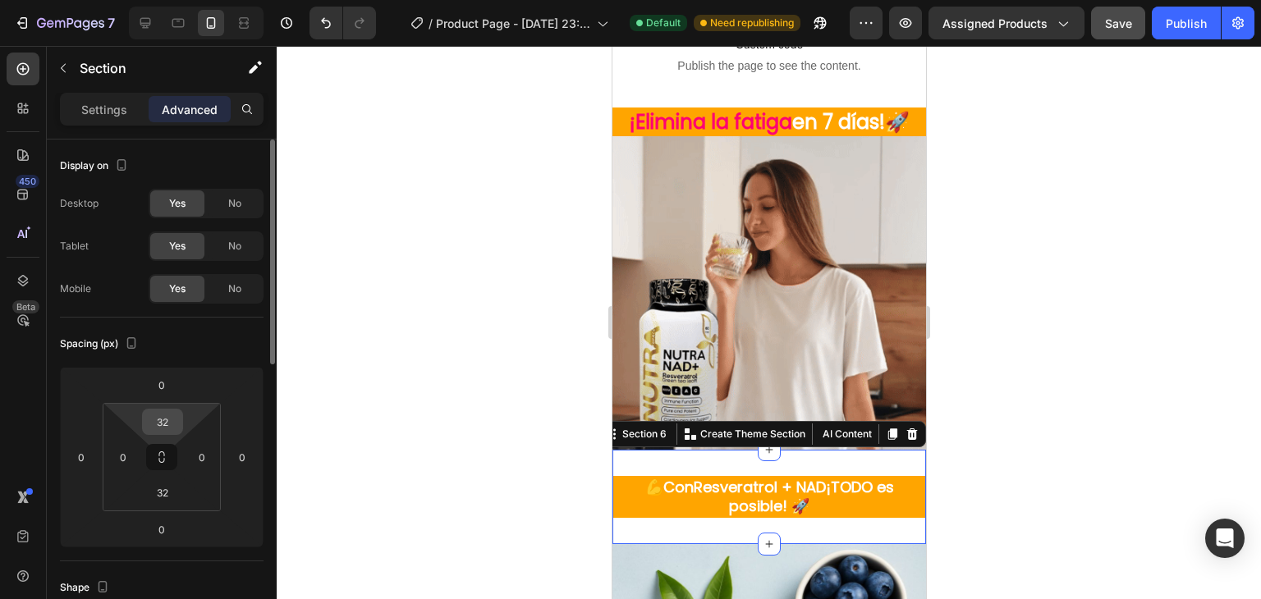
click at [165, 426] on input "32" at bounding box center [162, 422] width 33 height 25
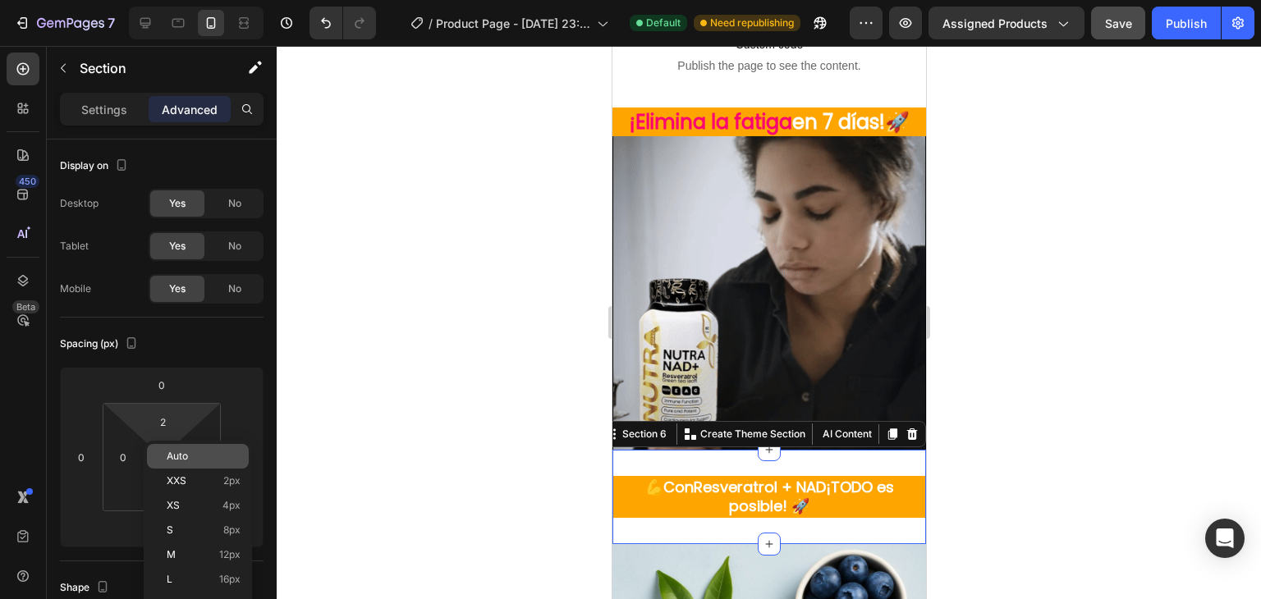
click at [186, 461] on span "Auto" at bounding box center [177, 456] width 21 height 11
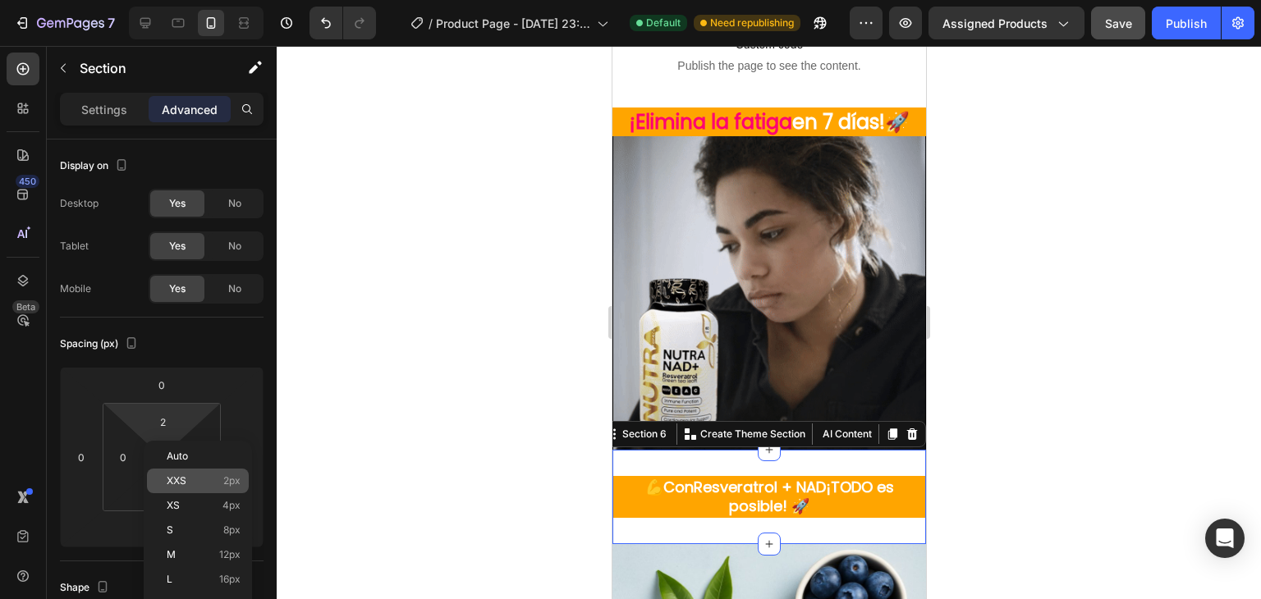
type input "Auto"
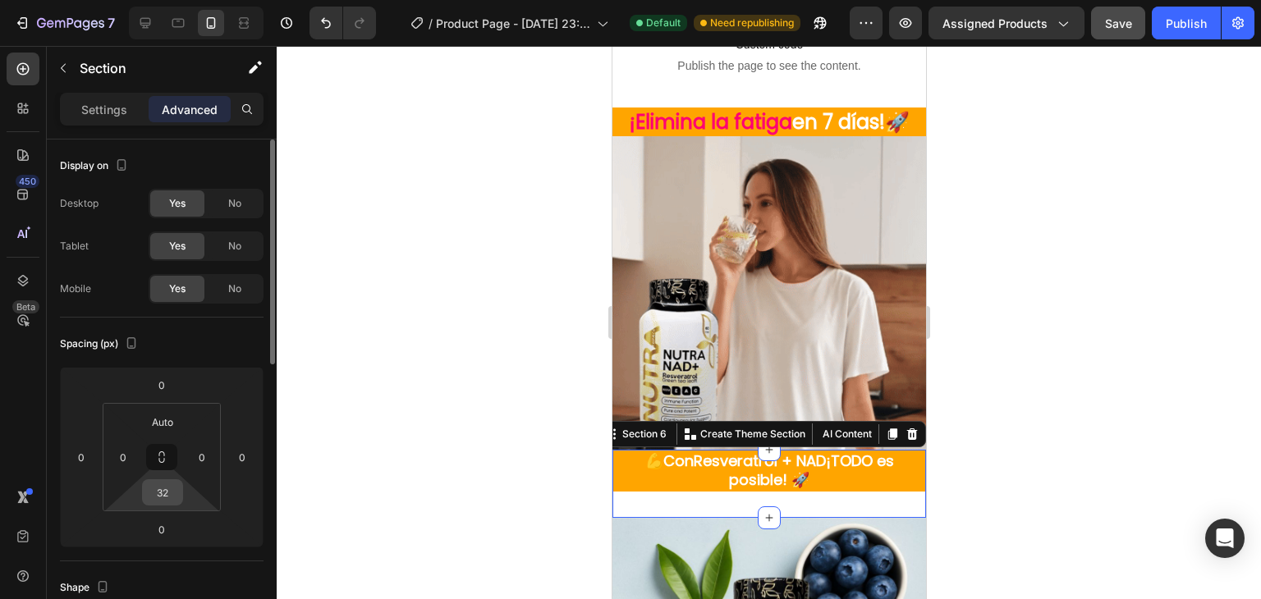
click at [172, 493] on input "32" at bounding box center [162, 492] width 33 height 25
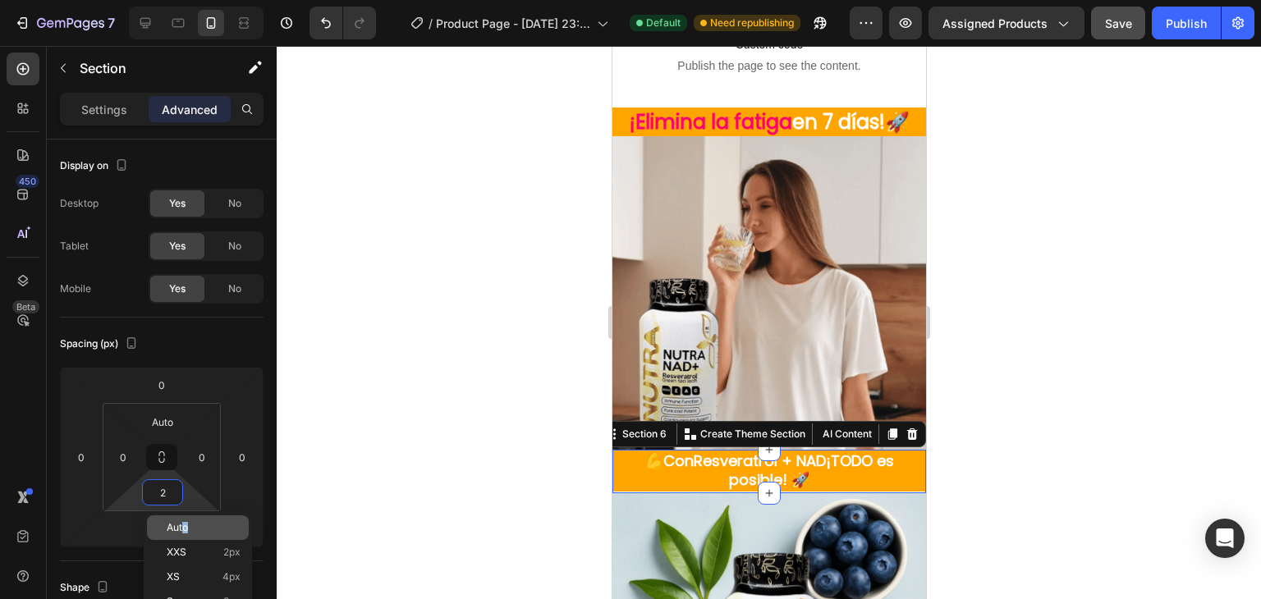
click at [184, 527] on span "Auto" at bounding box center [177, 527] width 21 height 11
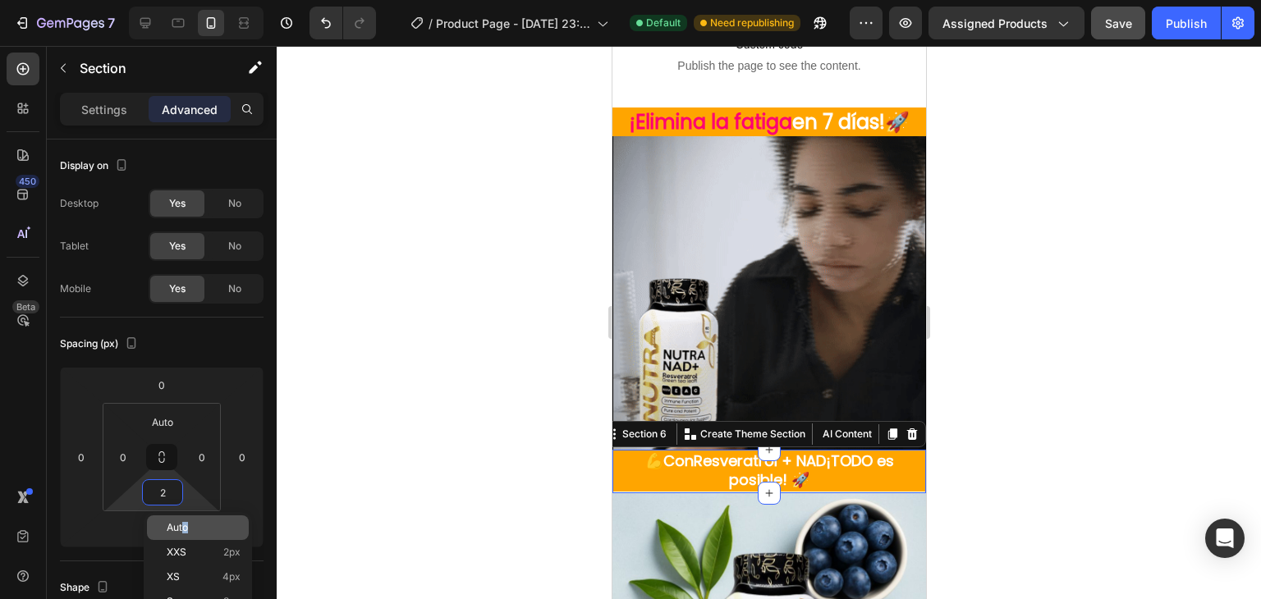
type input "Auto"
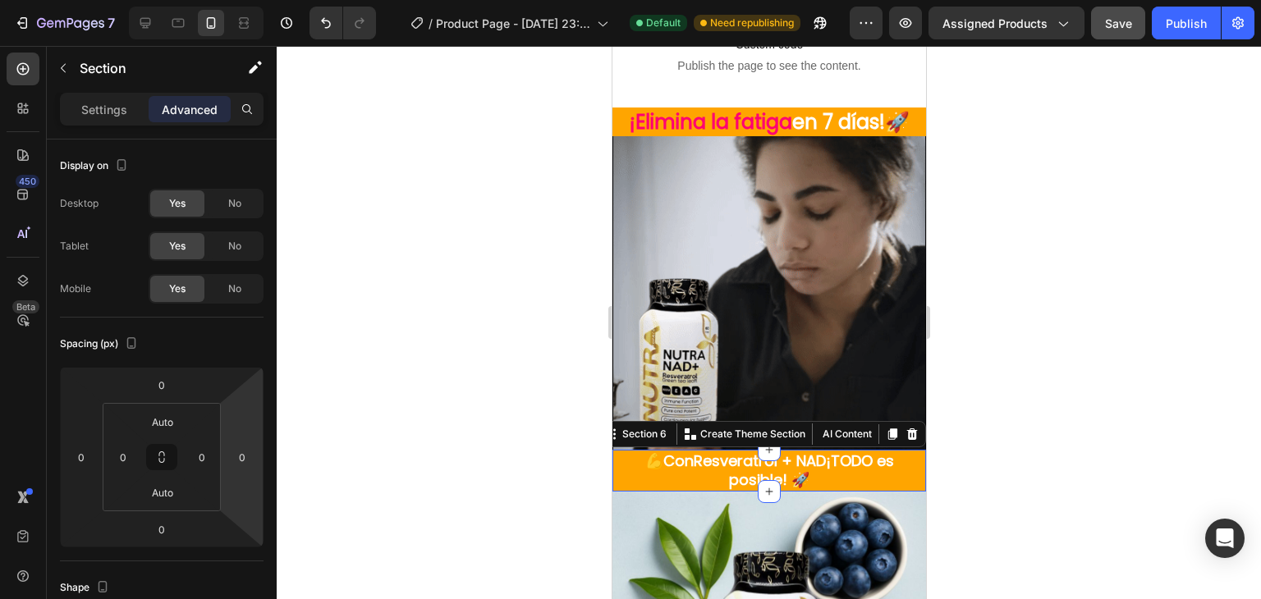
click at [352, 420] on div at bounding box center [769, 322] width 984 height 553
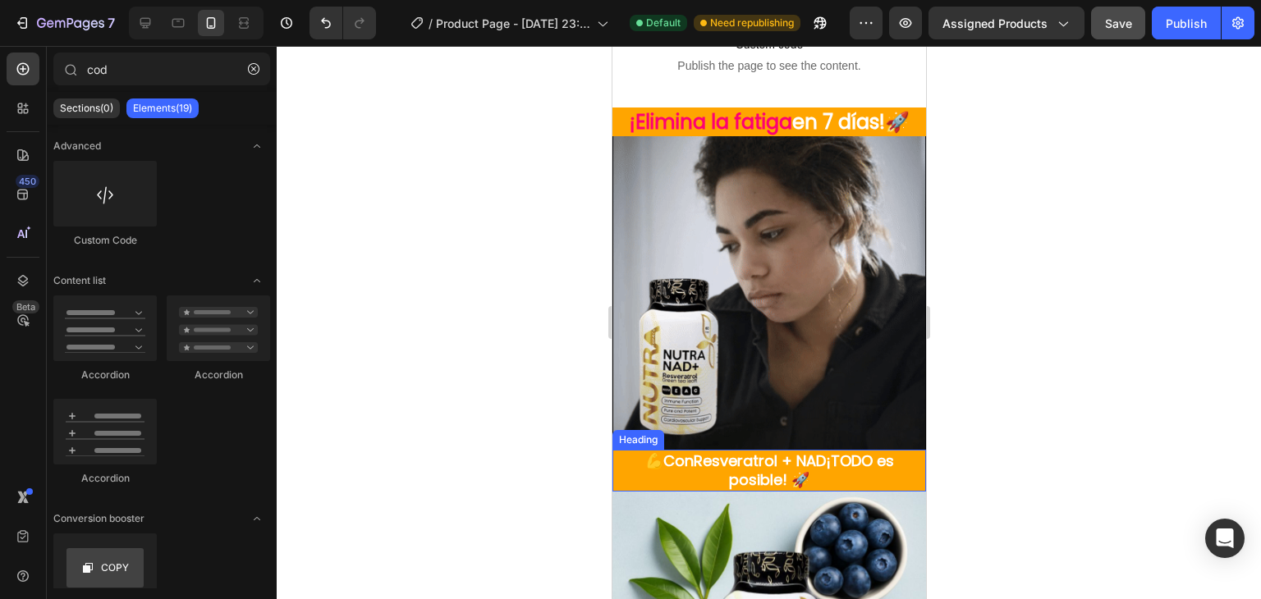
click at [685, 458] on p "💪Con Resveratrol + NAD ¡TODO es posible! 🚀" at bounding box center [768, 471] width 310 height 39
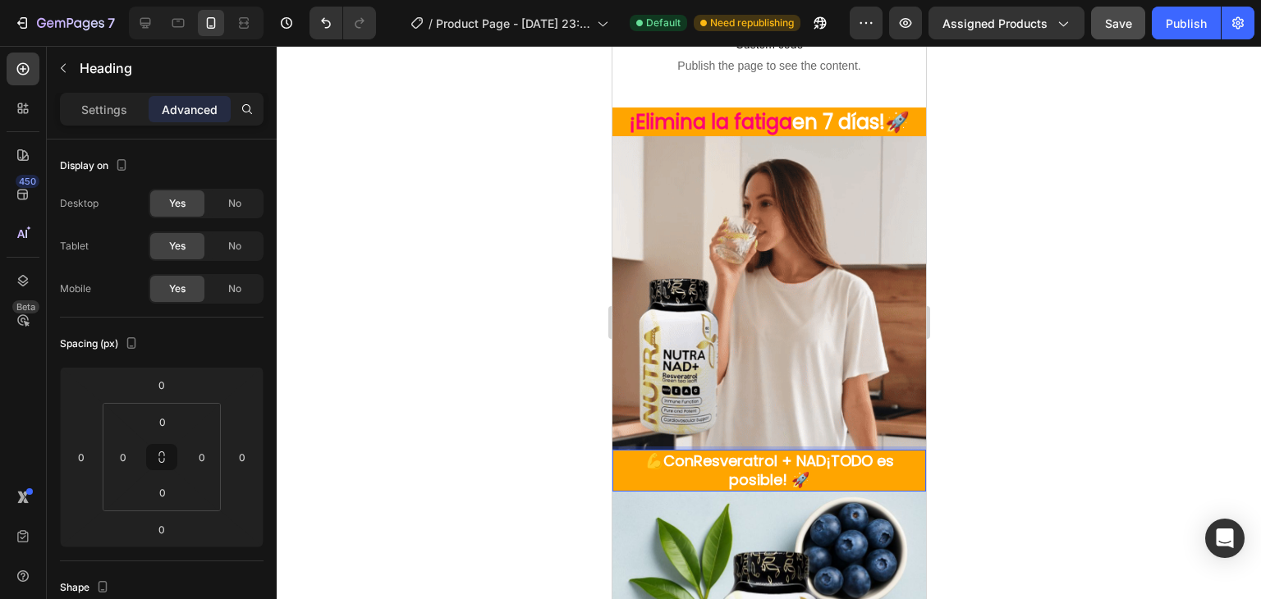
click at [693, 451] on strong "Resveratrol + NAD" at bounding box center [759, 461] width 132 height 21
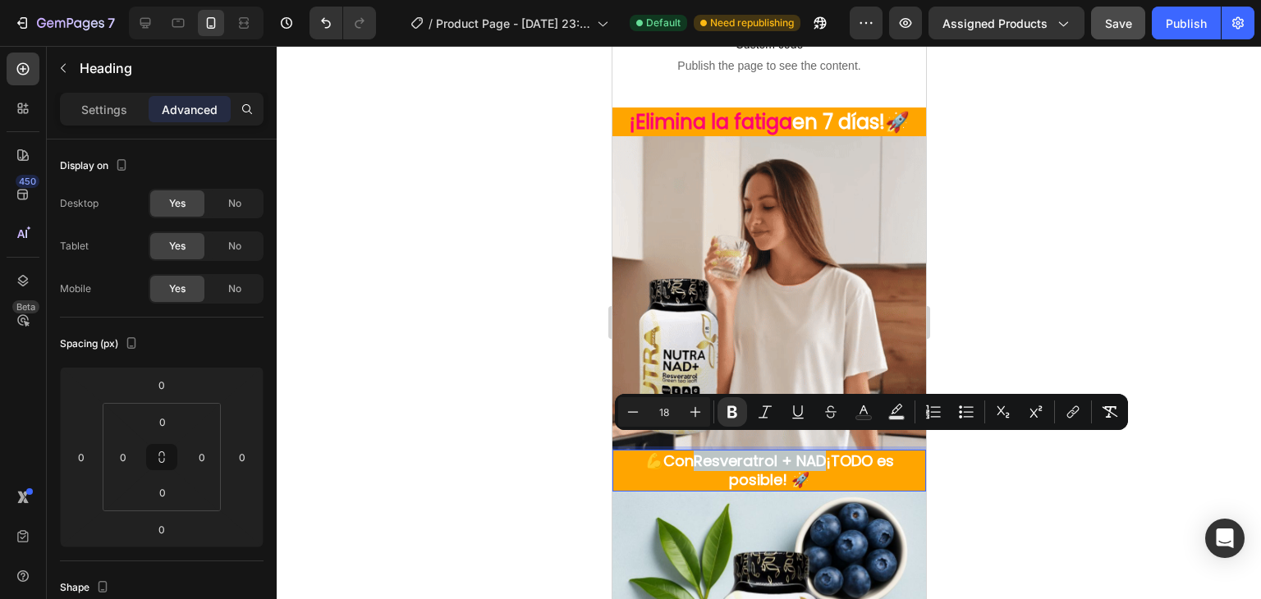
drag, startPoint x: 685, startPoint y: 448, endPoint x: 809, endPoint y: 452, distance: 123.2
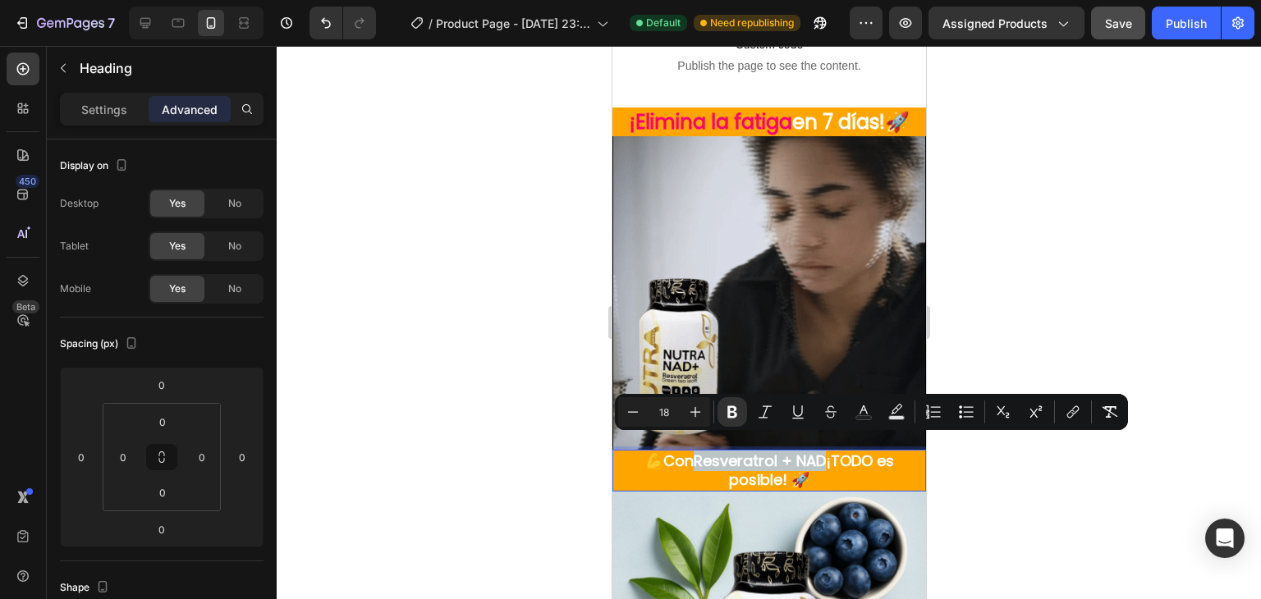
click at [809, 452] on strong "Resveratrol + NAD" at bounding box center [759, 461] width 132 height 21
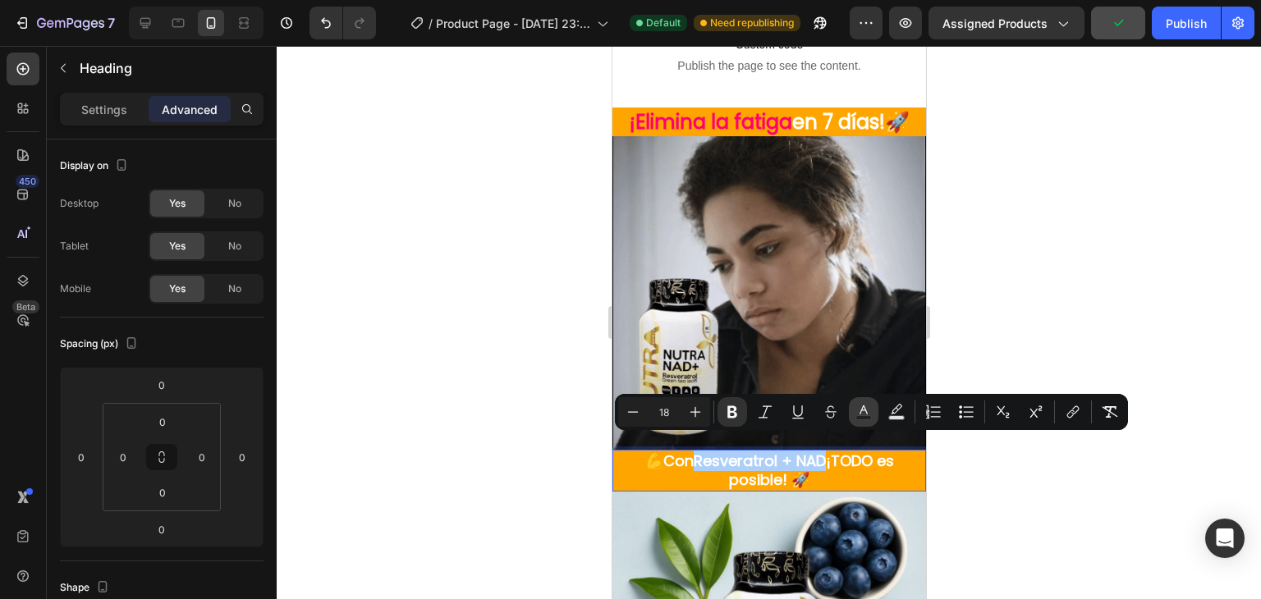
click at [859, 409] on icon "Editor contextual toolbar" at bounding box center [863, 412] width 16 height 16
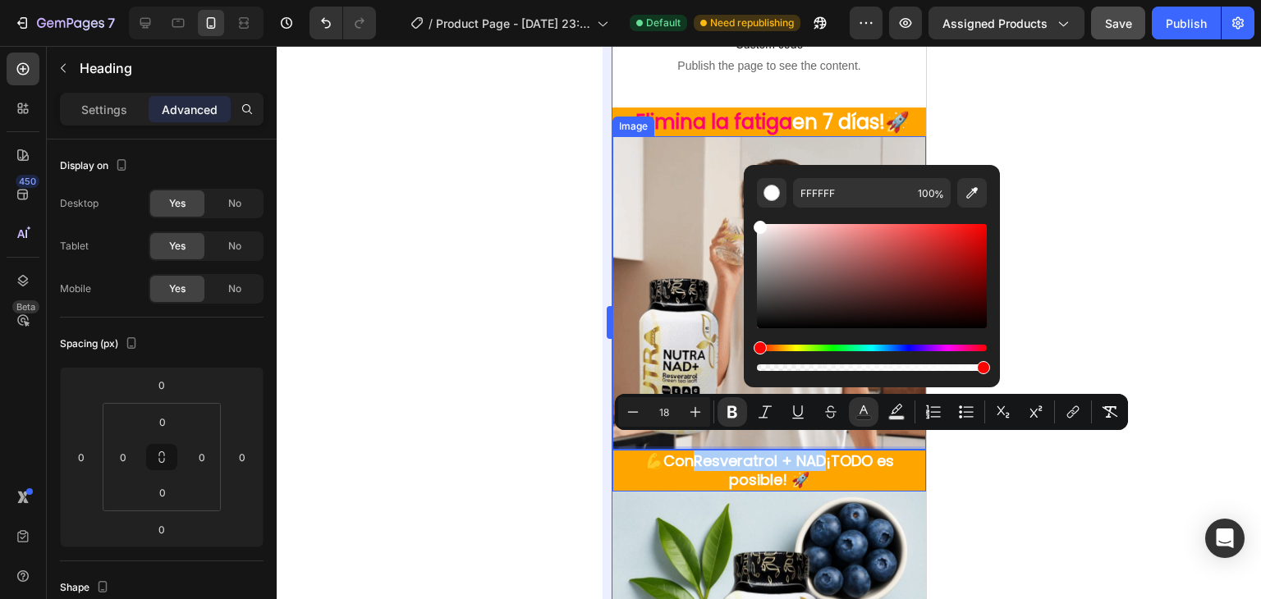
drag, startPoint x: 513, startPoint y: 236, endPoint x: 602, endPoint y: 185, distance: 102.2
click at [512, 236] on div at bounding box center [769, 322] width 984 height 553
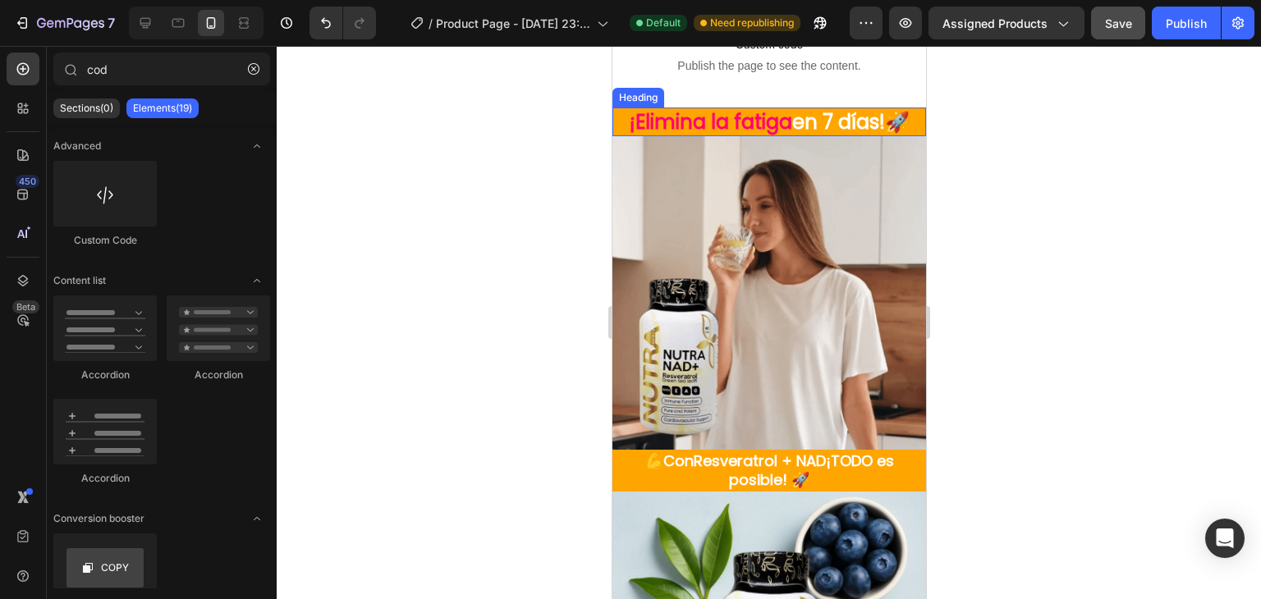
click at [739, 126] on span "¡Elimina la fatiga" at bounding box center [710, 121] width 163 height 27
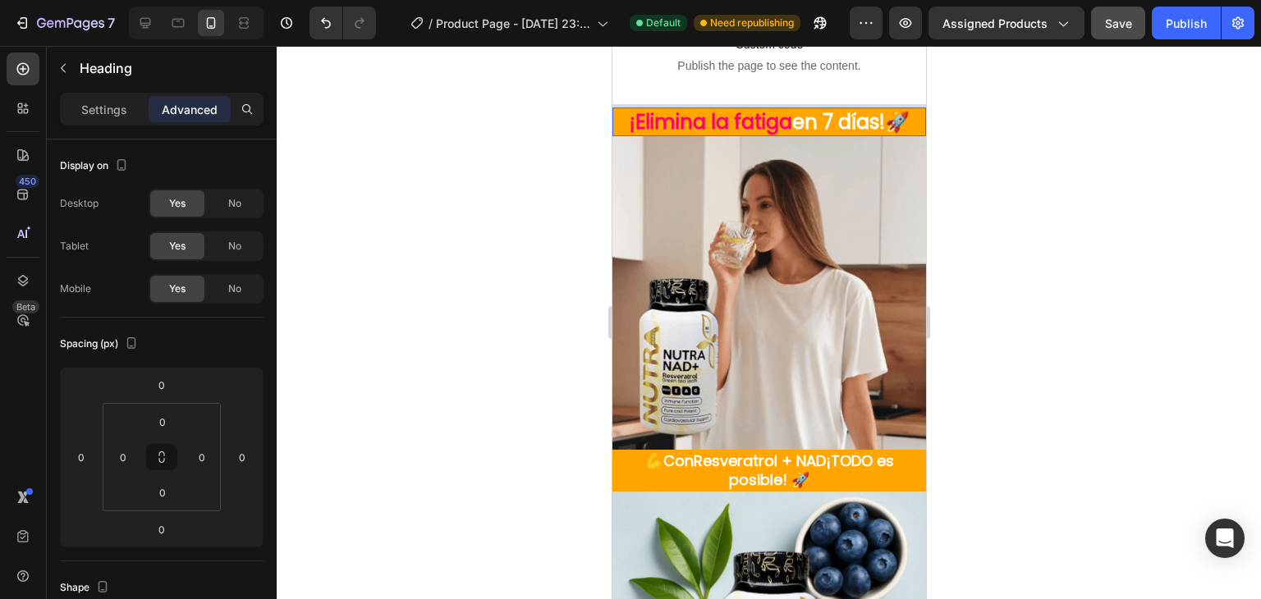
drag, startPoint x: 773, startPoint y: 120, endPoint x: 758, endPoint y: 119, distance: 14.8
click at [758, 119] on span "¡Elimina la fatiga" at bounding box center [710, 121] width 163 height 27
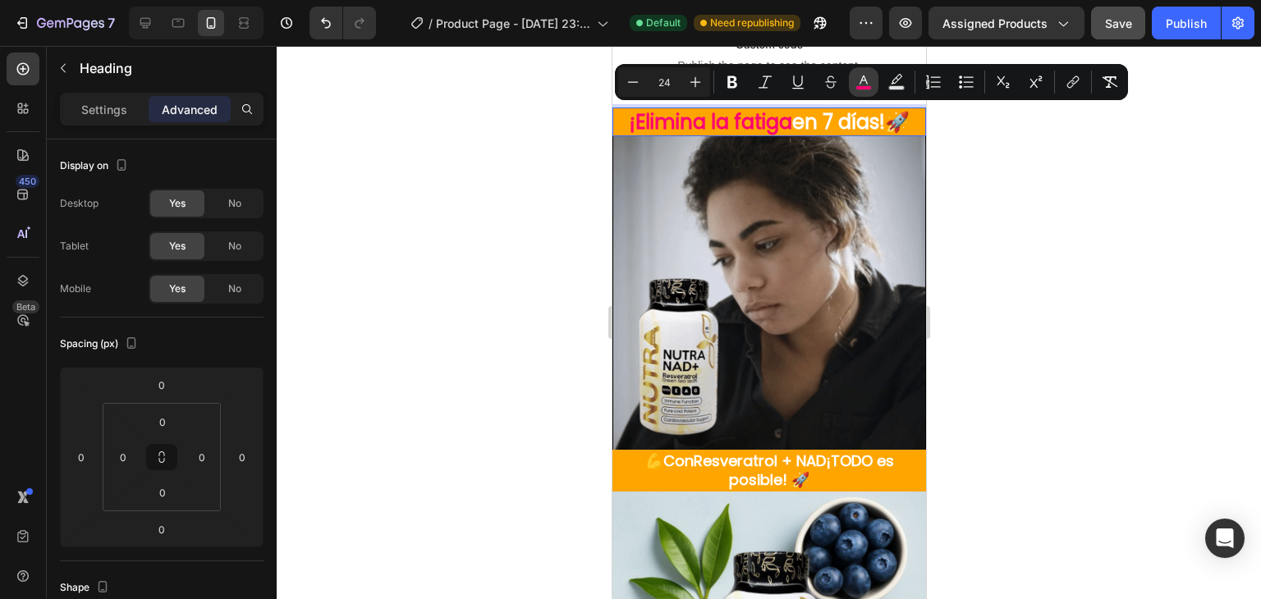
click at [857, 89] on rect "Editor contextual toolbar" at bounding box center [864, 88] width 16 height 4
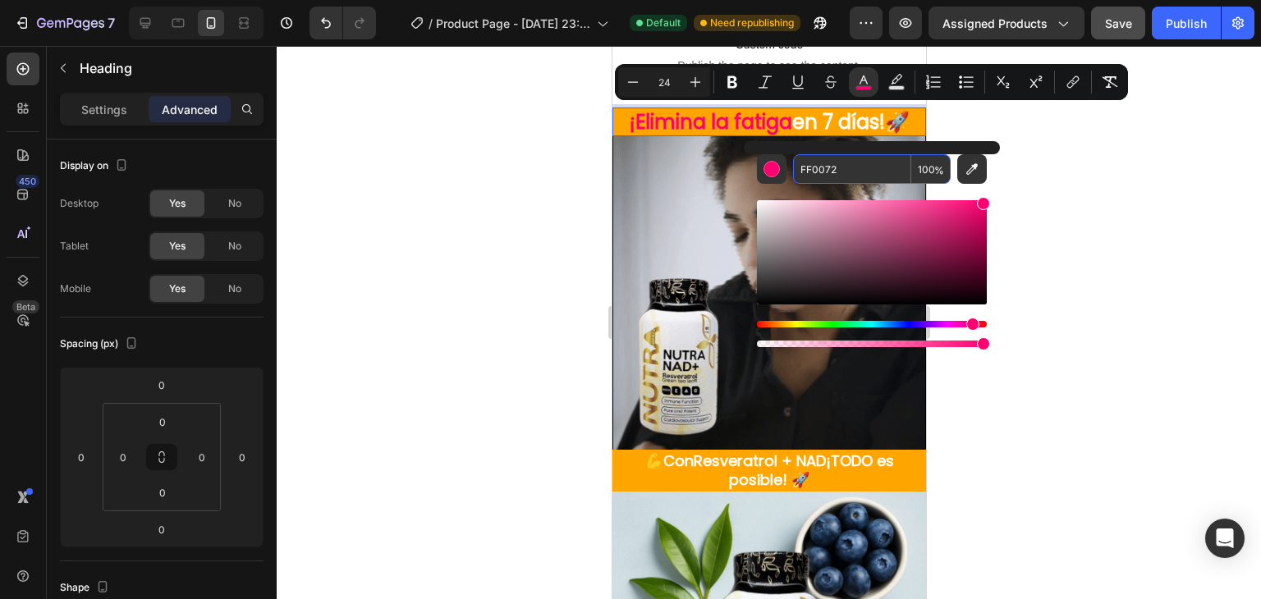
click at [839, 167] on input "FF0072" at bounding box center [852, 169] width 118 height 30
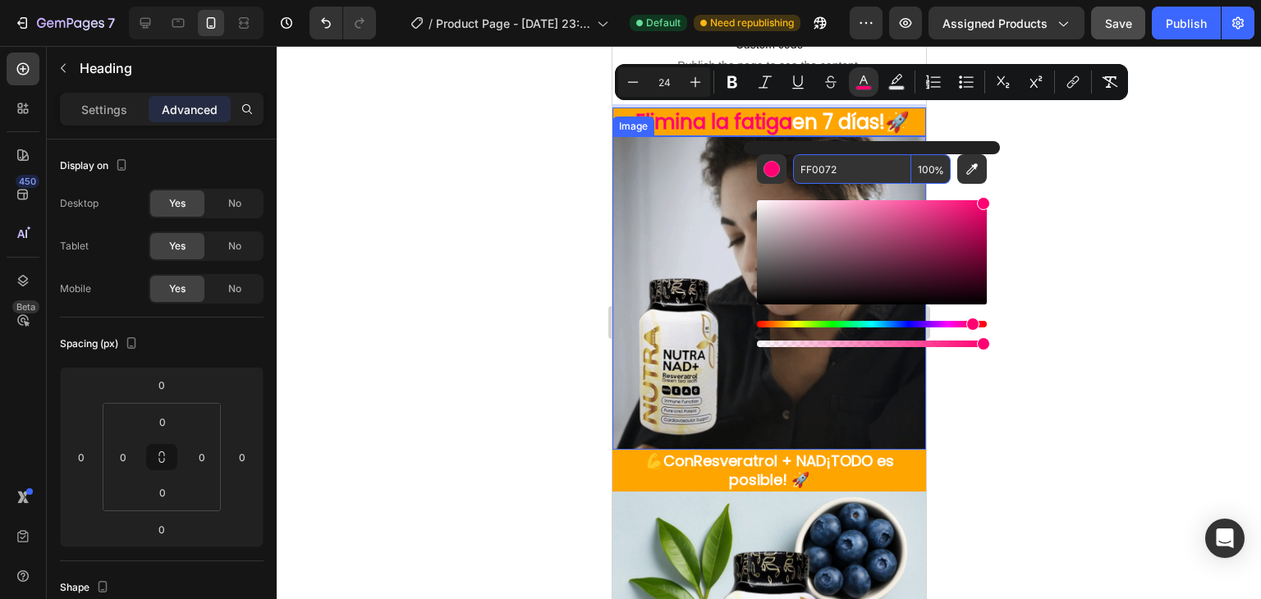
click at [535, 247] on div at bounding box center [769, 322] width 984 height 553
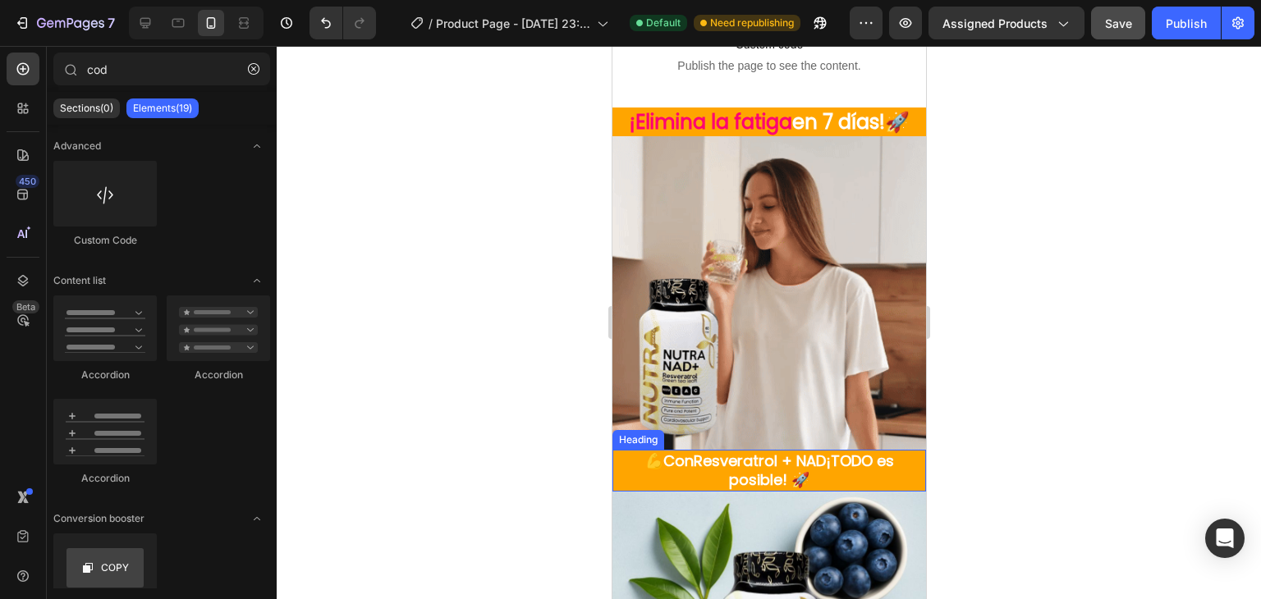
drag, startPoint x: 727, startPoint y: 471, endPoint x: 706, endPoint y: 459, distance: 23.9
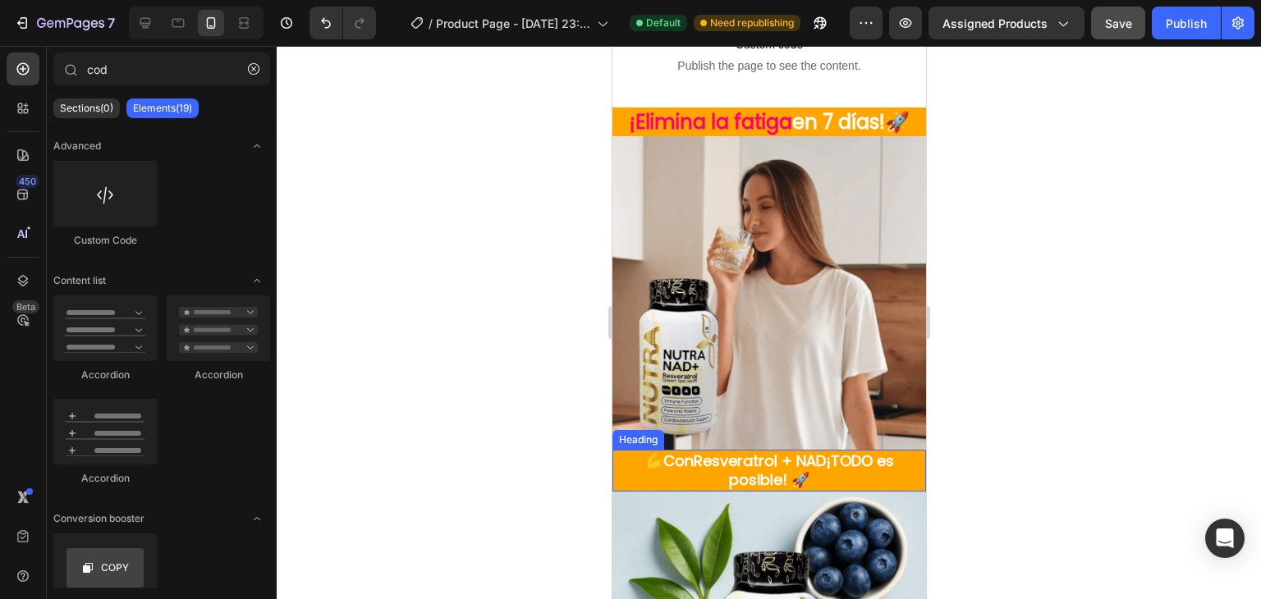
click at [724, 472] on p "💪Con Resveratrol + NAD ¡TODO es posible! 🚀" at bounding box center [768, 471] width 310 height 39
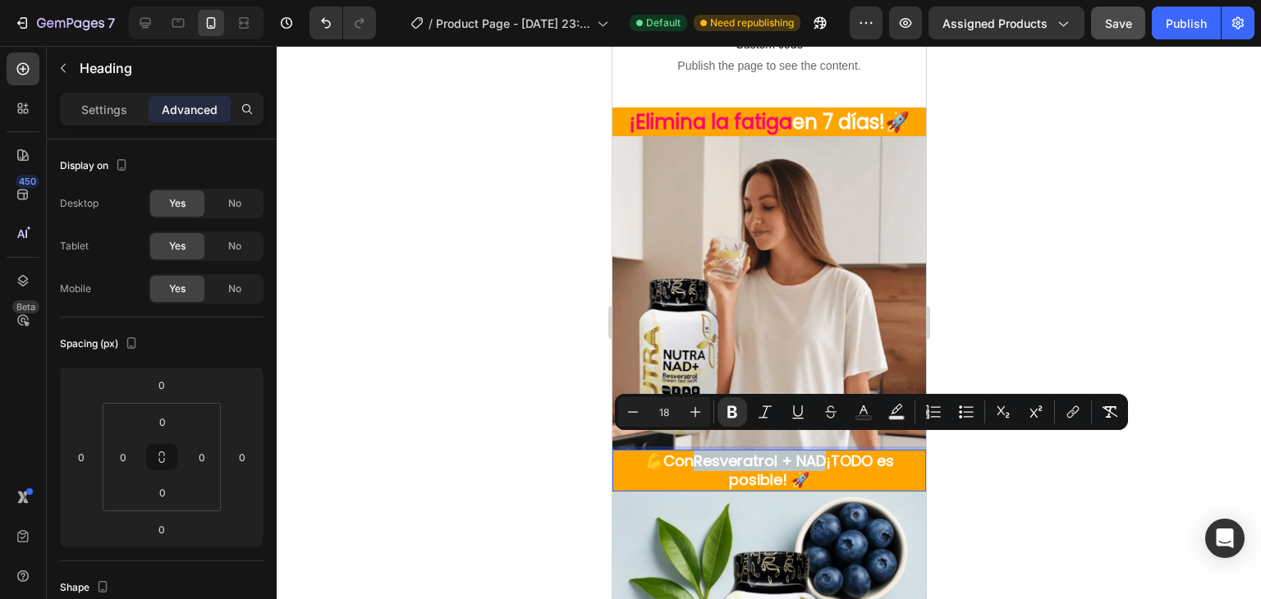
drag, startPoint x: 687, startPoint y: 444, endPoint x: 802, endPoint y: 441, distance: 115.0
click at [802, 451] on strong "Resveratrol + NAD" at bounding box center [759, 461] width 132 height 21
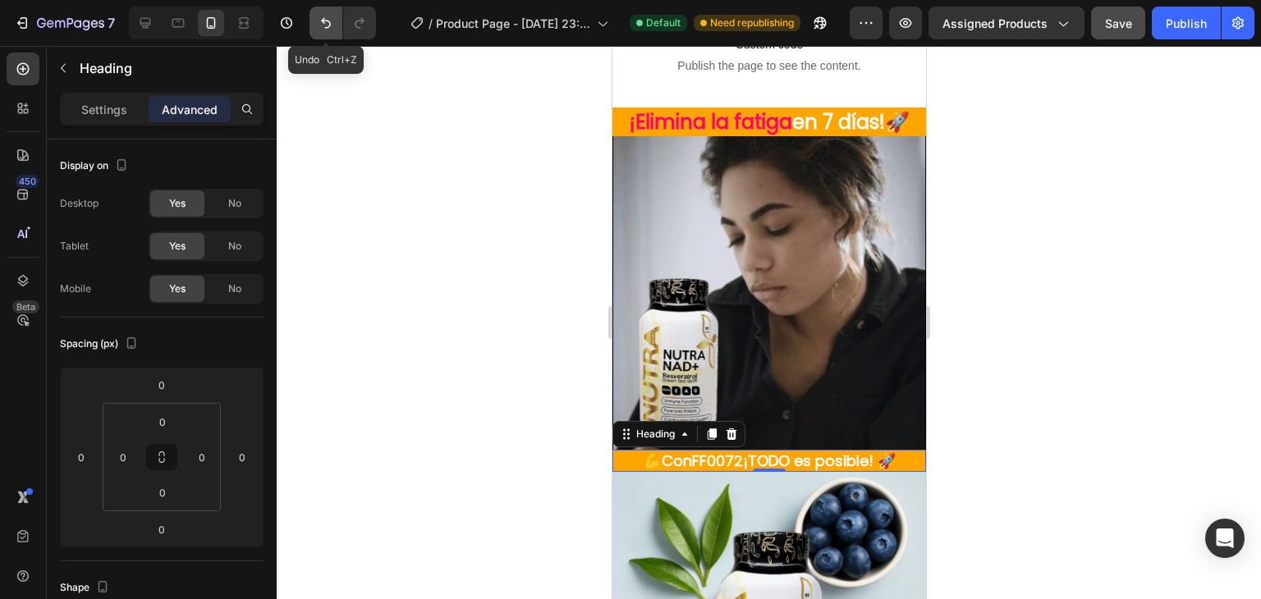
click at [312, 15] on button "Undo/Redo" at bounding box center [325, 23] width 33 height 33
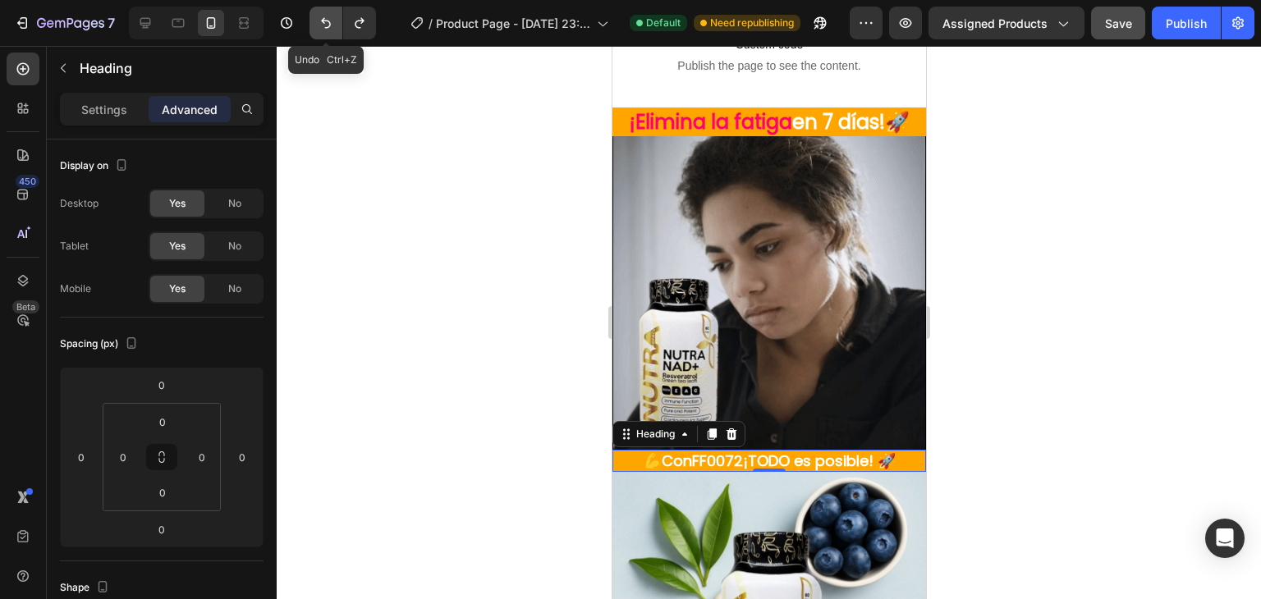
click at [312, 15] on button "Undo/Redo" at bounding box center [325, 23] width 33 height 33
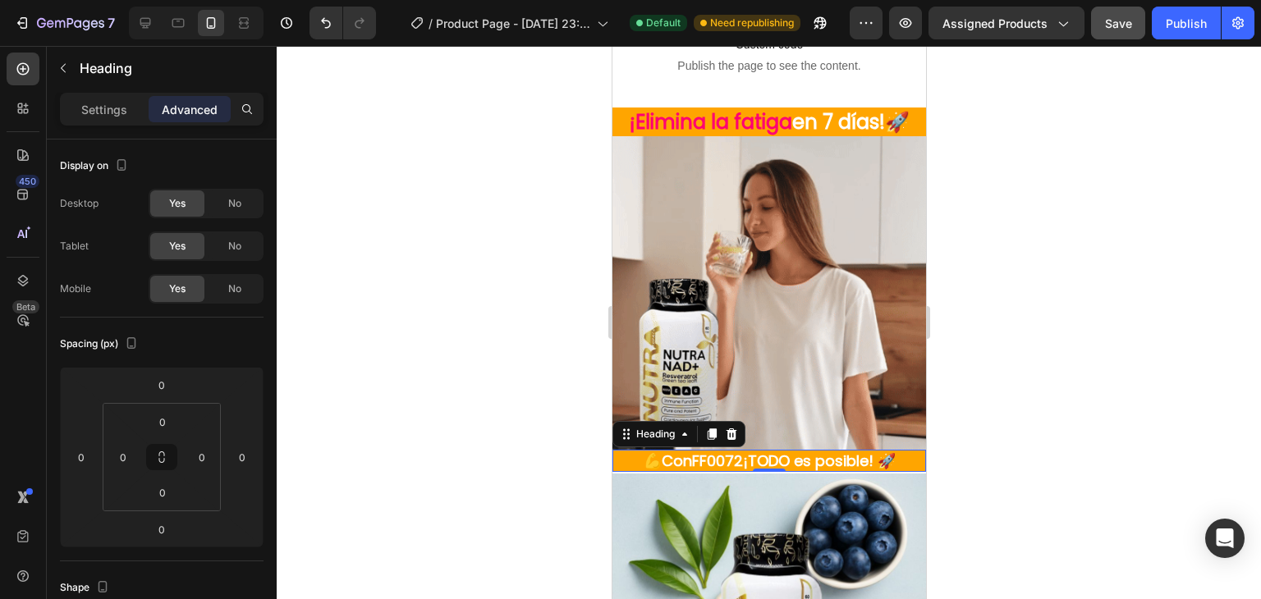
click at [415, 242] on div at bounding box center [769, 322] width 984 height 553
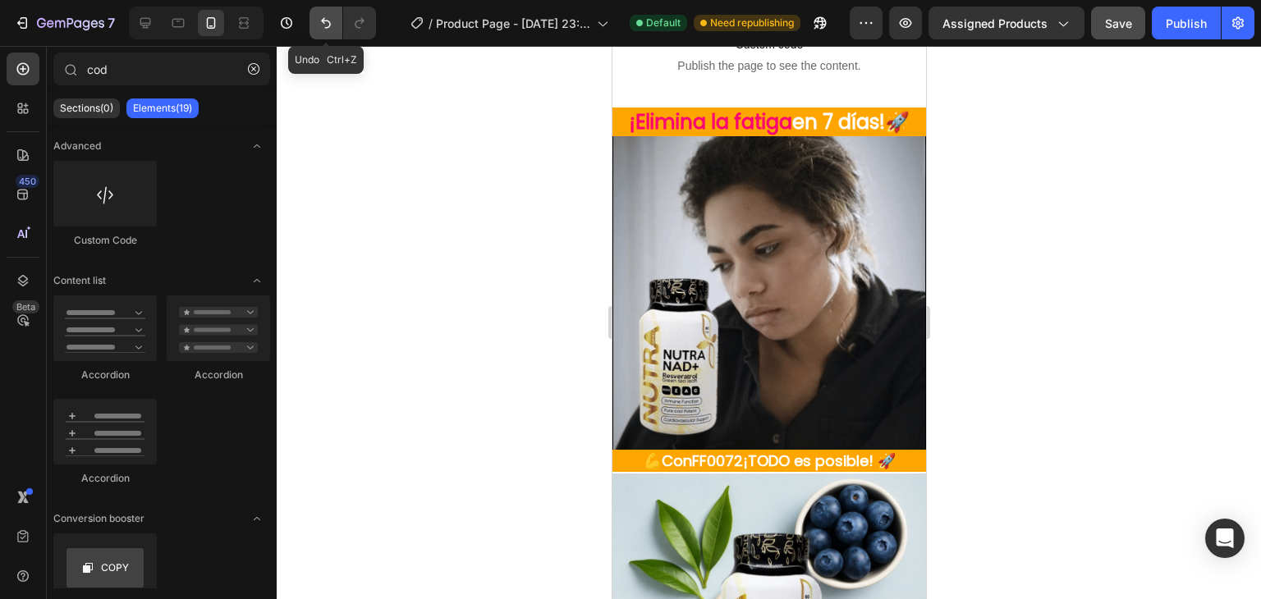
click at [326, 21] on icon "Undo/Redo" at bounding box center [326, 23] width 10 height 11
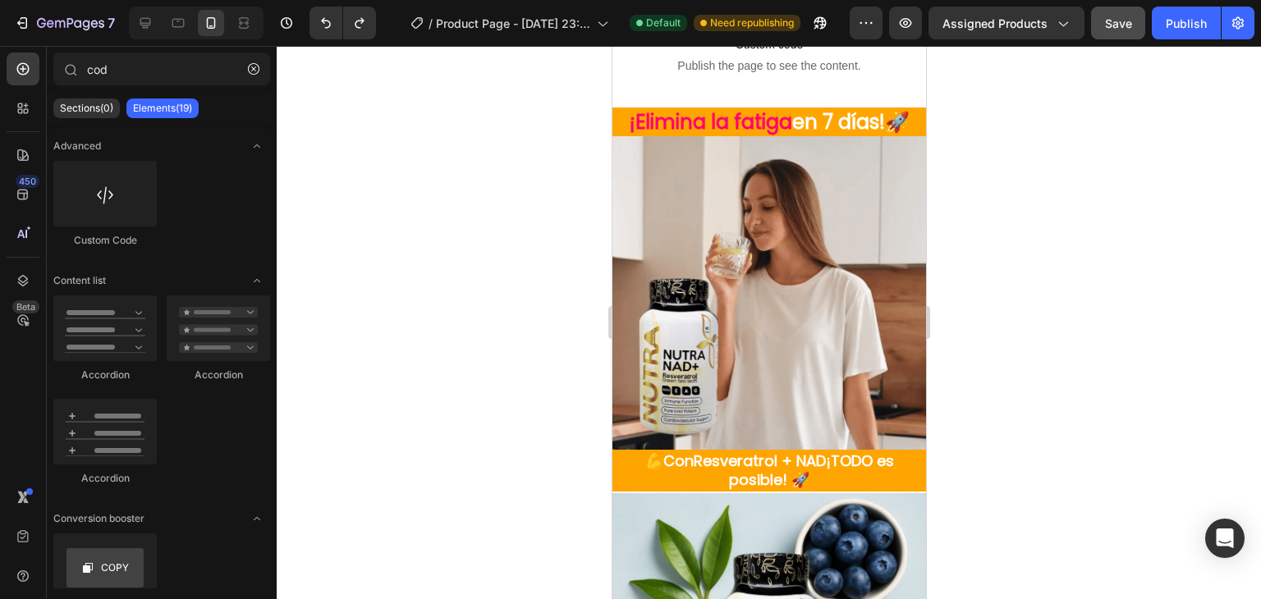
click at [528, 410] on div at bounding box center [769, 322] width 984 height 553
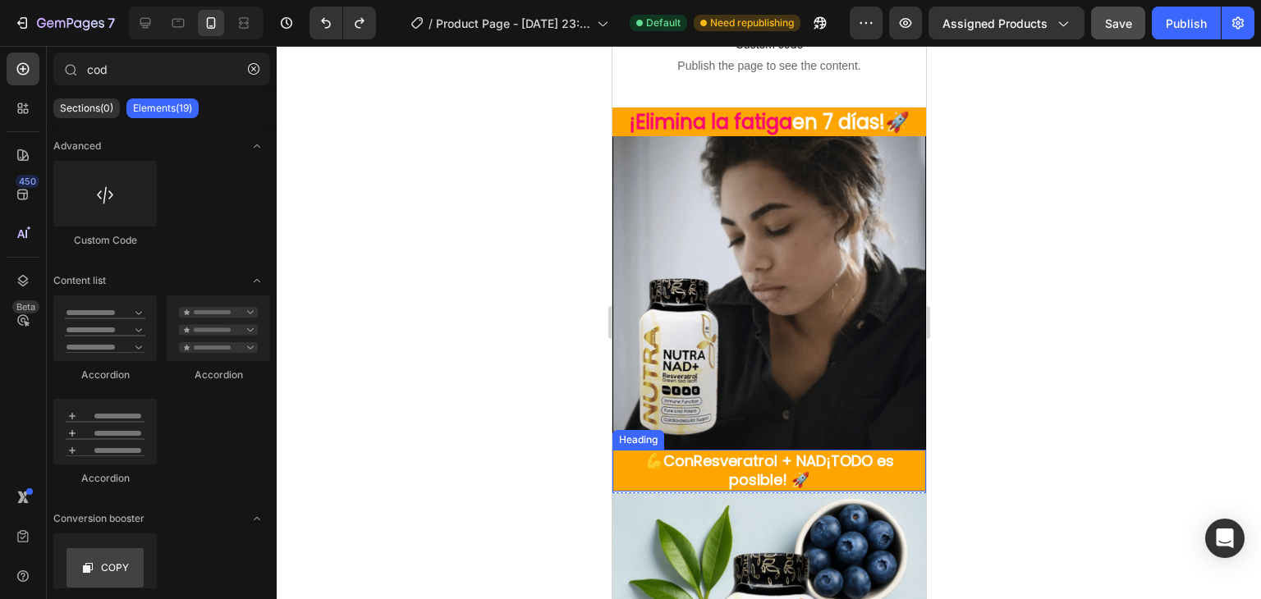
click at [707, 451] on strong "Resveratrol + NAD" at bounding box center [759, 461] width 132 height 21
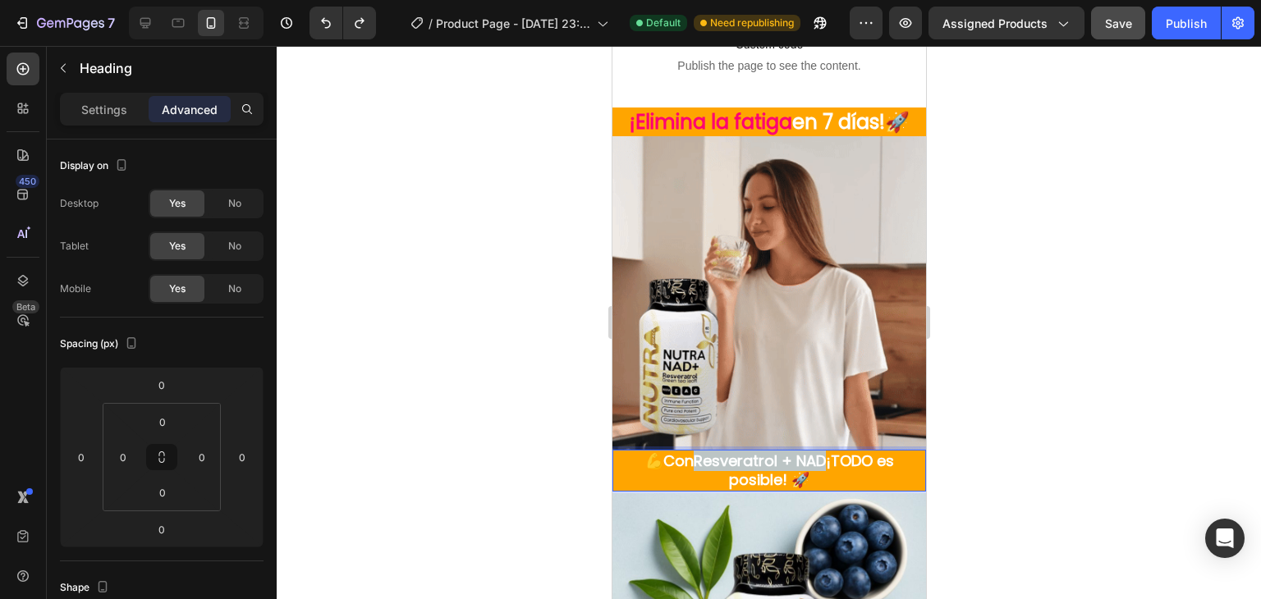
drag, startPoint x: 686, startPoint y: 448, endPoint x: 816, endPoint y: 444, distance: 129.8
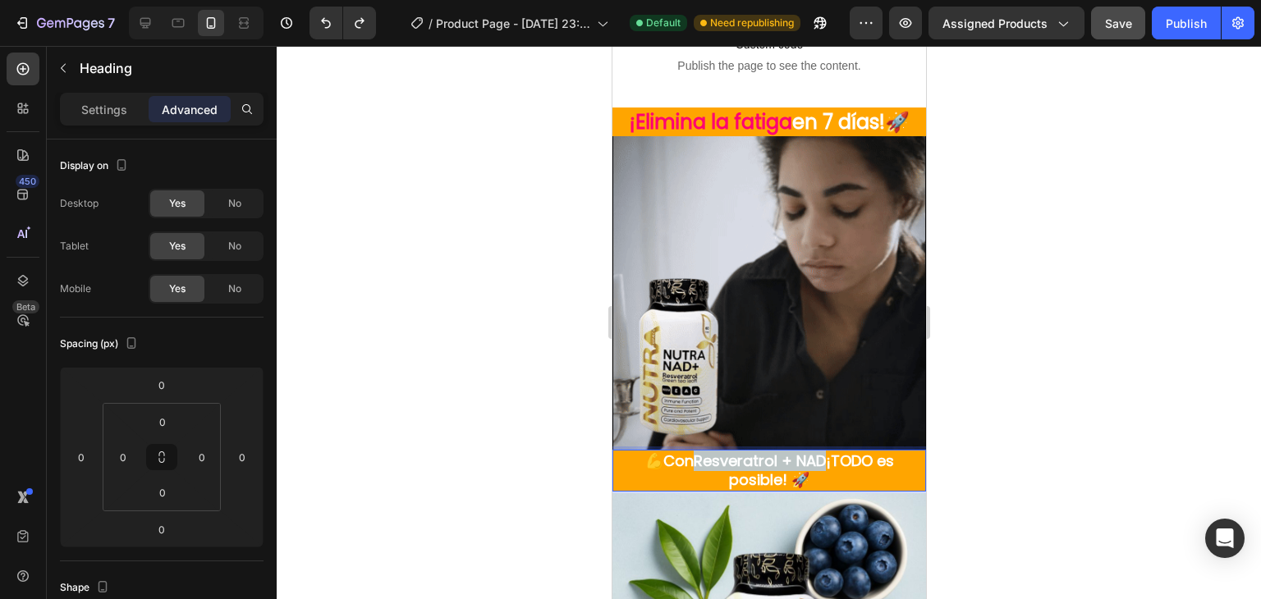
click at [816, 451] on strong "Resveratrol + NAD" at bounding box center [759, 461] width 132 height 21
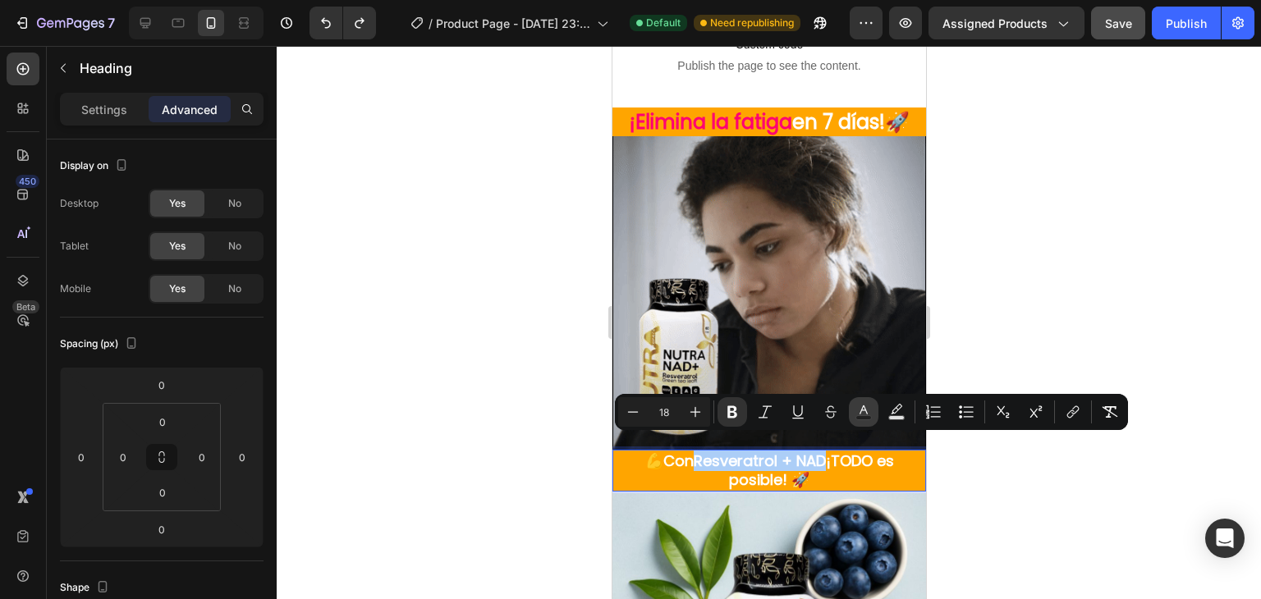
click at [860, 415] on icon "Editor contextual toolbar" at bounding box center [863, 412] width 16 height 16
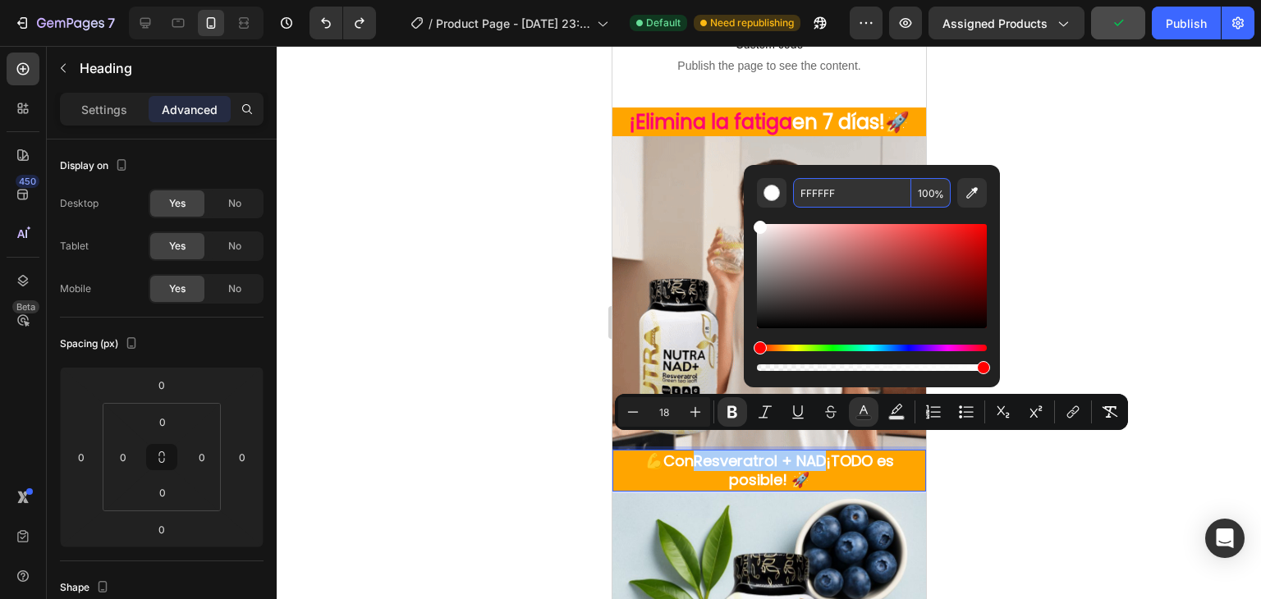
click at [801, 200] on input "FFFFFF" at bounding box center [852, 193] width 118 height 30
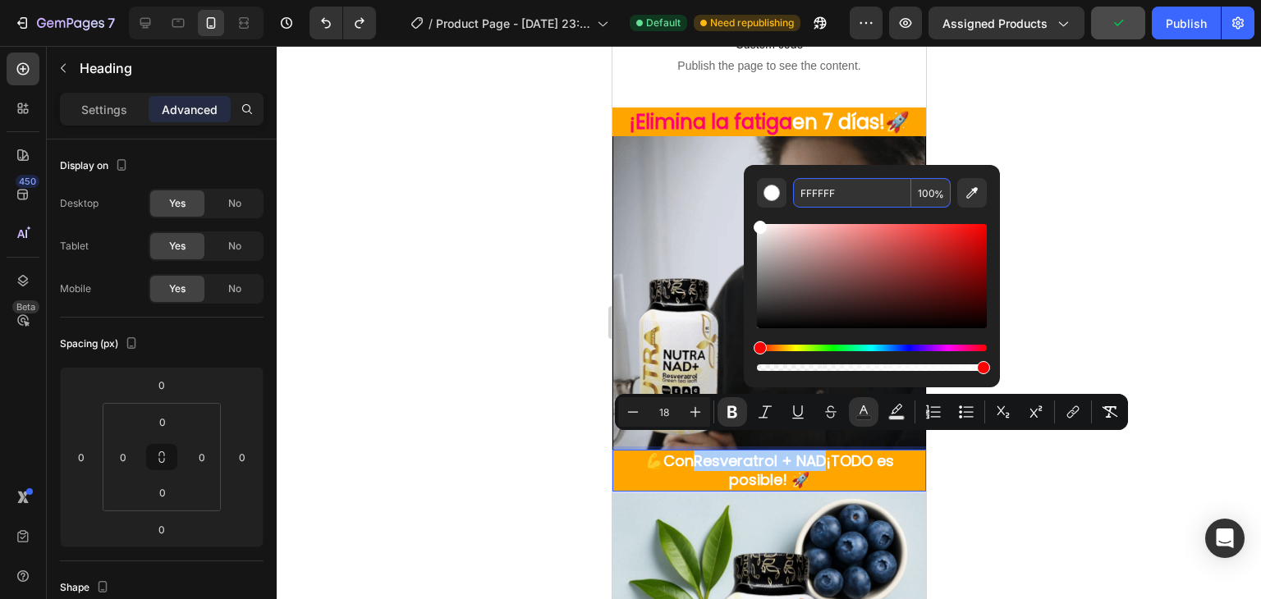
paste input "0072"
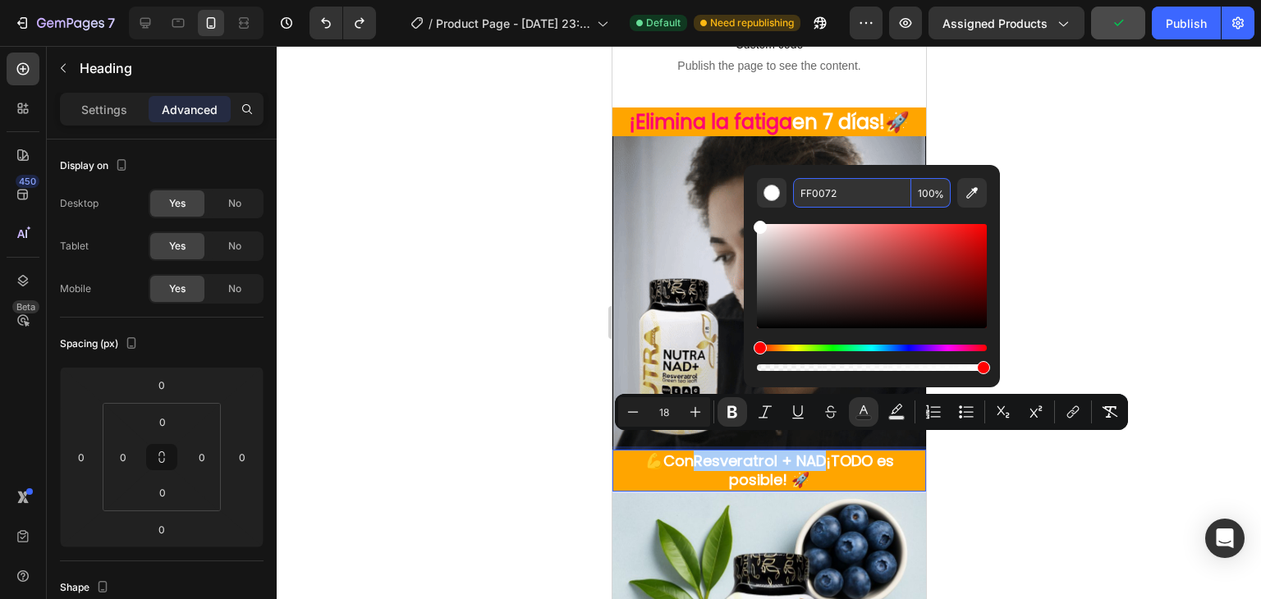
type input "FF0072"
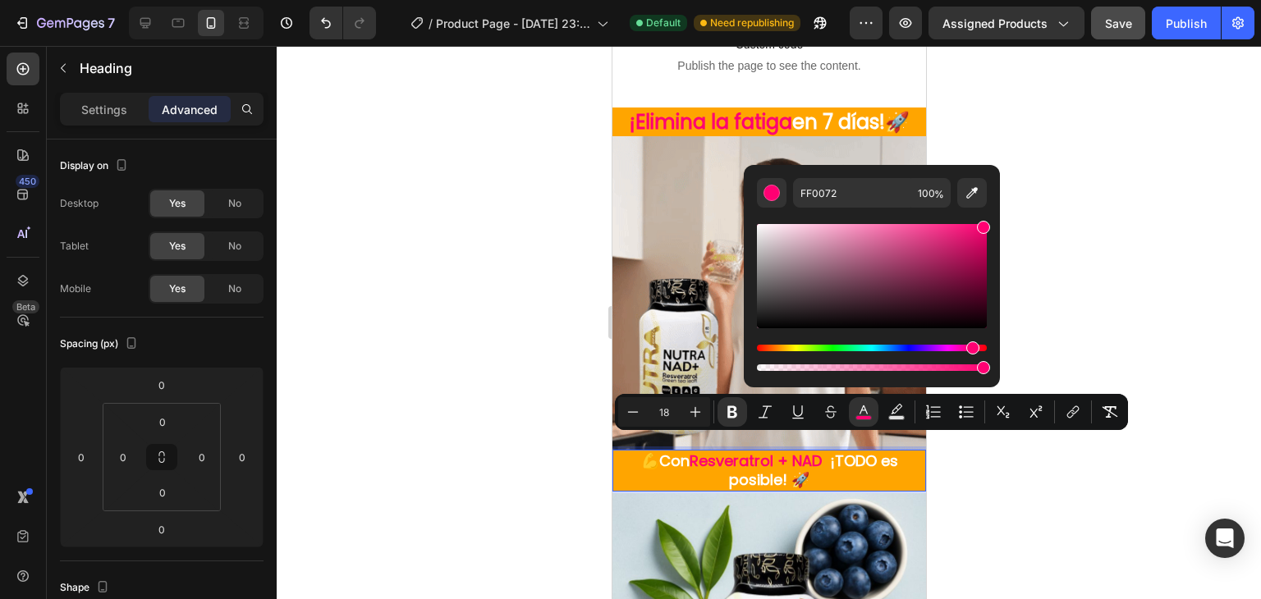
click at [552, 421] on div at bounding box center [769, 322] width 984 height 553
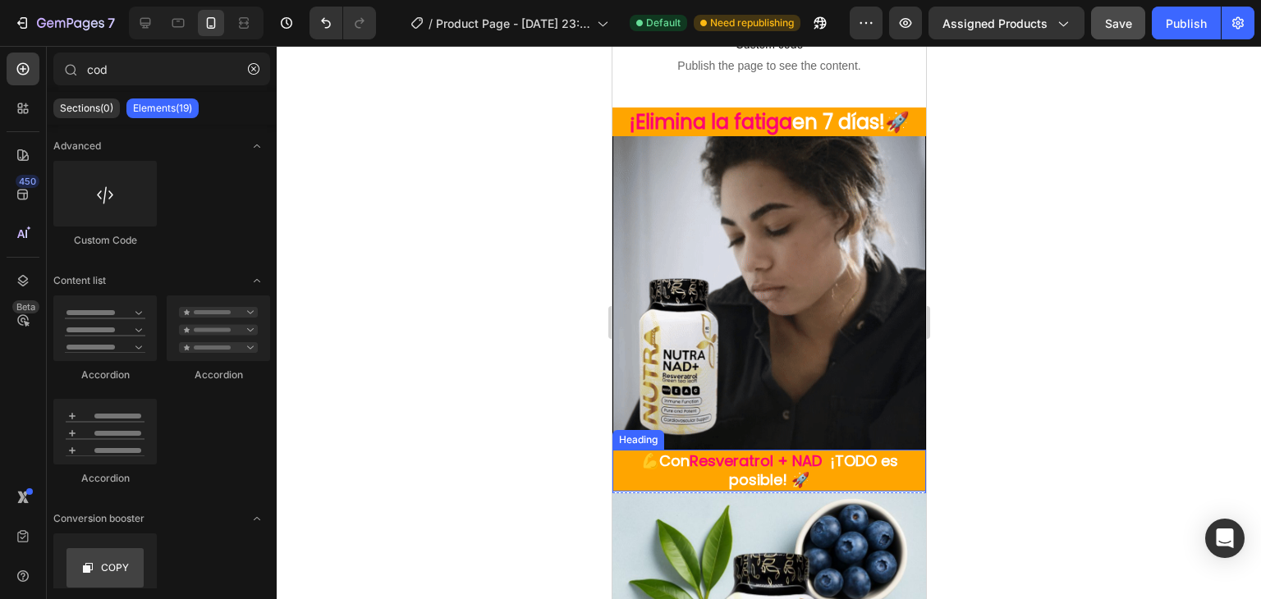
click at [789, 451] on strong "Resveratrol + NAD" at bounding box center [755, 461] width 132 height 21
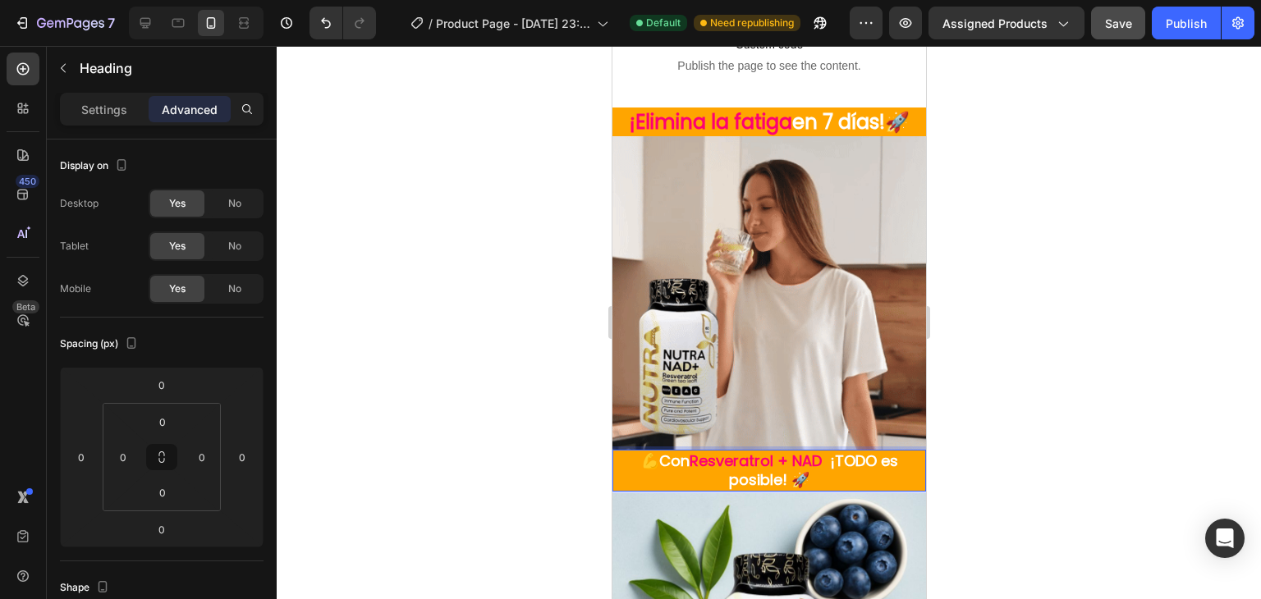
click at [789, 451] on strong "Resveratrol + NAD" at bounding box center [755, 461] width 132 height 21
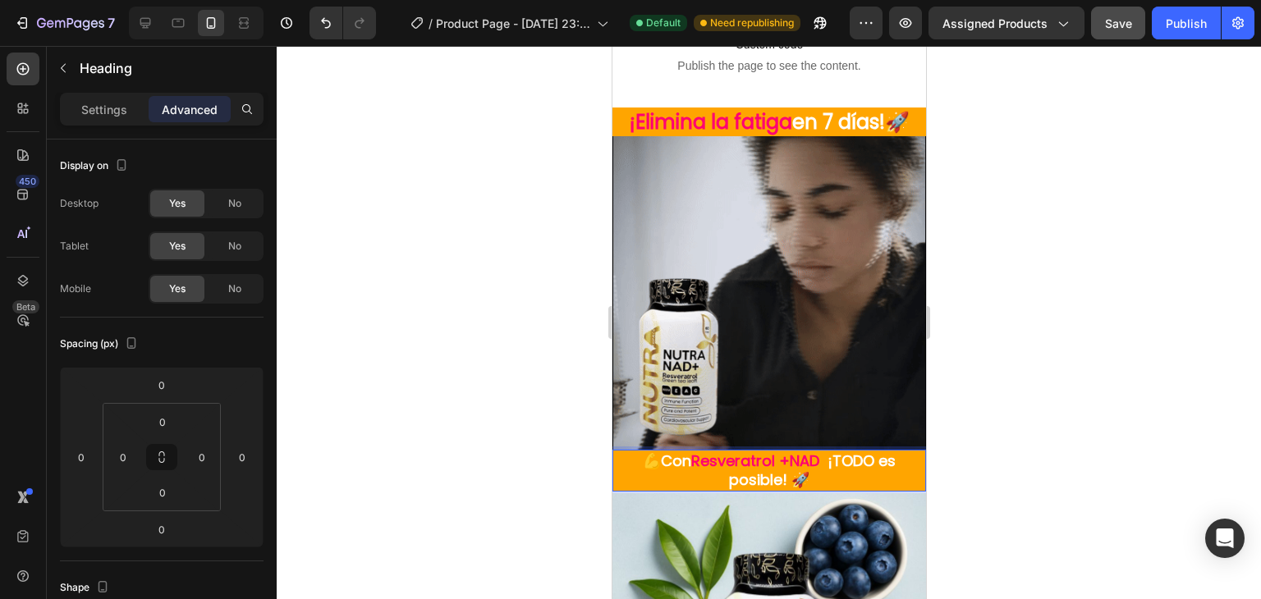
click at [776, 451] on strong "Resveratrol +NAD" at bounding box center [754, 461] width 128 height 21
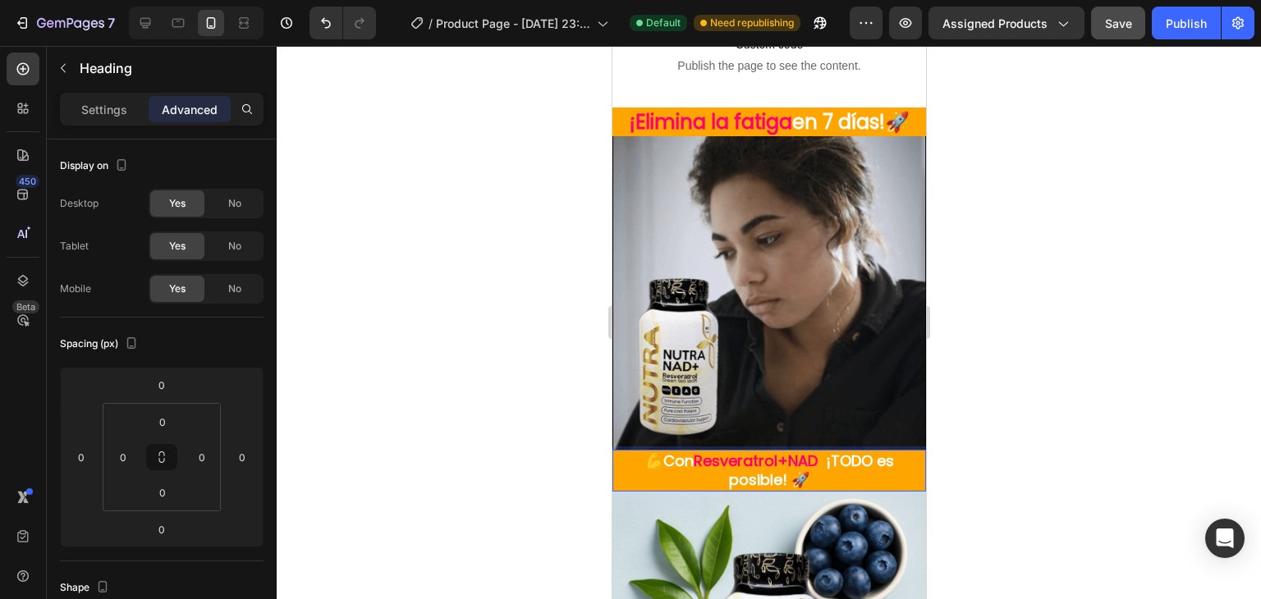
click at [654, 452] on p "💪Con Resveratrol+NAD ¡TODO es posible! 🚀" at bounding box center [768, 471] width 310 height 39
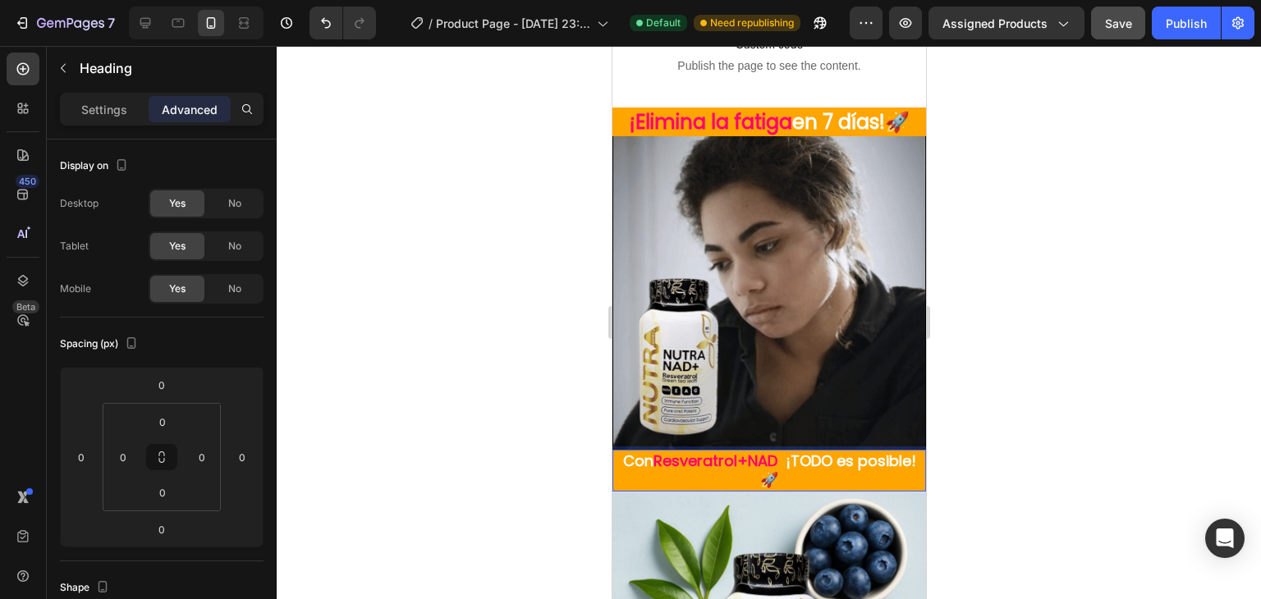
click at [791, 467] on p "Con Resveratrol+NAD ¡TODO es posible! 🚀" at bounding box center [768, 471] width 310 height 39
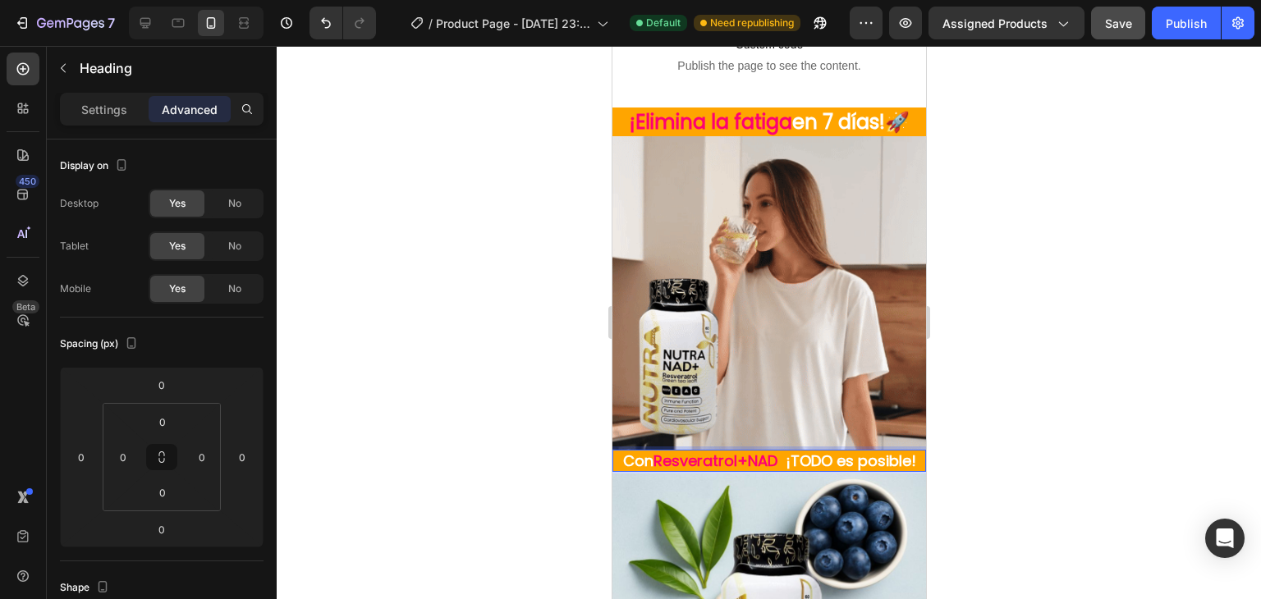
click at [684, 468] on p "Con Resveratrol+NAD ¡TODO es posible!" at bounding box center [768, 461] width 310 height 19
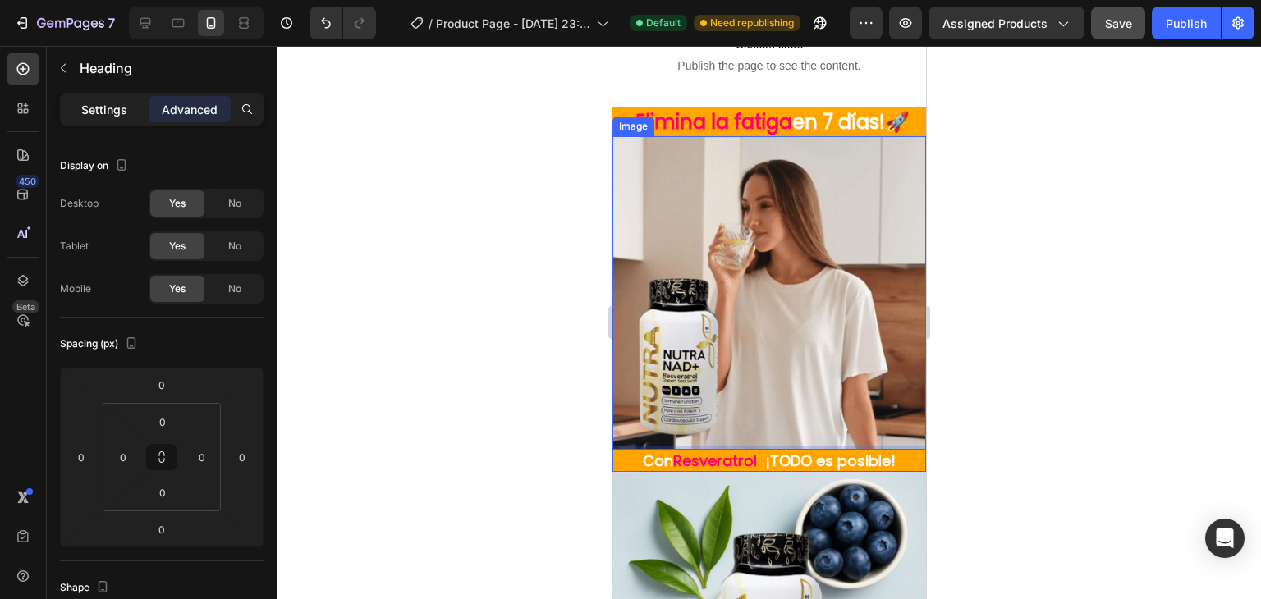
click at [97, 99] on div "Settings" at bounding box center [104, 109] width 82 height 26
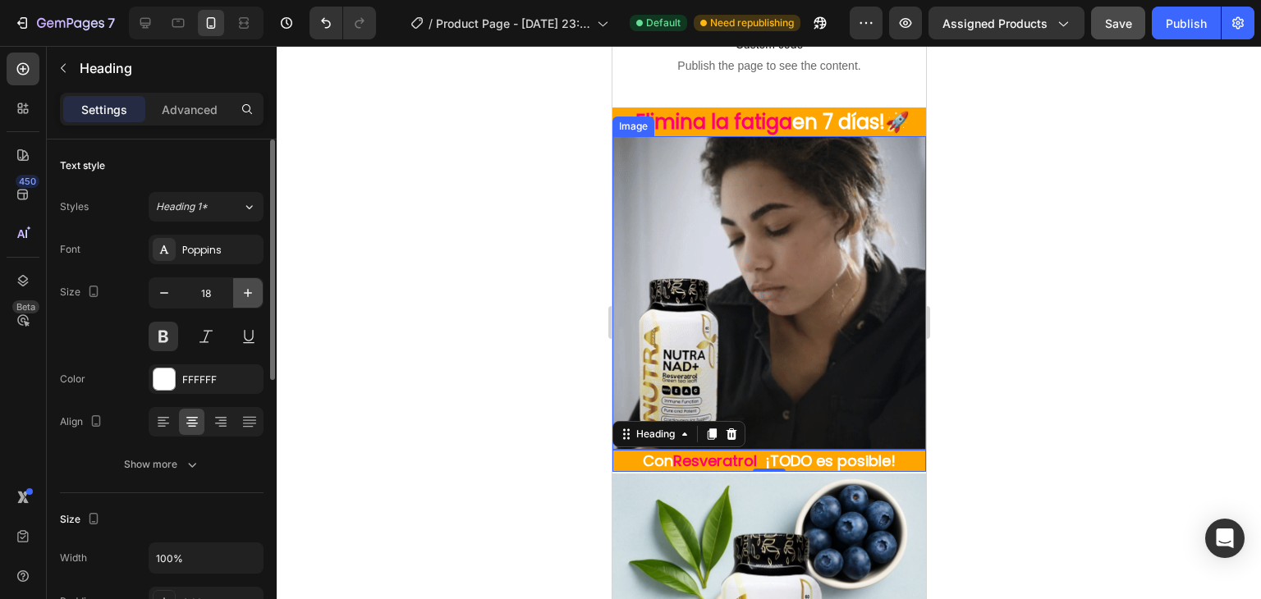
click at [246, 296] on icon "button" at bounding box center [248, 293] width 16 height 16
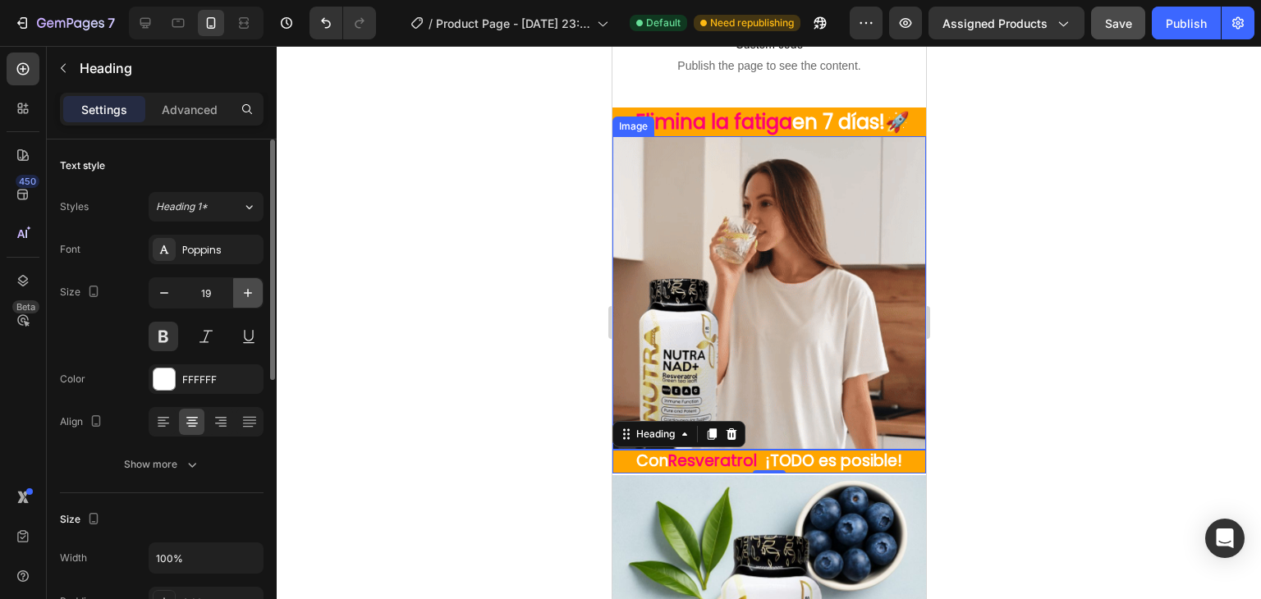
click at [246, 296] on icon "button" at bounding box center [248, 293] width 16 height 16
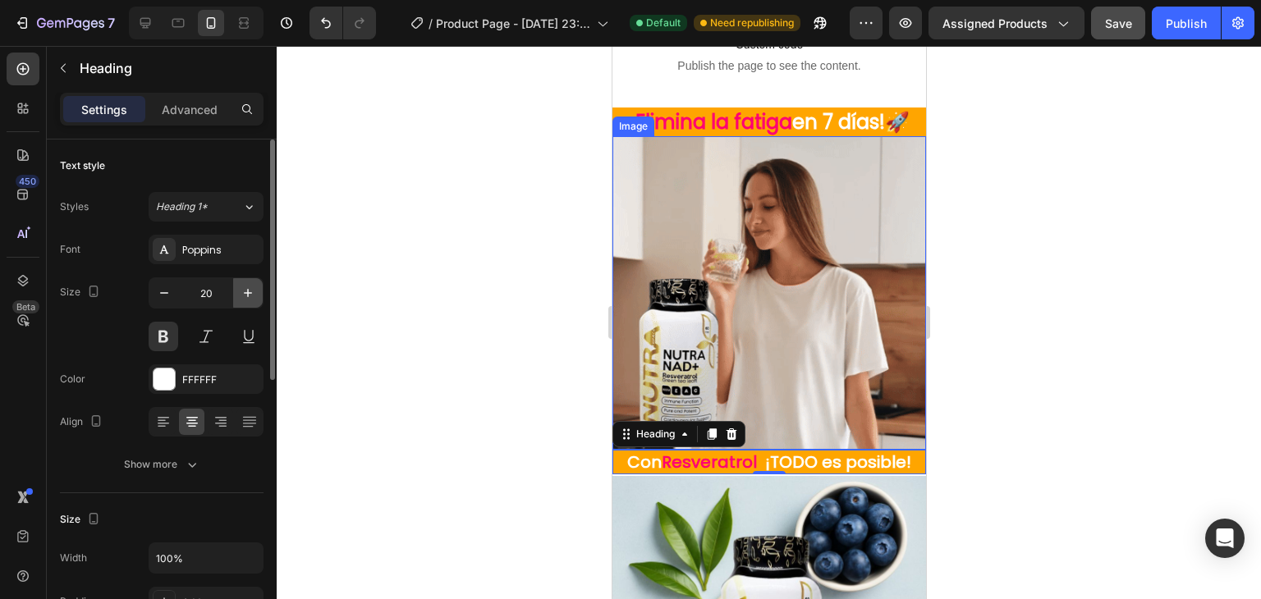
click at [246, 296] on icon "button" at bounding box center [248, 293] width 16 height 16
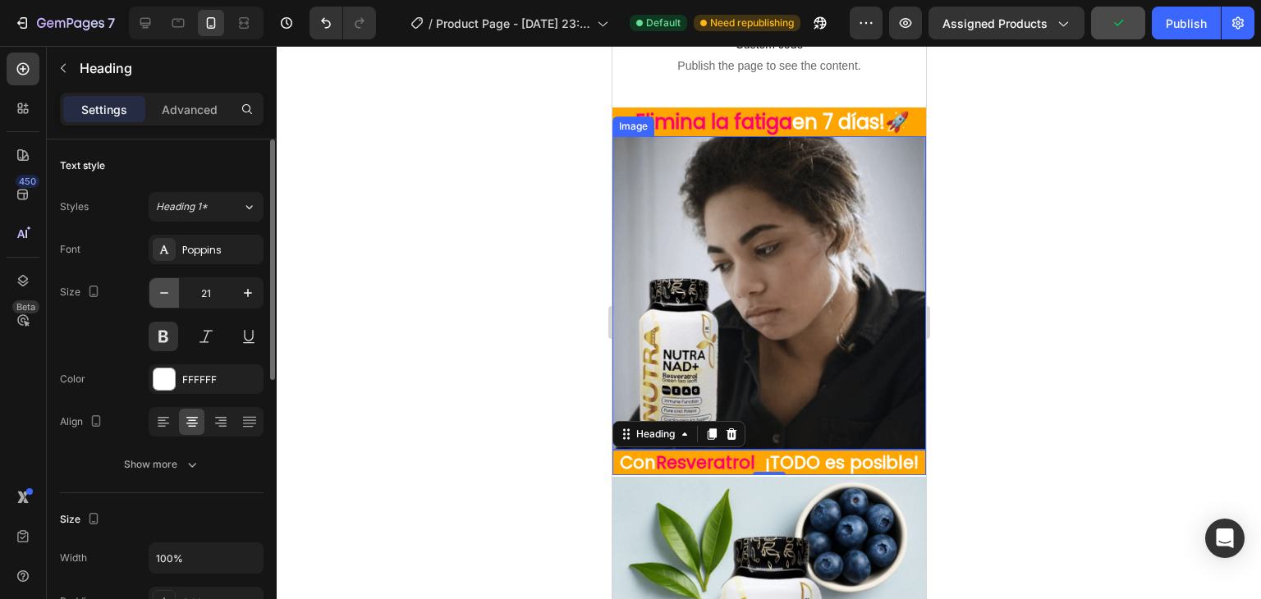
click at [172, 296] on button "button" at bounding box center [164, 293] width 30 height 30
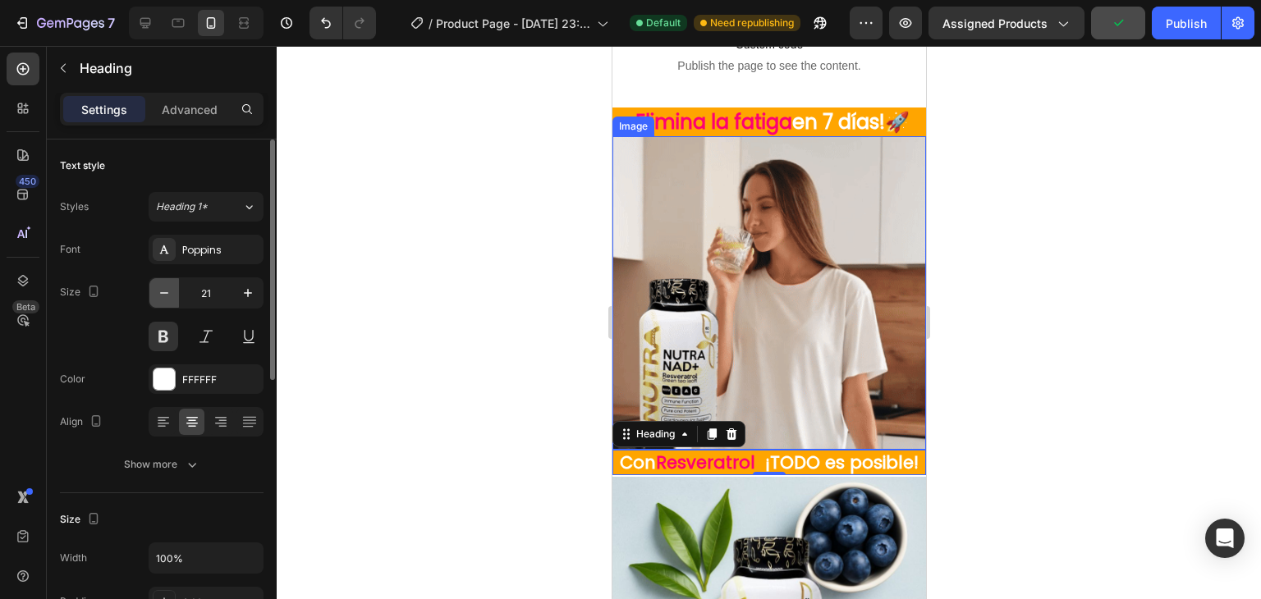
type input "20"
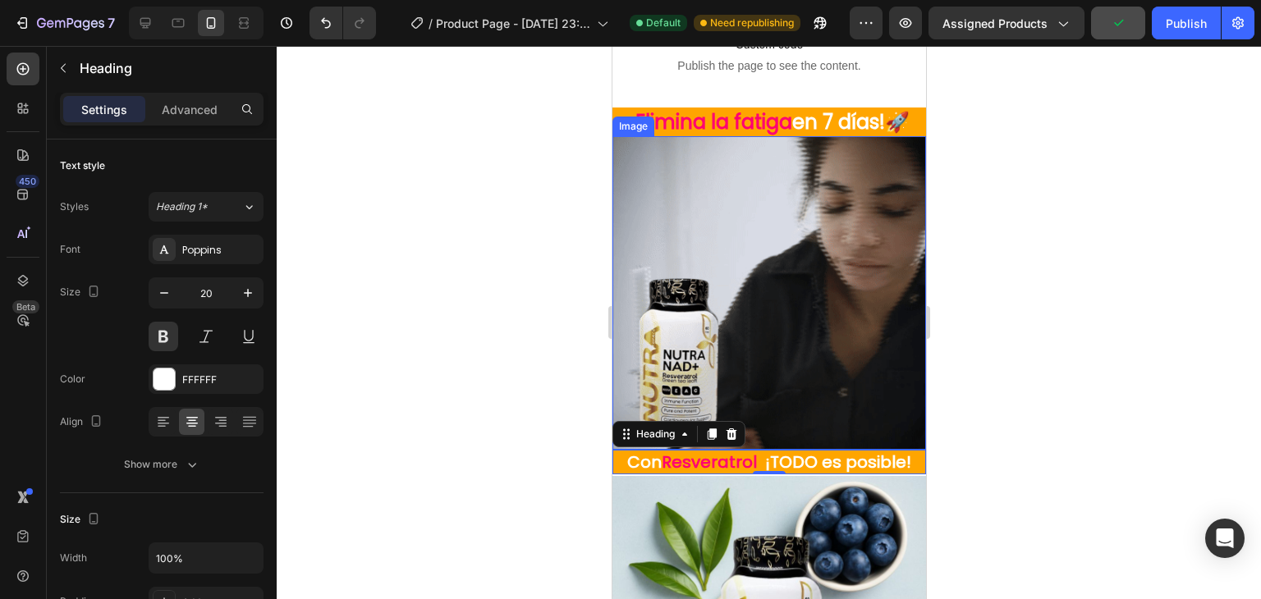
click at [463, 352] on div at bounding box center [769, 322] width 984 height 553
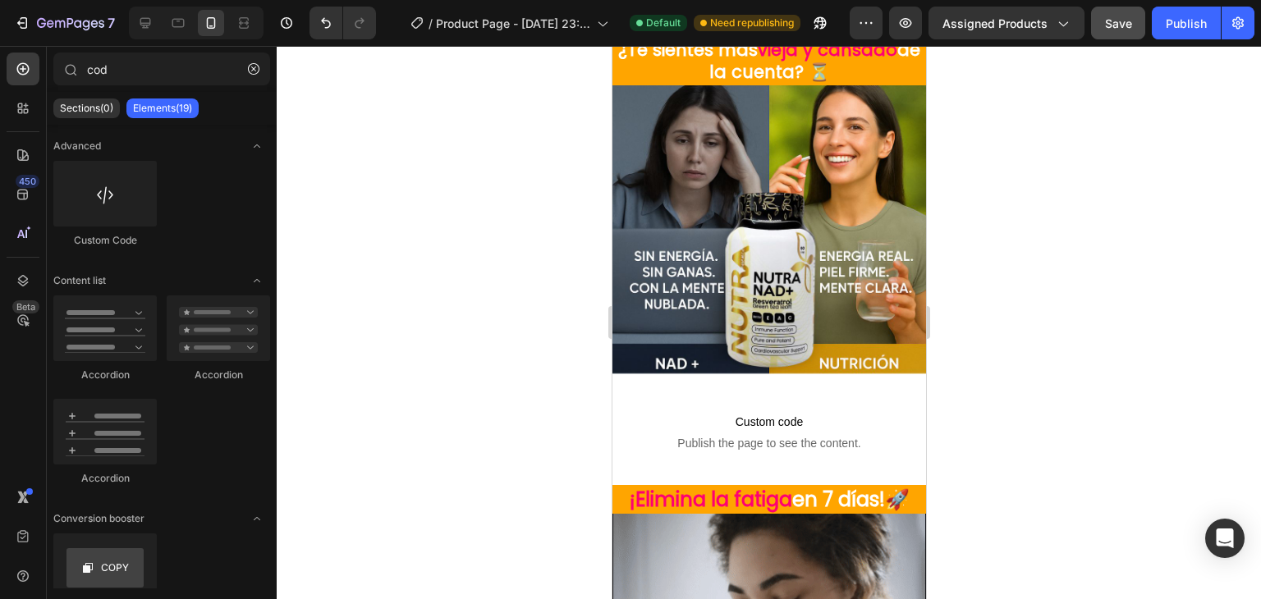
scroll to position [0, 0]
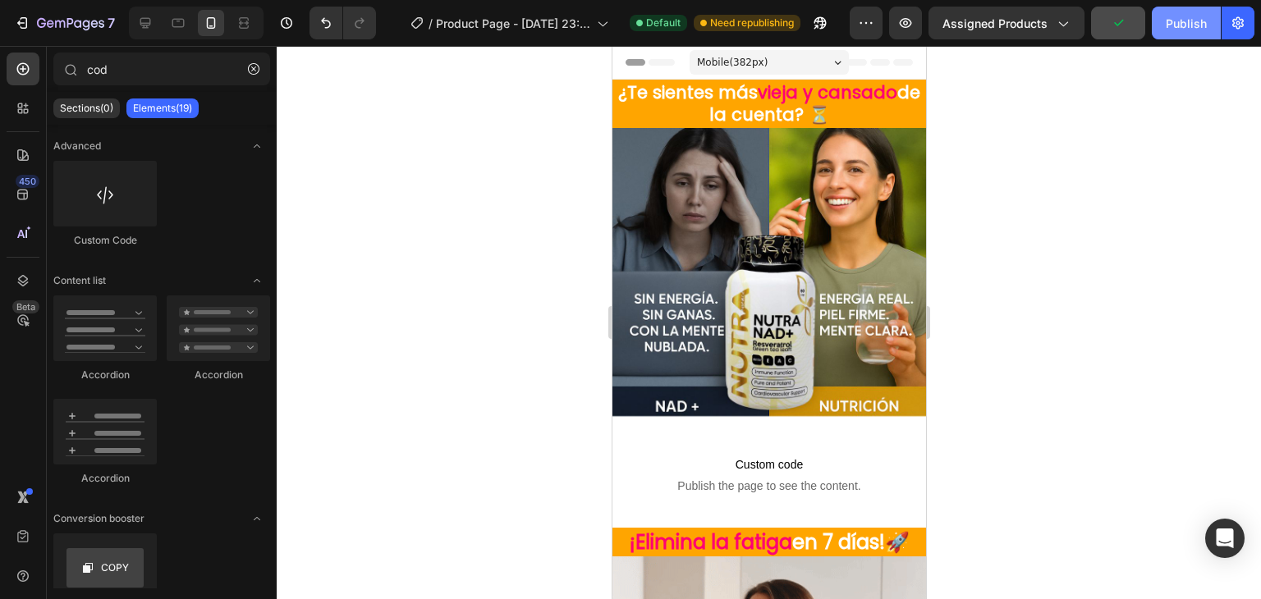
click at [1163, 14] on button "Publish" at bounding box center [1186, 23] width 69 height 33
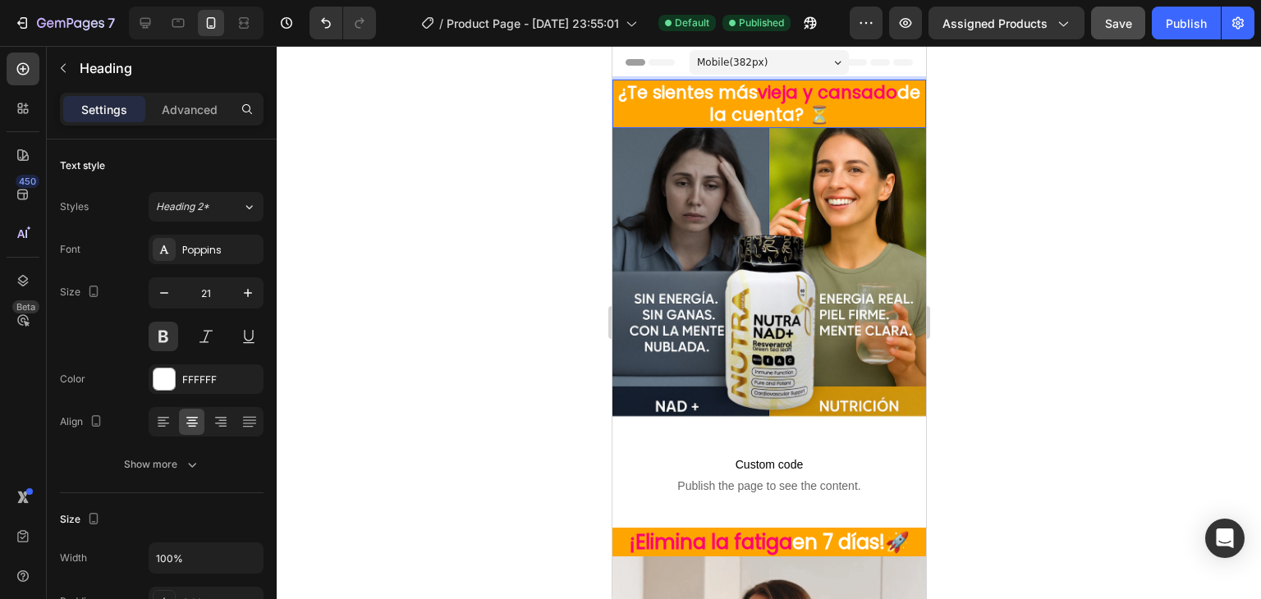
click at [802, 94] on span "vieja y cansado" at bounding box center [827, 92] width 140 height 24
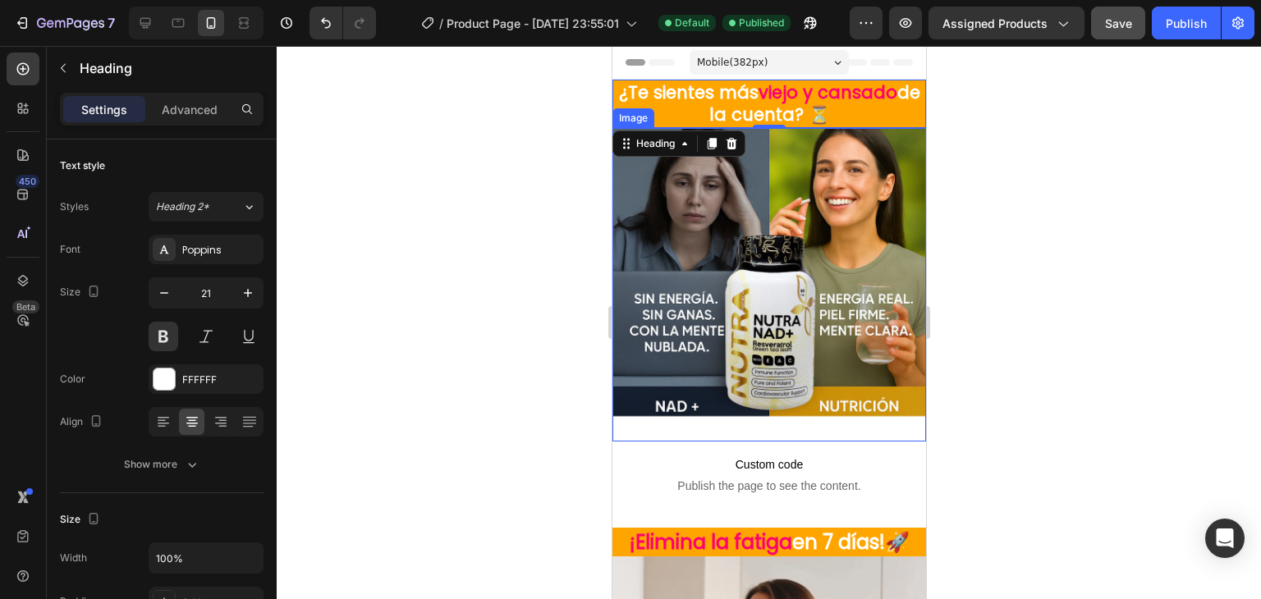
click at [543, 167] on div at bounding box center [769, 322] width 984 height 553
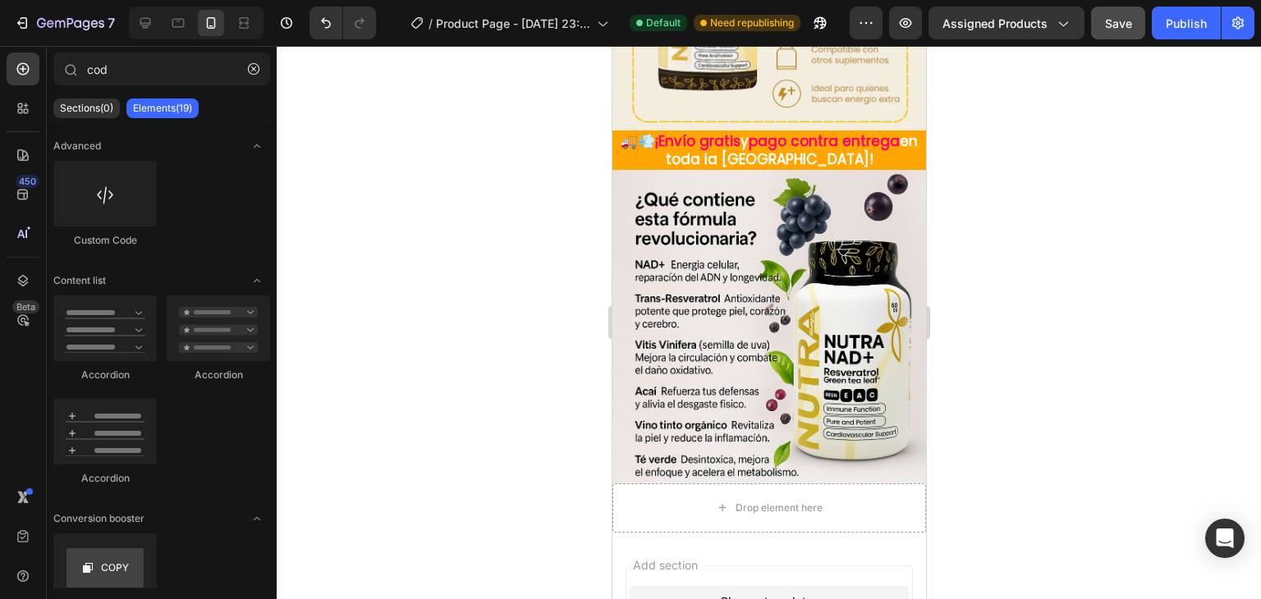
scroll to position [1728, 0]
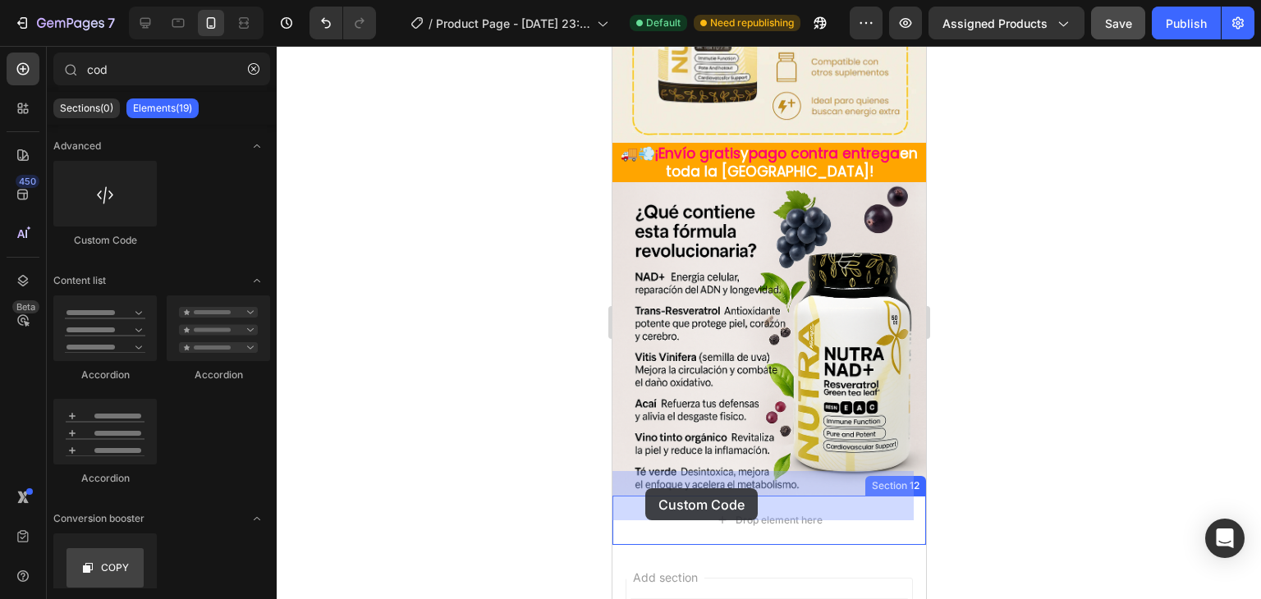
drag, startPoint x: 707, startPoint y: 227, endPoint x: 644, endPoint y: 488, distance: 269.2
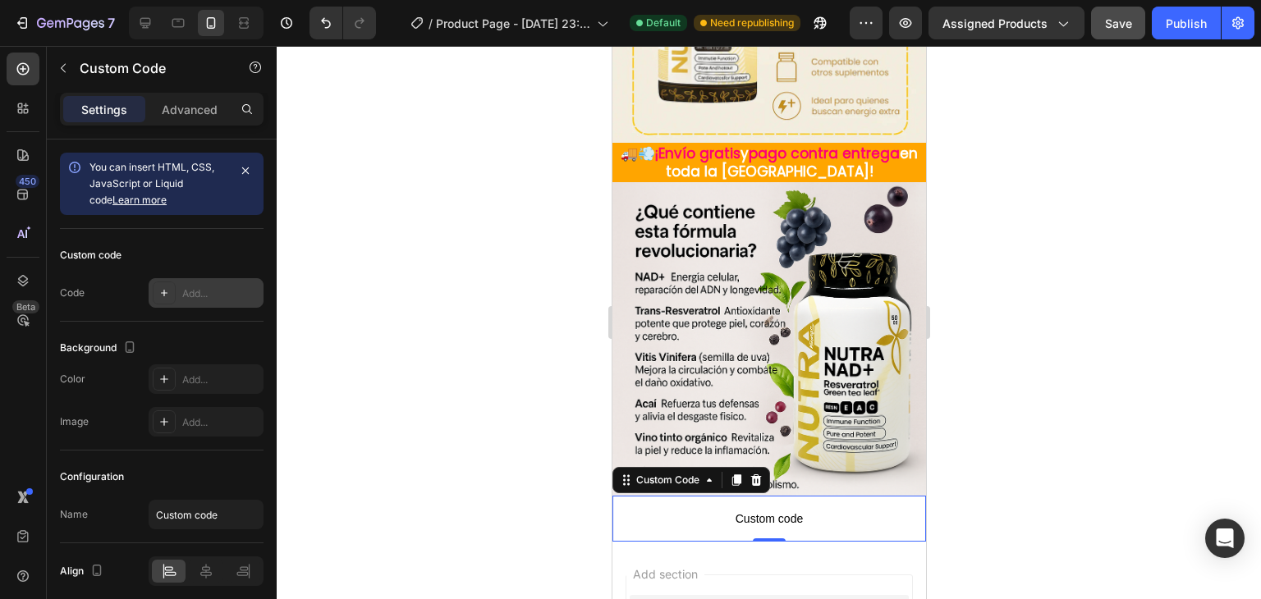
click at [175, 286] on div at bounding box center [164, 293] width 23 height 23
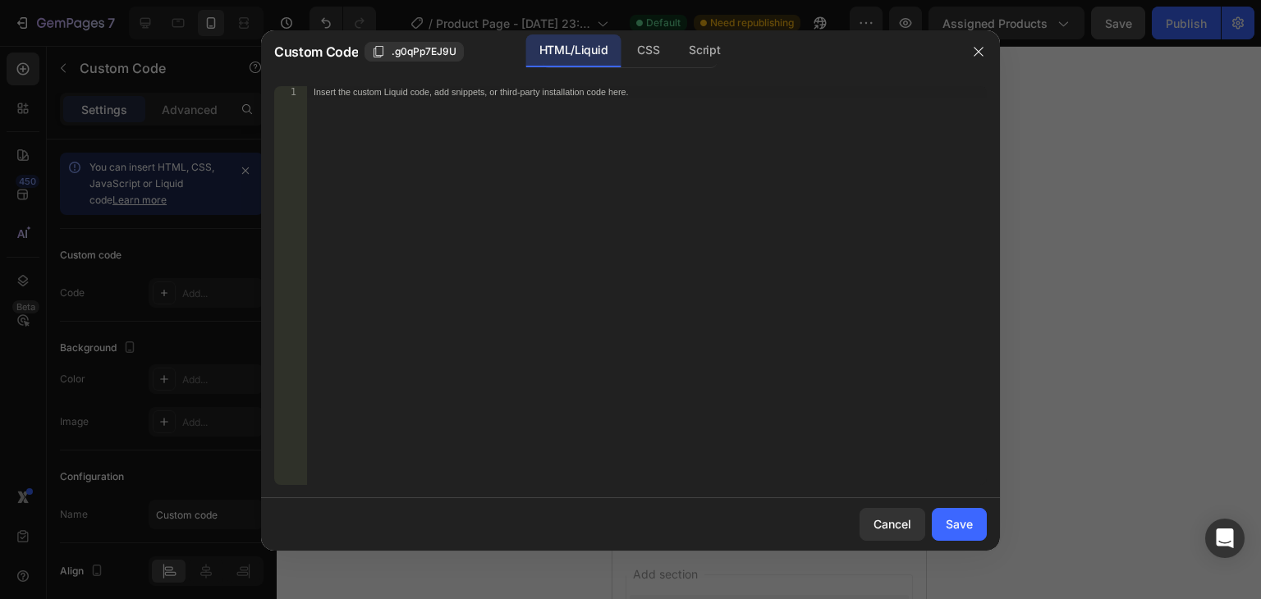
click at [410, 126] on div "Insert the custom Liquid code, add snippets, or third-party installation code h…" at bounding box center [647, 297] width 680 height 422
paste textarea "<span id="es-form-hook" ></span>"
type textarea "<span id="es-form-hook" ></span>"
click at [942, 522] on button "Save" at bounding box center [959, 524] width 55 height 33
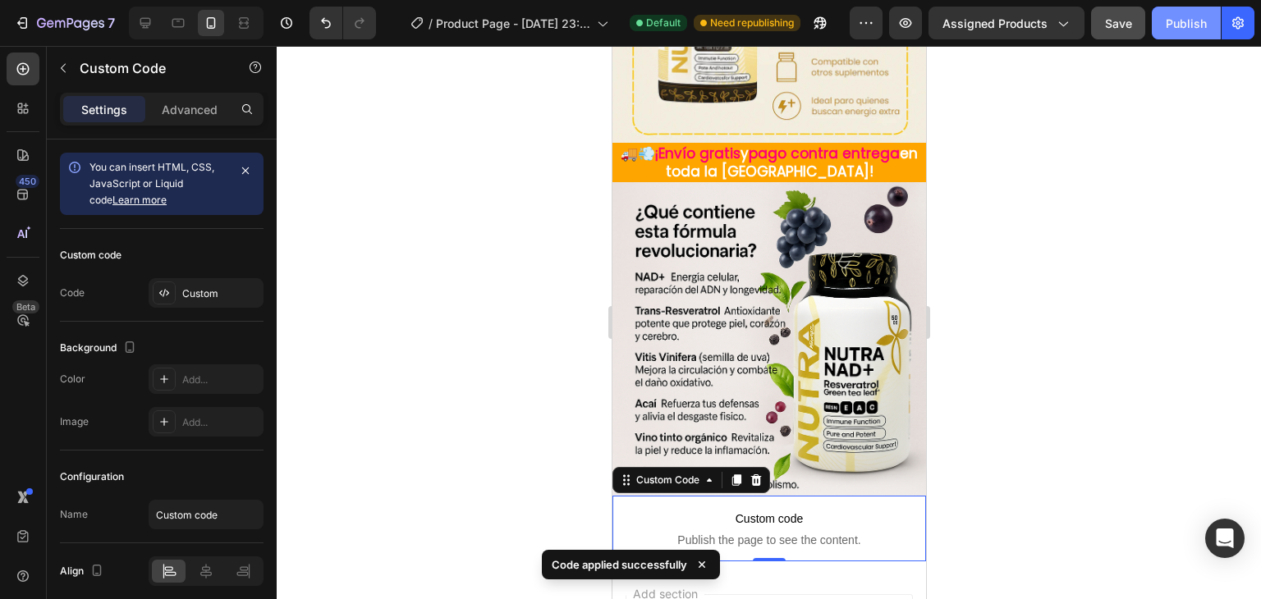
click at [1189, 27] on div "Publish" at bounding box center [1186, 23] width 41 height 17
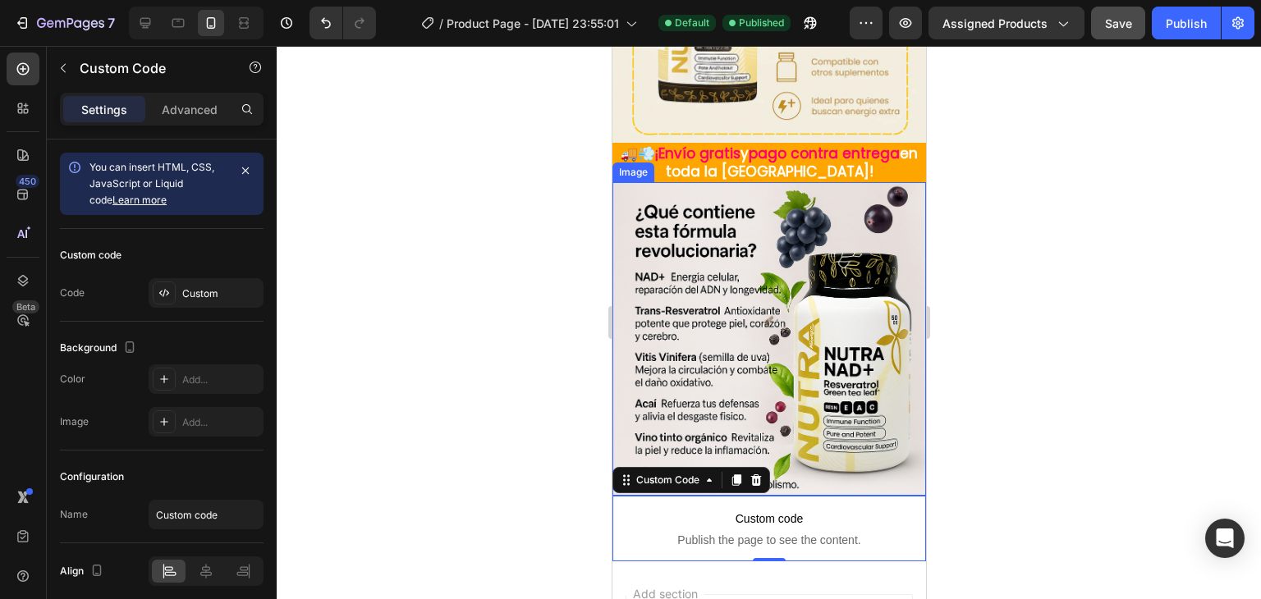
click at [845, 154] on span "en toda la [GEOGRAPHIC_DATA]!" at bounding box center [791, 163] width 253 height 38
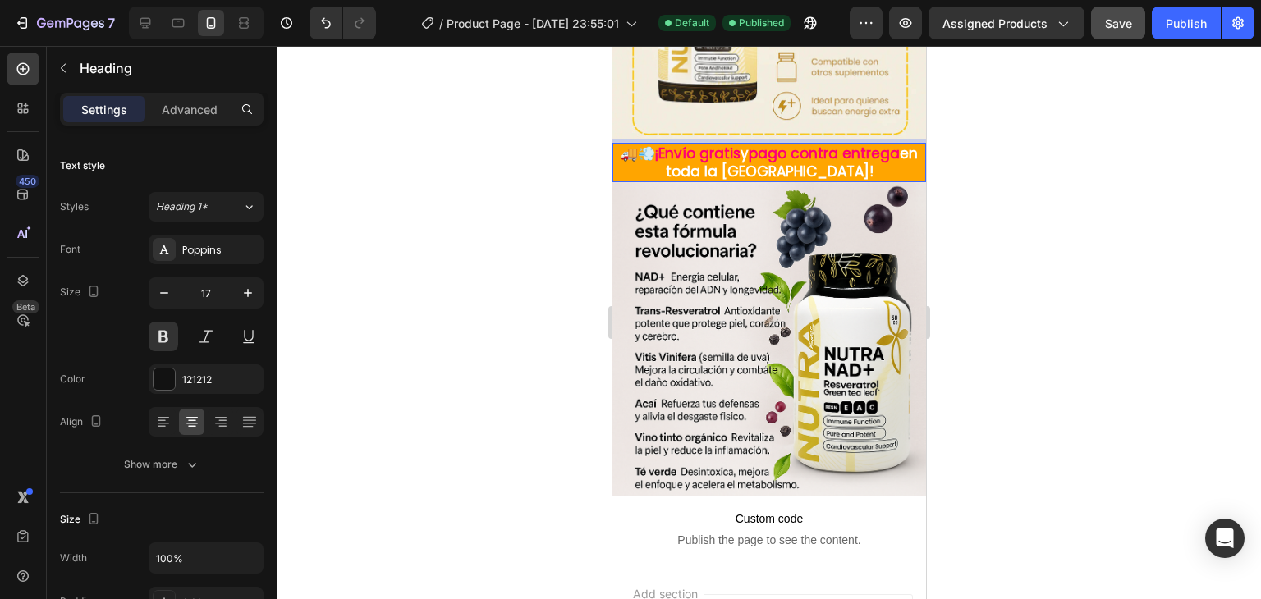
click at [895, 150] on p "🚚💨 ¡Envío gratis y pago contra entrega en toda la [GEOGRAPHIC_DATA]!" at bounding box center [768, 162] width 310 height 36
click at [875, 159] on span "en toda la [GEOGRAPHIC_DATA]!" at bounding box center [791, 163] width 253 height 38
drag, startPoint x: 878, startPoint y: 160, endPoint x: 753, endPoint y: 167, distance: 125.0
click at [773, 165] on span "en toda la [GEOGRAPHIC_DATA]!" at bounding box center [791, 163] width 253 height 38
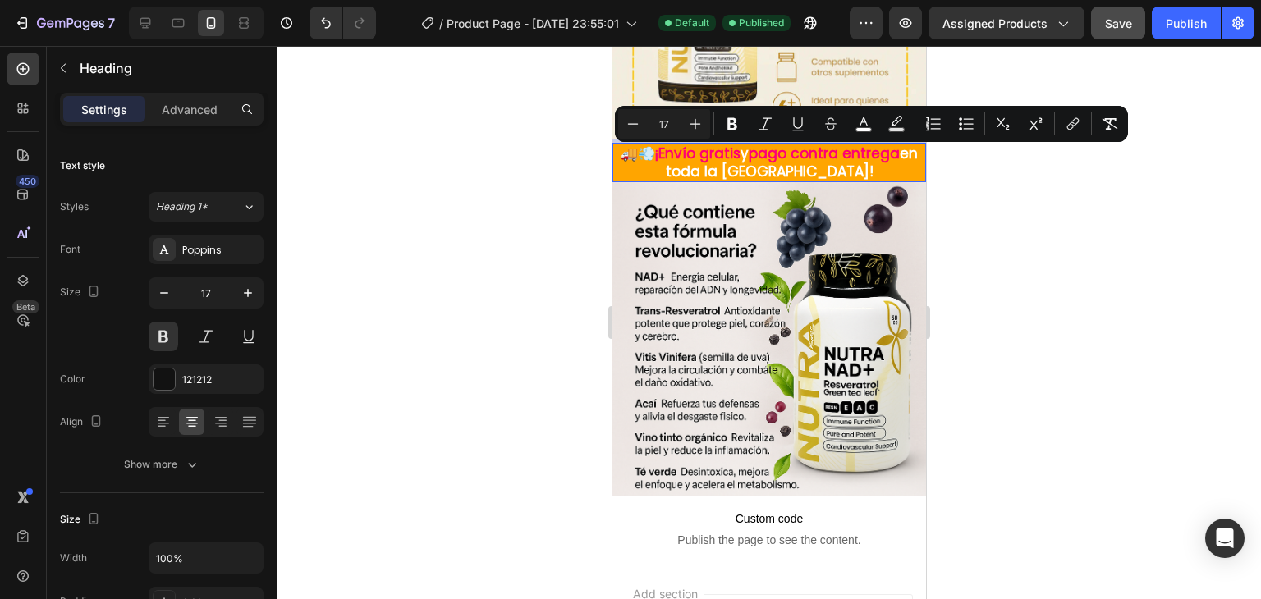
click at [738, 165] on span "en toda la [GEOGRAPHIC_DATA]!" at bounding box center [791, 163] width 253 height 38
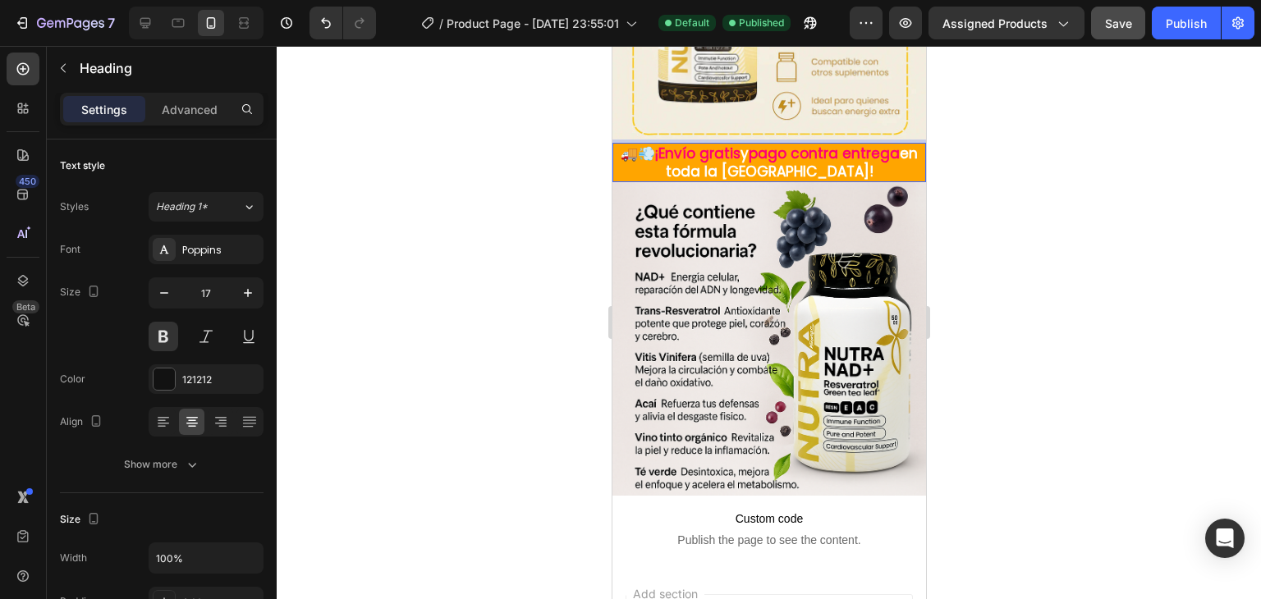
click at [720, 160] on span "en toda la [GEOGRAPHIC_DATA]!" at bounding box center [791, 163] width 253 height 38
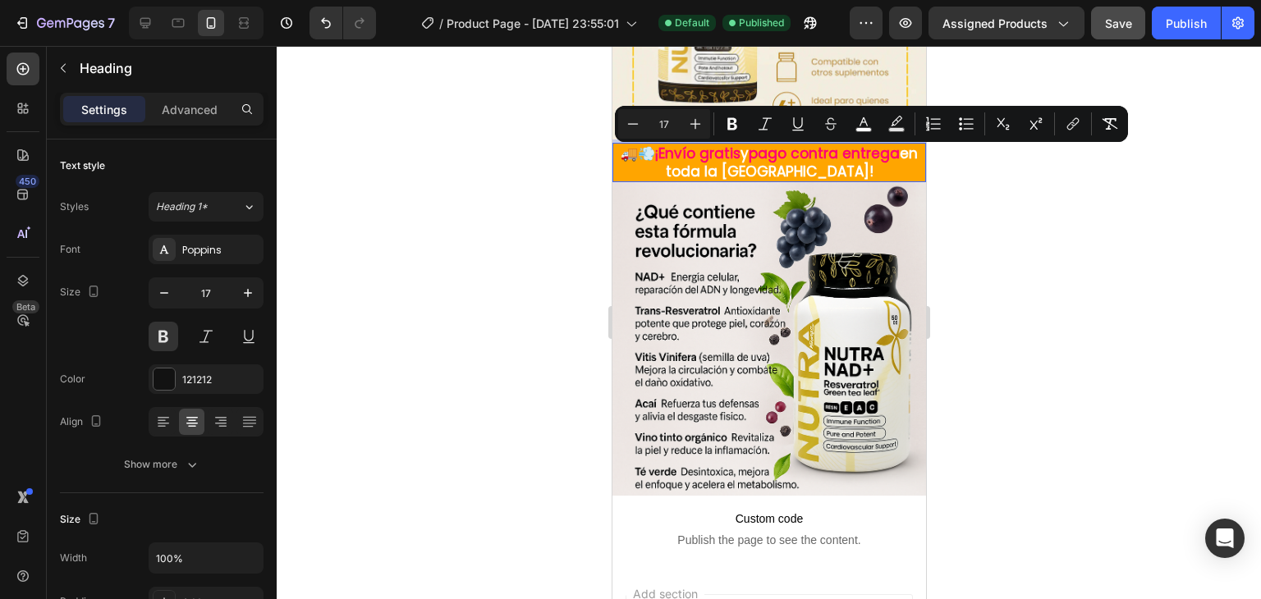
drag, startPoint x: 720, startPoint y: 160, endPoint x: 845, endPoint y: 155, distance: 124.9
click at [845, 155] on span "en toda la [GEOGRAPHIC_DATA]!" at bounding box center [791, 163] width 253 height 38
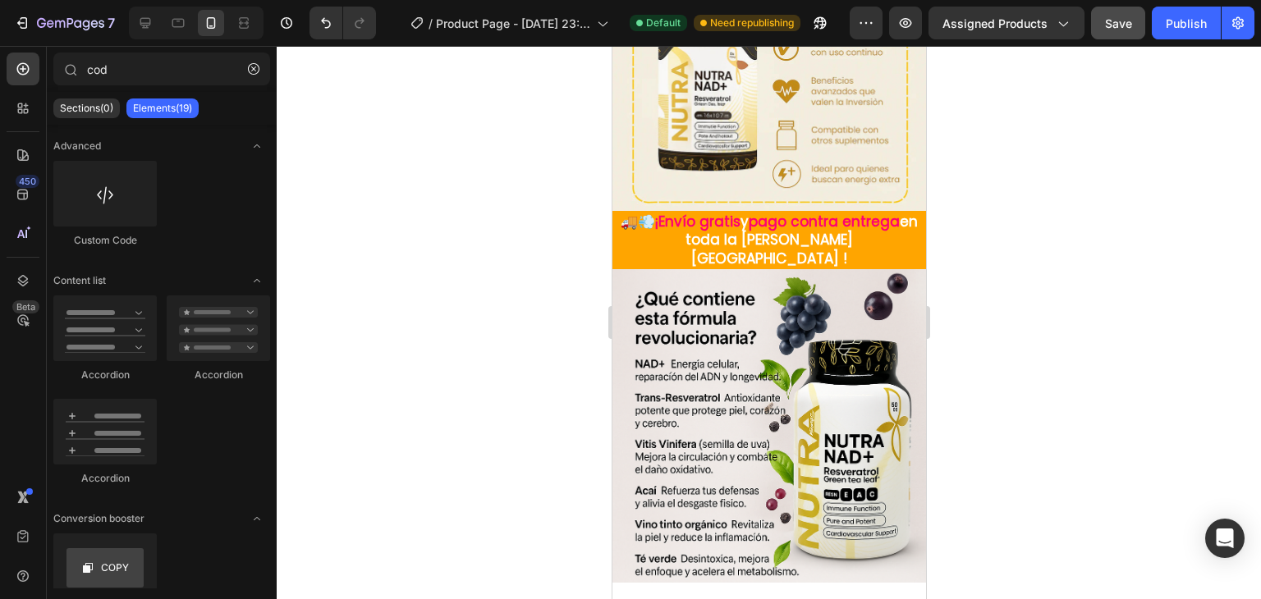
scroll to position [1341, 0]
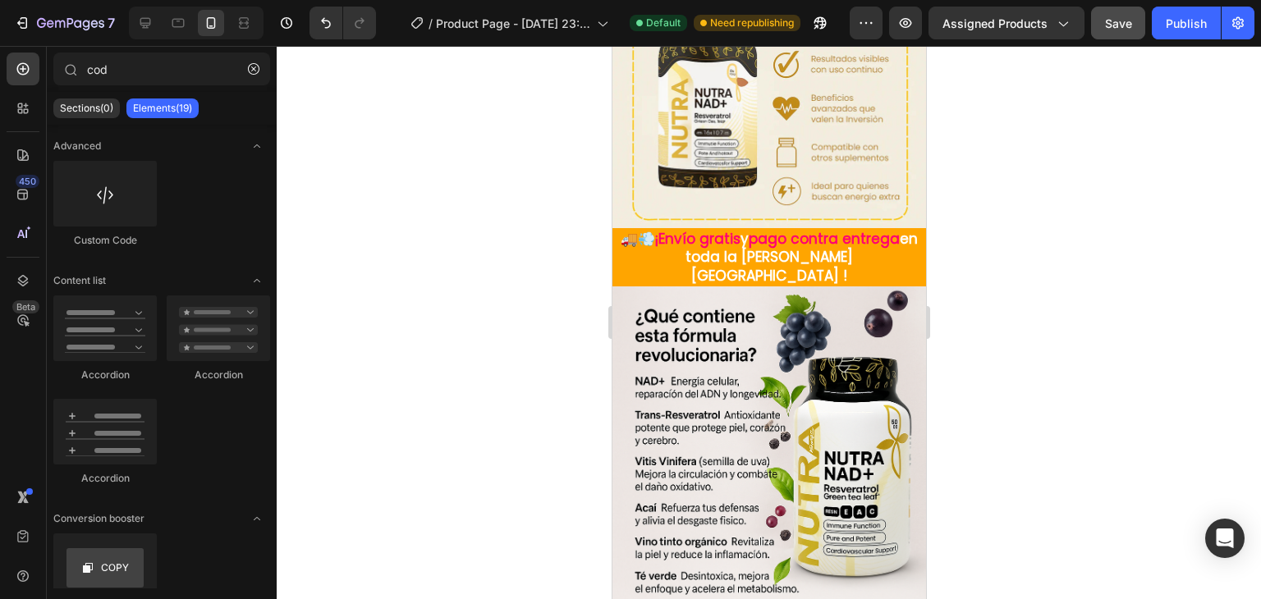
drag, startPoint x: 919, startPoint y: 440, endPoint x: 1538, endPoint y: 398, distance: 619.6
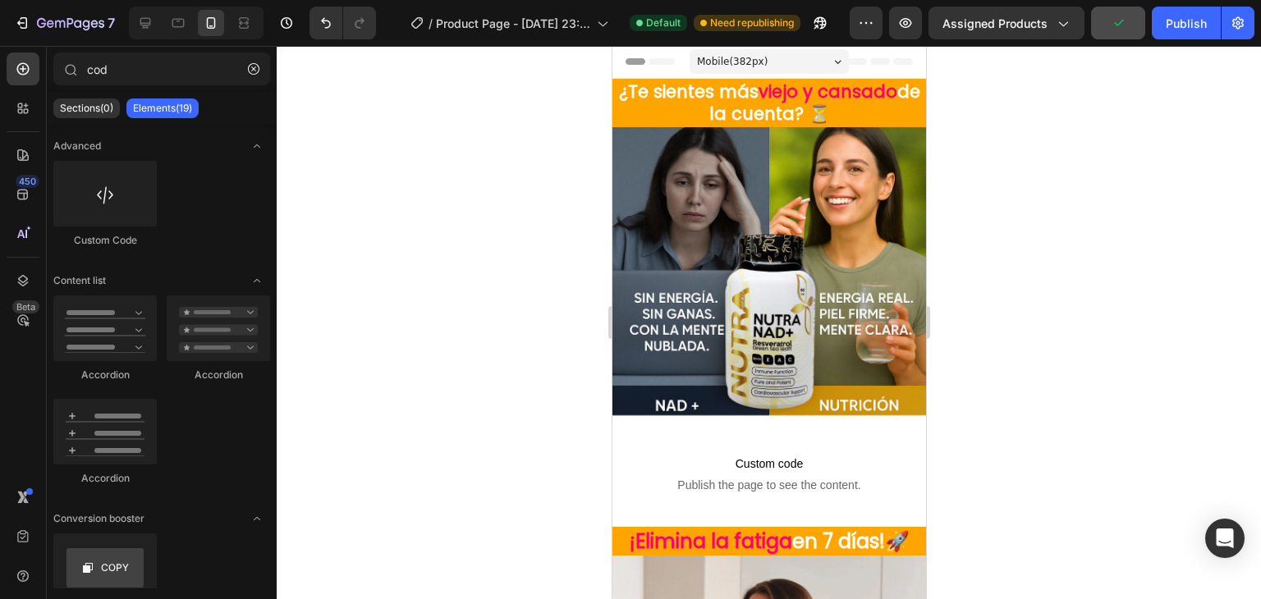
scroll to position [0, 0]
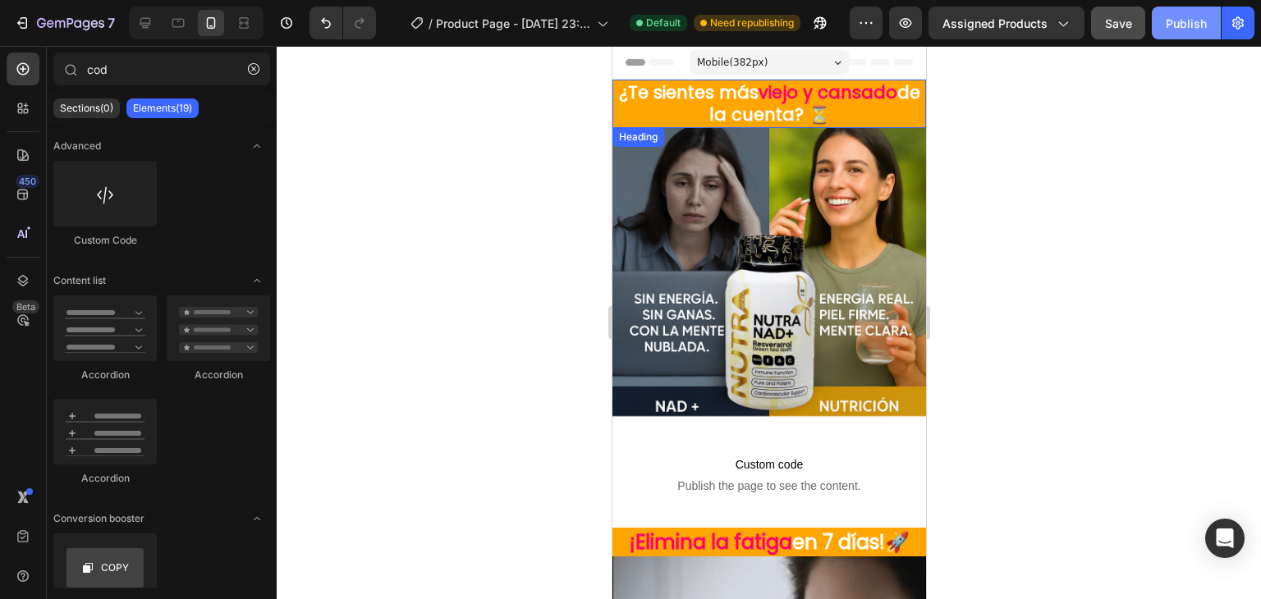
click at [1179, 22] on div "Publish" at bounding box center [1186, 23] width 41 height 17
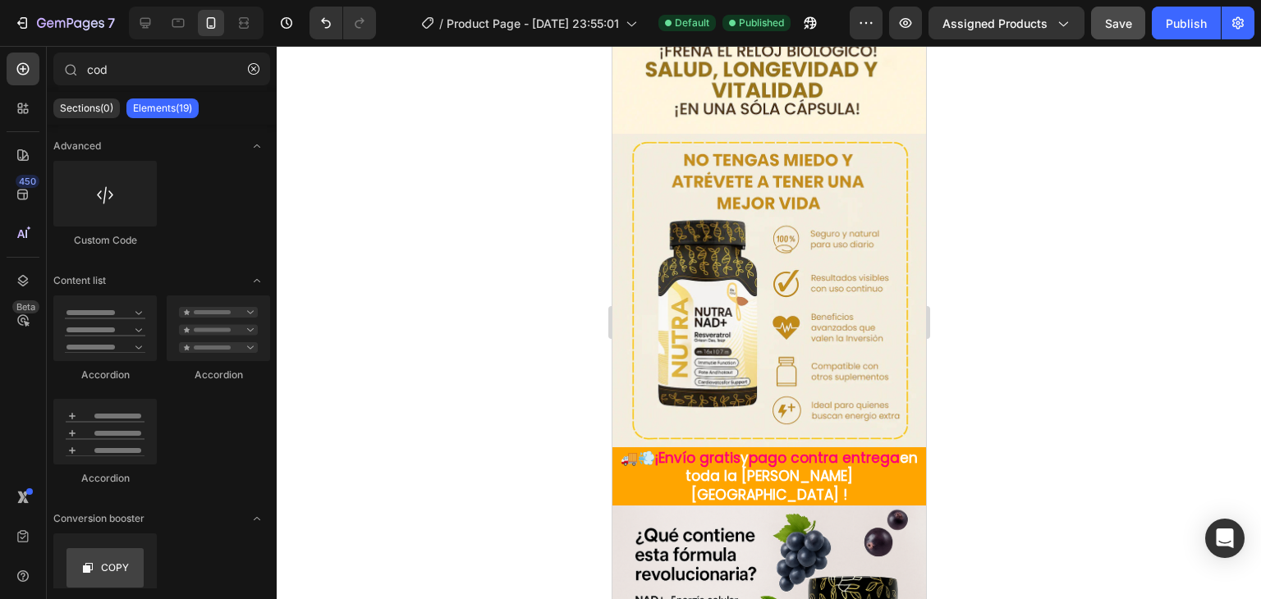
scroll to position [1478, 0]
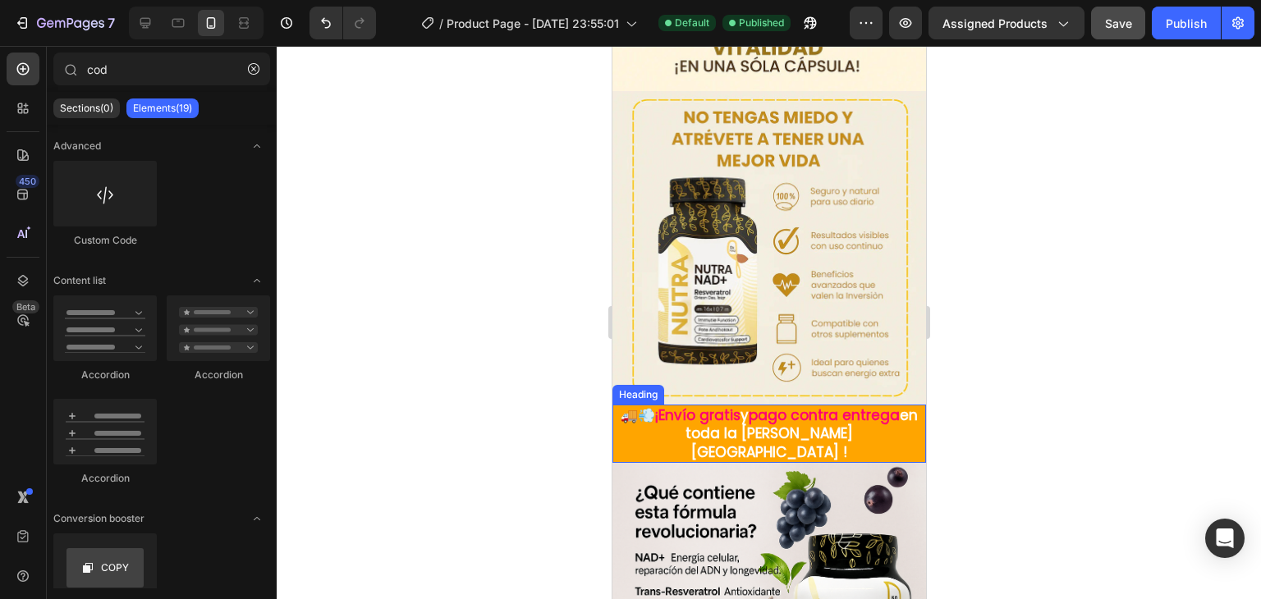
click at [748, 406] on span "y" at bounding box center [744, 416] width 8 height 20
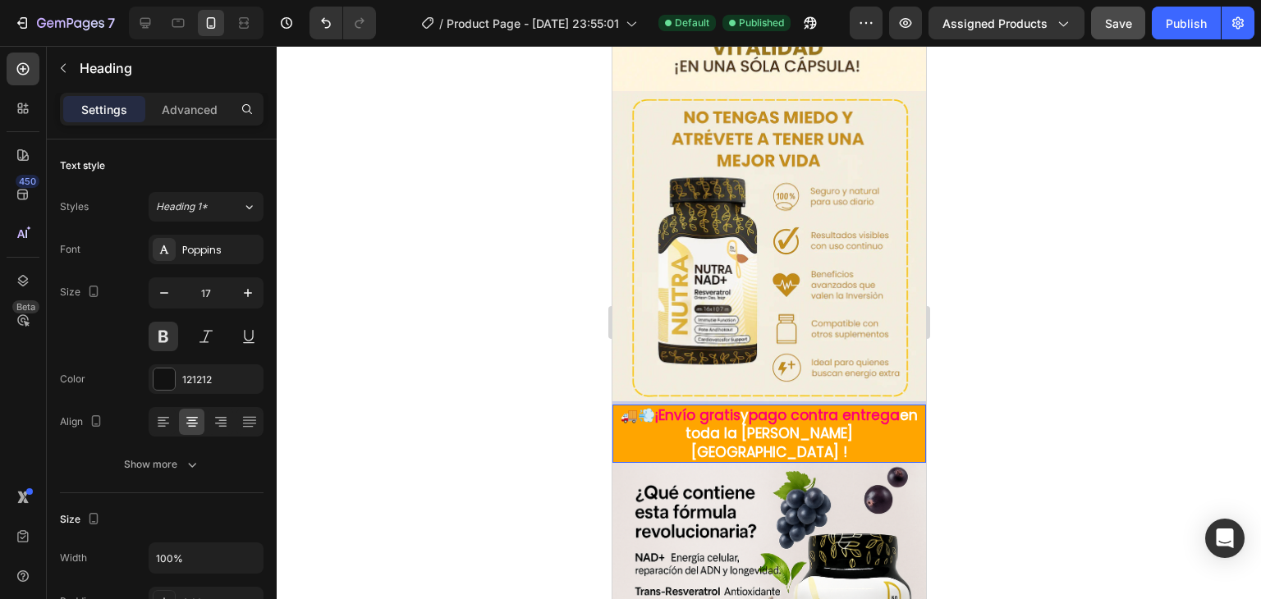
click at [754, 408] on span "en toda la [PERSON_NAME][GEOGRAPHIC_DATA] !" at bounding box center [801, 434] width 232 height 56
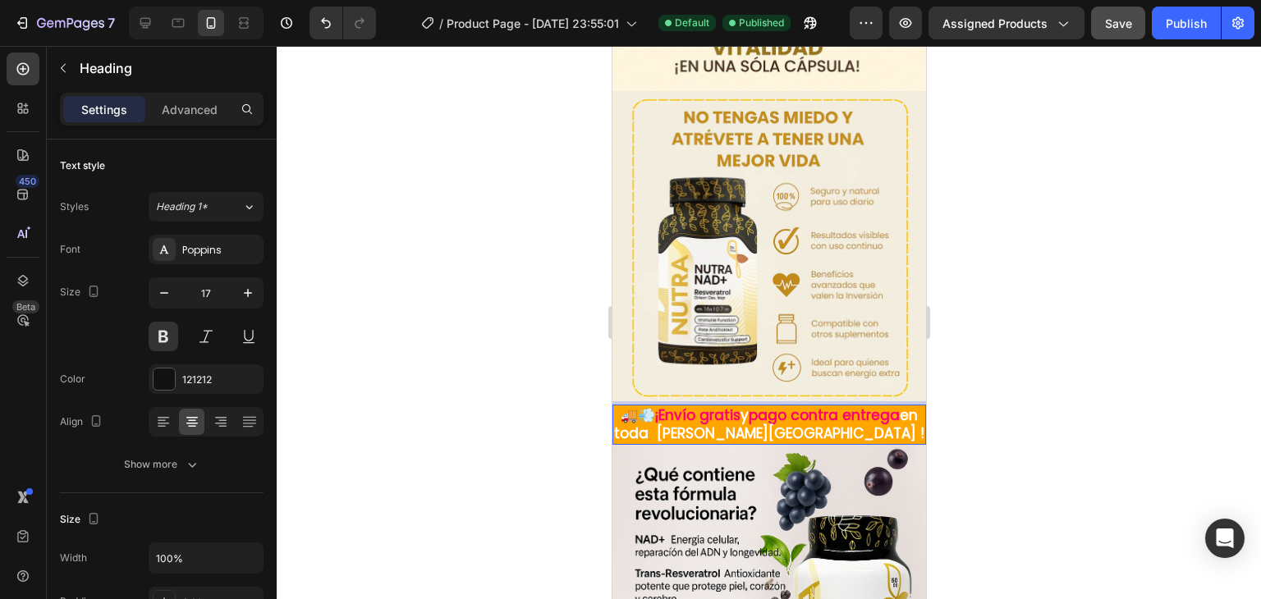
click at [752, 406] on span "en toda [PERSON_NAME][GEOGRAPHIC_DATA] !" at bounding box center [768, 425] width 310 height 38
click at [983, 383] on div at bounding box center [769, 322] width 984 height 553
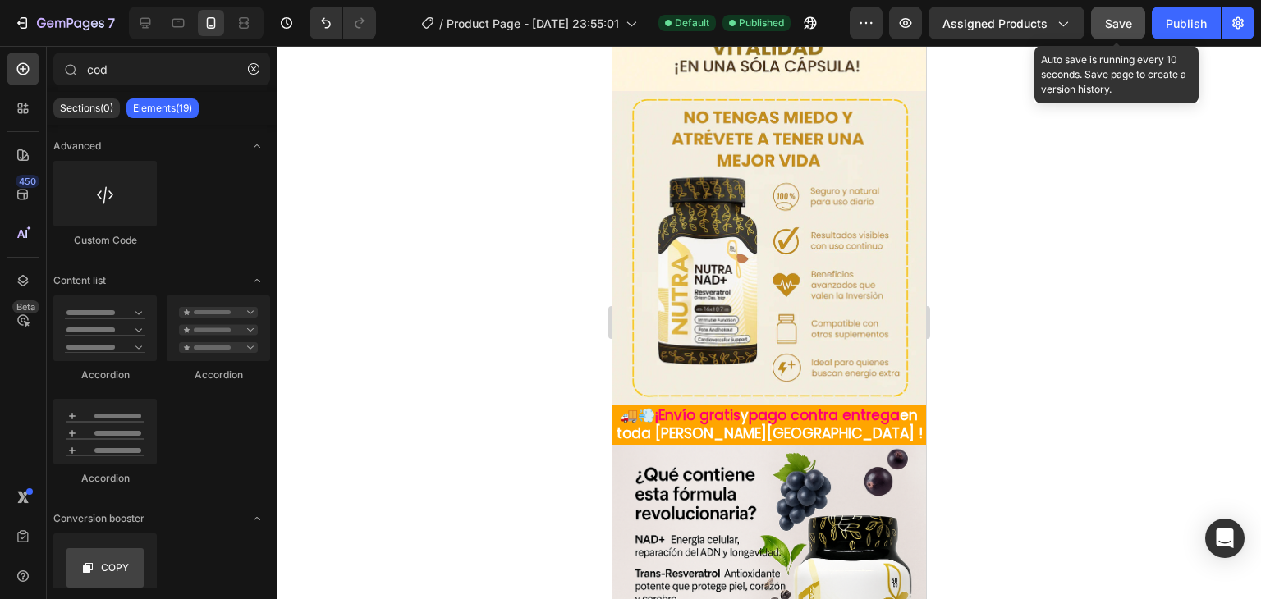
click at [1117, 20] on span "Save" at bounding box center [1118, 23] width 27 height 14
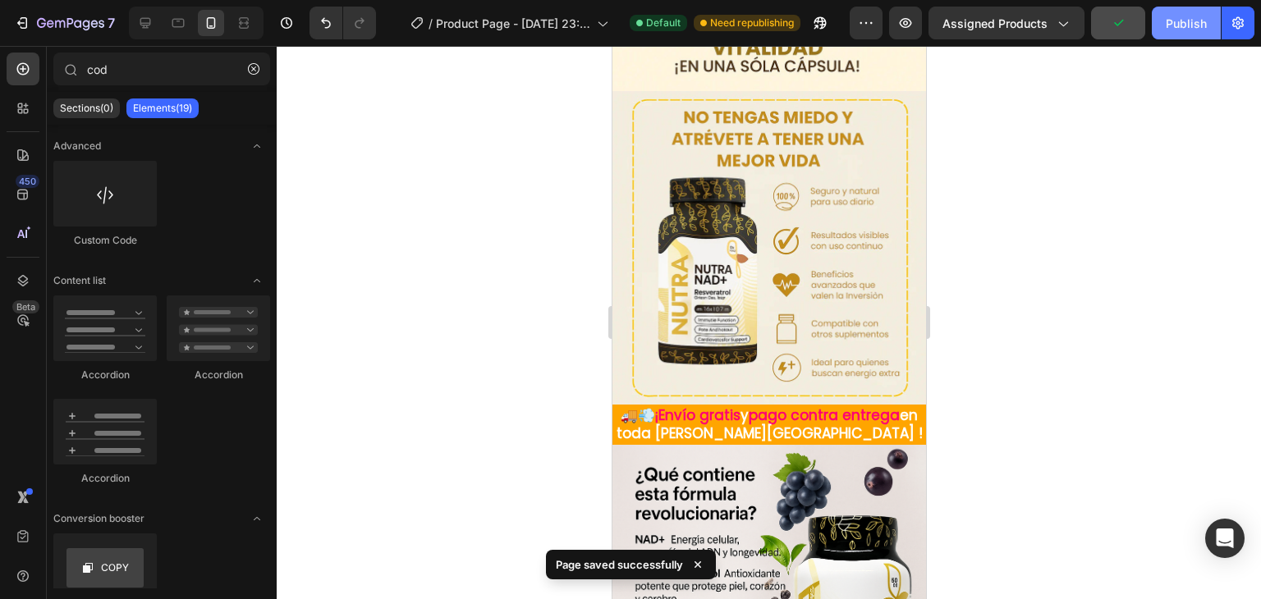
click at [1174, 23] on div "Publish" at bounding box center [1186, 23] width 41 height 17
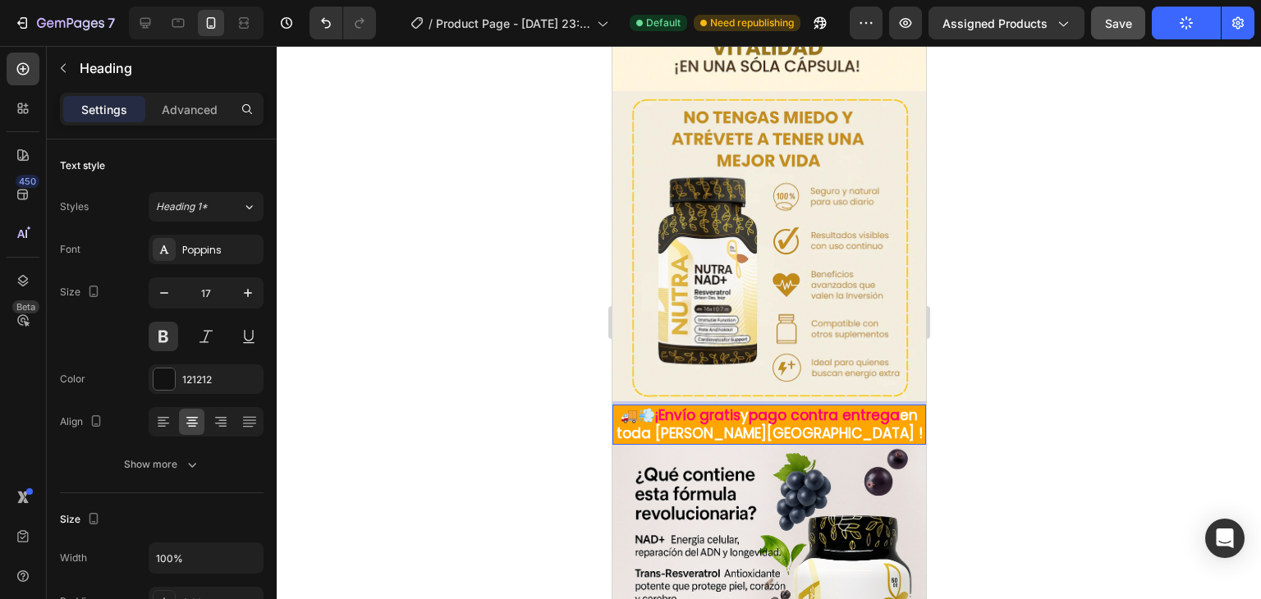
click at [743, 411] on span "en toda [PERSON_NAME][GEOGRAPHIC_DATA] !" at bounding box center [769, 425] width 306 height 38
click at [841, 410] on p "🚚💨 ¡Envío gratis y pago contra entrega en todo [PERSON_NAME][GEOGRAPHIC_DATA] !" at bounding box center [768, 424] width 310 height 36
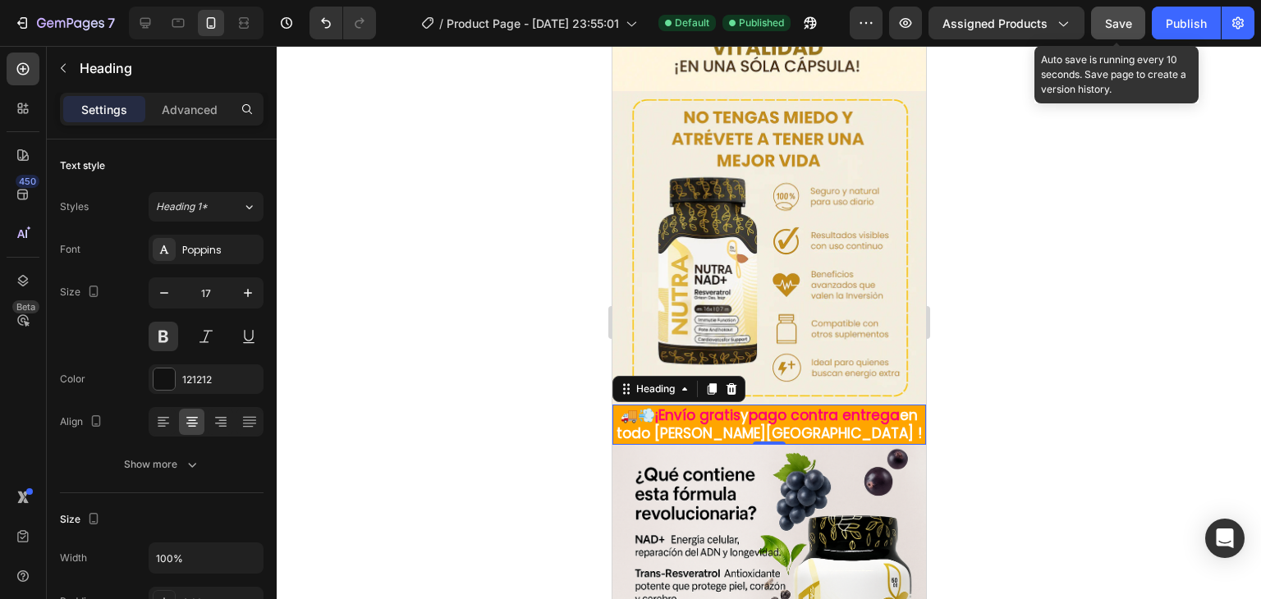
click at [1127, 15] on div "Save" at bounding box center [1118, 23] width 27 height 17
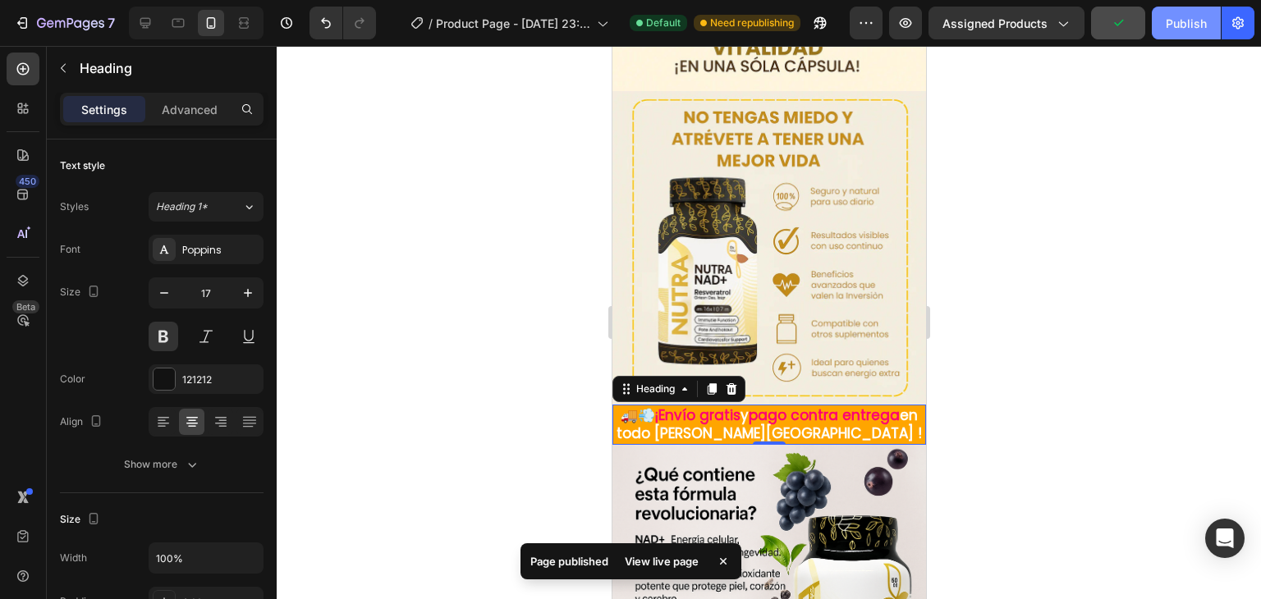
click at [1192, 24] on div "Publish" at bounding box center [1186, 23] width 41 height 17
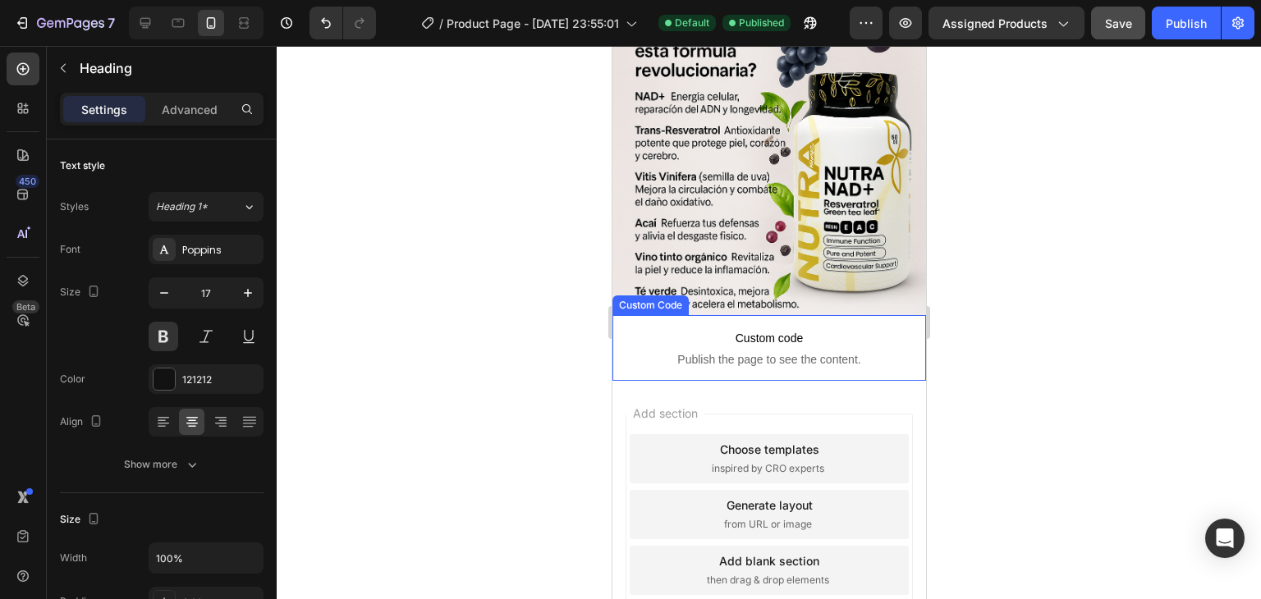
scroll to position [1891, 0]
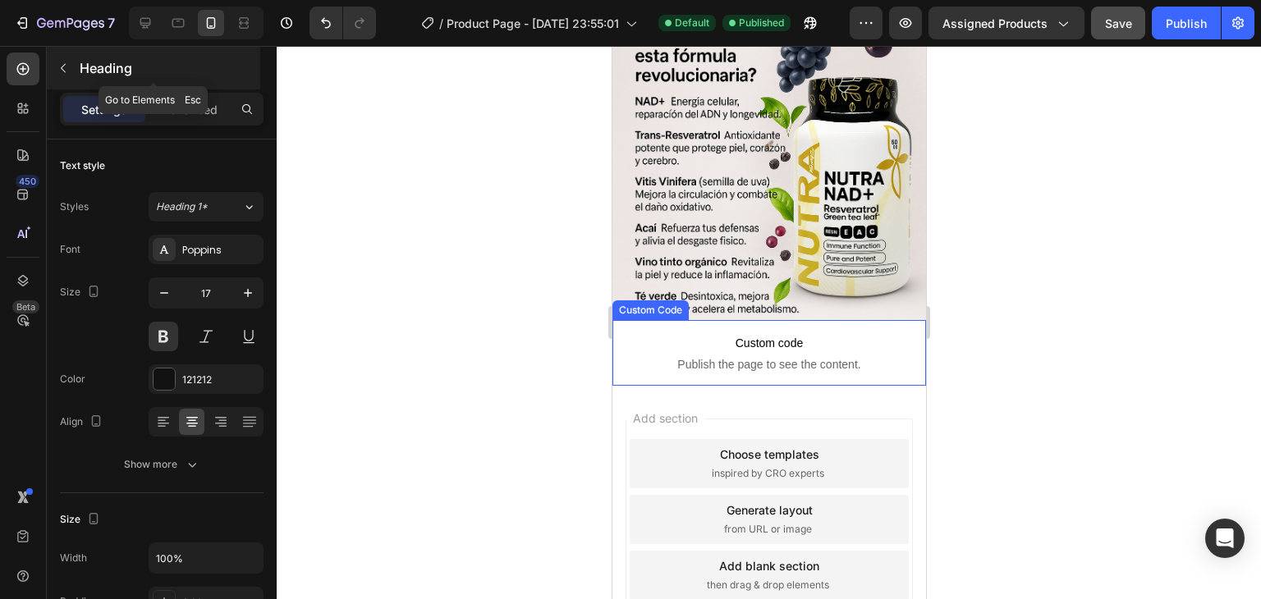
click at [70, 66] on button "button" at bounding box center [63, 68] width 26 height 26
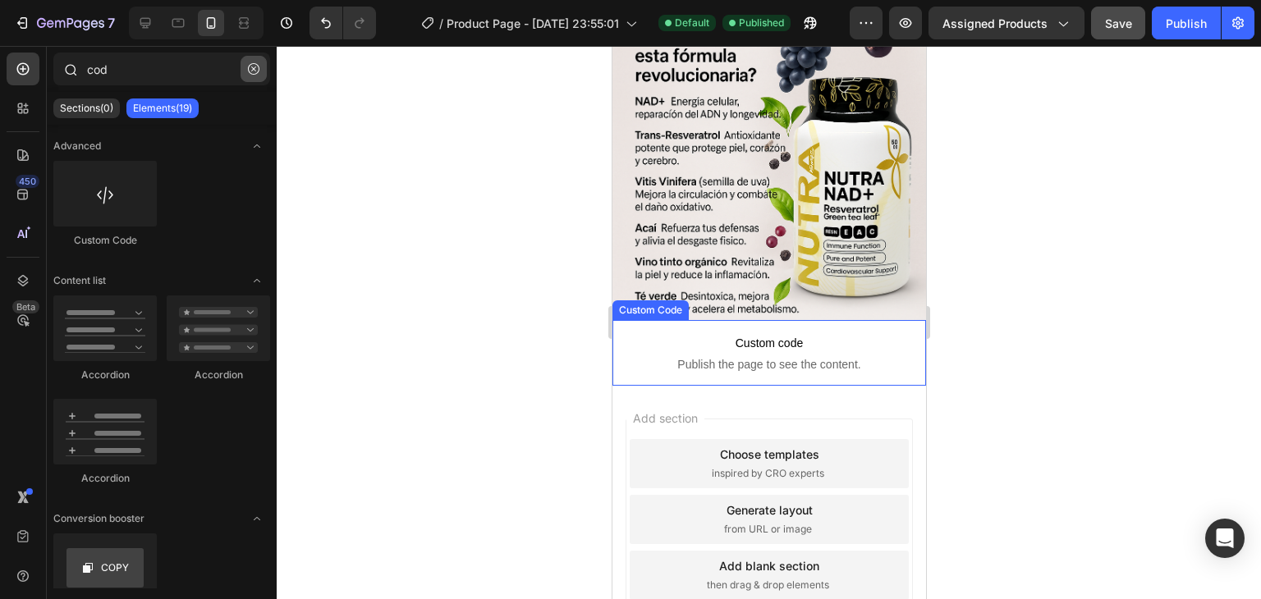
click at [258, 75] on button "button" at bounding box center [254, 69] width 26 height 26
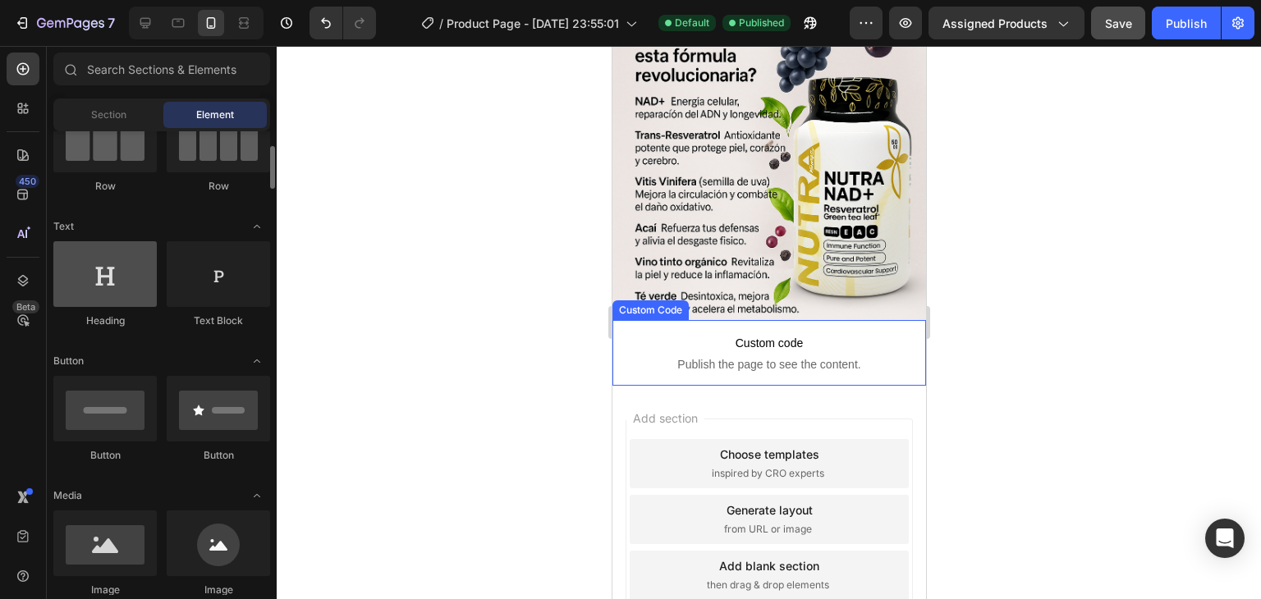
scroll to position [328, 0]
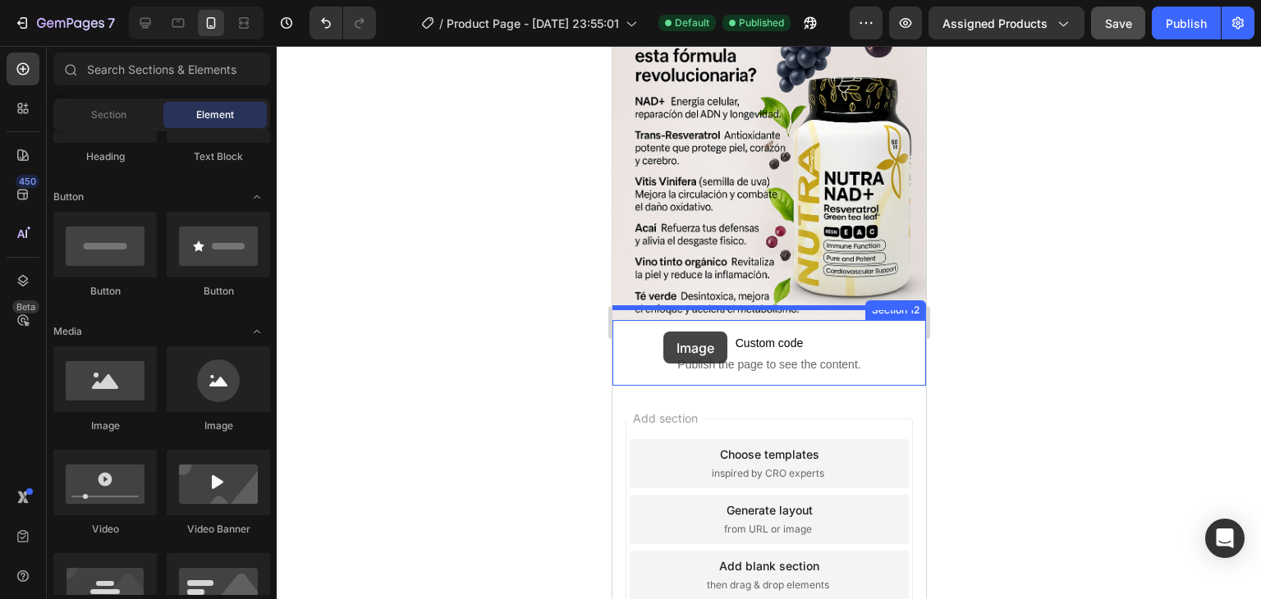
drag, startPoint x: 773, startPoint y: 434, endPoint x: 663, endPoint y: 332, distance: 150.4
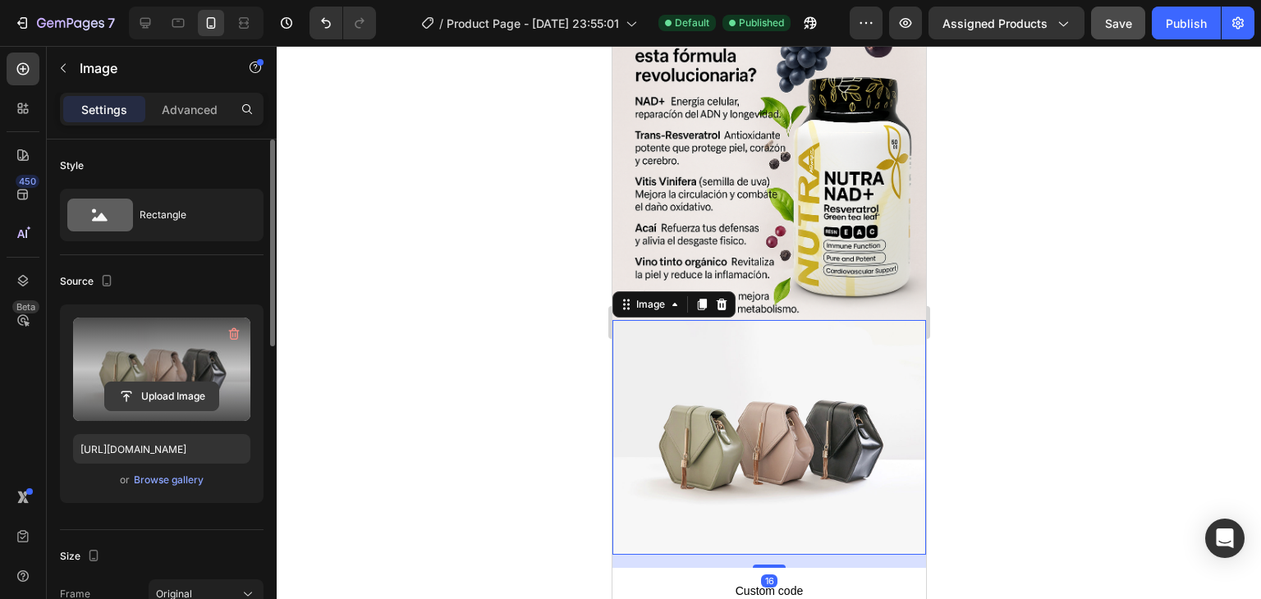
click at [162, 389] on input "file" at bounding box center [161, 397] width 113 height 28
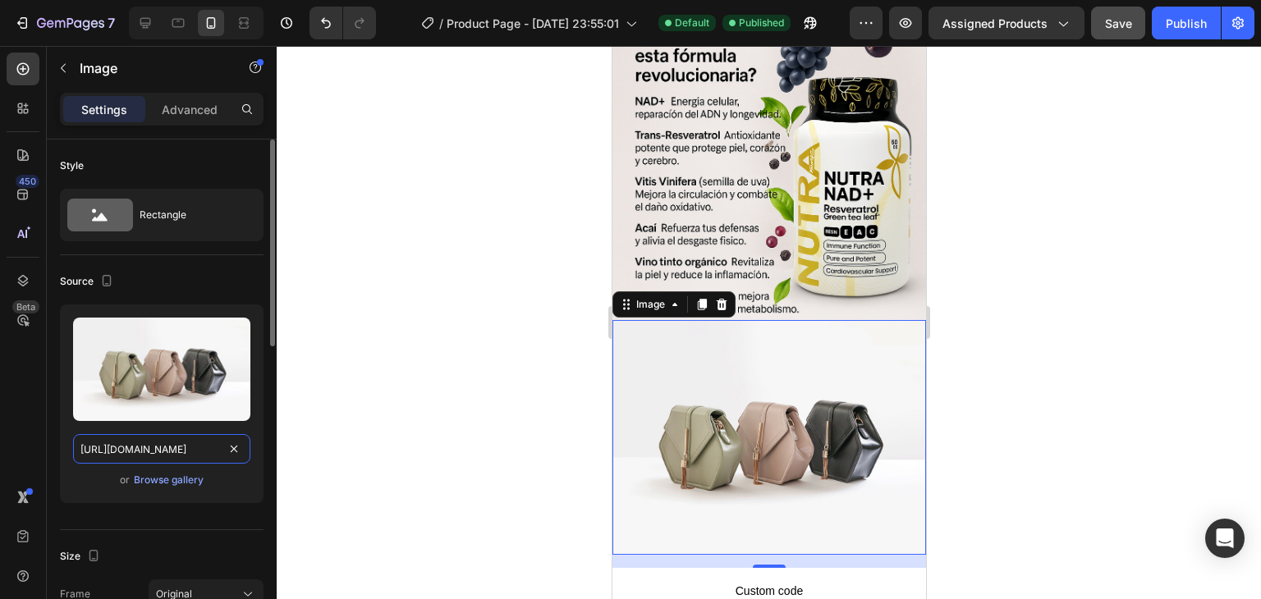
click at [206, 447] on input "[URL][DOMAIN_NAME]" at bounding box center [161, 449] width 177 height 30
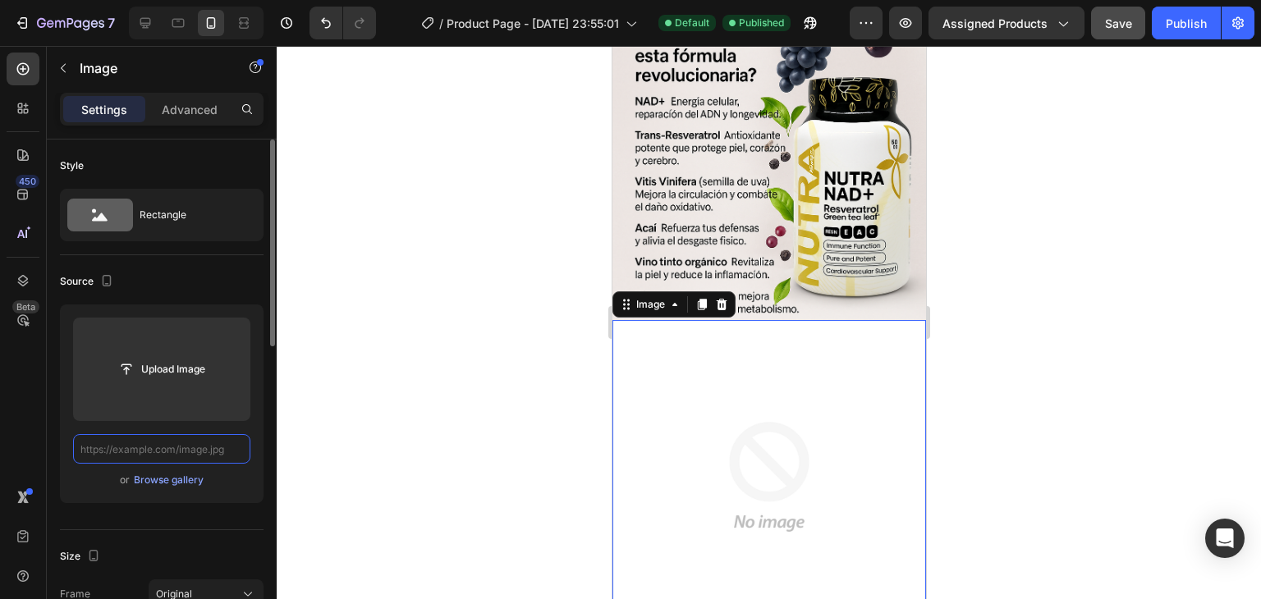
paste input "[URL][DOMAIN_NAME]"
type input "[URL][DOMAIN_NAME]"
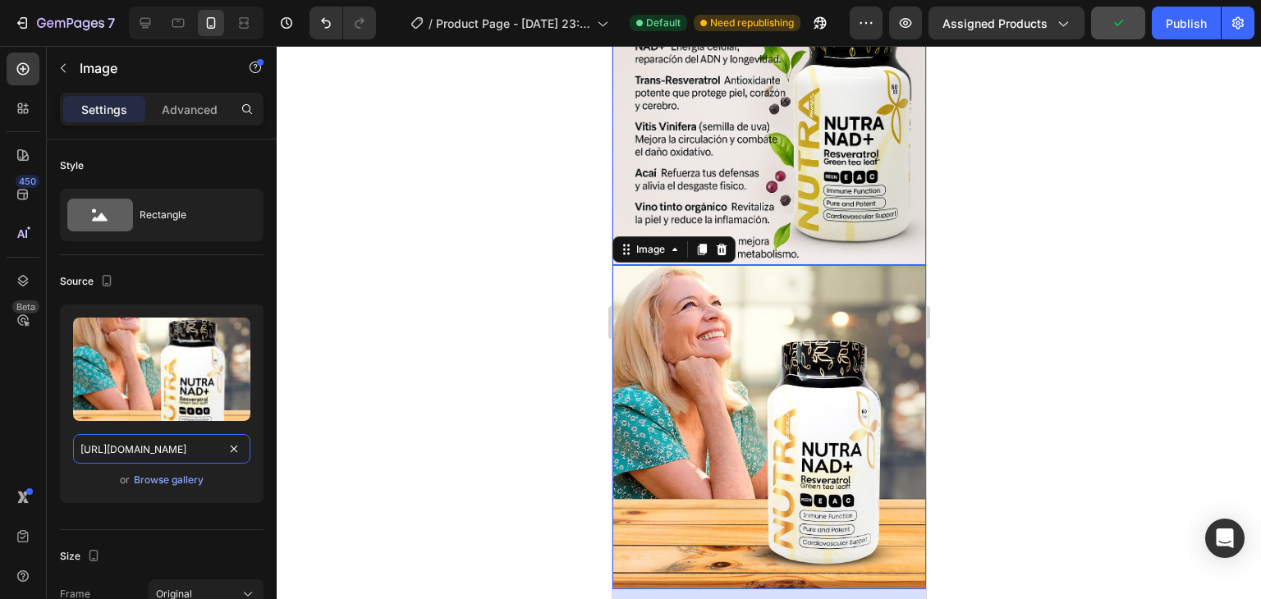
scroll to position [1809, 0]
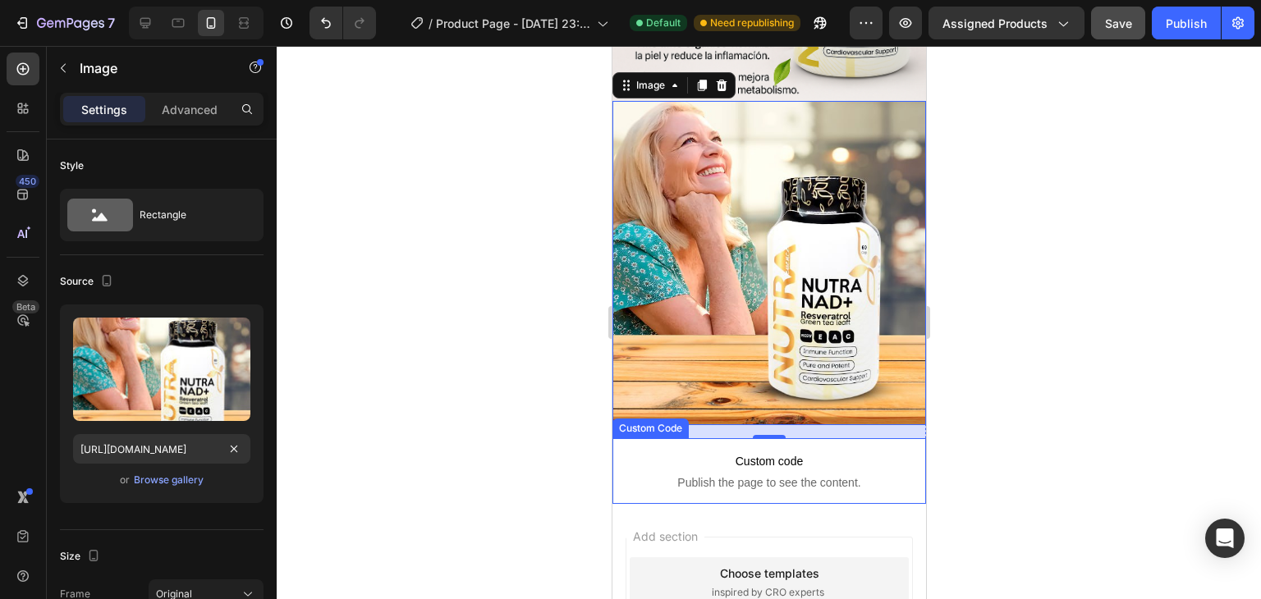
click at [644, 475] on span "Publish the page to see the content." at bounding box center [769, 483] width 314 height 16
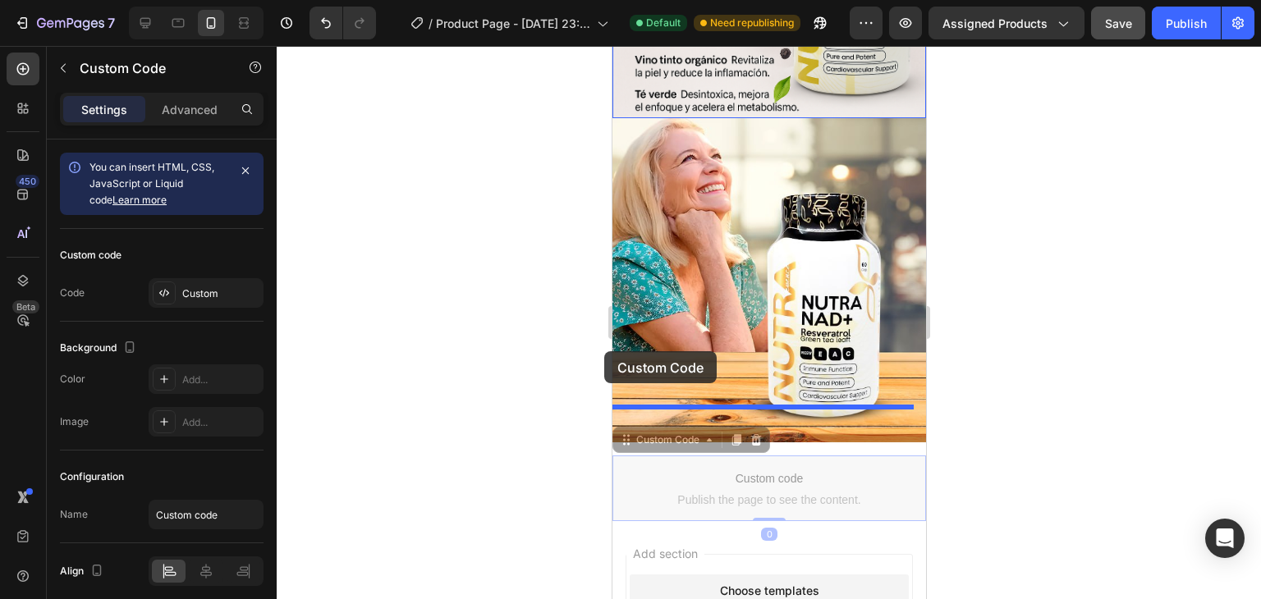
scroll to position [1459, 0]
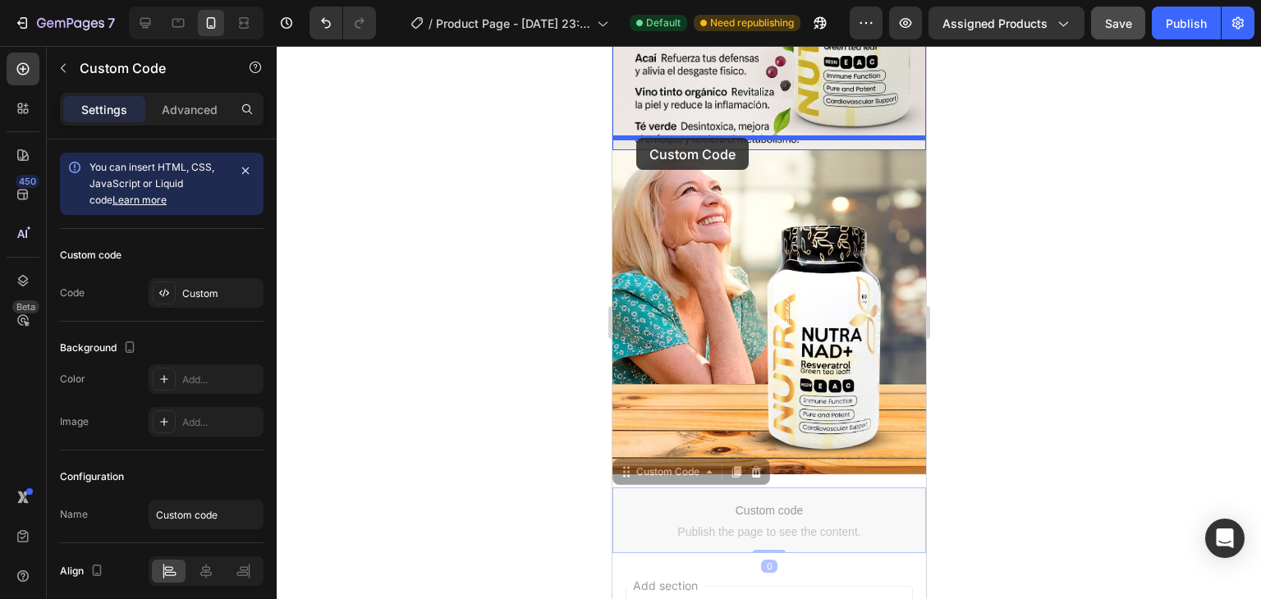
drag, startPoint x: 622, startPoint y: 401, endPoint x: 635, endPoint y: 138, distance: 263.8
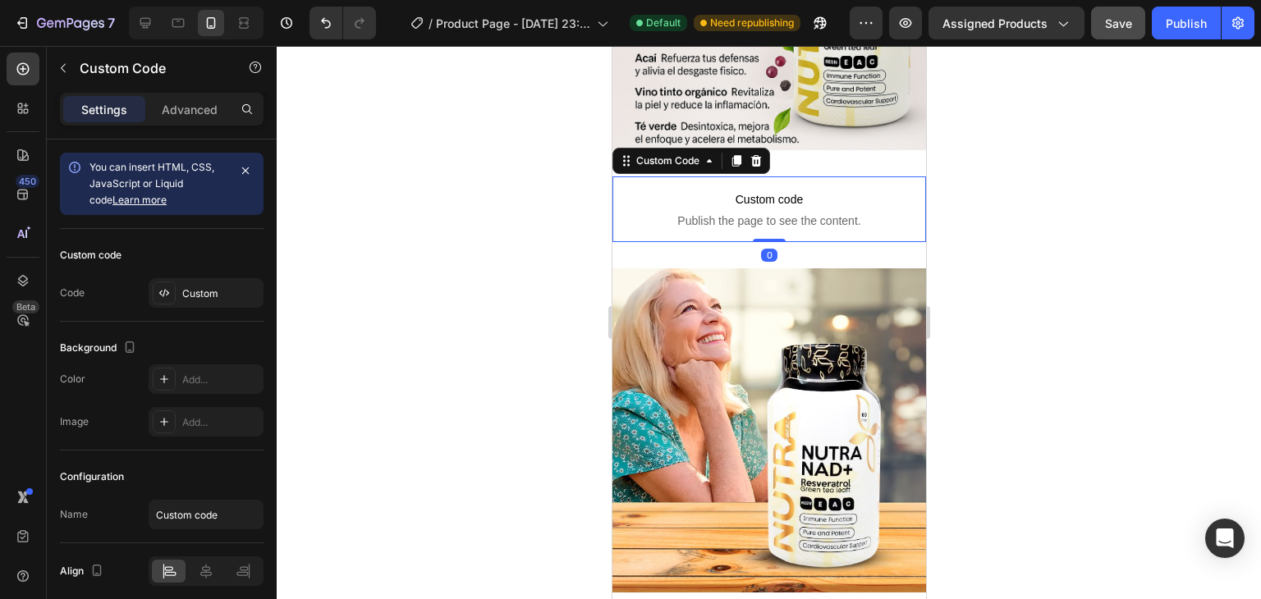
click at [468, 221] on div at bounding box center [769, 322] width 984 height 553
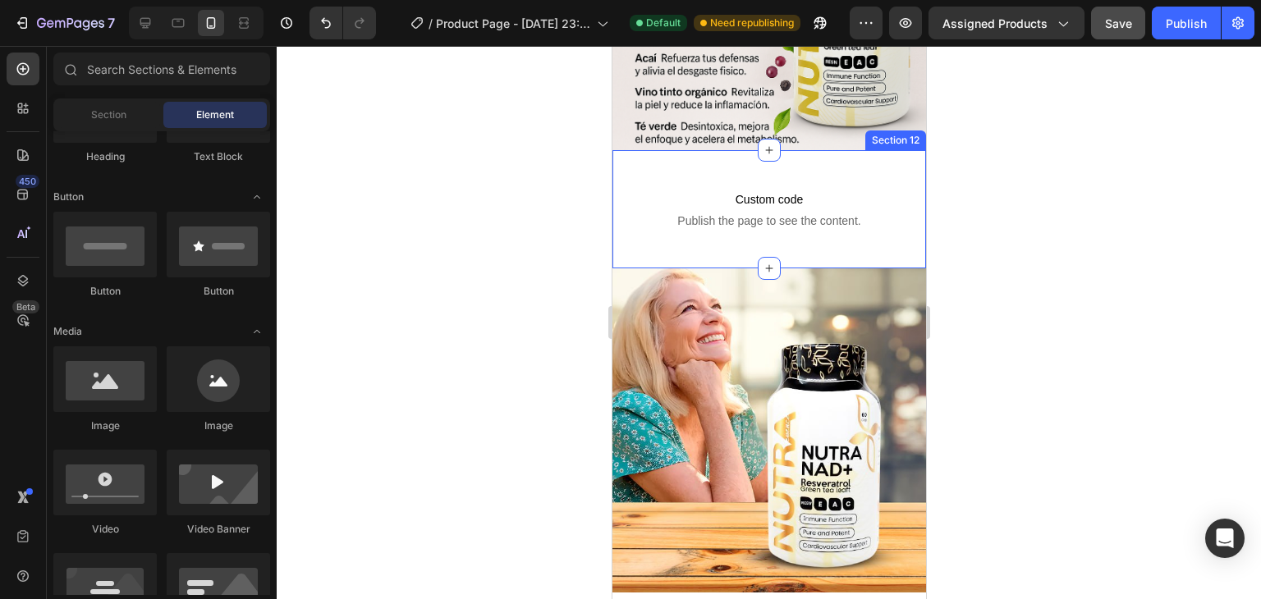
click at [669, 239] on div "Custom code Publish the page to see the content. Custom Code Section 12" at bounding box center [769, 209] width 314 height 118
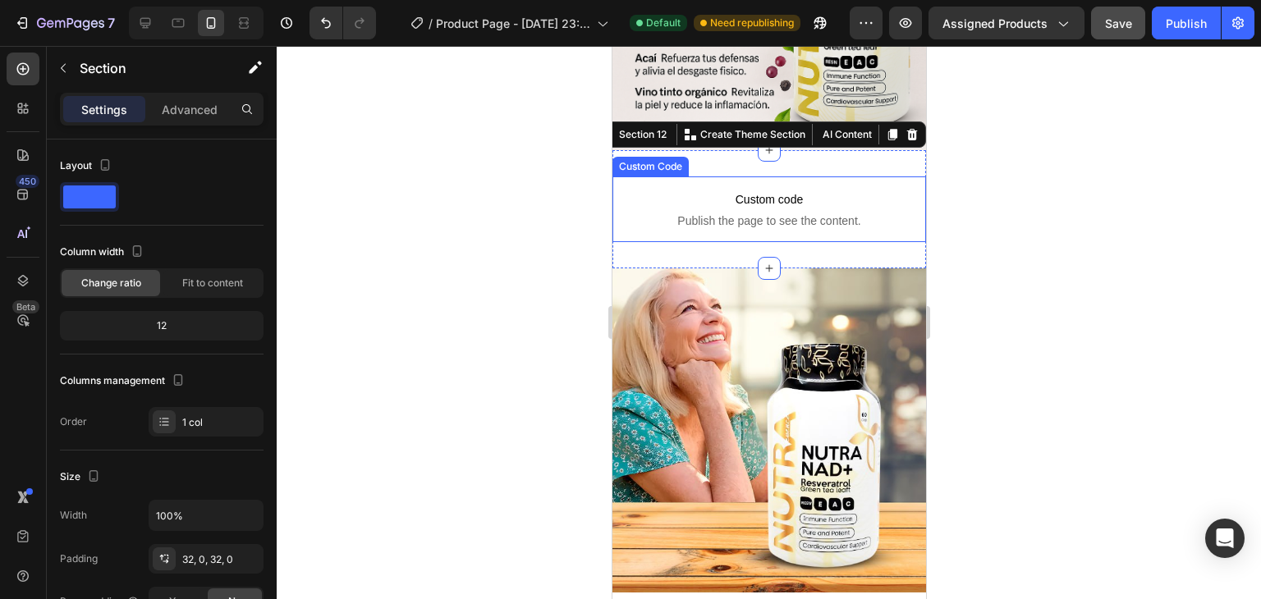
drag, startPoint x: 181, startPoint y: 100, endPoint x: 217, endPoint y: 126, distance: 44.7
click at [181, 101] on p "Advanced" at bounding box center [190, 109] width 56 height 17
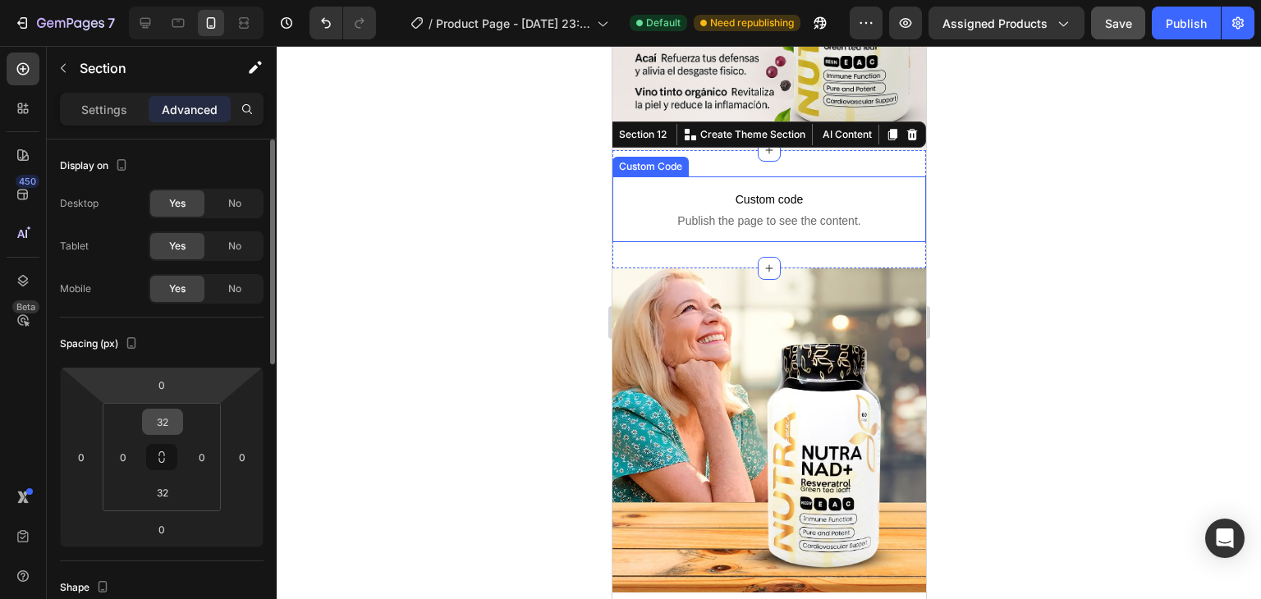
click at [176, 421] on input "32" at bounding box center [162, 422] width 33 height 25
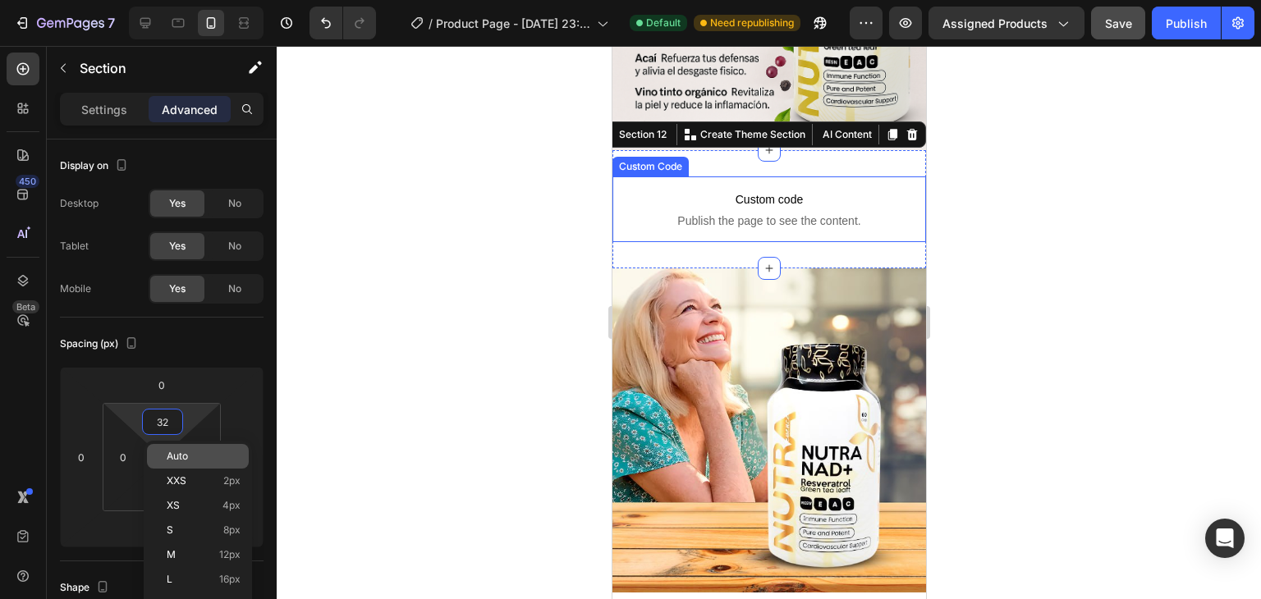
click at [183, 458] on span "Auto" at bounding box center [177, 456] width 21 height 11
type input "Auto"
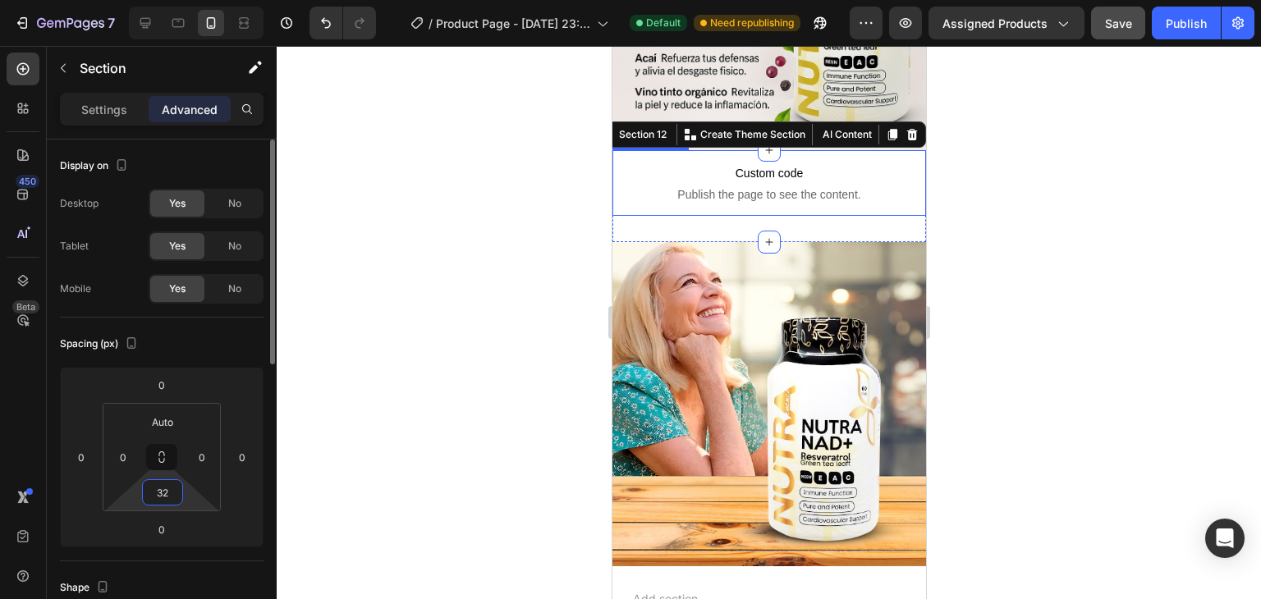
click at [161, 497] on input "32" at bounding box center [162, 492] width 33 height 25
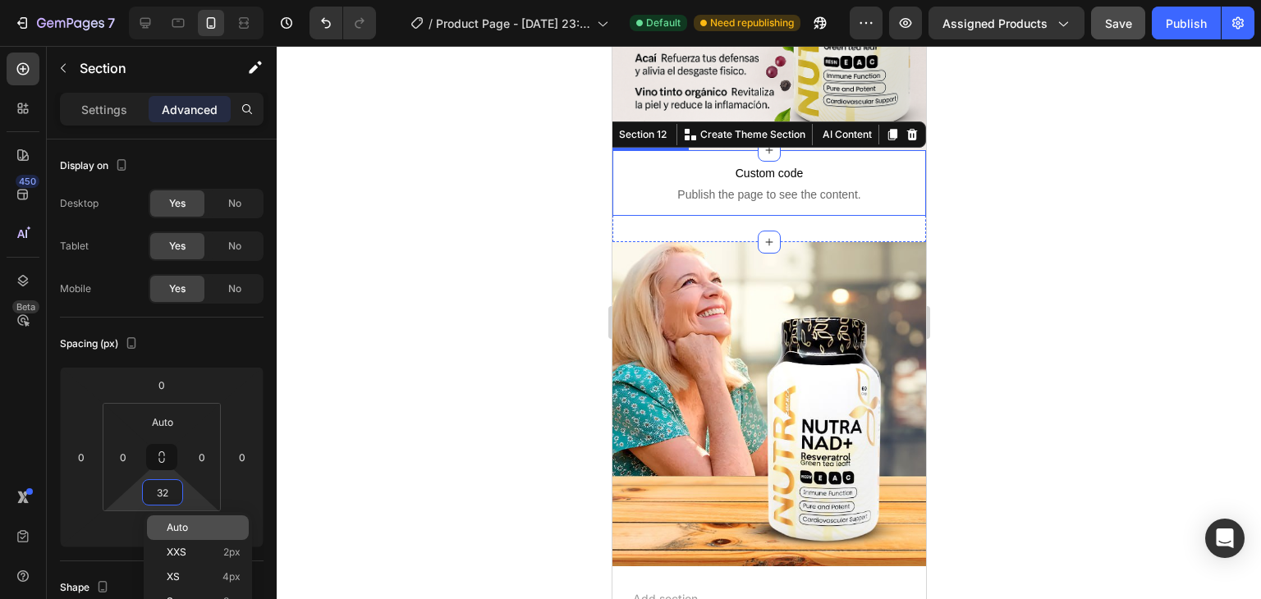
click at [182, 523] on span "Auto" at bounding box center [177, 527] width 21 height 11
type input "Auto"
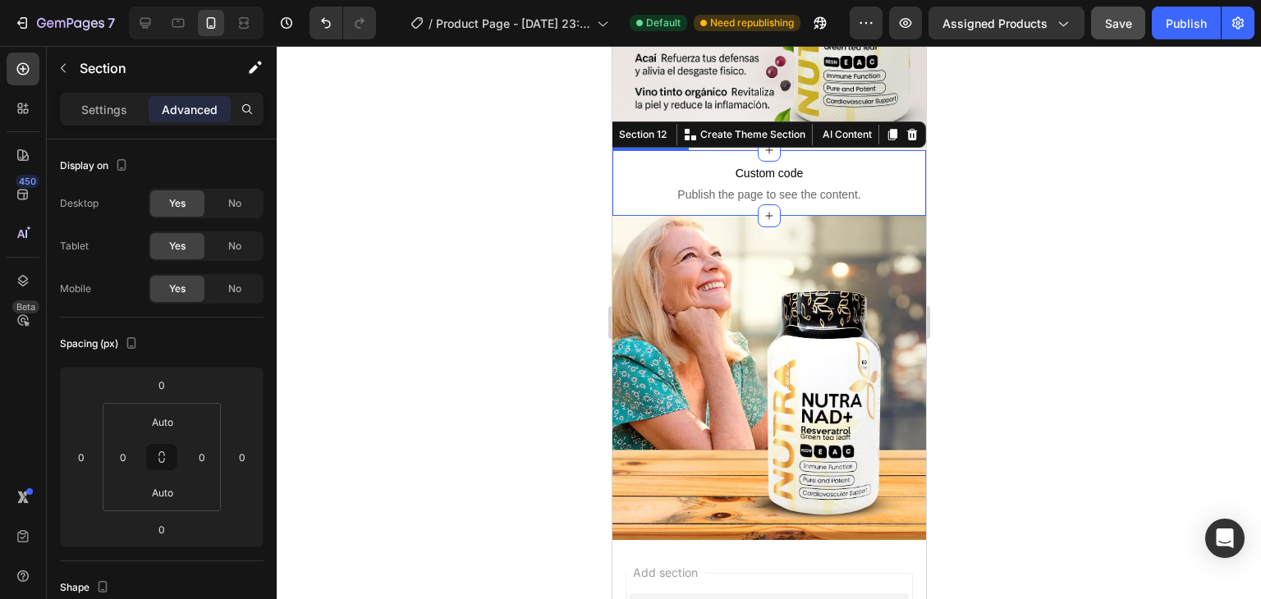
click at [382, 364] on div at bounding box center [769, 322] width 984 height 553
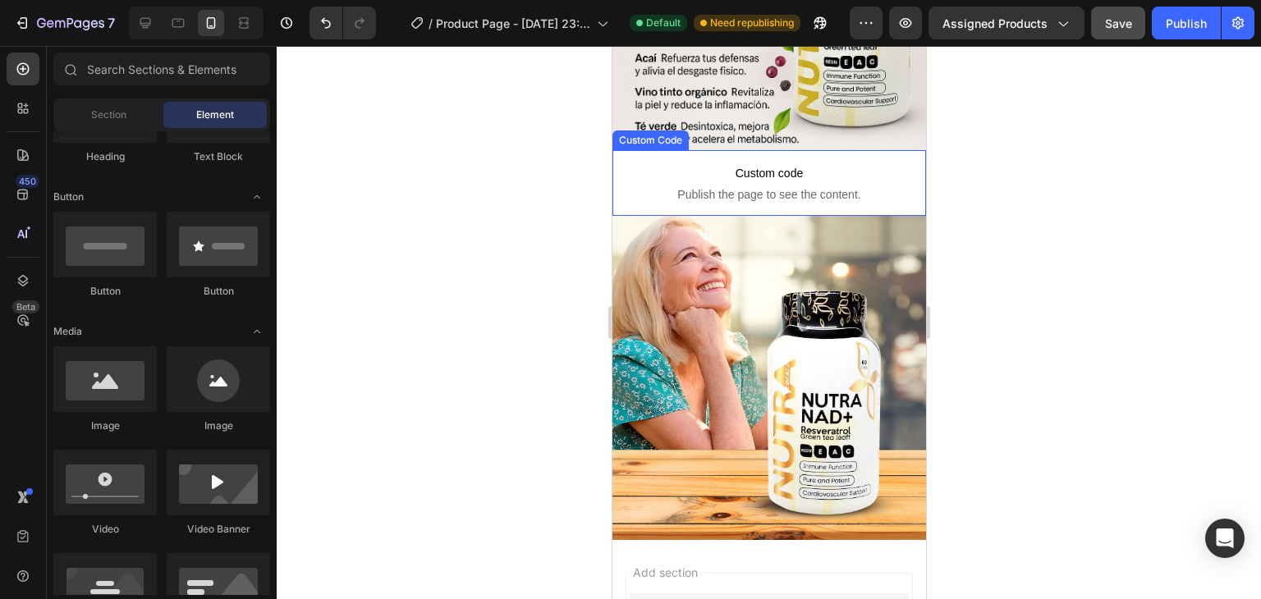
click at [589, 247] on div at bounding box center [769, 322] width 984 height 553
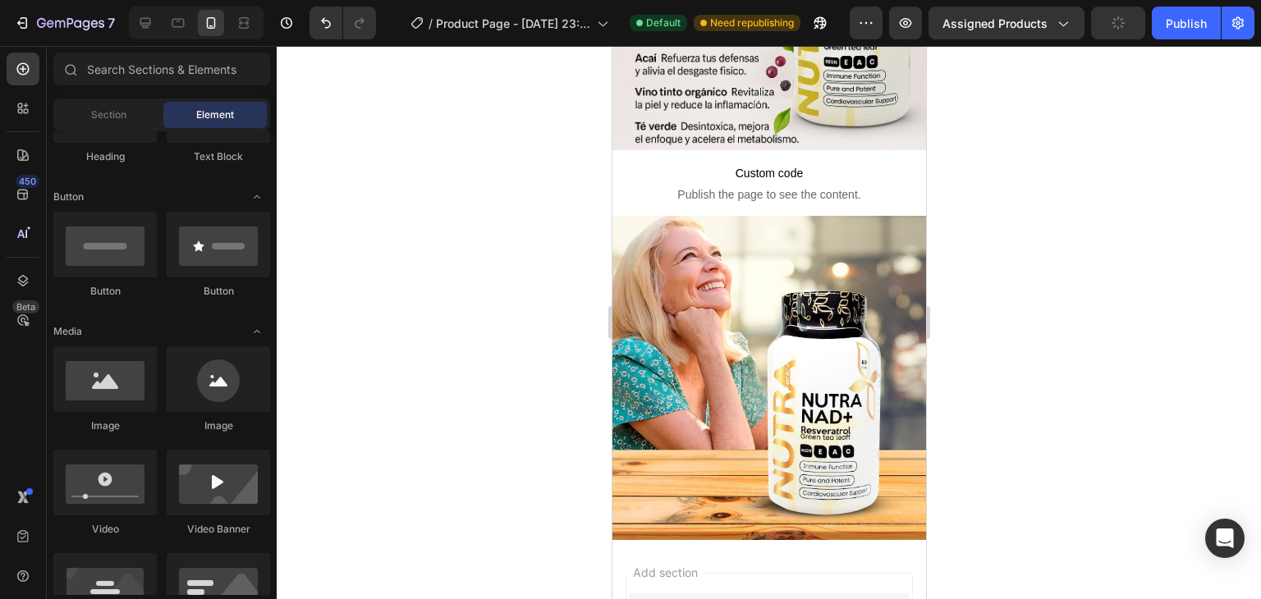
scroll to position [1394, 0]
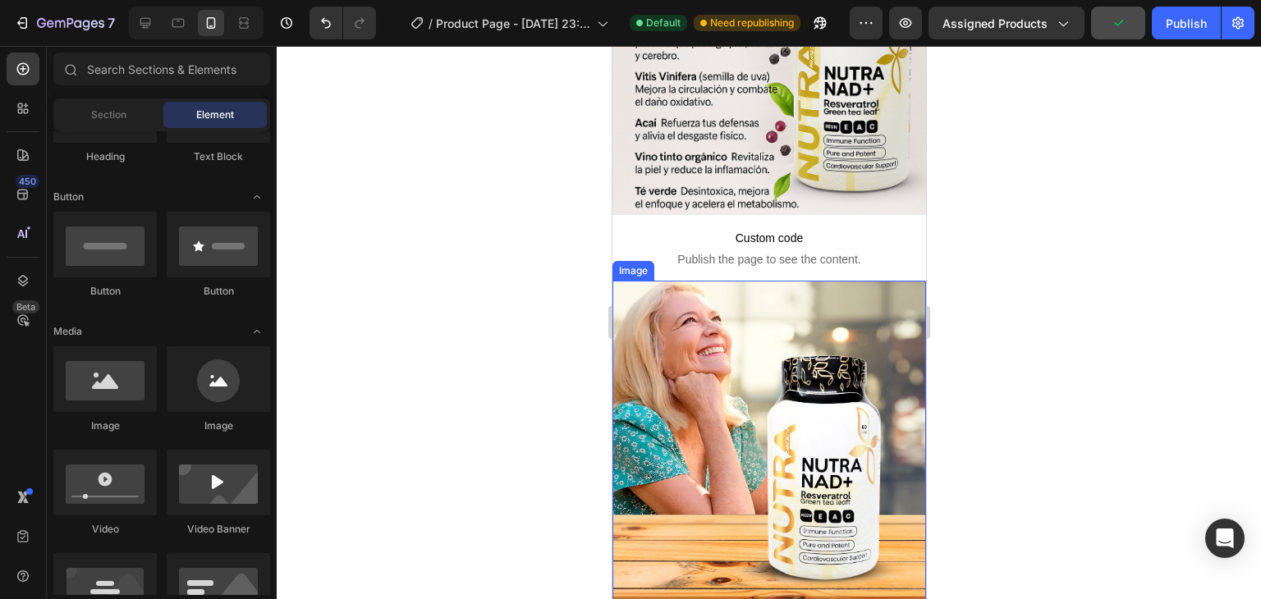
click at [874, 251] on span "Publish the page to see the content." at bounding box center [769, 259] width 314 height 16
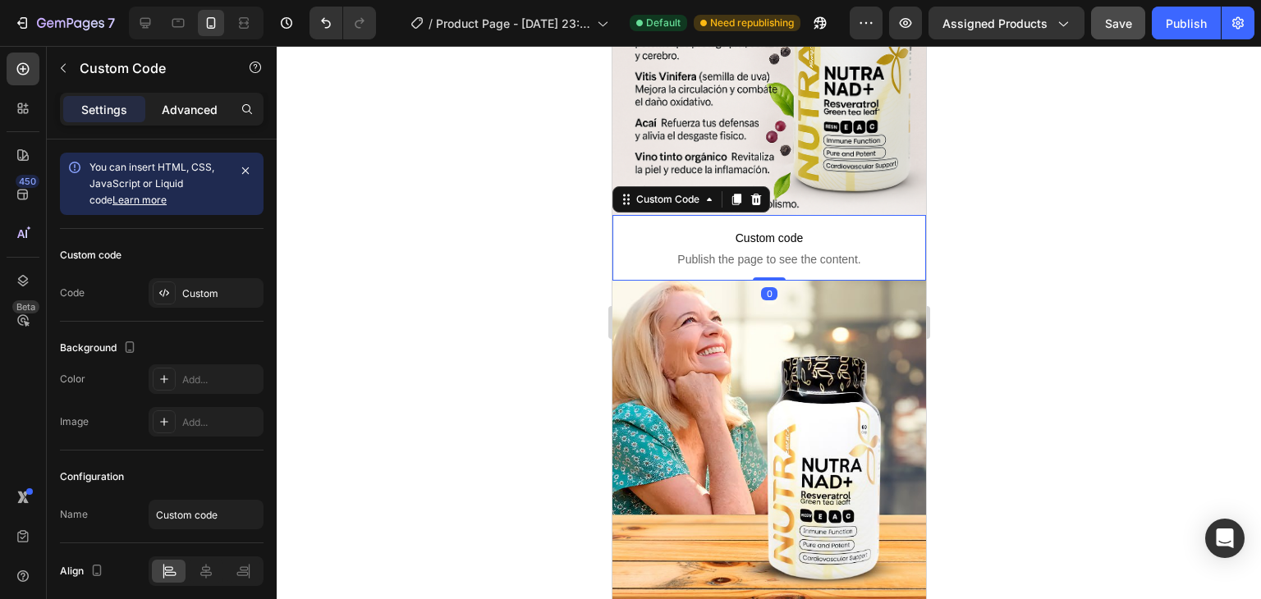
click at [197, 119] on div "Advanced" at bounding box center [190, 109] width 82 height 26
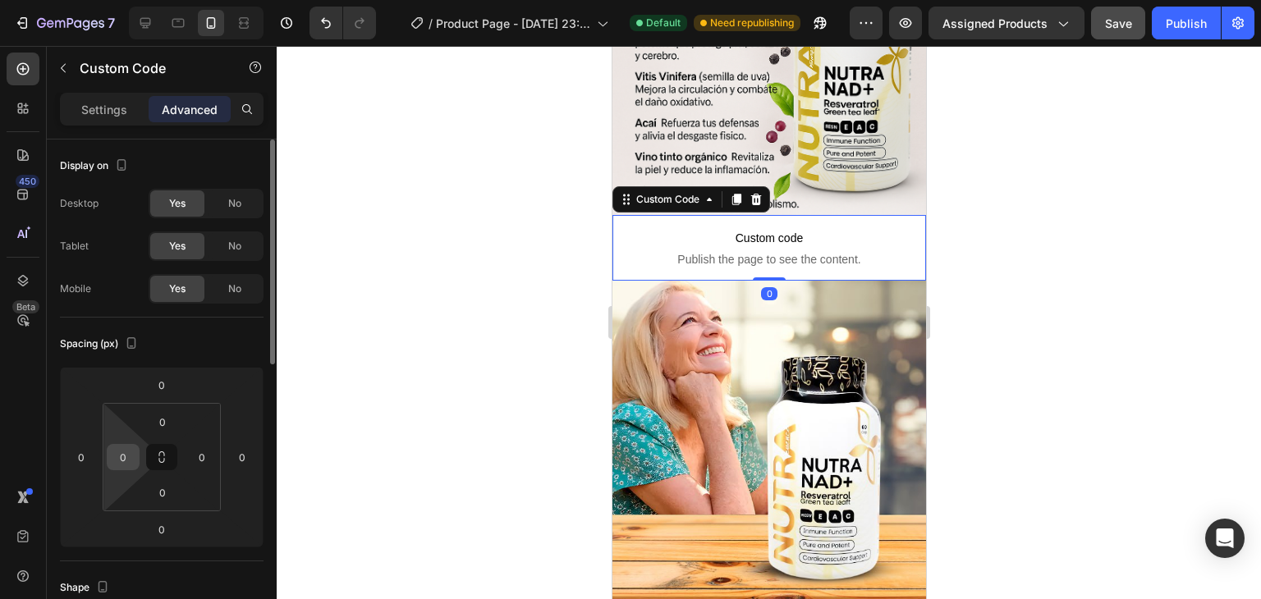
click at [135, 454] on input "0" at bounding box center [123, 457] width 25 height 25
type input "22"
click at [206, 454] on input "0" at bounding box center [202, 457] width 25 height 25
type input "22"
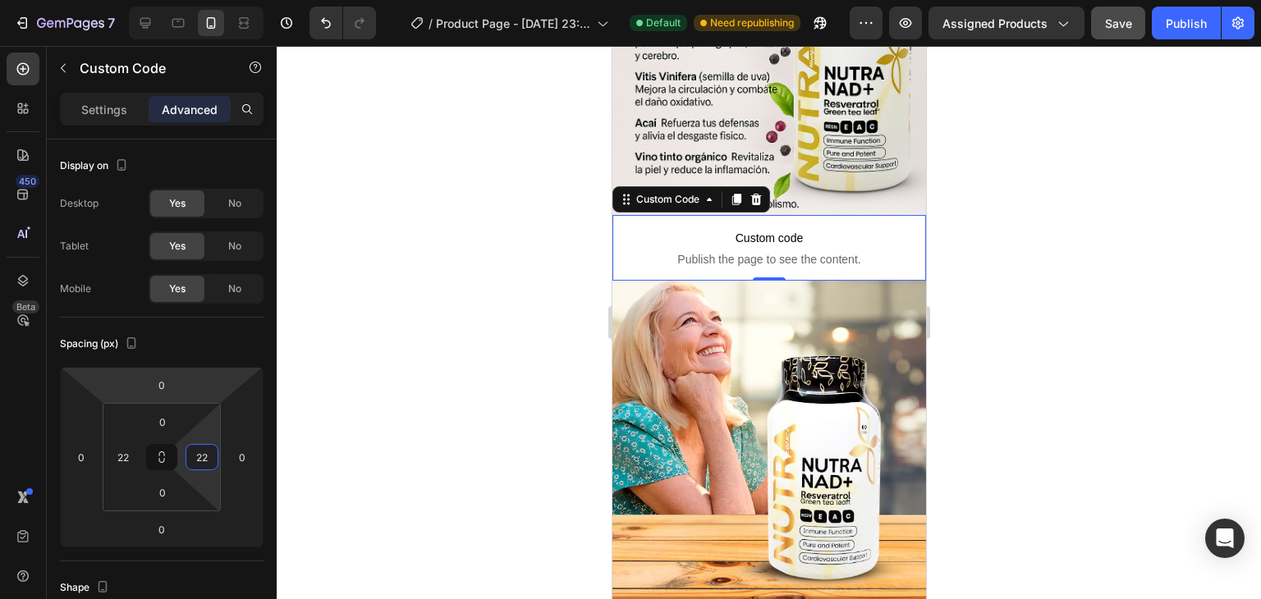
click at [355, 227] on div at bounding box center [769, 322] width 984 height 553
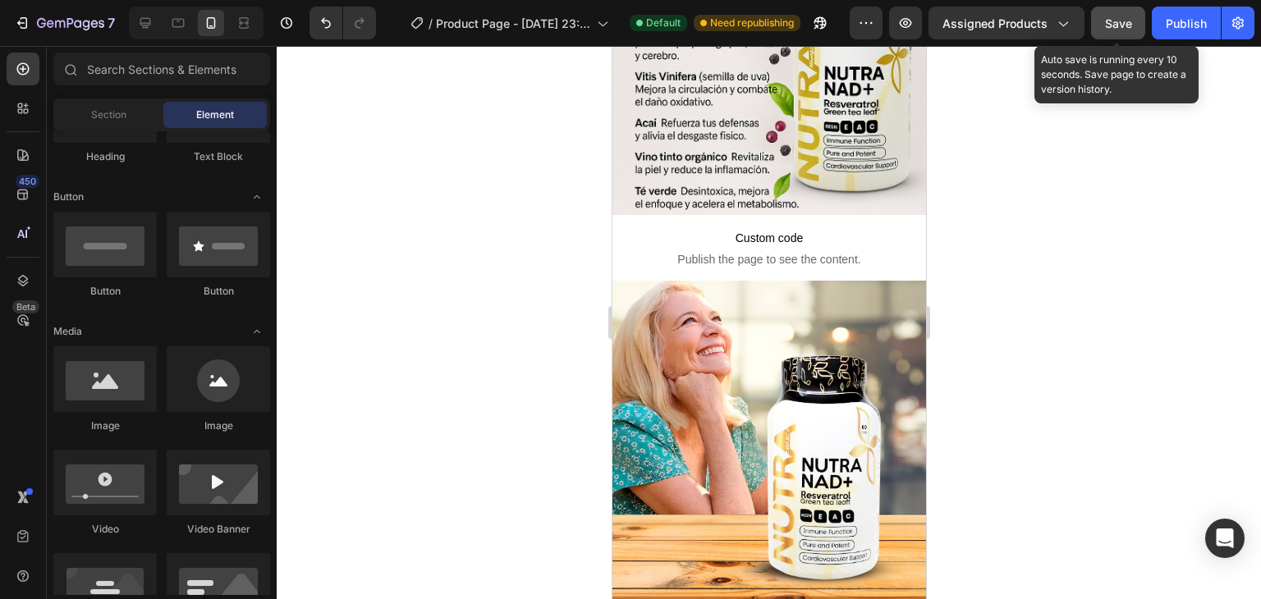
click at [1127, 34] on button "Save" at bounding box center [1118, 23] width 54 height 33
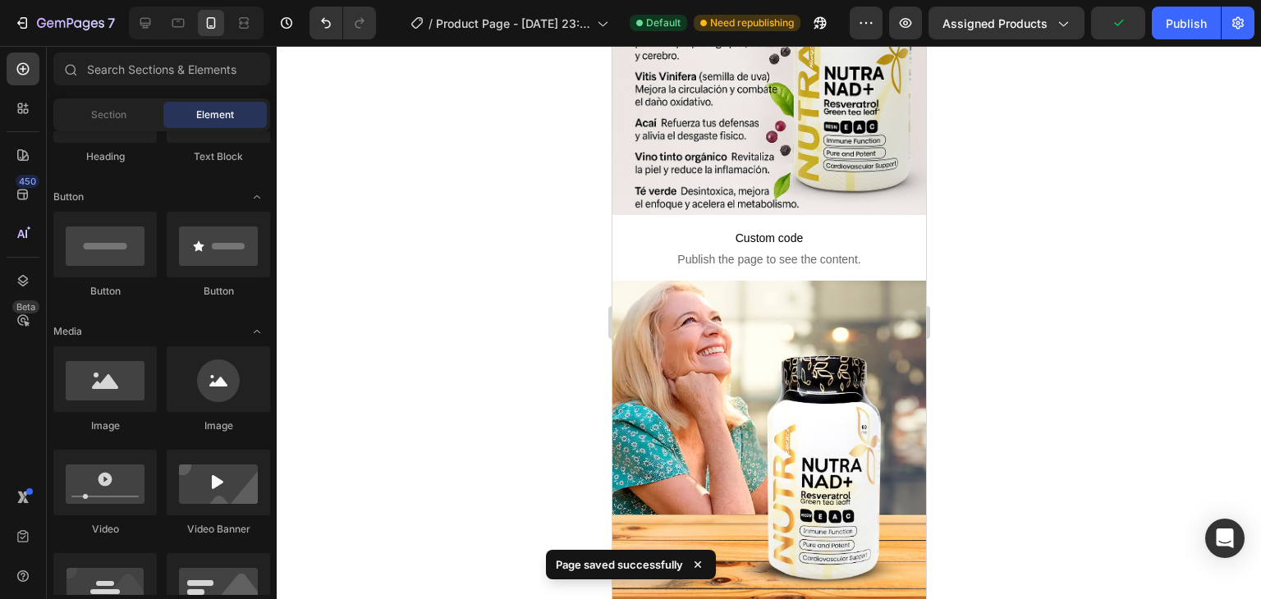
click at [1178, 40] on div "7 / Product Page - [DATE] 23:55:01 Default Need republishing Preview Assigned P…" at bounding box center [630, 23] width 1261 height 47
click at [1182, 37] on button "Publish" at bounding box center [1186, 23] width 69 height 33
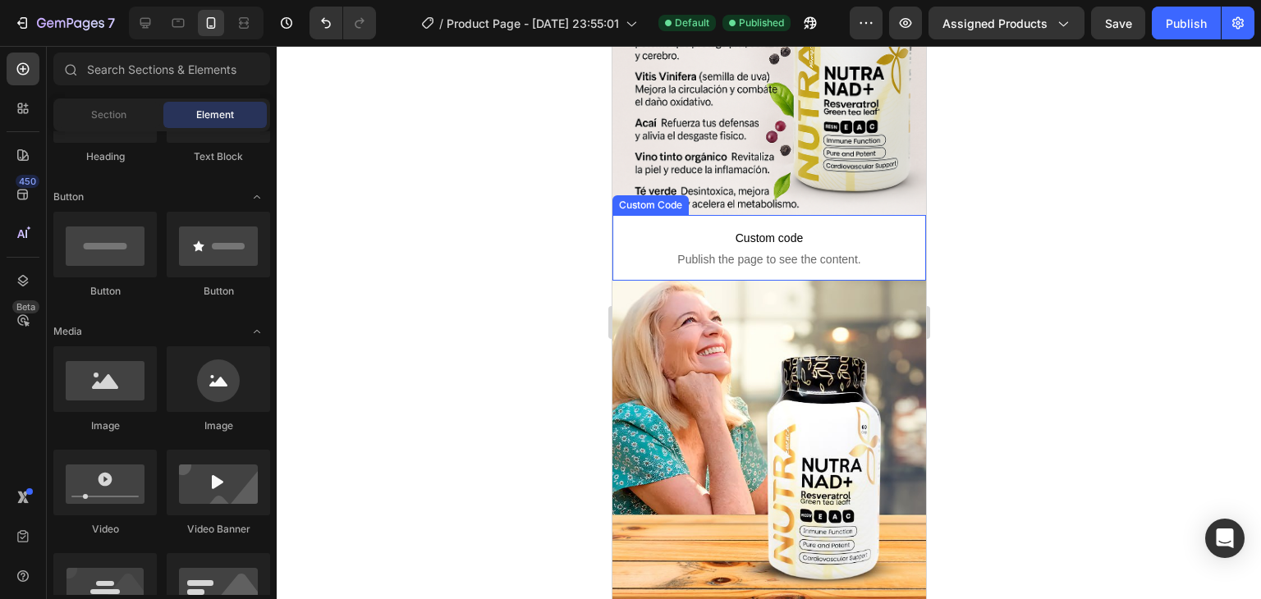
click at [833, 251] on span "Publish the page to see the content." at bounding box center [768, 259] width 277 height 16
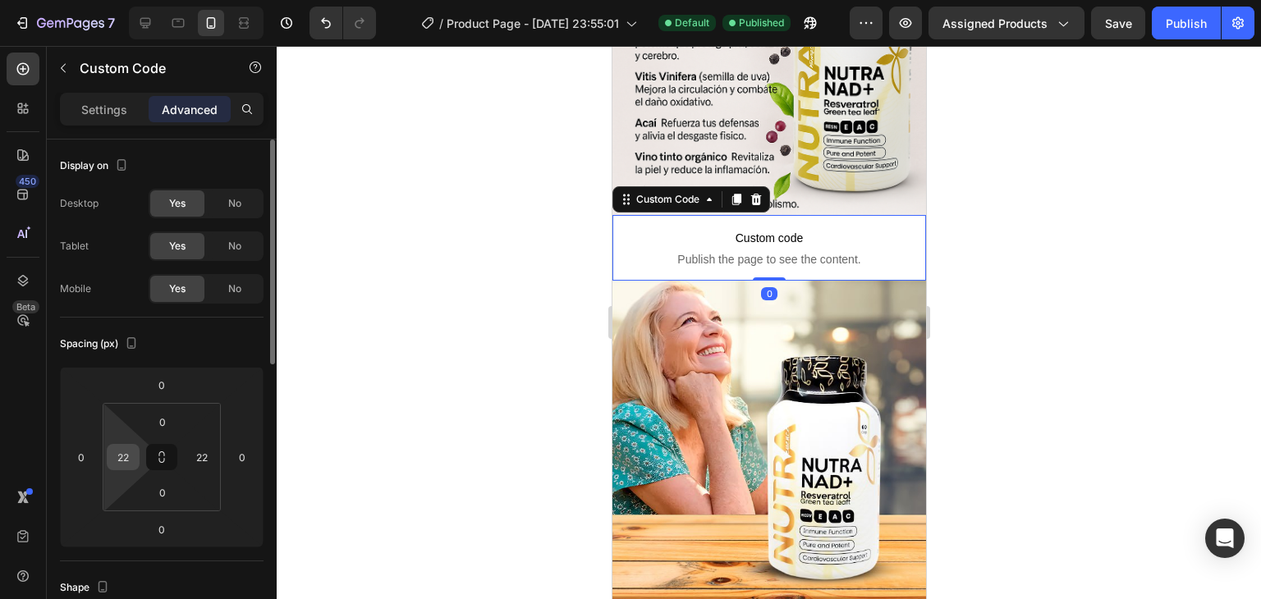
click at [125, 461] on input "22" at bounding box center [123, 457] width 25 height 25
type input "15"
click at [205, 463] on input "22" at bounding box center [202, 457] width 25 height 25
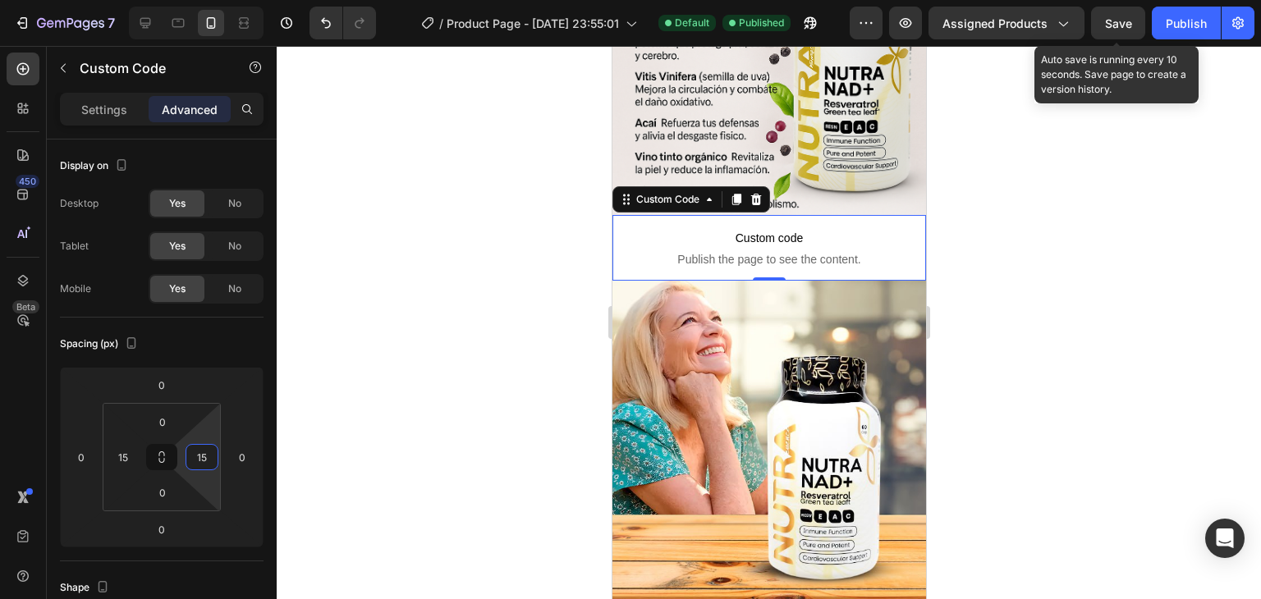
type input "15"
click at [1130, 20] on span "Save" at bounding box center [1118, 23] width 27 height 14
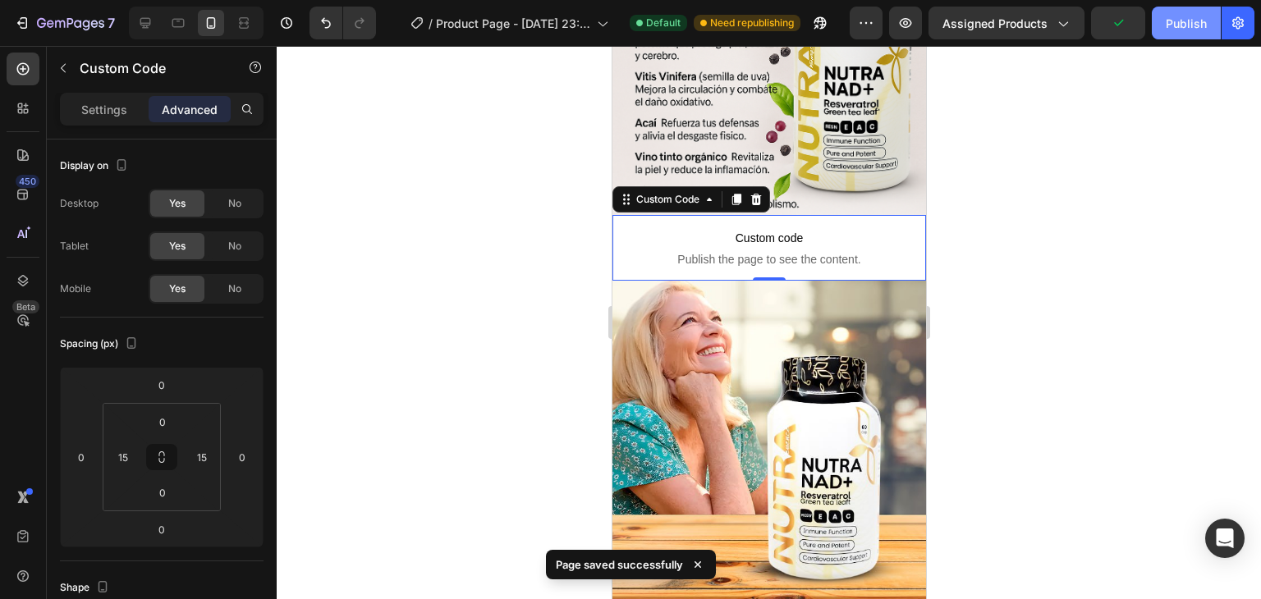
click at [1176, 25] on div "Publish" at bounding box center [1186, 23] width 41 height 17
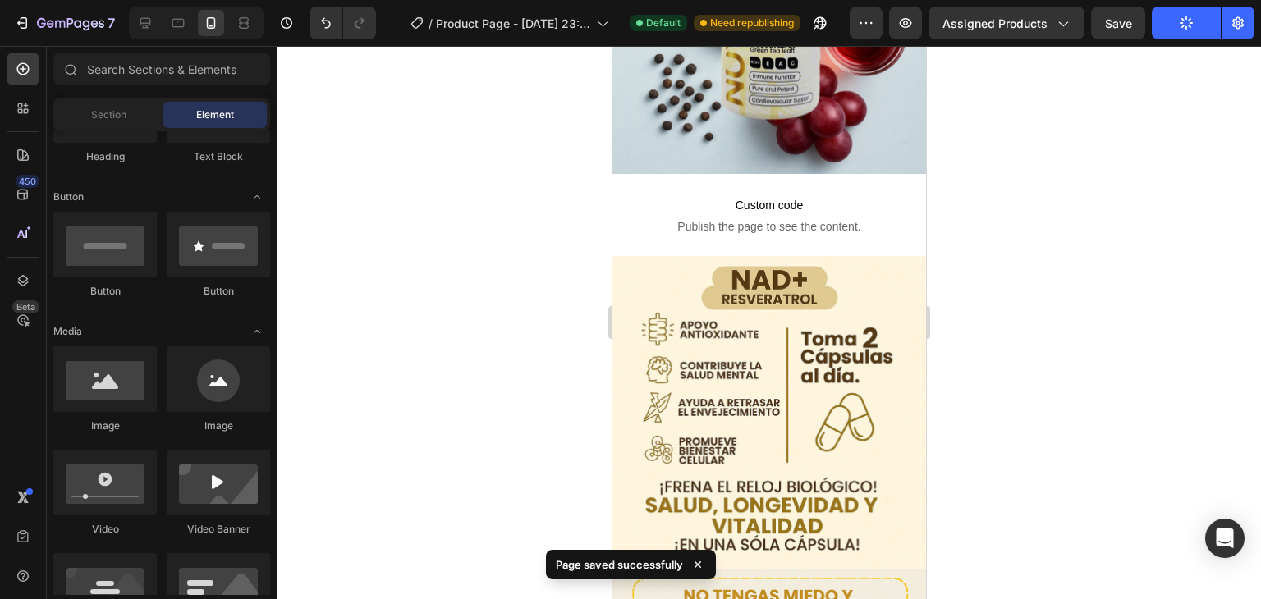
scroll to position [1004, 0]
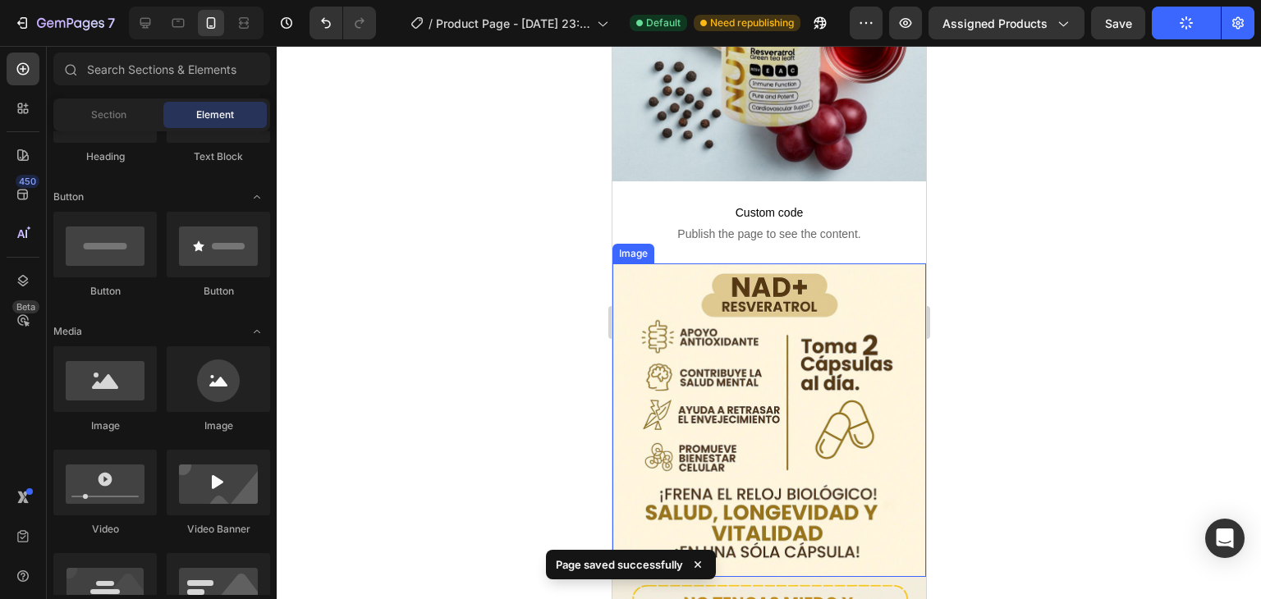
click at [850, 264] on img at bounding box center [769, 421] width 314 height 314
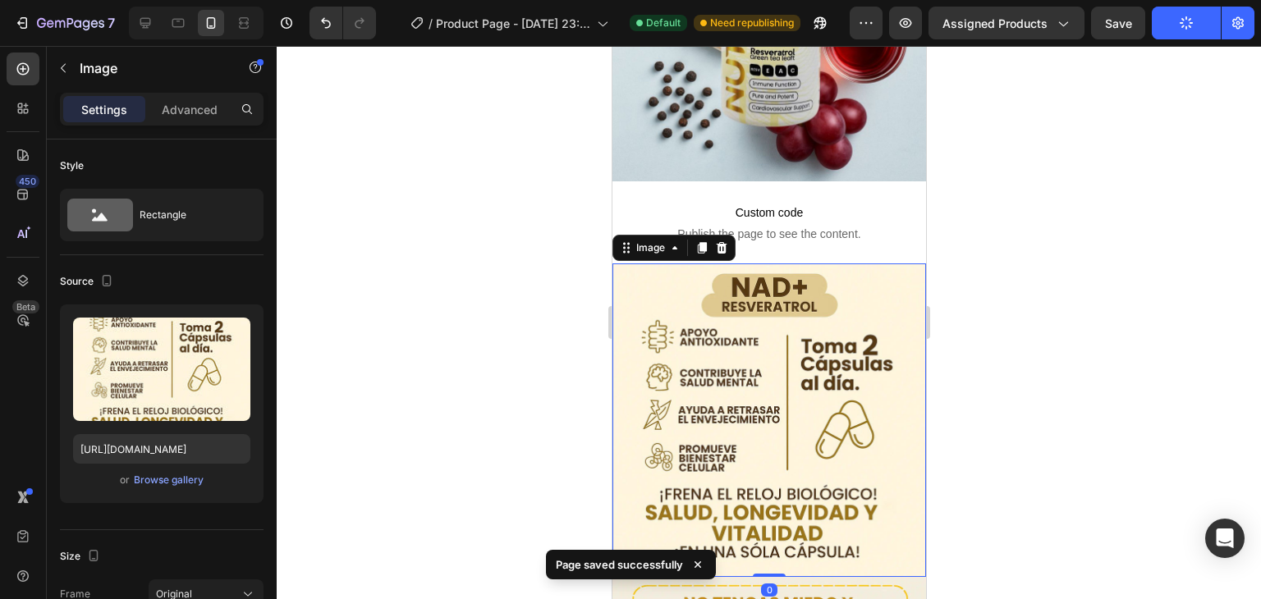
click at [845, 227] on span "Publish the page to see the content." at bounding box center [768, 234] width 277 height 16
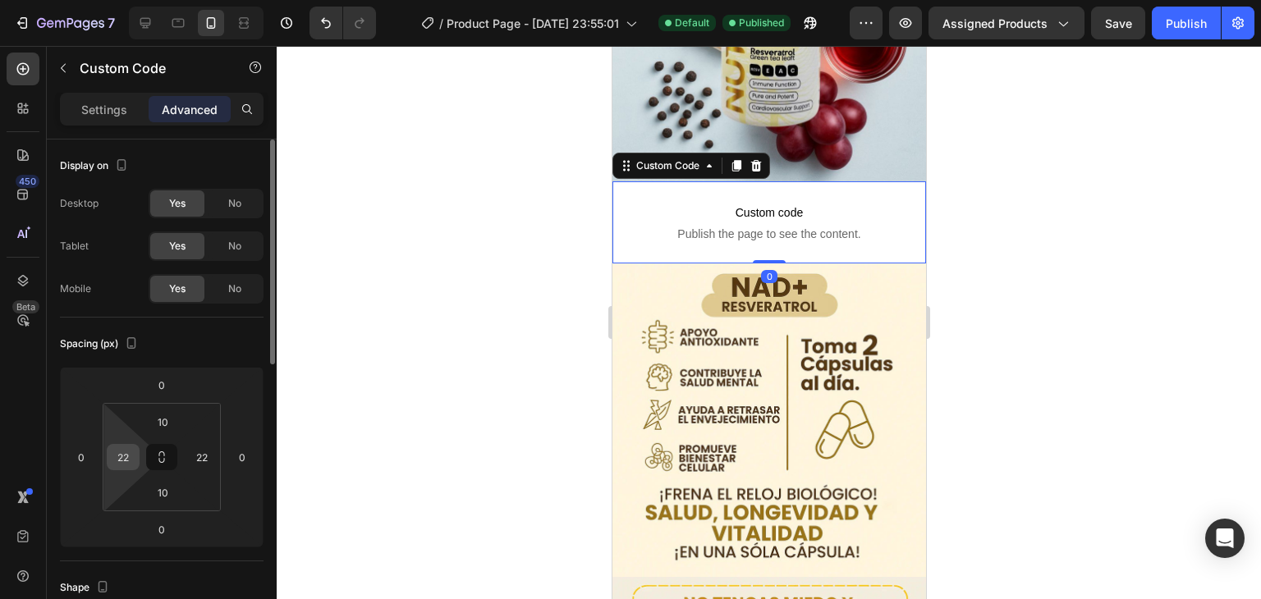
click at [126, 458] on input "22" at bounding box center [123, 457] width 25 height 25
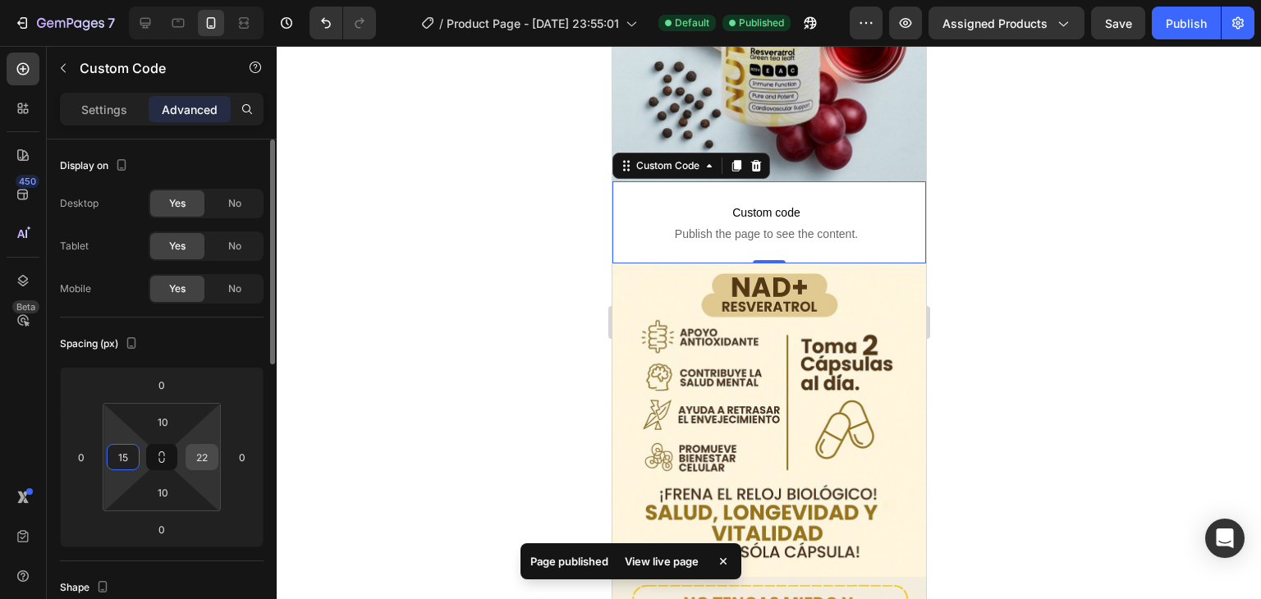
type input "15"
click at [209, 462] on input "22" at bounding box center [202, 457] width 25 height 25
type input "15"
click at [305, 410] on div at bounding box center [769, 322] width 984 height 553
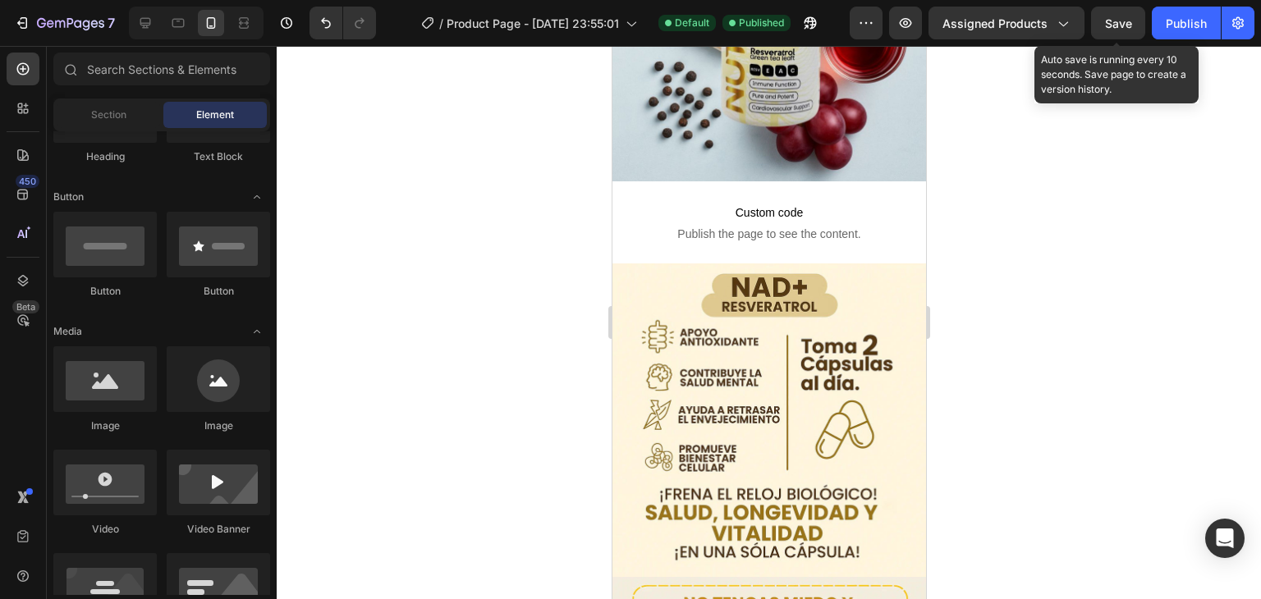
click at [1131, 16] on span "Save" at bounding box center [1118, 23] width 27 height 14
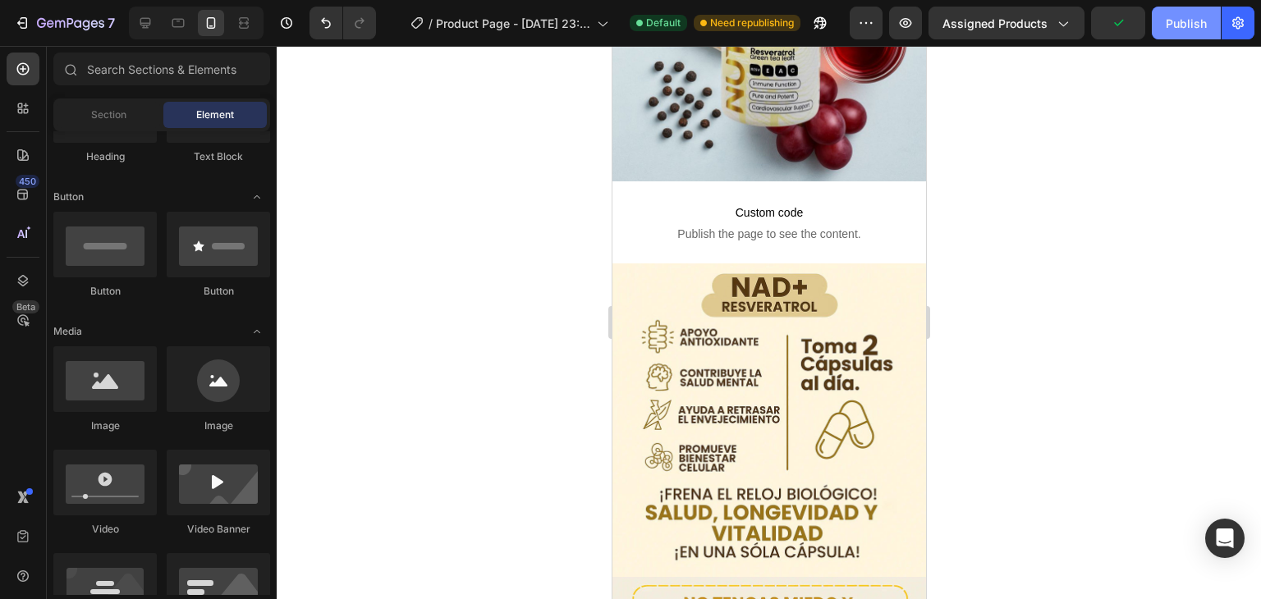
click at [1163, 20] on button "Publish" at bounding box center [1186, 23] width 69 height 33
